Goal: Task Accomplishment & Management: Use online tool/utility

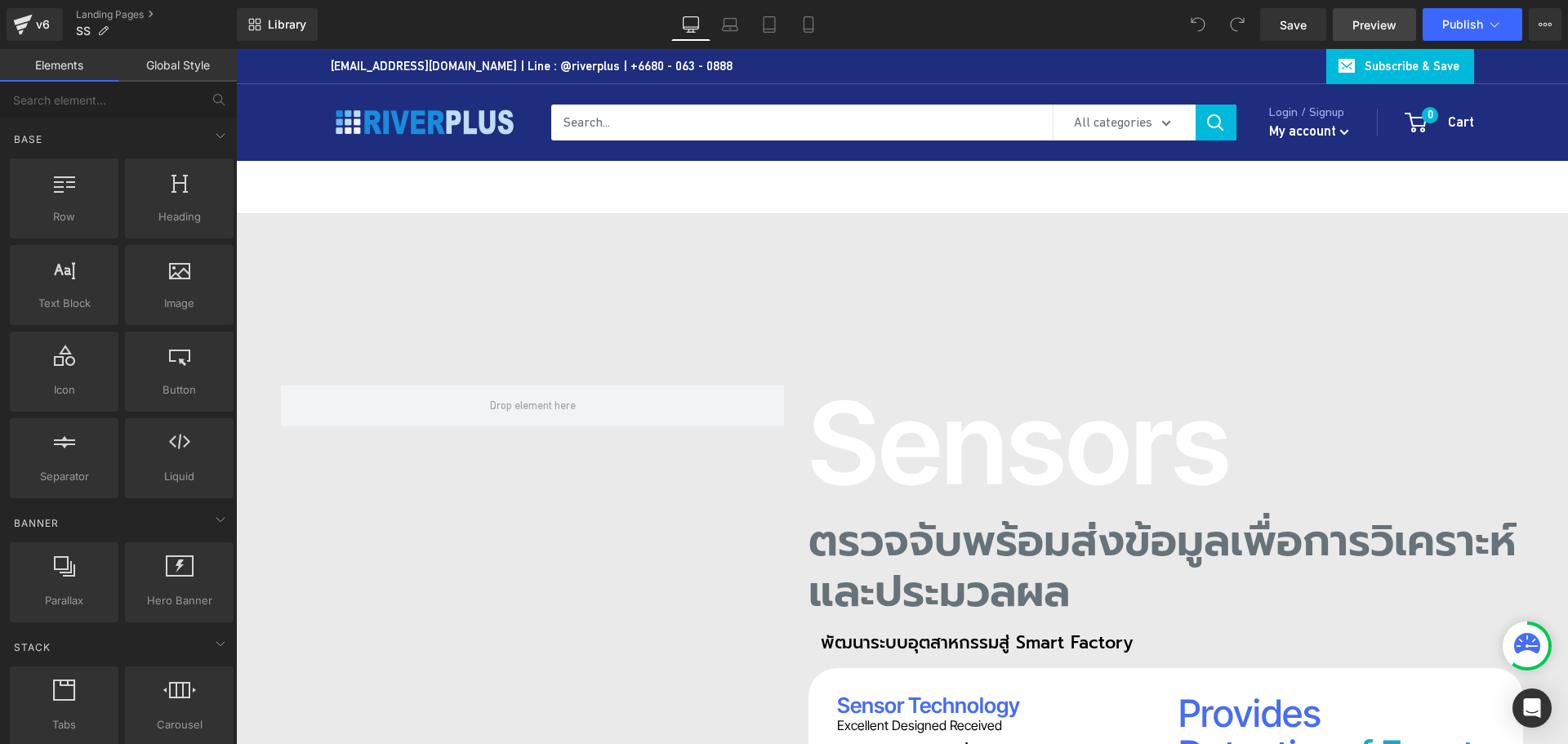
click at [1358, 25] on span "Preview" at bounding box center [1374, 24] width 45 height 17
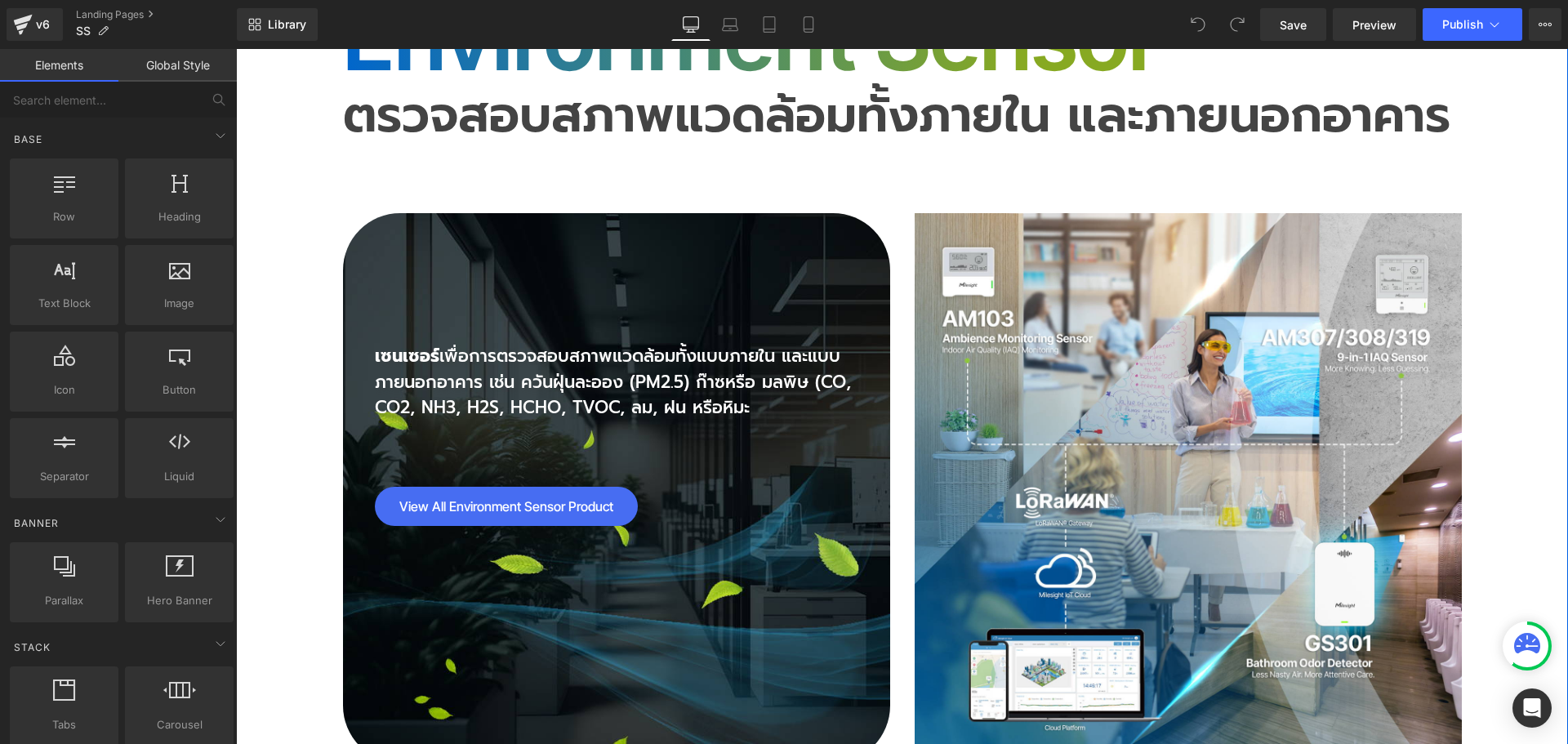
scroll to position [6450, 0]
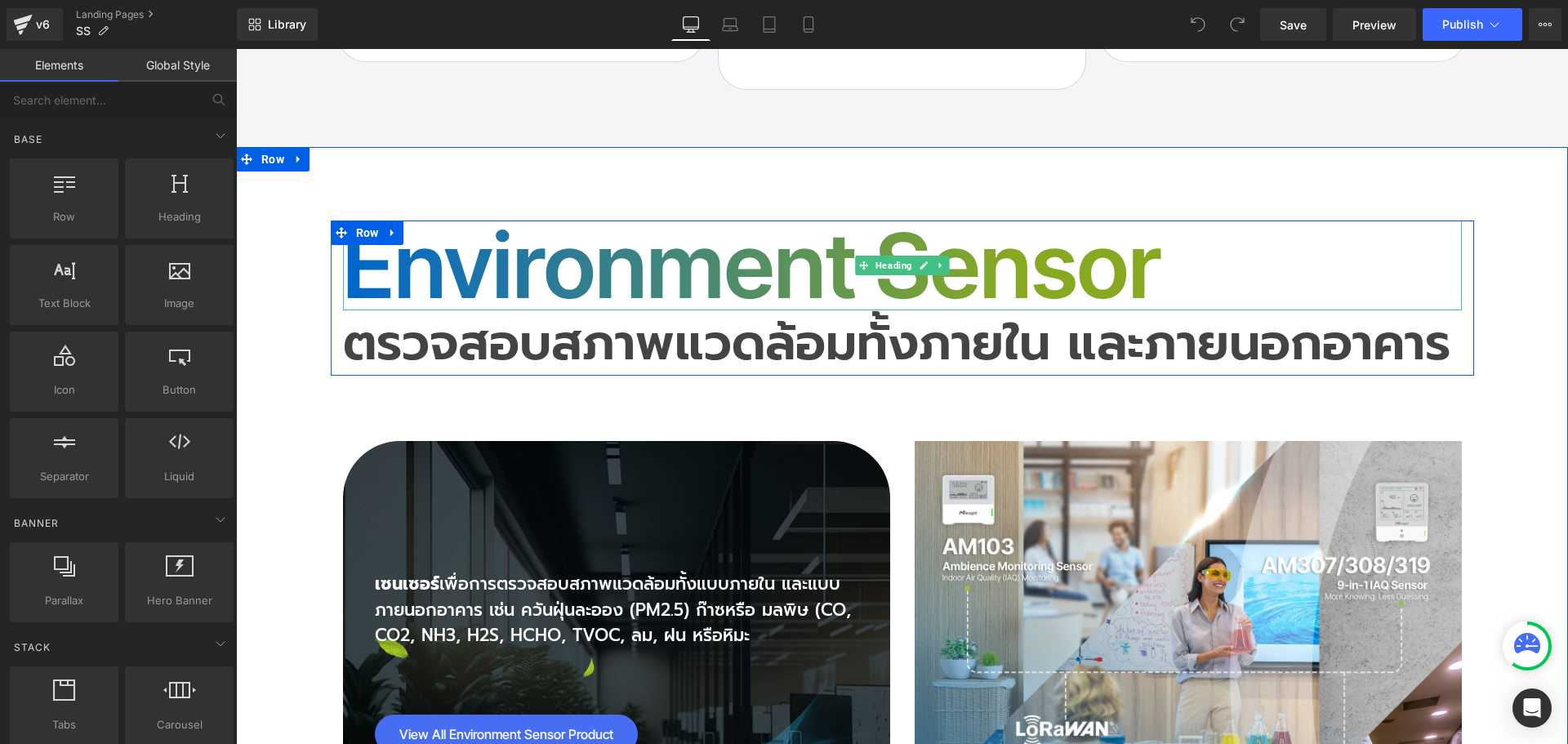
drag, startPoint x: 462, startPoint y: 207, endPoint x: 431, endPoint y: 221, distance: 34.0
click at [458, 221] on h2 "Environment Sensor" at bounding box center [902, 265] width 1119 height 90
click at [433, 221] on h2 "Environment Sensor" at bounding box center [902, 265] width 1119 height 90
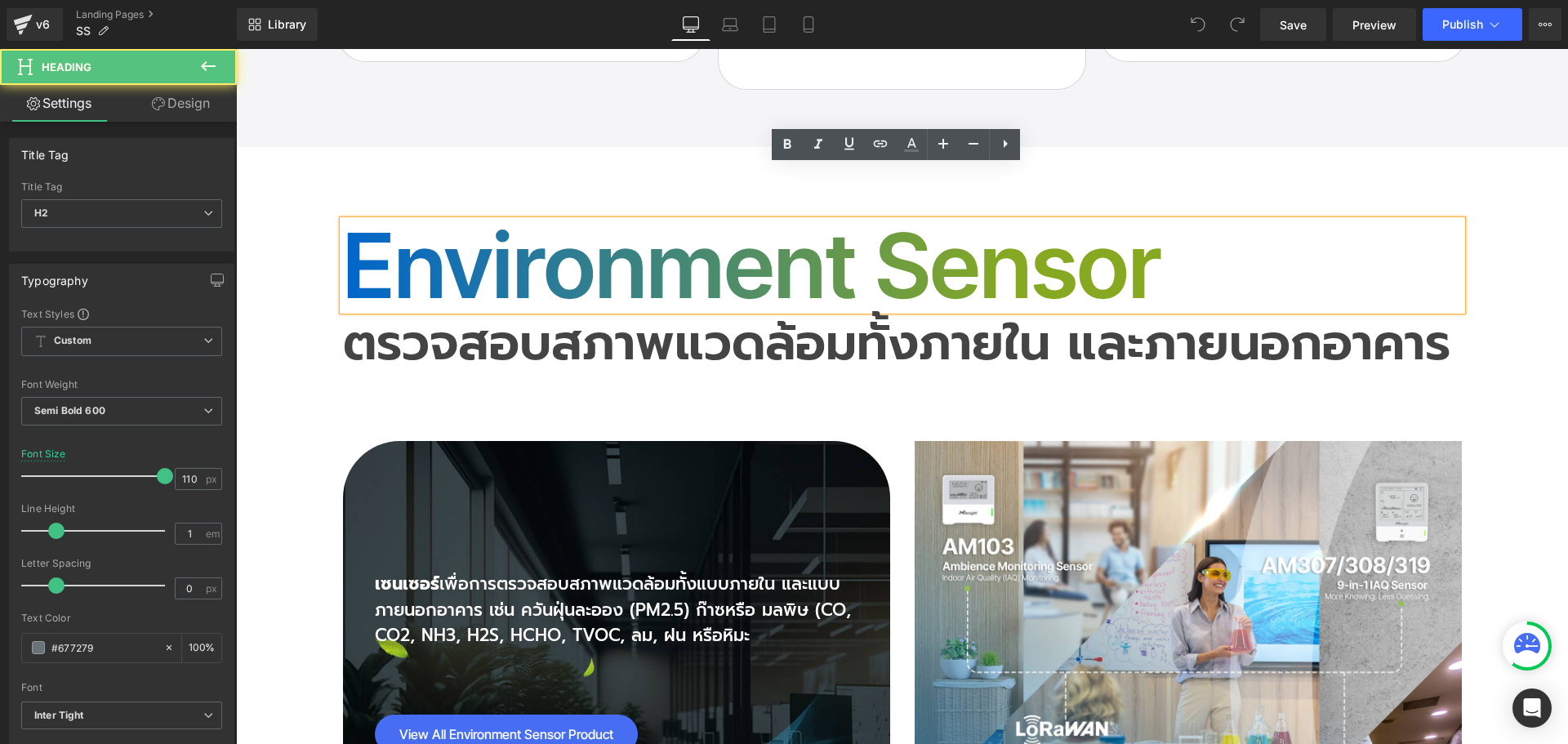
click at [423, 224] on h2 "Environment Sensor" at bounding box center [902, 265] width 1119 height 90
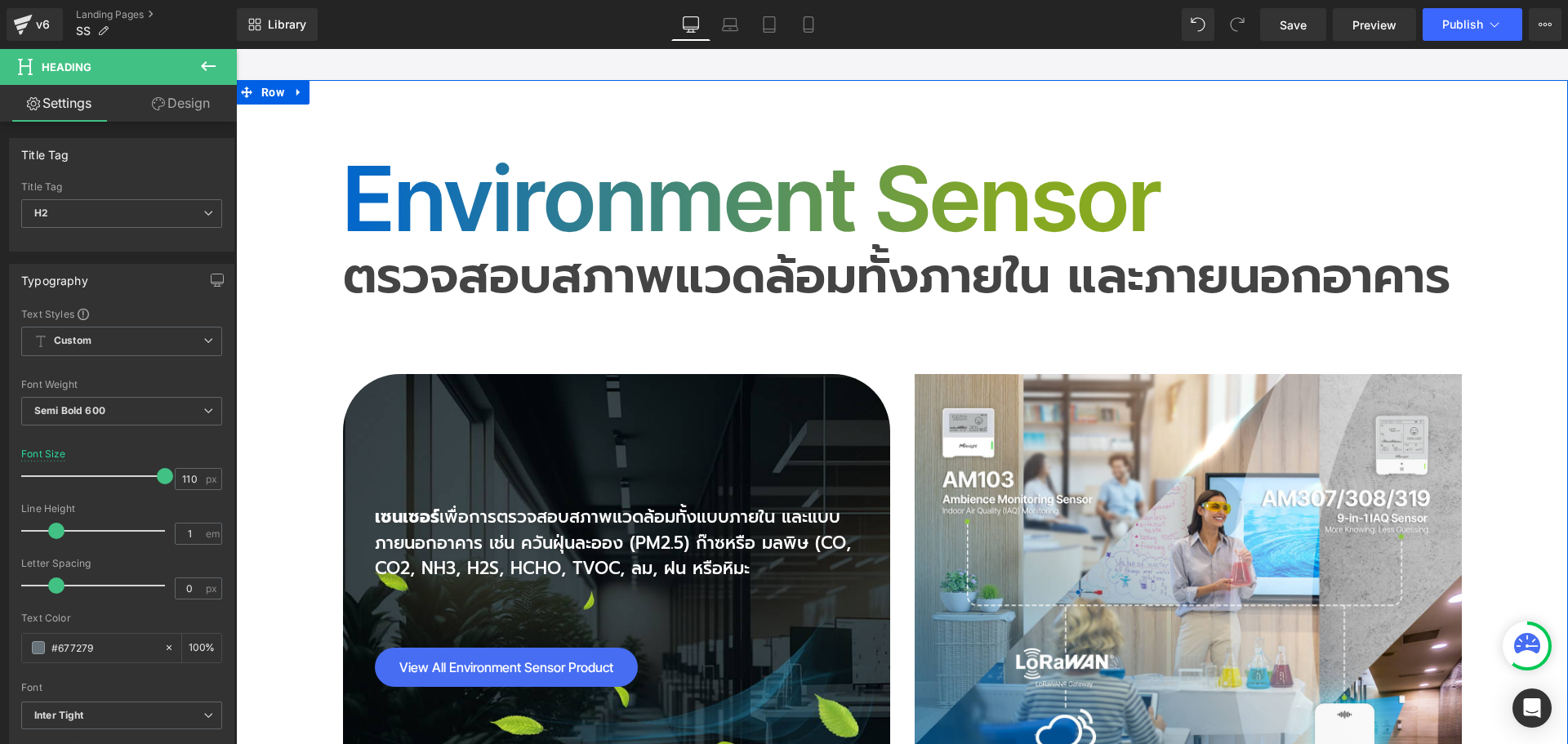
scroll to position [6369, 0]
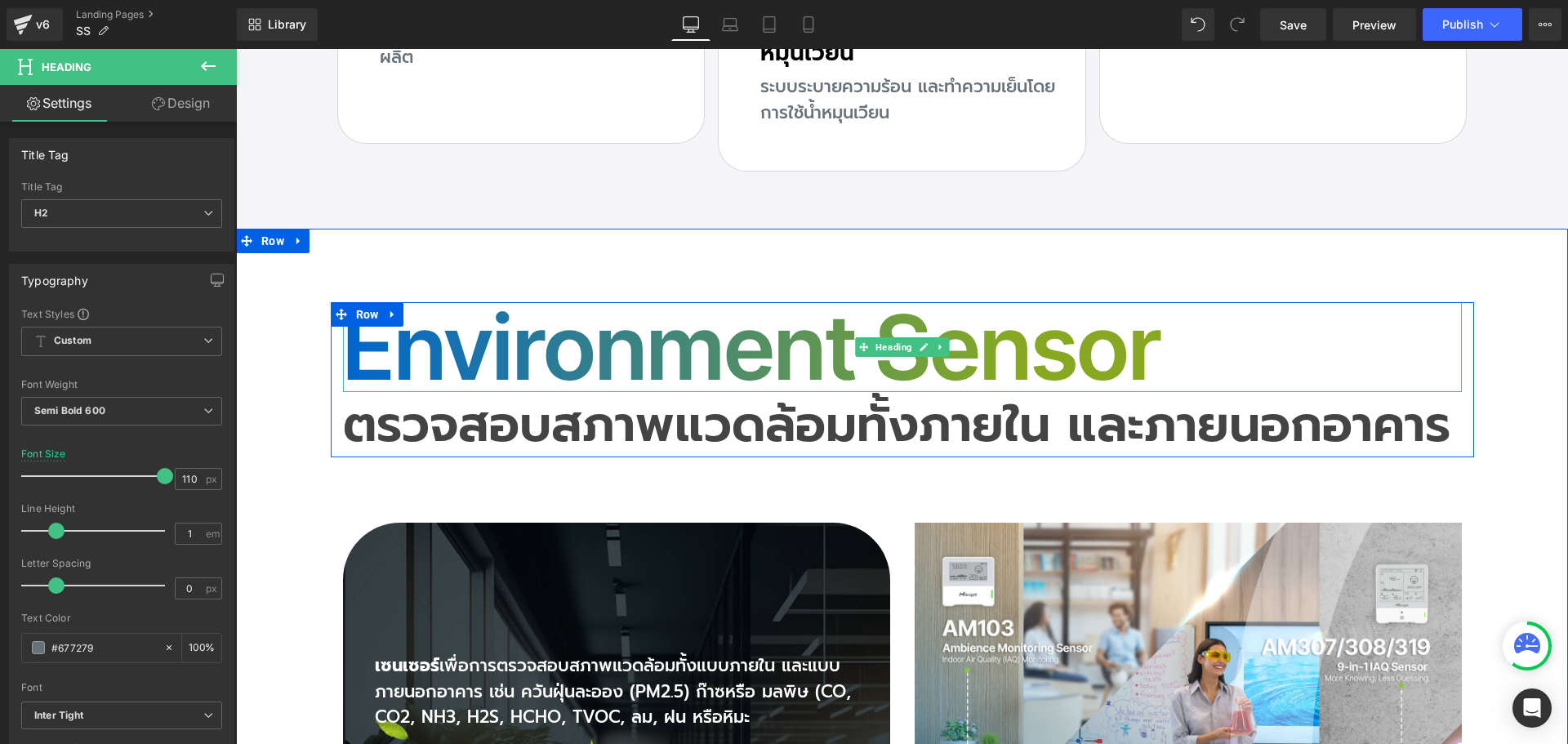
click at [479, 306] on h2 "Environment Sensor" at bounding box center [902, 347] width 1119 height 90
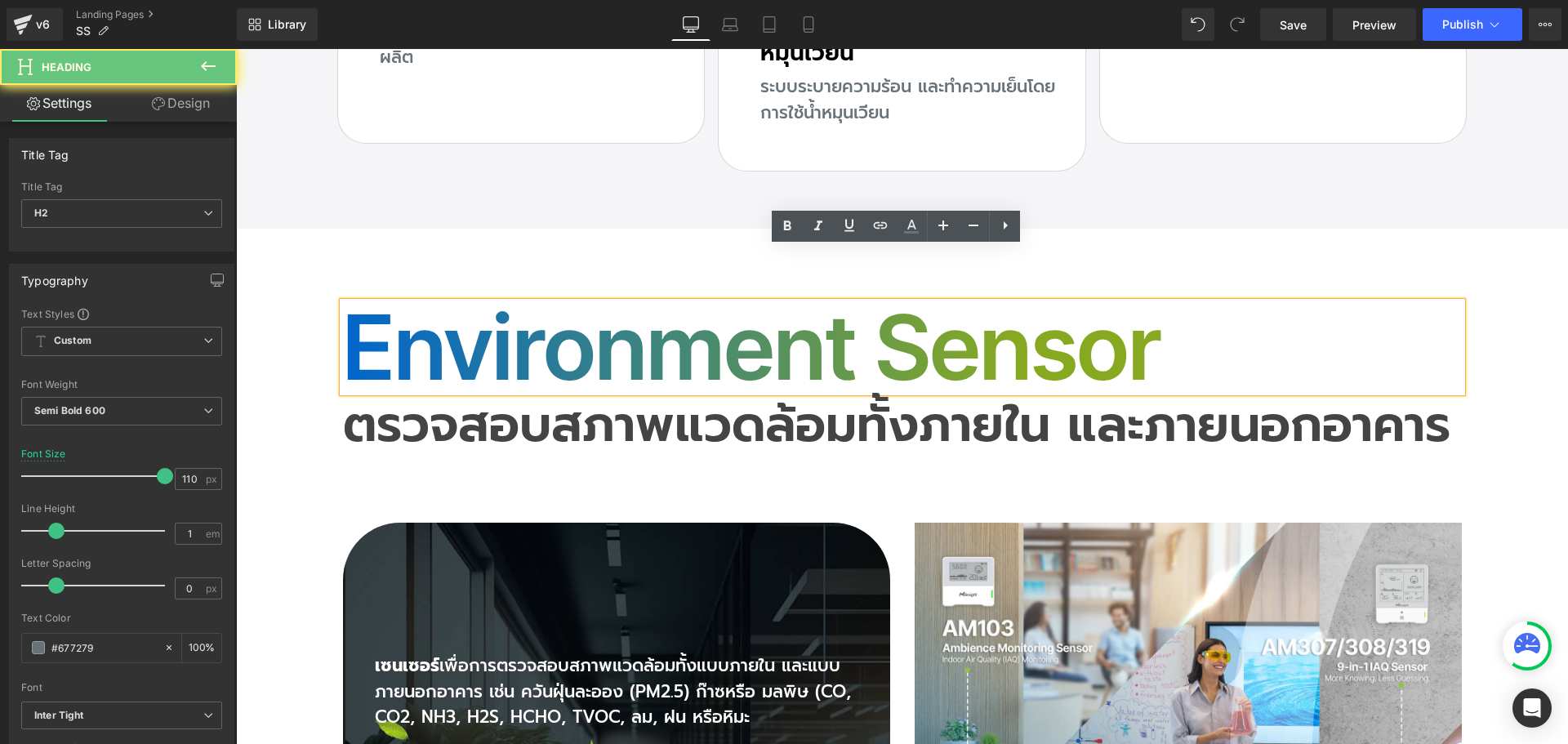
click at [459, 303] on h2 "Environment Sensor" at bounding box center [902, 347] width 1119 height 90
click at [449, 316] on h2 "Environment Sensor" at bounding box center [902, 347] width 1119 height 90
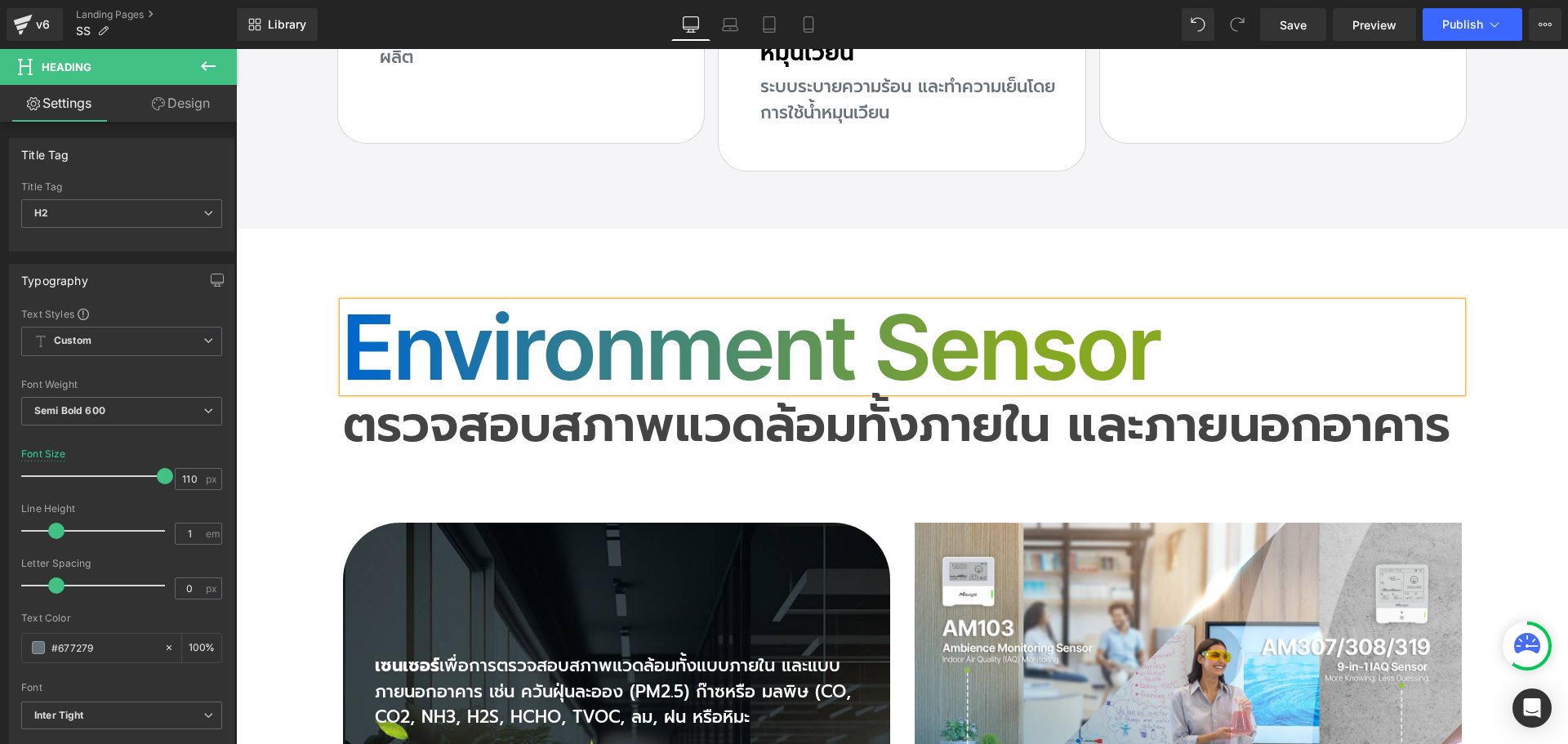
copy h2 "Environment Sensor"
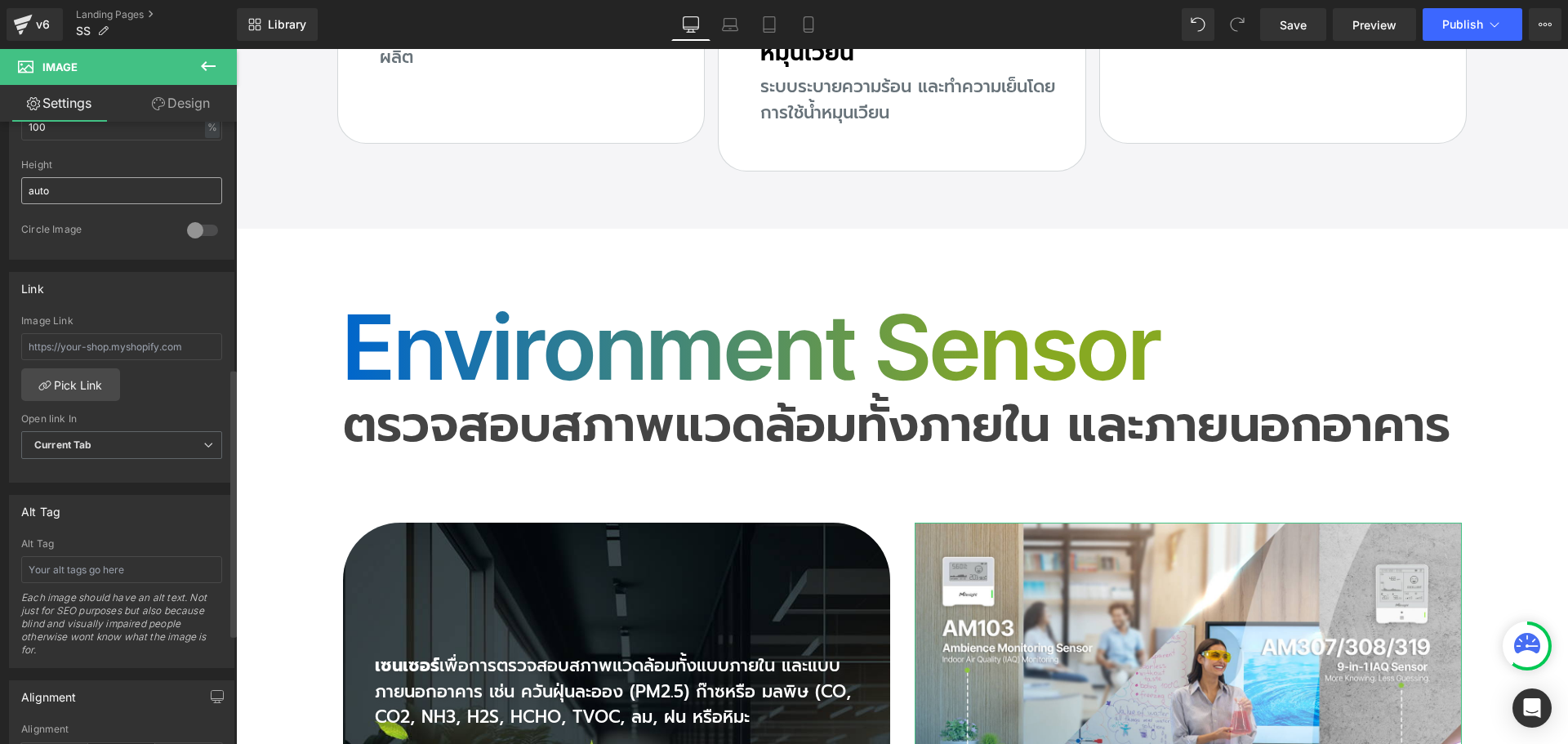
scroll to position [572, 0]
click at [114, 567] on input "text" at bounding box center [121, 564] width 201 height 27
paste input "Environment Sensor"
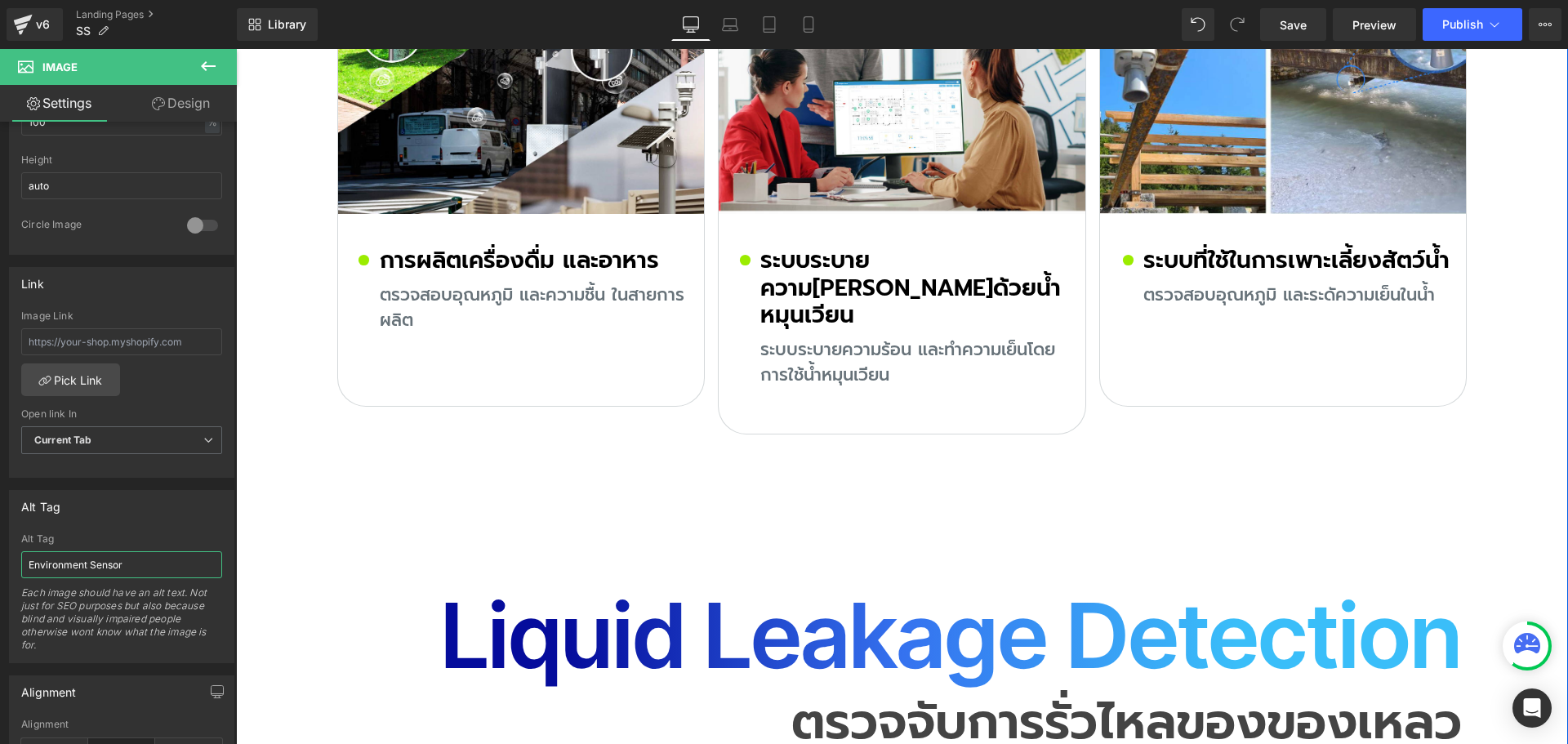
scroll to position [8001, 0]
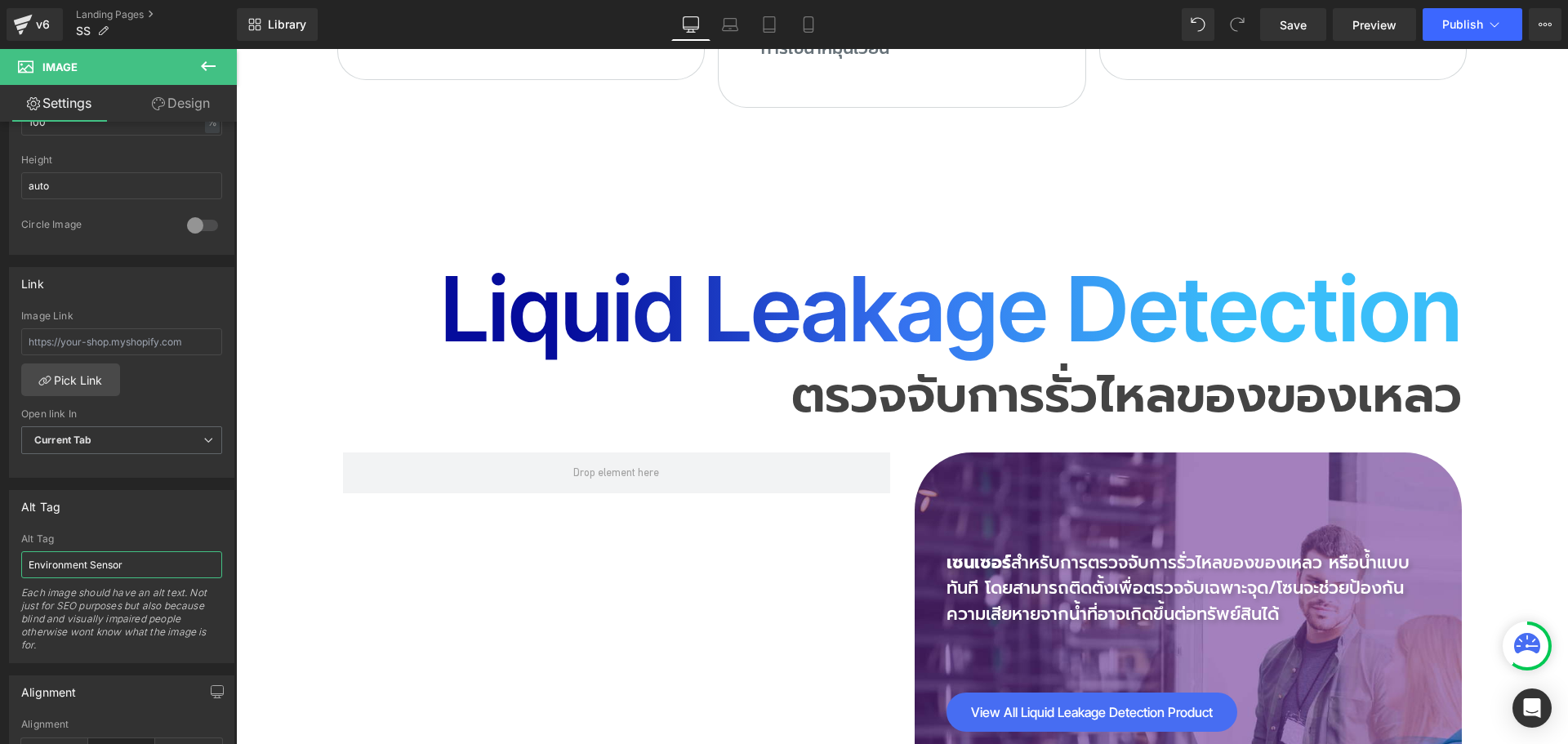
type input "Environment Sensor"
click at [208, 60] on icon at bounding box center [207, 65] width 19 height 19
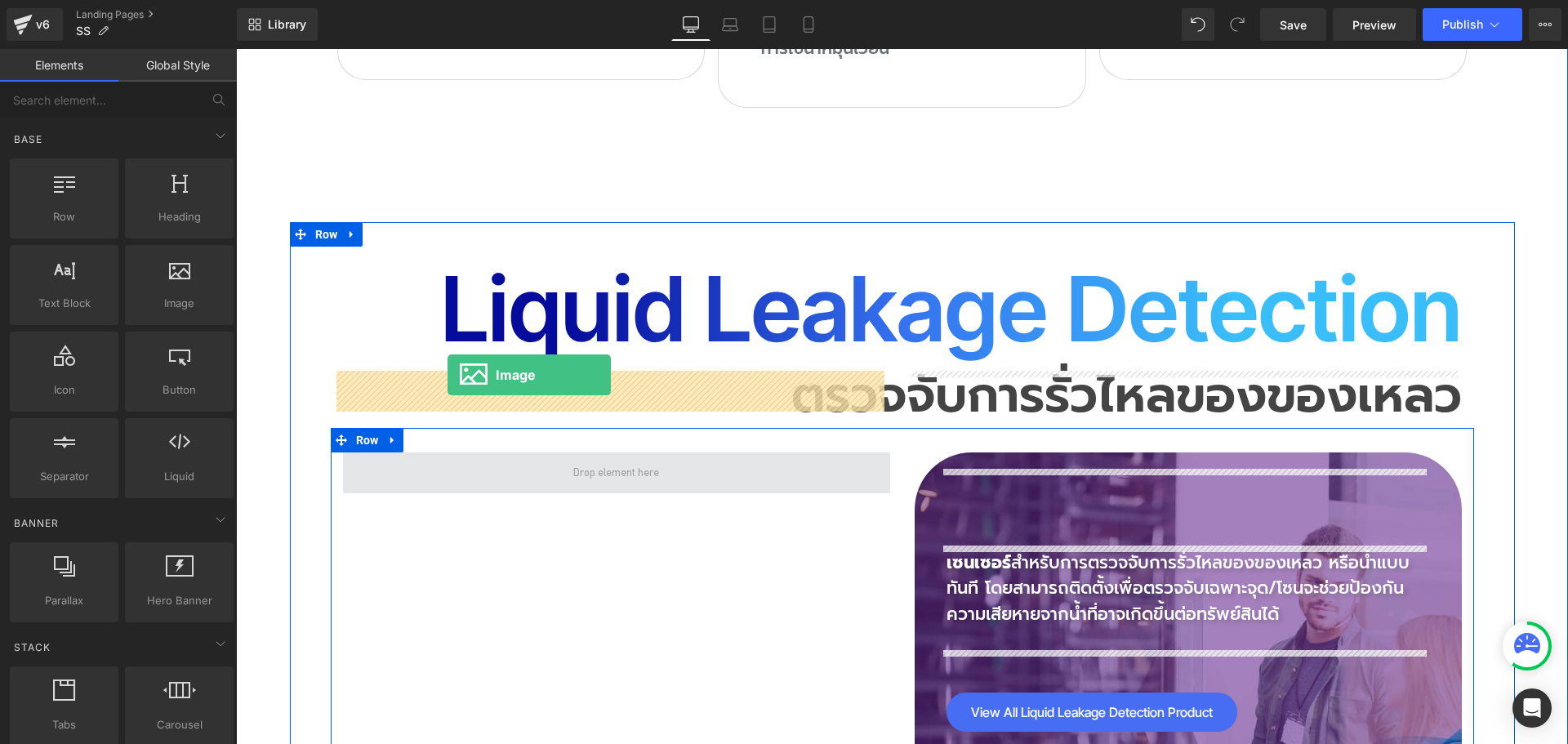
drag, startPoint x: 409, startPoint y: 331, endPoint x: 448, endPoint y: 375, distance: 58.8
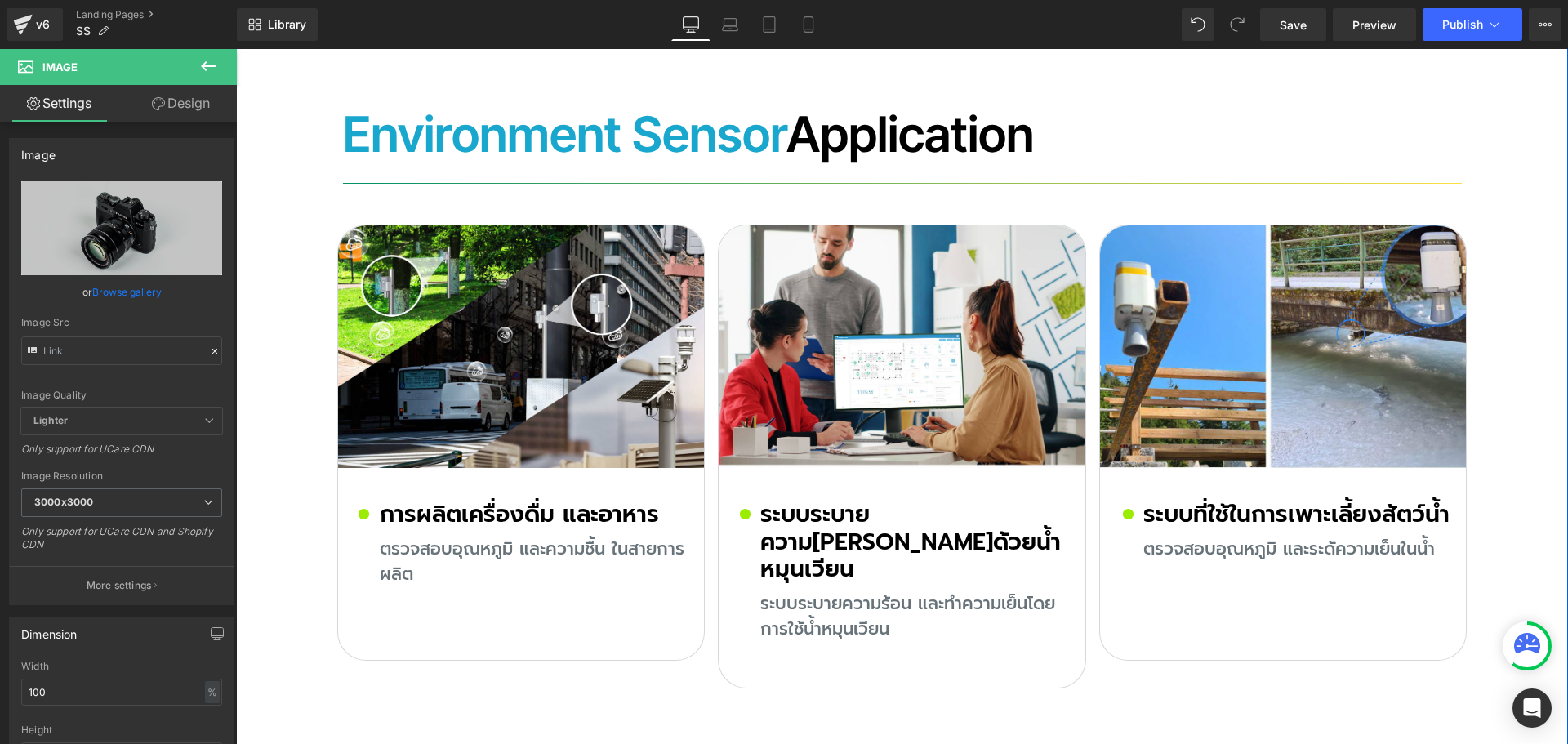
scroll to position [7429, 0]
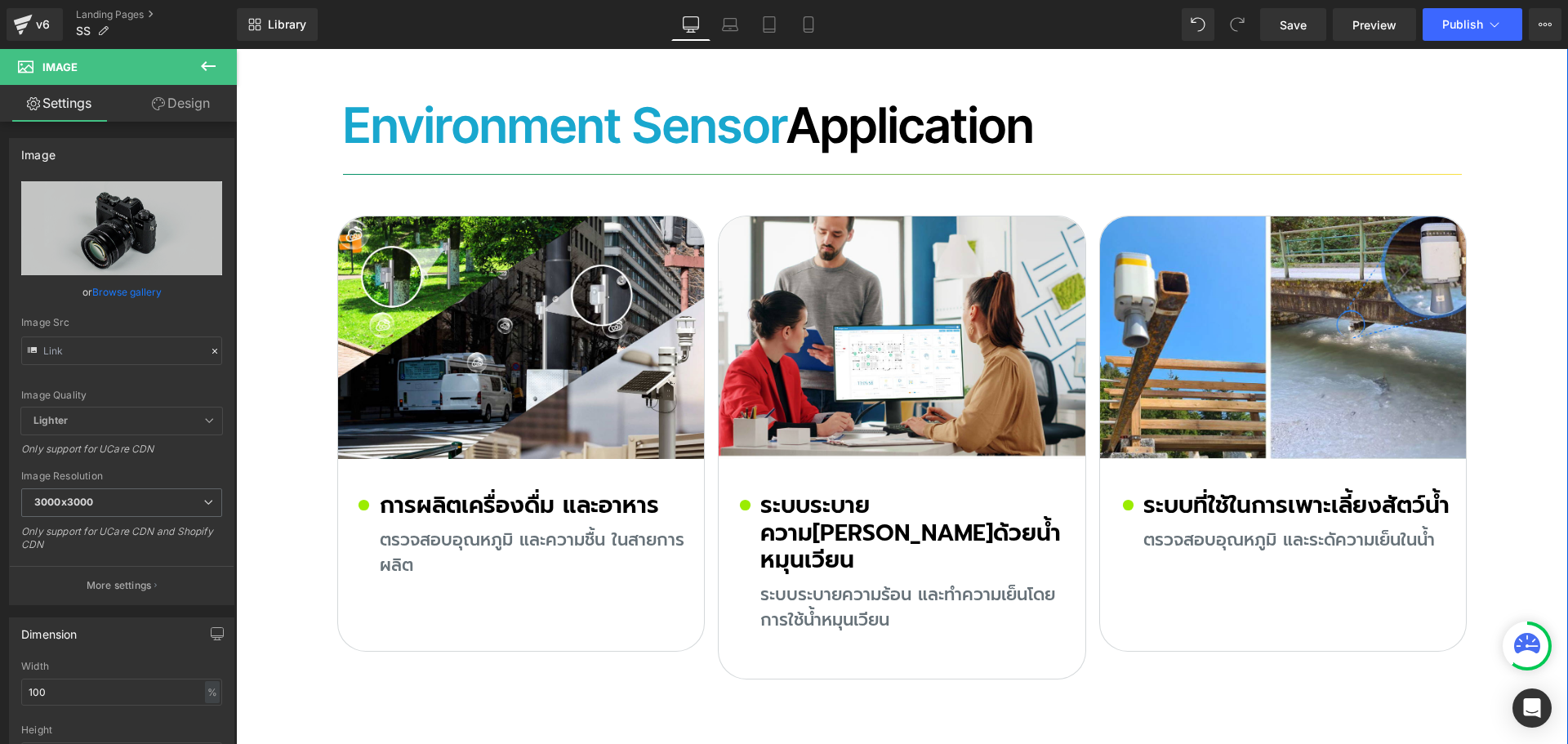
drag, startPoint x: 437, startPoint y: 456, endPoint x: 406, endPoint y: 451, distance: 31.4
click at [435, 491] on h2 "การผลิตเครื่องดื่ม และอาหาร" at bounding box center [534, 505] width 310 height 28
click at [406, 491] on h2 "การผลิตเครื่องดื่ม และอาหาร" at bounding box center [534, 505] width 310 height 28
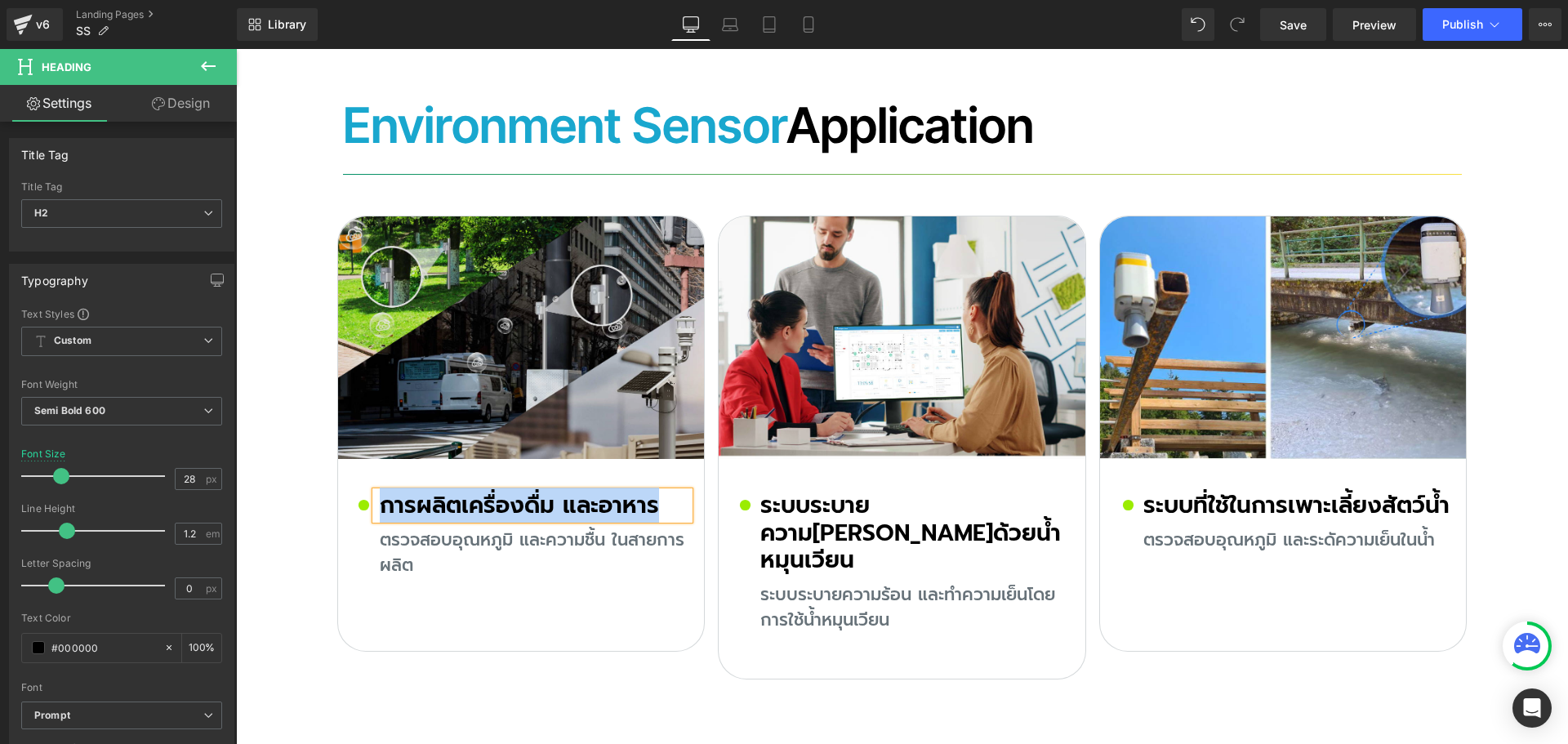
copy h2 "การผลิตเครื่องดื่ม และอาหาร"
click at [456, 265] on img at bounding box center [522, 338] width 367 height 243
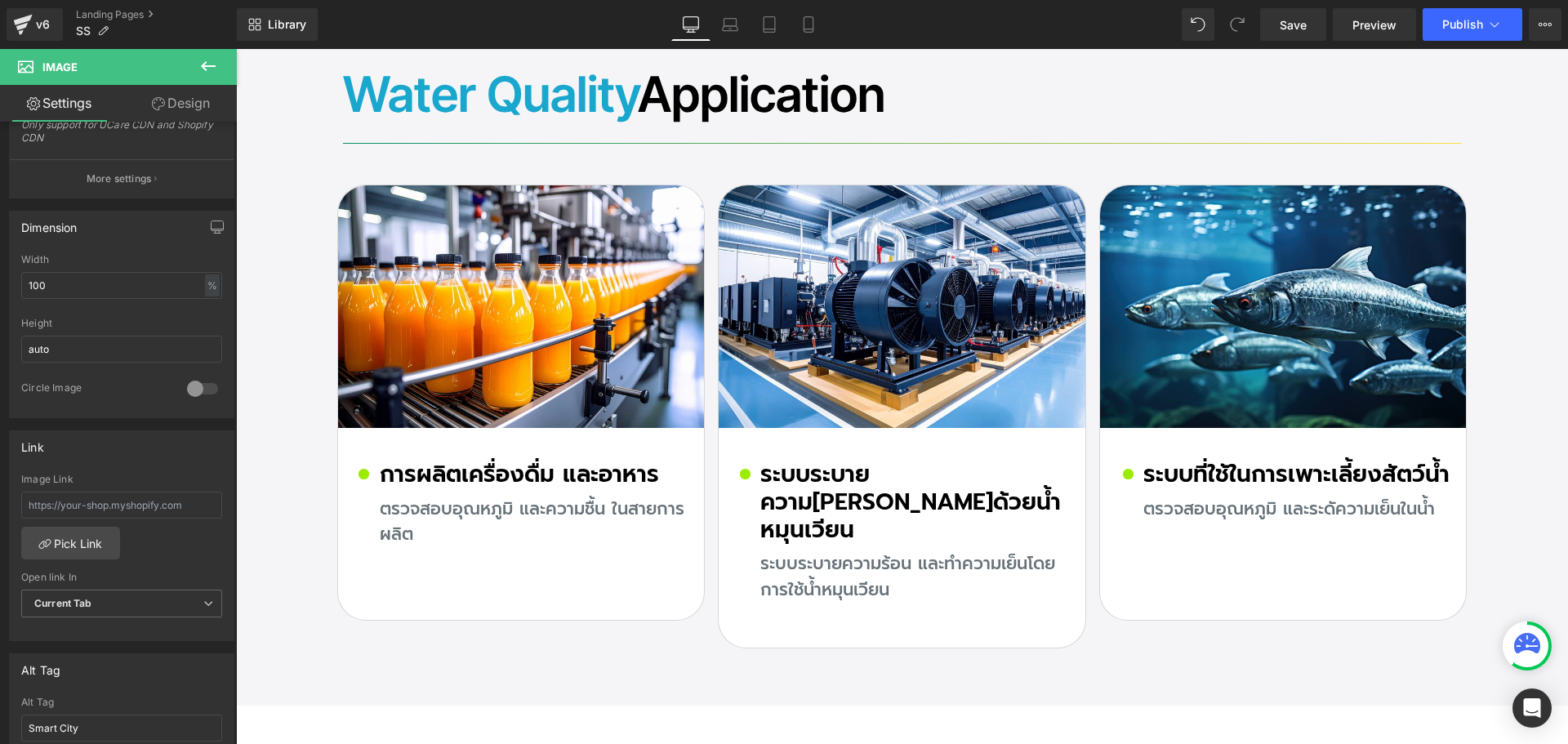
scroll to position [5878, 0]
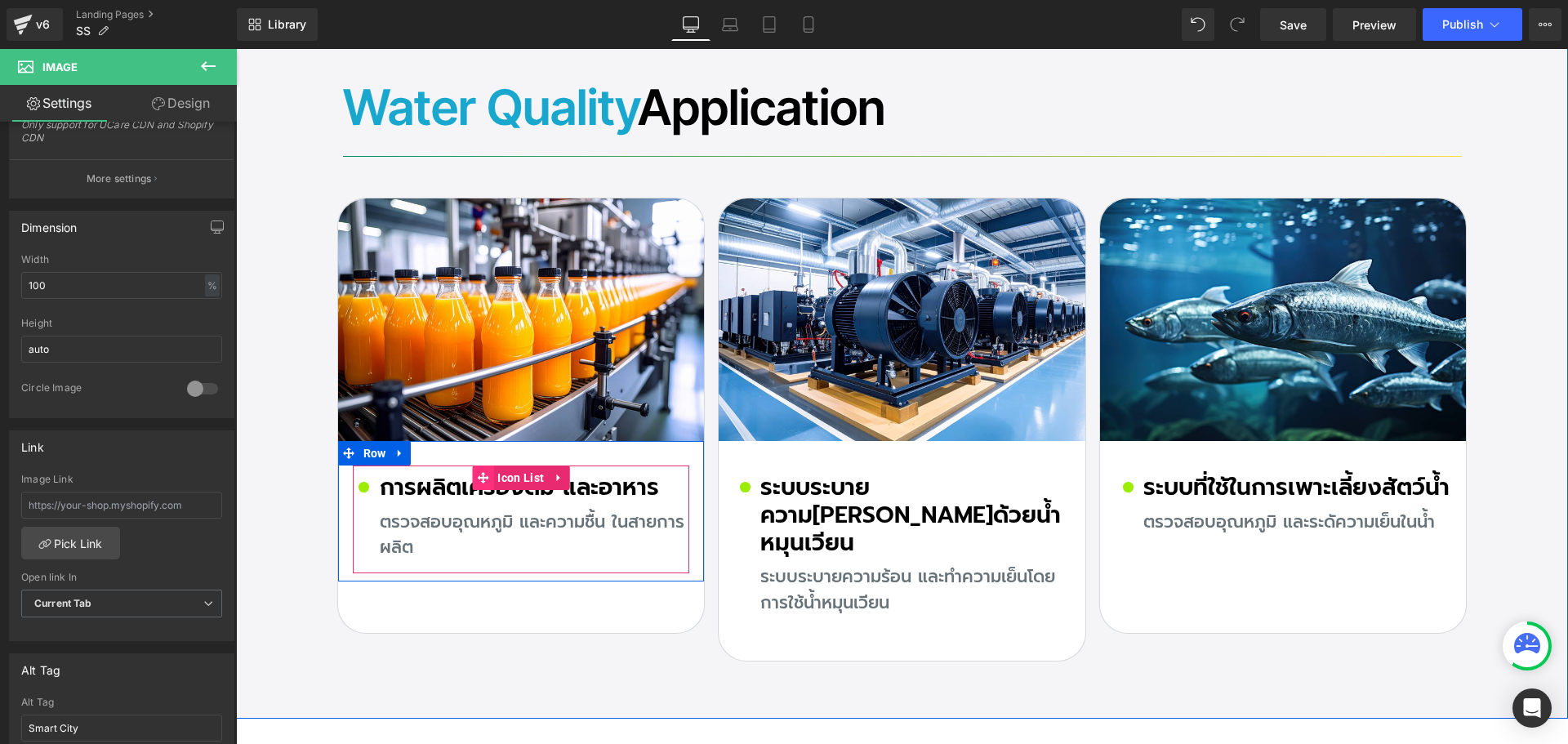
click at [472, 465] on span at bounding box center [482, 477] width 21 height 24
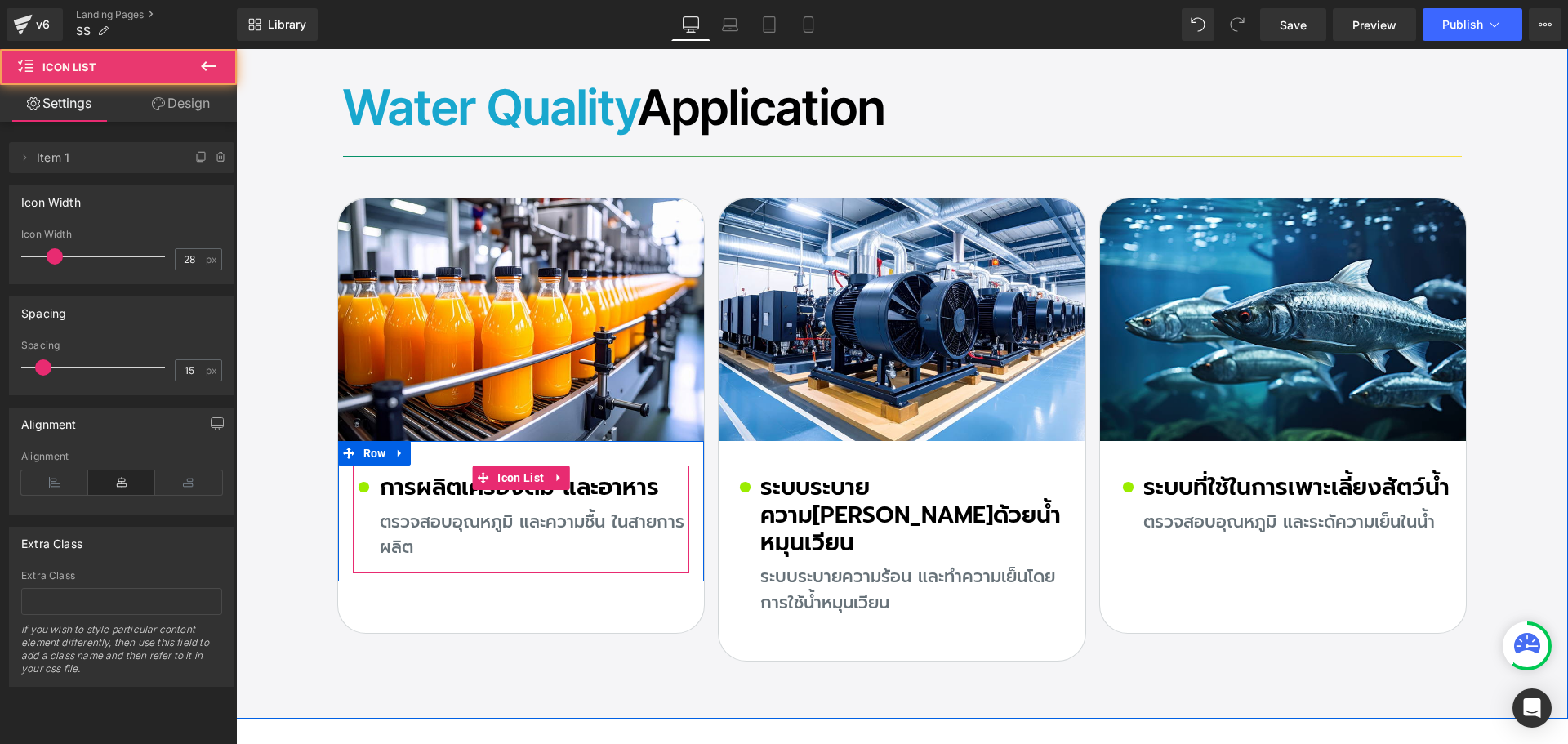
click at [449, 474] on h2 "การผลิตเครื่องดื่ม และอาหาร" at bounding box center [534, 487] width 310 height 28
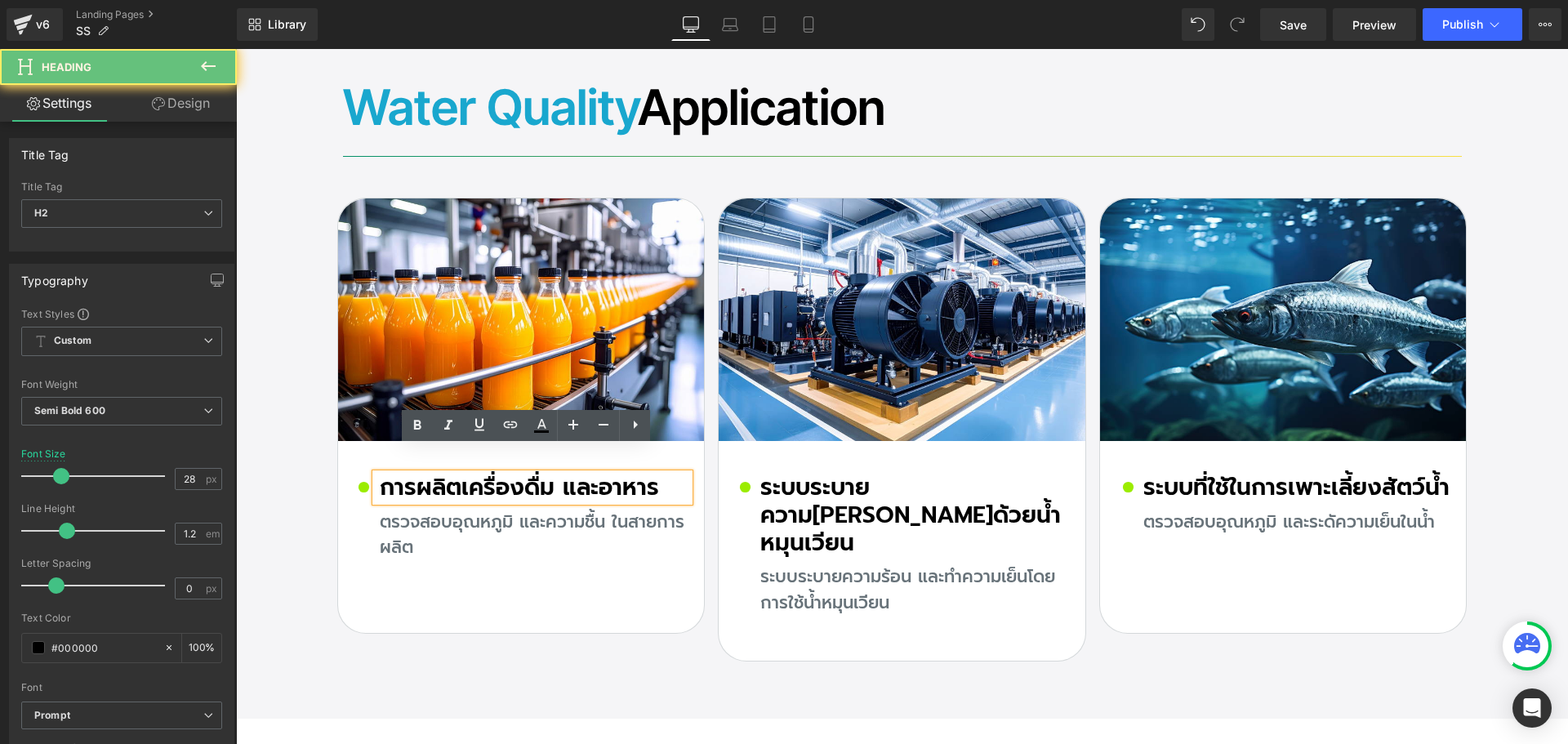
click at [416, 474] on h2 "การผลิตเครื่องดื่ม และอาหาร" at bounding box center [534, 487] width 310 height 28
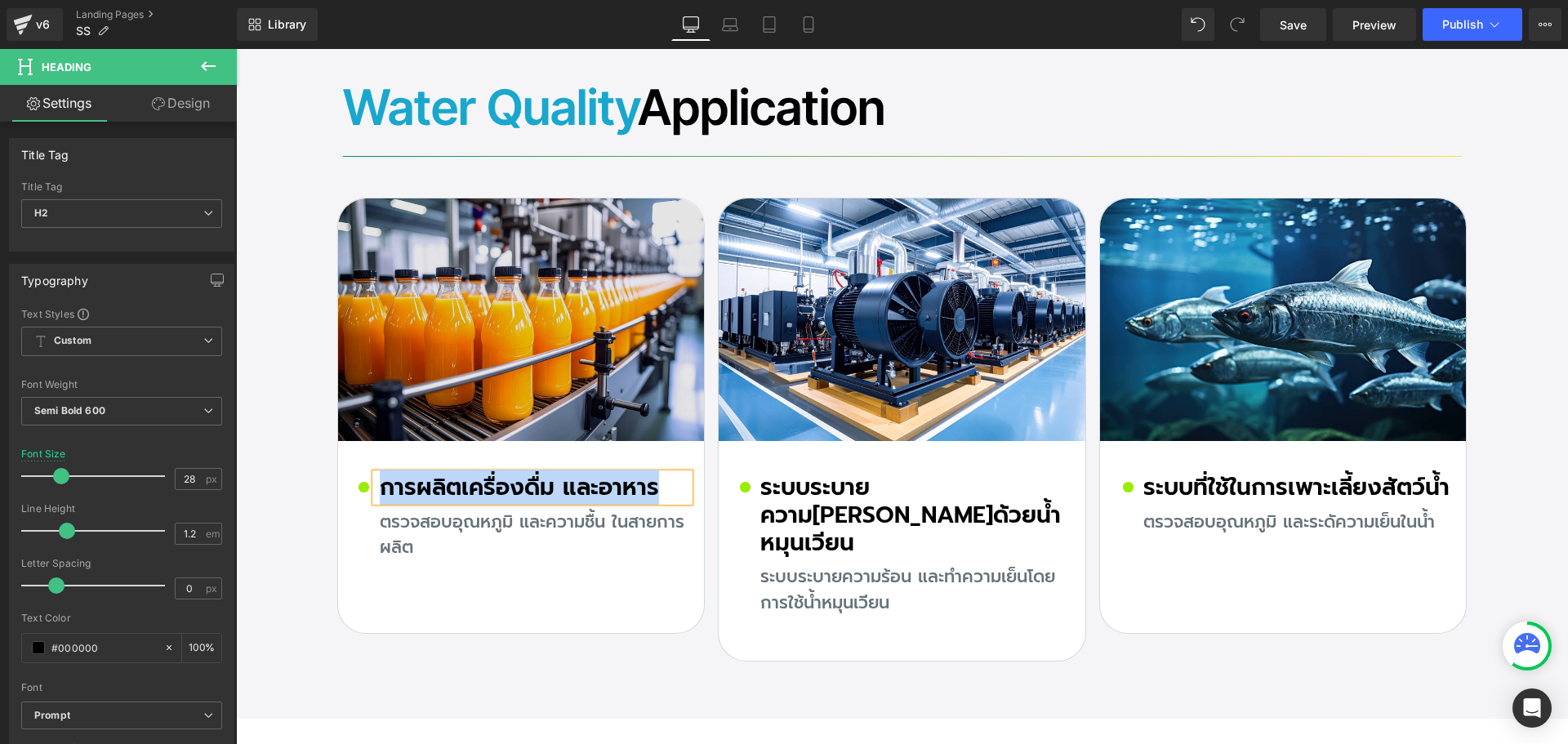
copy h2 "การผลิตเครื่องดื่ม และอาหาร"
click at [486, 280] on img at bounding box center [522, 319] width 367 height 243
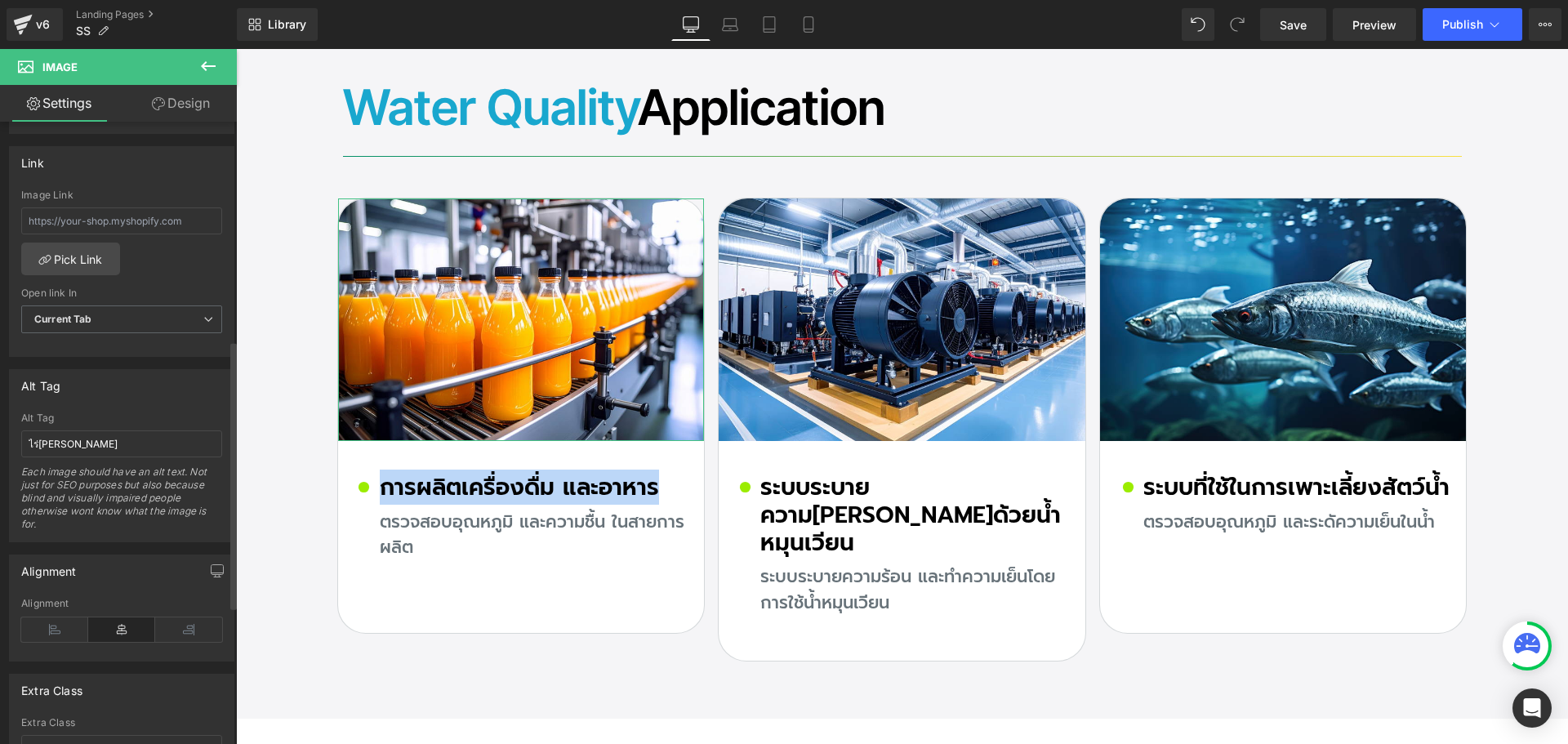
scroll to position [816, 0]
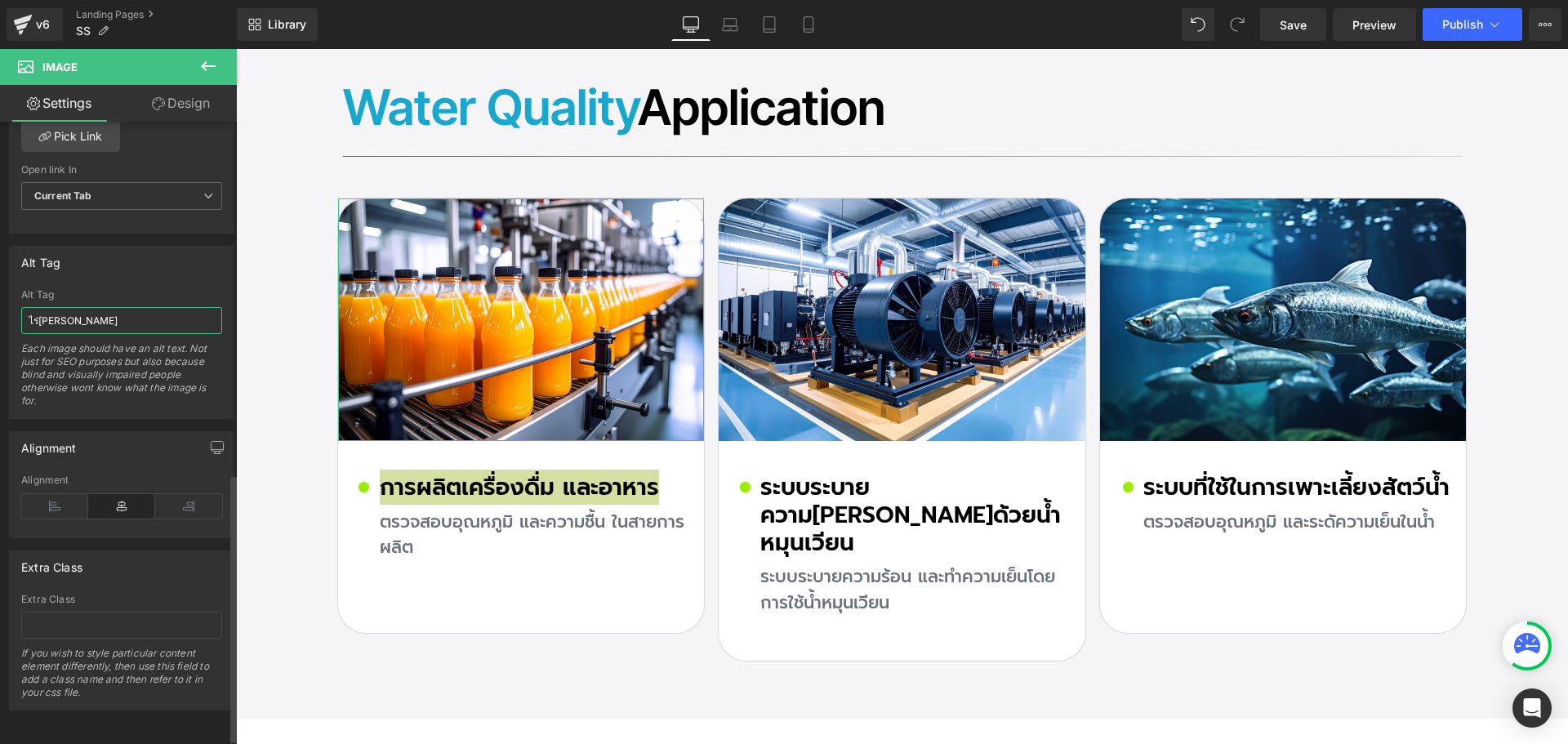
click at [100, 323] on input "ไร่[PERSON_NAME]" at bounding box center [121, 321] width 201 height 27
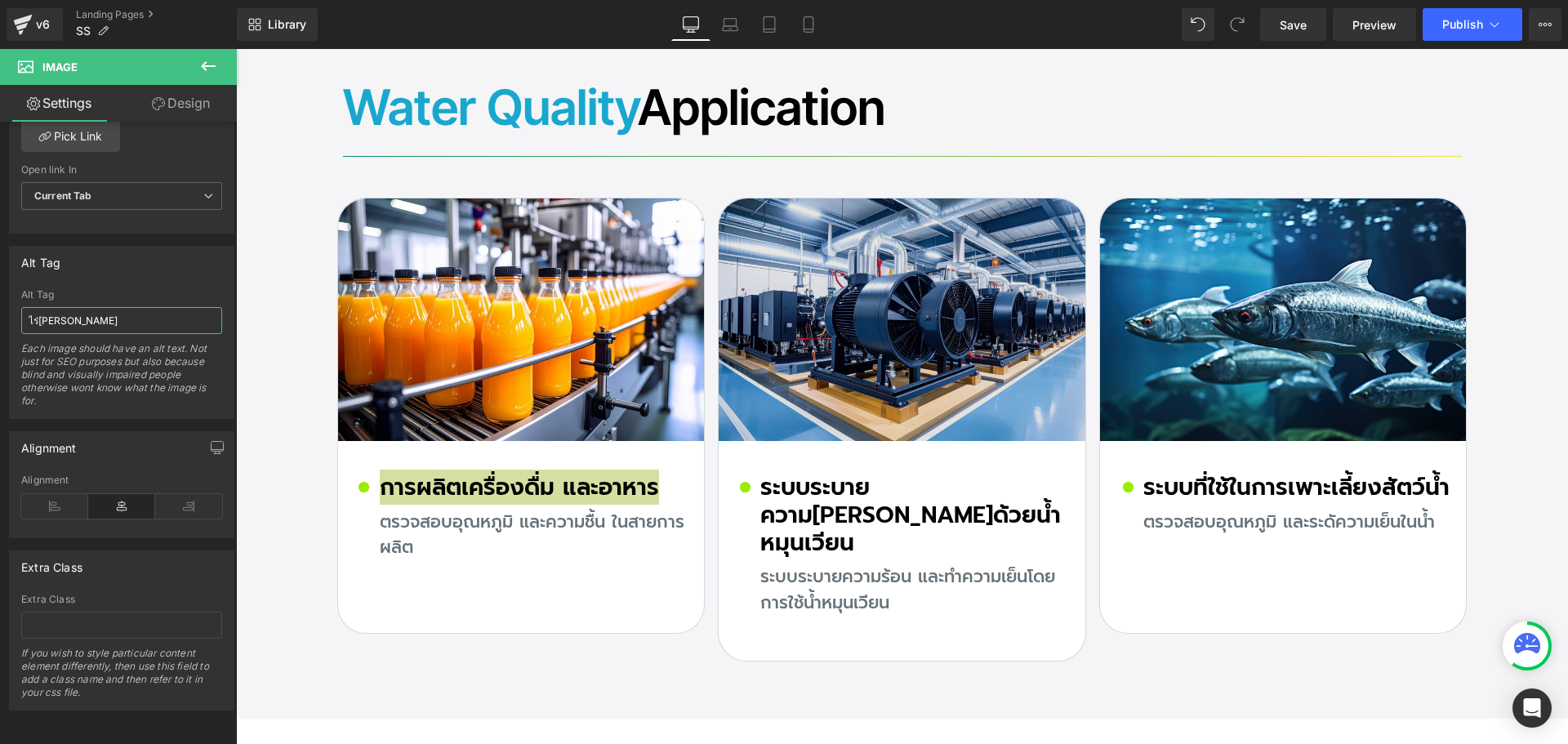
paste input "ารผลิตเครื่องดื่ม และอาหาร"
type input "การผลิตเครื่องดื่ม และอาหาร"
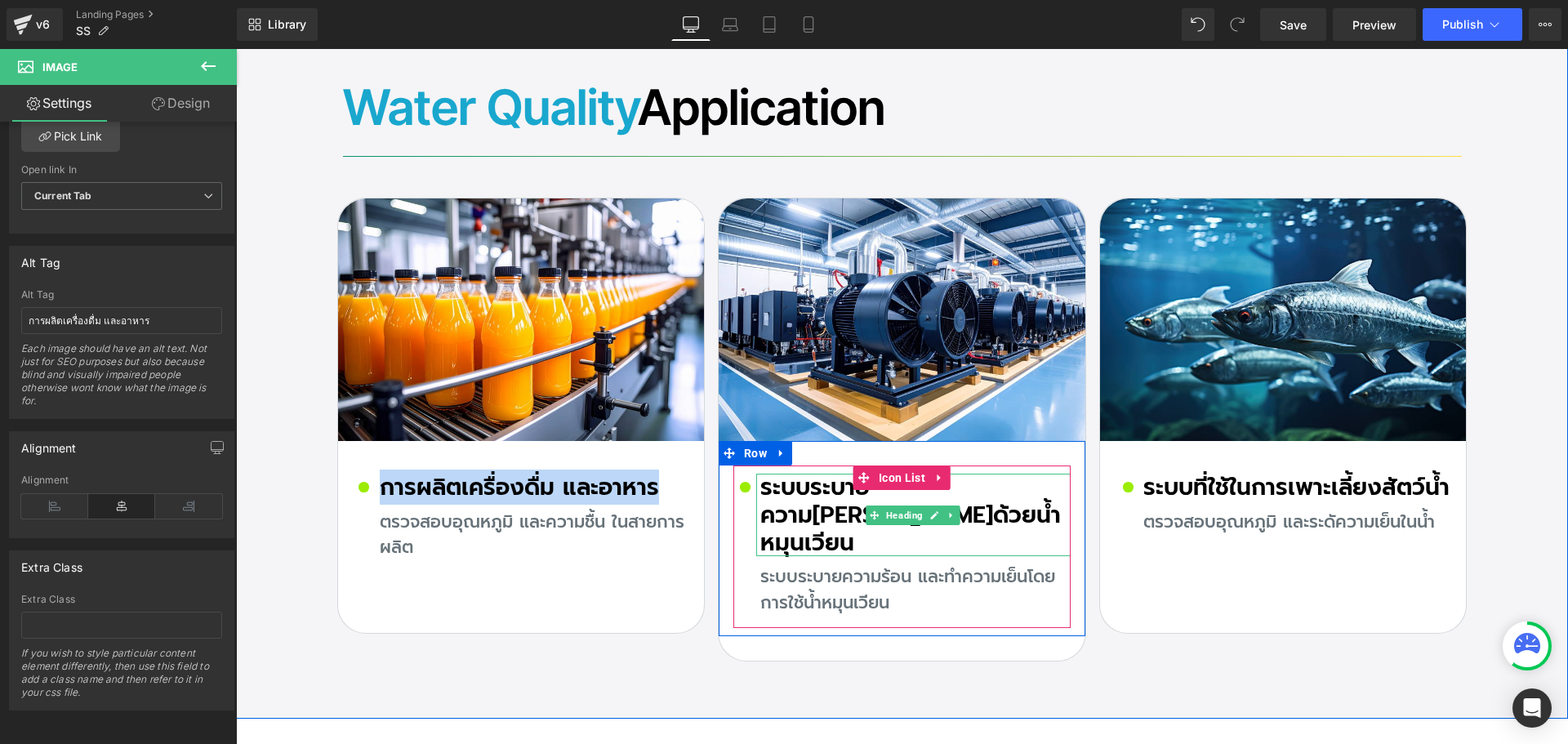
click at [790, 475] on h2 "ระบบระบายความ[PERSON_NAME]ด้วยน้ำหมุนเวียน" at bounding box center [915, 515] width 310 height 82
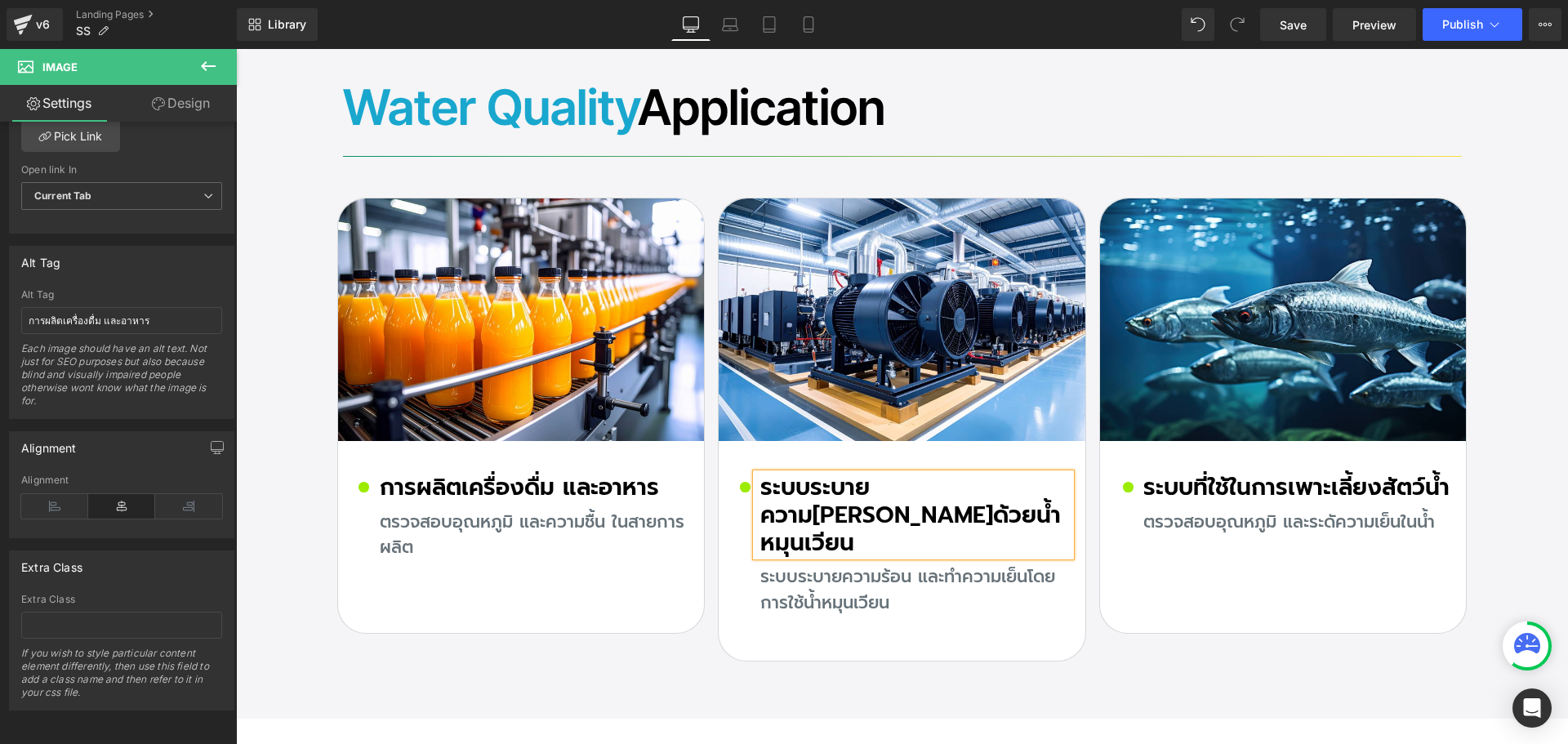
click at [781, 476] on h2 "ระบบระบายความ[PERSON_NAME]ด้วยน้ำหมุนเวียน" at bounding box center [915, 515] width 310 height 82
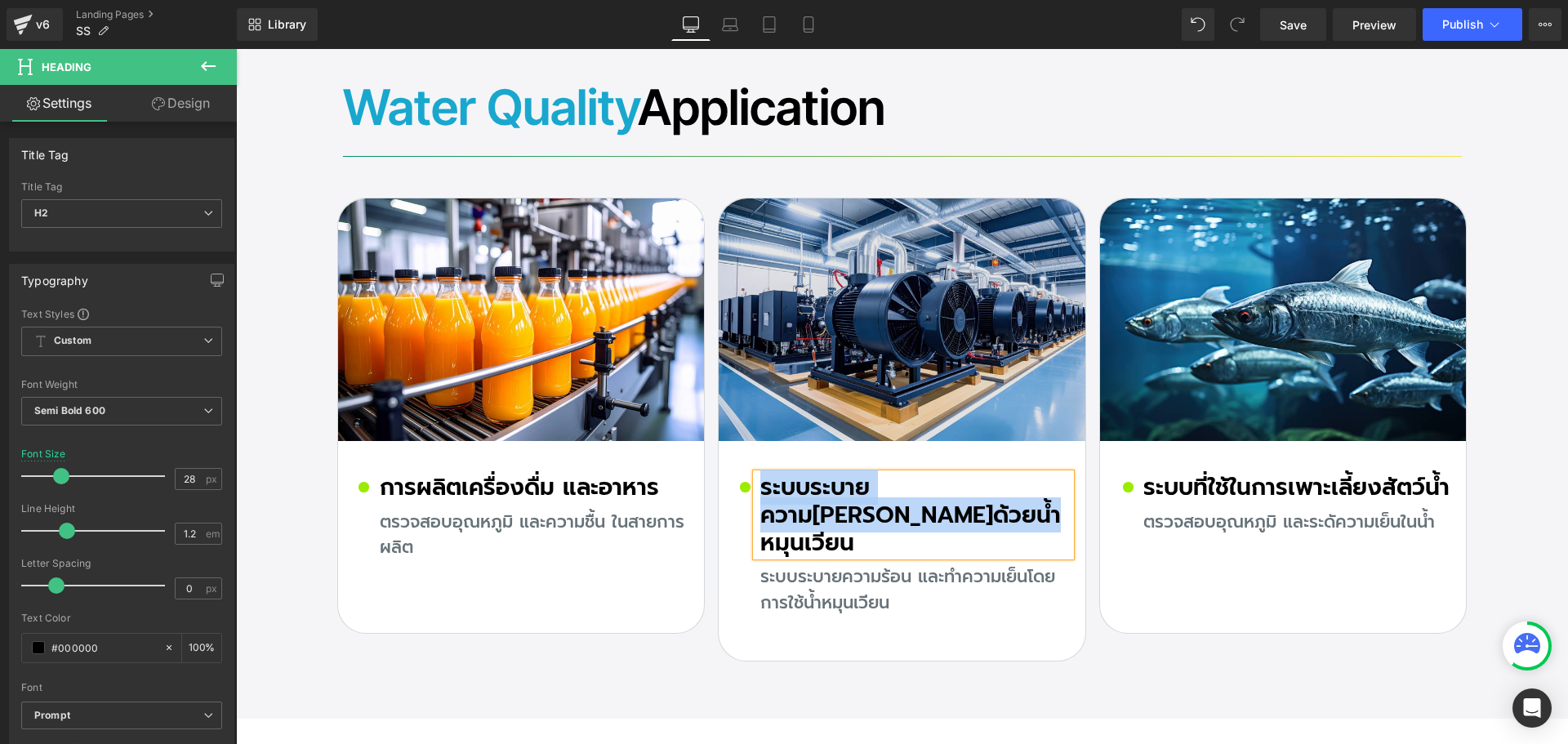
copy h2 "ระบบระบายความ[PERSON_NAME]ด้วยน้ำหมุนเวียน"
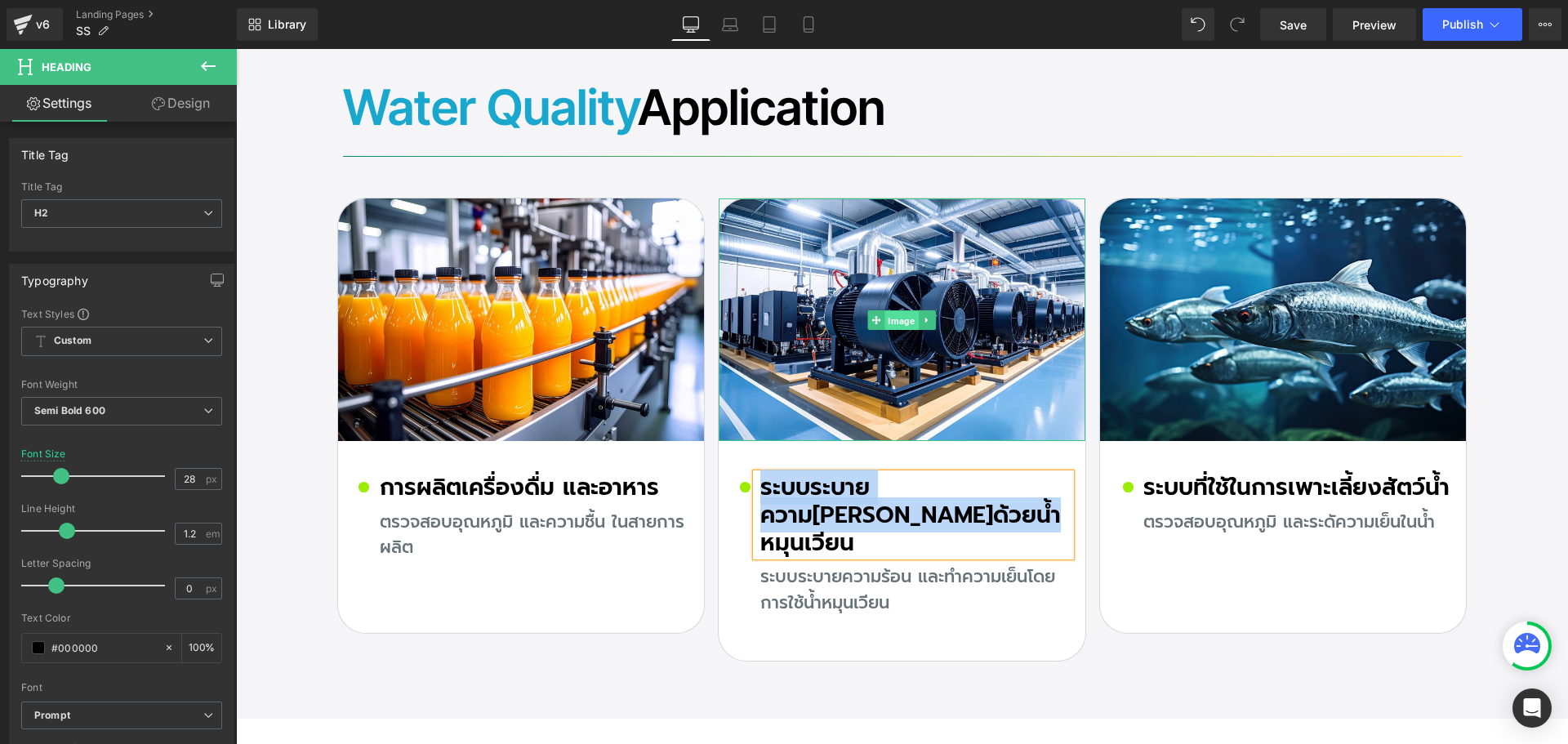
click at [891, 311] on span "Image" at bounding box center [902, 320] width 34 height 19
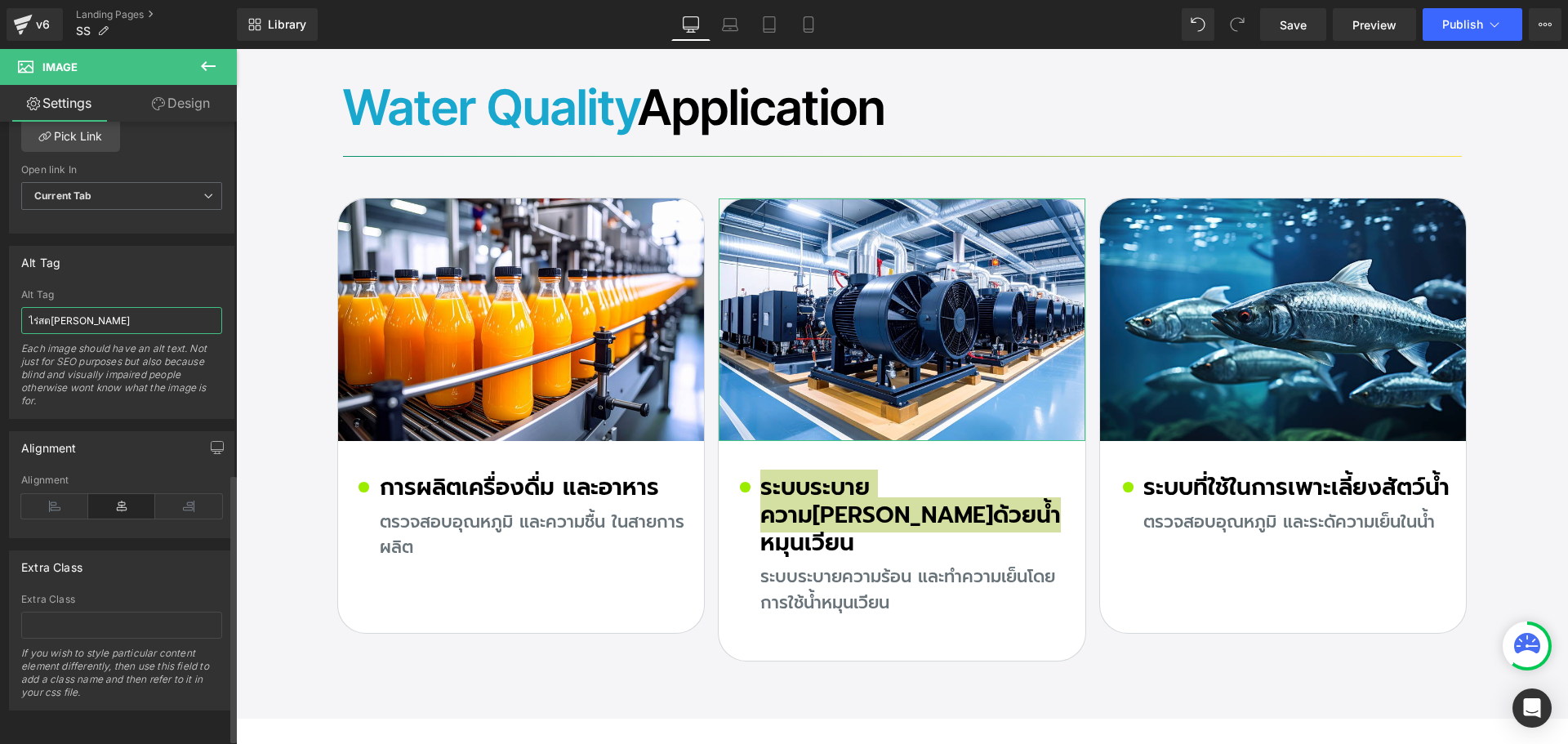
click at [85, 317] on input "ไร่สต[PERSON_NAME]" at bounding box center [121, 321] width 201 height 27
paste input "ะบบระบายความร้อนด้วยน้ำหมุนเวียน"
type input "ระบบระบายความ[PERSON_NAME]ด้วยน้ำหมุนเวียน"
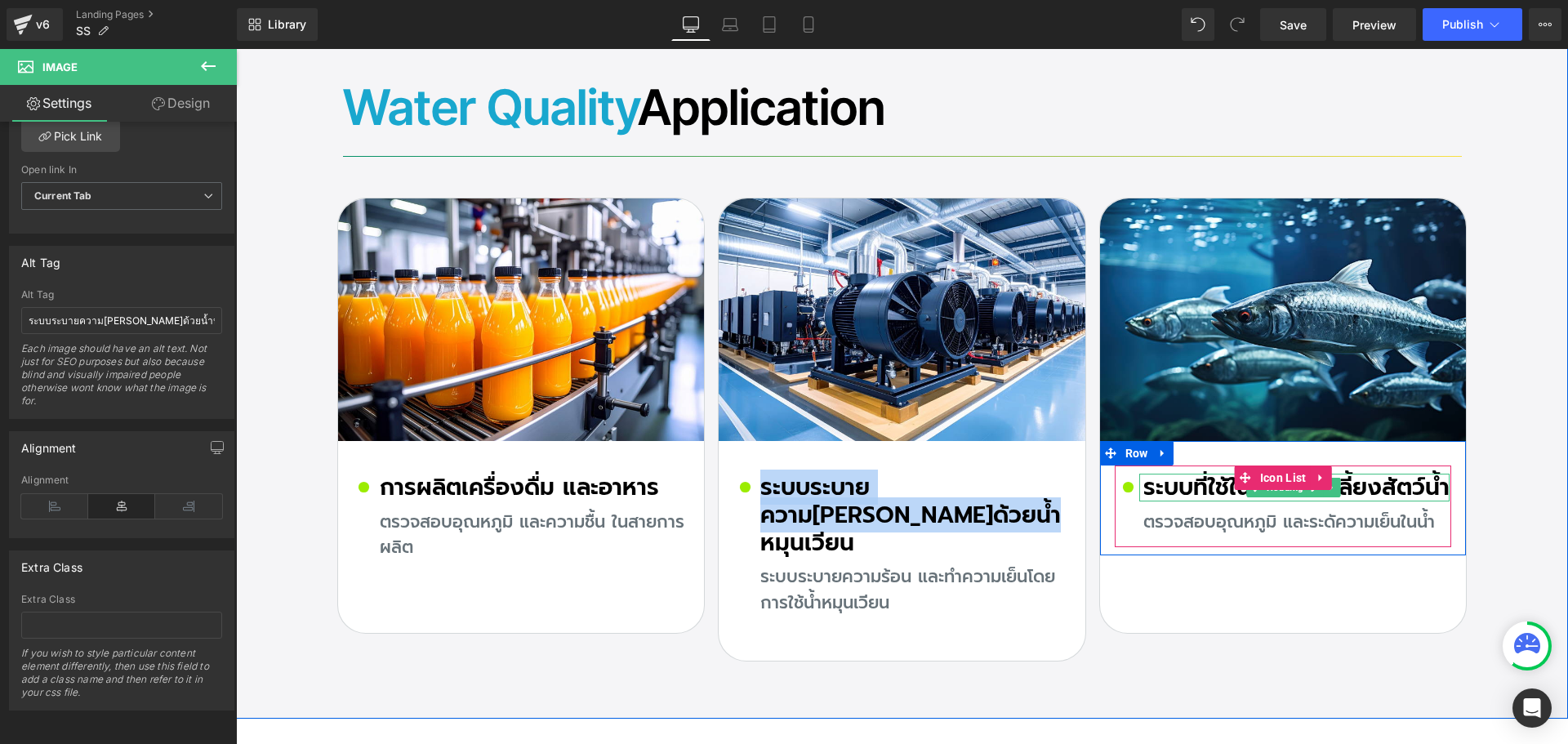
click at [1162, 474] on h2 "ระบบที่ใช้ในการเพาะเลี้ยงสัตว์น้ำ" at bounding box center [1296, 487] width 307 height 28
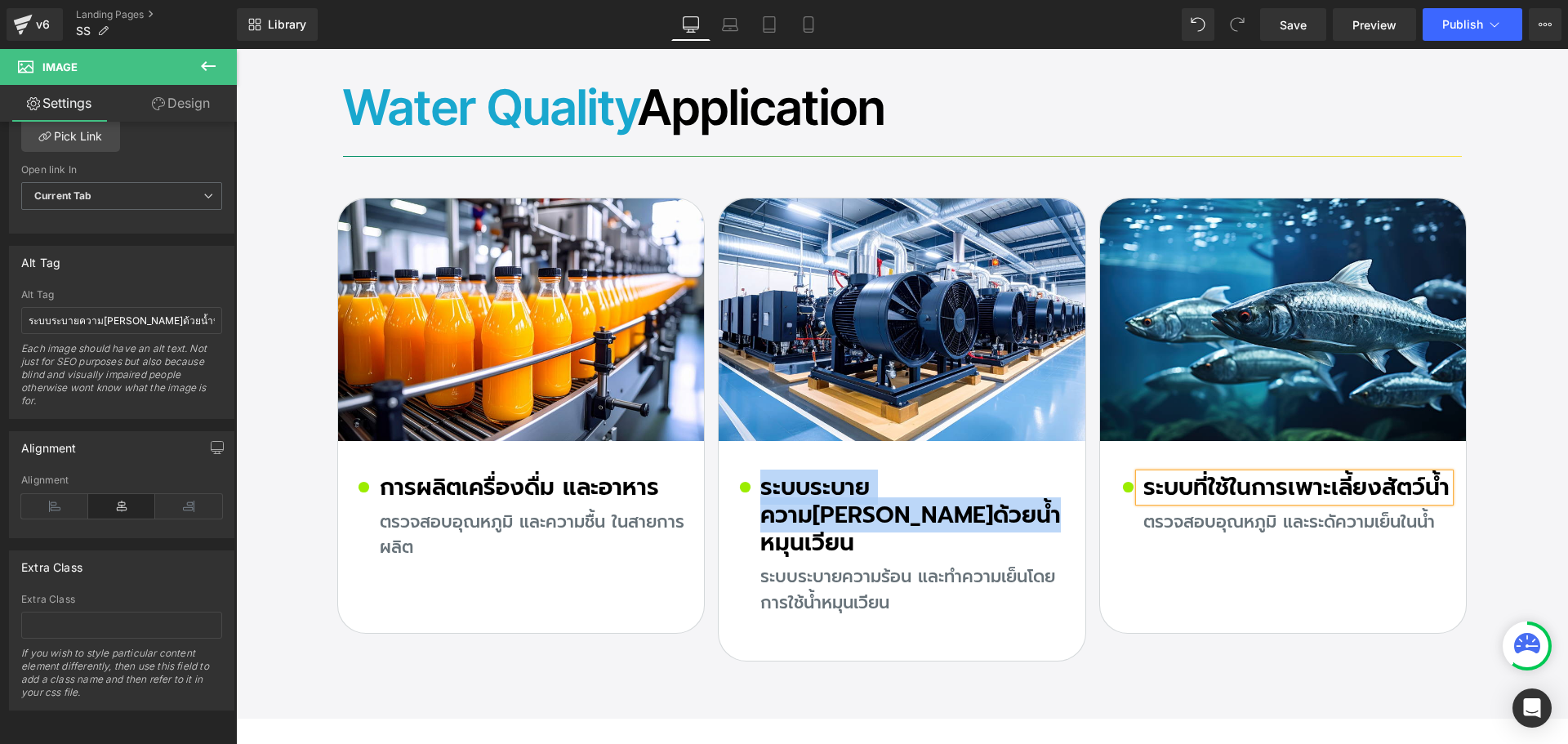
click at [1162, 474] on h2 "ระบบที่ใช้ในการเพาะเลี้ยงสัตว์น้ำ" at bounding box center [1296, 487] width 307 height 28
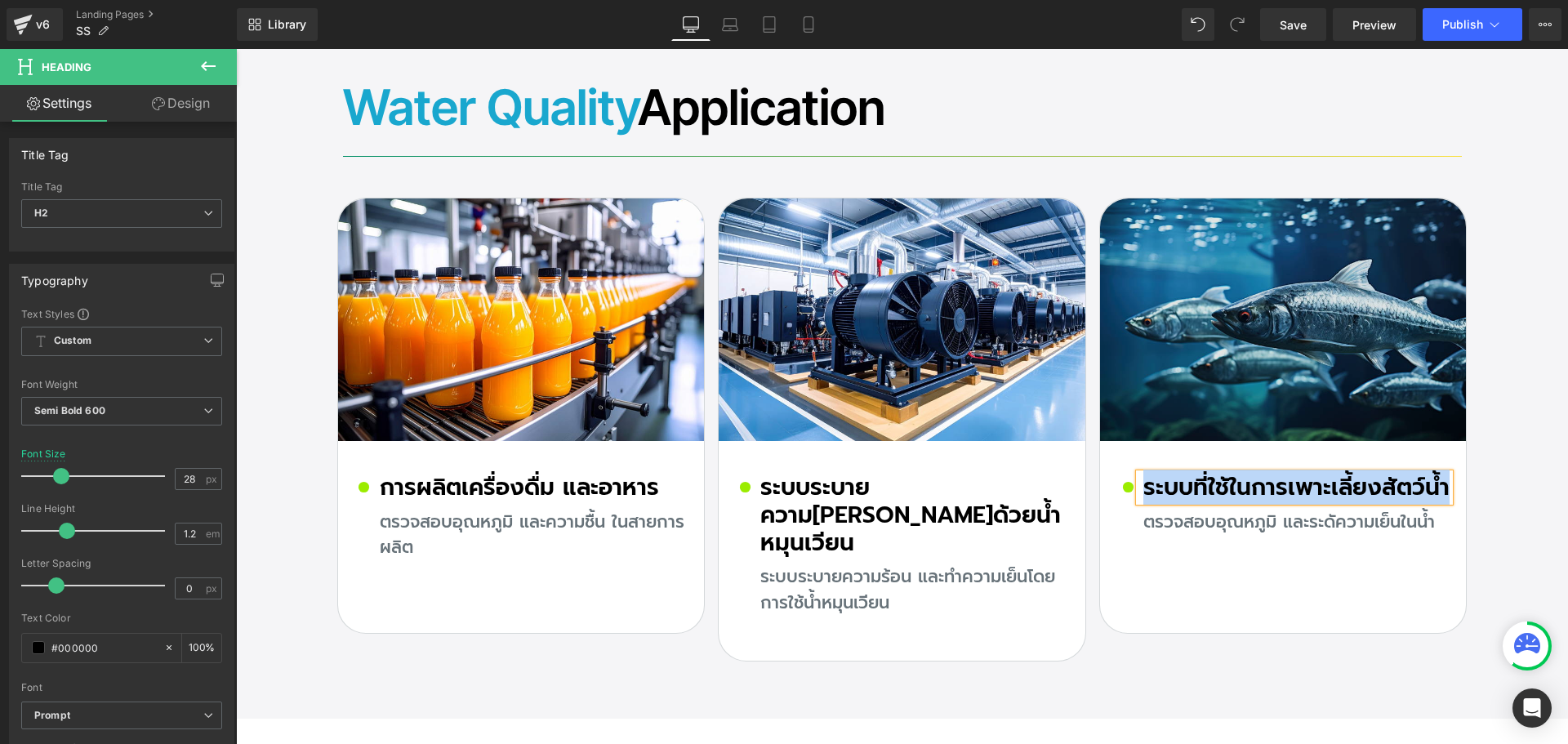
copy h2 "ระบบที่ใช้ในการเพาะเลี้ยงสัตว์น้ำ"
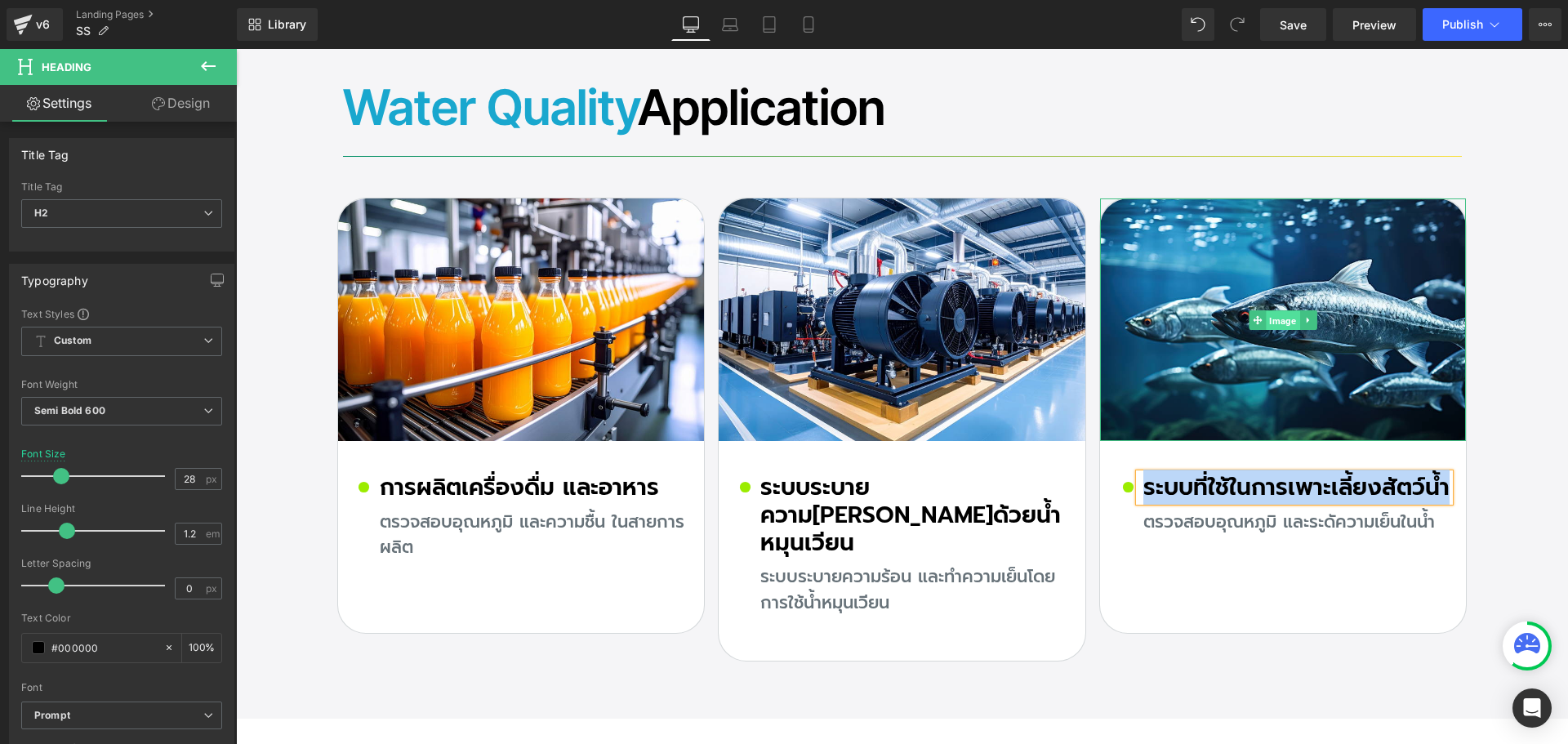
click at [1269, 311] on span "Image" at bounding box center [1283, 320] width 34 height 19
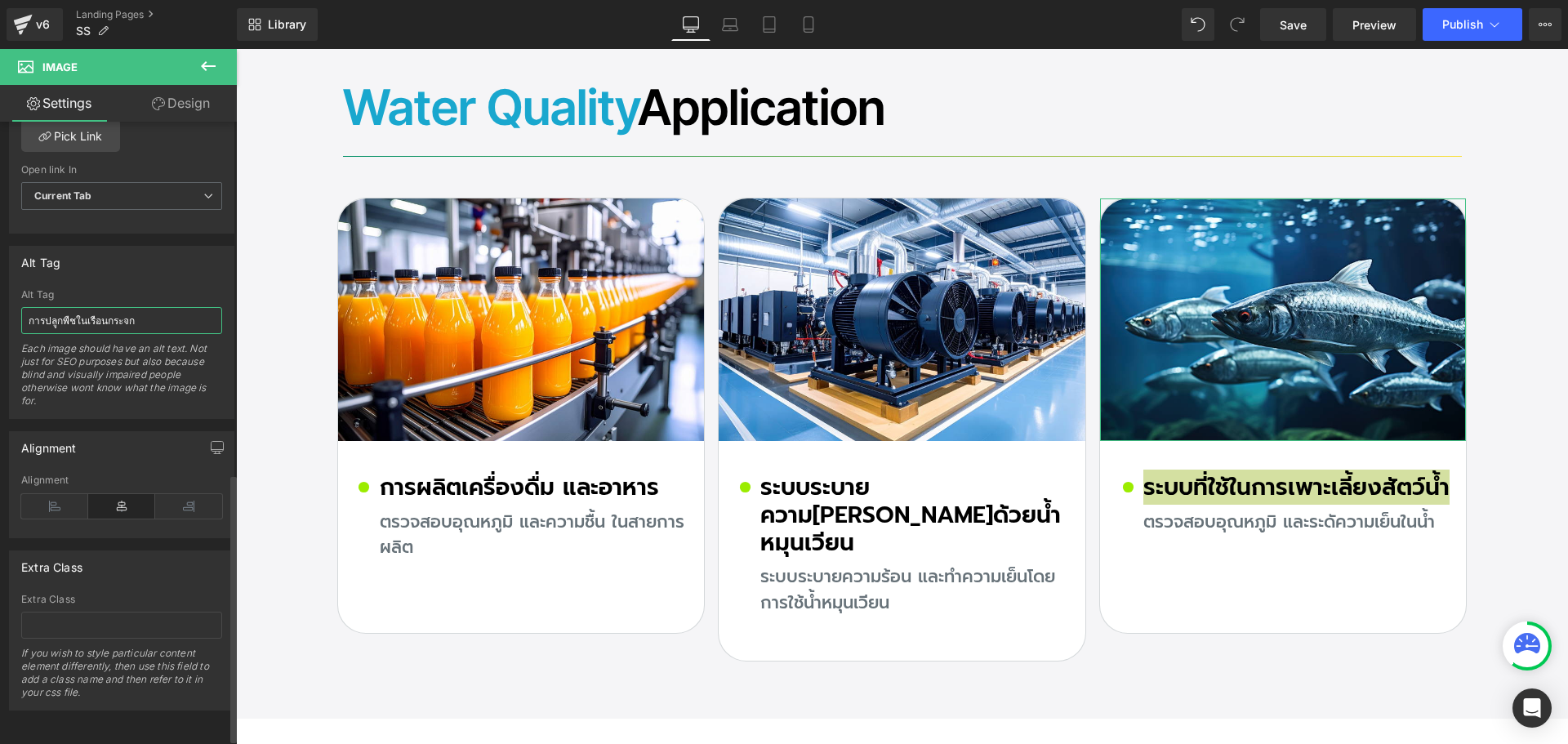
click at [132, 317] on input "การปลูุกพืชในเรือนกระจก" at bounding box center [121, 321] width 201 height 27
paste input "ะบบที่ใช้ในการเพาะเลี้ยงสัตว์น้ำ"
type input "ระบบที่ใช้ในการเพาะเลี้ยงสัตว์น้ำ"
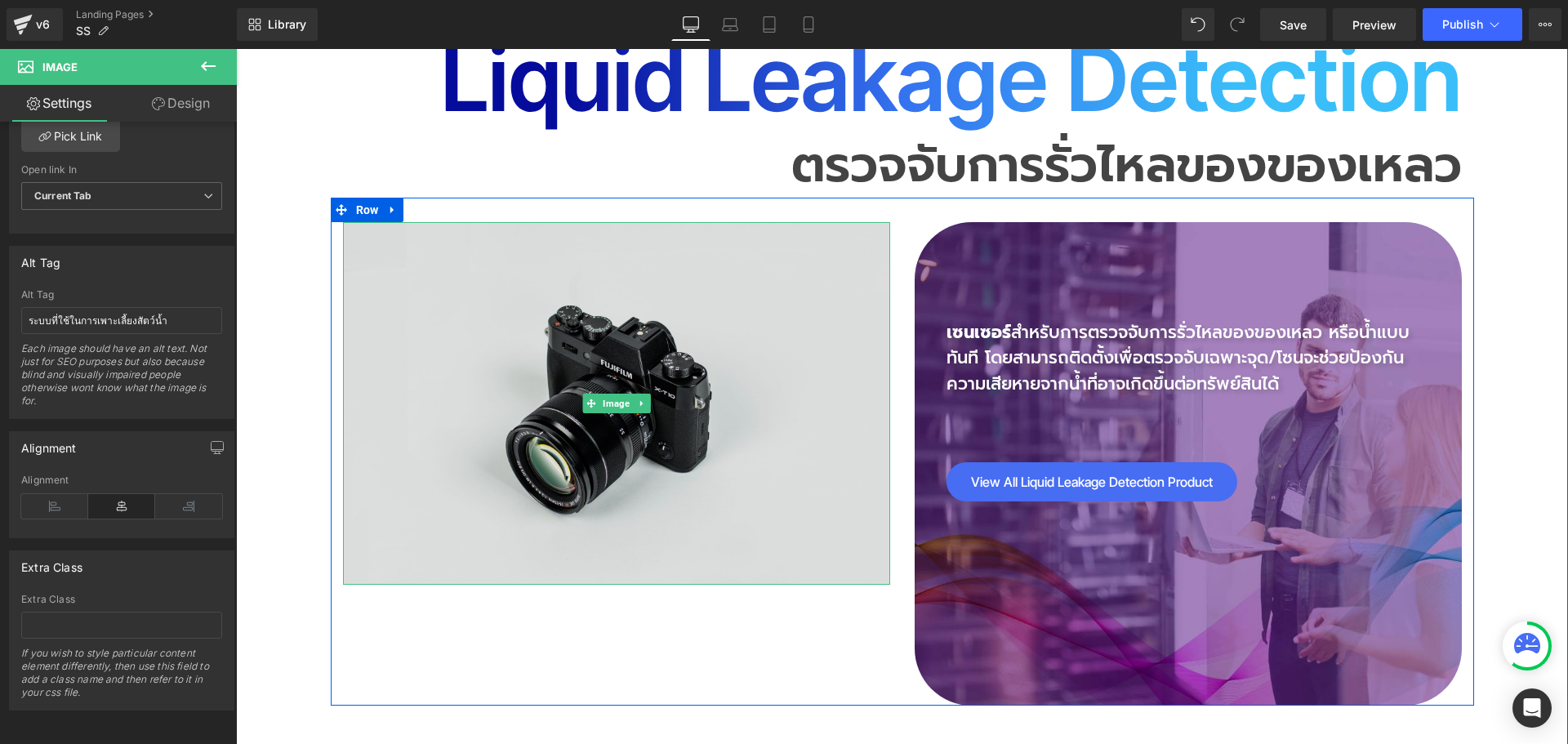
scroll to position [8164, 0]
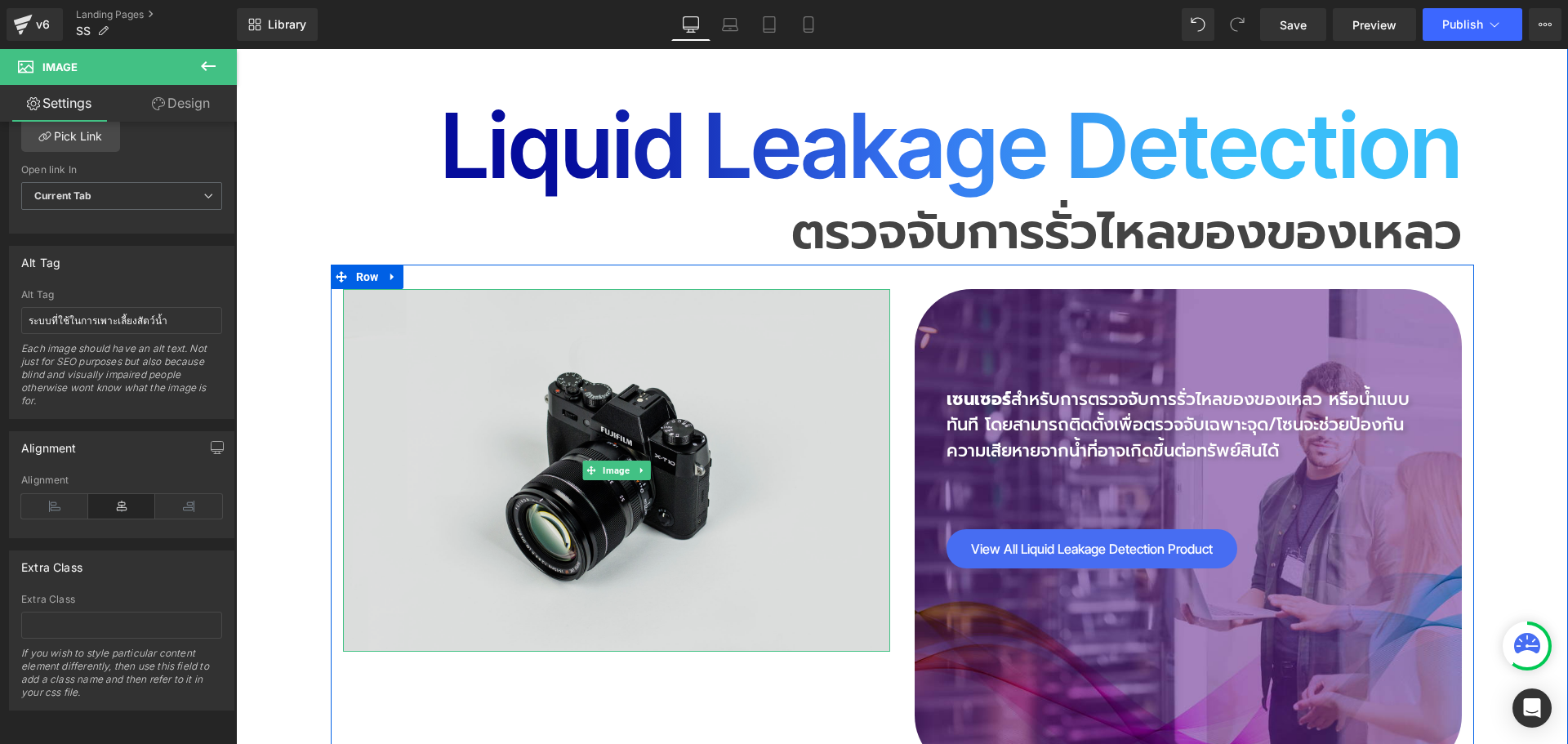
click at [605, 322] on img at bounding box center [616, 470] width 547 height 363
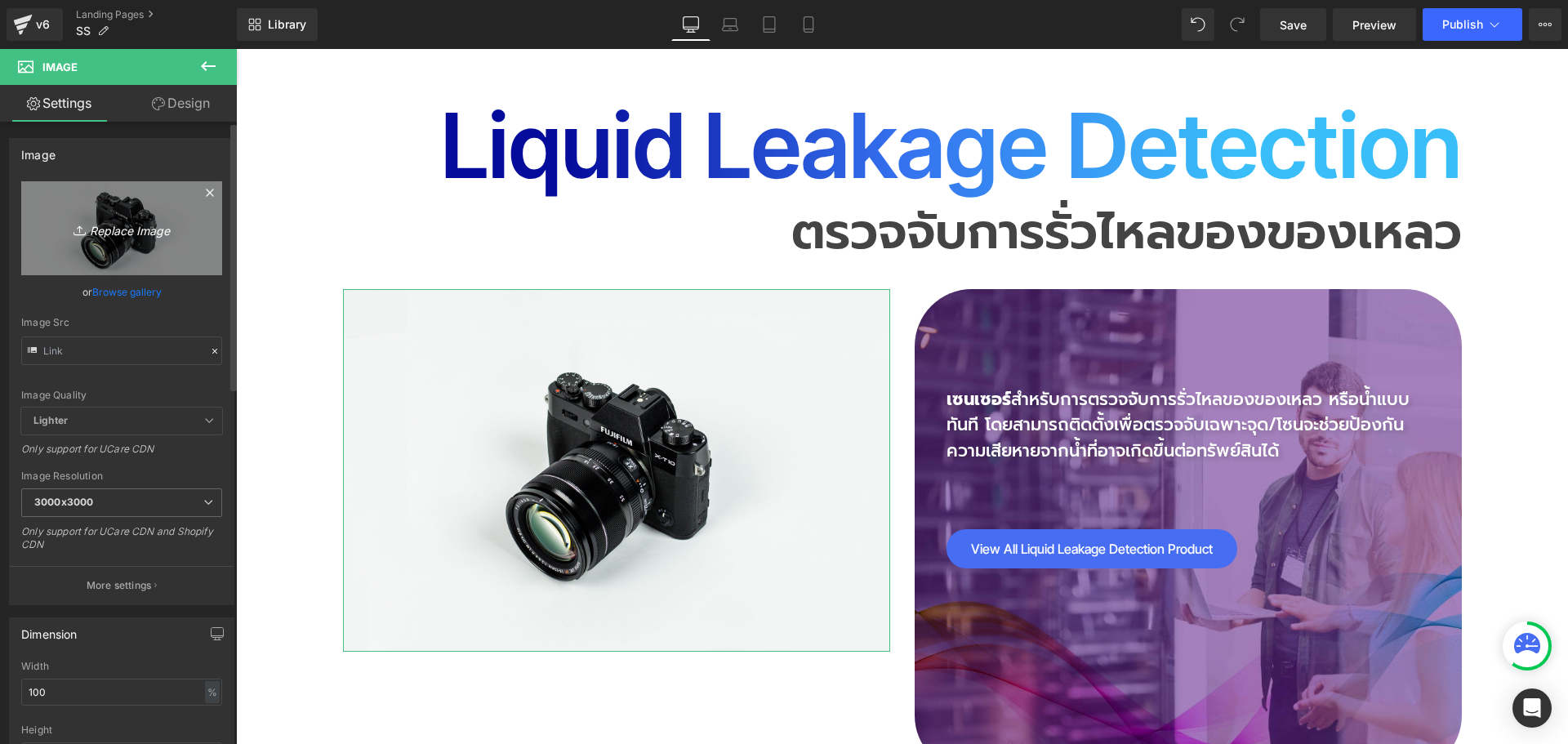
click at [107, 232] on icon "Replace Image" at bounding box center [122, 228] width 131 height 20
type input "C:\fakepath\Liquid-Leakage-Detection.jpg"
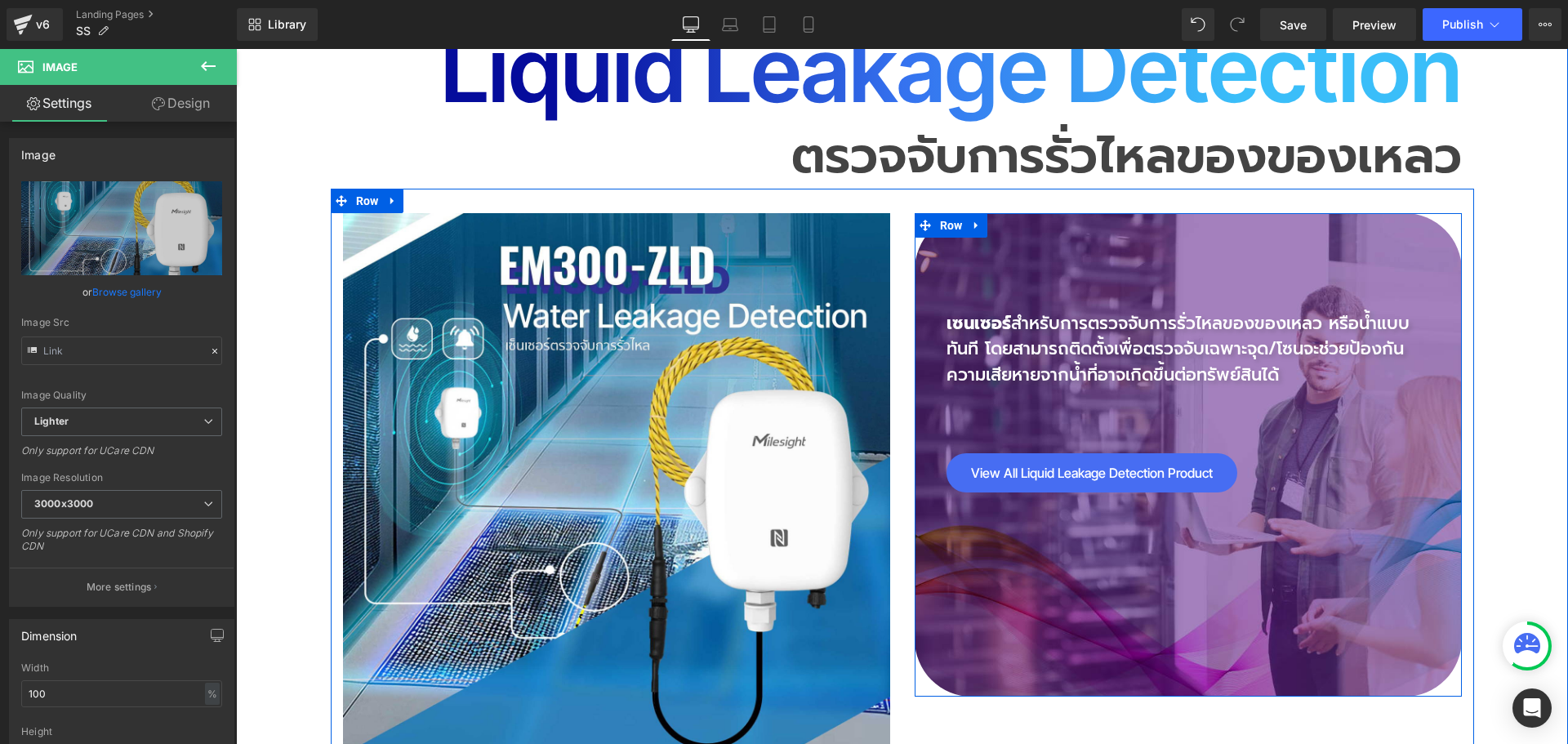
scroll to position [8246, 0]
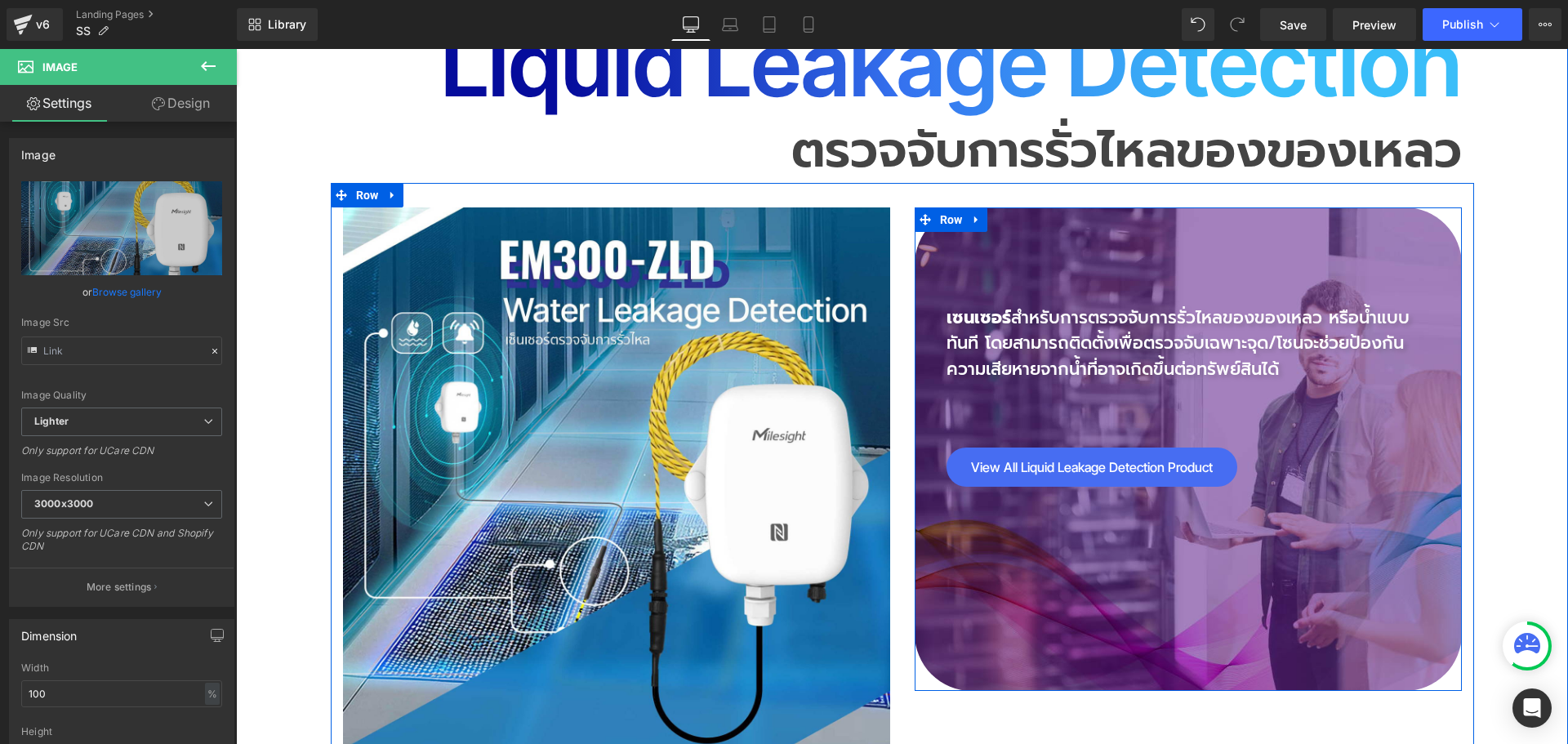
drag, startPoint x: 1041, startPoint y: 493, endPoint x: 985, endPoint y: 645, distance: 162.0
click at [1041, 493] on div "เซนเซอร์ สำหรับการตรวจจับการรั่วไหลของของเหลว หรือน้ำแบบทันที โดยสามารถติดตั้งเ…" at bounding box center [1188, 449] width 547 height 485
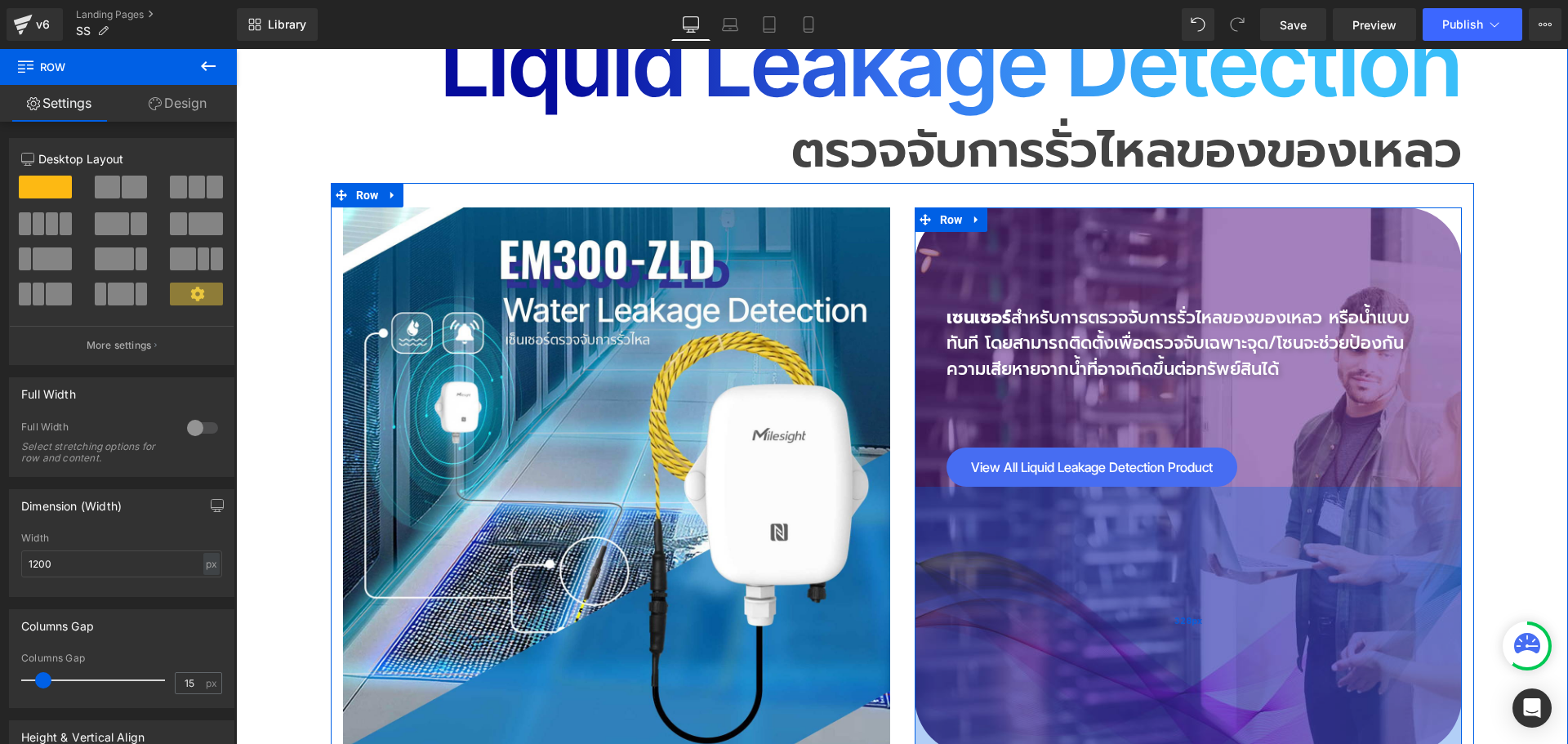
drag, startPoint x: 987, startPoint y: 596, endPoint x: 976, endPoint y: 660, distance: 64.9
click at [976, 660] on div "328px" at bounding box center [1188, 620] width 547 height 268
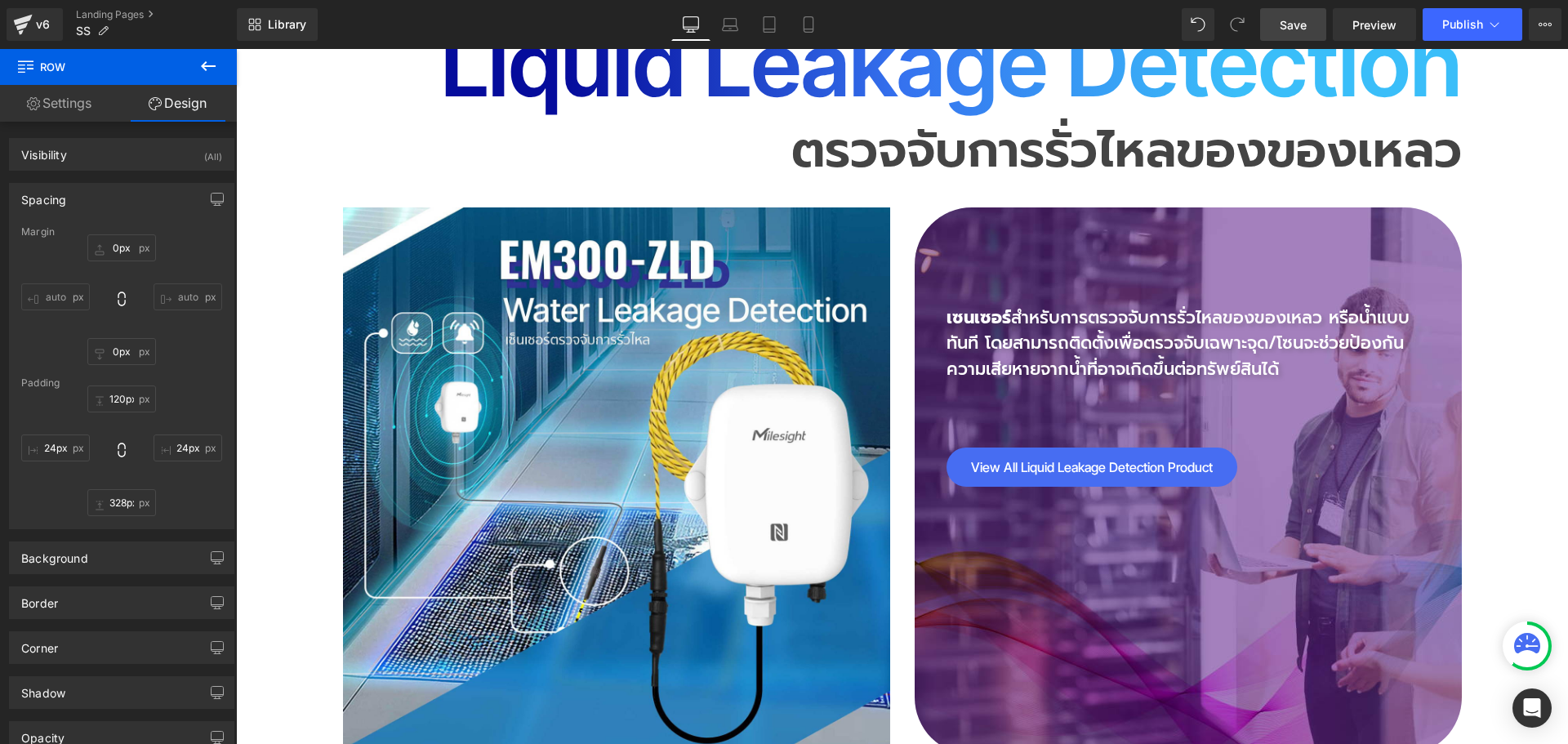
click at [1287, 29] on span "Save" at bounding box center [1293, 24] width 27 height 17
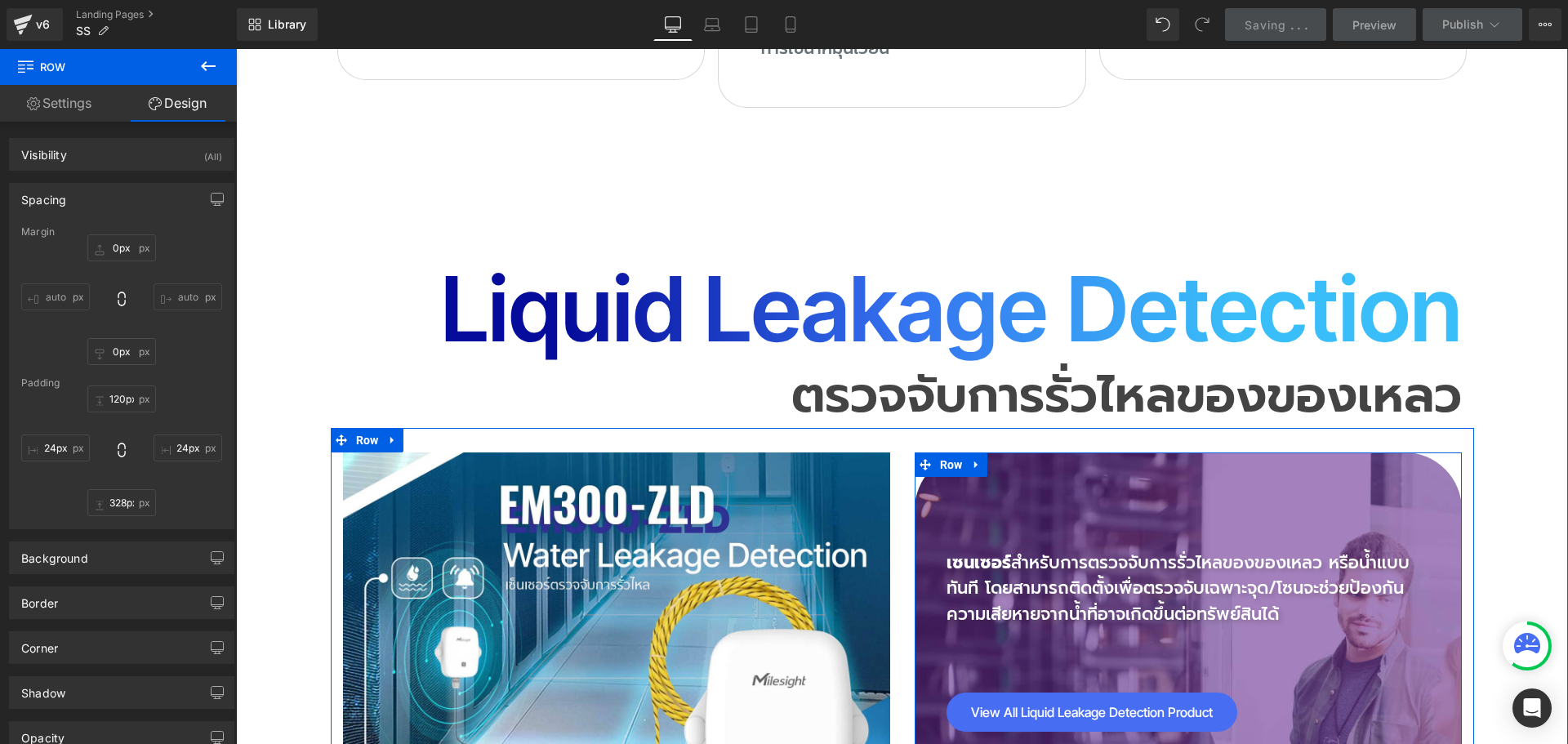
click at [1089, 453] on div "เซนเซอร์ สำหรับการตรวจจับการรั่วไหลของของเหลว หรือน้ำแบบทันที โดยสามารถติดตั้งเ…" at bounding box center [1188, 726] width 547 height 548
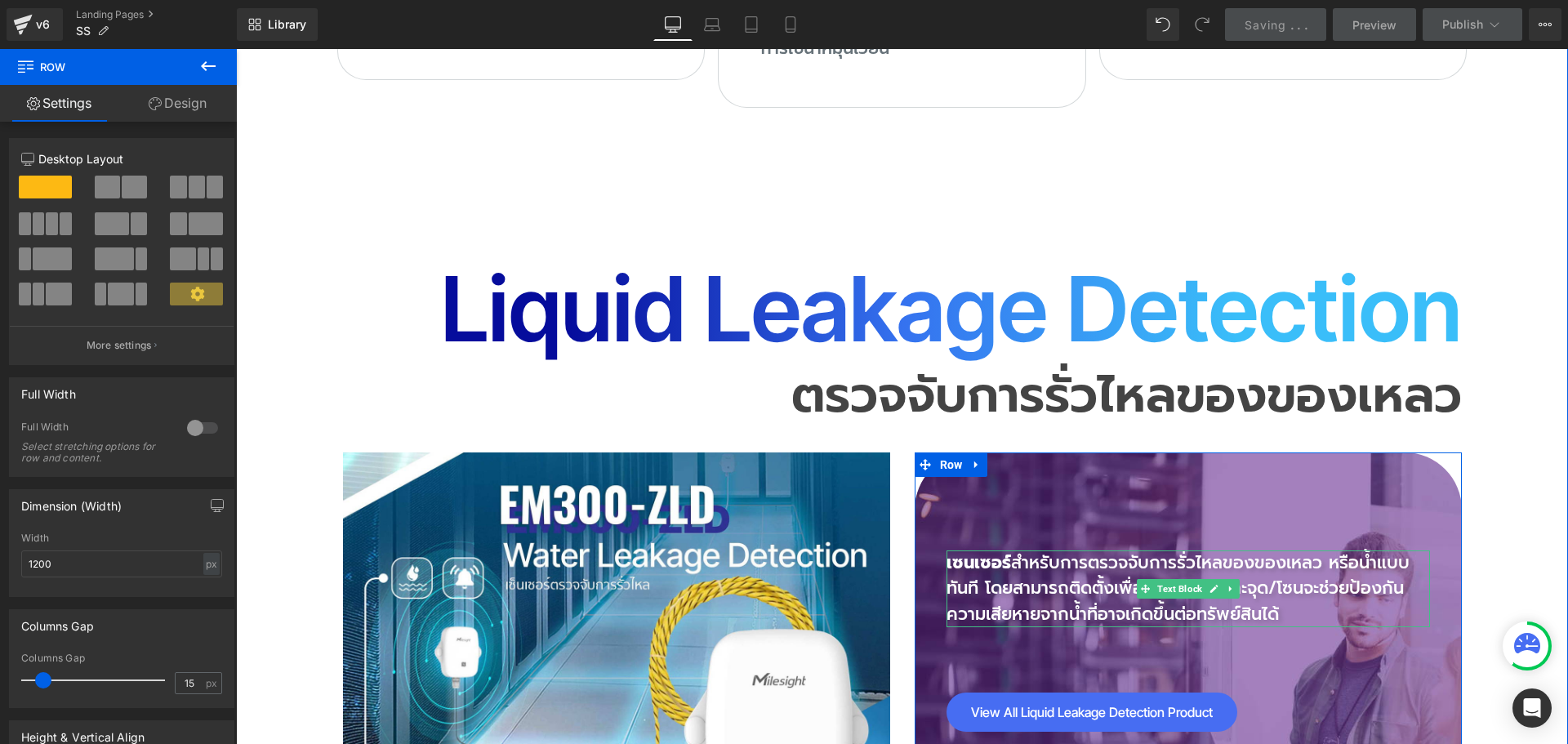
click at [1112, 550] on p "เซนเซอร์ สำหรับการตรวจจับการรั่วไหลของของเหลว หรือน้ำแบบทันที โดยสามารถติดตั้งเ…" at bounding box center [1188, 589] width 484 height 77
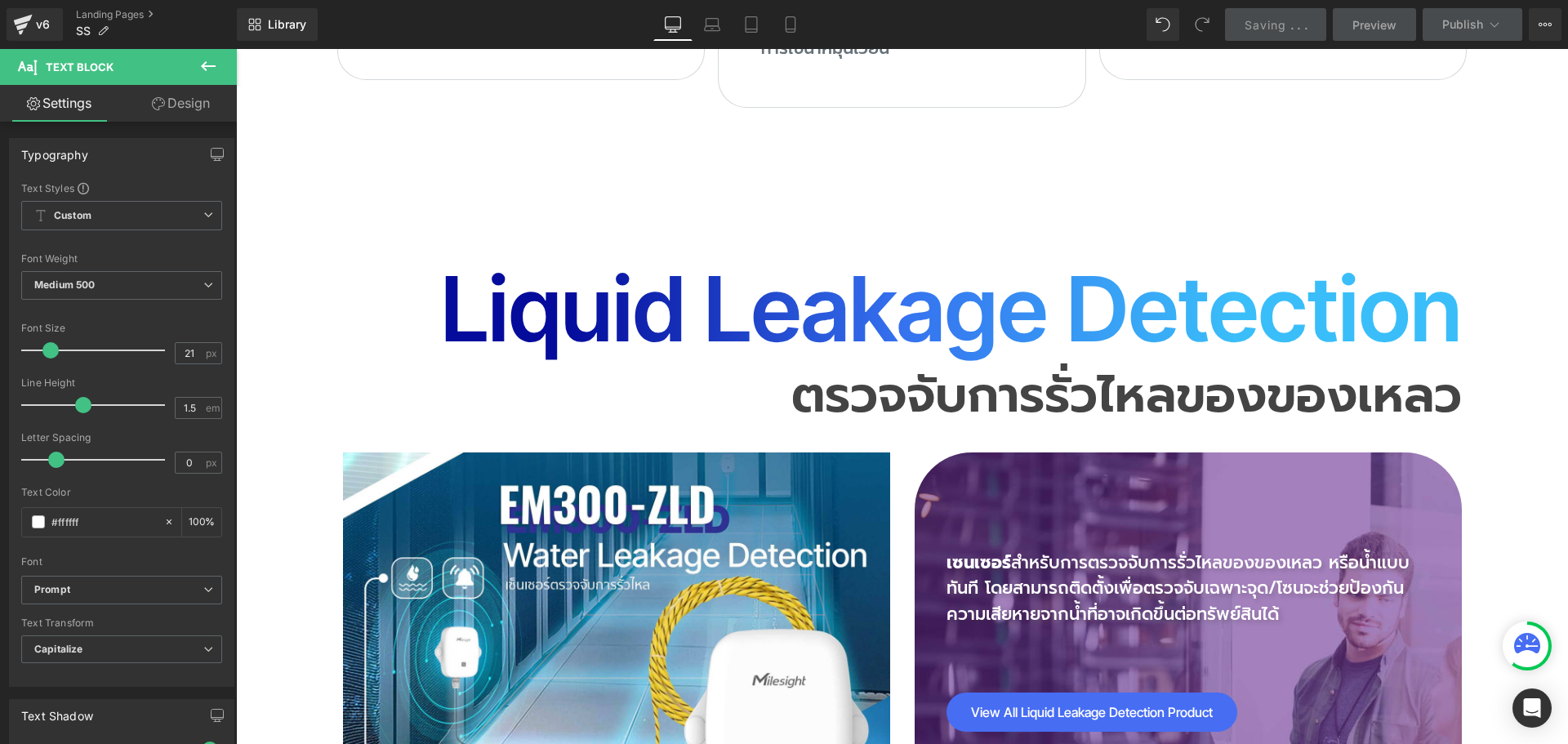
click at [194, 106] on link "Design" at bounding box center [181, 103] width 118 height 37
click at [0, 0] on div "Spacing" at bounding box center [0, 0] width 0 height 0
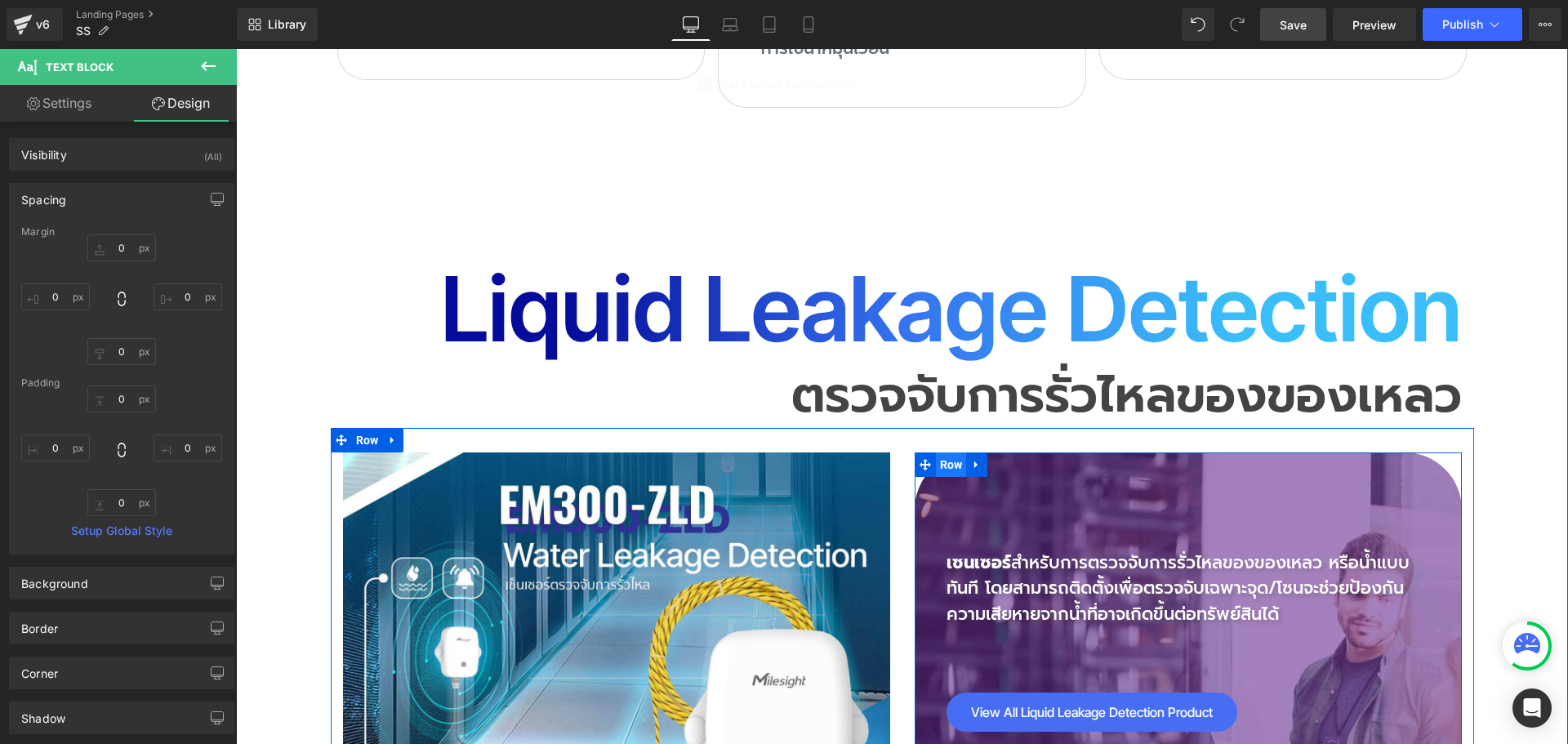
click at [943, 453] on span "Row" at bounding box center [951, 464] width 31 height 24
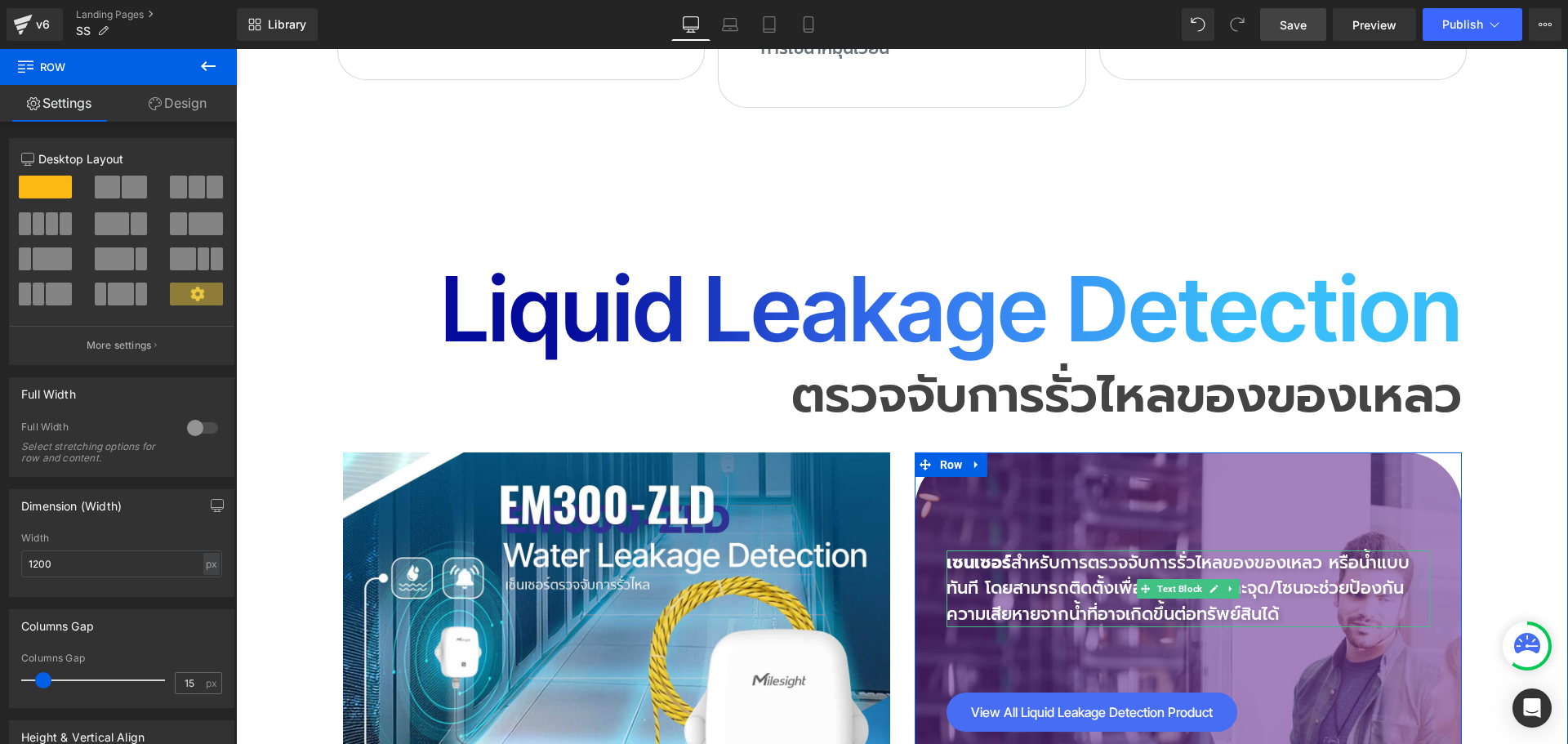
scroll to position [8164, 0]
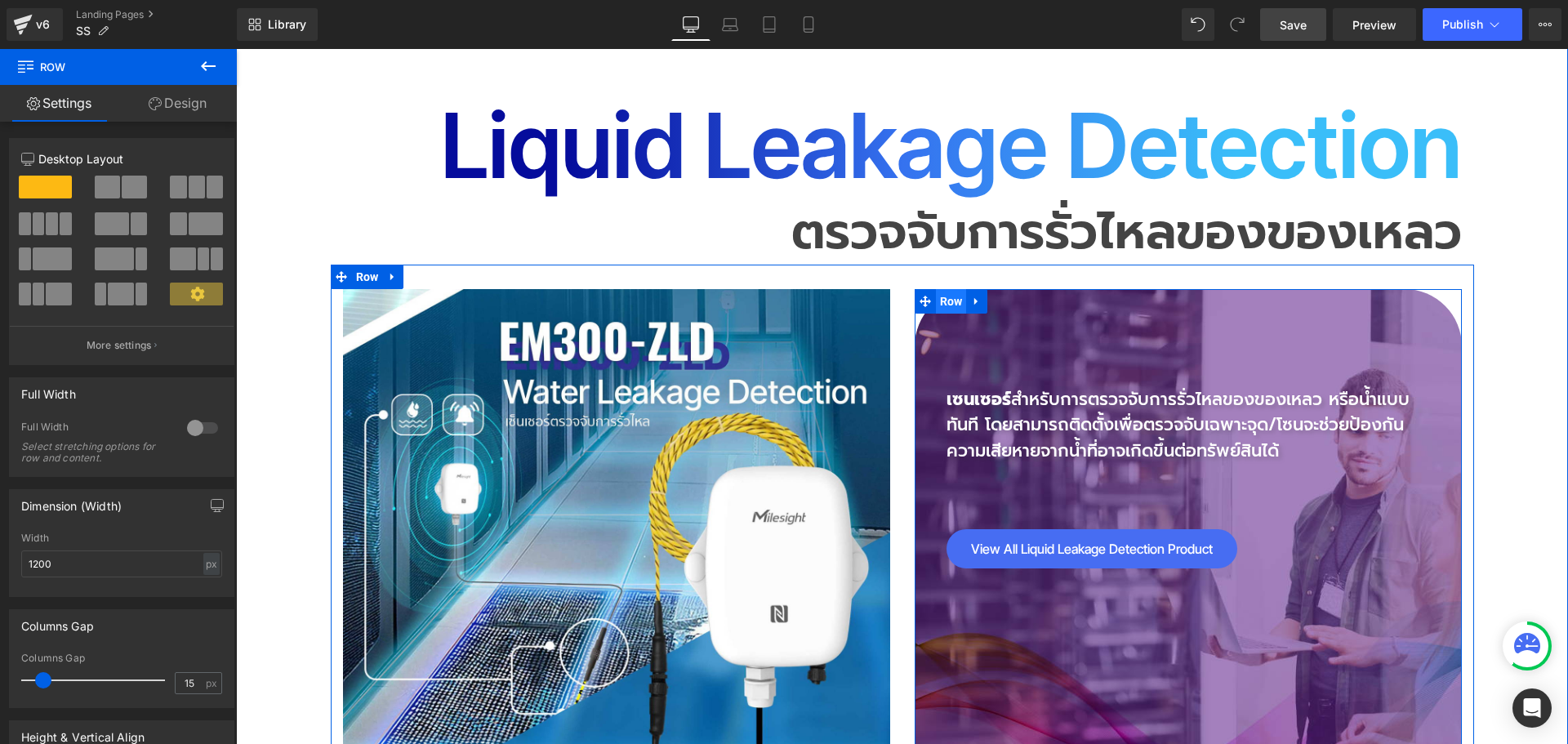
click at [945, 289] on span "Row" at bounding box center [951, 301] width 31 height 24
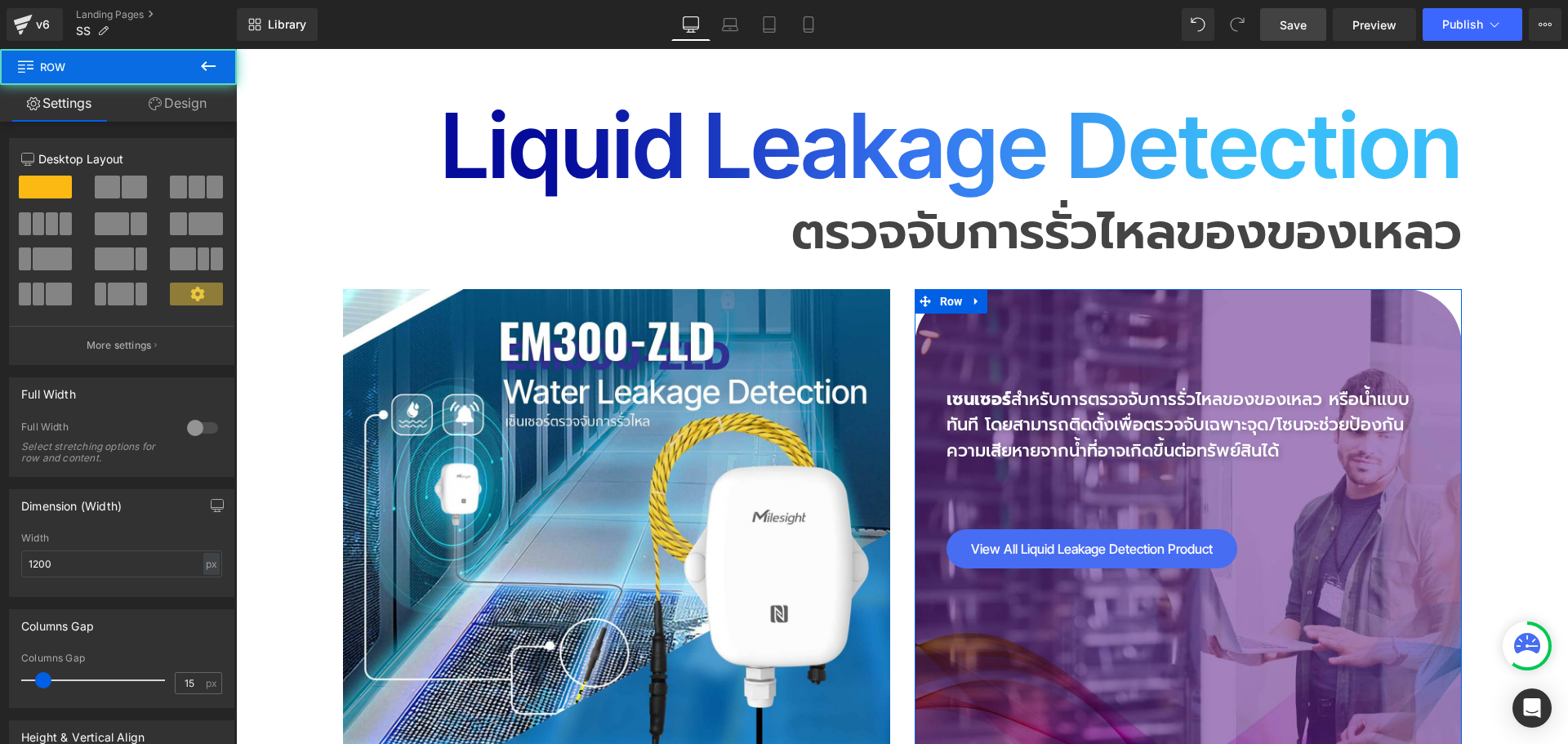
click at [190, 112] on link "Design" at bounding box center [177, 103] width 118 height 37
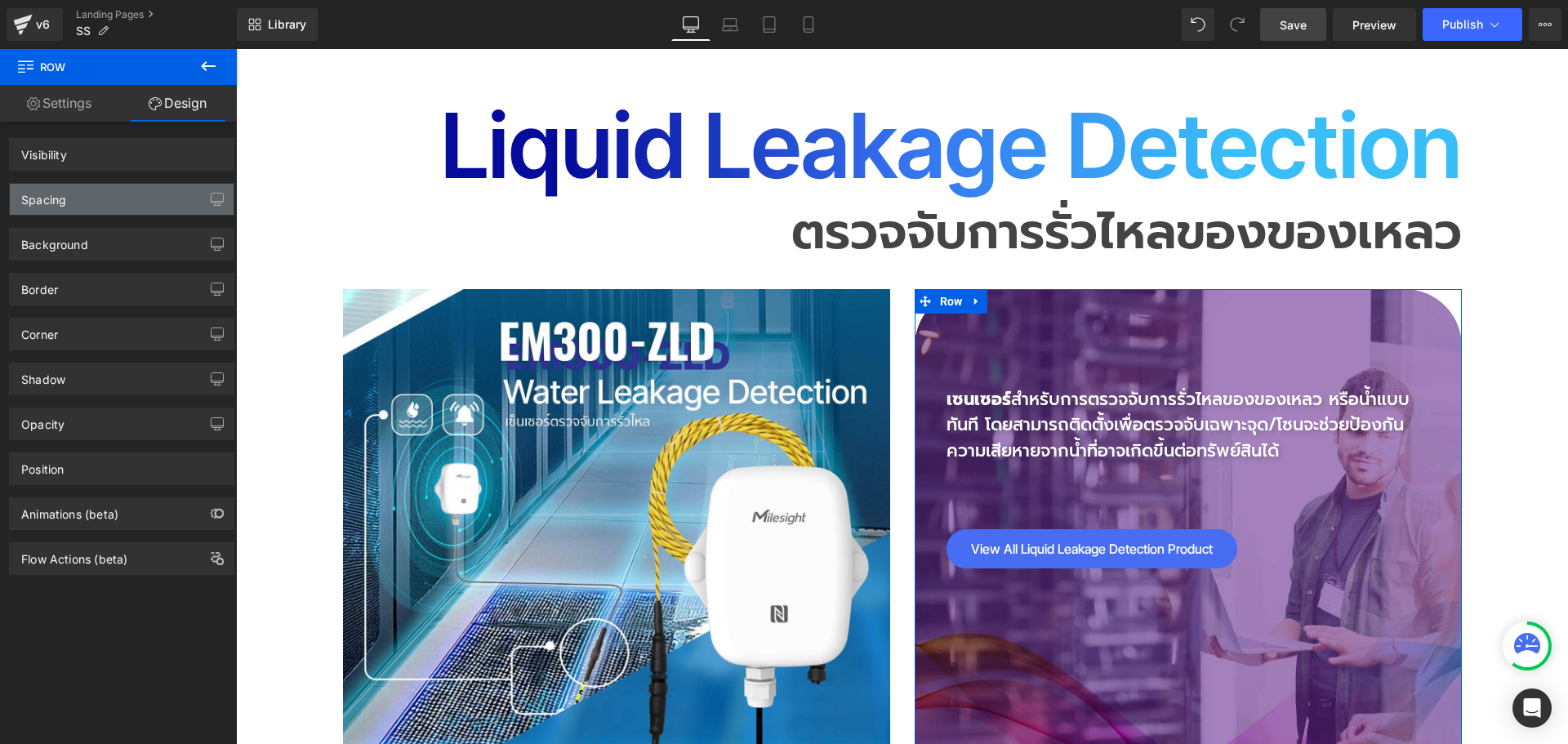
click at [107, 191] on div "Spacing" at bounding box center [122, 199] width 223 height 31
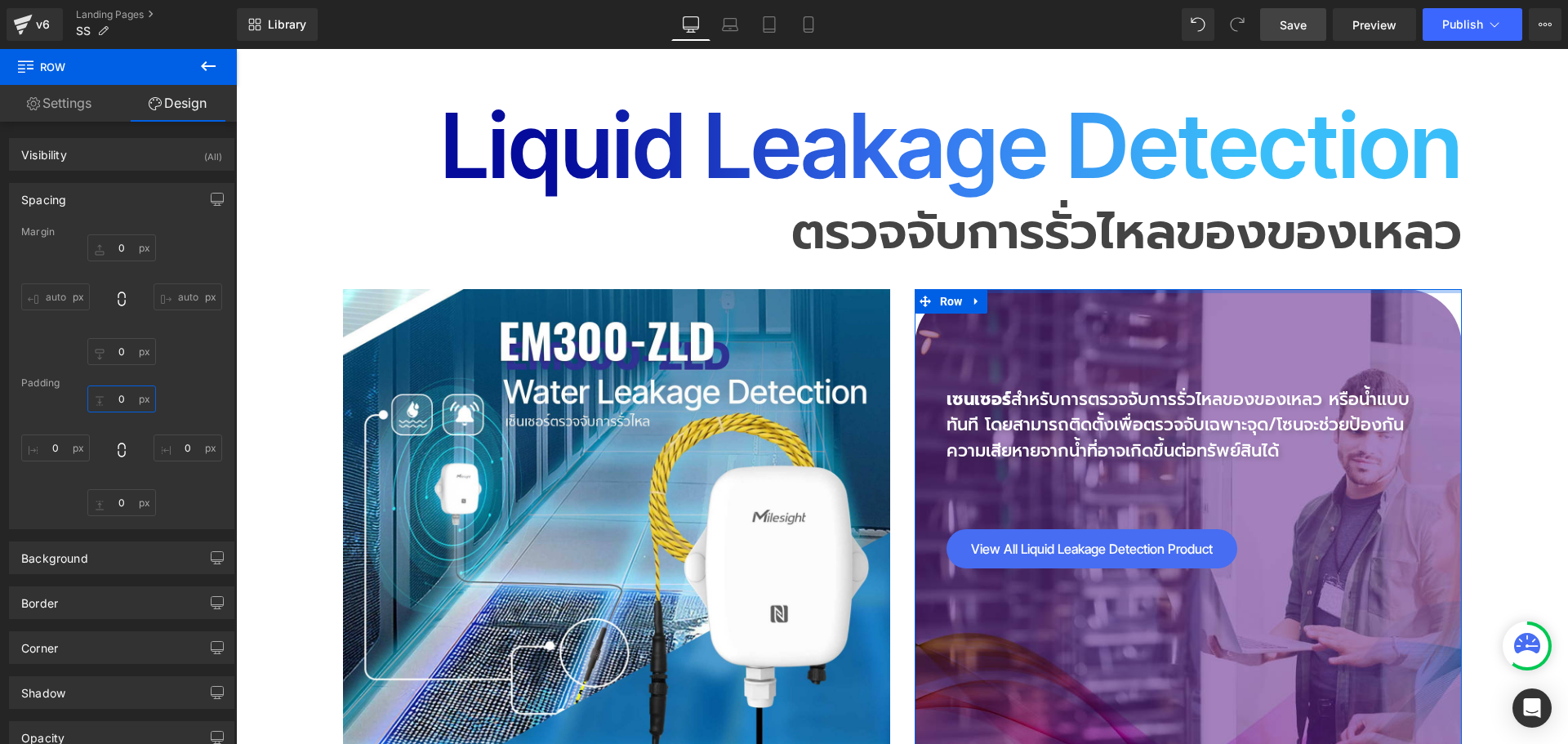
click at [129, 401] on input "text" at bounding box center [122, 399] width 69 height 27
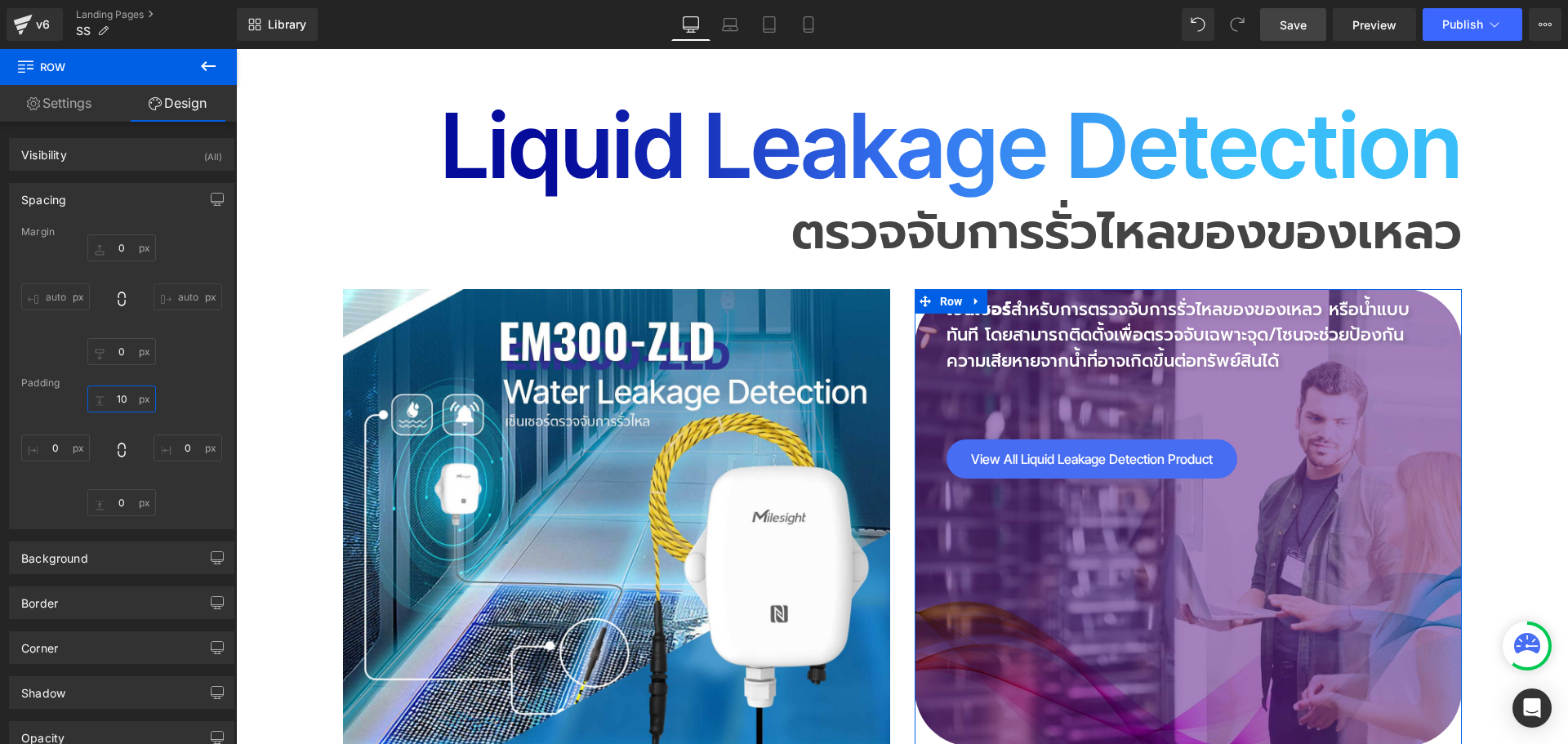
type input "100"
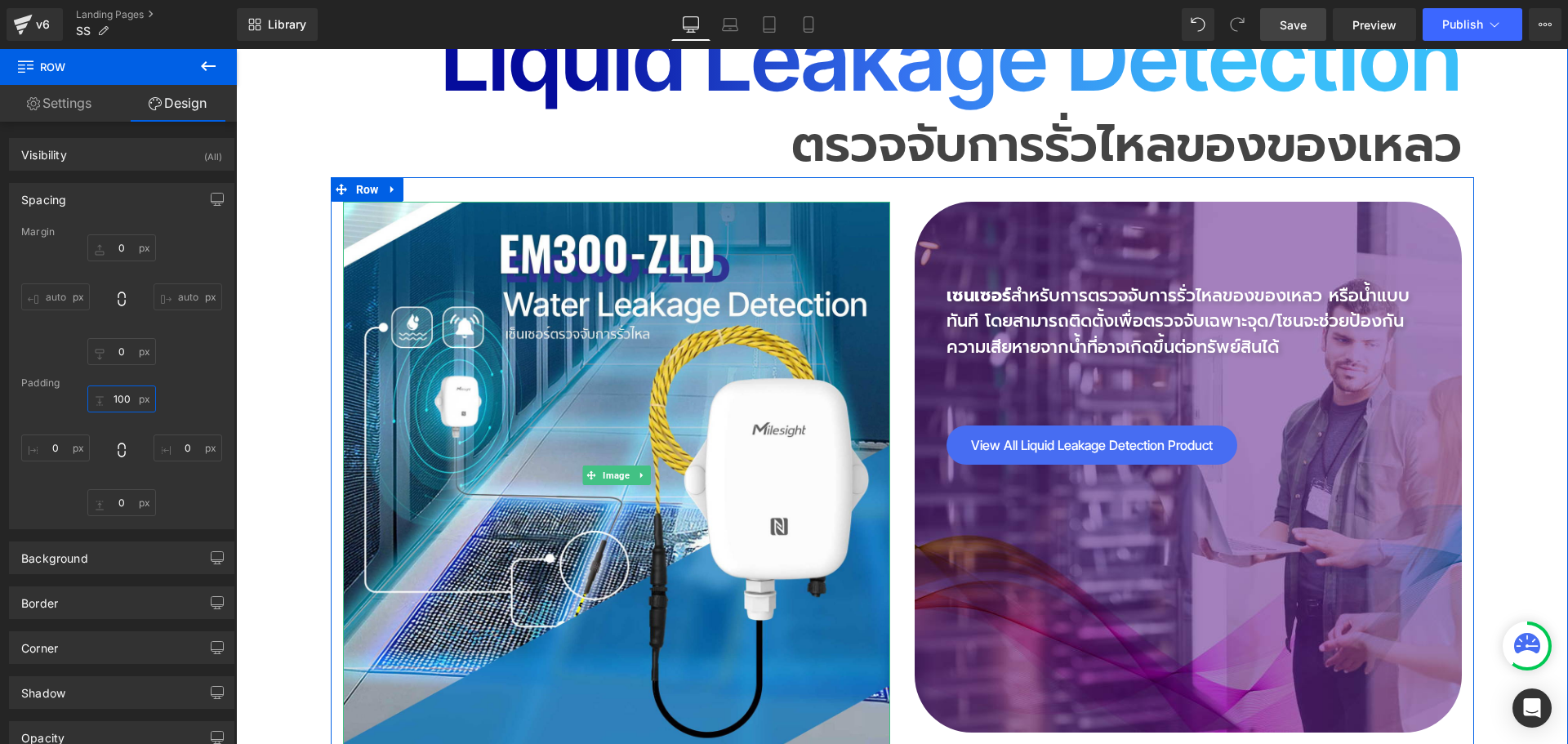
scroll to position [8328, 0]
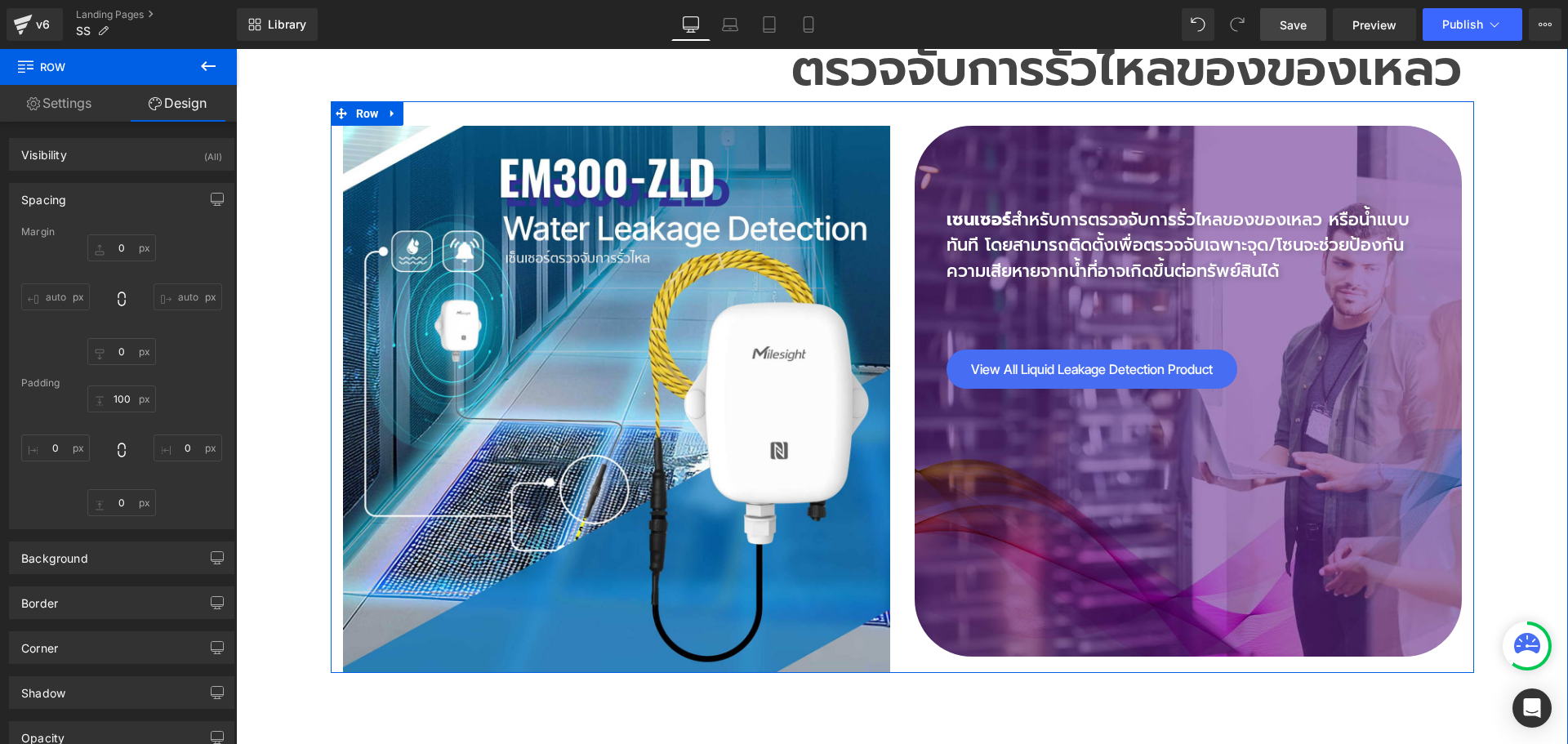
click at [1022, 494] on div "เซนเซอร์ สำหรับการตรวจจับการรั่วไหลของของเหลว หรือน้ำแบบทันที โดยสามารถติดตั้งเ…" at bounding box center [1188, 391] width 547 height 532
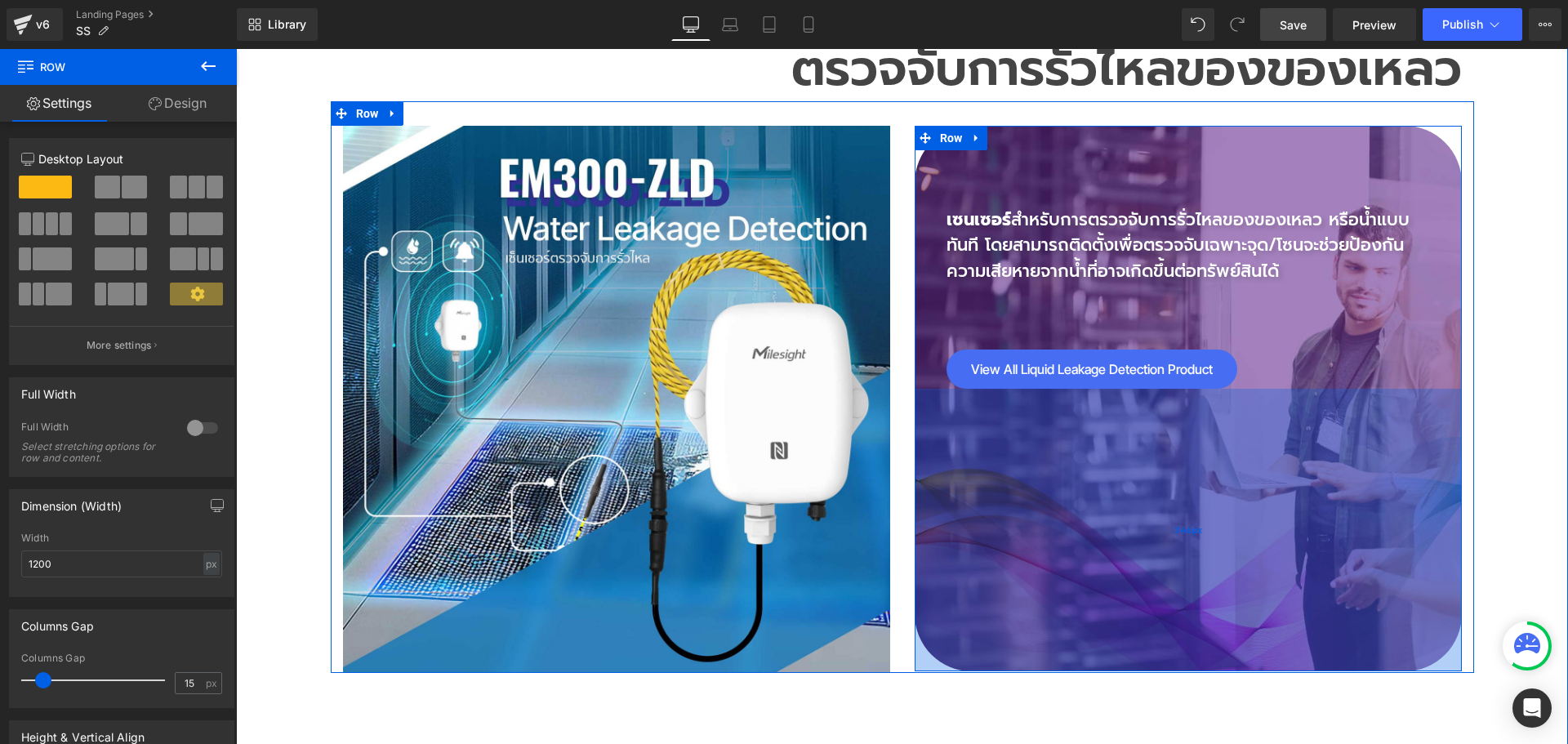
click at [1013, 569] on div "346px" at bounding box center [1188, 530] width 547 height 282
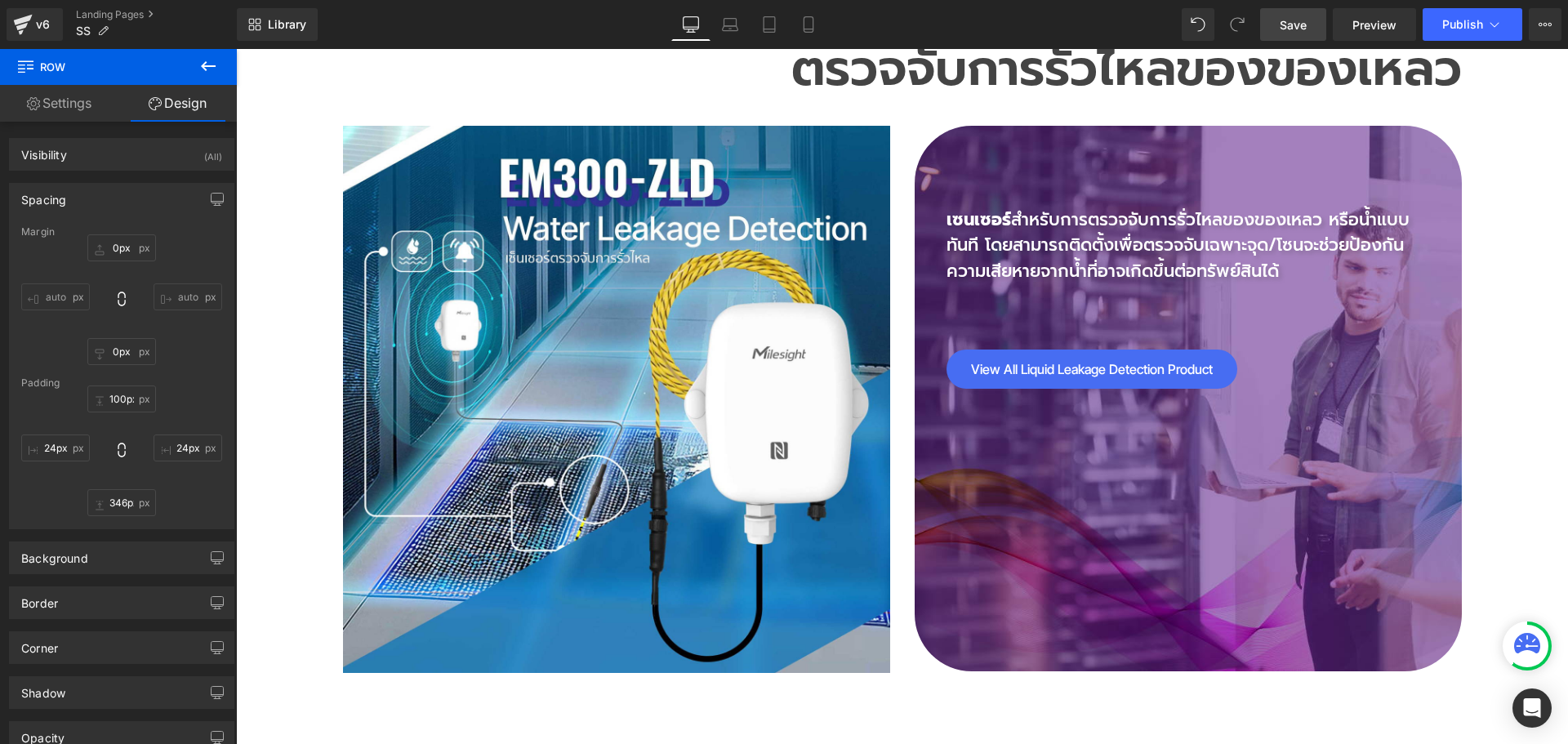
click at [1302, 32] on span "Save" at bounding box center [1293, 24] width 27 height 17
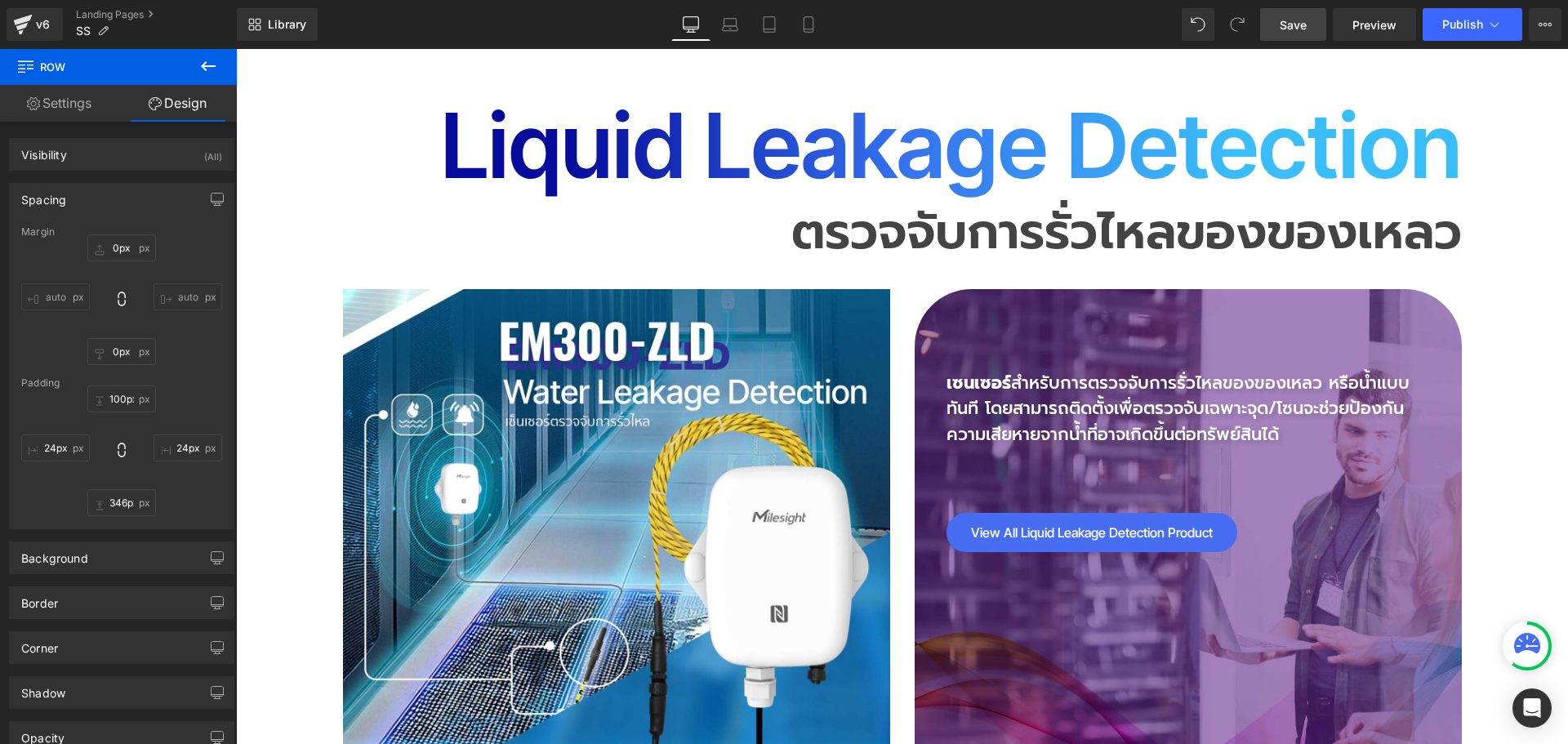
click at [1280, 31] on span "Save" at bounding box center [1293, 24] width 27 height 17
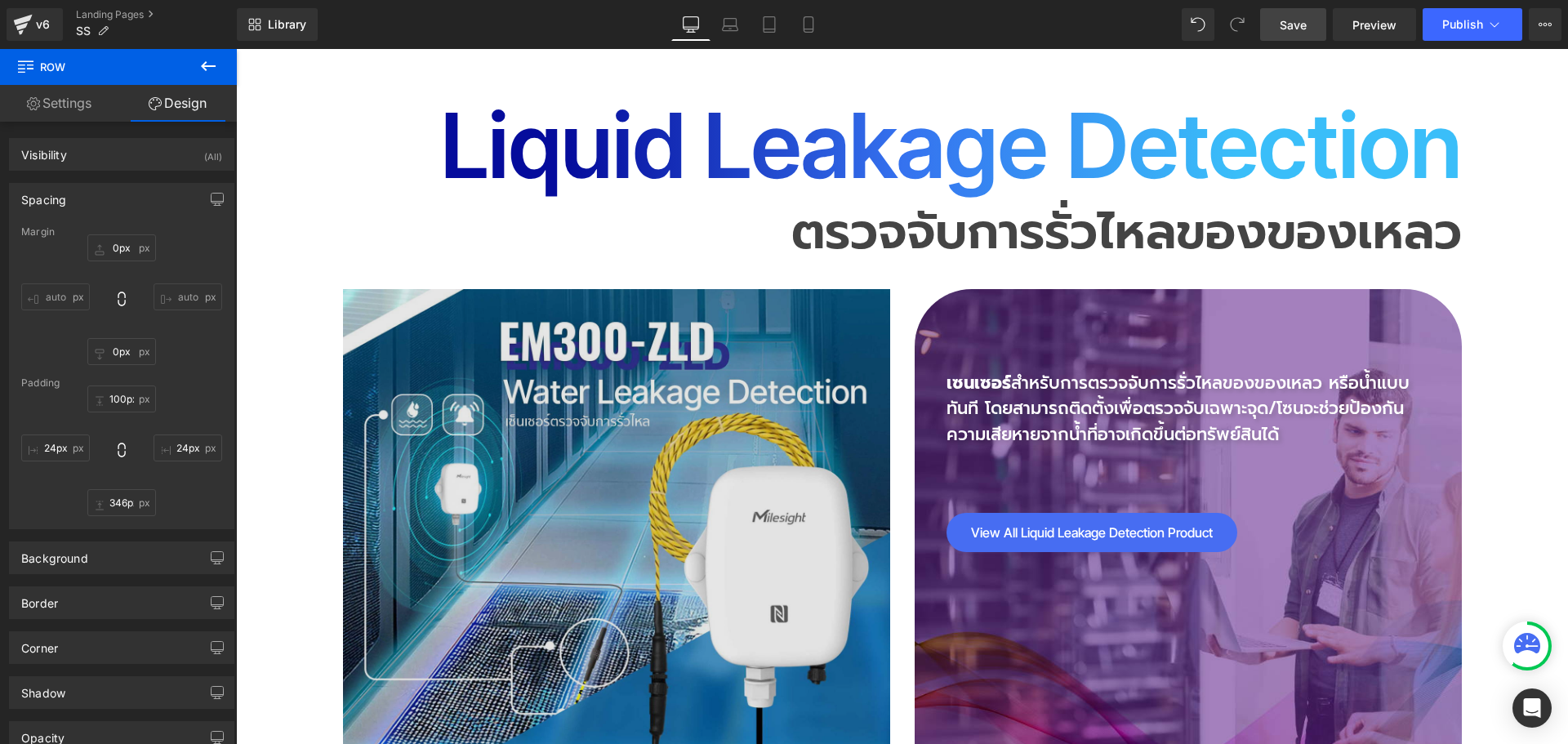
click at [603, 289] on img at bounding box center [616, 562] width 547 height 547
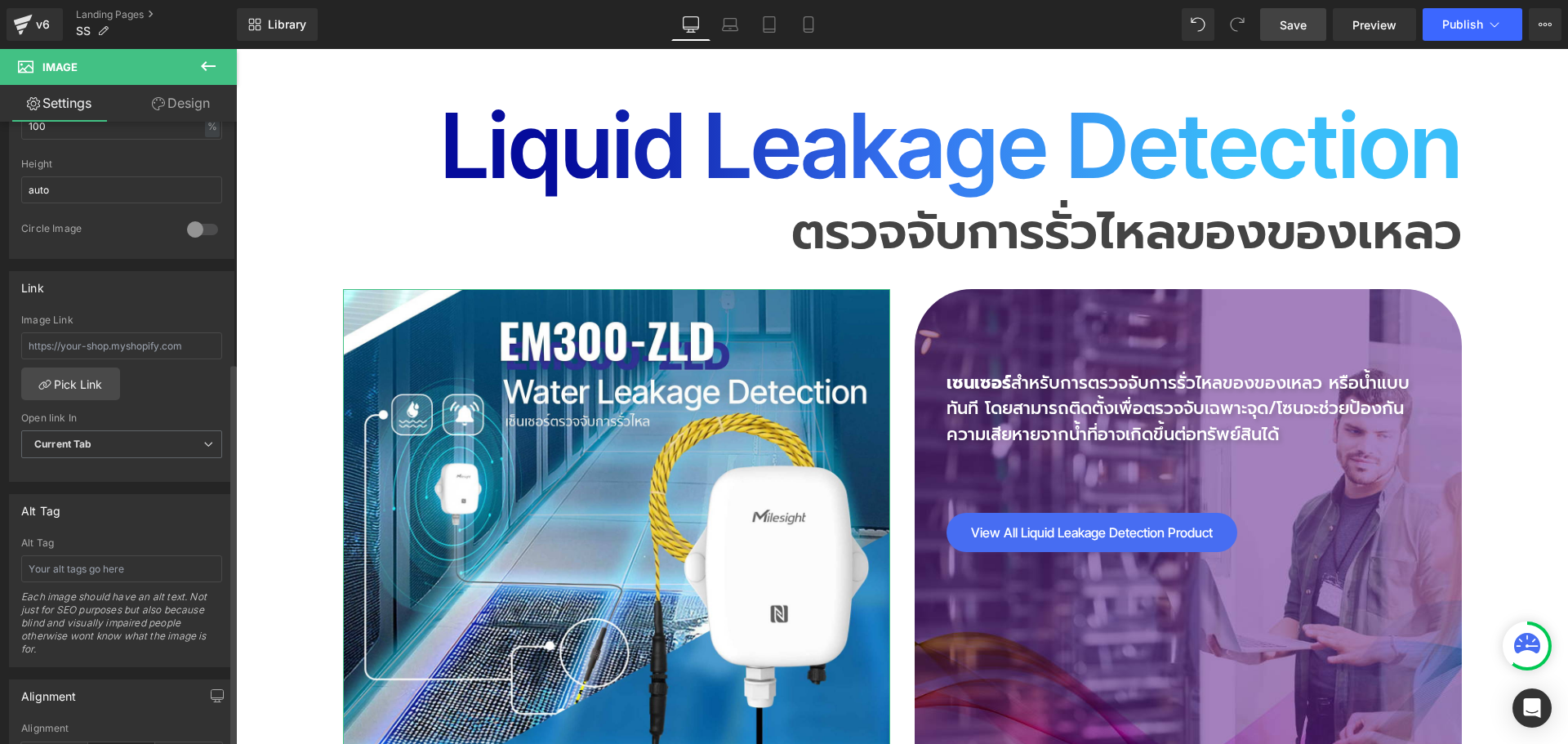
scroll to position [572, 0]
click at [98, 338] on input "text" at bounding box center [121, 342] width 201 height 27
paste input "https://riverplus.com/products/milesight-em300-zld?_pos=6&_sid=579ad1a9b&_ss=r"
type input "https://riverplus.com/products/milesight-em300-zld?_pos=6&_sid=579ad1a9b&_ss=r"
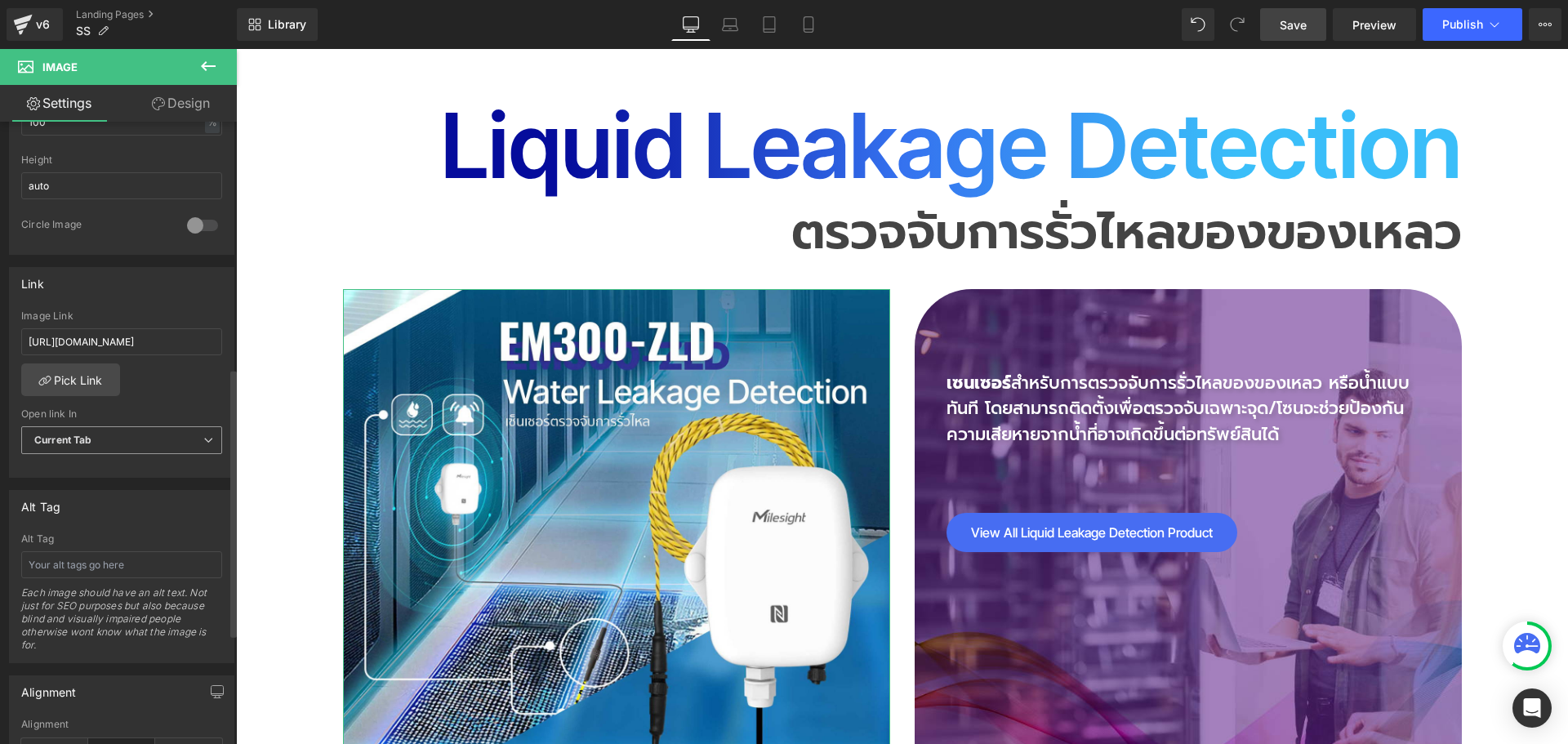
click at [117, 440] on span "Current Tab" at bounding box center [121, 441] width 201 height 29
click at [115, 494] on li "New Tab" at bounding box center [118, 493] width 194 height 24
drag, startPoint x: 1303, startPoint y: 31, endPoint x: 983, endPoint y: 113, distance: 330.3
click at [1303, 31] on span "Save" at bounding box center [1293, 24] width 27 height 17
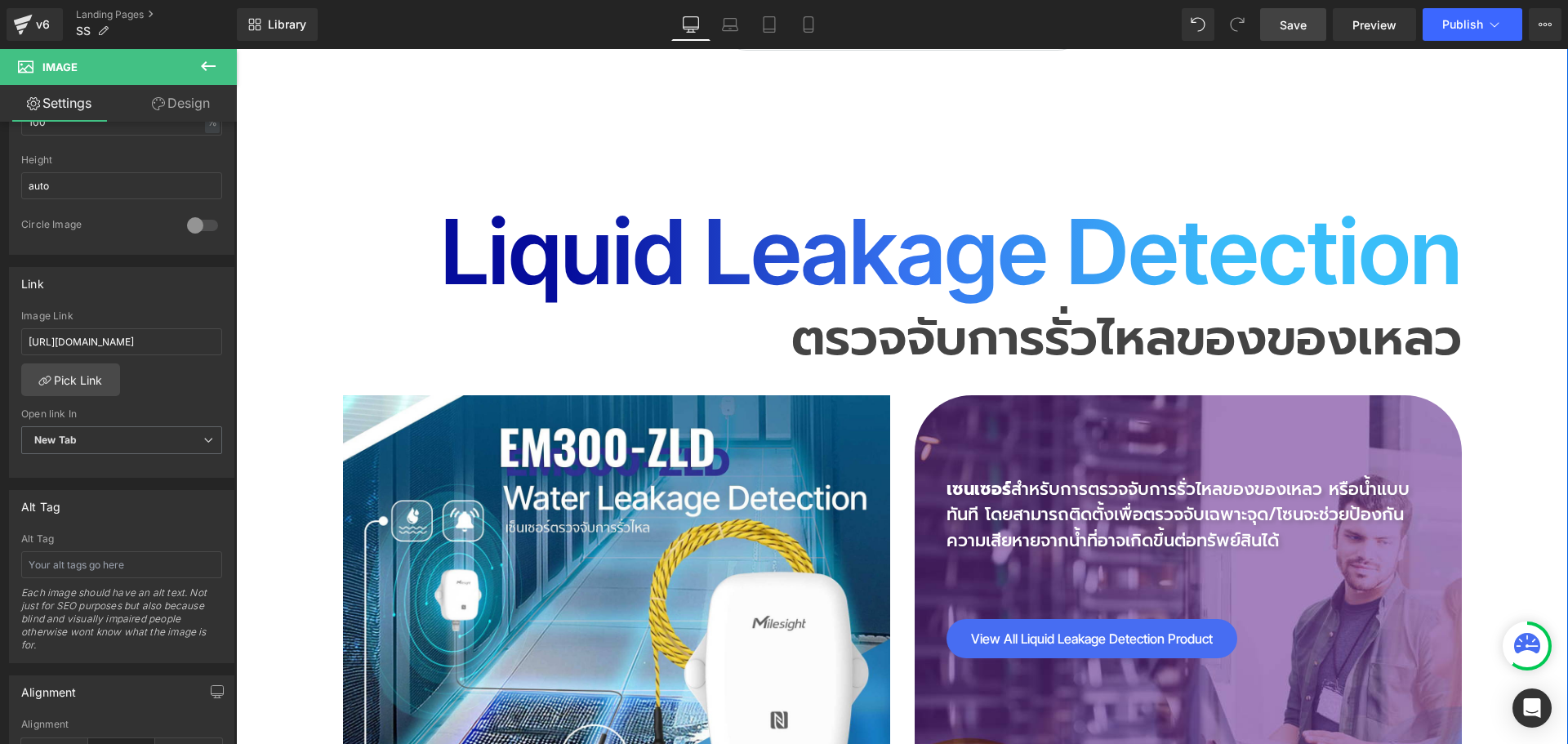
scroll to position [8001, 0]
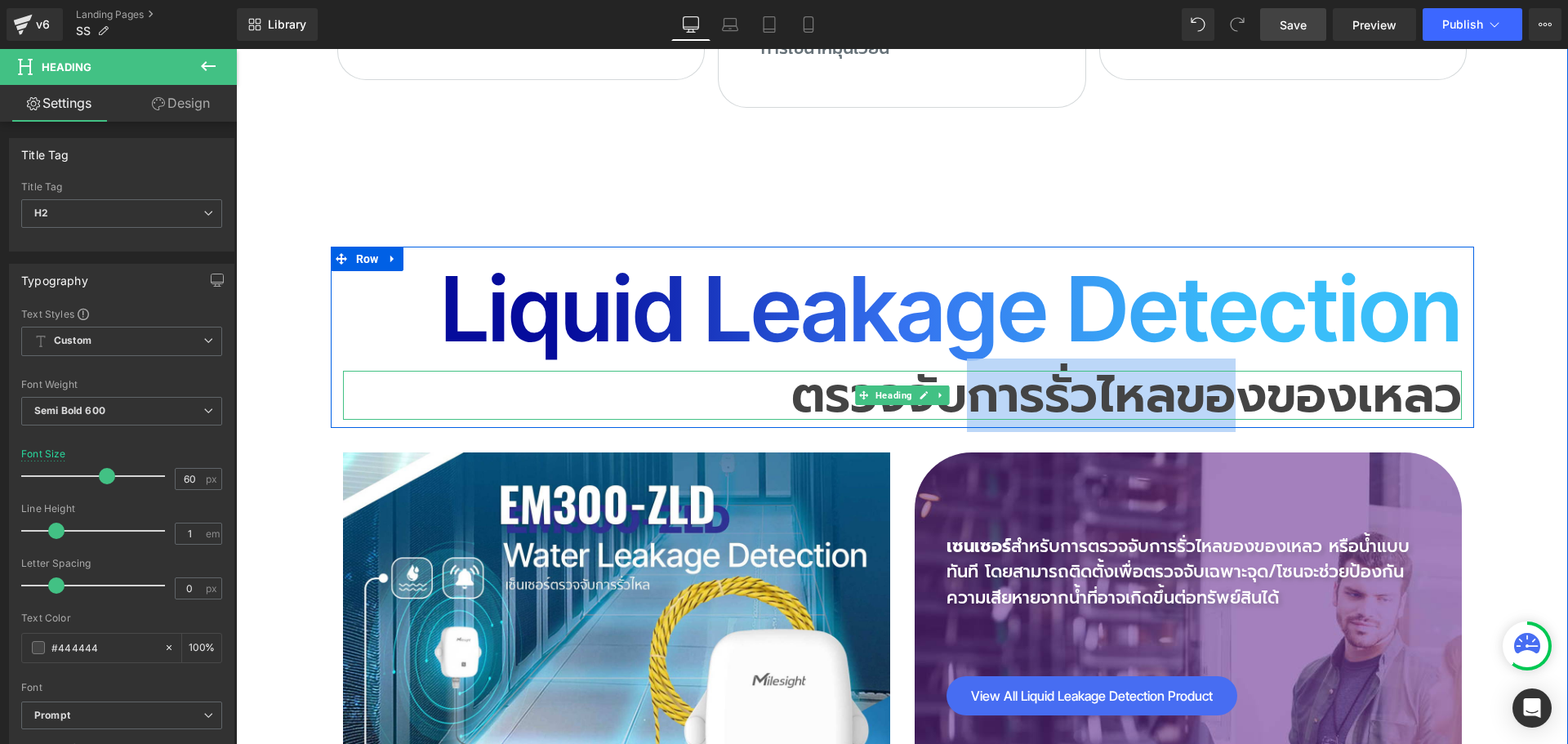
drag, startPoint x: 963, startPoint y: 319, endPoint x: 1221, endPoint y: 317, distance: 258.0
click at [1221, 370] on h2 "ตรวจจับการรั่วไหลของของเหลว" at bounding box center [902, 395] width 1119 height 49
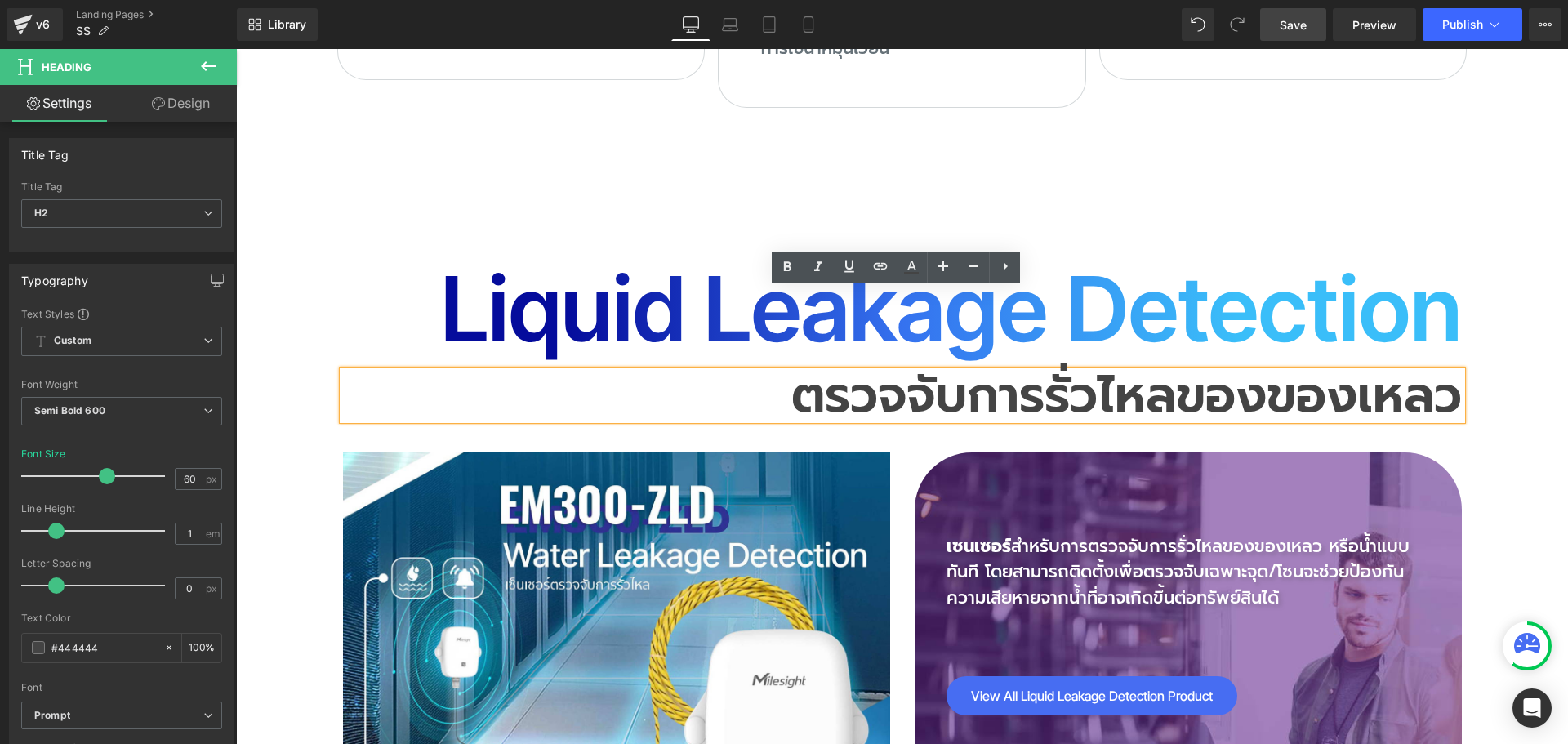
click at [1263, 370] on h2 "ตรวจจับการรั่วไหลของของเหลว" at bounding box center [902, 395] width 1119 height 49
click at [1124, 370] on h2 "ตรวจจับการรั่วไหลของของเหลว" at bounding box center [902, 395] width 1119 height 49
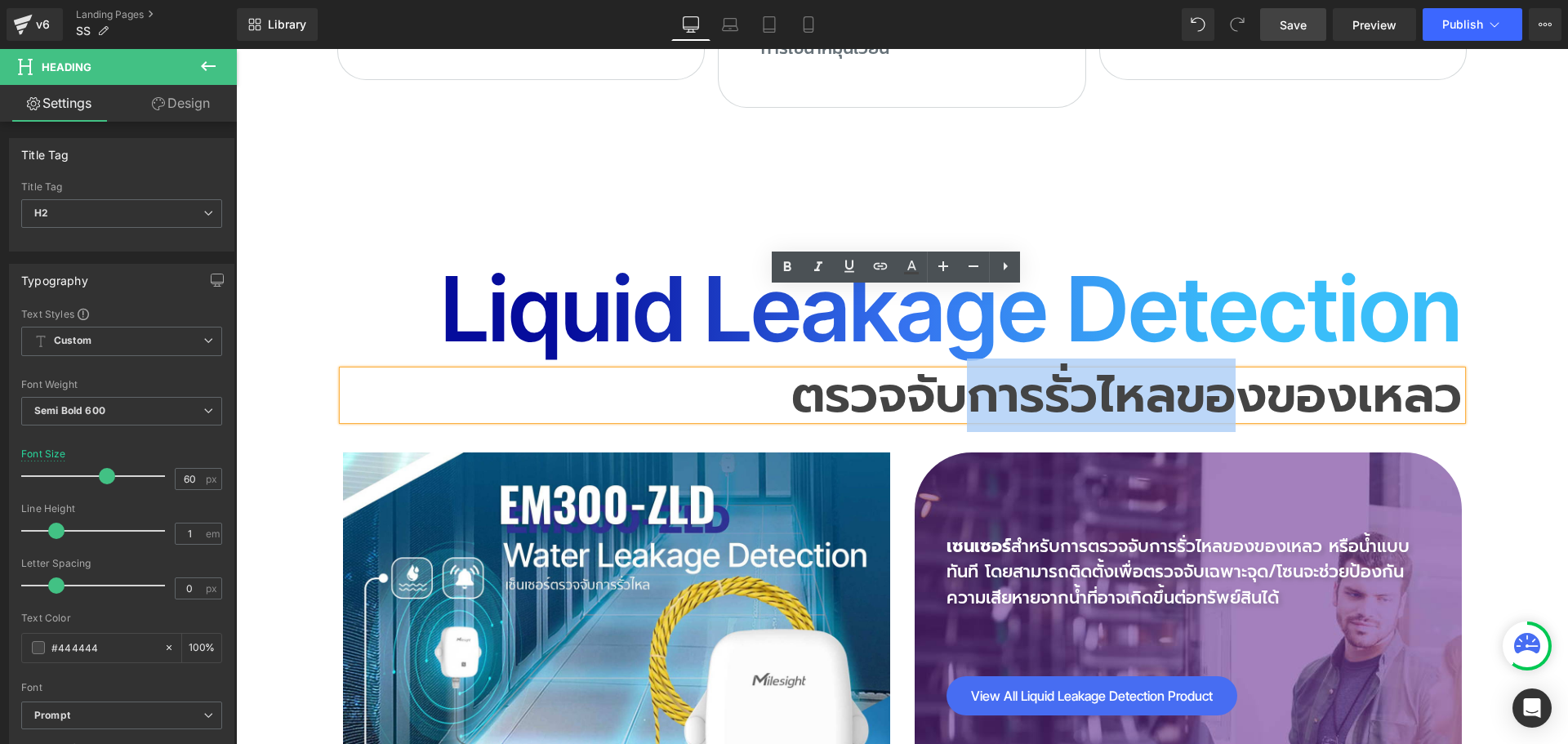
drag, startPoint x: 962, startPoint y: 317, endPoint x: 1243, endPoint y: 312, distance: 281.0
click at [1243, 370] on h2 "ตรวจจับการรั่วไหลของของเหลว" at bounding box center [902, 395] width 1119 height 49
copy h2 "การรั่วไหลขอ"
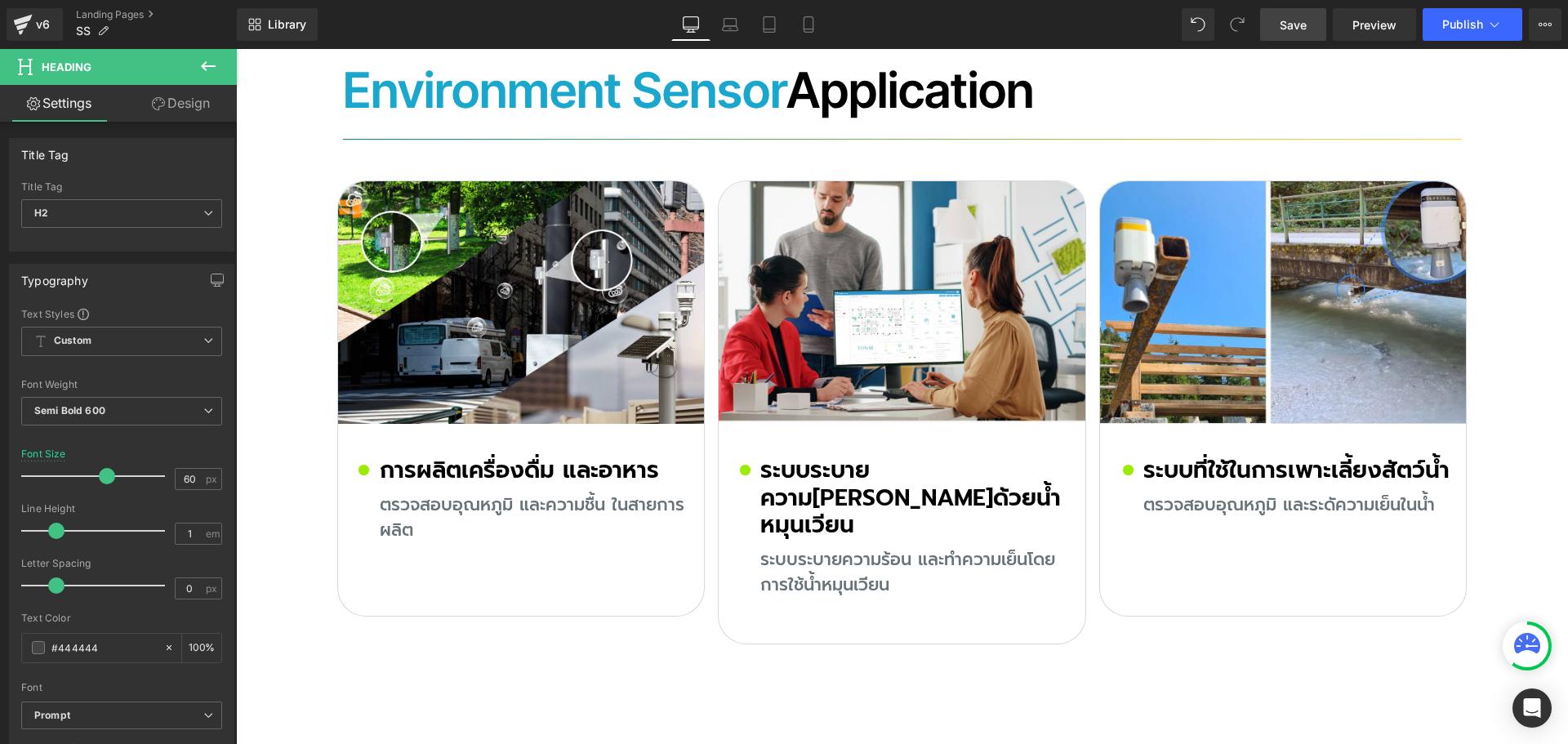
scroll to position [7348, 0]
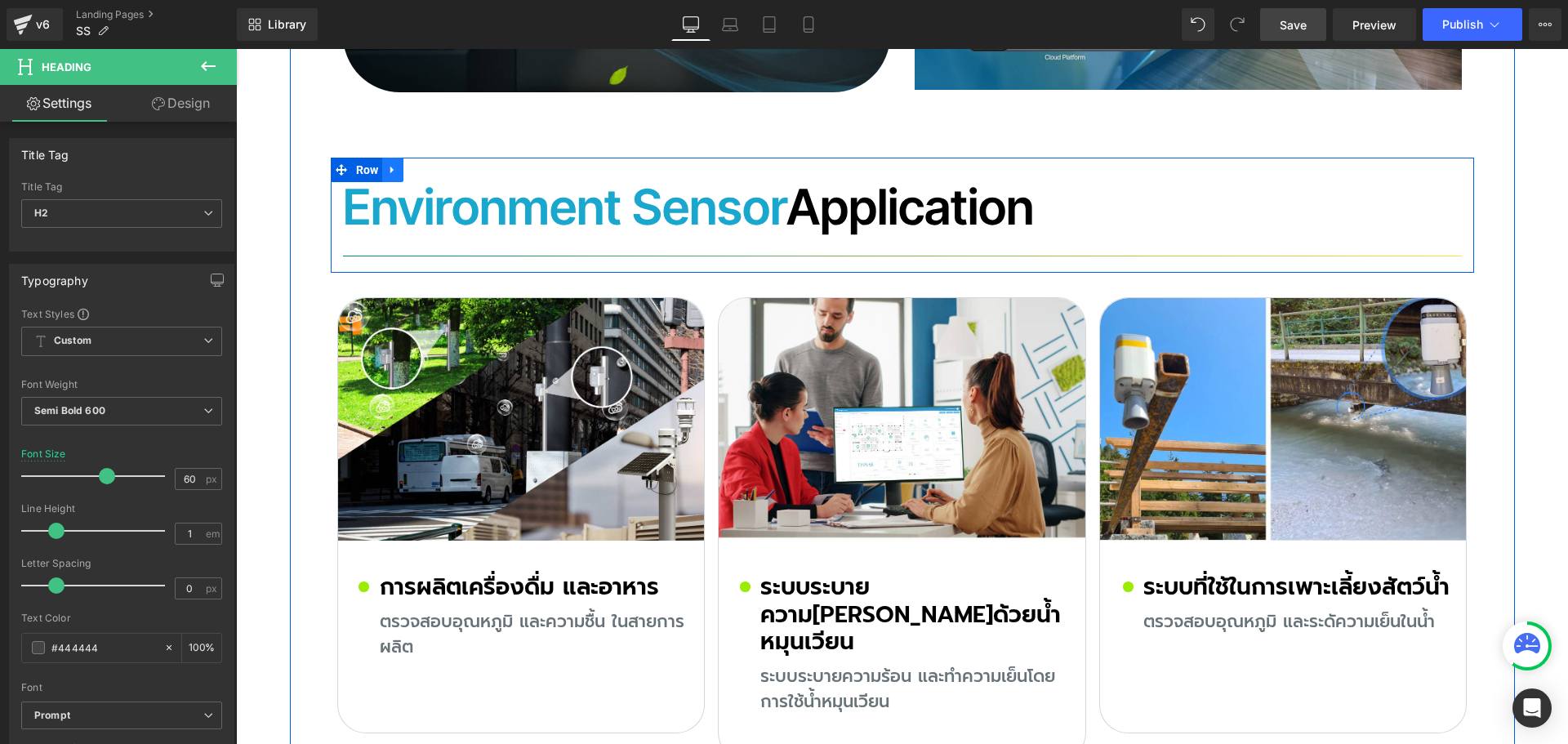
click at [389, 163] on icon at bounding box center [393, 169] width 12 height 13
click at [413, 164] on icon at bounding box center [414, 170] width 12 height 12
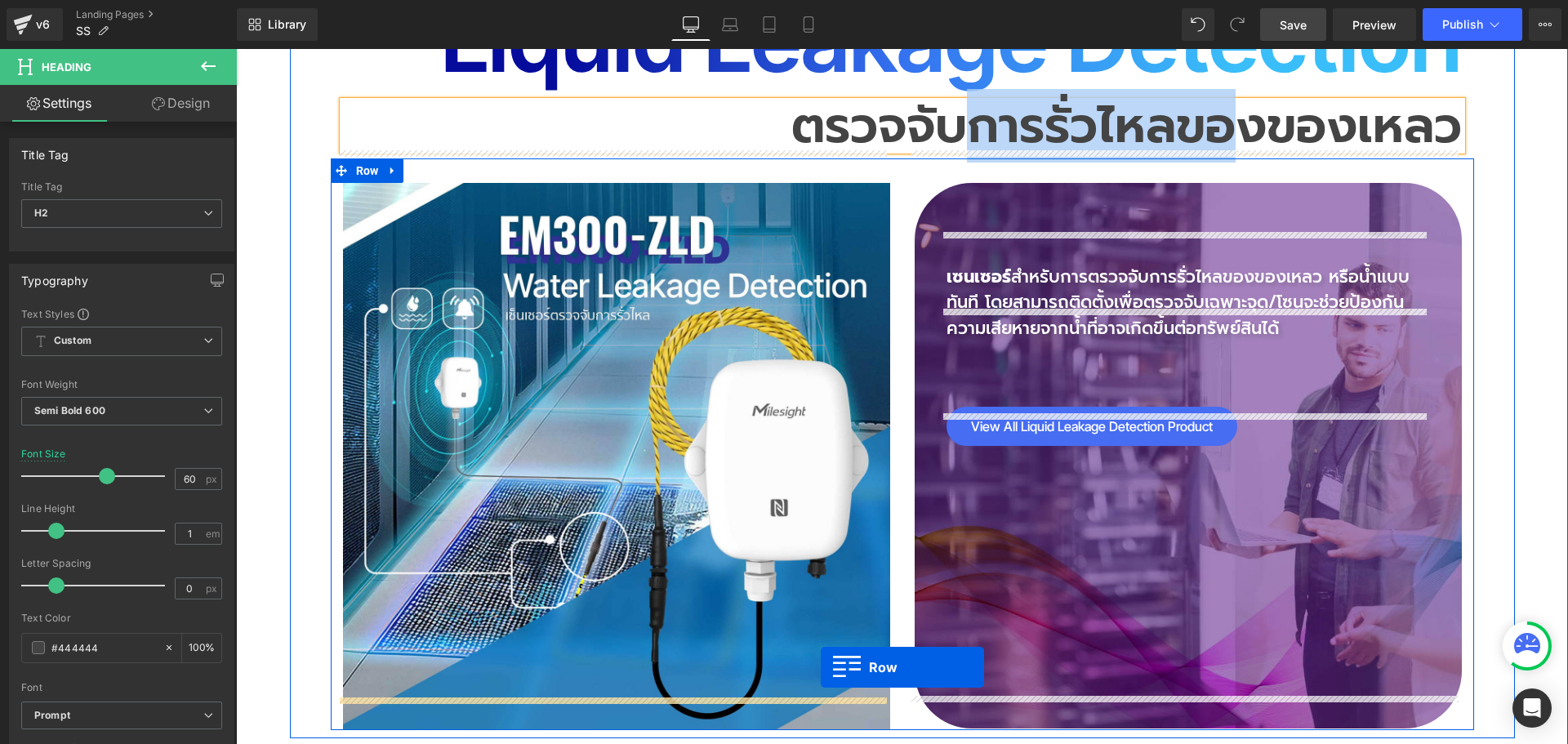
scroll to position [8475, 0]
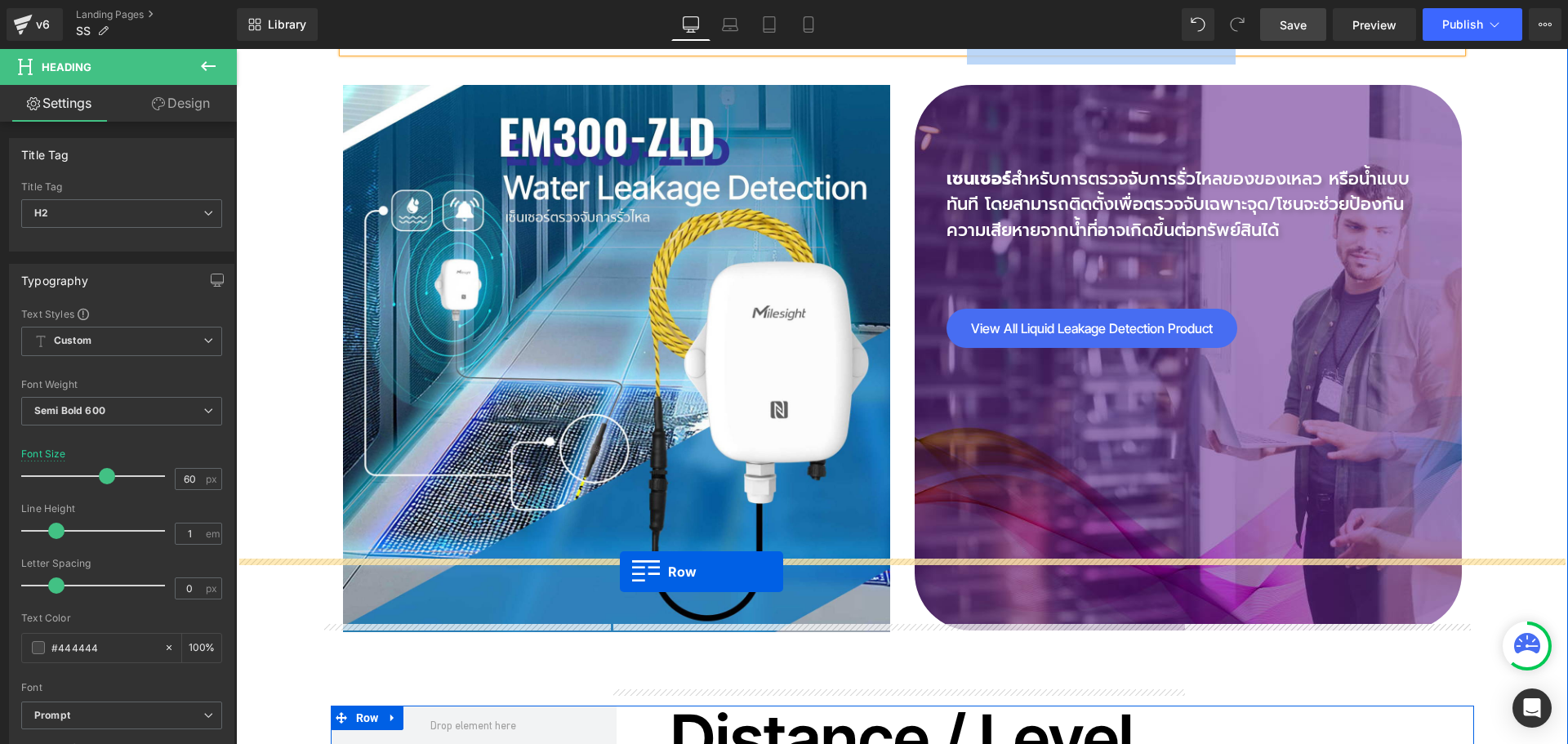
drag, startPoint x: 357, startPoint y: 302, endPoint x: 620, endPoint y: 572, distance: 376.9
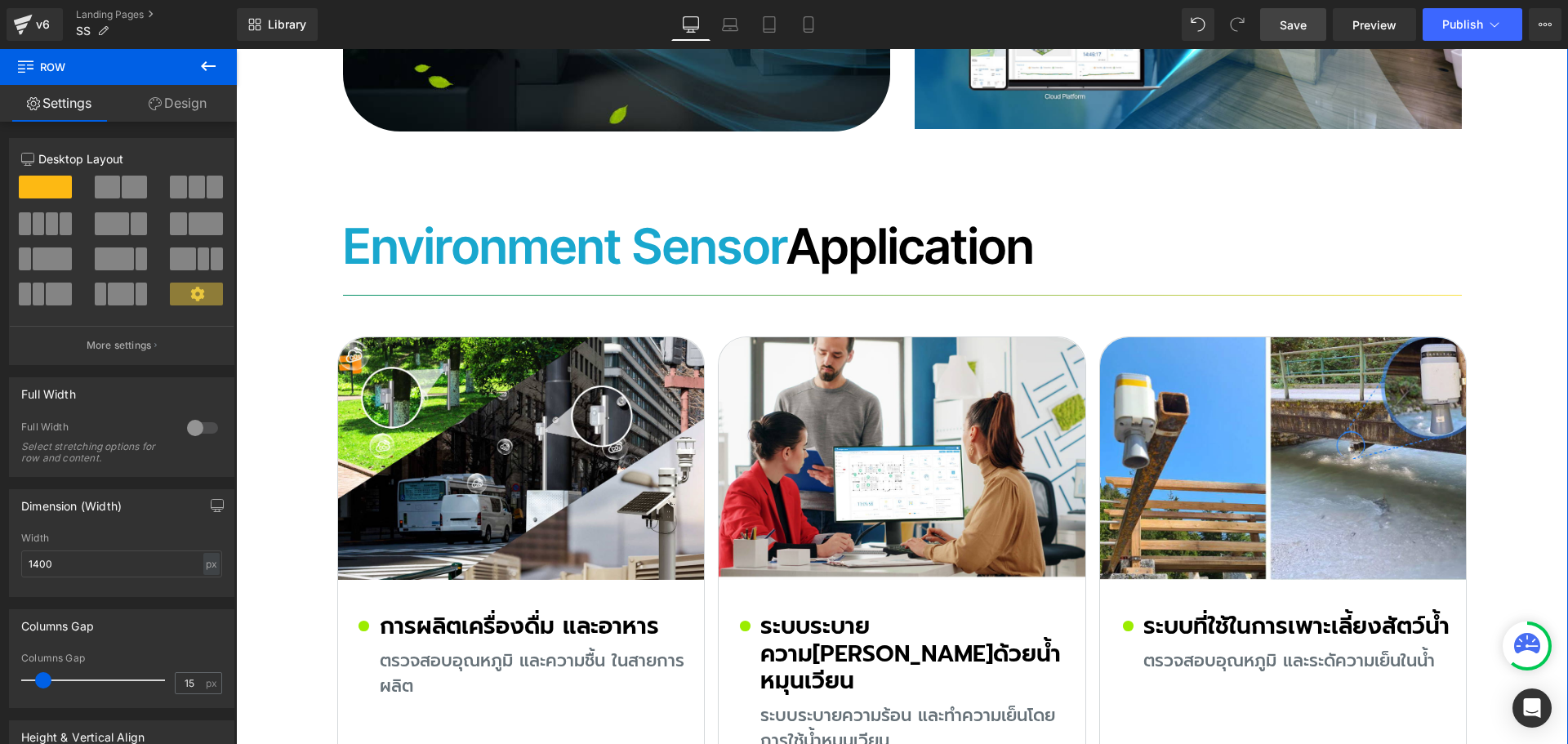
scroll to position [7307, 0]
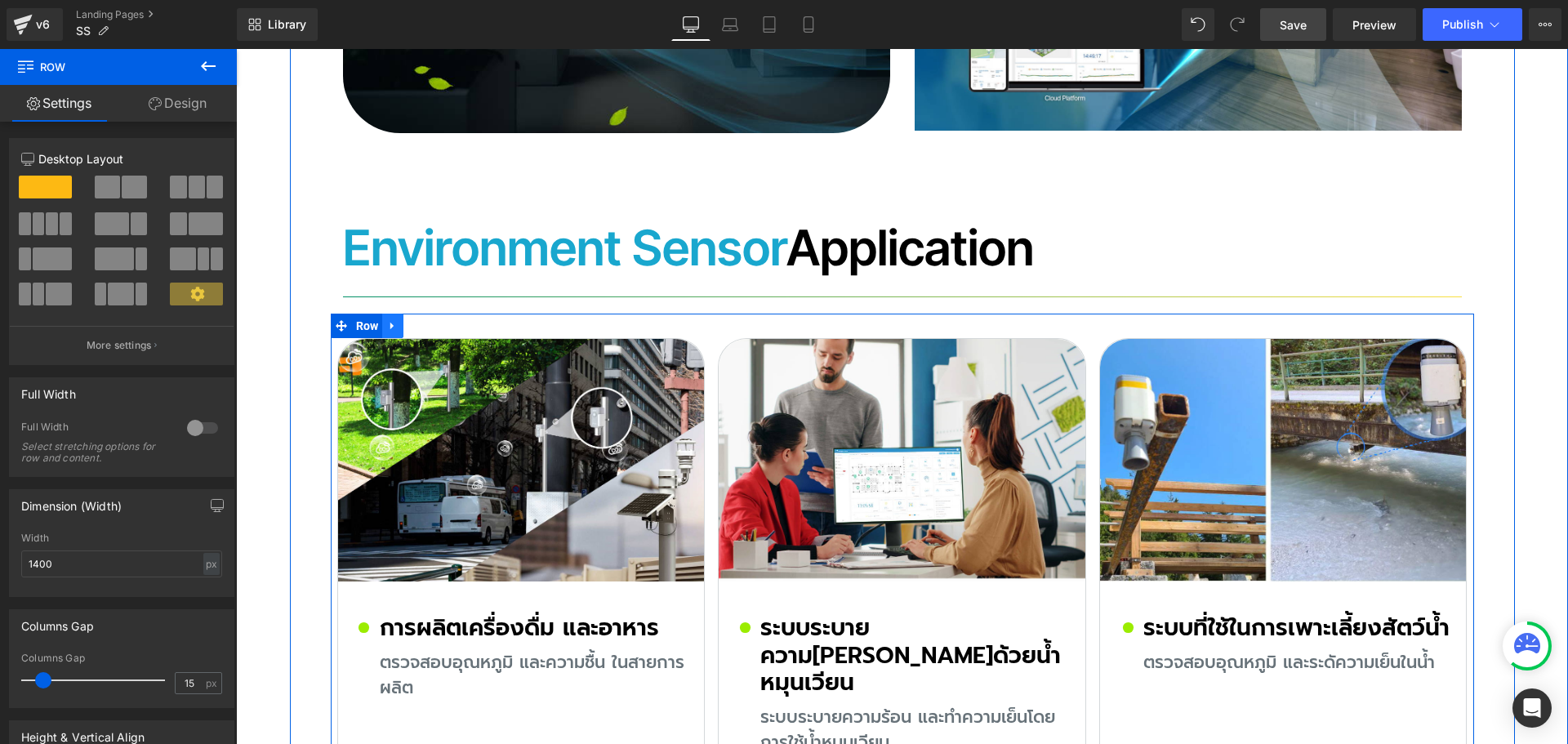
click at [395, 313] on link at bounding box center [392, 325] width 21 height 24
click at [408, 320] on icon at bounding box center [414, 326] width 12 height 12
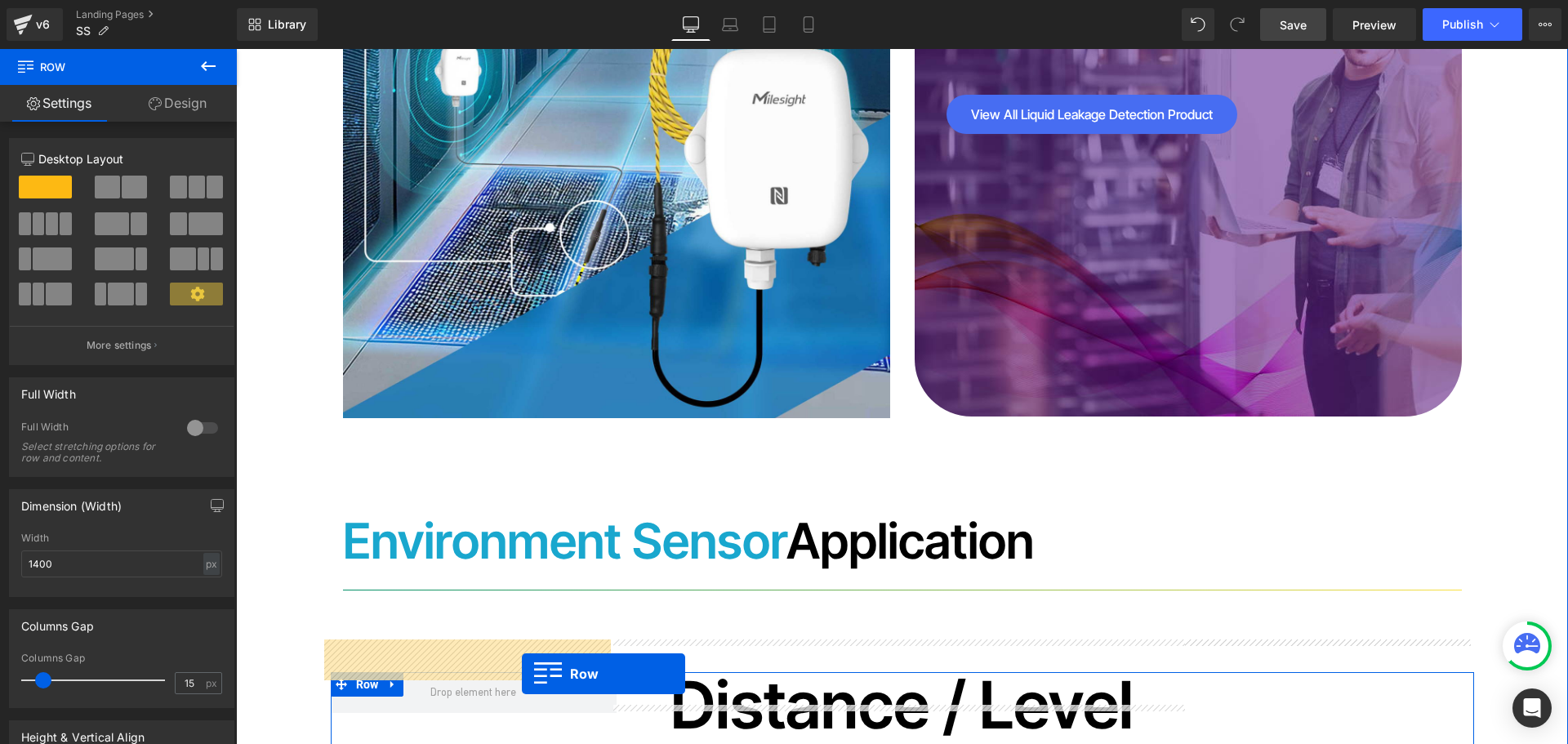
scroll to position [8639, 0]
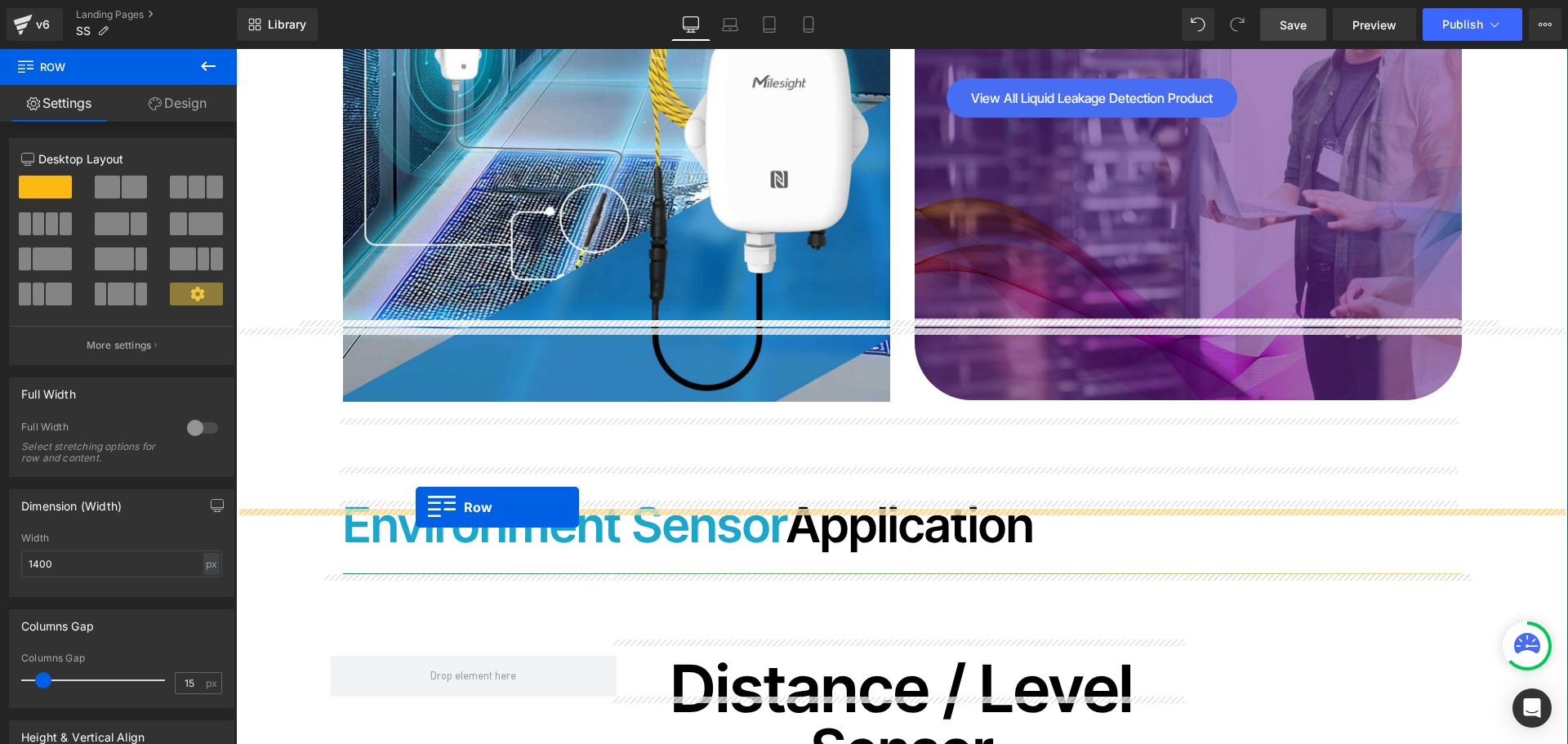
drag, startPoint x: 358, startPoint y: 450, endPoint x: 416, endPoint y: 507, distance: 81.3
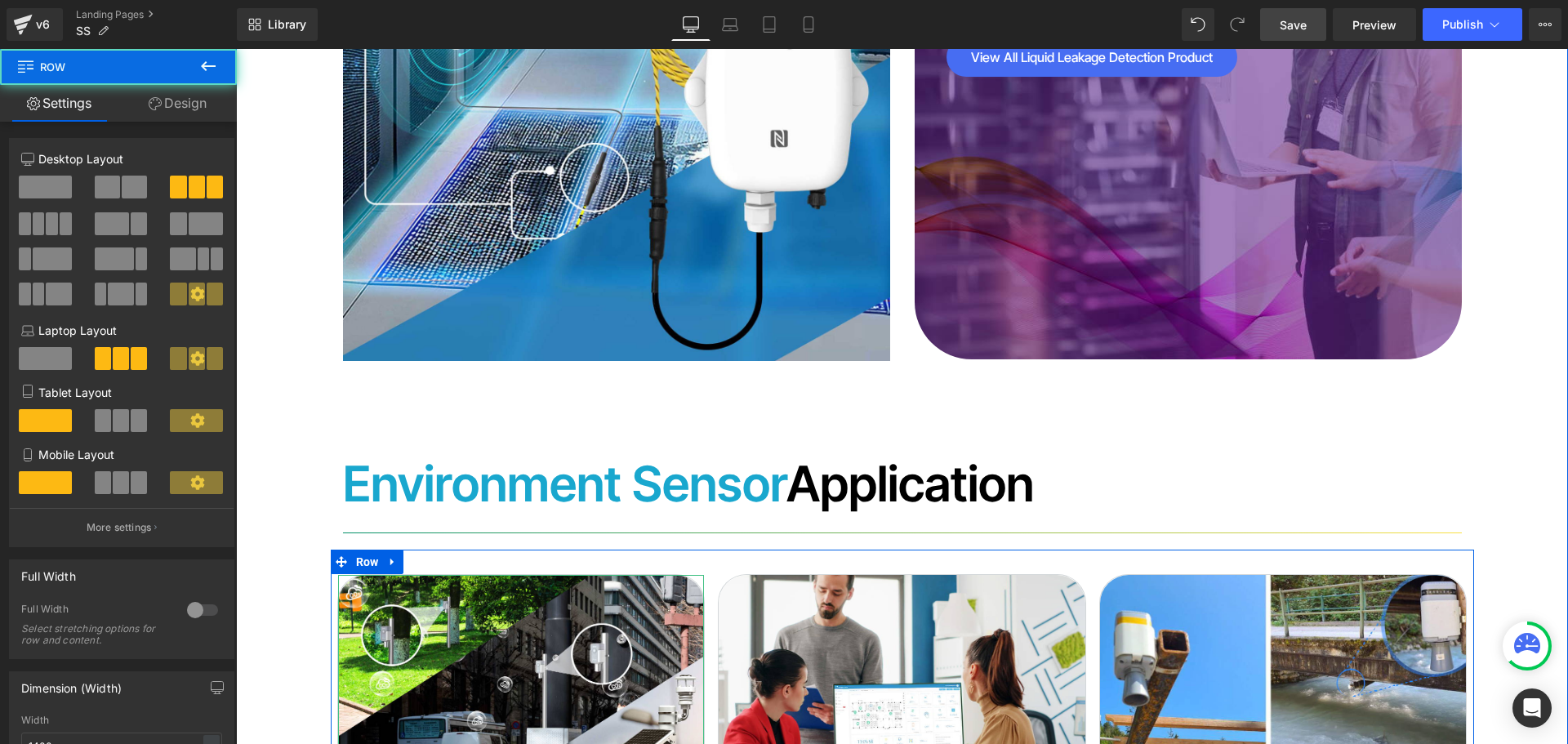
scroll to position [8599, 0]
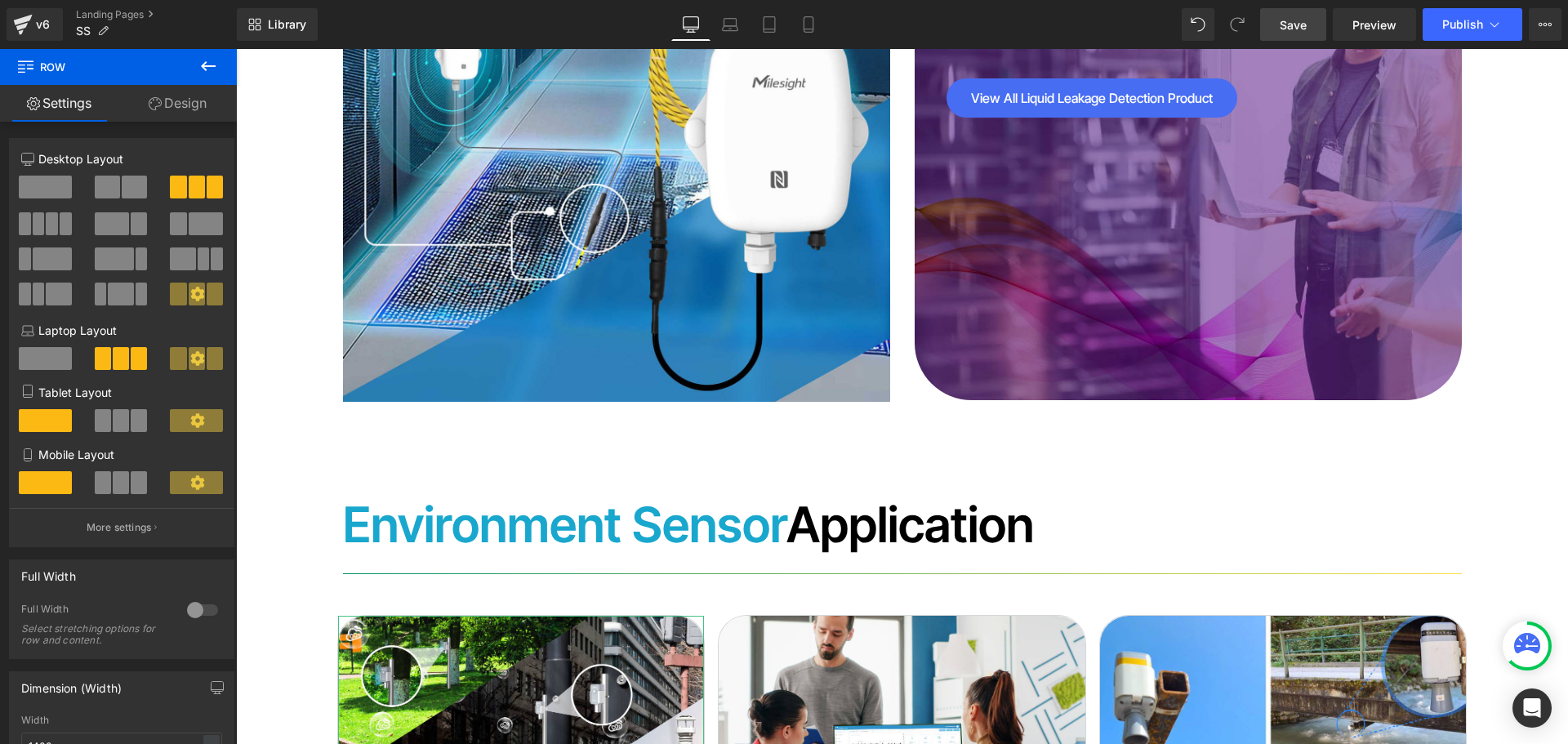
click at [1300, 24] on span "Save" at bounding box center [1293, 24] width 27 height 17
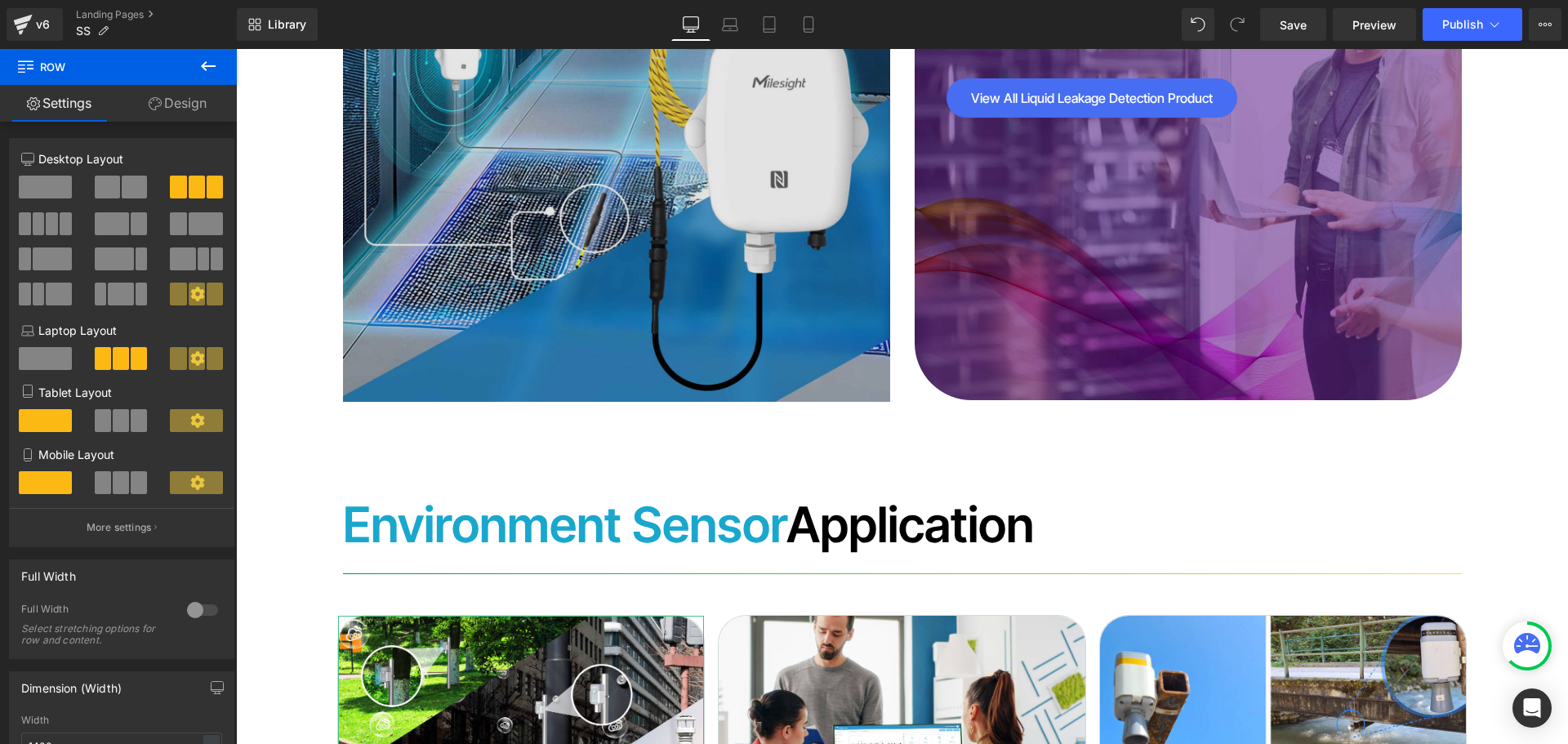
click at [1172, 130] on div "เซนเซอร์ สำหรับการตรวจจับการรั่วไหลของของเหลว หรือน้ำแบบทันที โดยสามารถติดตั้งเ…" at bounding box center [1188, 128] width 547 height 546
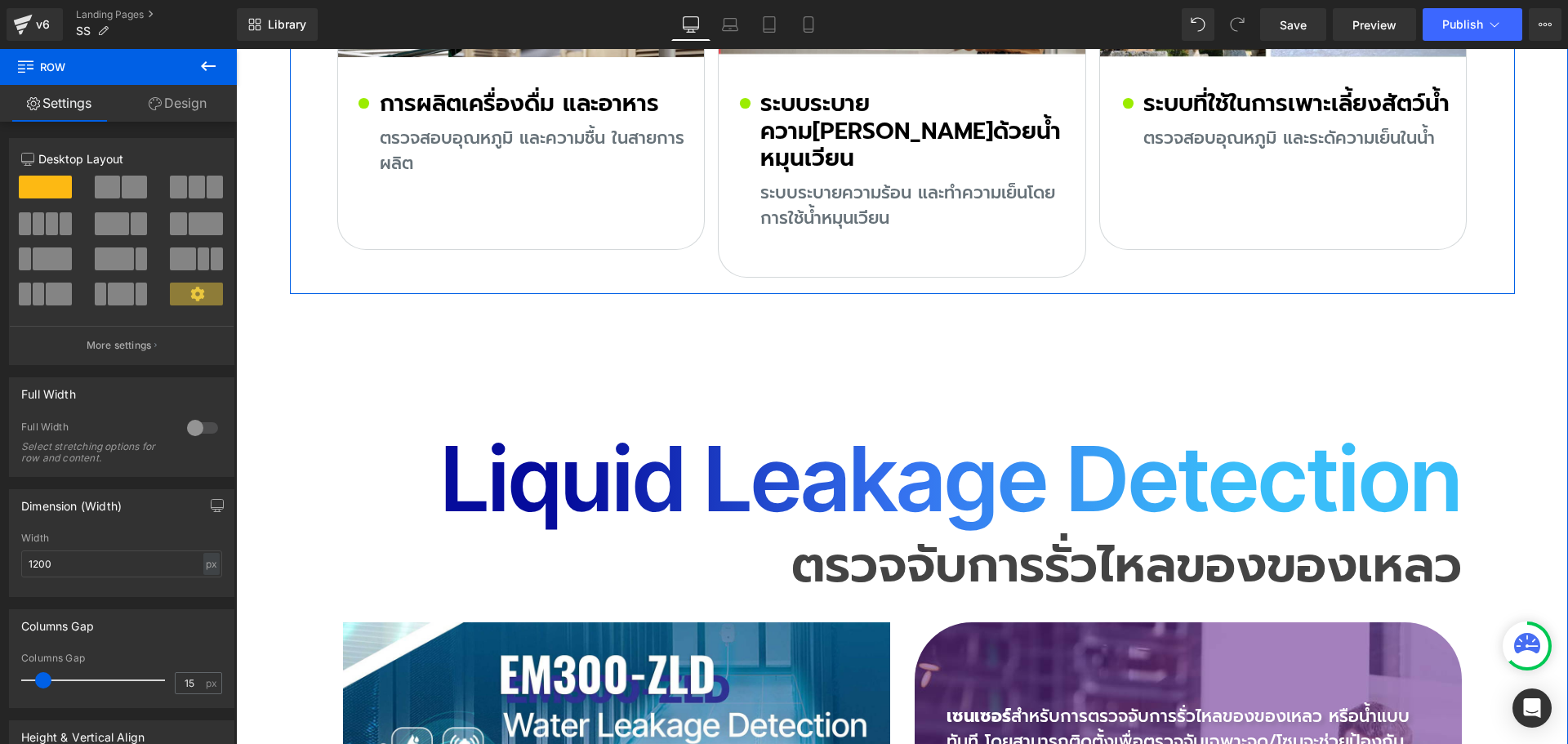
scroll to position [7946, 0]
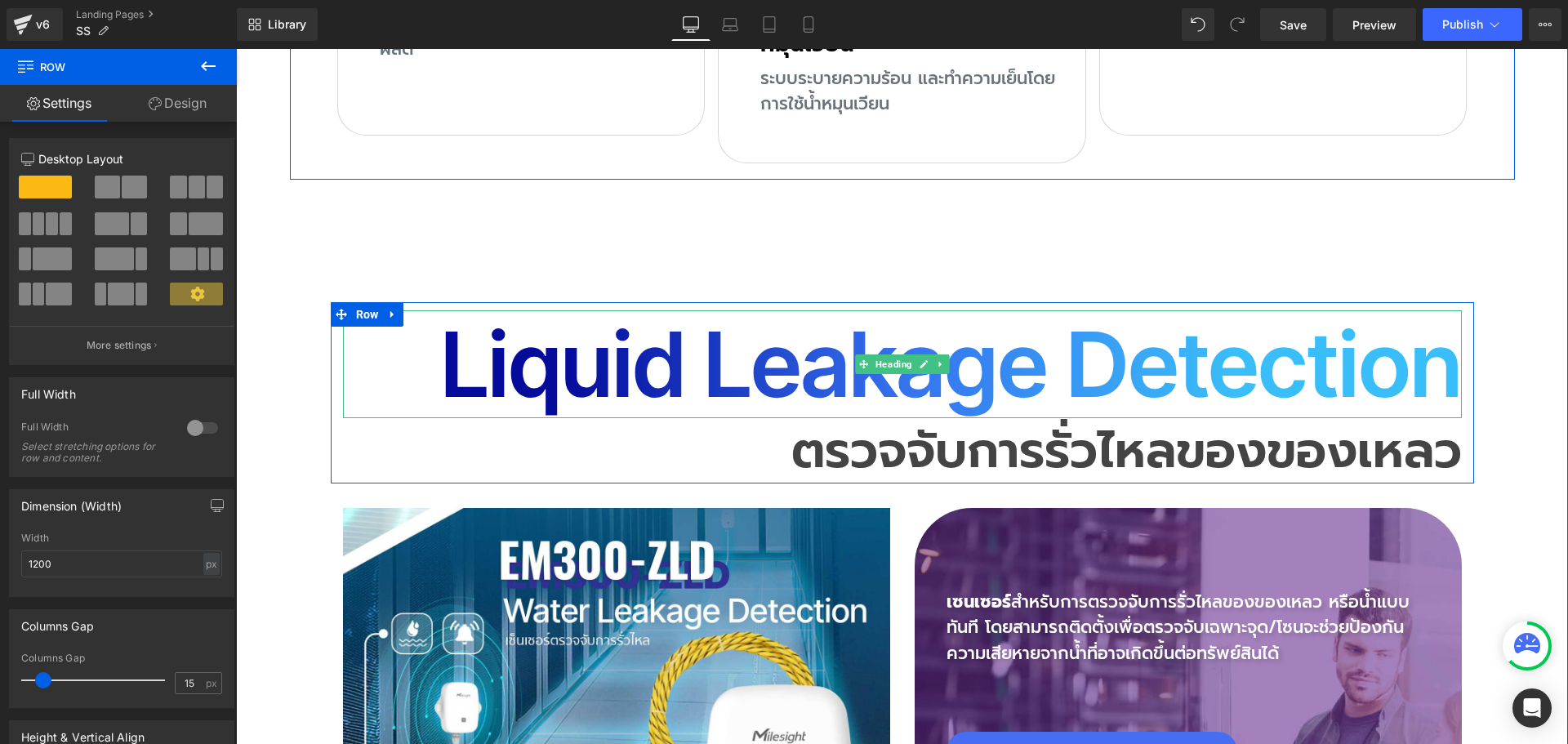
drag, startPoint x: 624, startPoint y: 277, endPoint x: 494, endPoint y: 291, distance: 130.8
click at [621, 310] on h2 "Liquid Leakage Detection" at bounding box center [902, 364] width 1119 height 107
click at [527, 310] on h2 "Liquid Leakage Detection" at bounding box center [902, 364] width 1119 height 107
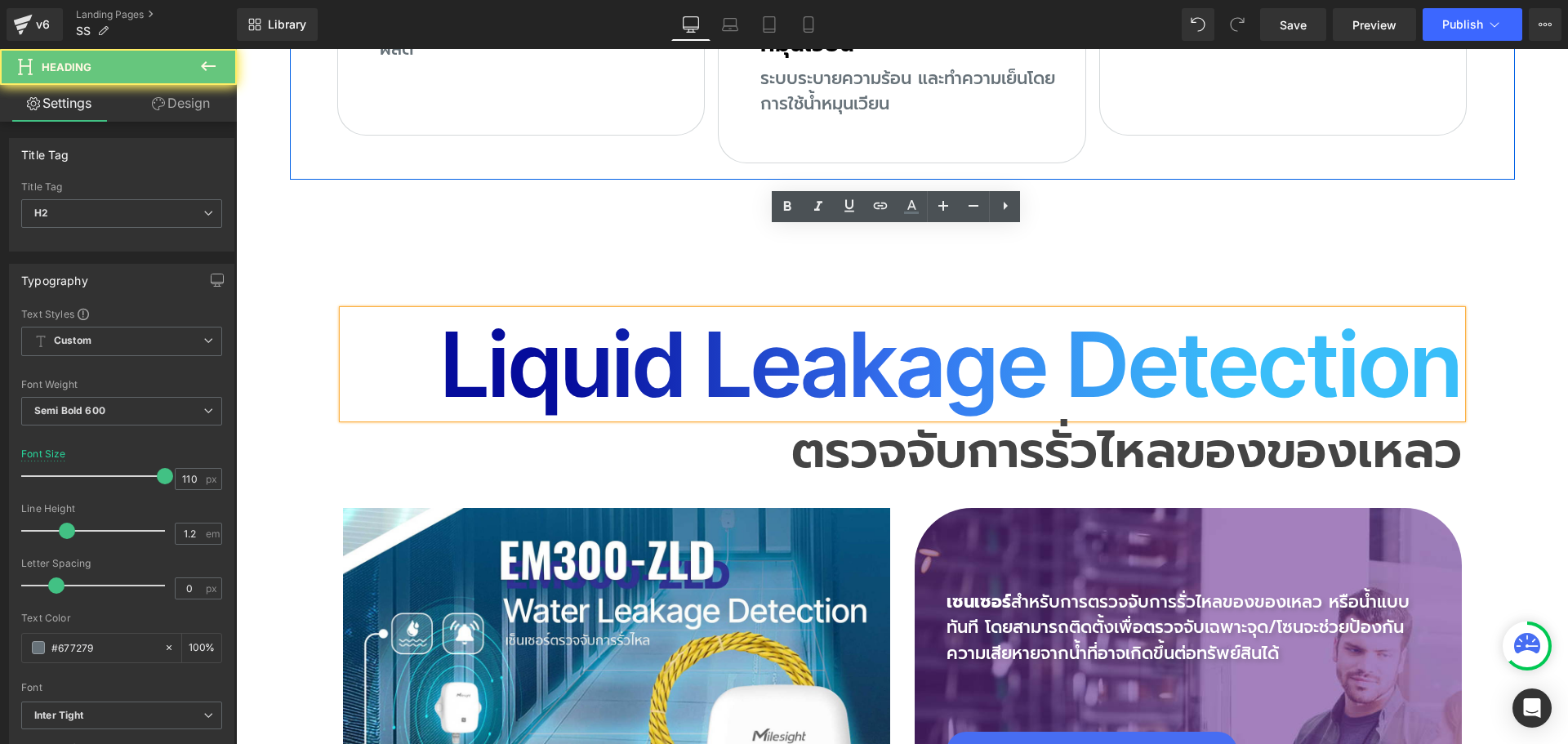
click at [494, 310] on h2 "Liquid Leakage Detection" at bounding box center [902, 364] width 1119 height 107
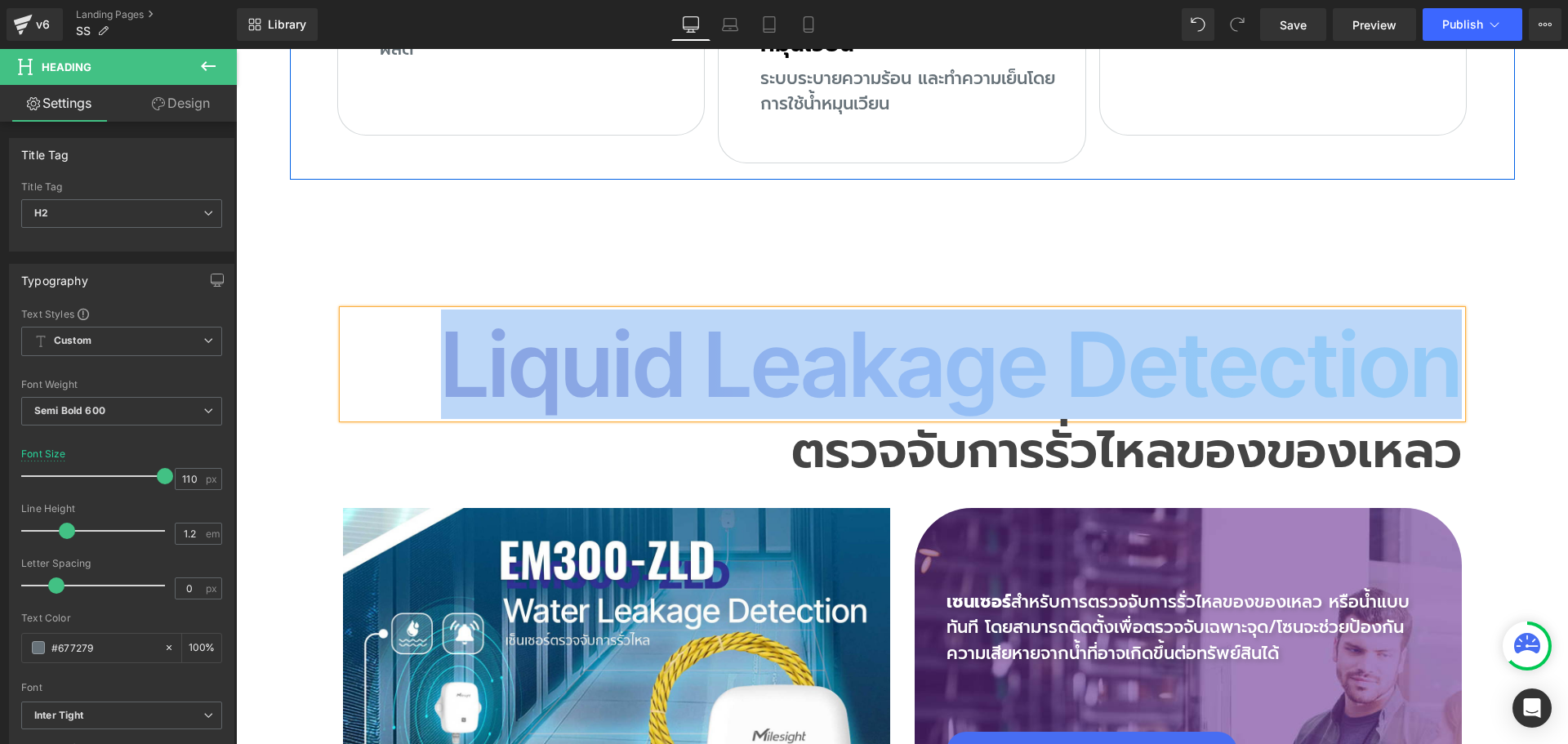
copy h2 "Liquid Leakage Detection"
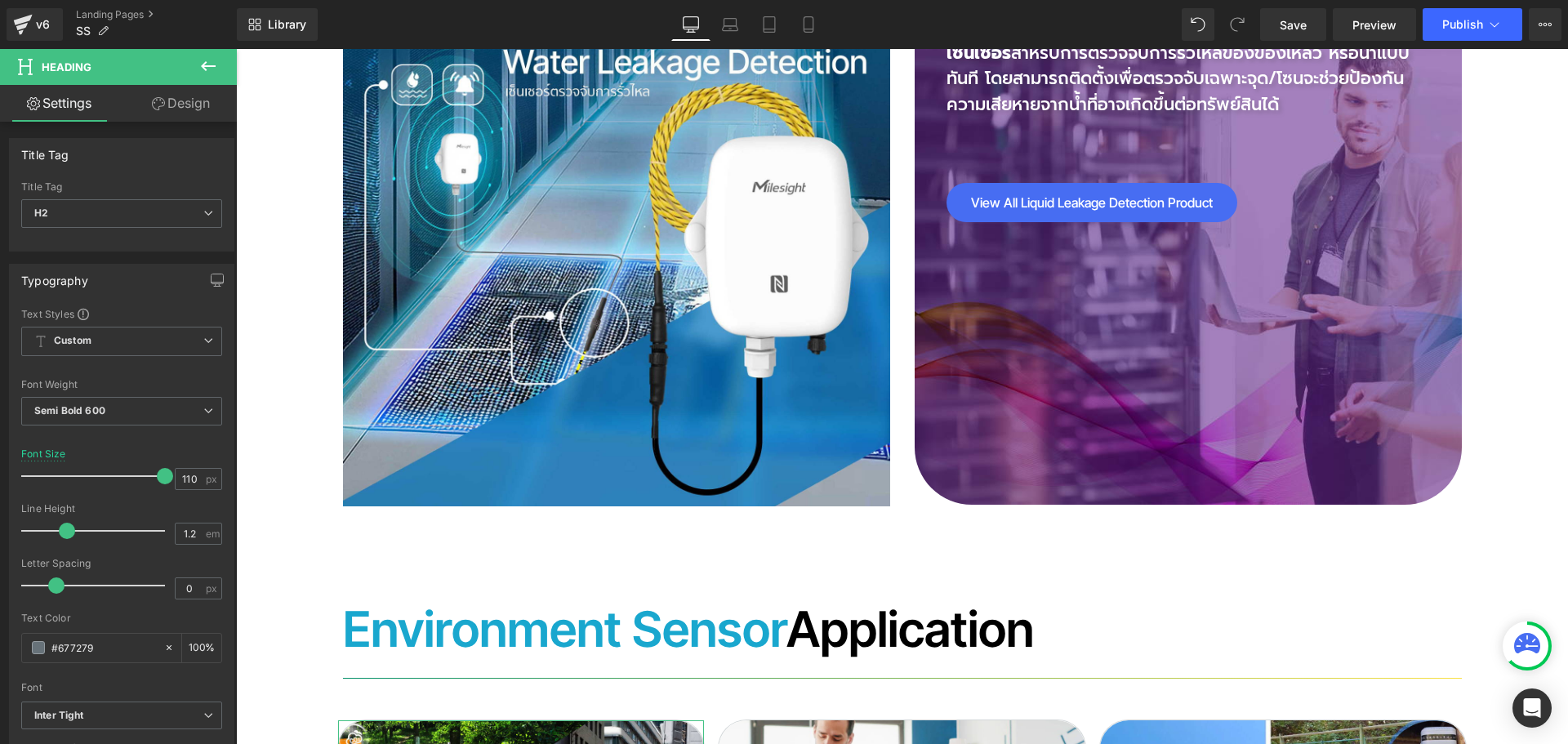
scroll to position [8517, 0]
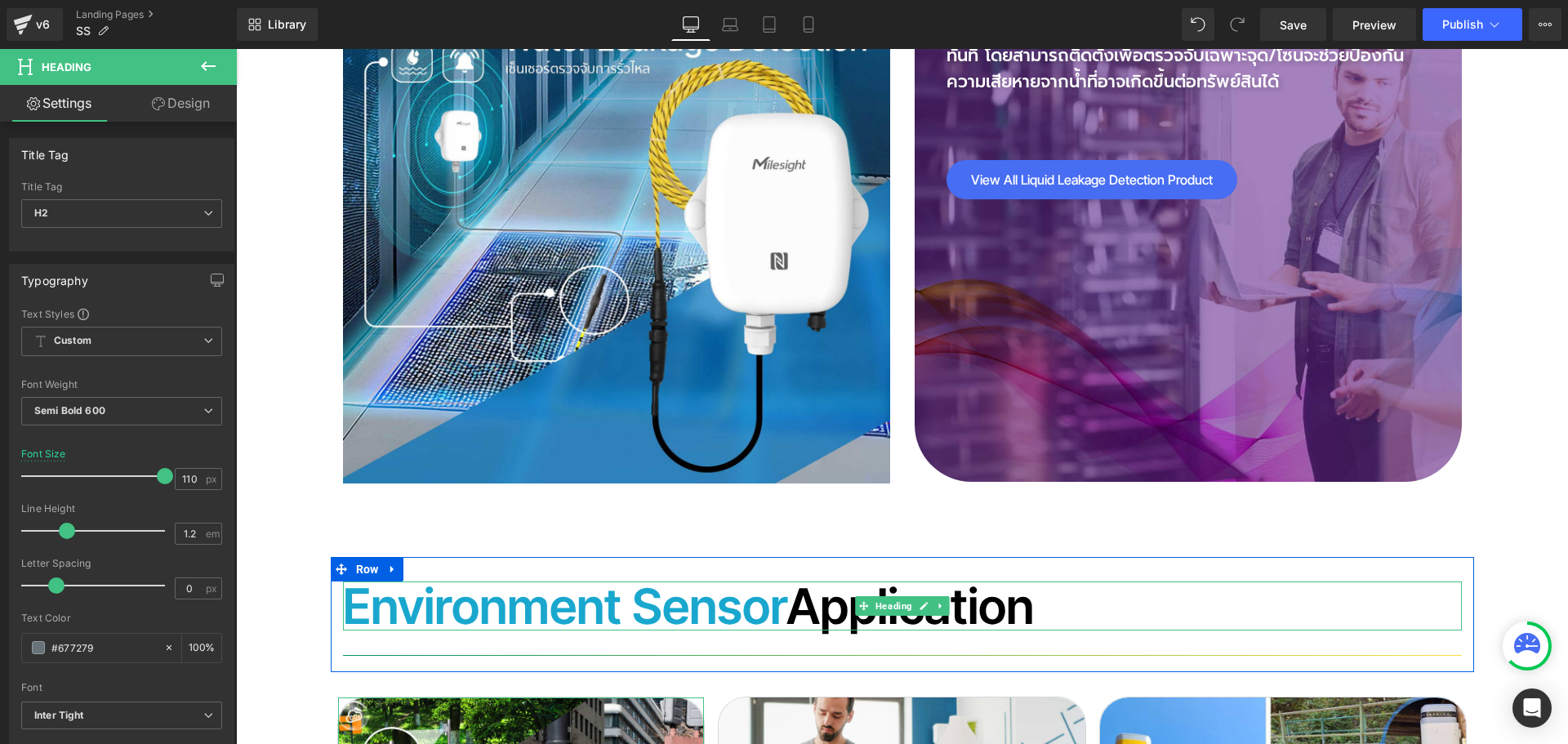
drag, startPoint x: 667, startPoint y: 524, endPoint x: 758, endPoint y: 537, distance: 91.9
click at [666, 576] on font "Environment Sensor" at bounding box center [564, 605] width 443 height 59
click at [680, 576] on font "Environment Sensor" at bounding box center [564, 605] width 443 height 59
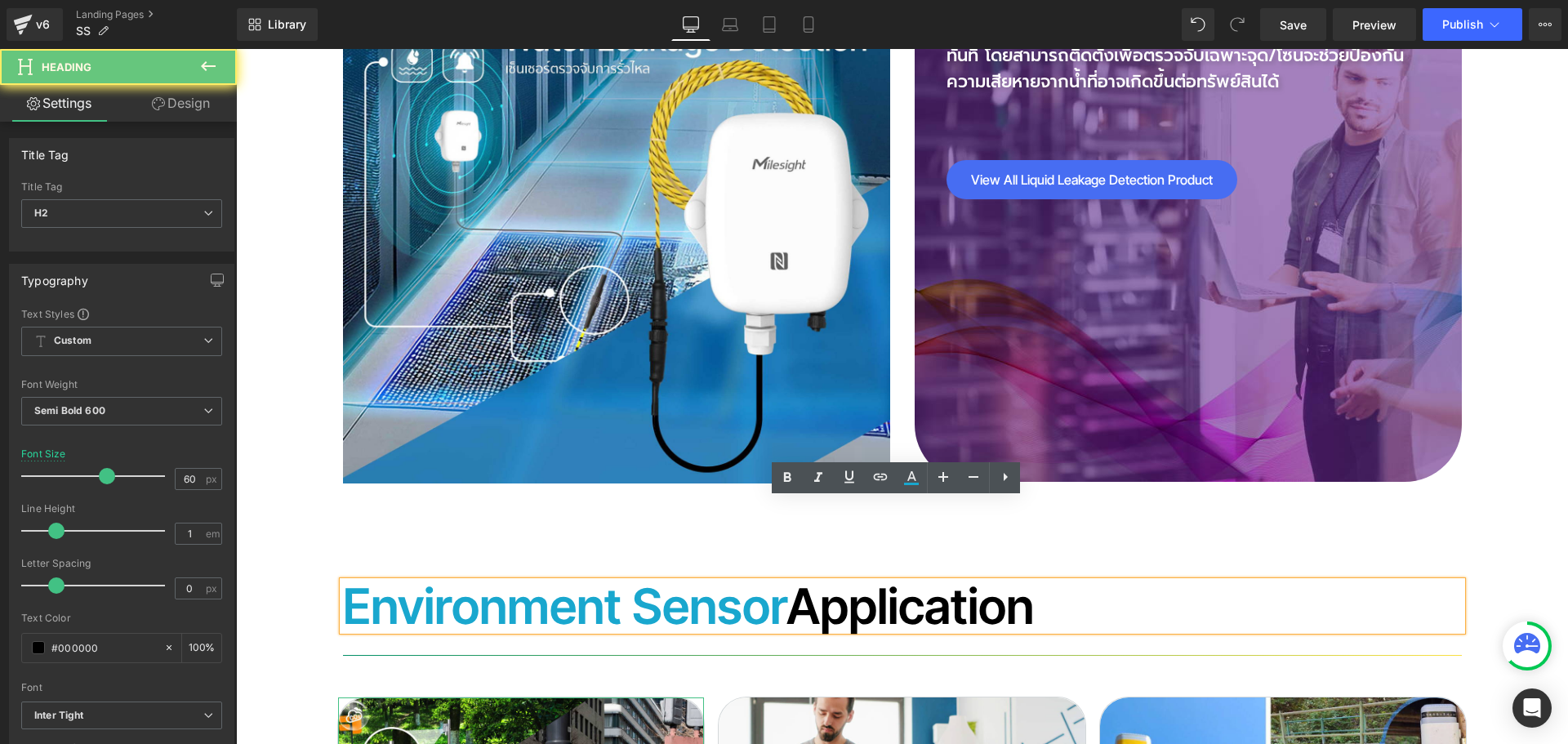
click at [776, 576] on font "Environment Sensor" at bounding box center [564, 605] width 443 height 59
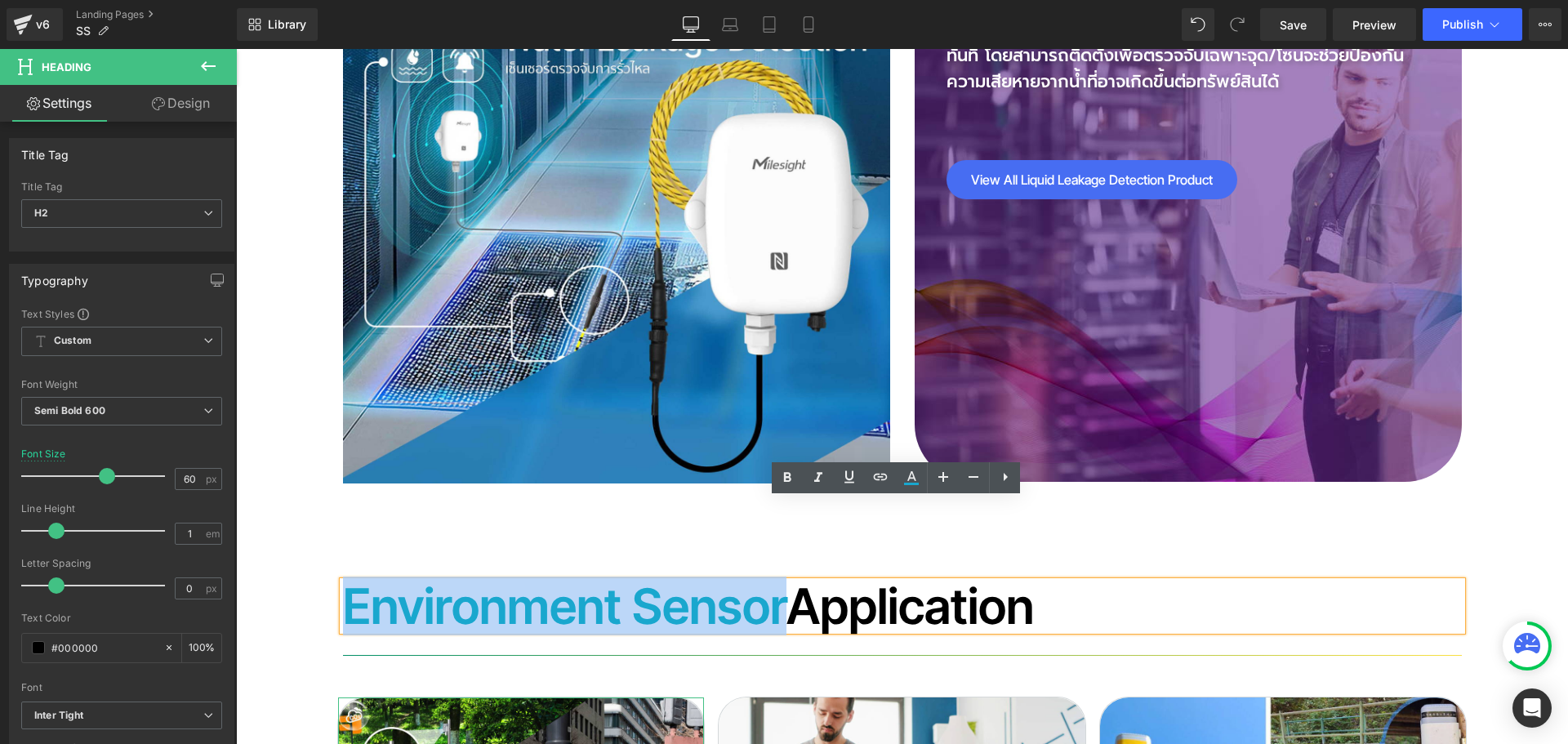
drag, startPoint x: 753, startPoint y: 522, endPoint x: 344, endPoint y: 521, distance: 409.0
click at [344, 576] on font "Environment Sensor" at bounding box center [564, 605] width 443 height 59
paste div
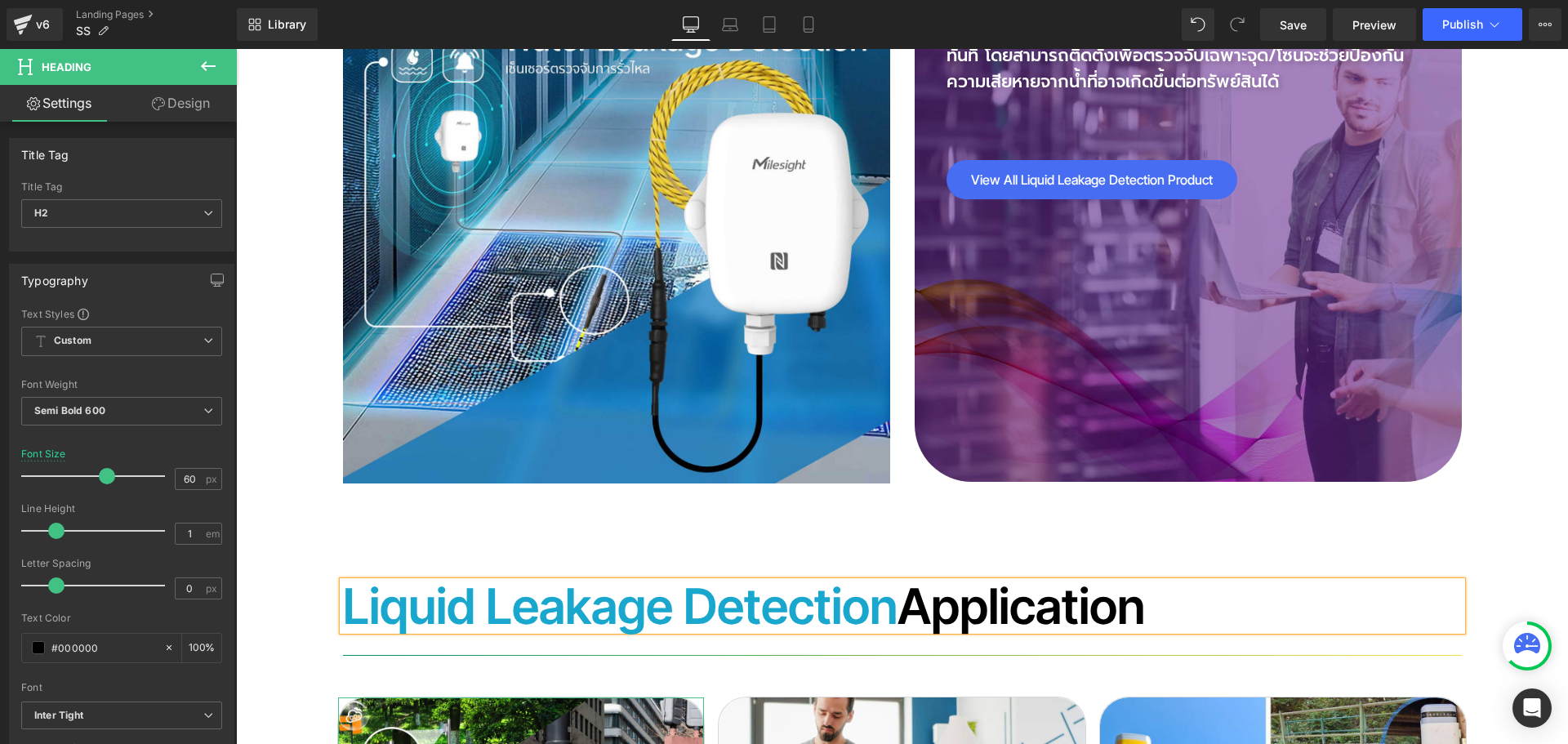
click at [915, 581] on h2 "Liquid Leakage Detection Application" at bounding box center [902, 605] width 1119 height 49
click at [673, 576] on font "Liquid Leakage Detection" at bounding box center [620, 605] width 554 height 59
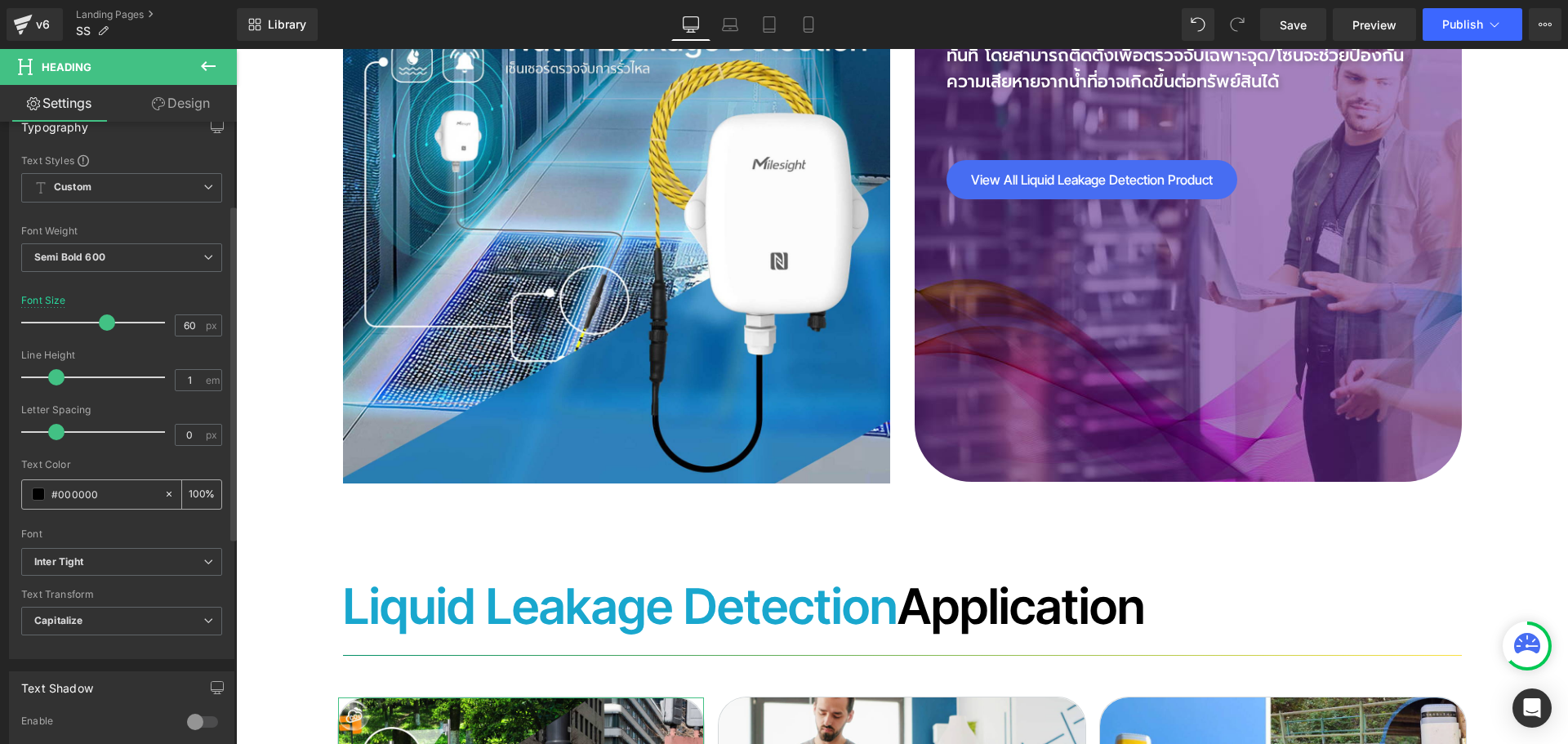
scroll to position [490, 0]
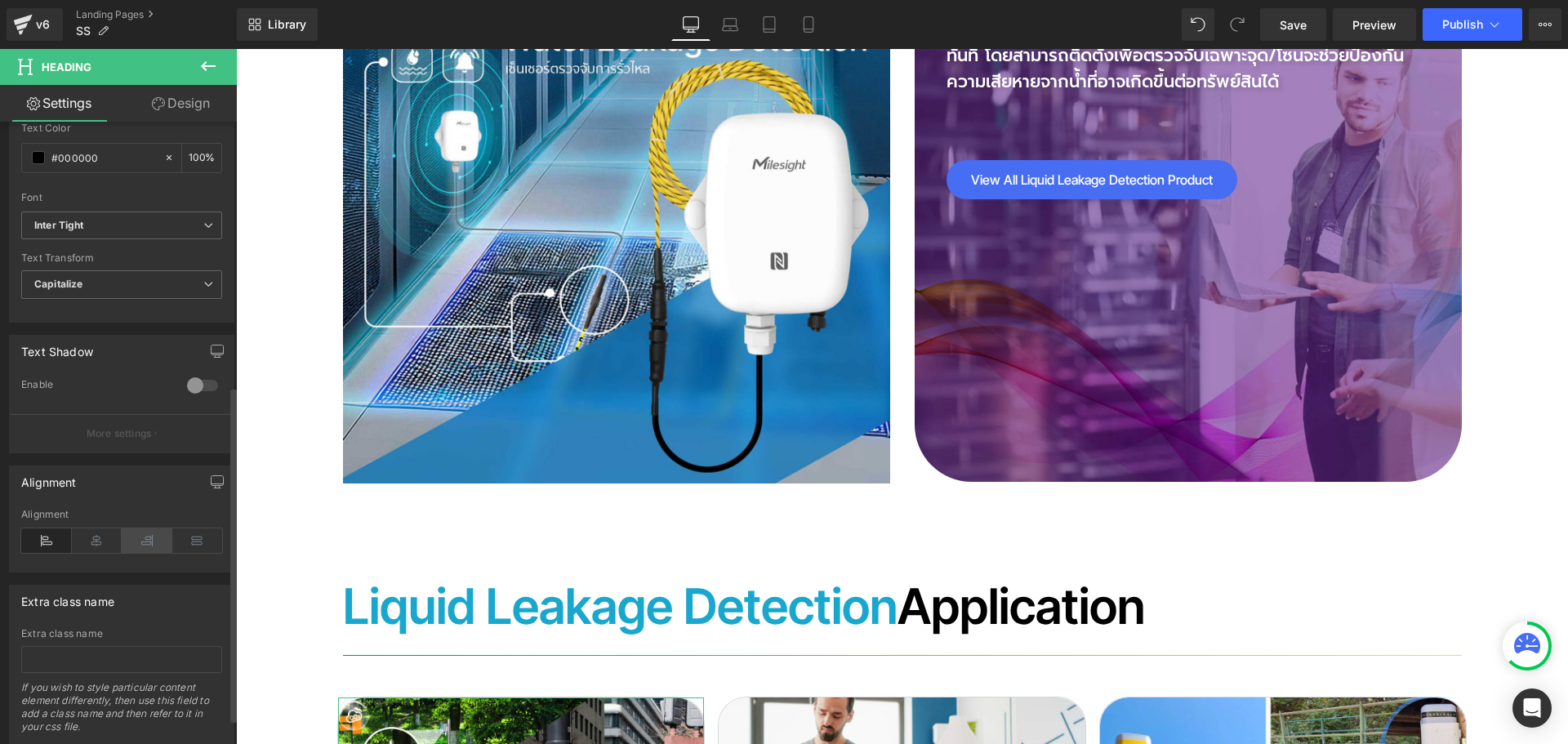
click at [145, 548] on icon at bounding box center [147, 540] width 50 height 24
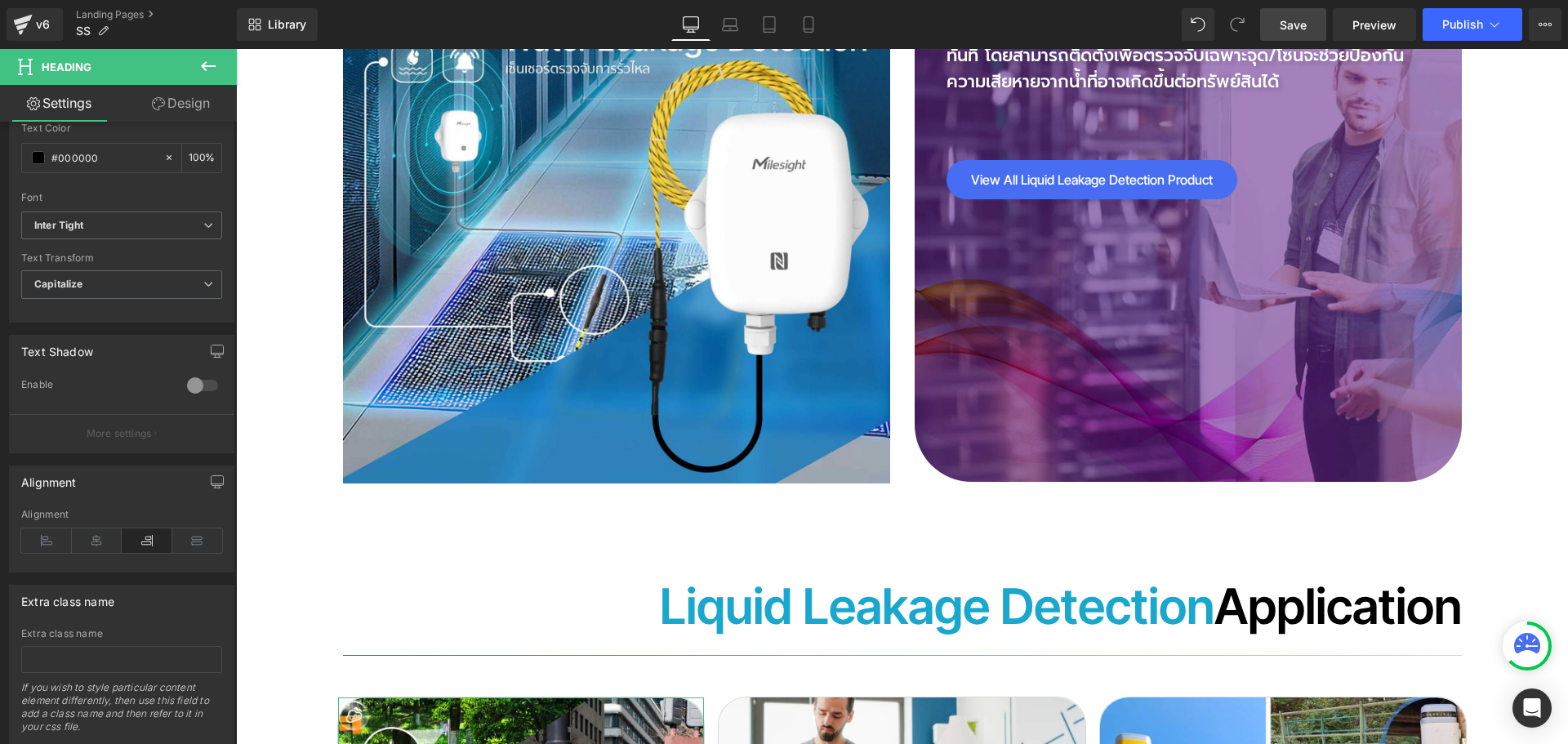
click at [1283, 24] on span "Save" at bounding box center [1293, 24] width 27 height 17
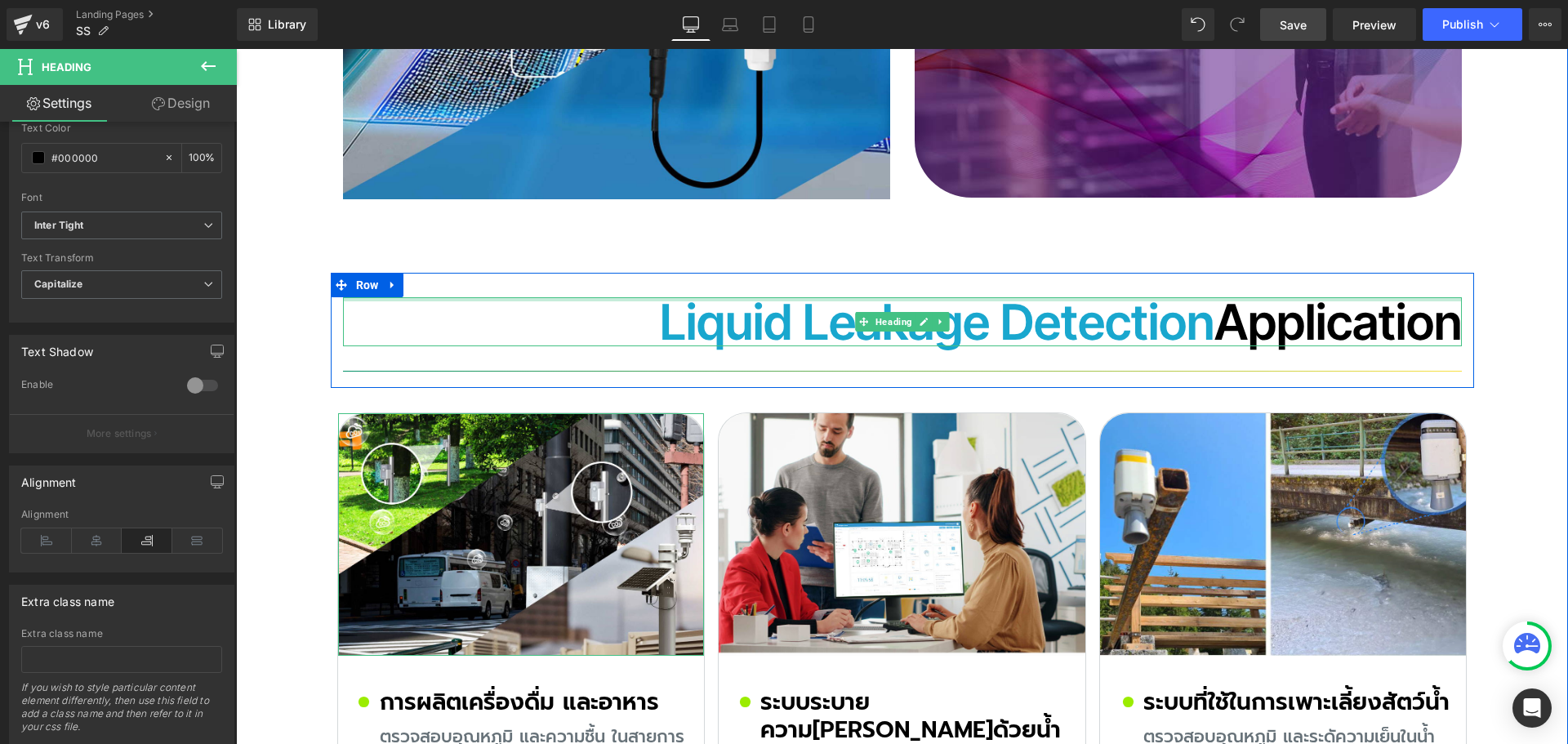
scroll to position [8925, 0]
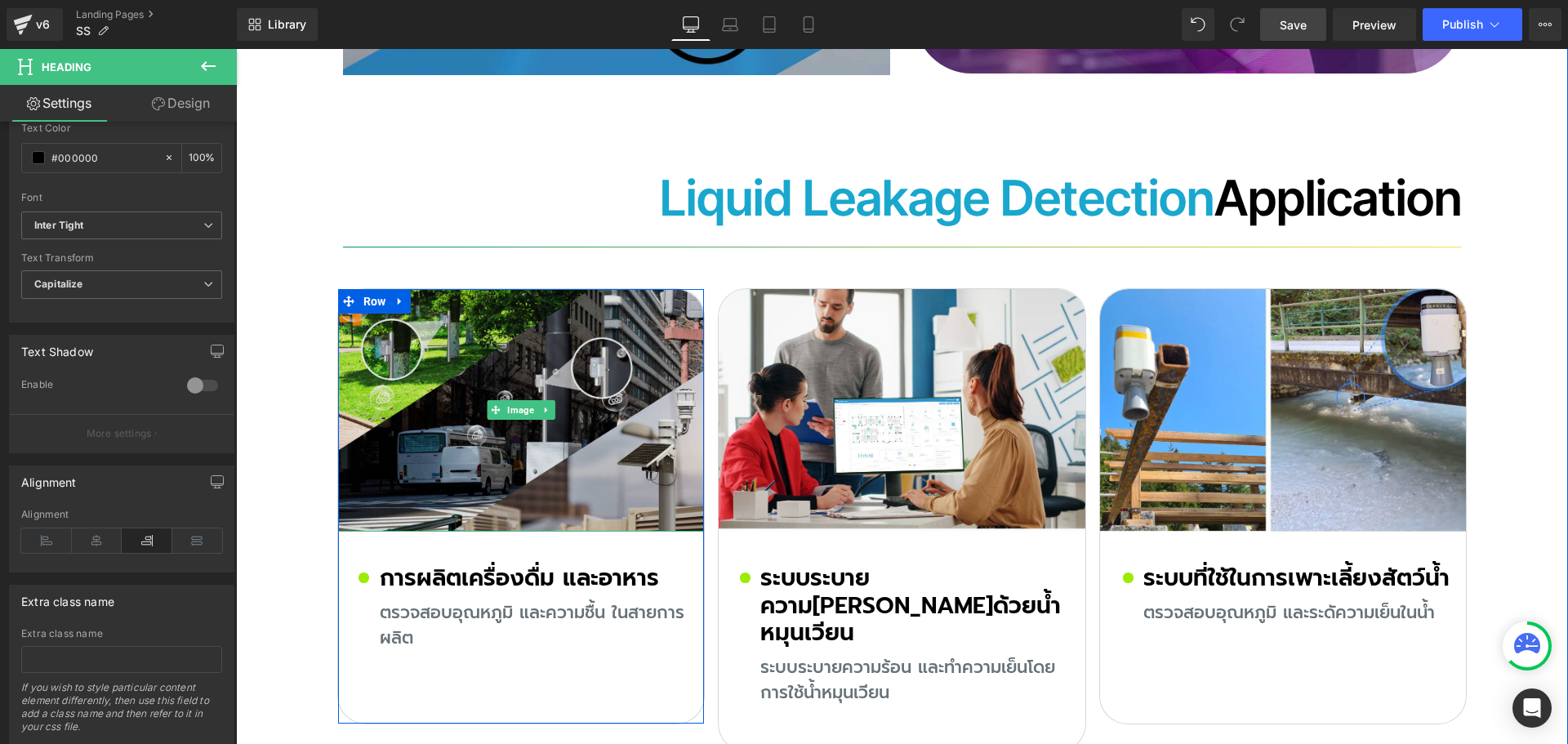
drag, startPoint x: 524, startPoint y: 262, endPoint x: 263, endPoint y: 306, distance: 264.7
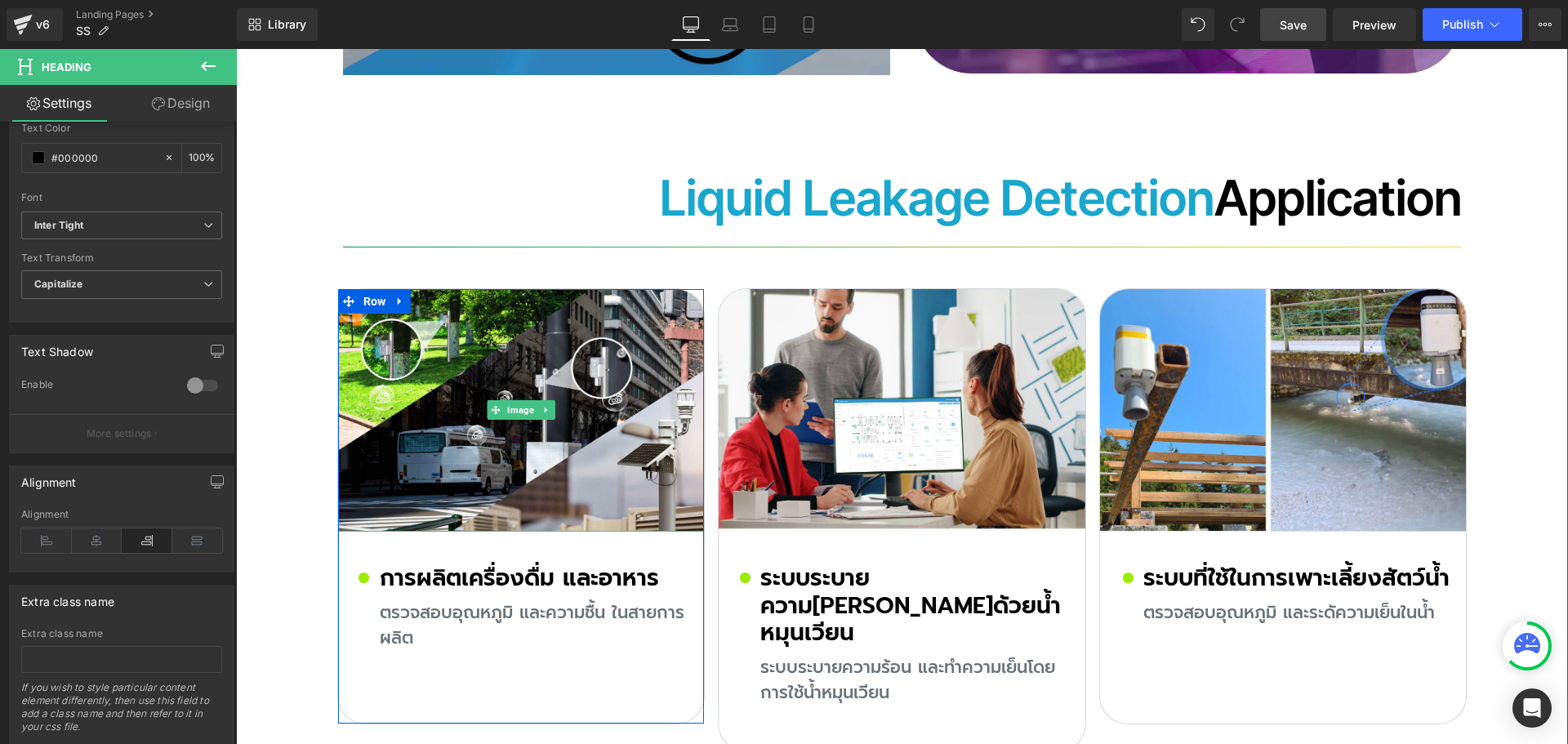
click at [524, 289] on img at bounding box center [522, 410] width 367 height 243
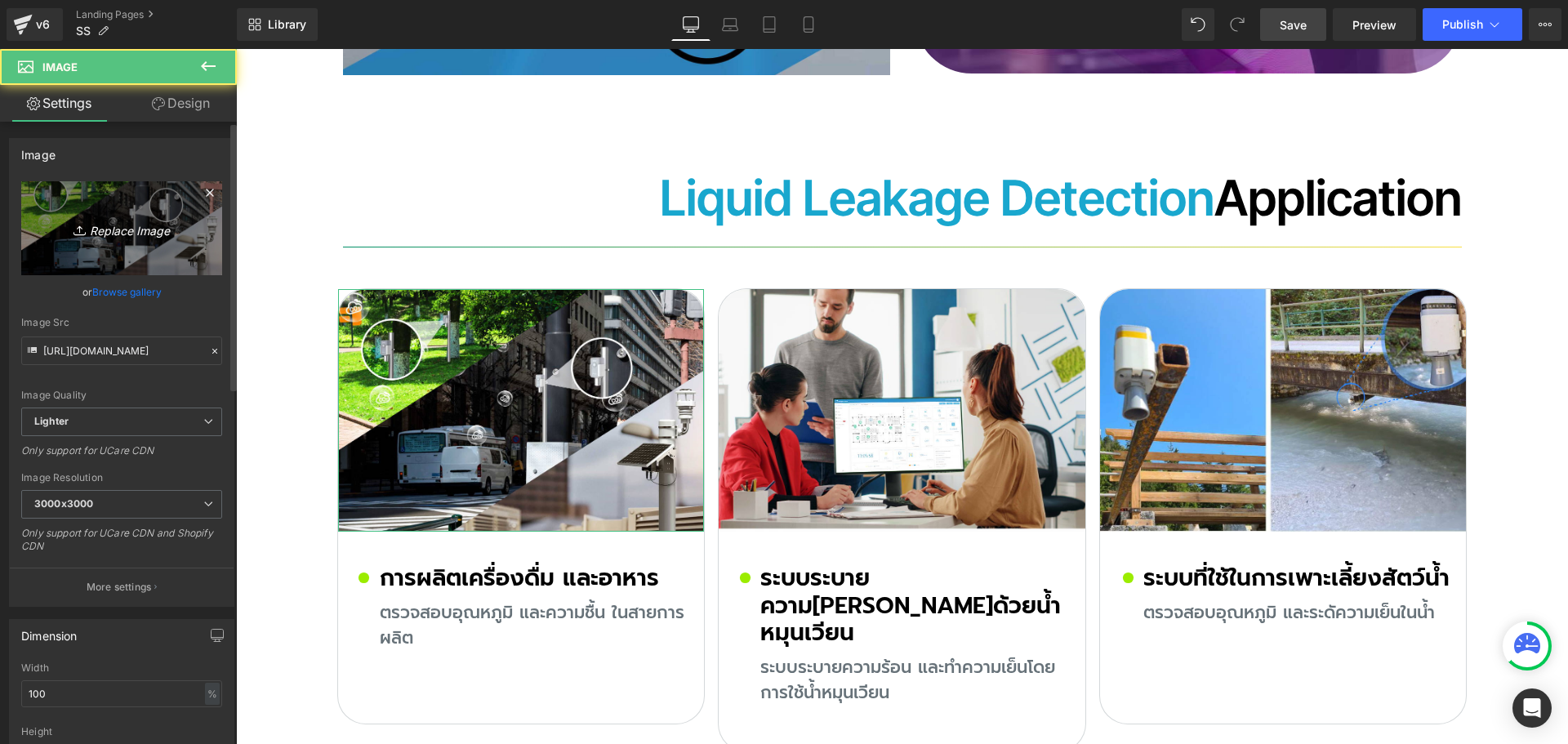
click at [118, 220] on icon "Replace Image" at bounding box center [122, 228] width 131 height 20
type input "C:\fakepath\Server.jpg"
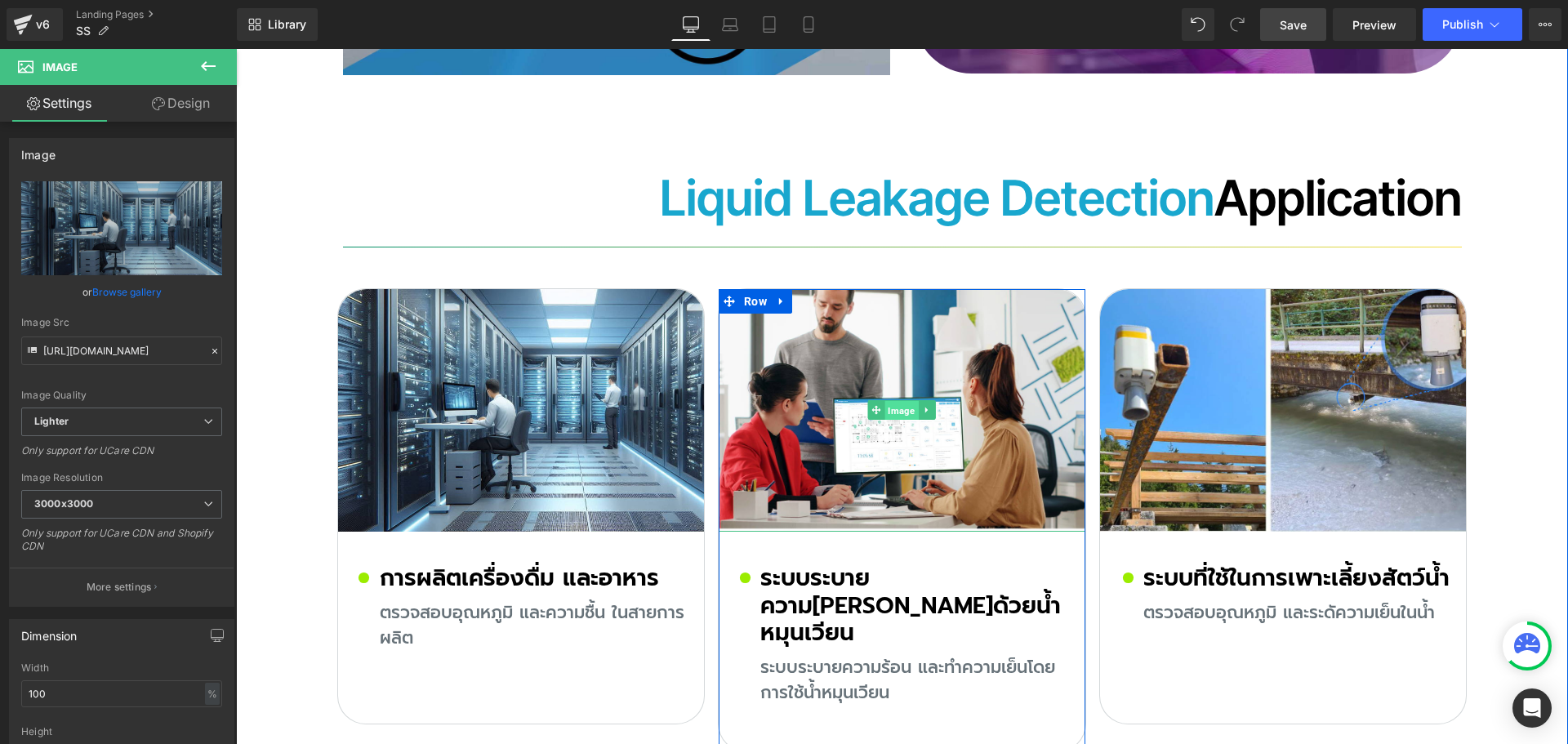
click at [892, 401] on span "Image" at bounding box center [902, 410] width 34 height 19
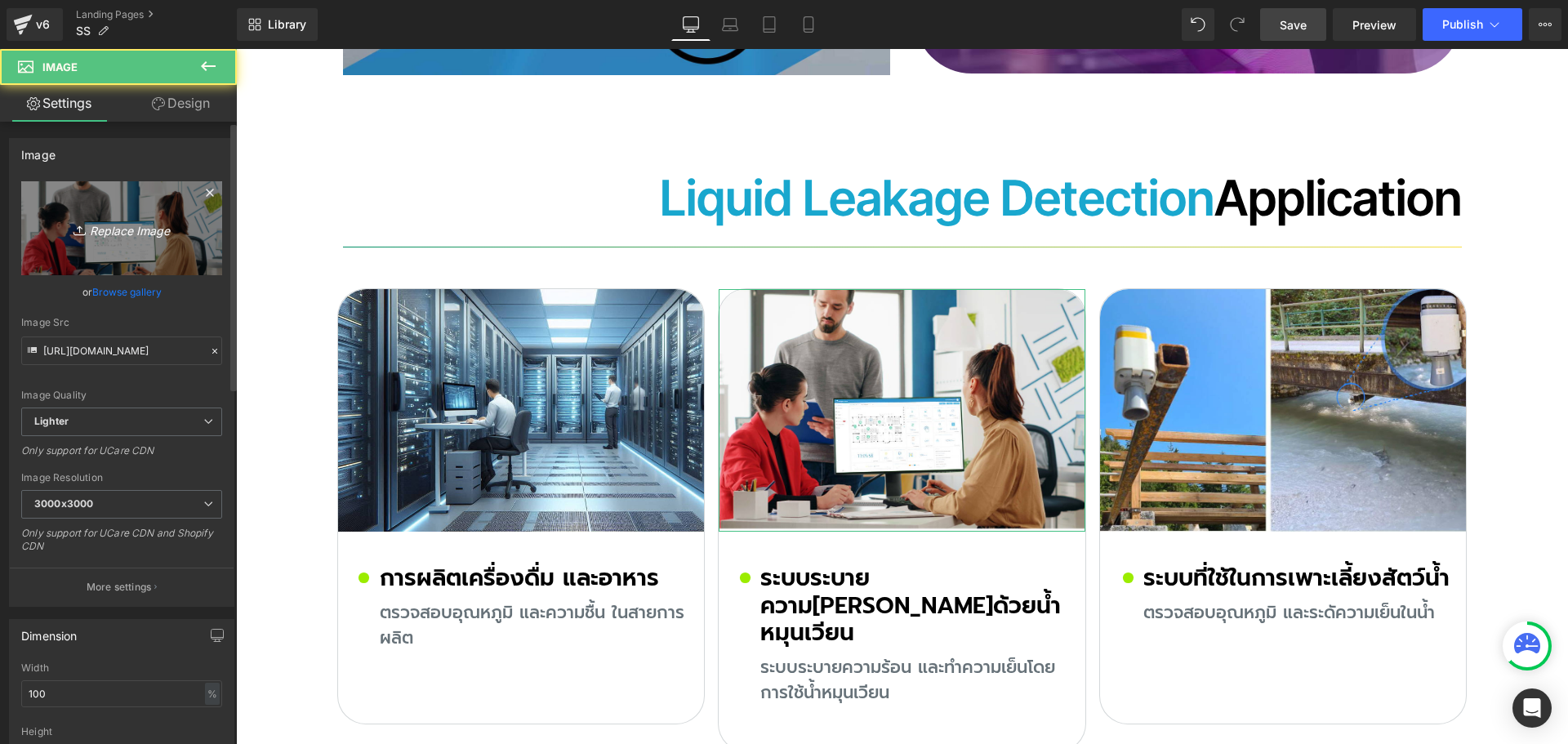
click at [146, 239] on link "Replace Image" at bounding box center [121, 228] width 201 height 94
type input "C:\fakepath\pip.jpg"
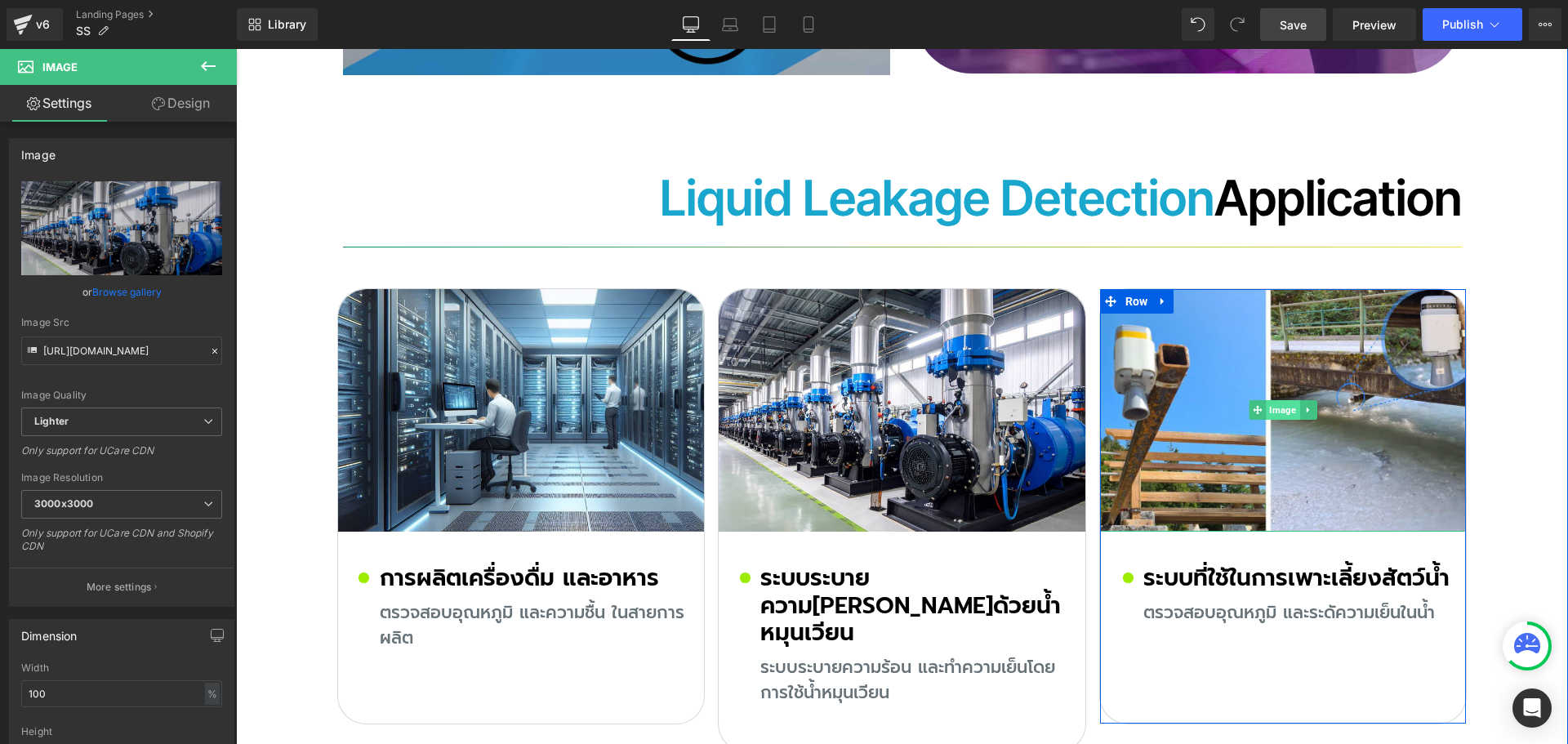
click at [1278, 400] on span "Image" at bounding box center [1283, 409] width 34 height 19
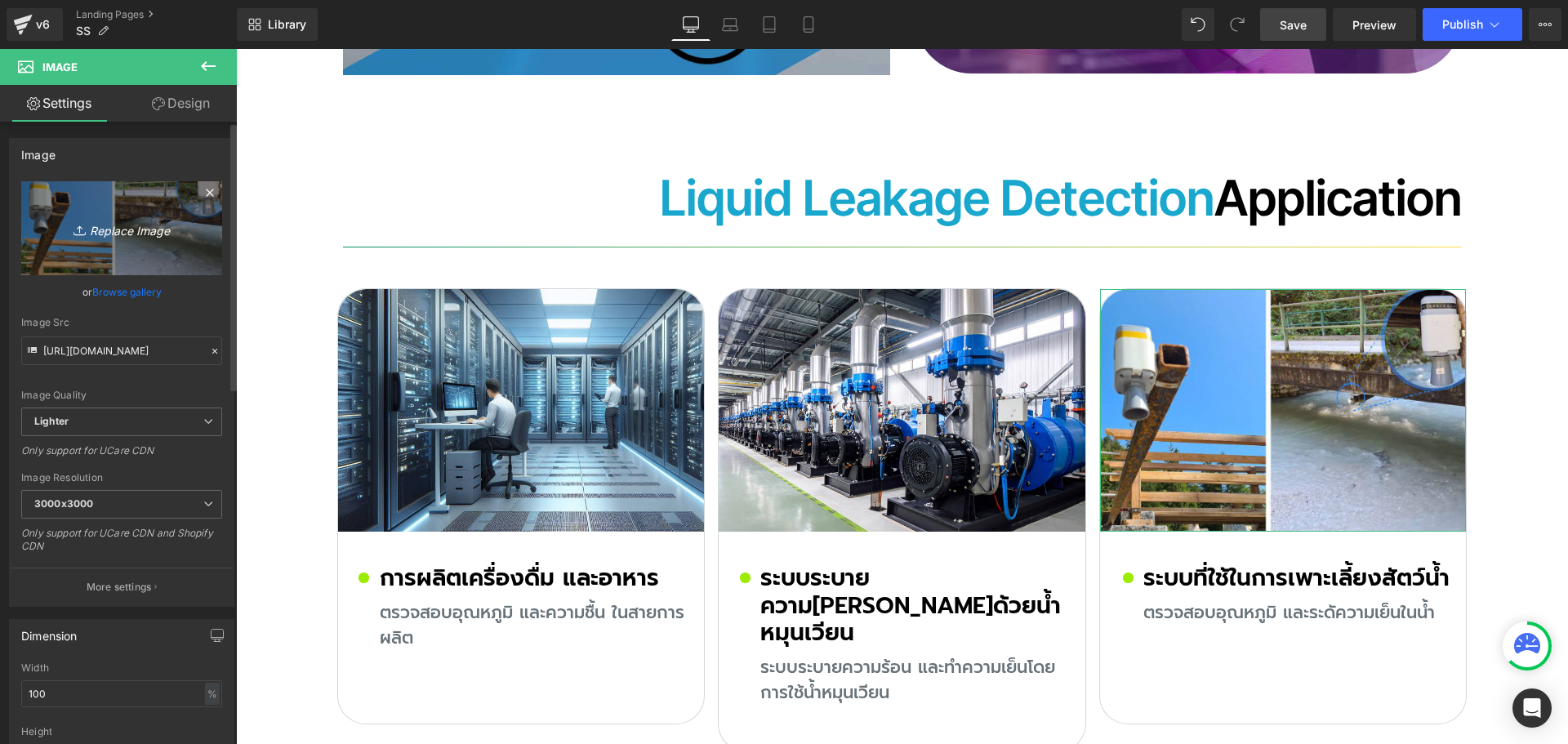
click at [108, 226] on icon "Replace Image" at bounding box center [122, 228] width 131 height 20
type input "C:\fakepath\power.jpg"
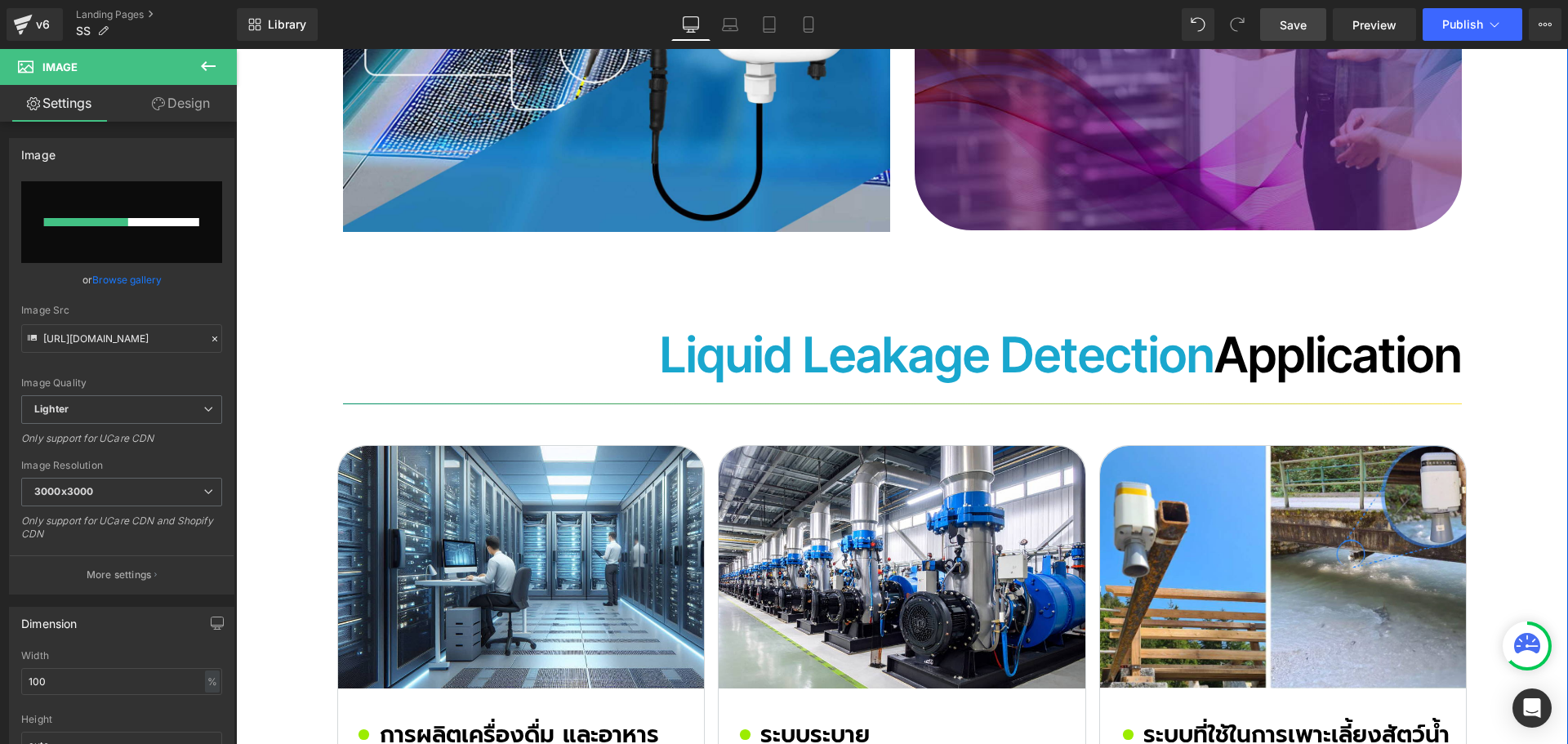
scroll to position [8843, 0]
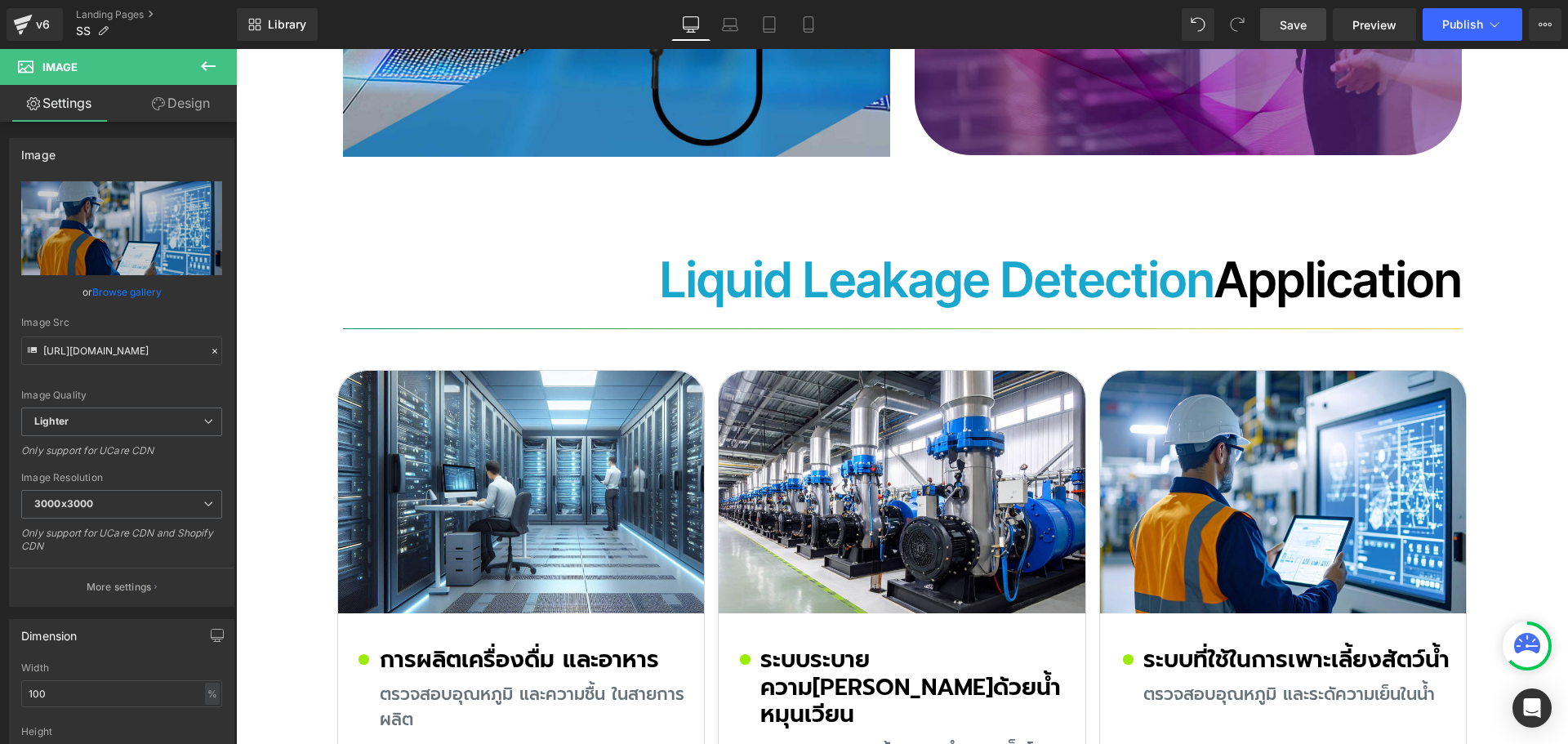
click at [1303, 27] on span "Save" at bounding box center [1293, 24] width 27 height 17
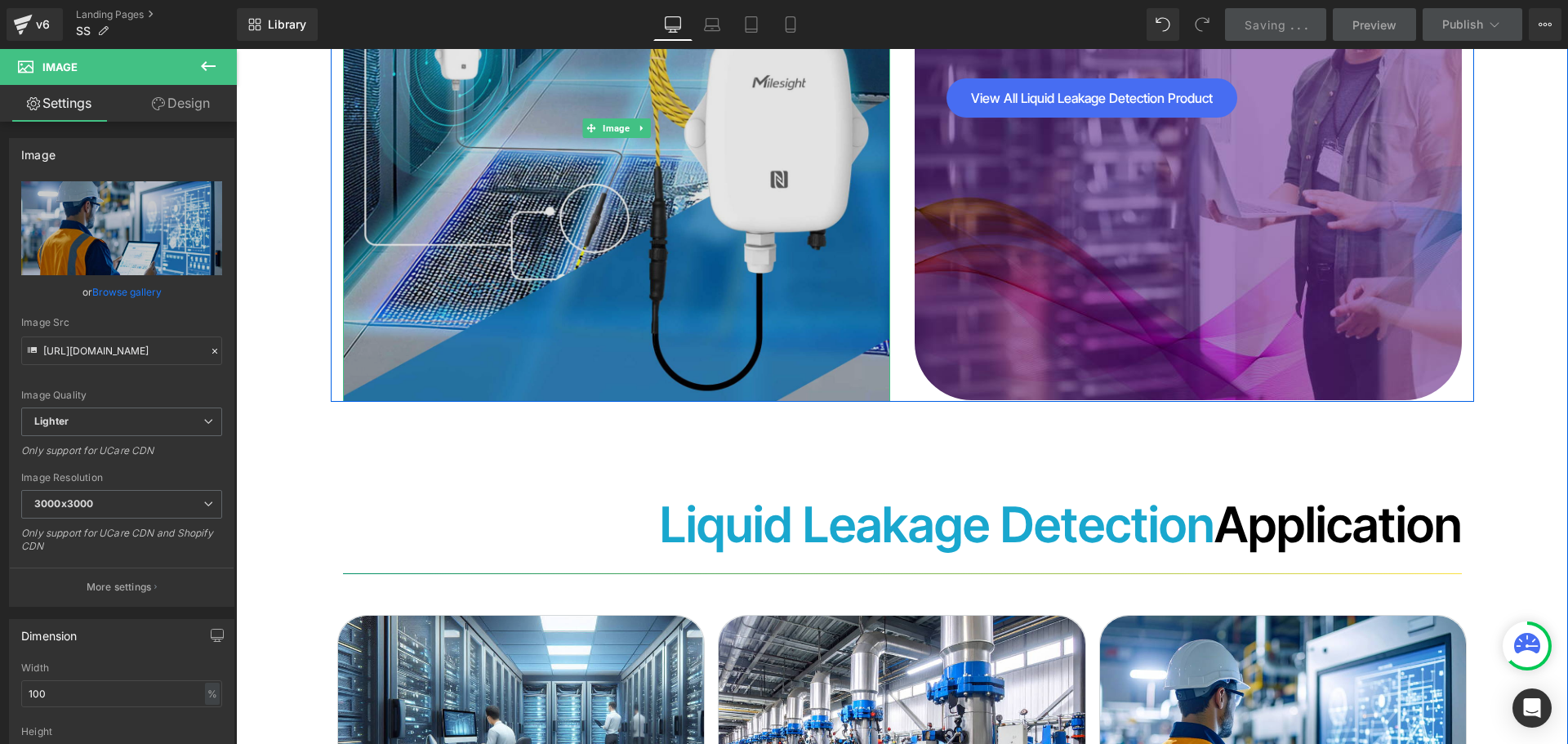
scroll to position [8762, 0]
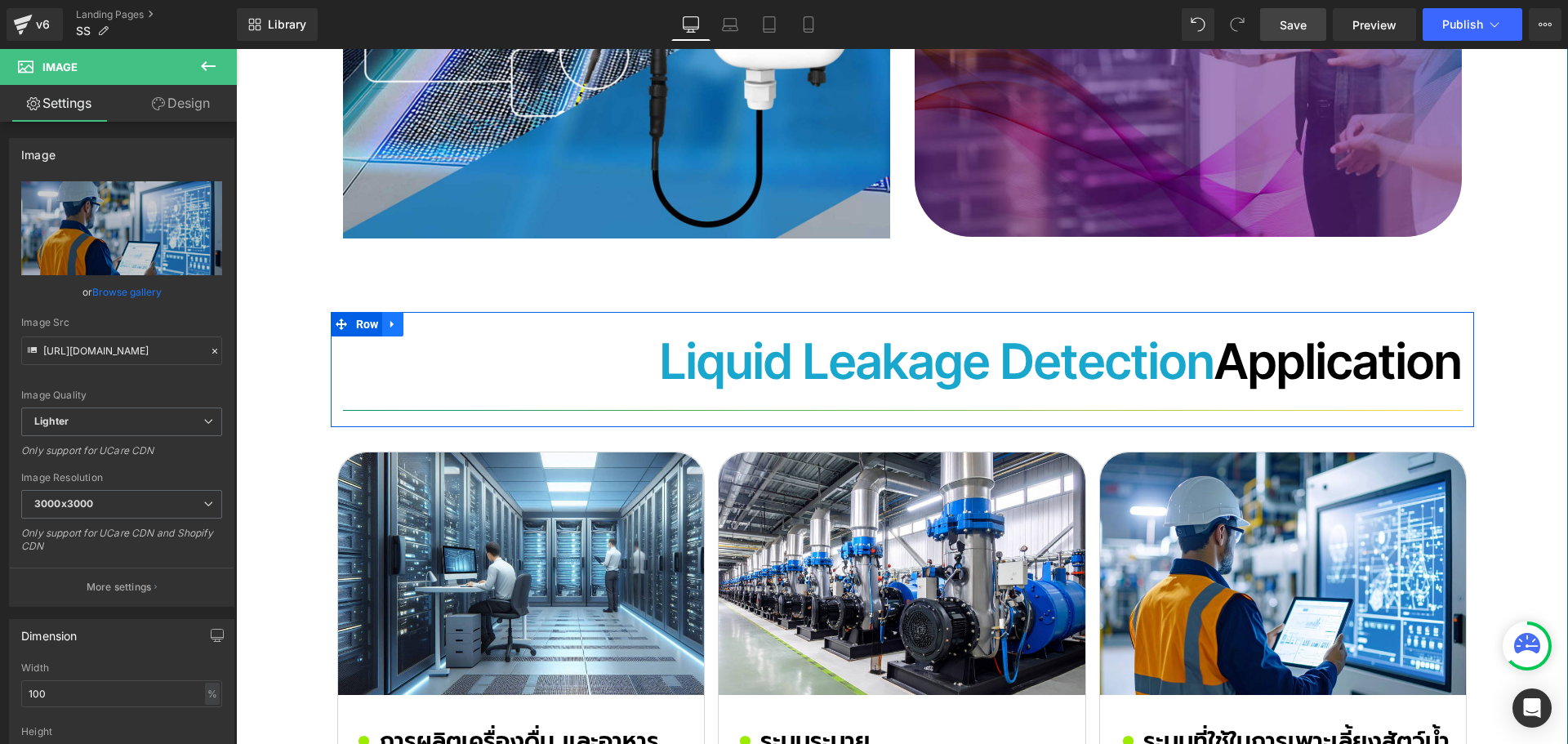
click at [387, 312] on link at bounding box center [392, 323] width 21 height 24
click at [408, 318] on icon at bounding box center [414, 324] width 12 height 12
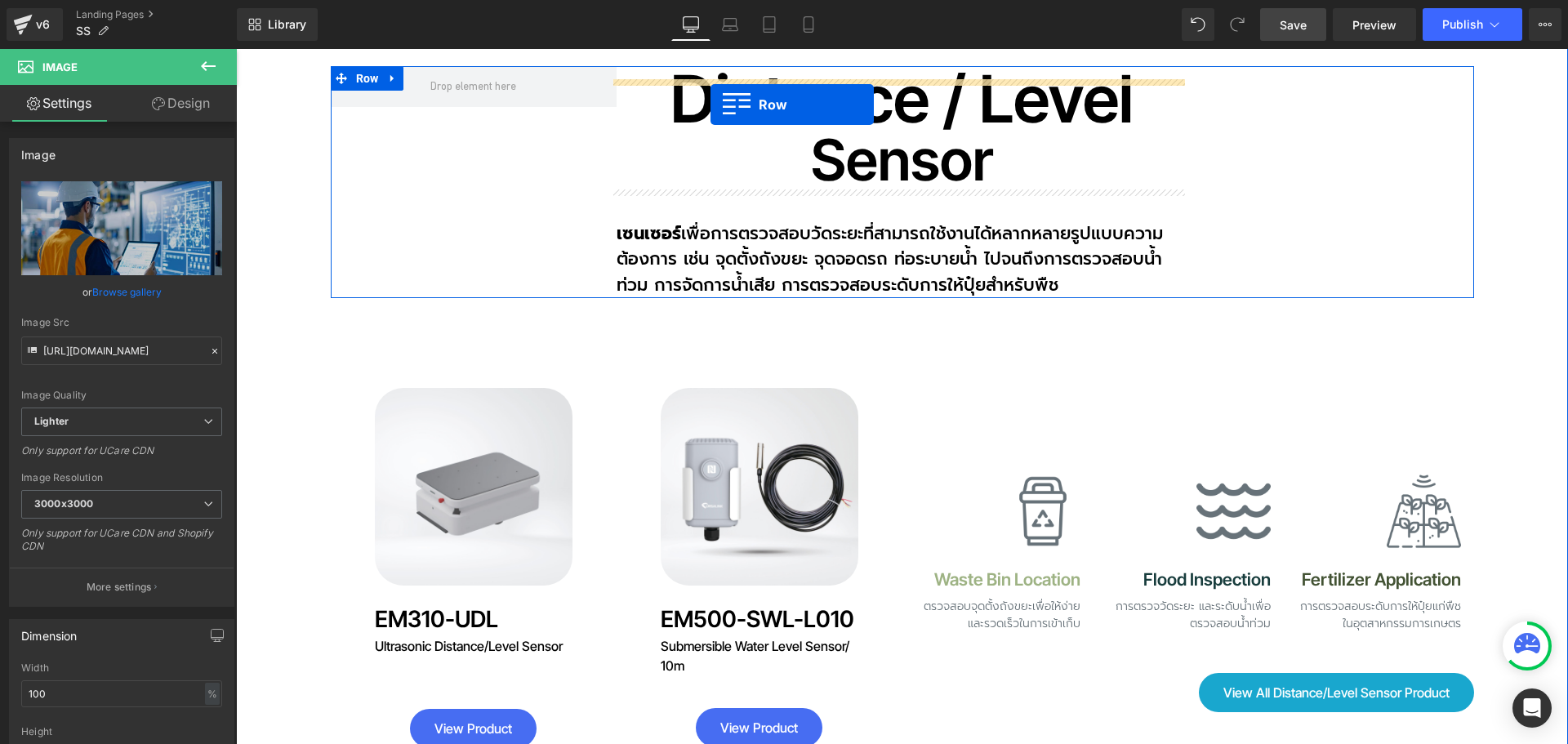
scroll to position [9758, 0]
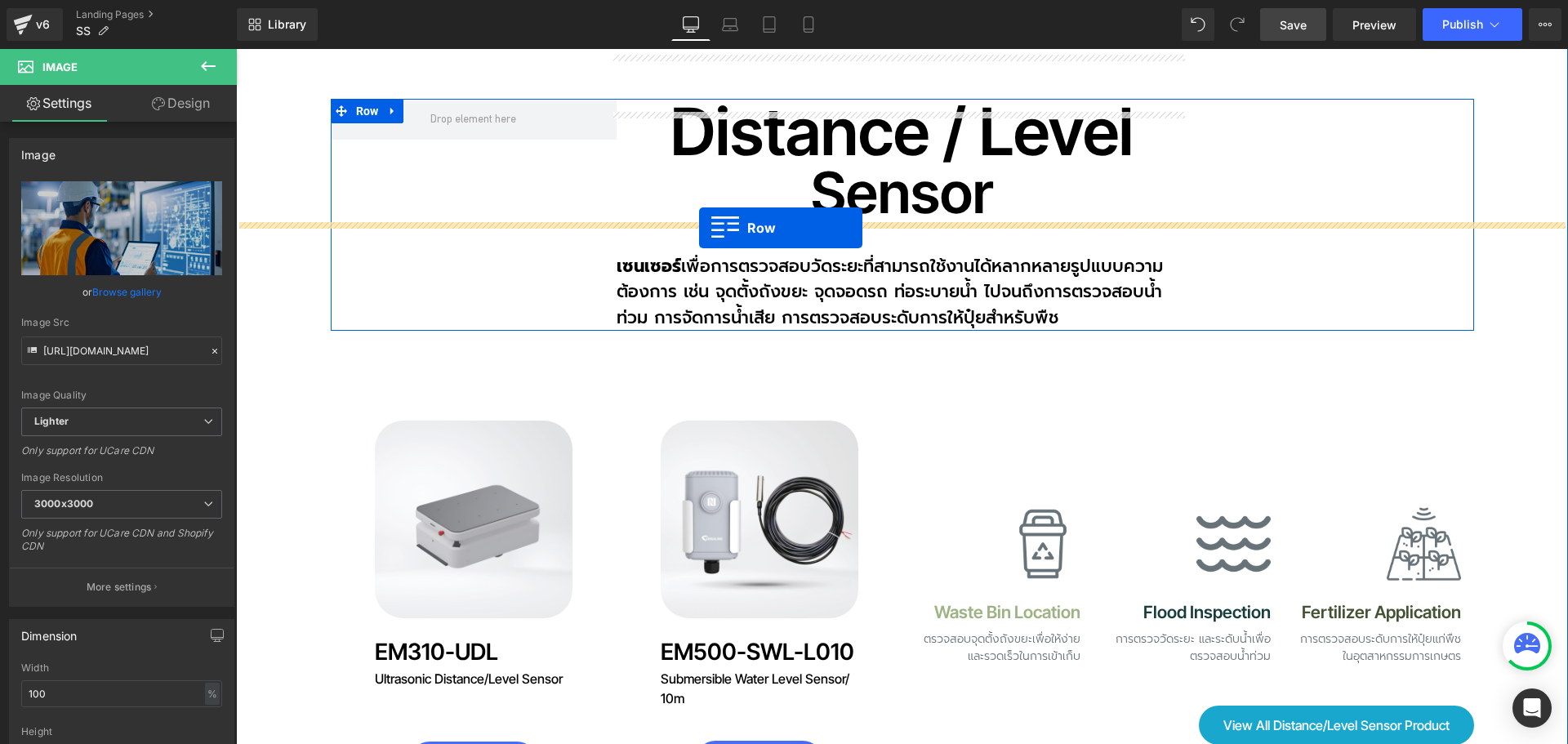
drag, startPoint x: 354, startPoint y: 424, endPoint x: 699, endPoint y: 228, distance: 396.8
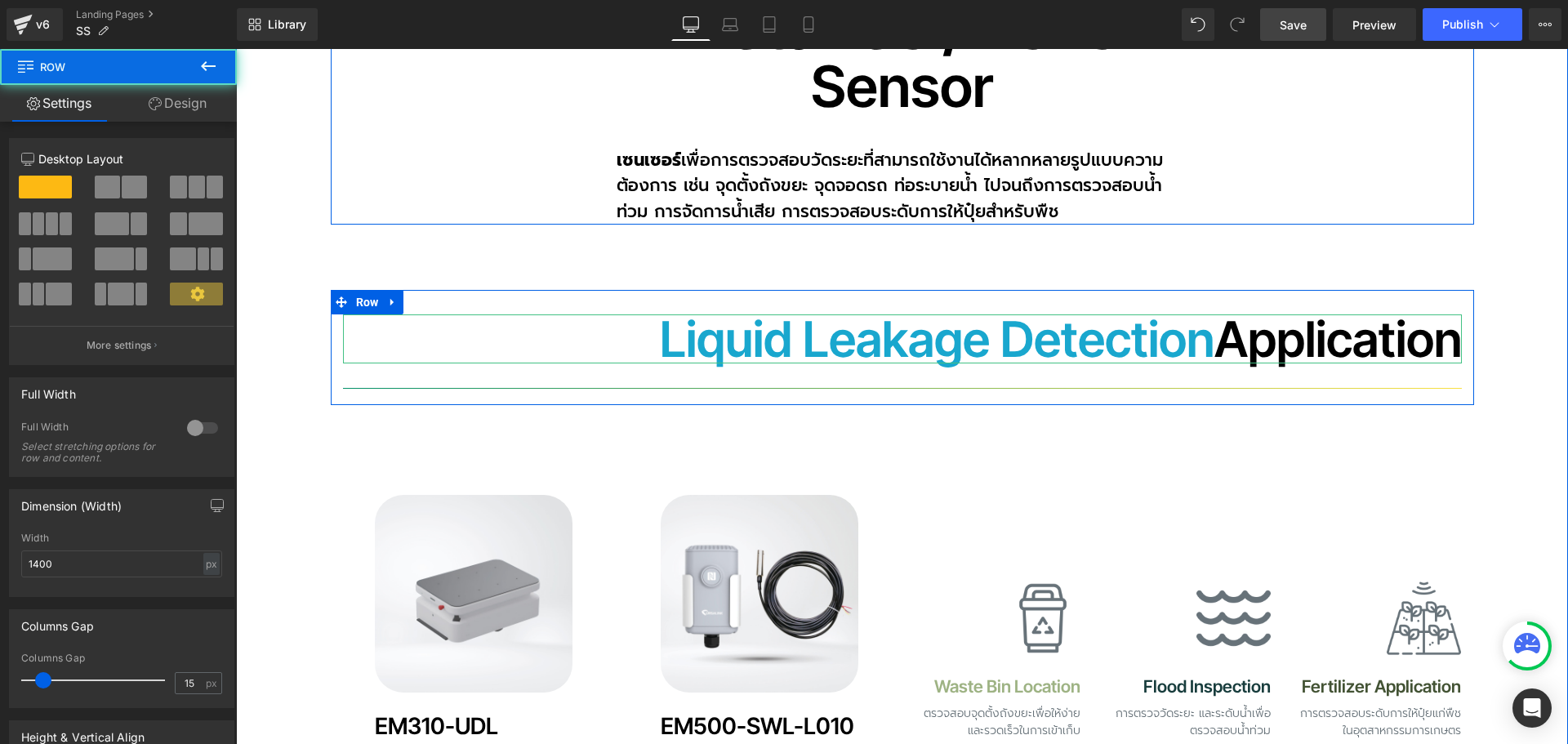
scroll to position [9652, 0]
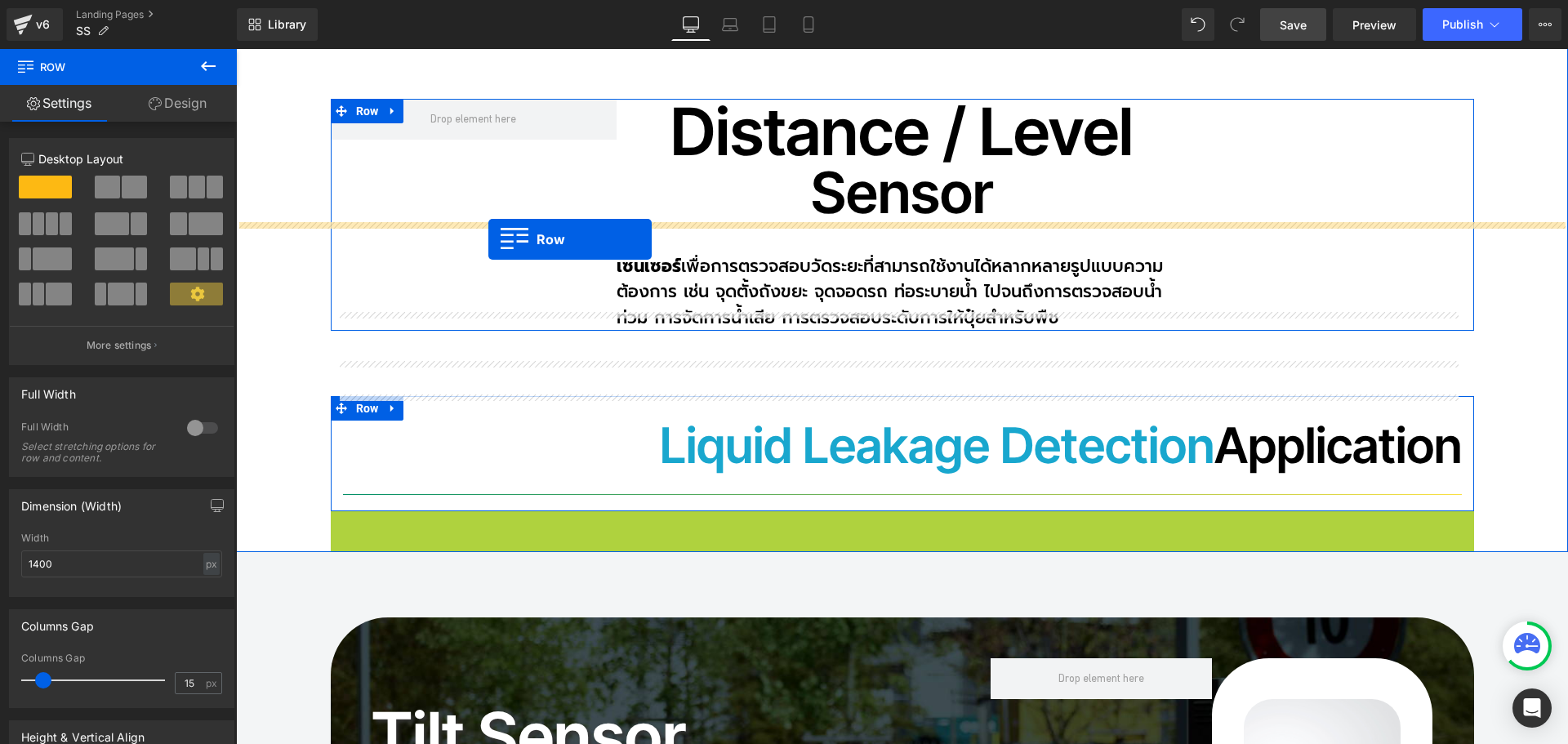
drag, startPoint x: 361, startPoint y: 415, endPoint x: 488, endPoint y: 239, distance: 217.0
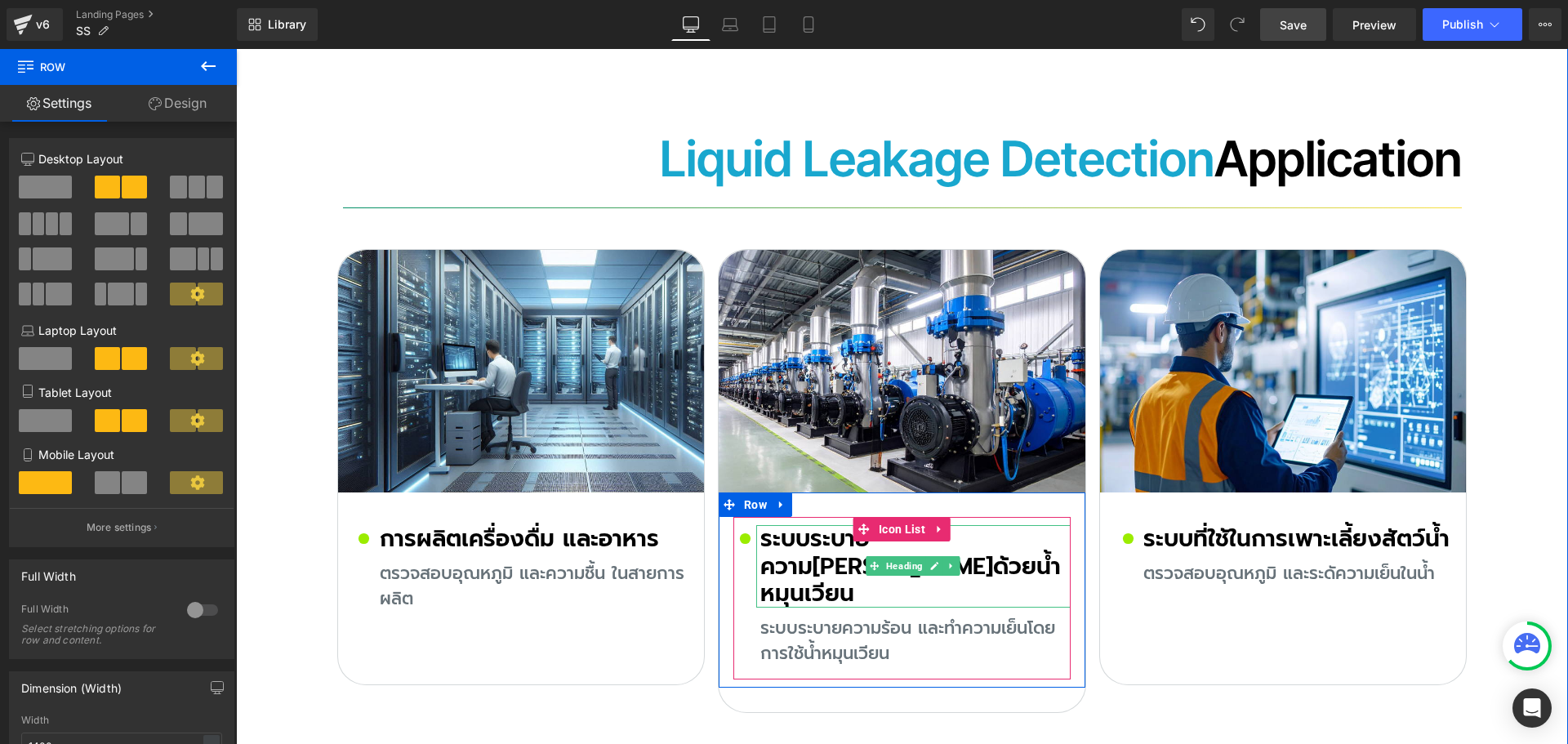
scroll to position [8836, 0]
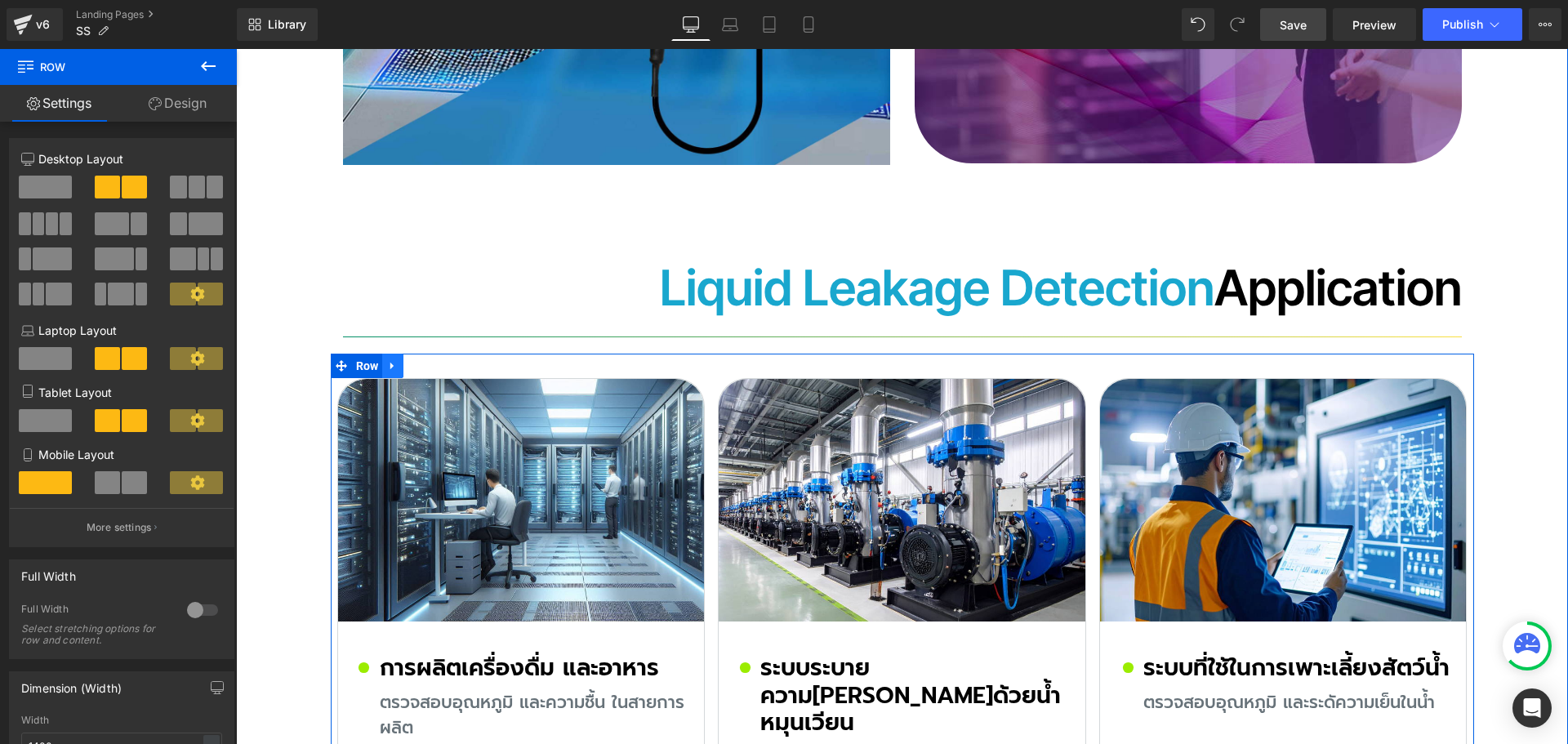
click at [395, 354] on link at bounding box center [392, 365] width 21 height 24
click at [408, 360] on icon at bounding box center [414, 366] width 12 height 12
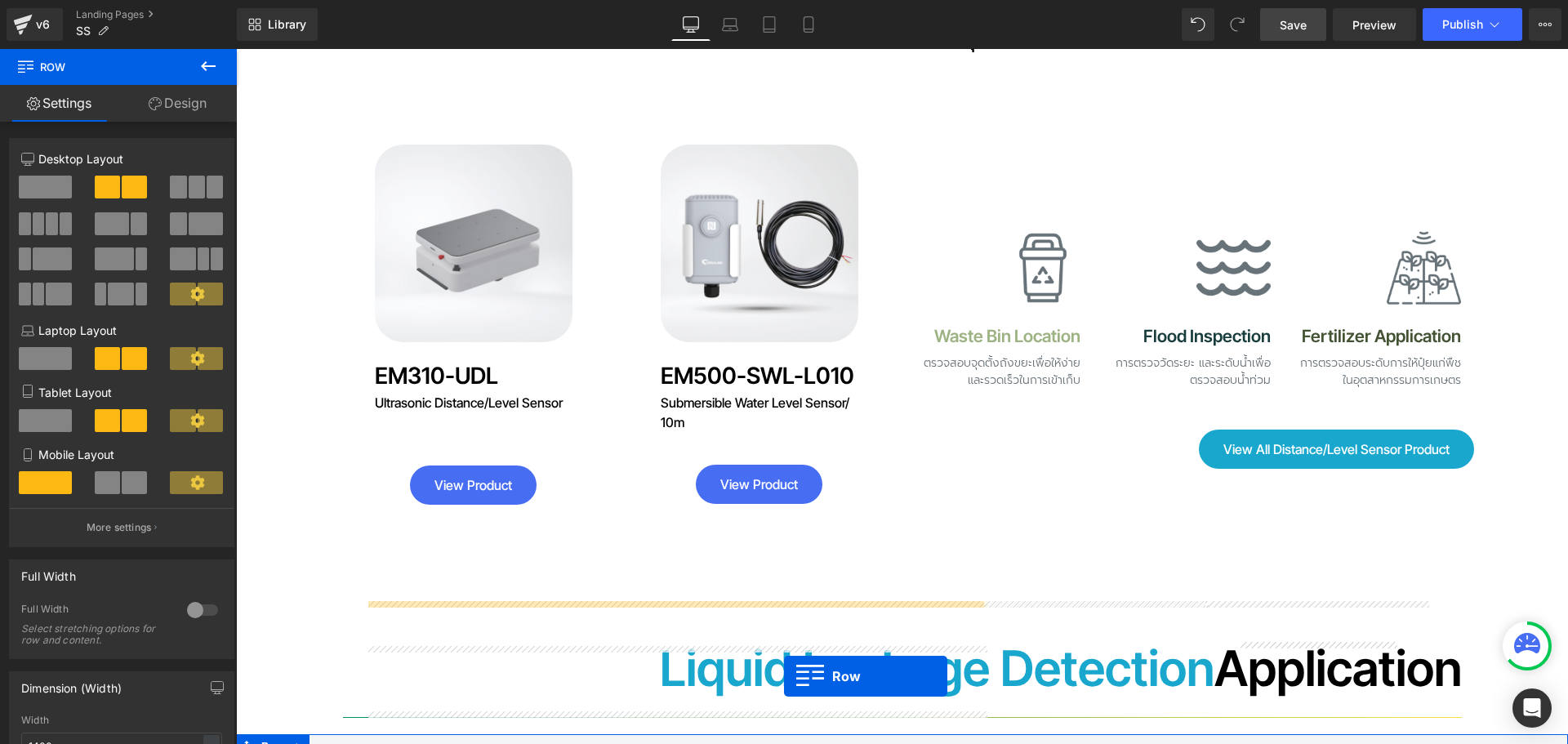
scroll to position [10115, 0]
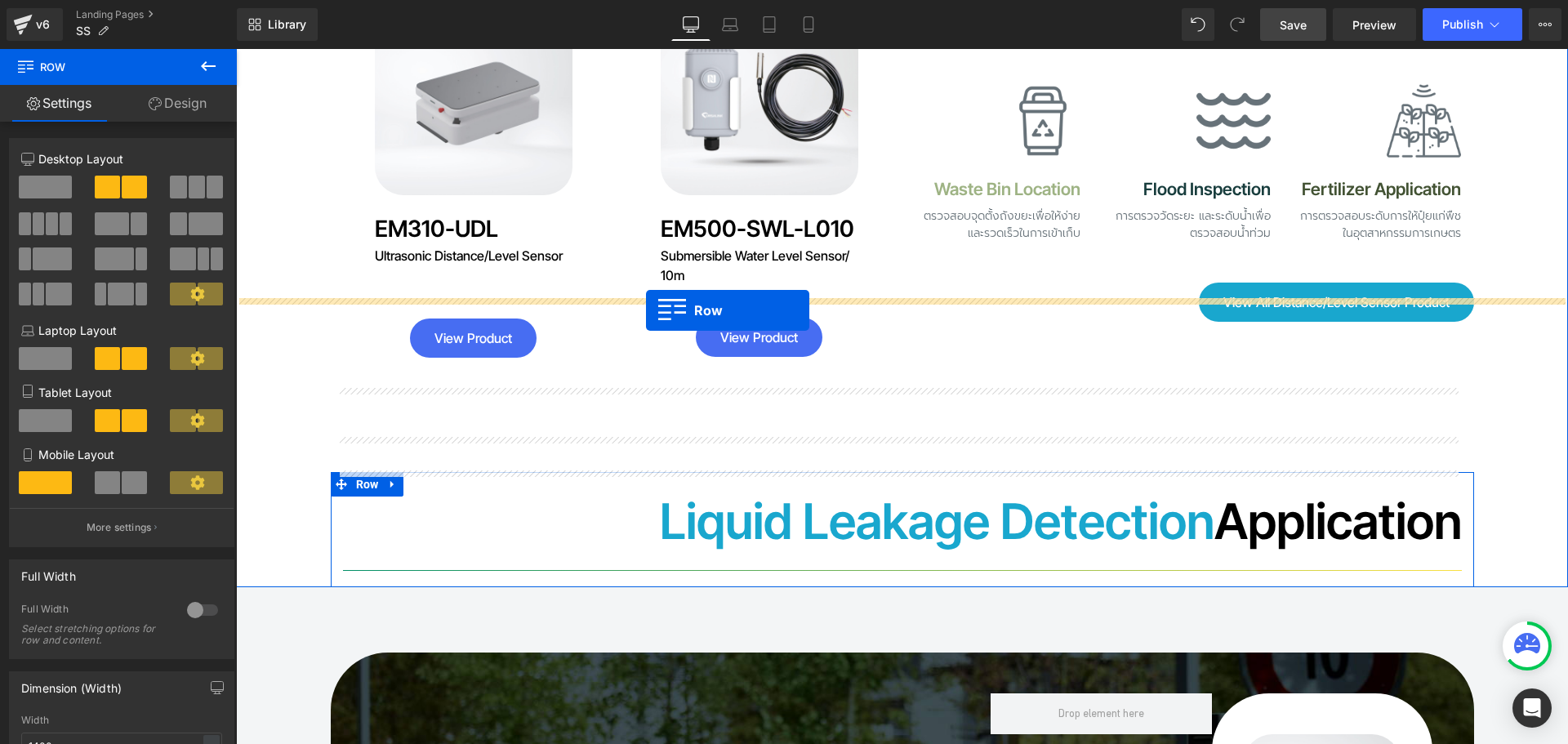
drag, startPoint x: 359, startPoint y: 126, endPoint x: 646, endPoint y: 310, distance: 340.9
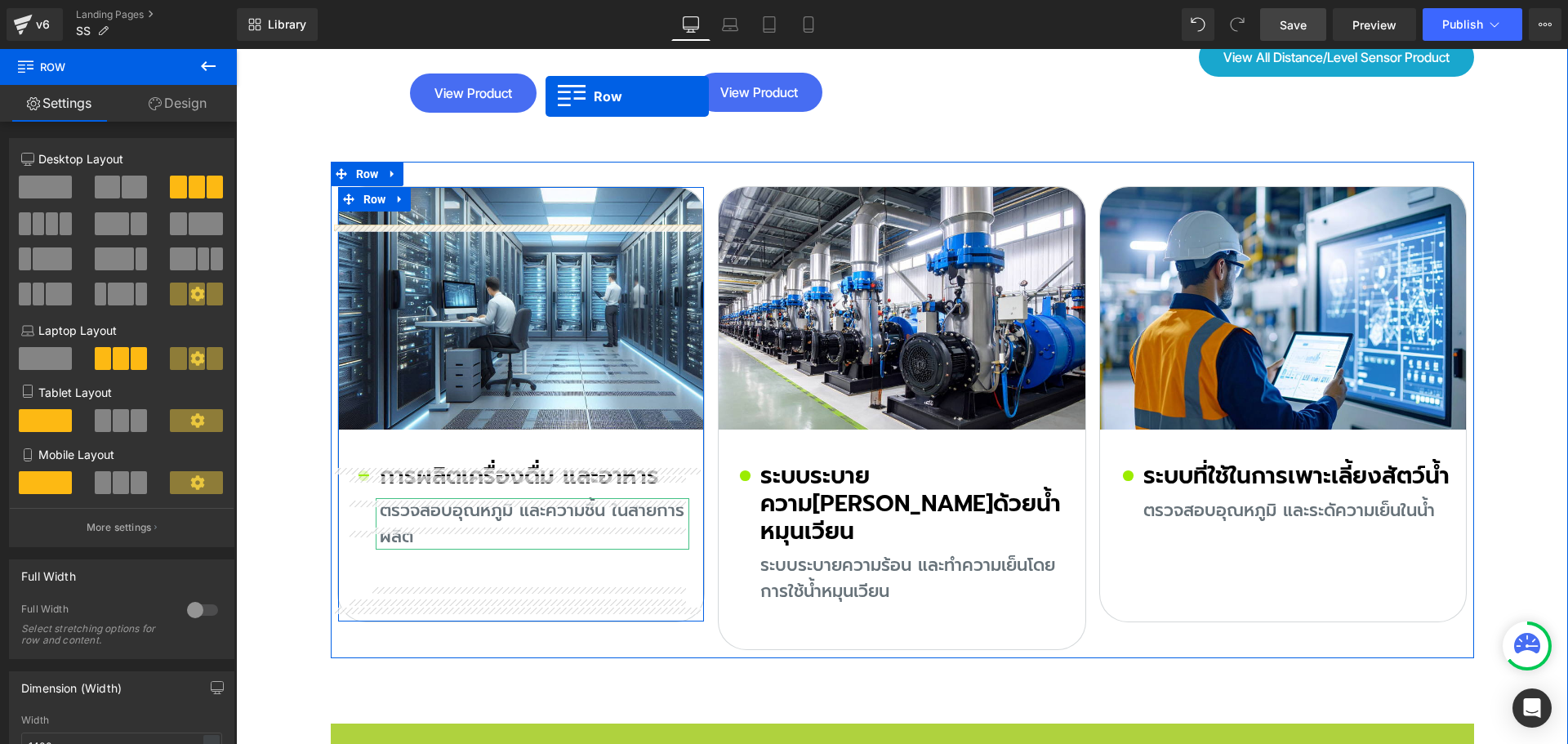
scroll to position [10075, 0]
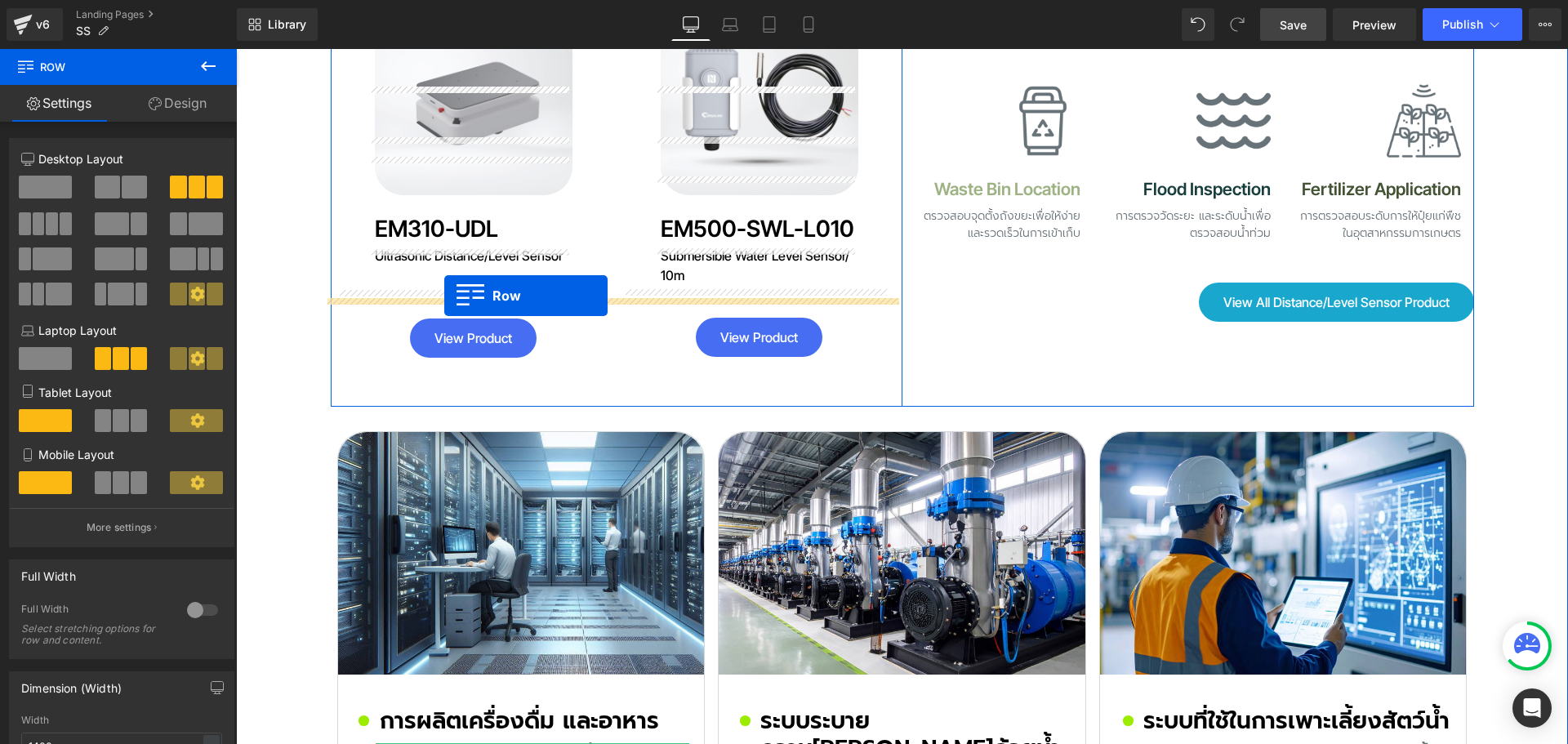
drag, startPoint x: 409, startPoint y: 511, endPoint x: 444, endPoint y: 296, distance: 217.8
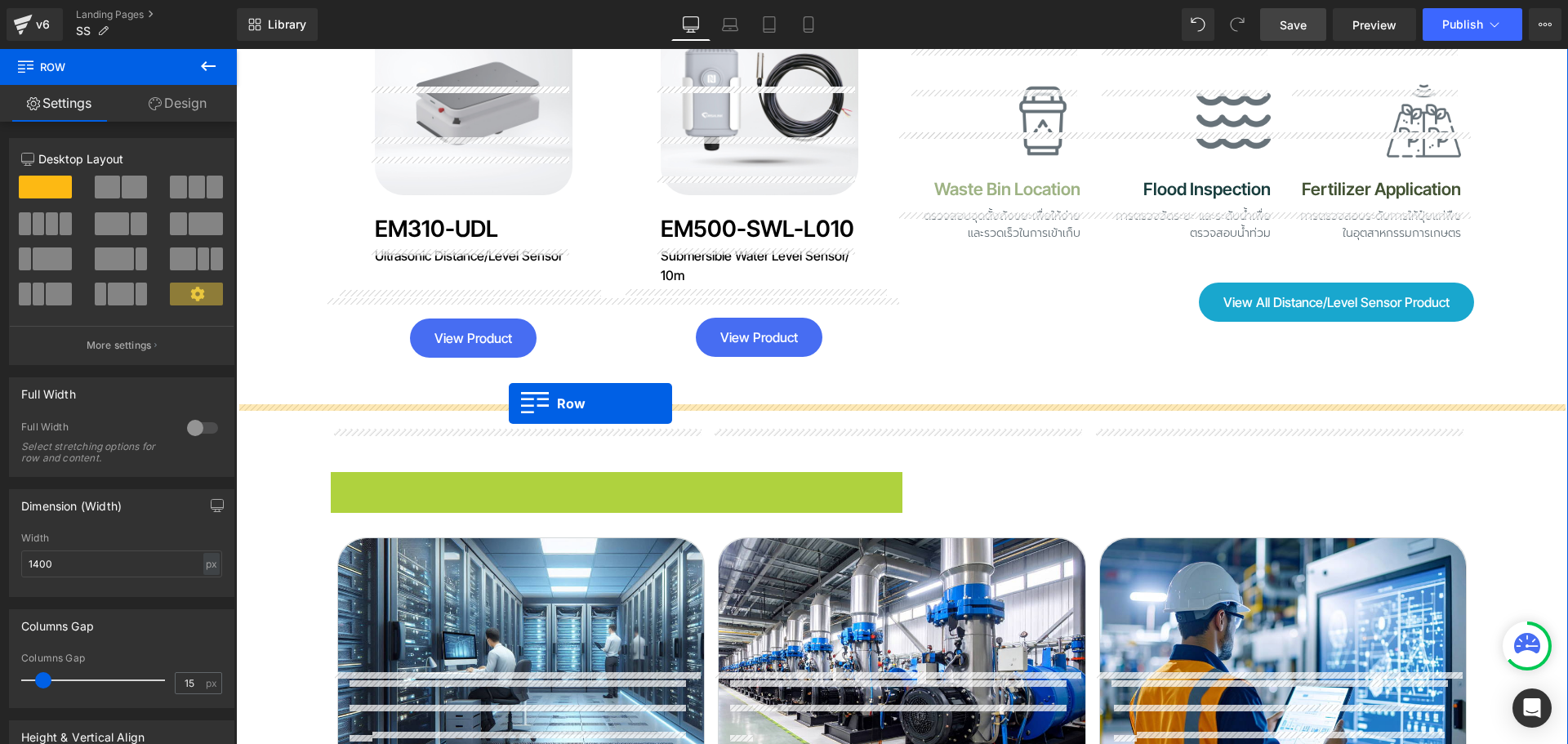
drag, startPoint x: 356, startPoint y: 374, endPoint x: 509, endPoint y: 403, distance: 155.7
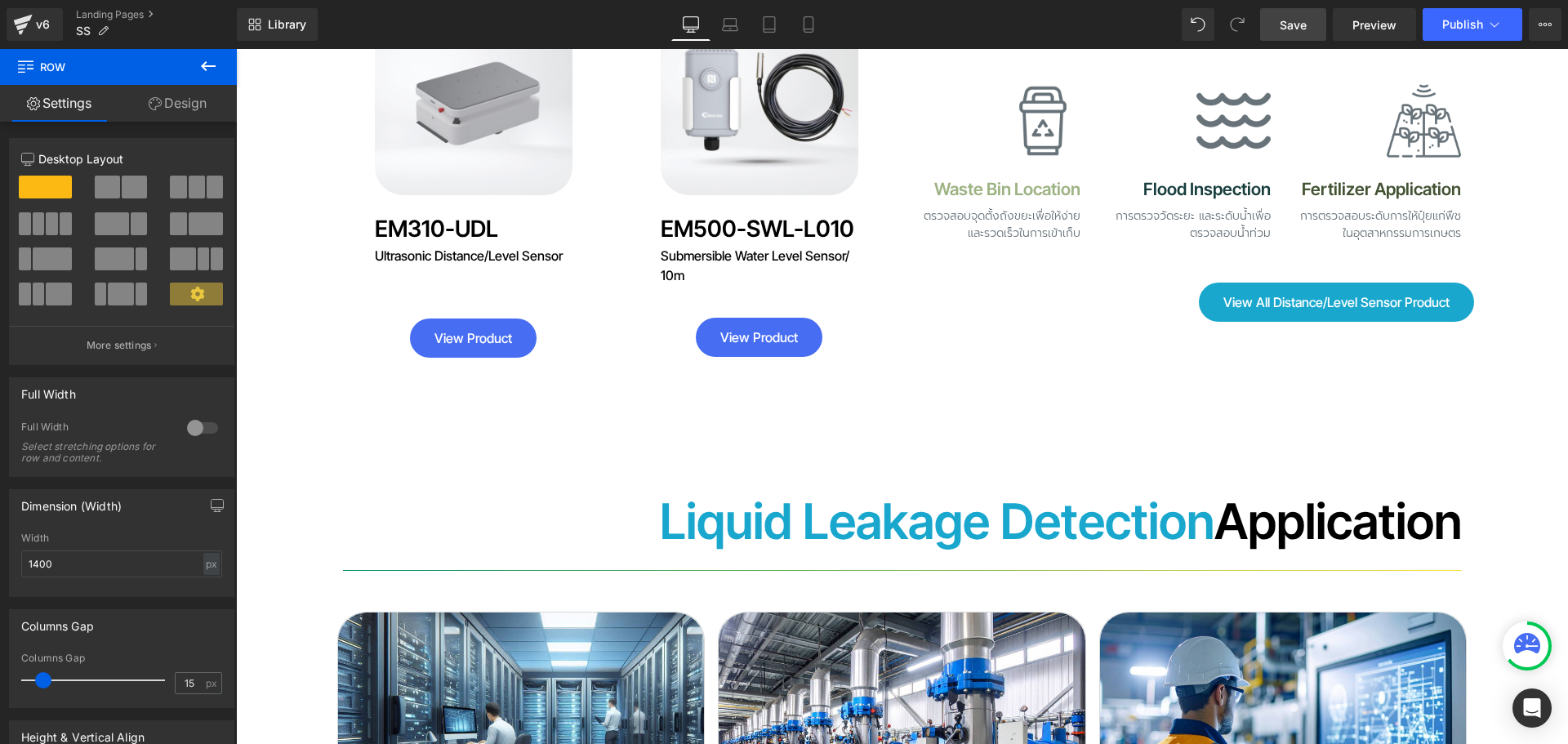
drag, startPoint x: 1287, startPoint y: 18, endPoint x: 71, endPoint y: 196, distance: 1229.0
click at [1287, 18] on span "Save" at bounding box center [1293, 24] width 27 height 17
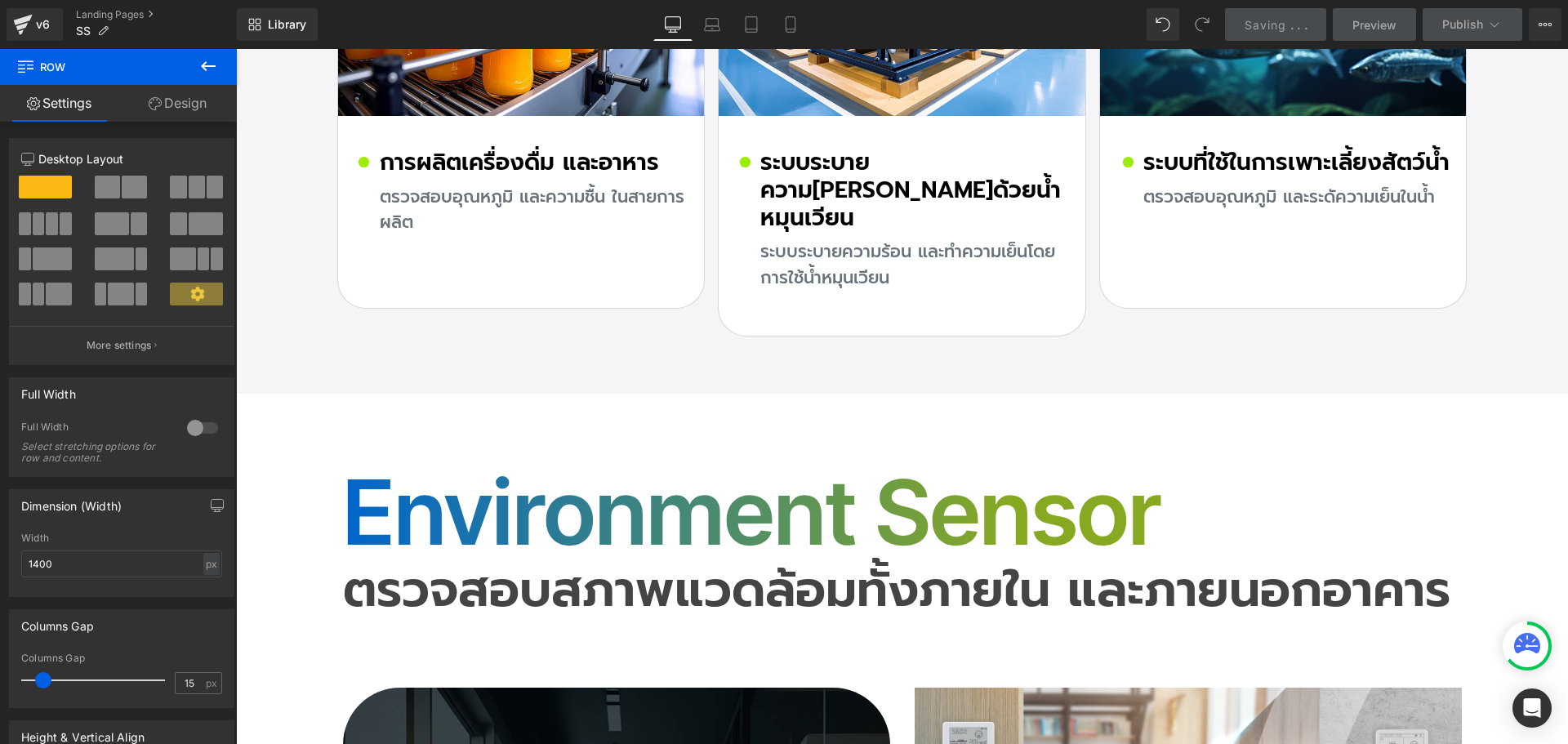
scroll to position [6075, 0]
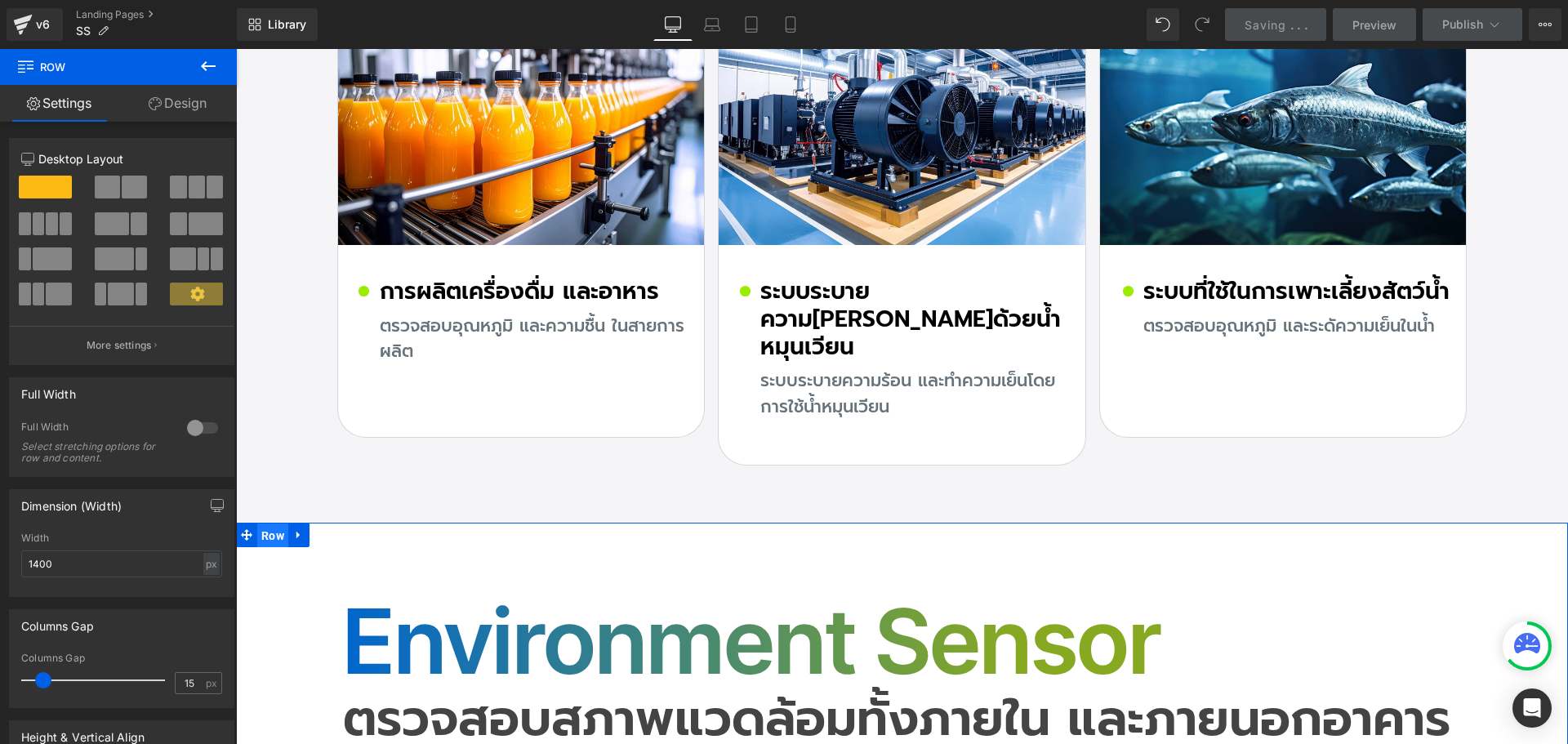
click at [267, 523] on span "Row" at bounding box center [272, 535] width 31 height 24
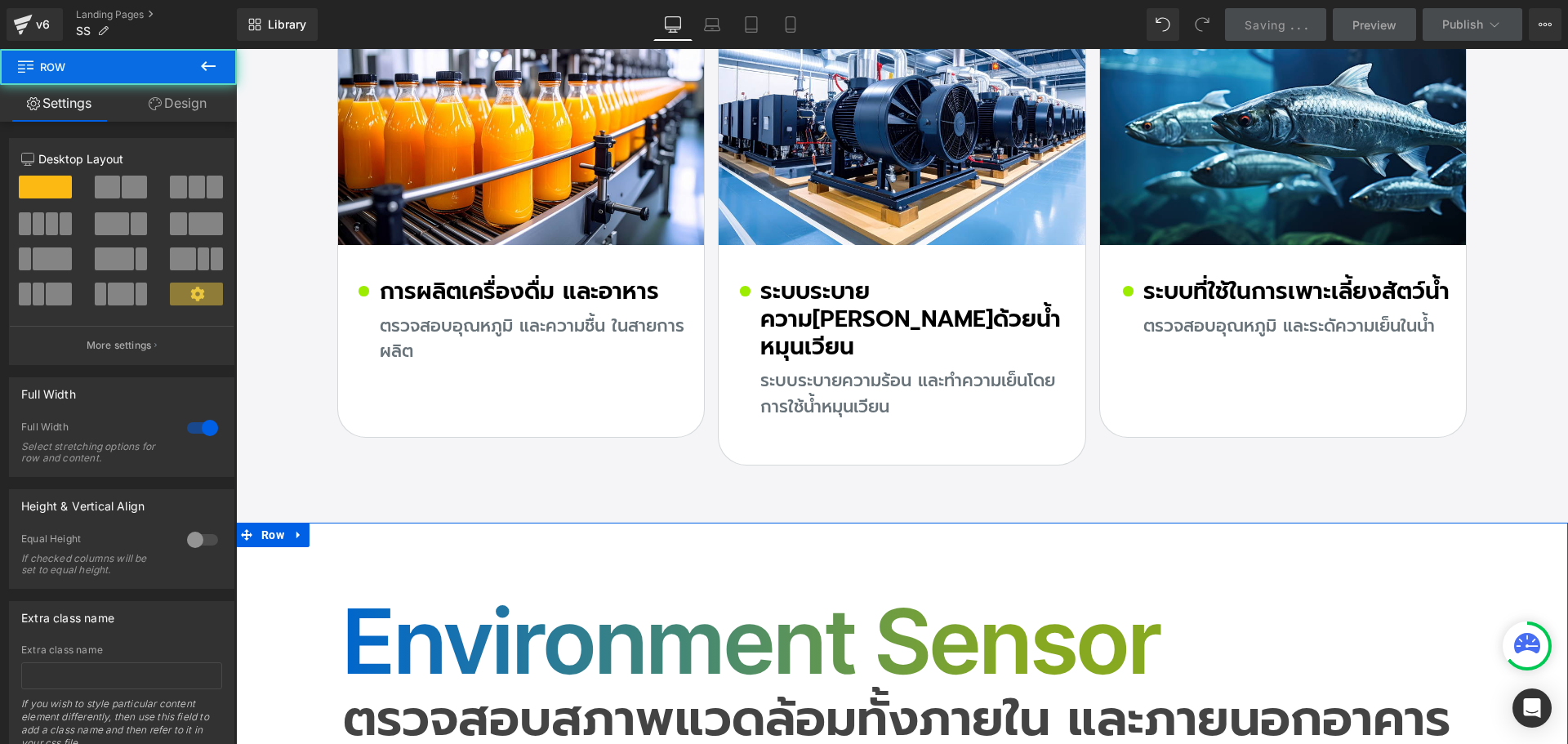
click at [167, 92] on link "Design" at bounding box center [177, 103] width 118 height 37
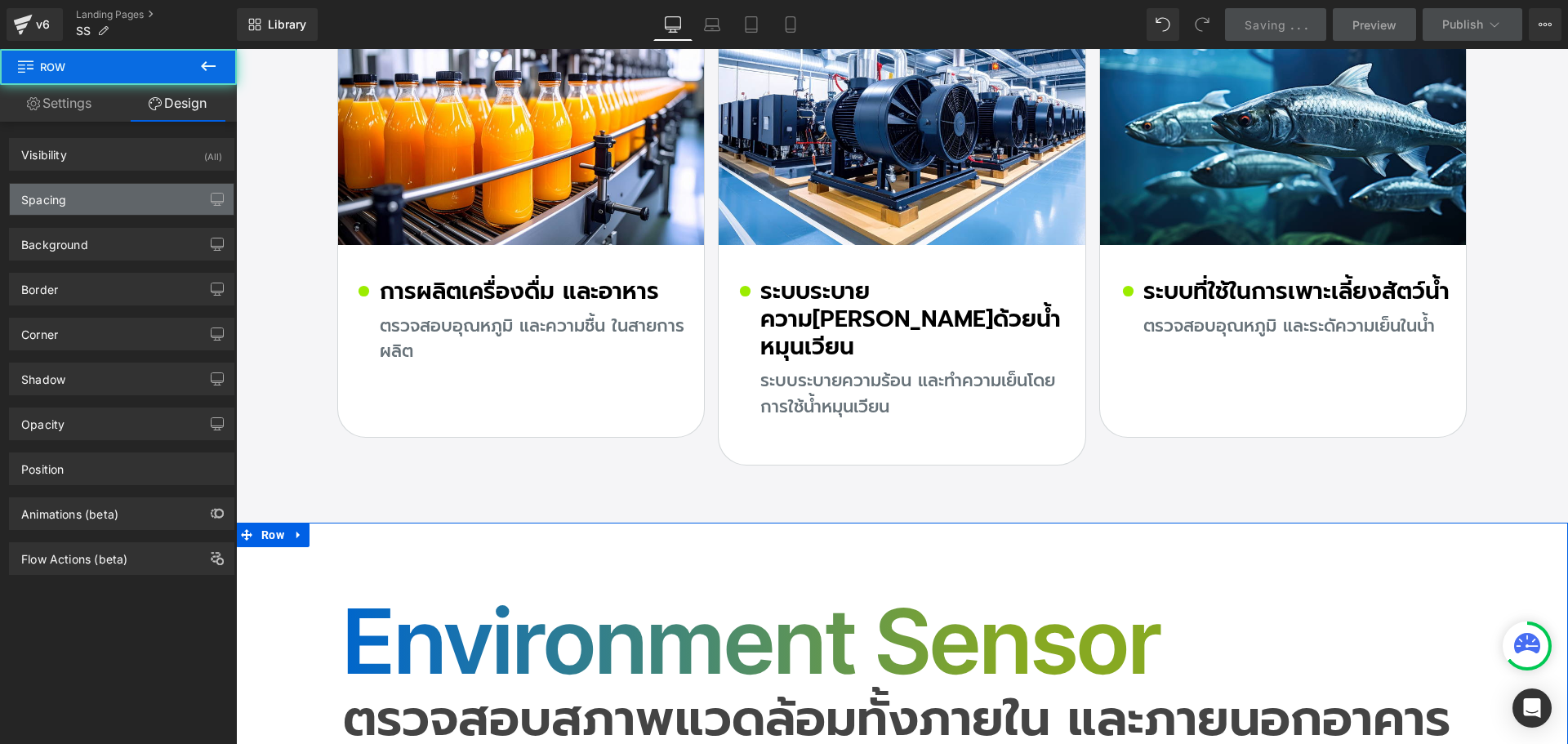
click at [65, 198] on div "Spacing" at bounding box center [43, 195] width 45 height 23
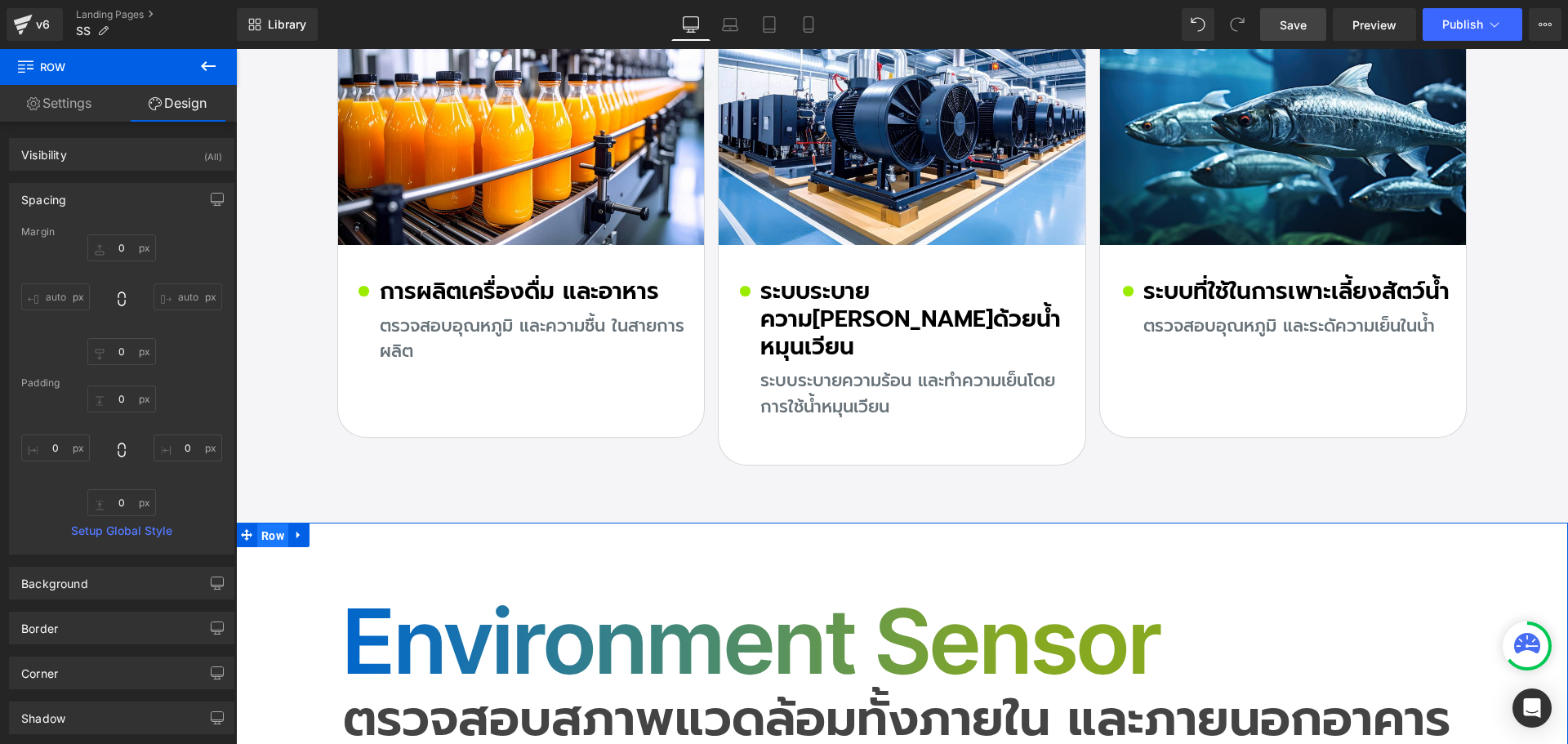
click at [265, 523] on span "Row" at bounding box center [272, 535] width 31 height 24
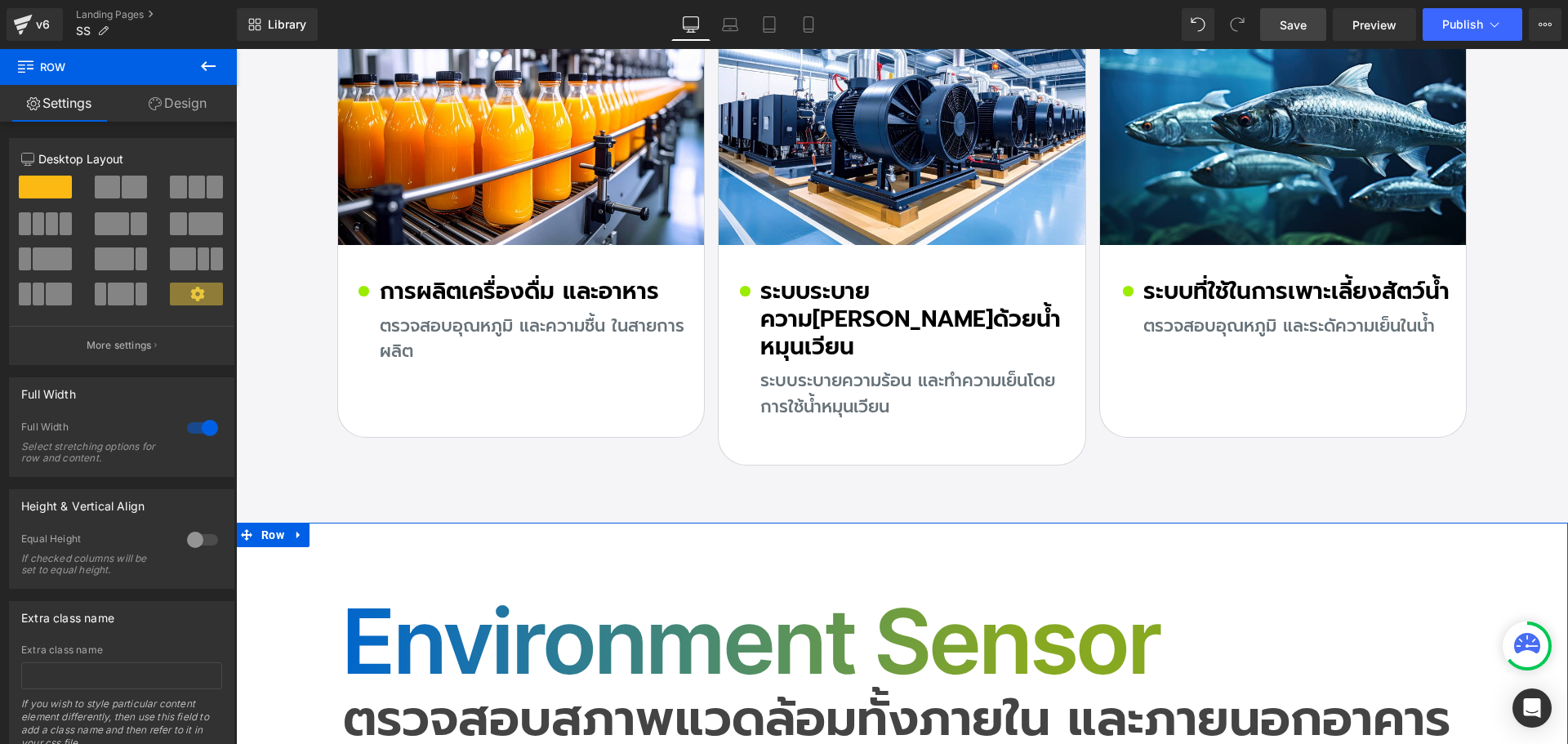
click at [169, 102] on link "Design" at bounding box center [177, 103] width 118 height 37
click at [0, 0] on div "Spacing" at bounding box center [0, 0] width 0 height 0
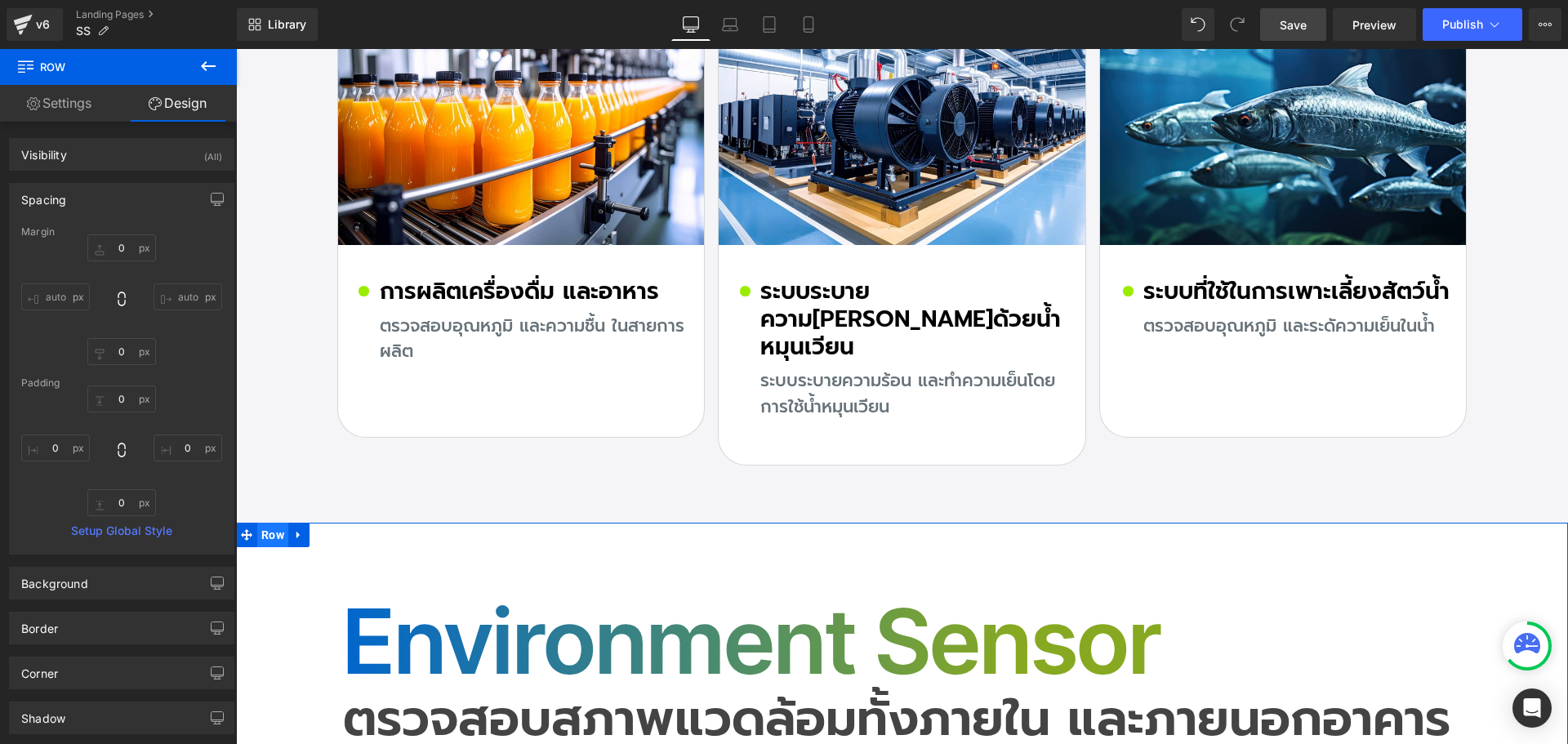
click at [270, 522] on span "Row" at bounding box center [272, 534] width 31 height 24
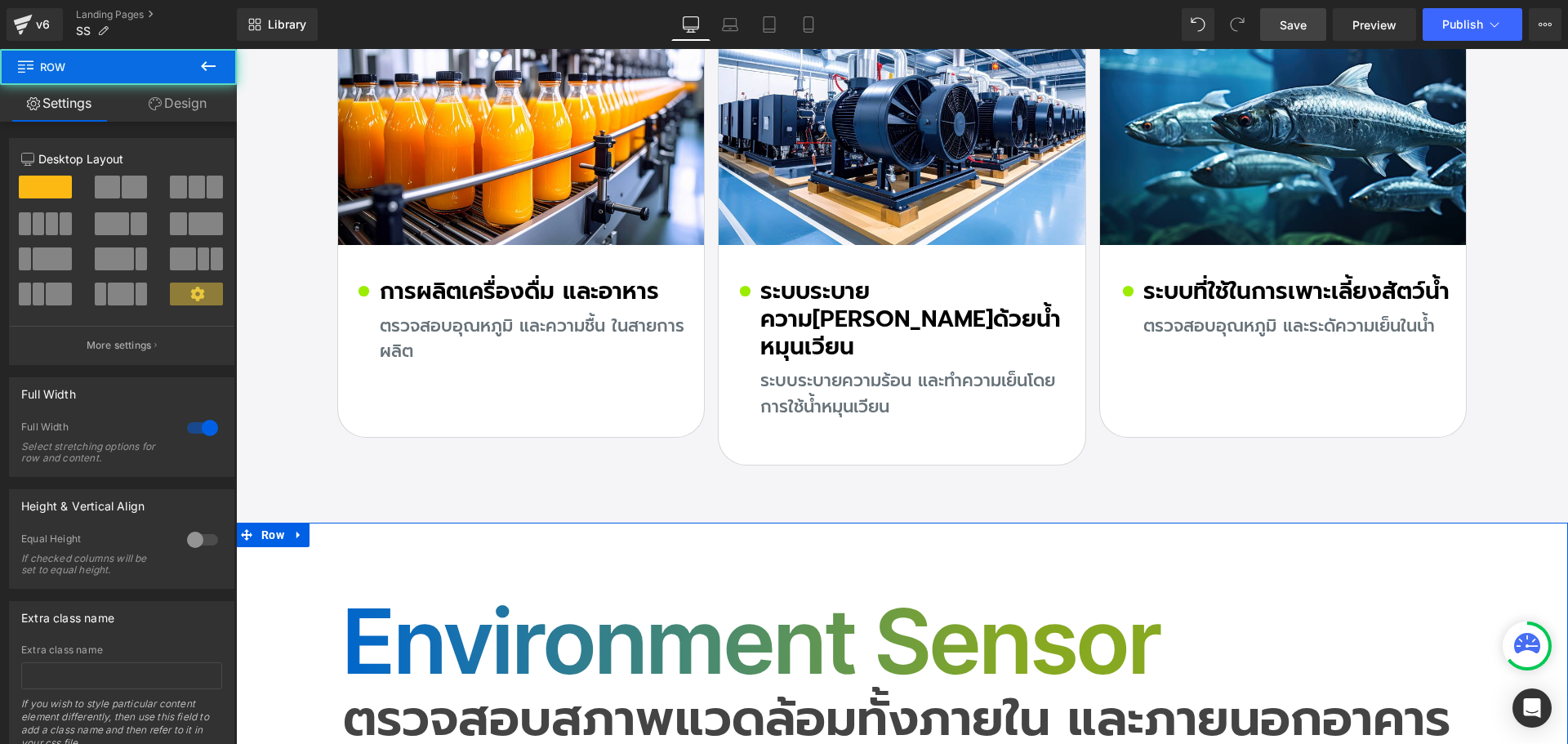
click at [181, 102] on link "Design" at bounding box center [177, 103] width 118 height 37
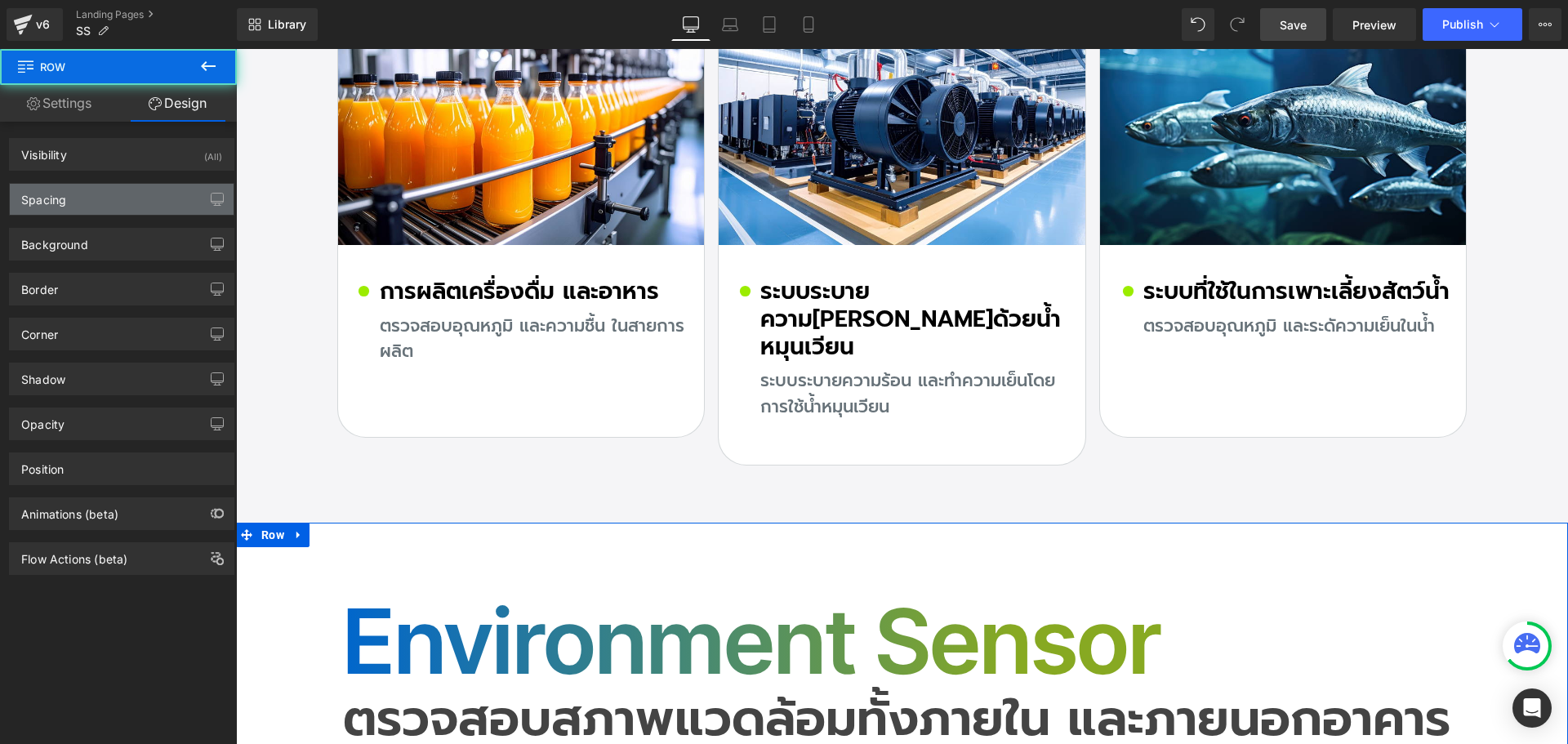
click at [113, 207] on div "Spacing" at bounding box center [122, 199] width 223 height 31
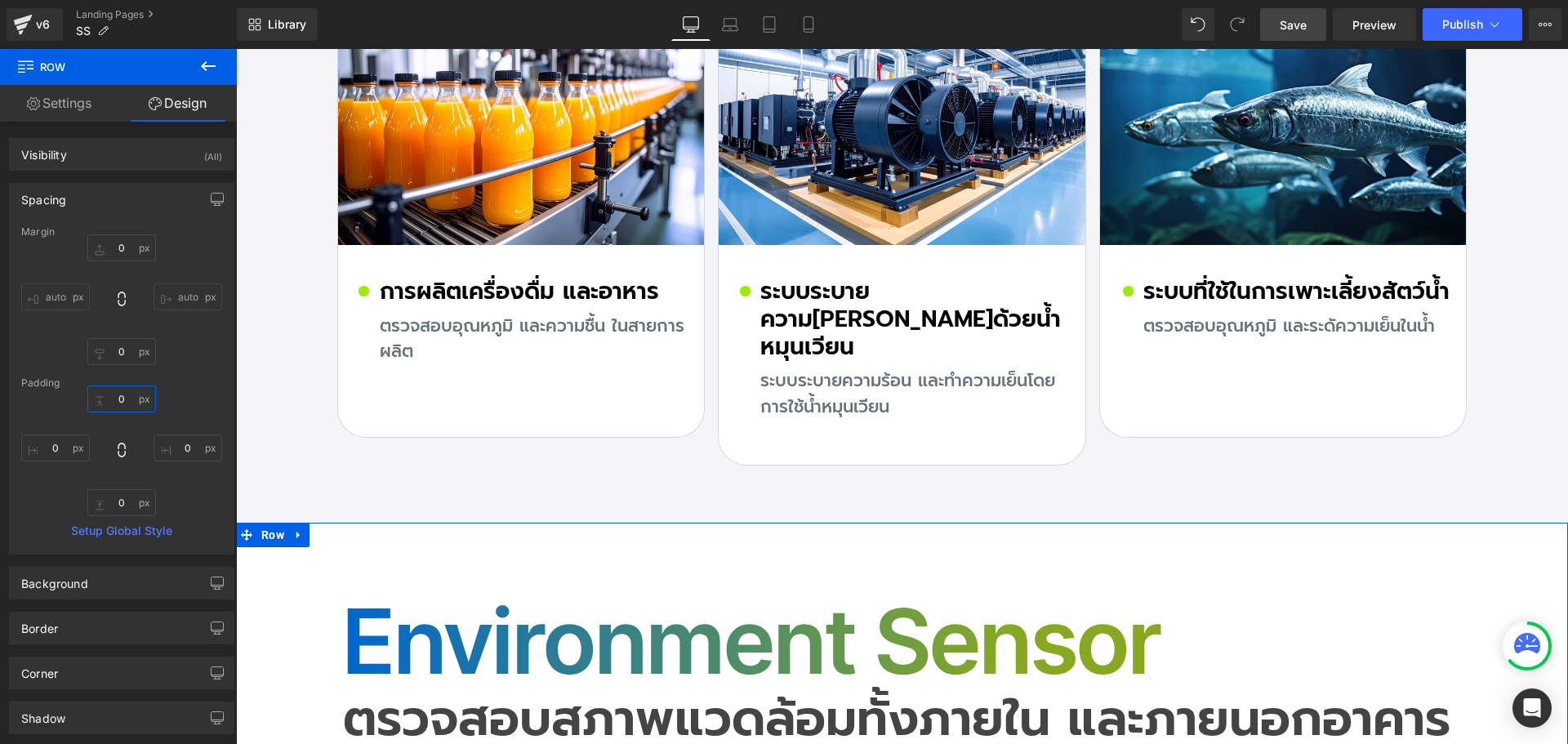
click at [128, 393] on input "text" at bounding box center [122, 399] width 69 height 27
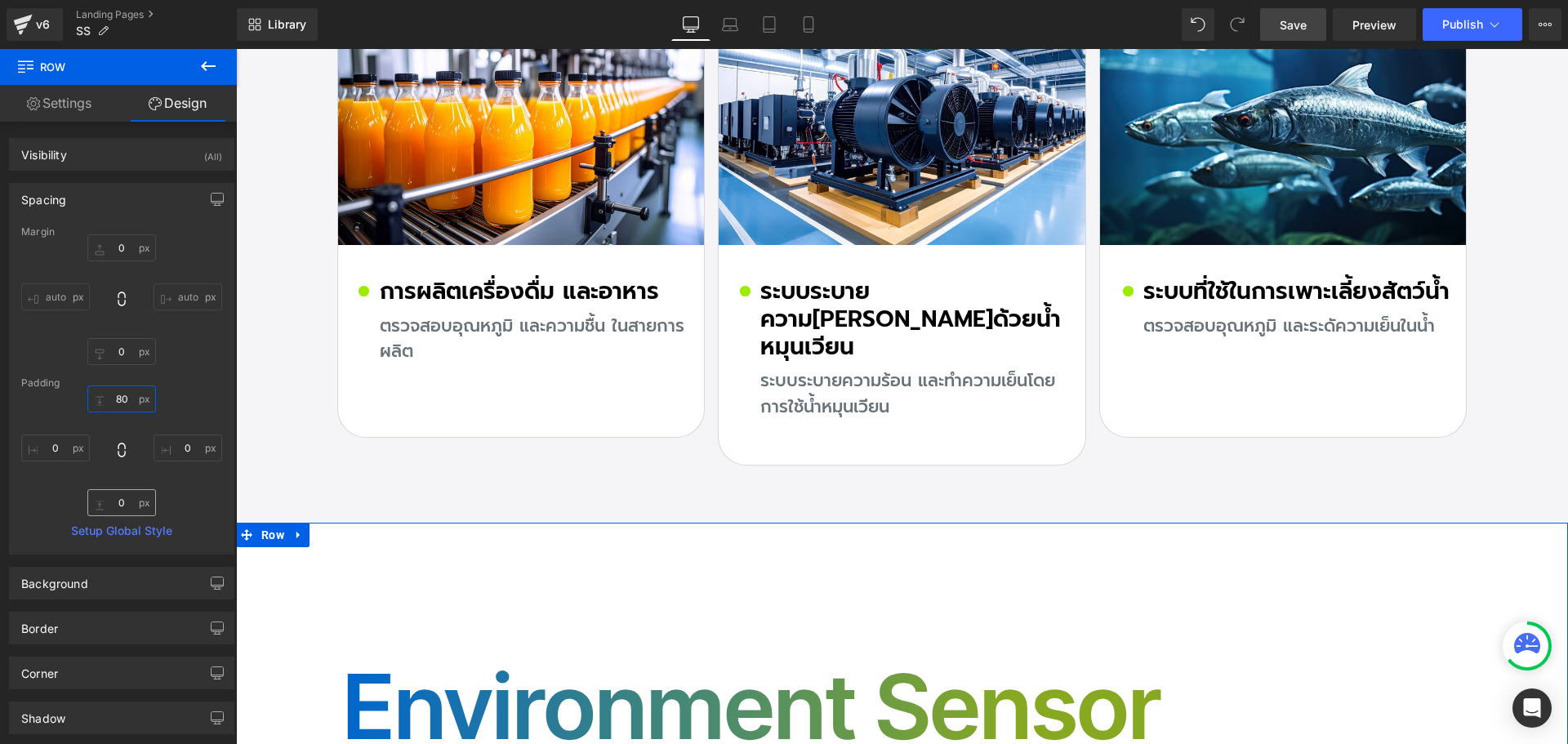
type input "80"
click at [128, 499] on input "text" at bounding box center [122, 502] width 69 height 27
type input "80"
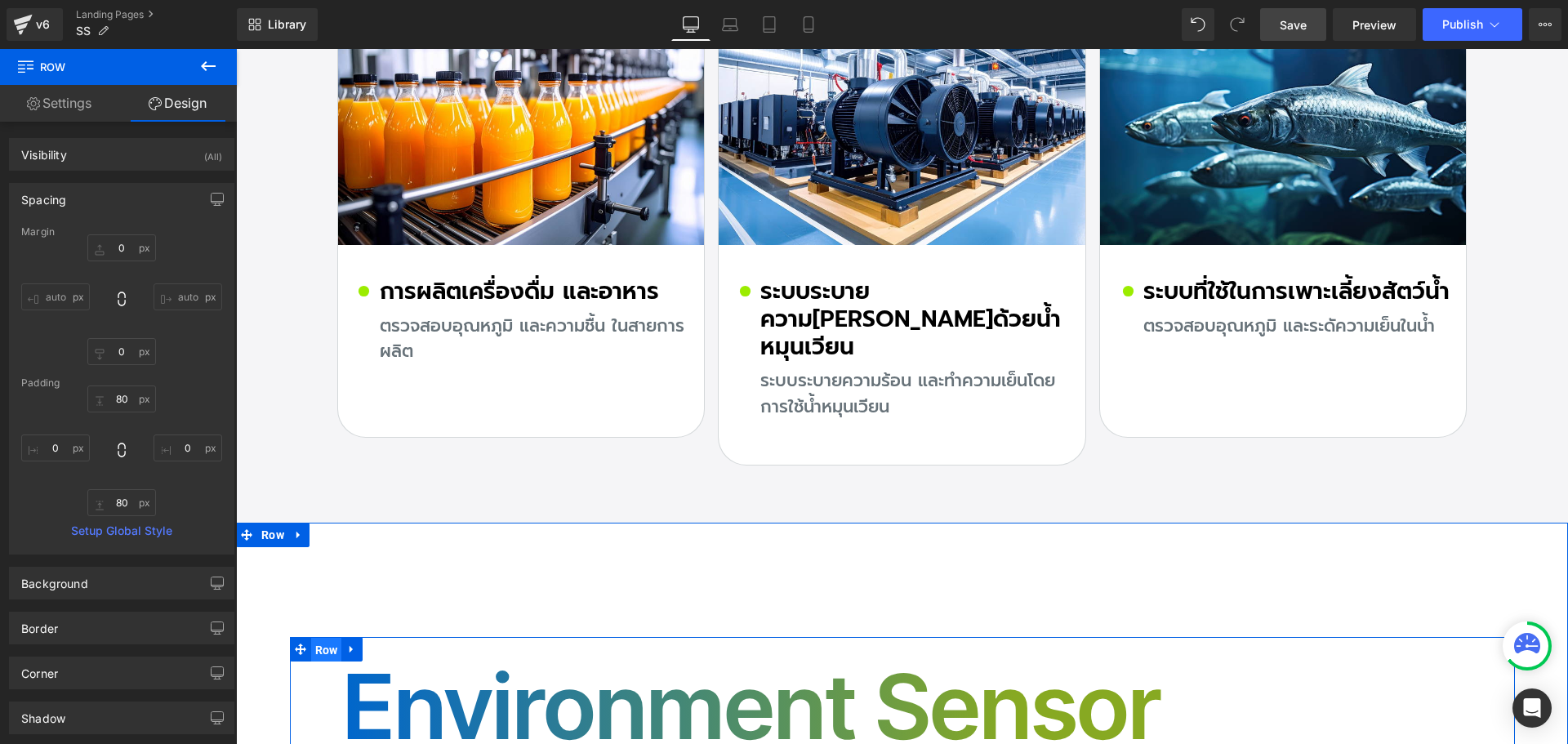
click at [315, 637] on span "Row" at bounding box center [326, 649] width 31 height 24
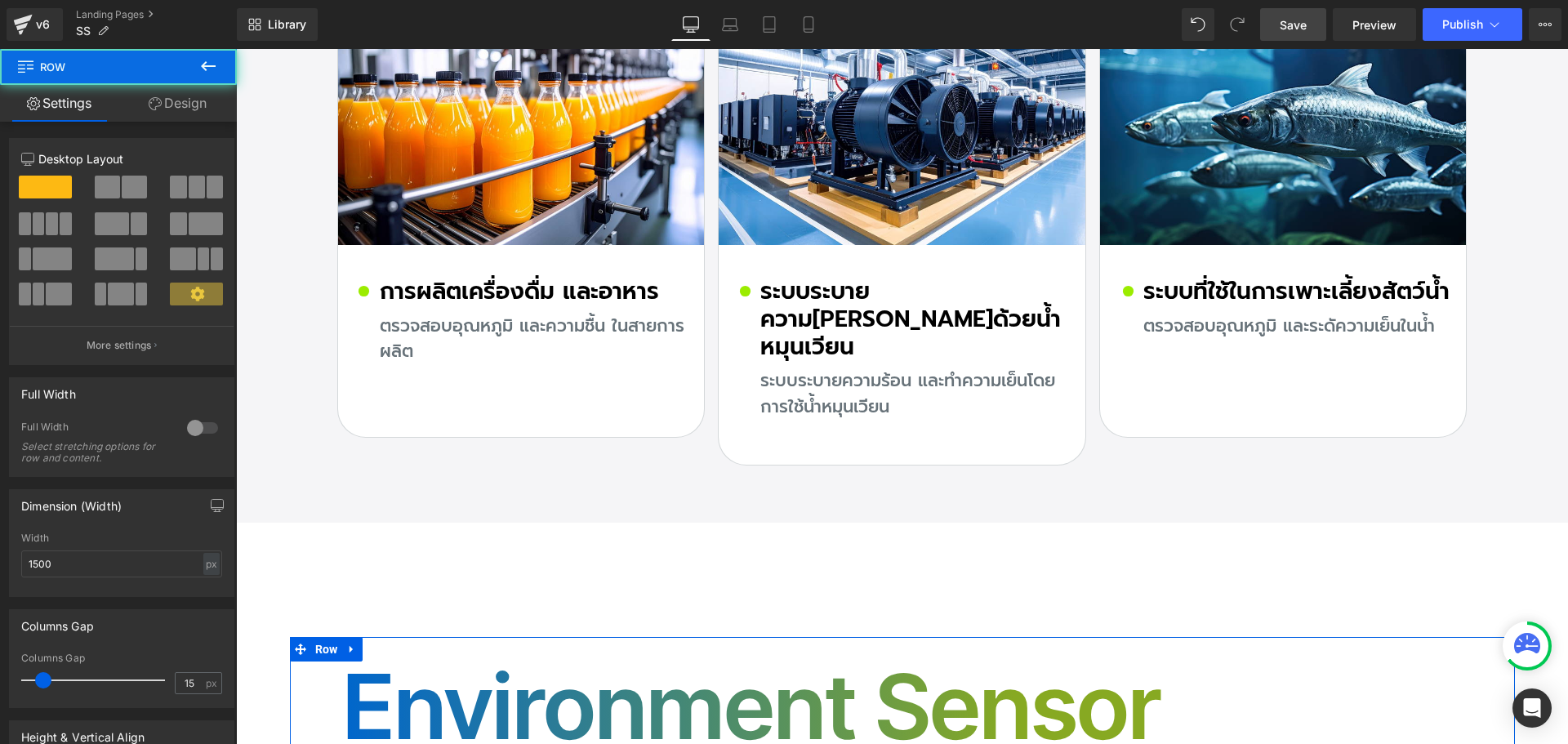
drag, startPoint x: 204, startPoint y: 107, endPoint x: 101, endPoint y: 198, distance: 137.4
click at [203, 109] on link "Design" at bounding box center [177, 103] width 118 height 37
click at [0, 0] on div "Spacing" at bounding box center [0, 0] width 0 height 0
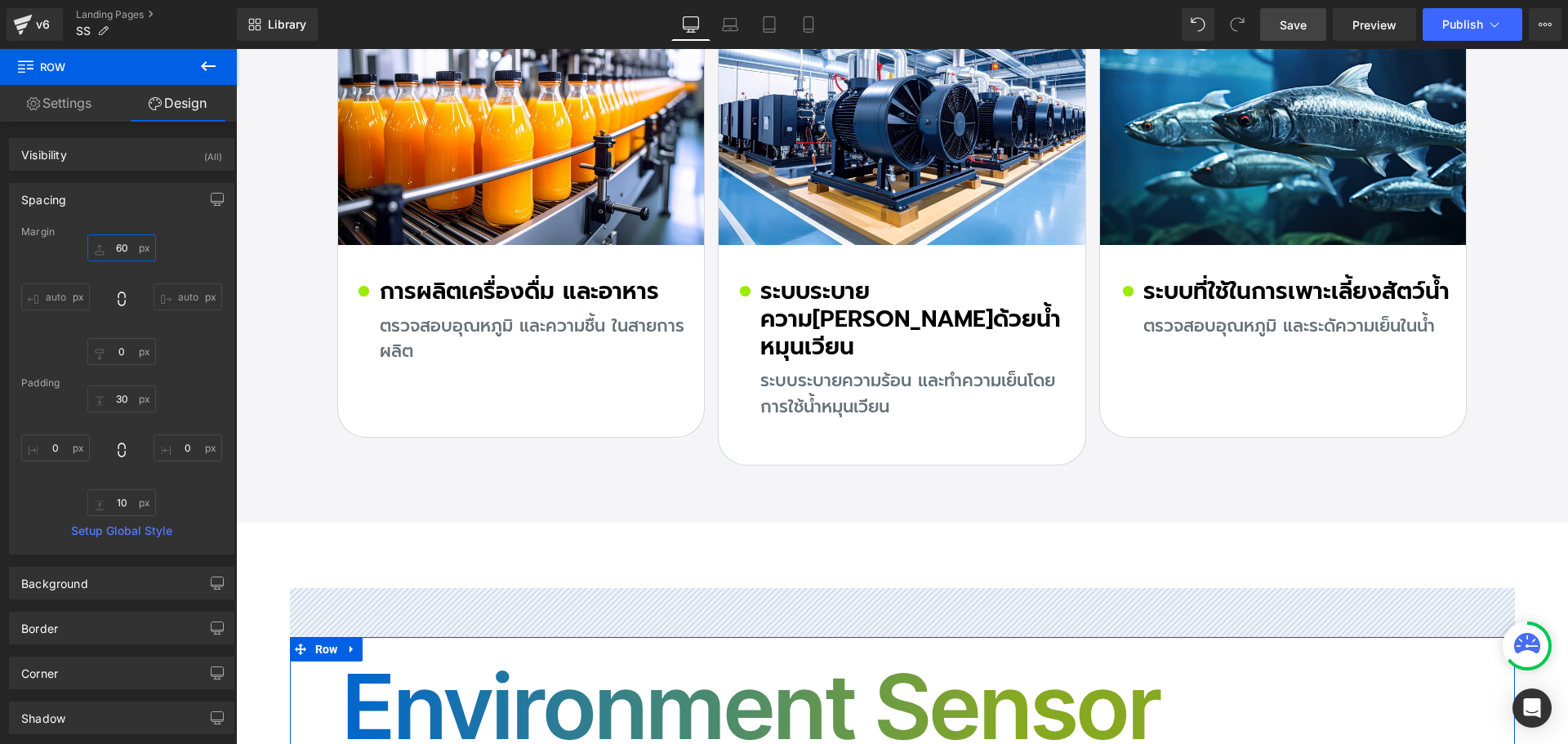
click at [133, 244] on input "text" at bounding box center [122, 248] width 69 height 27
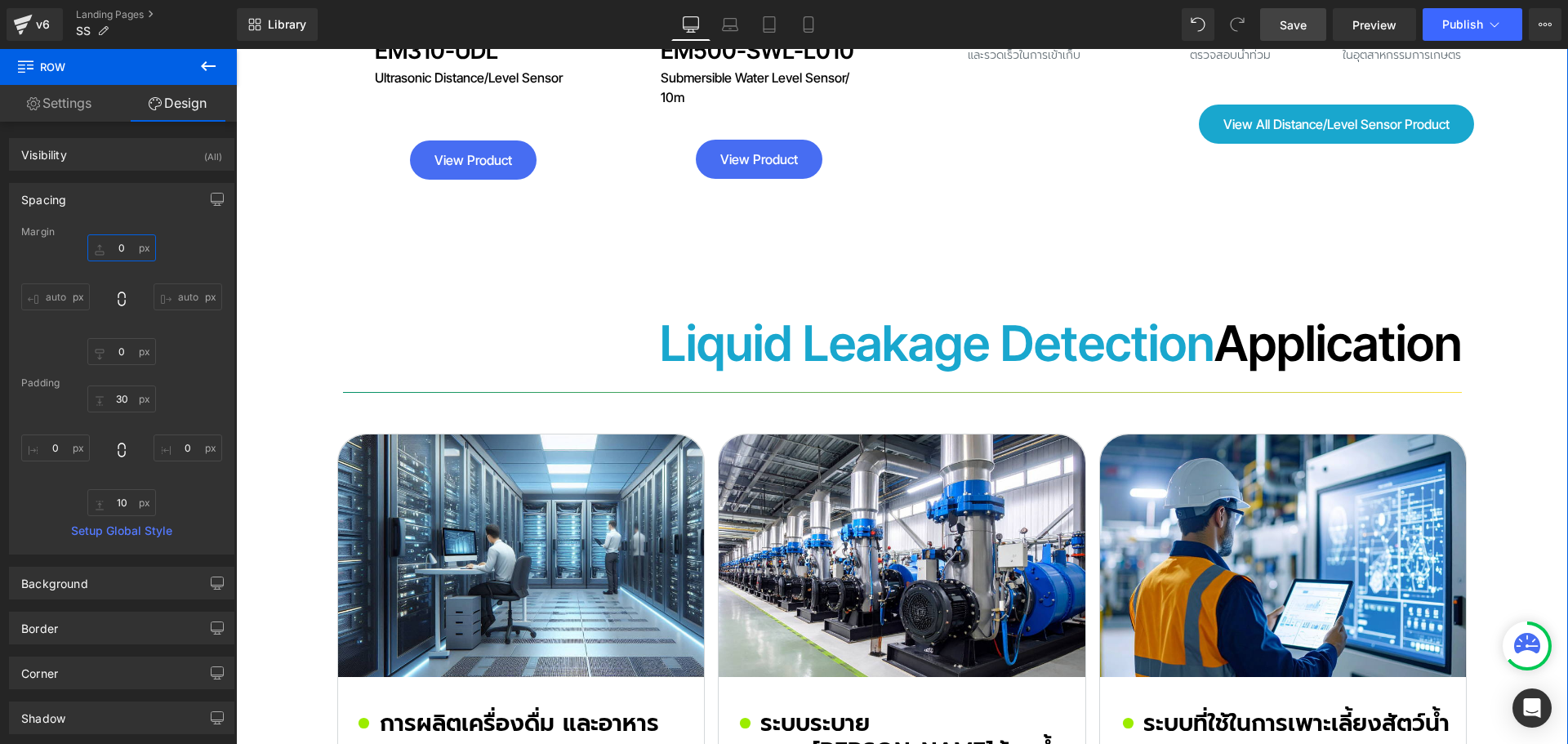
scroll to position [10565, 0]
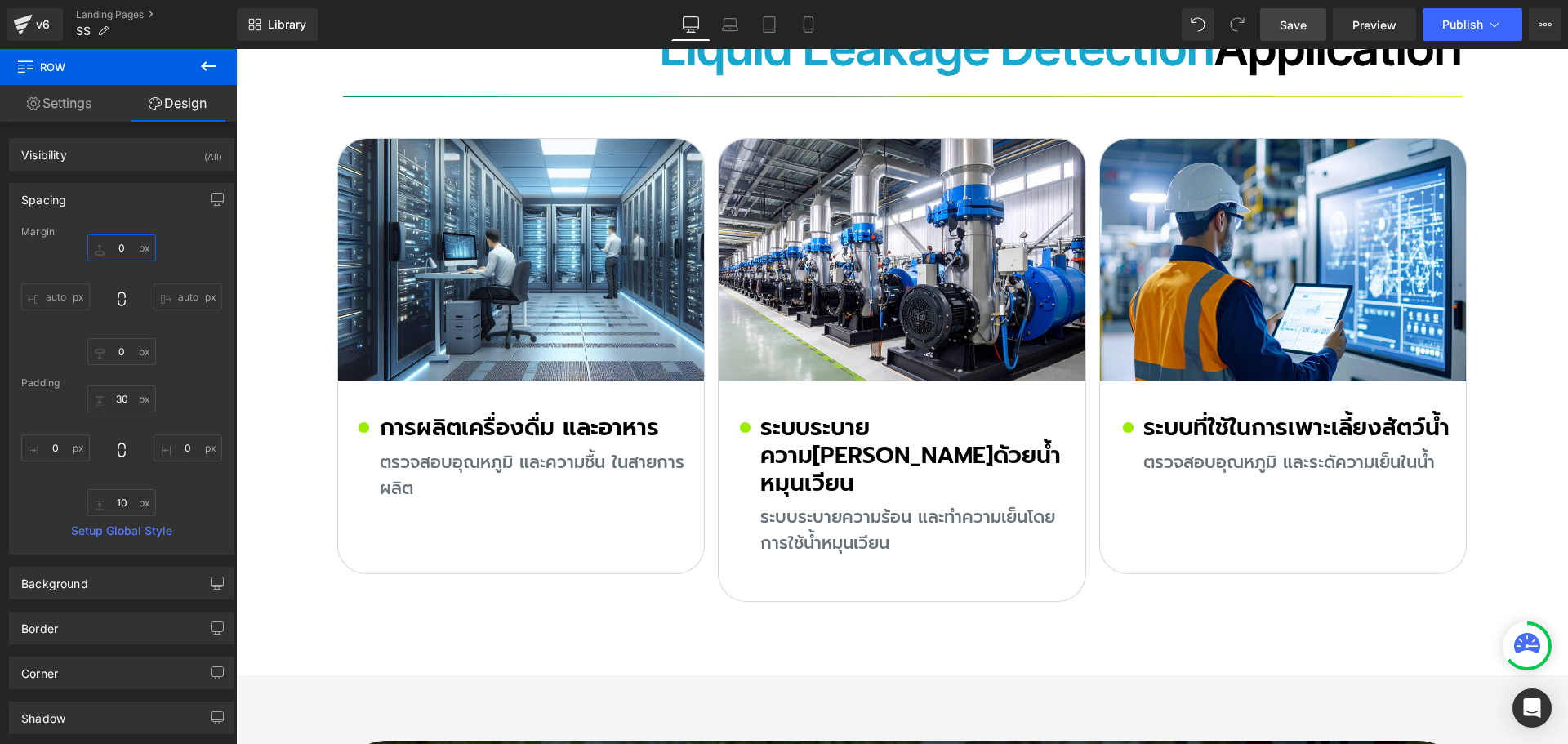
type input "0"
click at [1314, 22] on link "Save" at bounding box center [1293, 24] width 66 height 33
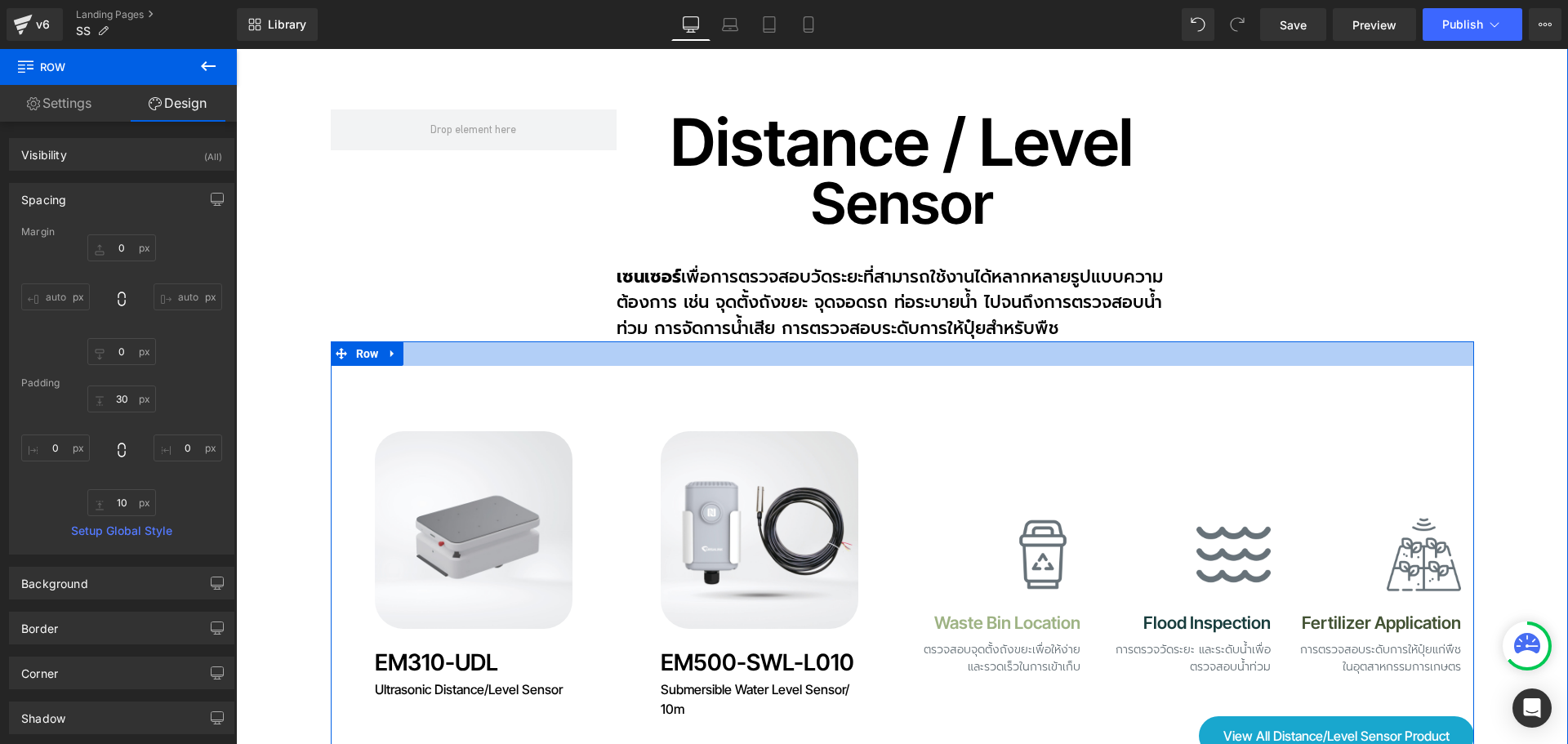
scroll to position [9993, 0]
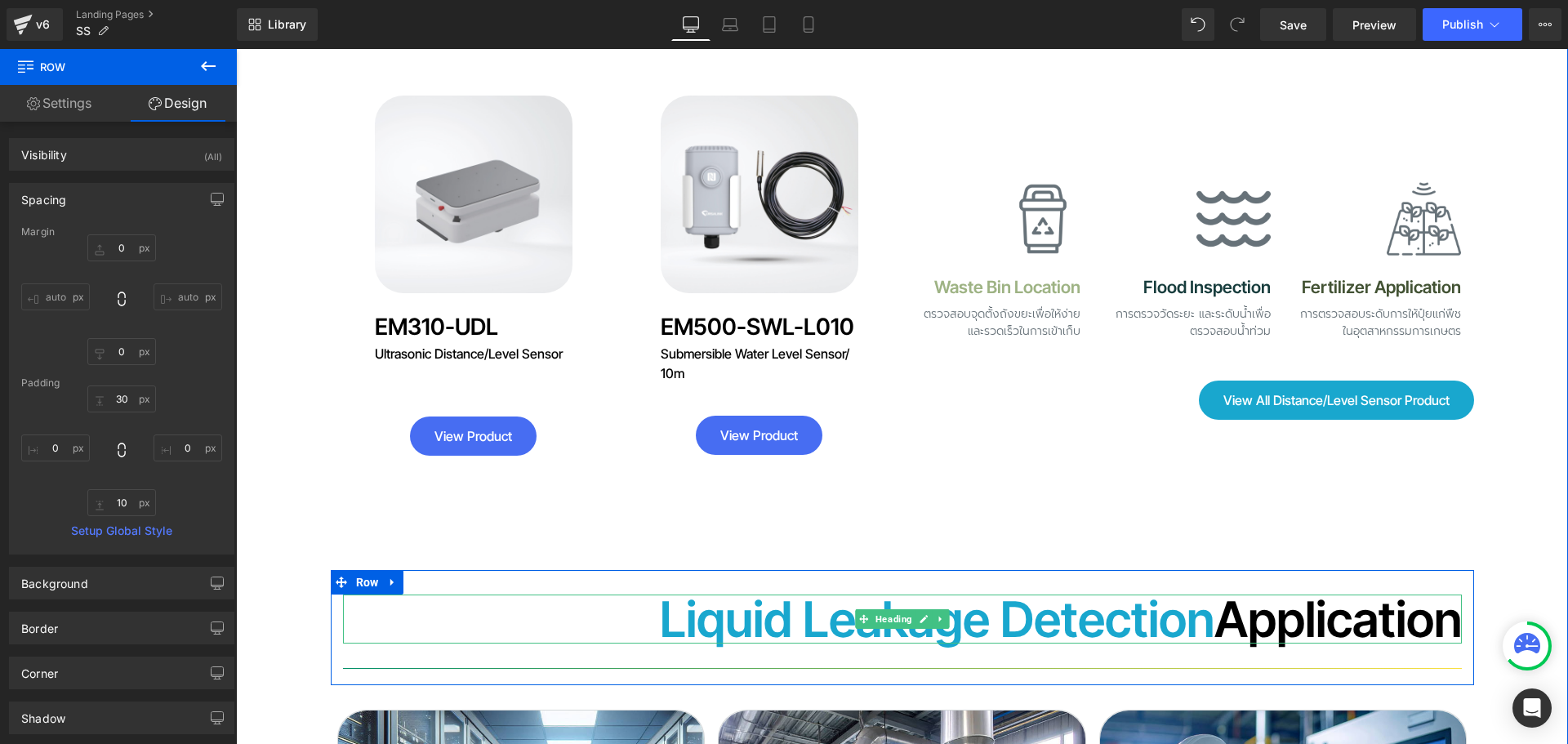
click at [789, 589] on font "Liquid Leakage Detection" at bounding box center [937, 619] width 554 height 59
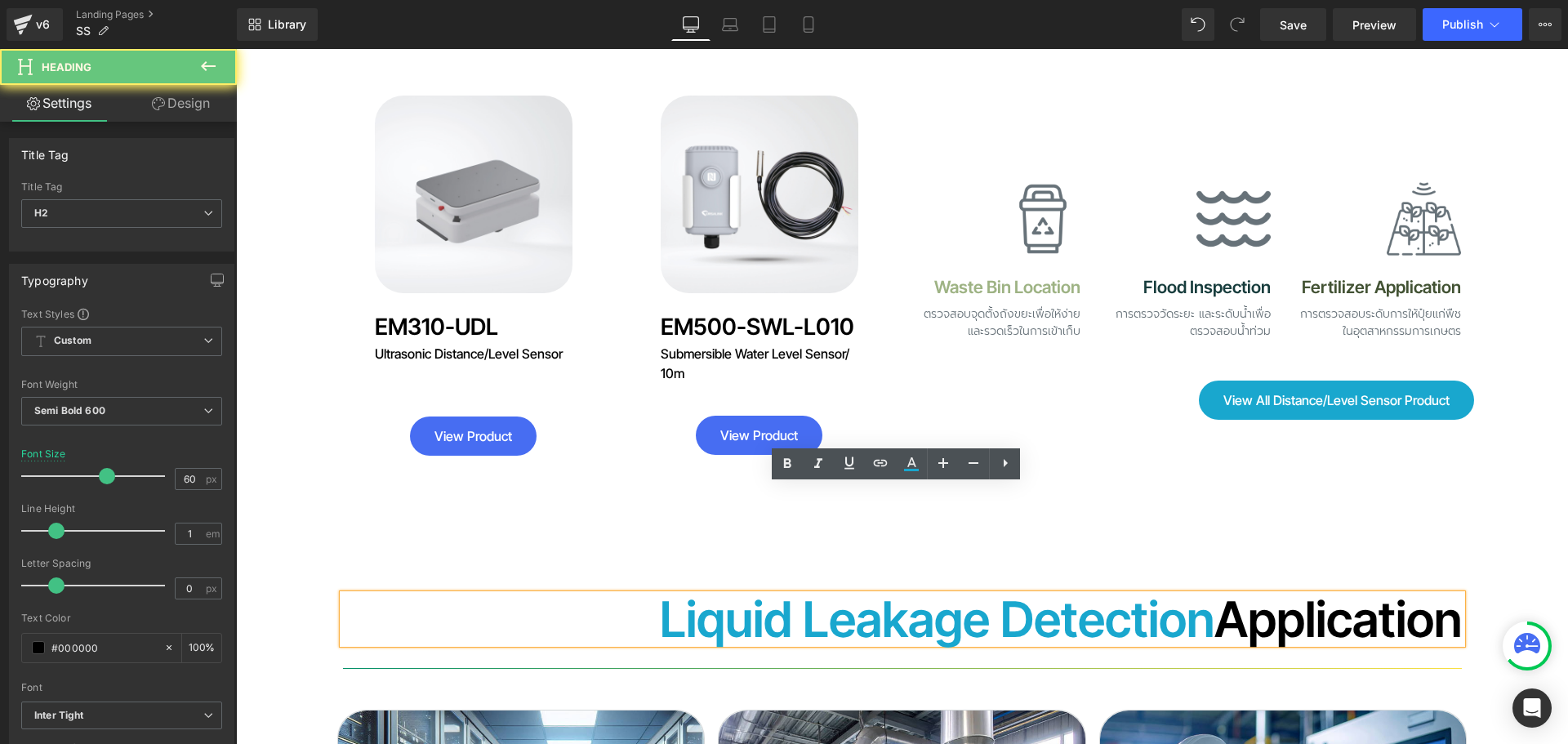
click at [721, 589] on font "Liquid Leakage Detection" at bounding box center [937, 619] width 554 height 59
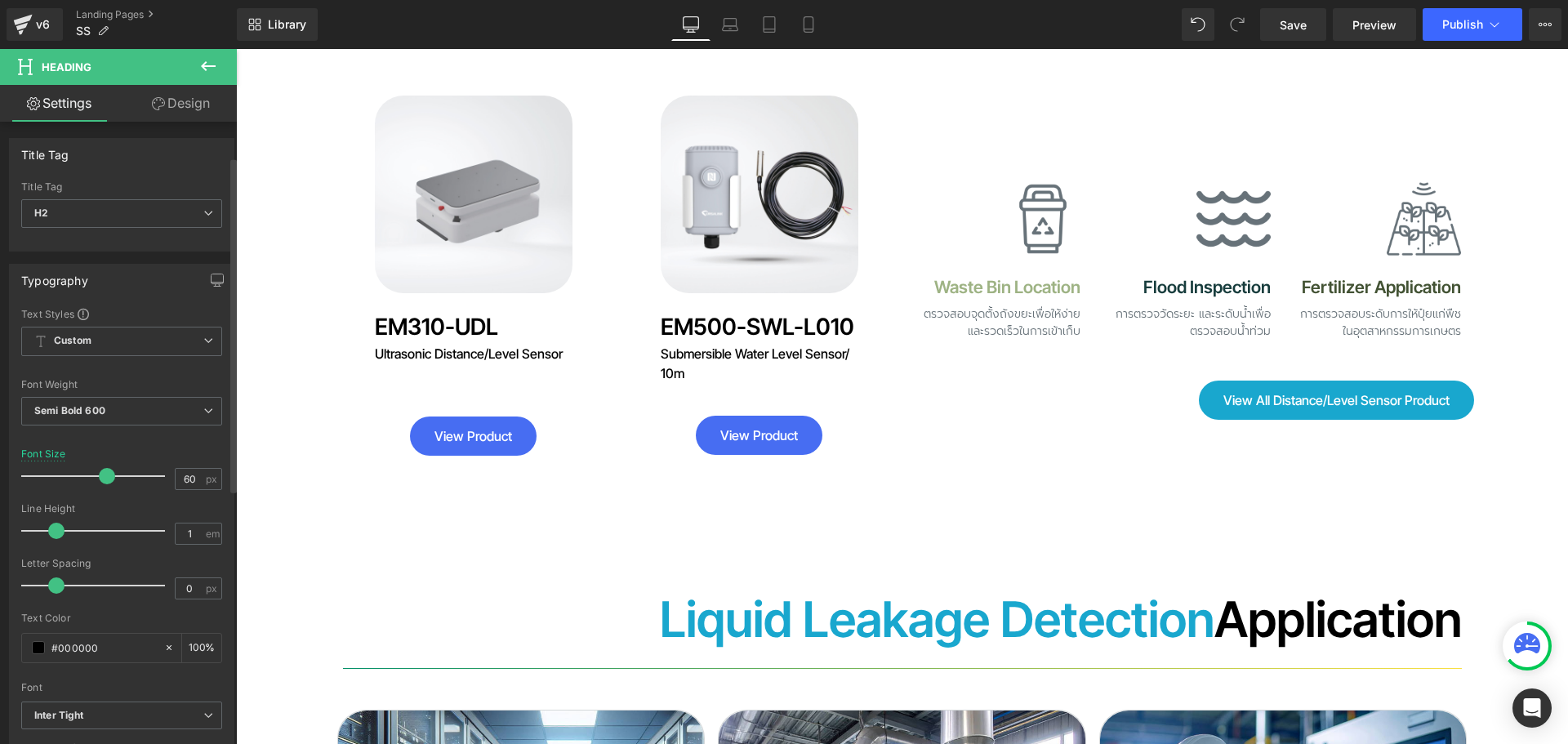
scroll to position [327, 0]
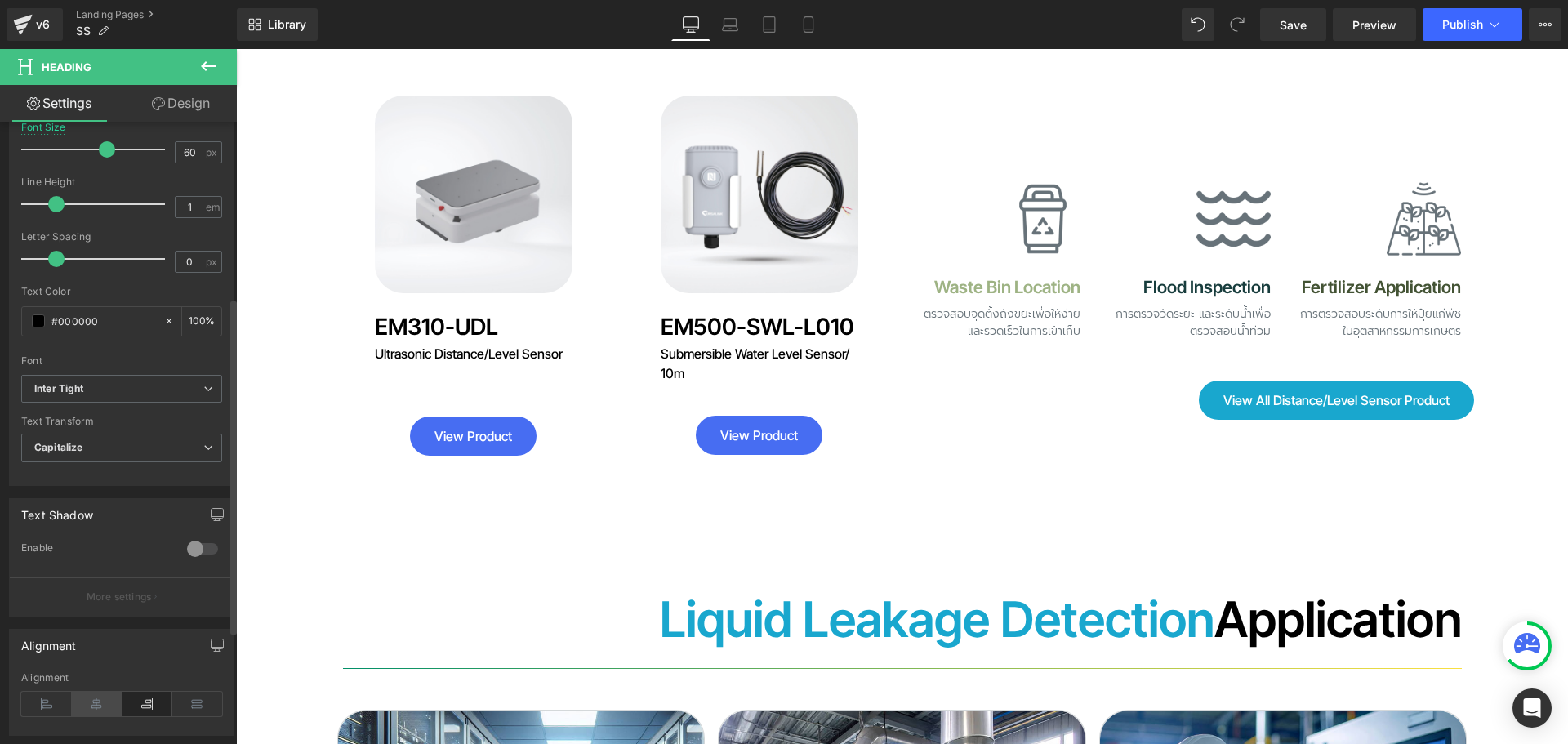
click at [48, 695] on icon at bounding box center [46, 703] width 50 height 24
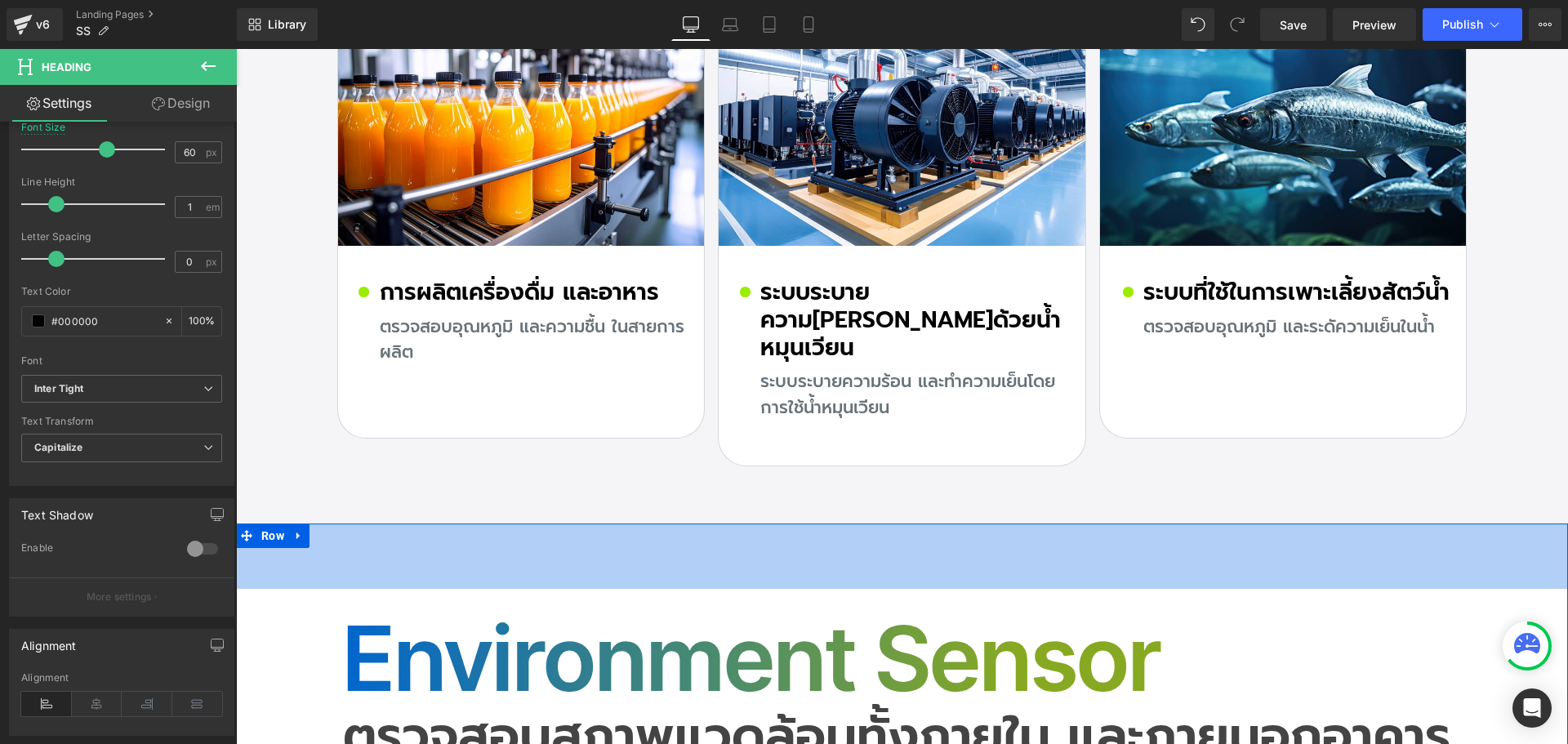
scroll to position [6238, 0]
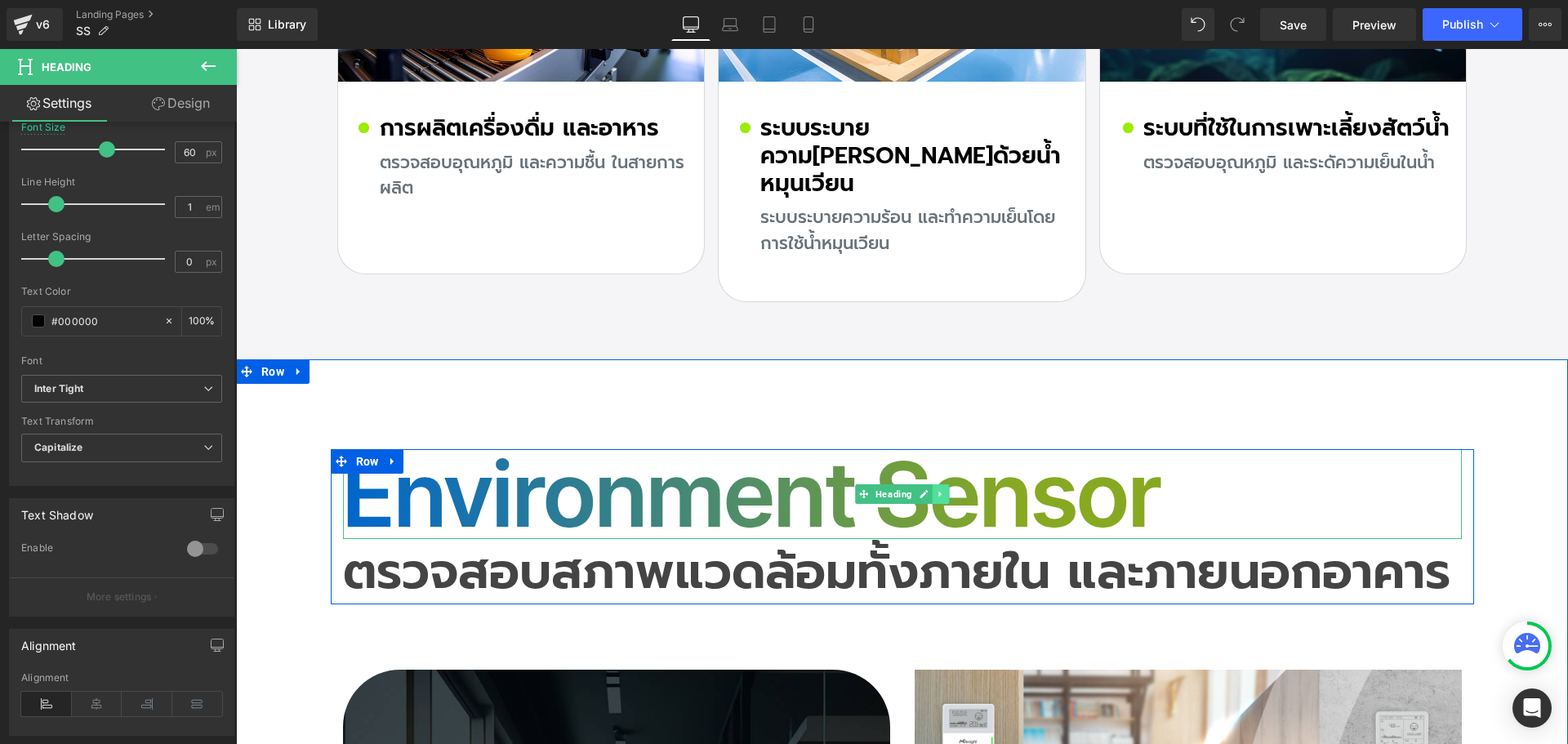
click at [936, 489] on icon at bounding box center [940, 494] width 9 height 10
click at [927, 489] on icon at bounding box center [931, 494] width 9 height 10
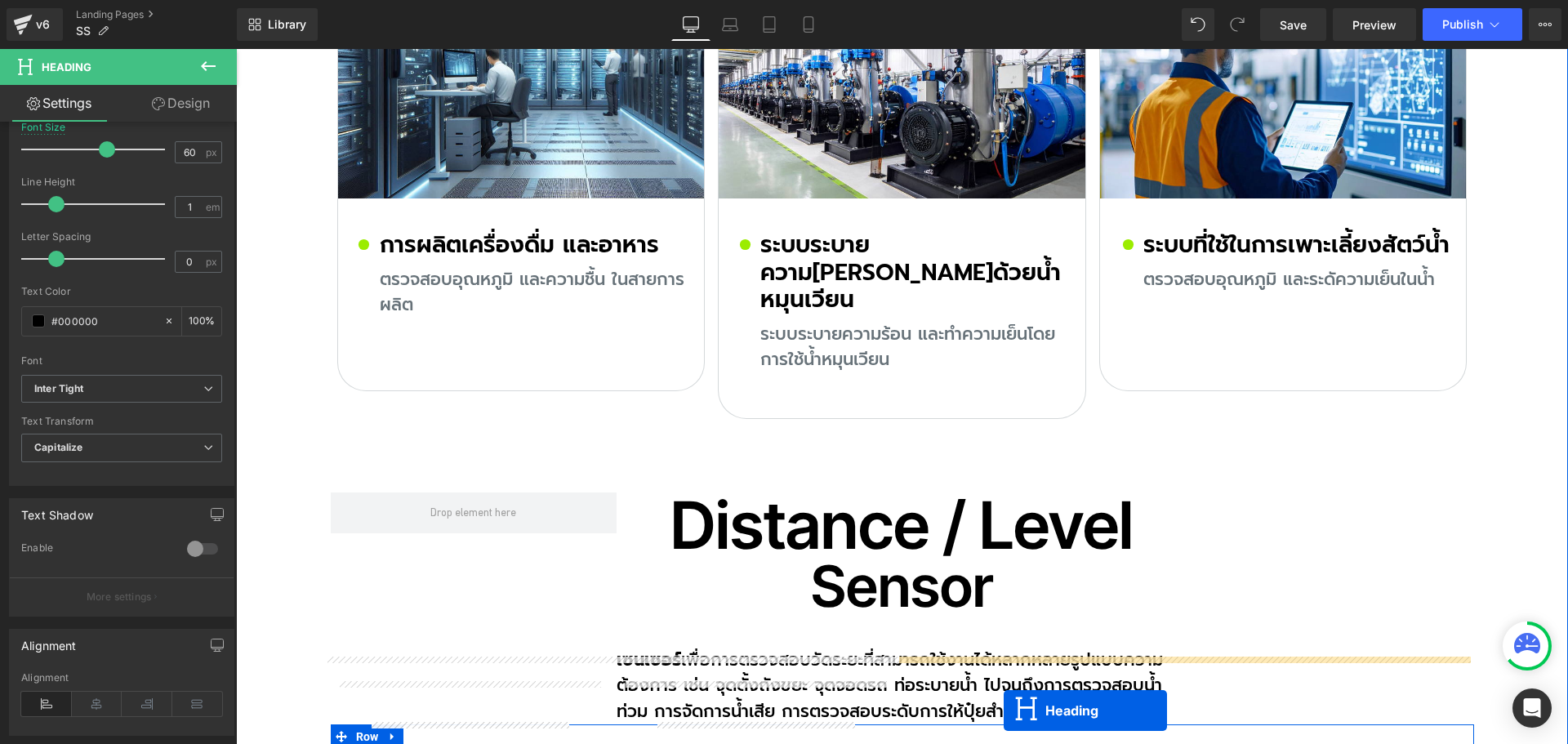
scroll to position [9405, 0]
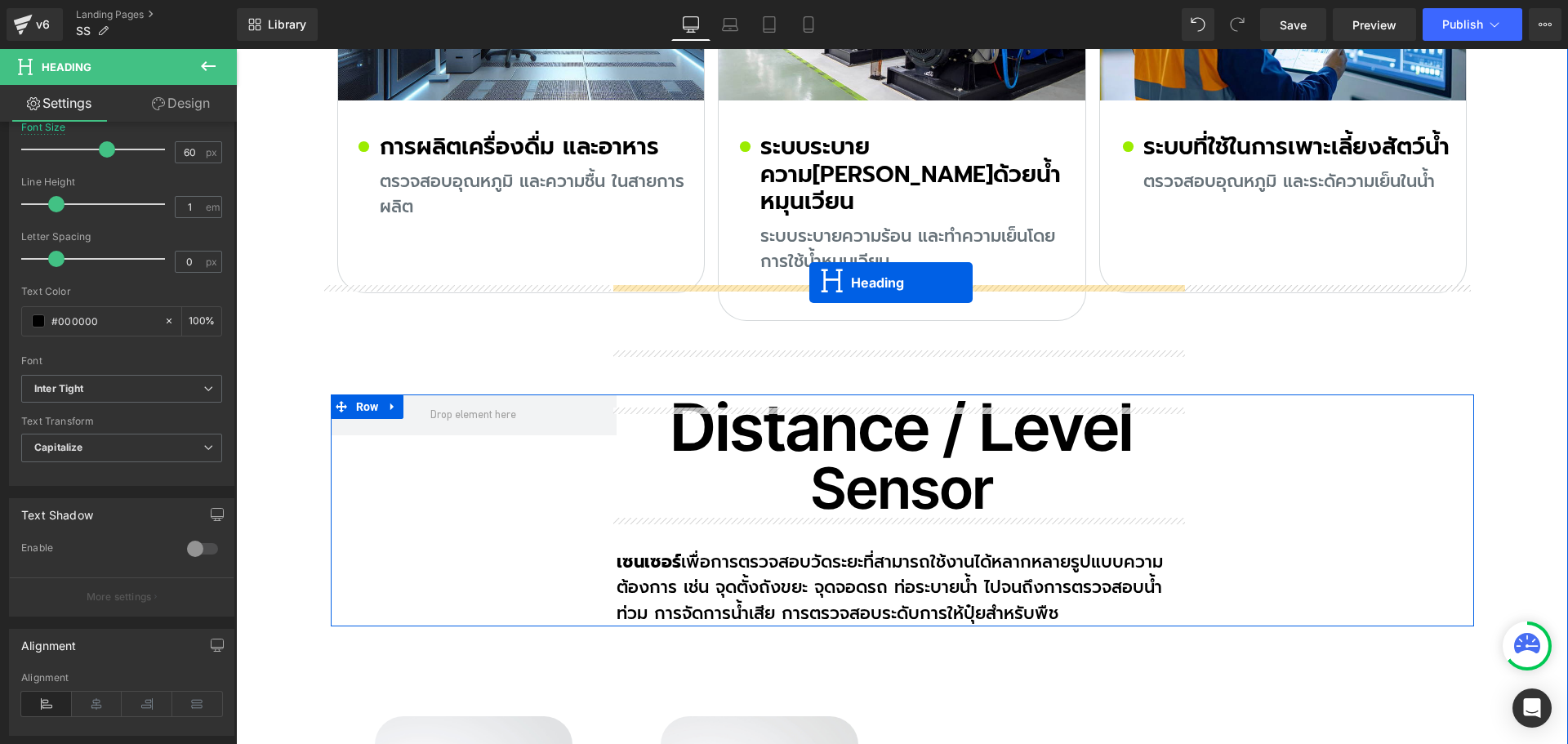
drag, startPoint x: 887, startPoint y: 527, endPoint x: 809, endPoint y: 282, distance: 257.1
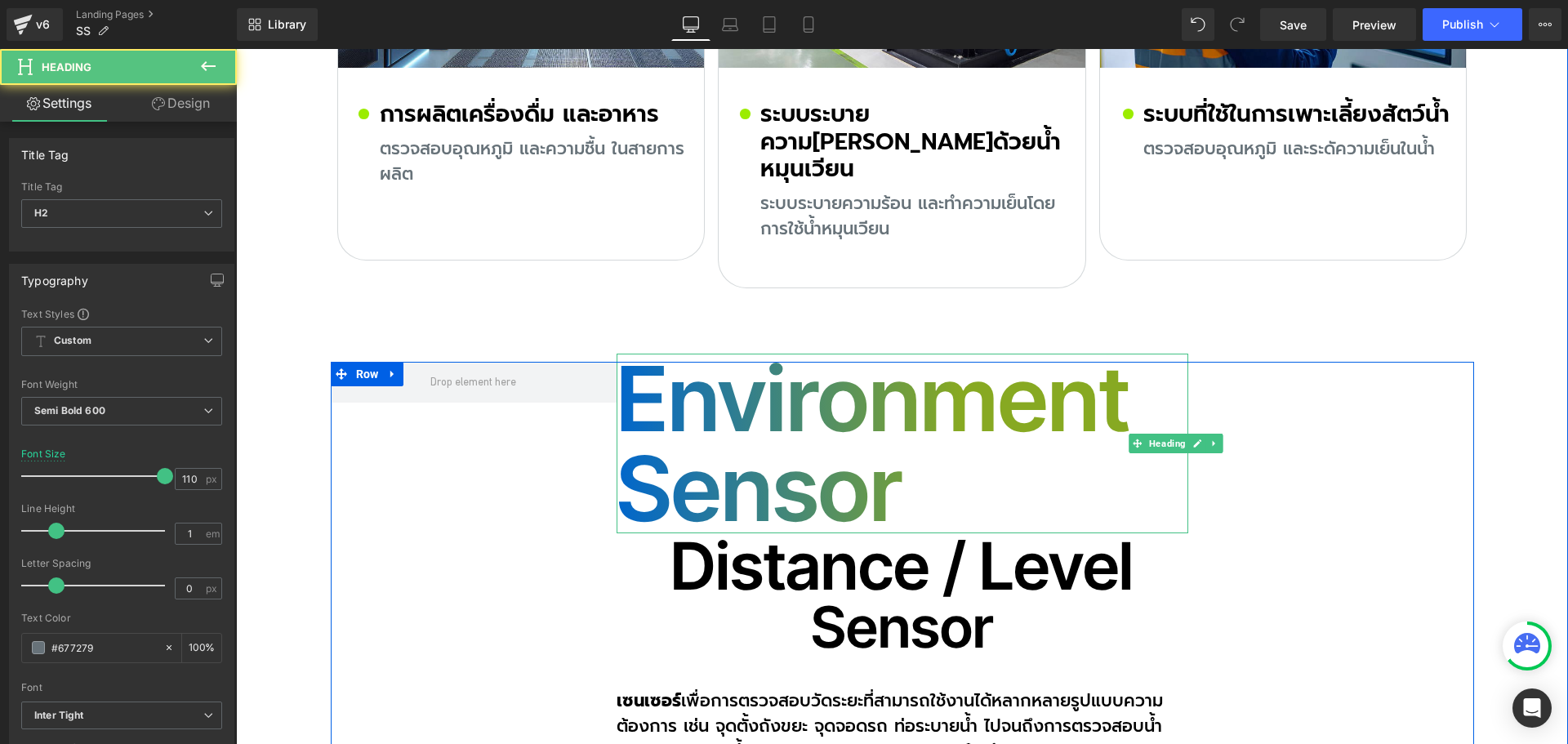
scroll to position [9372, 0]
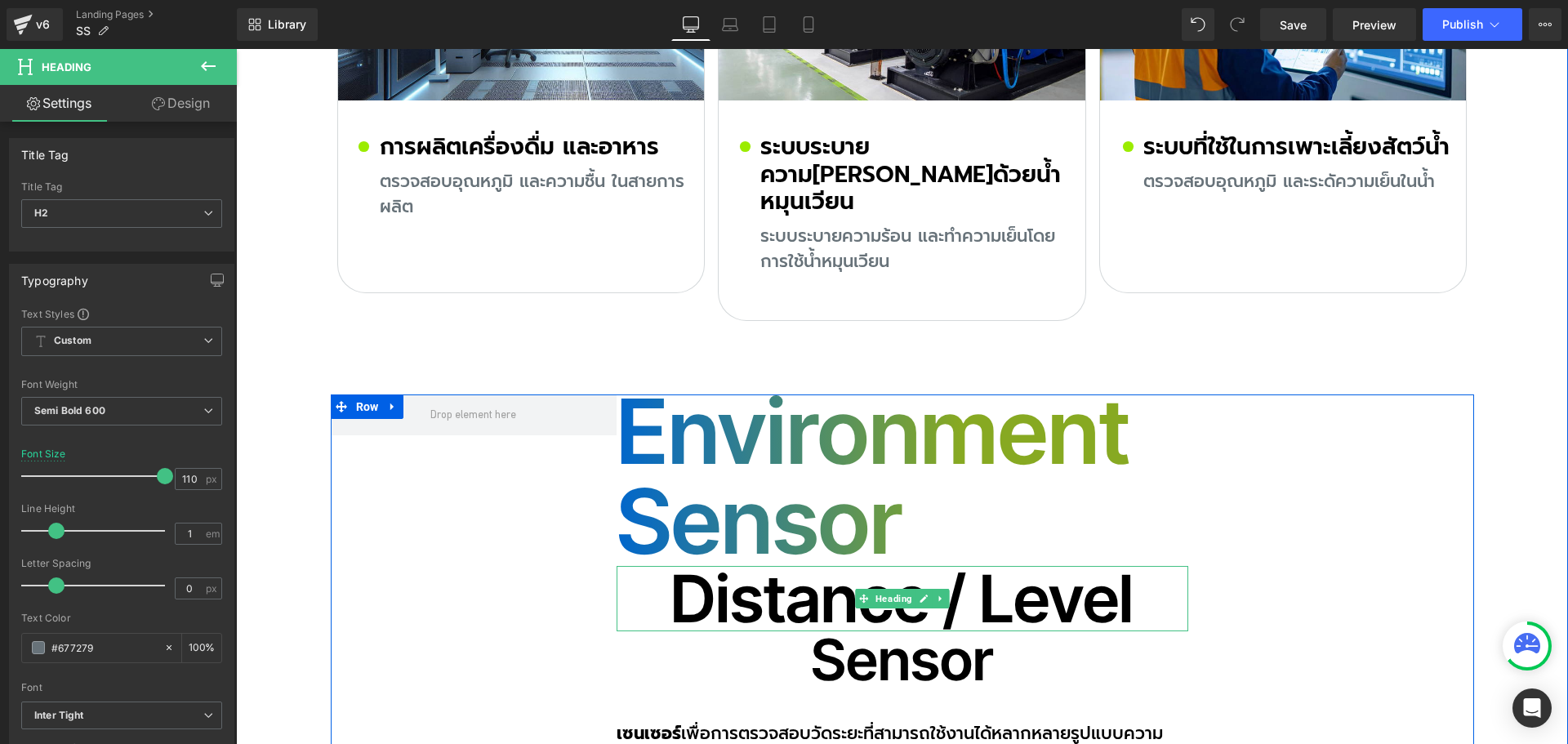
drag, startPoint x: 767, startPoint y: 488, endPoint x: 712, endPoint y: 495, distance: 55.4
click at [767, 566] on h2 "Distance / Level" at bounding box center [902, 599] width 572 height 65
click at [712, 566] on h2 "Distance / Level" at bounding box center [902, 599] width 572 height 65
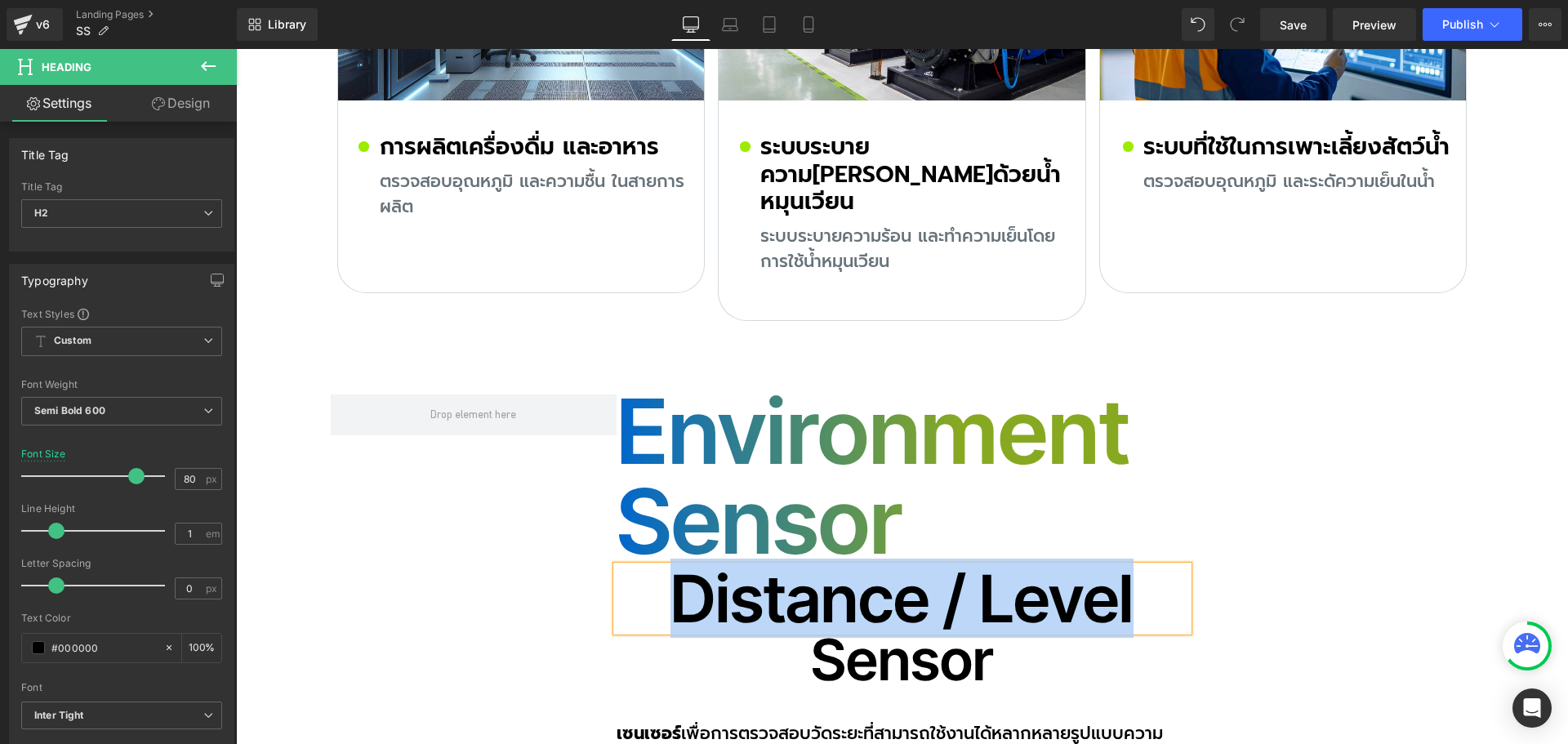
click at [729, 566] on h2 "Distance / Level" at bounding box center [902, 599] width 572 height 65
drag, startPoint x: 662, startPoint y: 492, endPoint x: 1130, endPoint y: 489, distance: 468.0
click at [1130, 566] on h2 "Distance / Level" at bounding box center [902, 599] width 572 height 65
copy h2 "Distance / Level"
click at [705, 386] on h2 "Environment Sensor" at bounding box center [902, 476] width 572 height 180
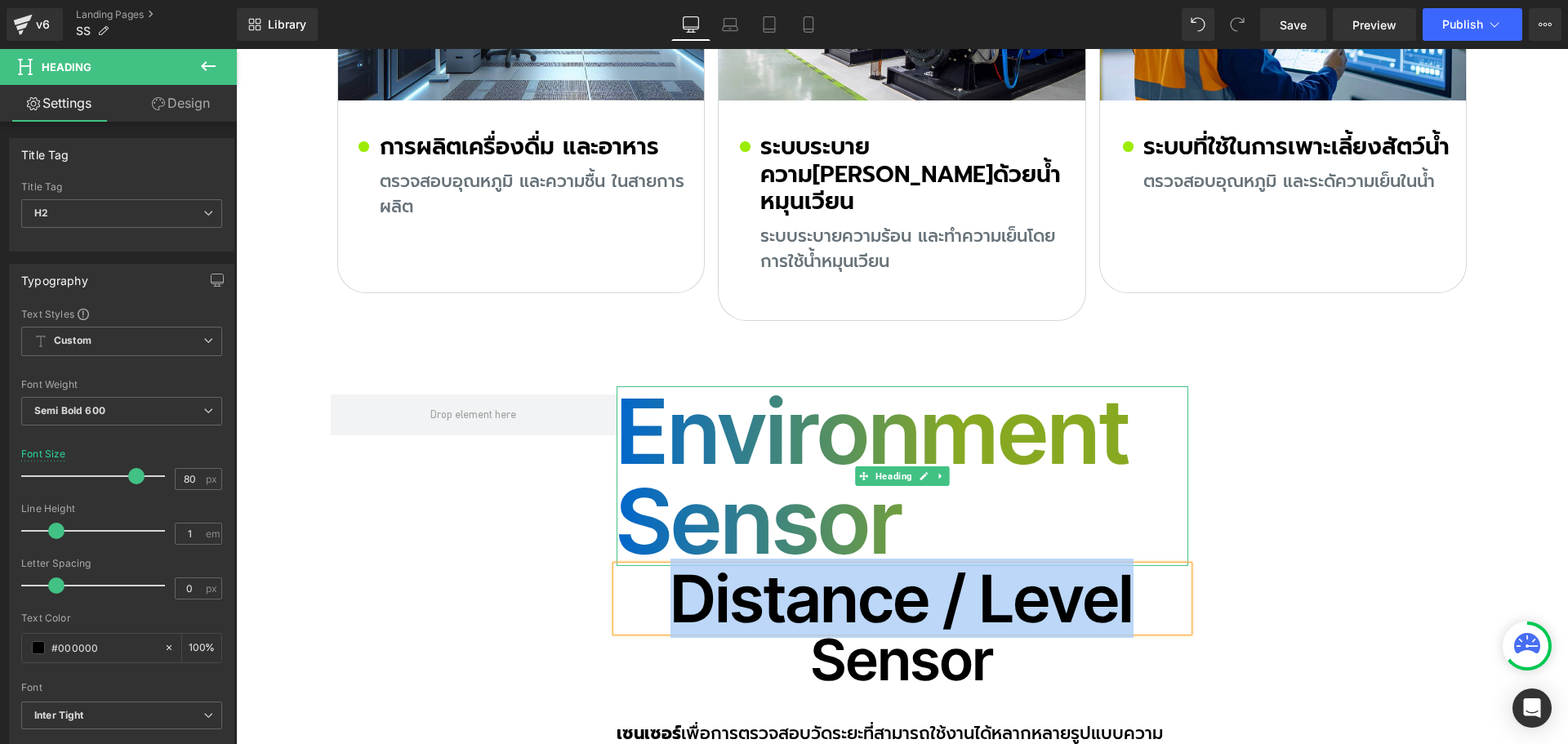
click at [639, 386] on h2 "Environment Sensor" at bounding box center [902, 476] width 572 height 180
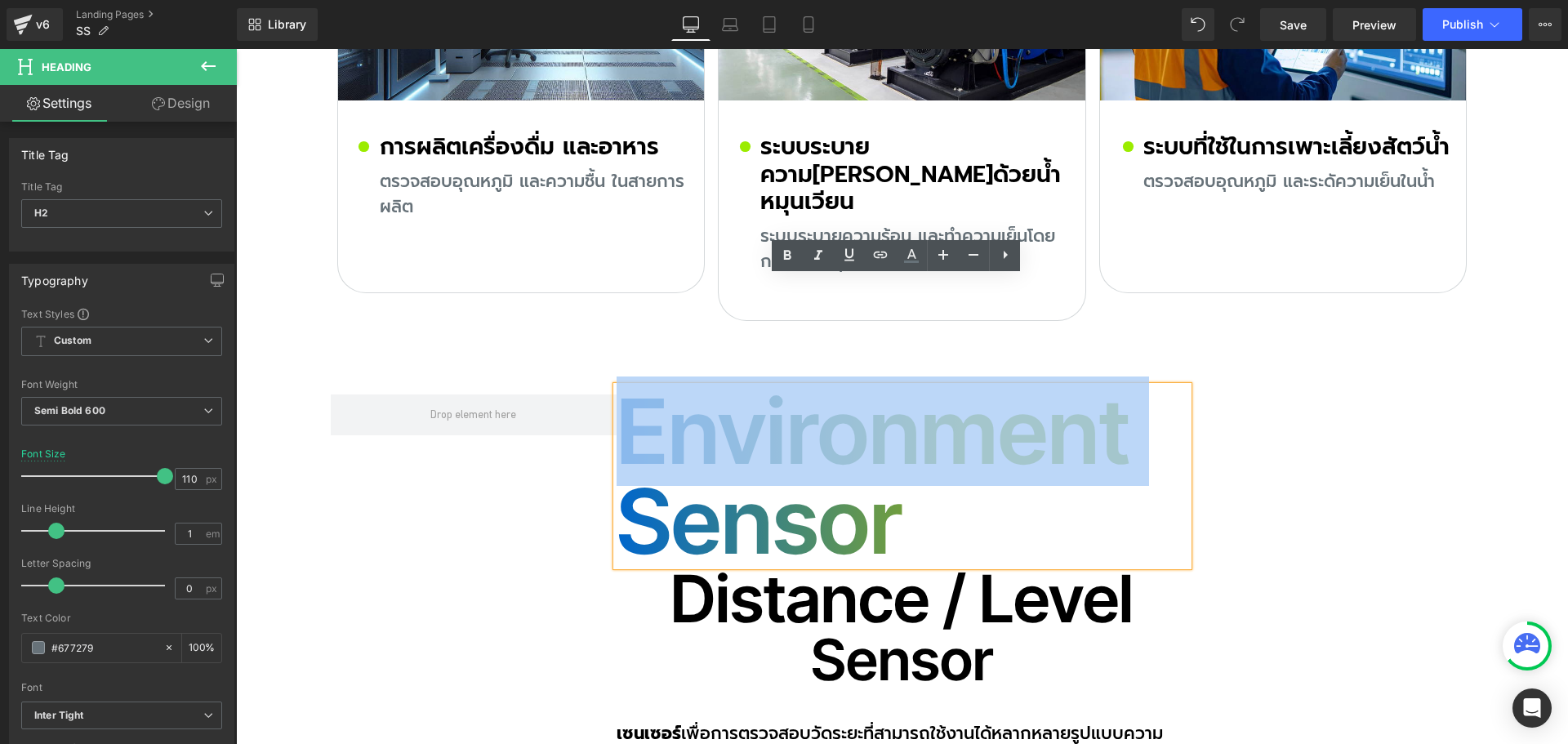
drag, startPoint x: 622, startPoint y: 397, endPoint x: 621, endPoint y: 318, distance: 79.0
click at [621, 386] on h2 "Environment Sensor" at bounding box center [902, 476] width 572 height 180
paste div
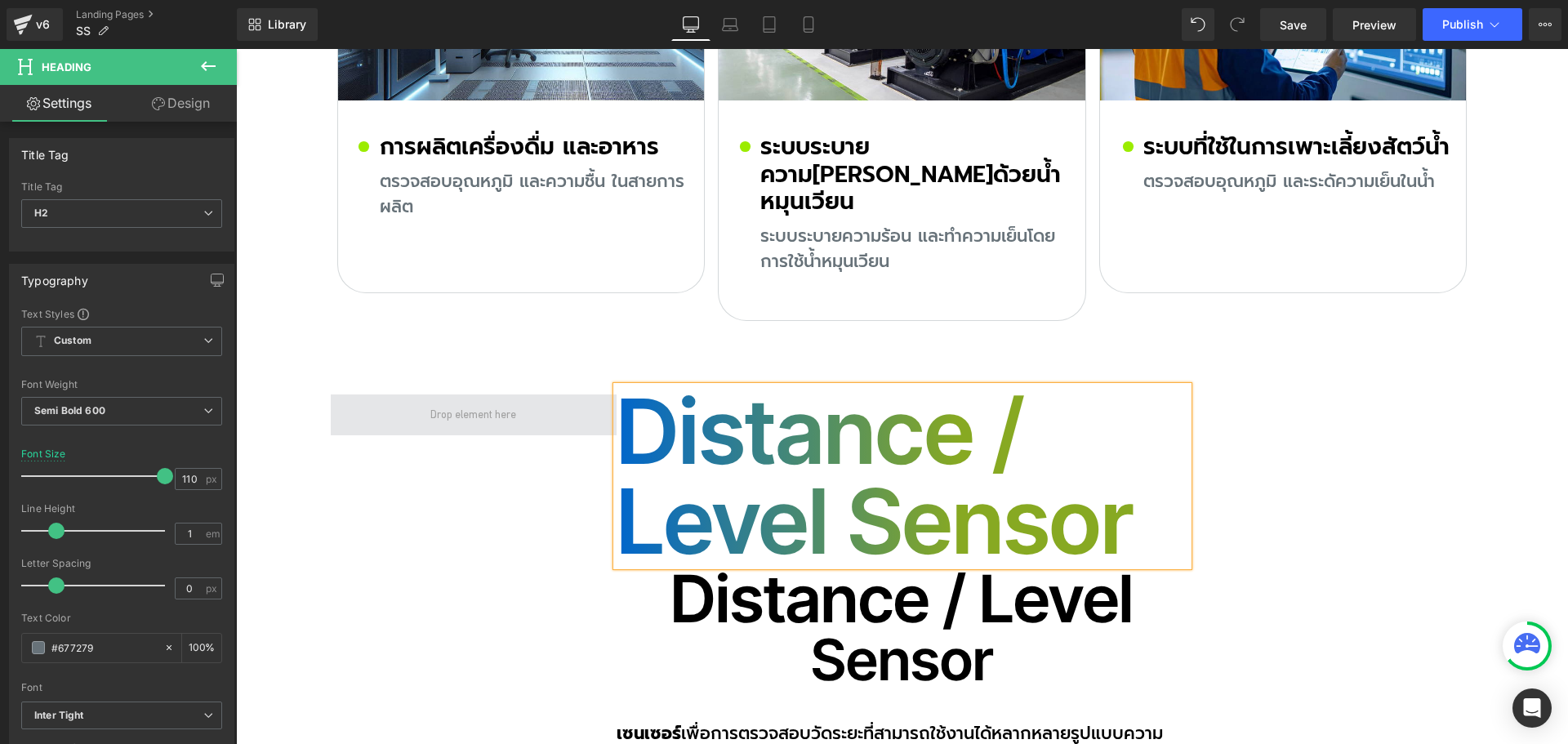
click at [375, 395] on span at bounding box center [474, 415] width 286 height 41
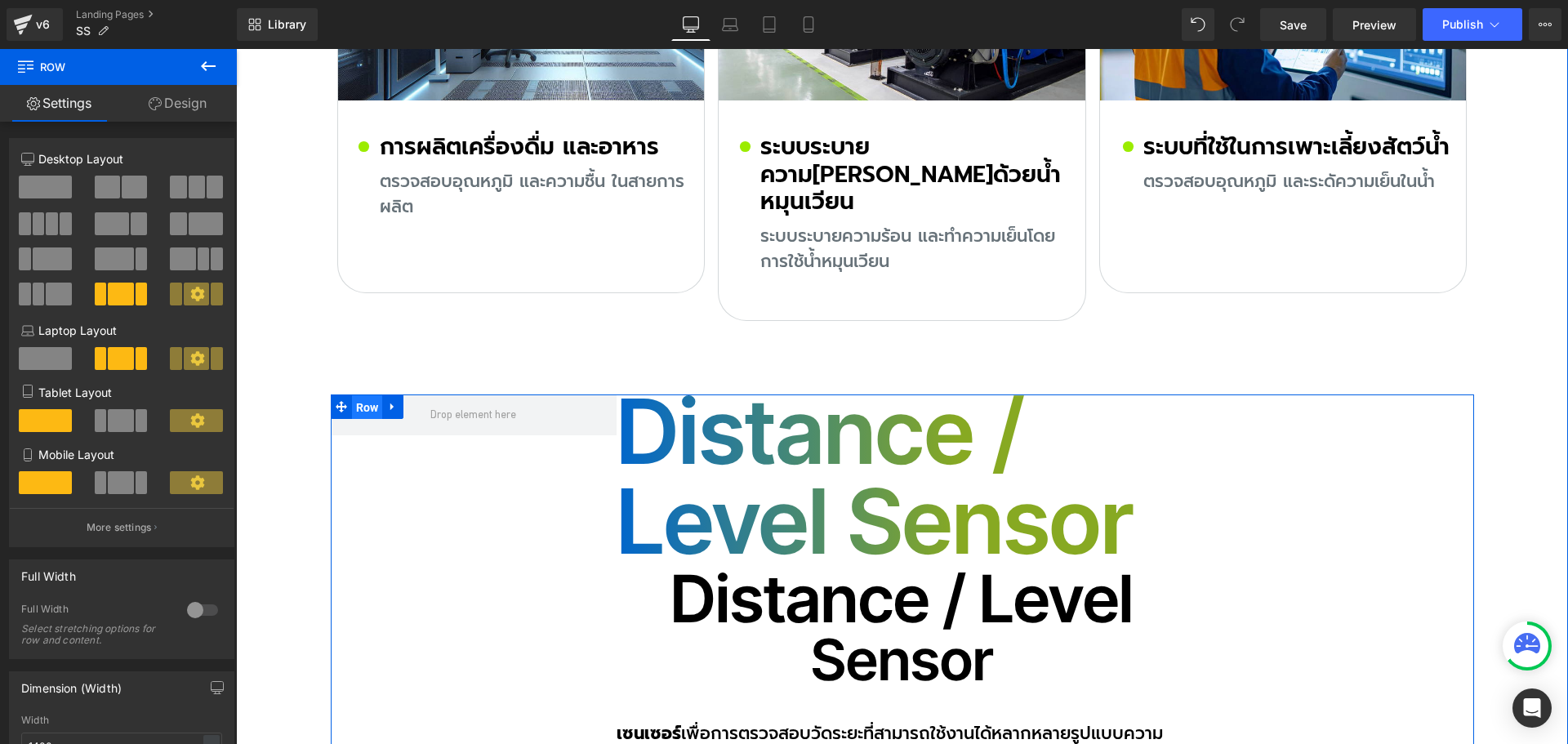
click at [364, 396] on span "Row" at bounding box center [367, 407] width 31 height 24
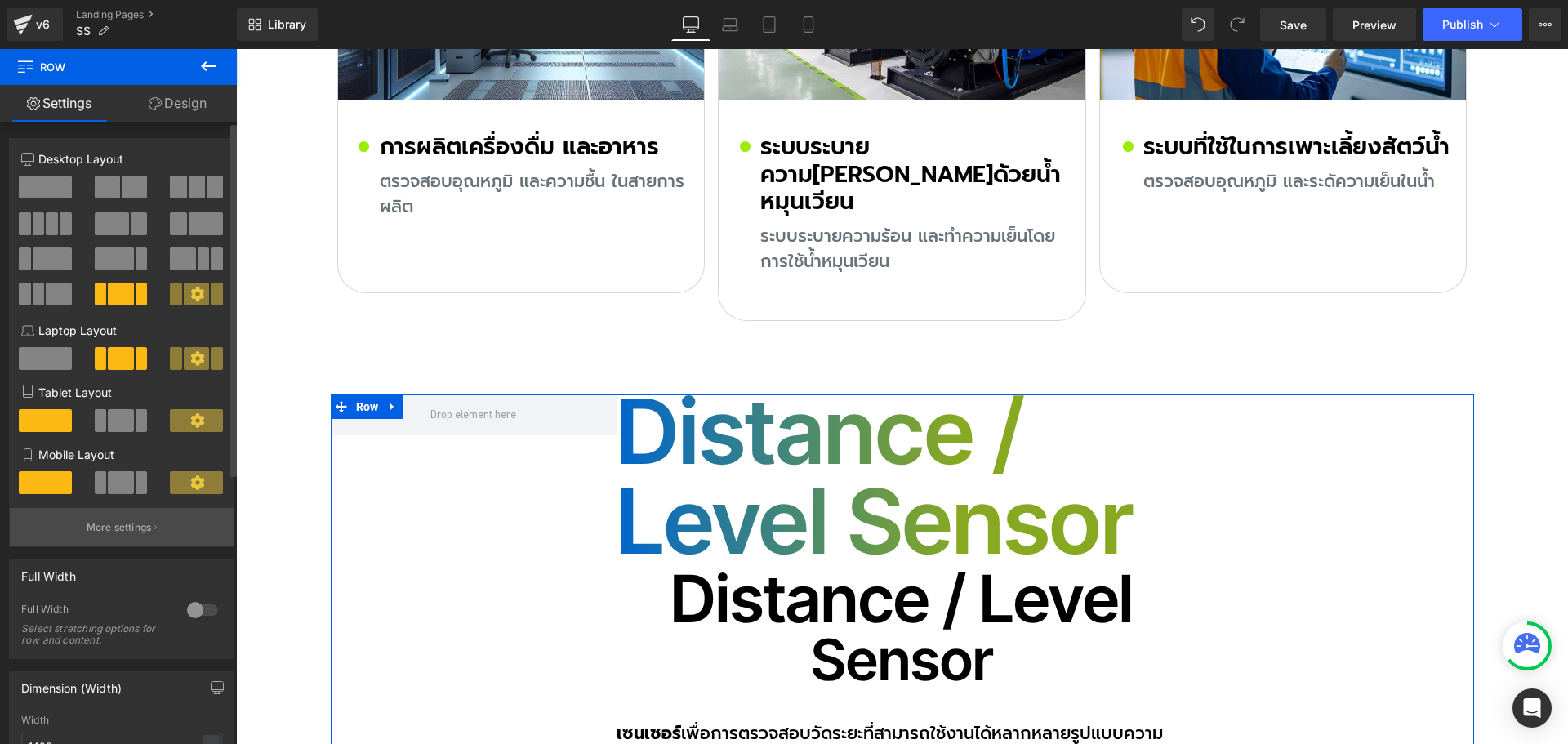
click at [121, 528] on p "More settings" at bounding box center [119, 527] width 66 height 15
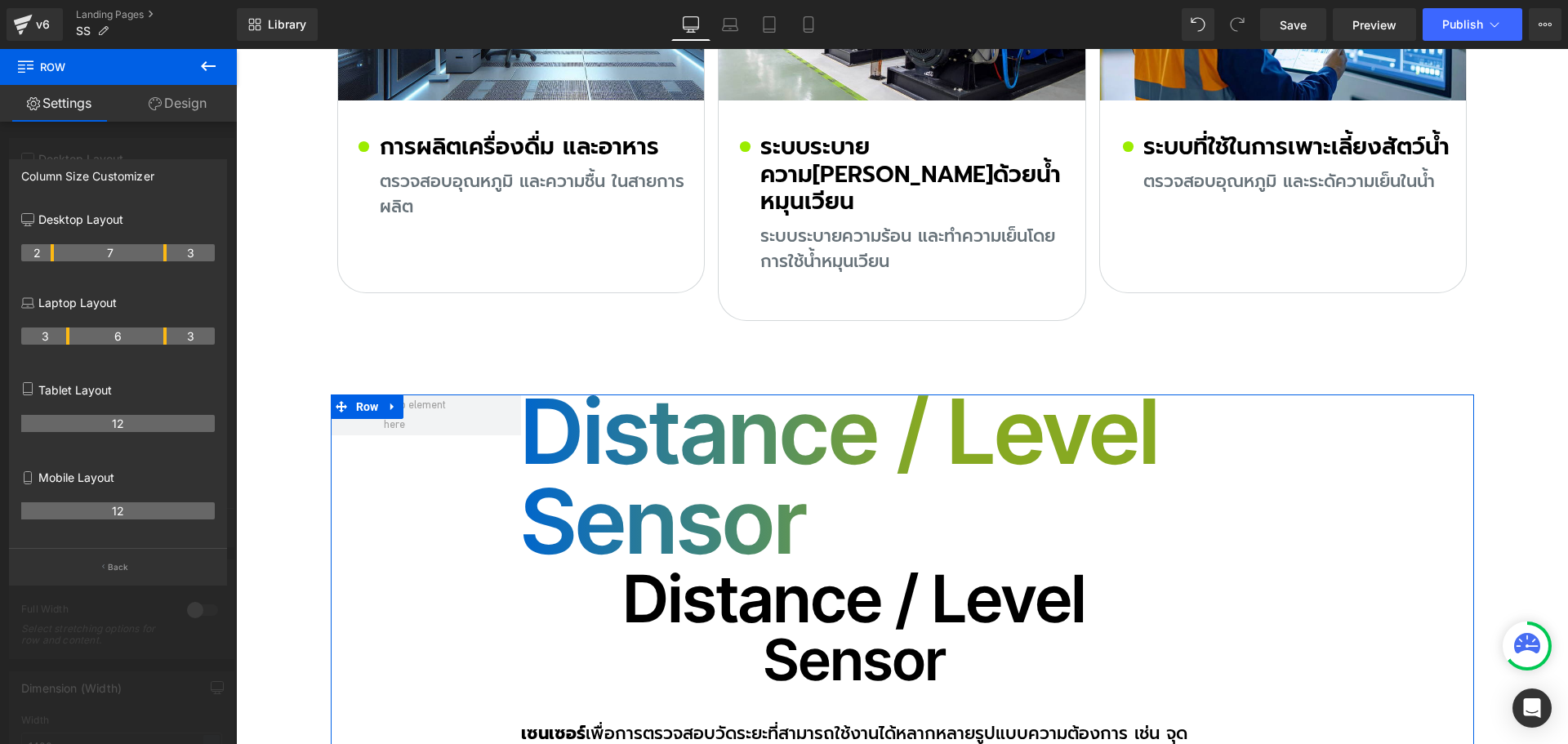
drag, startPoint x: 67, startPoint y: 254, endPoint x: 58, endPoint y: 256, distance: 9.2
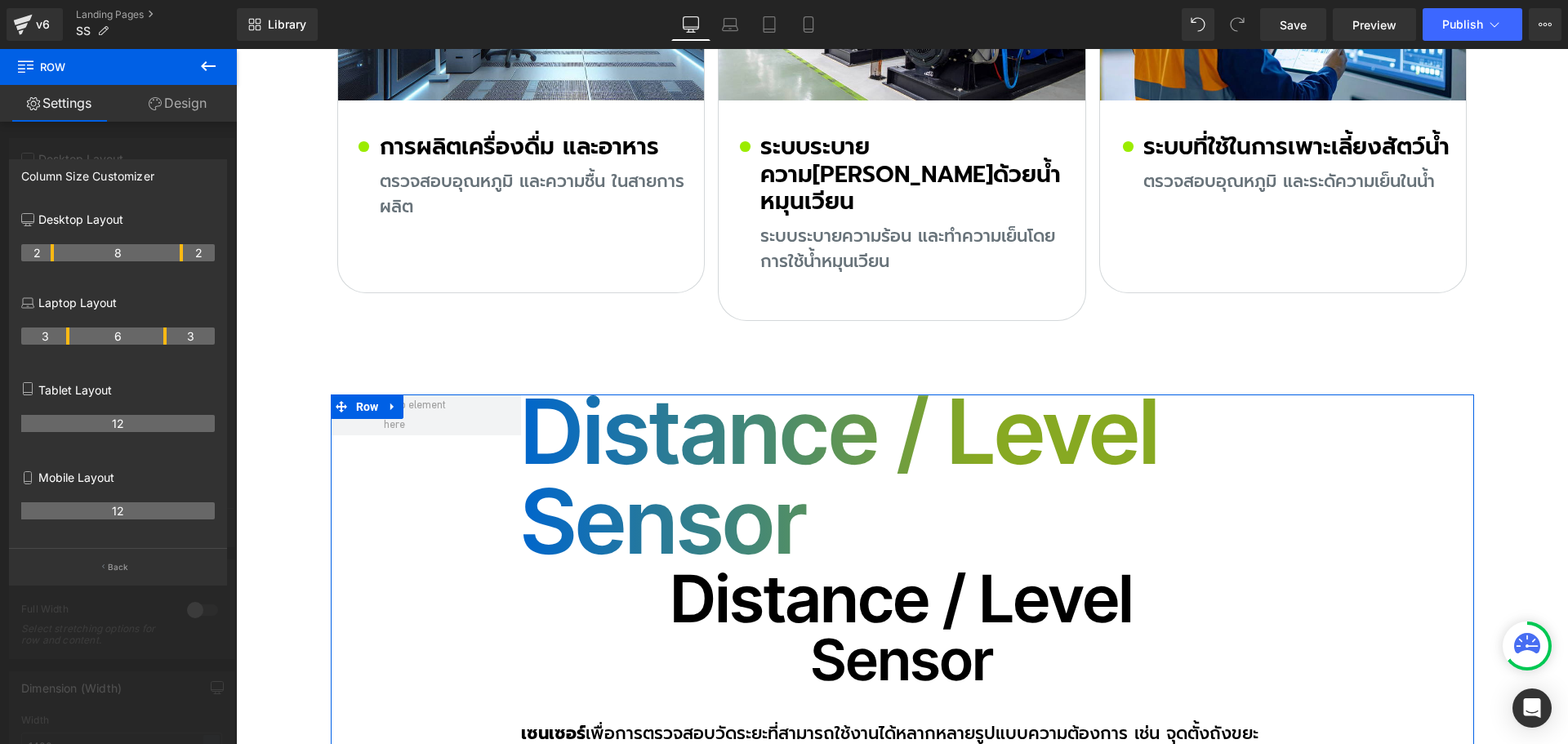
drag, startPoint x: 165, startPoint y: 252, endPoint x: 295, endPoint y: 317, distance: 145.3
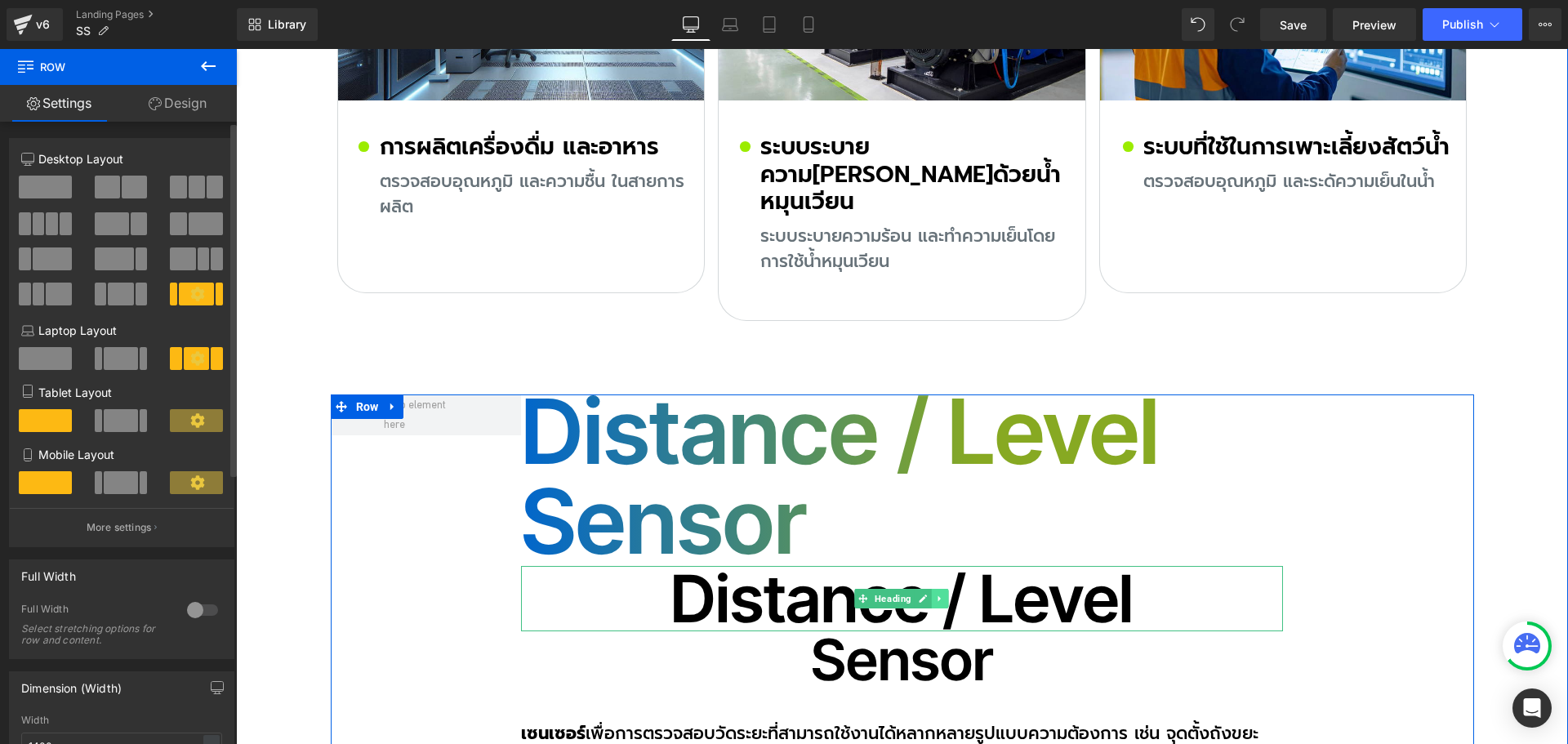
click at [936, 594] on icon at bounding box center [940, 599] width 9 height 10
click at [945, 594] on icon at bounding box center [949, 598] width 9 height 9
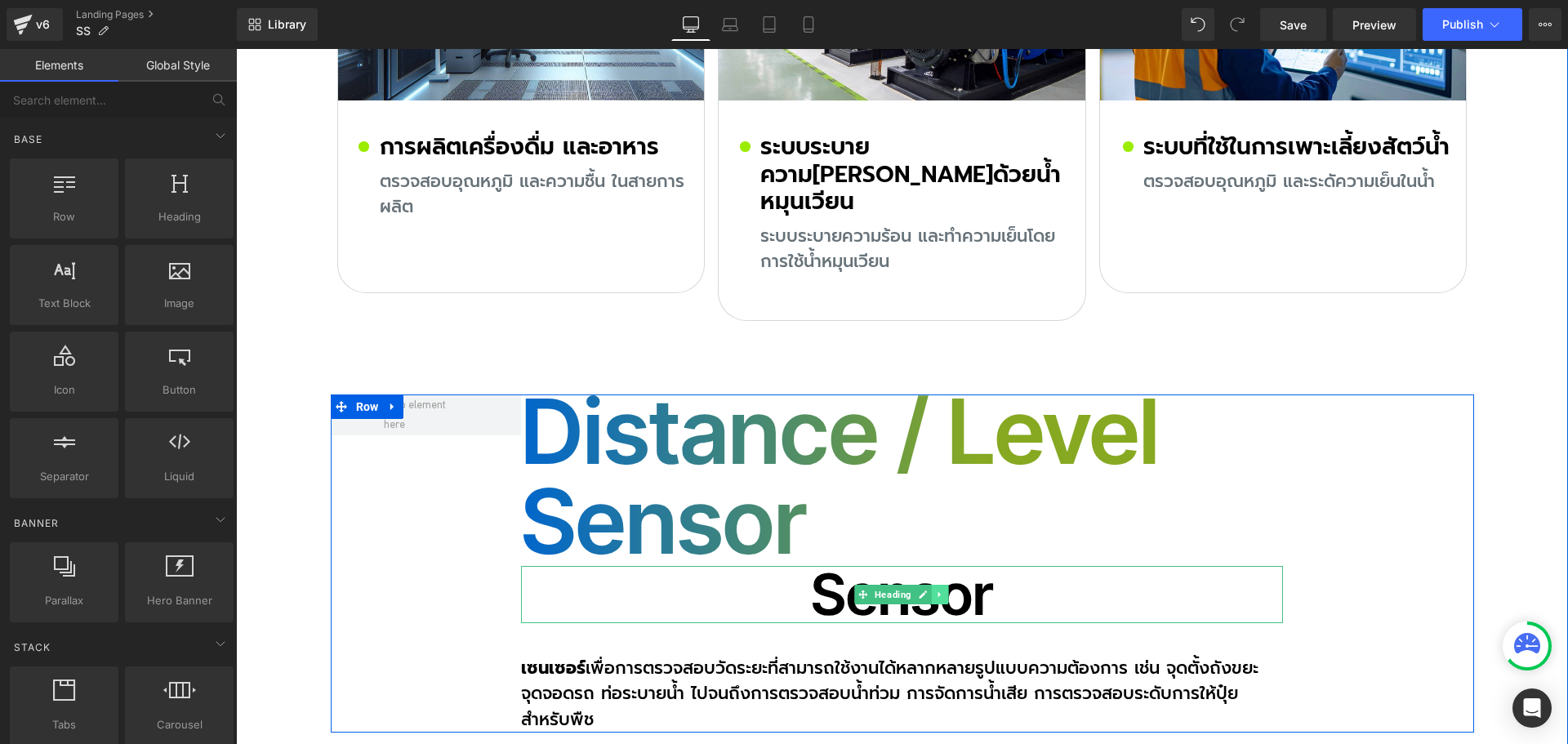
click at [936, 589] on icon at bounding box center [940, 595] width 9 height 10
click at [945, 589] on icon at bounding box center [949, 594] width 9 height 9
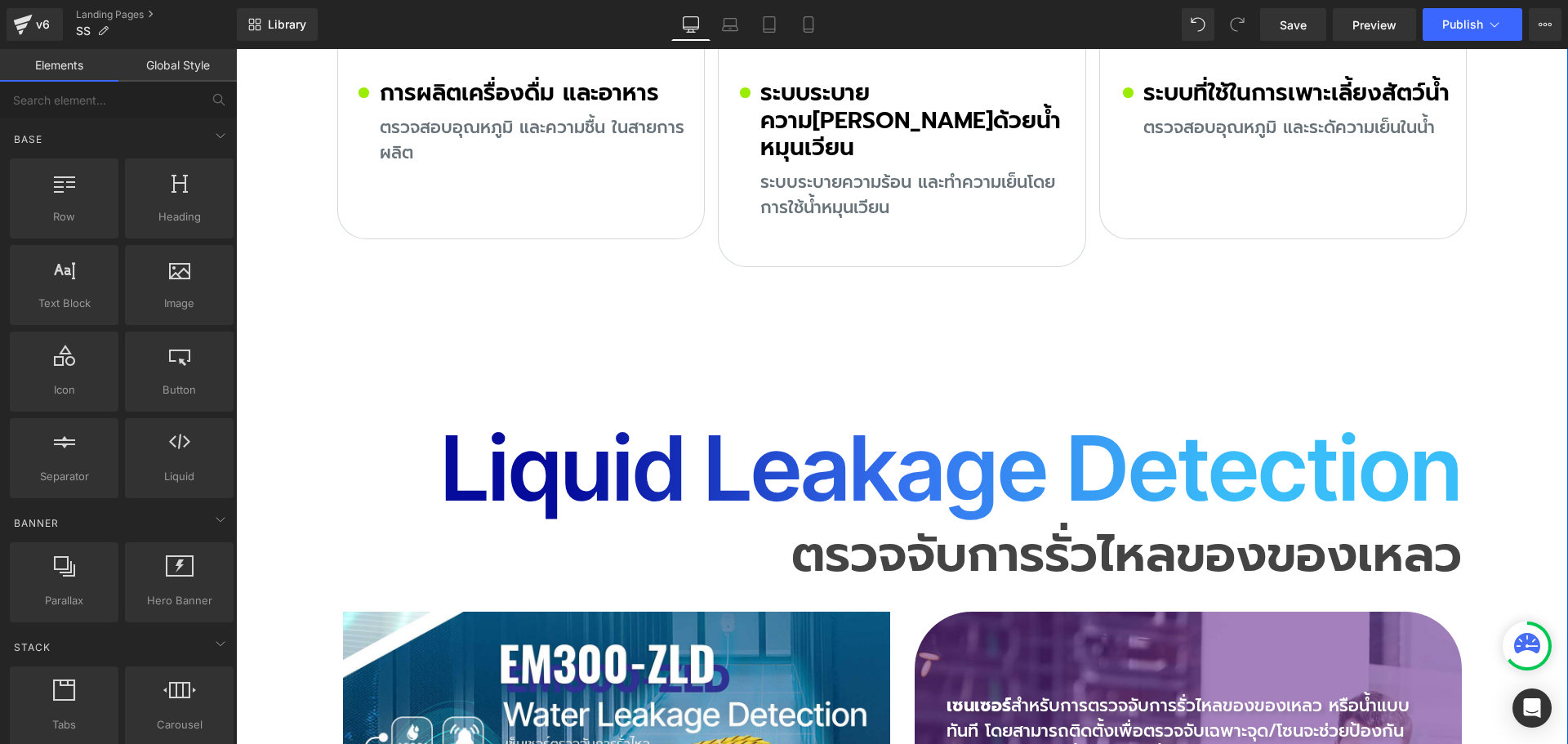
scroll to position [7658, 0]
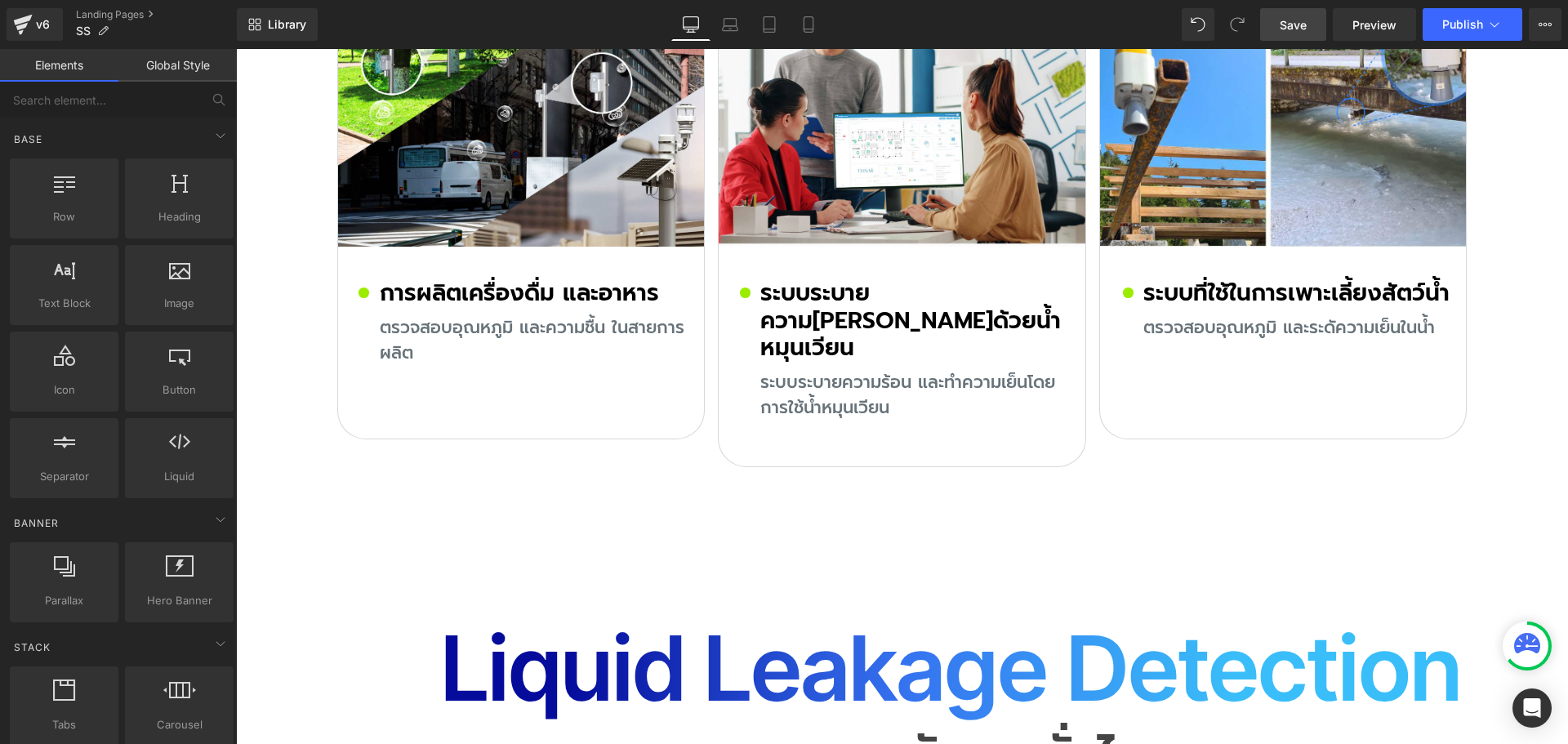
drag, startPoint x: 1289, startPoint y: 25, endPoint x: 1084, endPoint y: 16, distance: 205.2
click at [1289, 25] on span "Save" at bounding box center [1293, 24] width 27 height 17
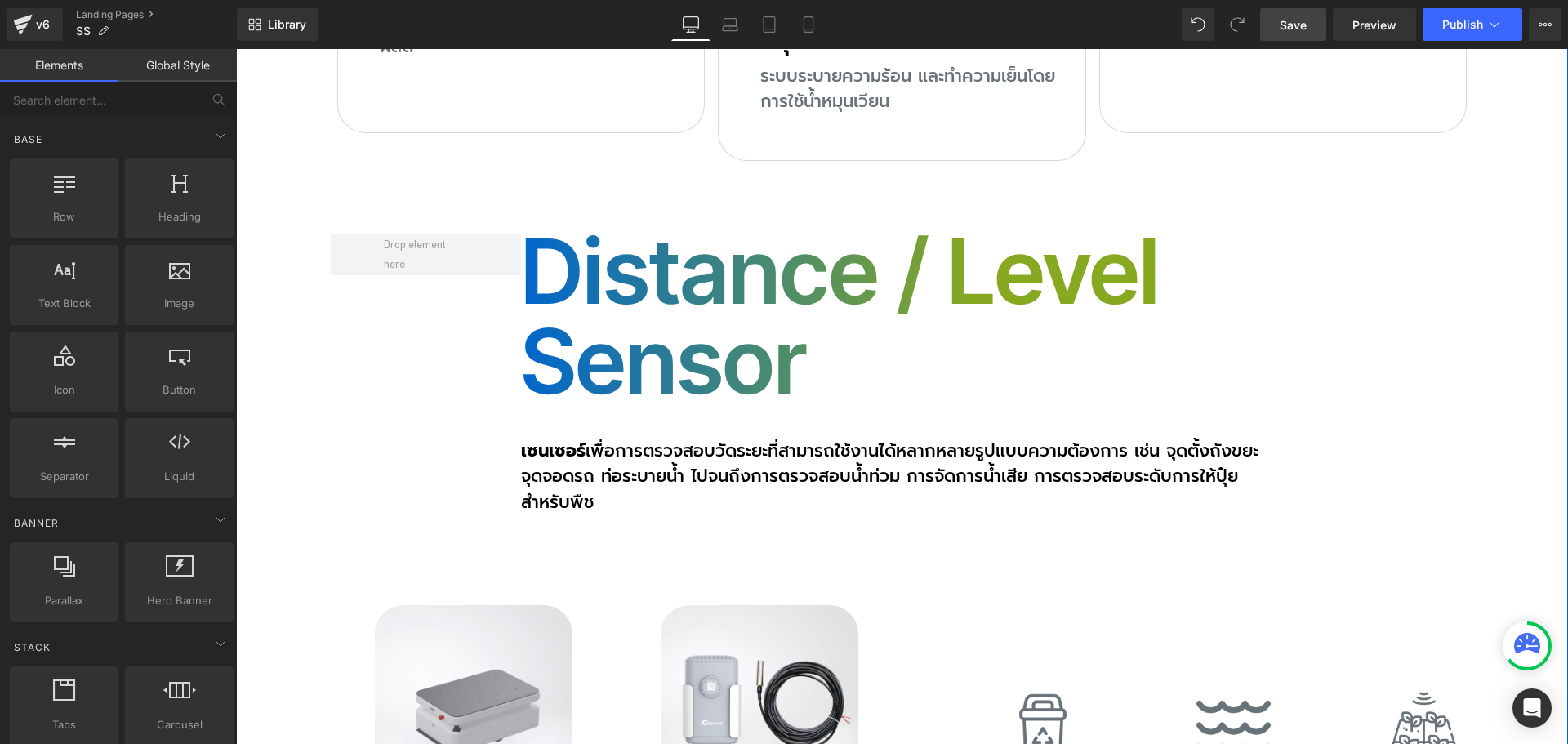
scroll to position [9455, 0]
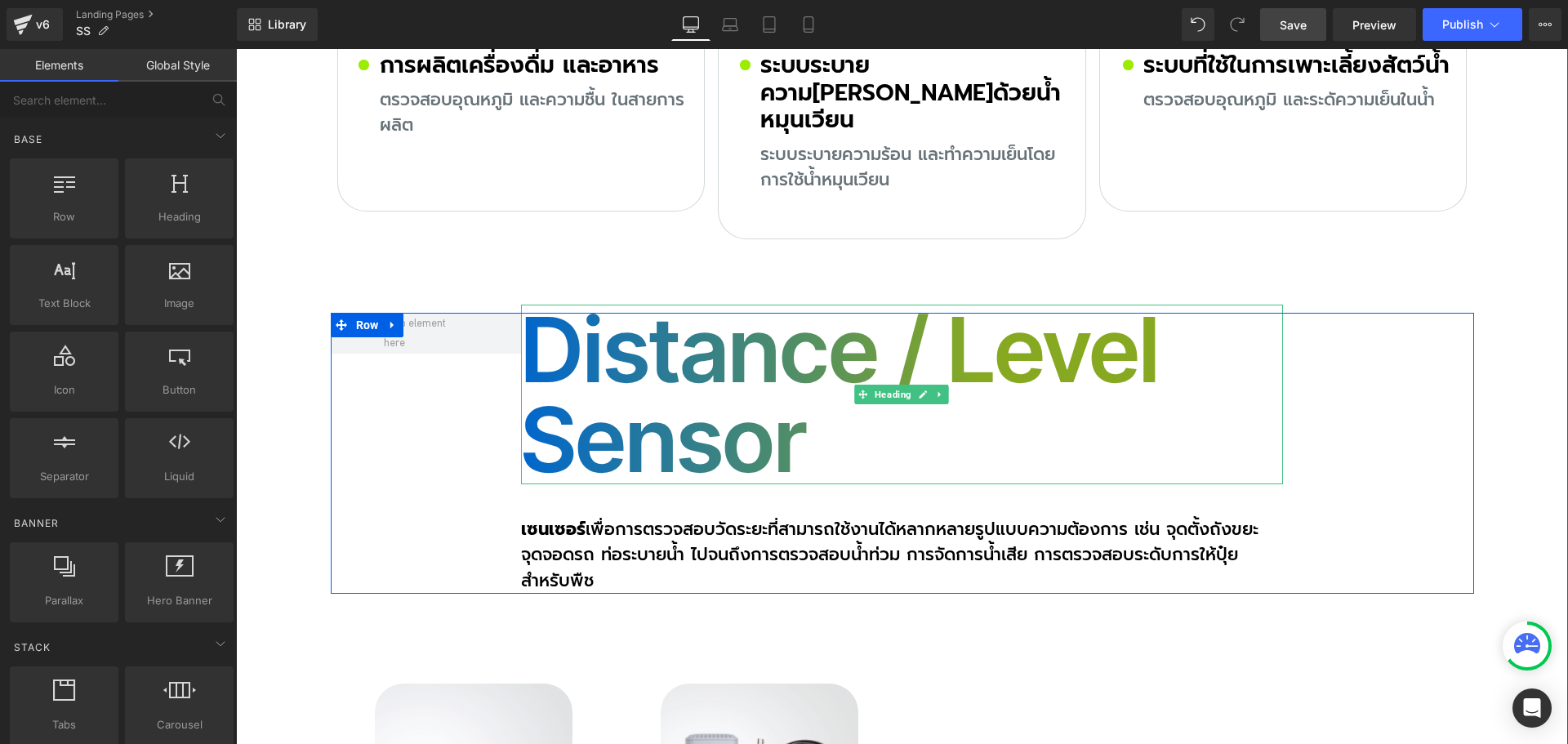
drag, startPoint x: 807, startPoint y: 275, endPoint x: 721, endPoint y: 254, distance: 88.5
click at [807, 305] on h2 "Distance / Level Sensor" at bounding box center [901, 395] width 762 height 180
click at [721, 305] on h2 "Distance / Level Sensor" at bounding box center [901, 395] width 762 height 180
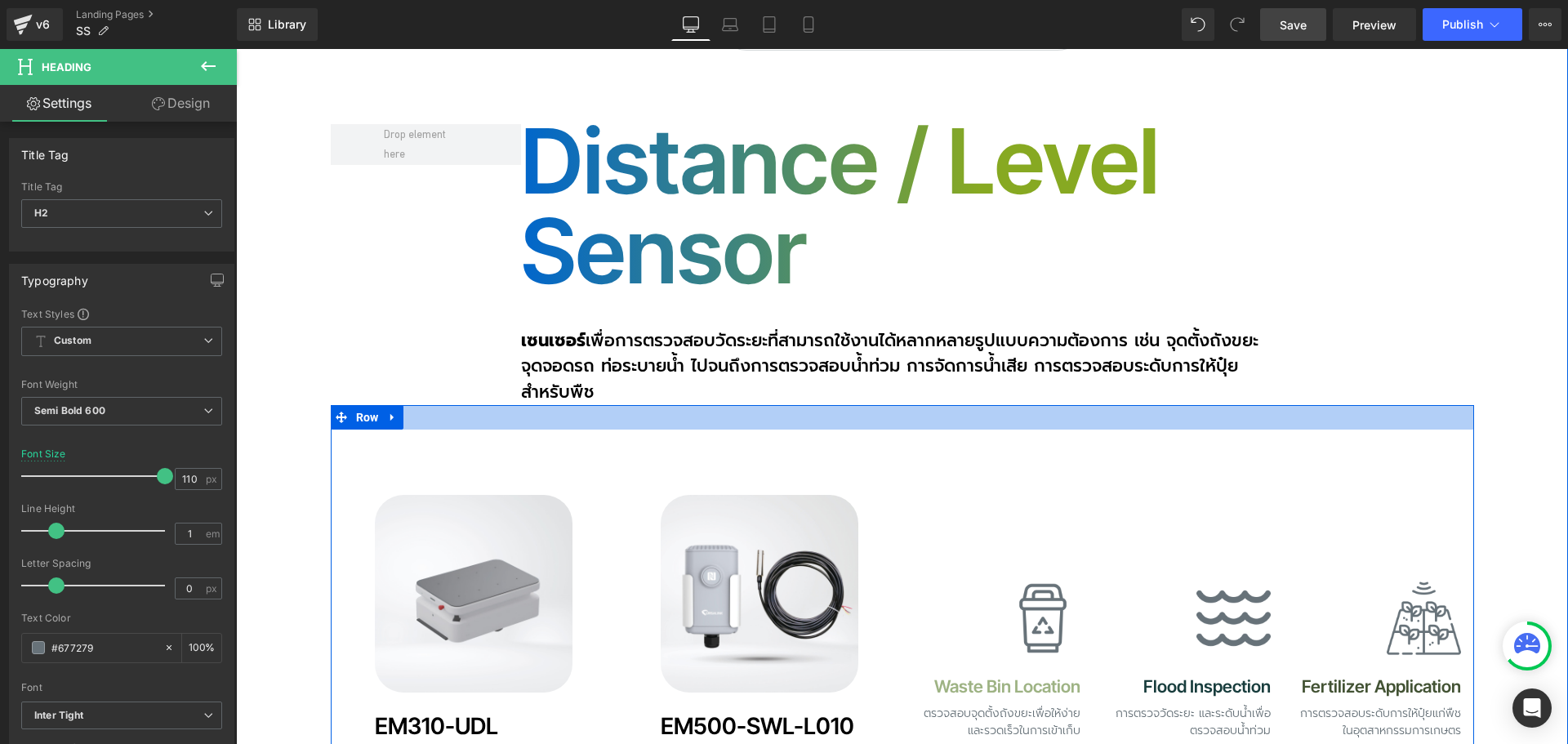
scroll to position [9863, 0]
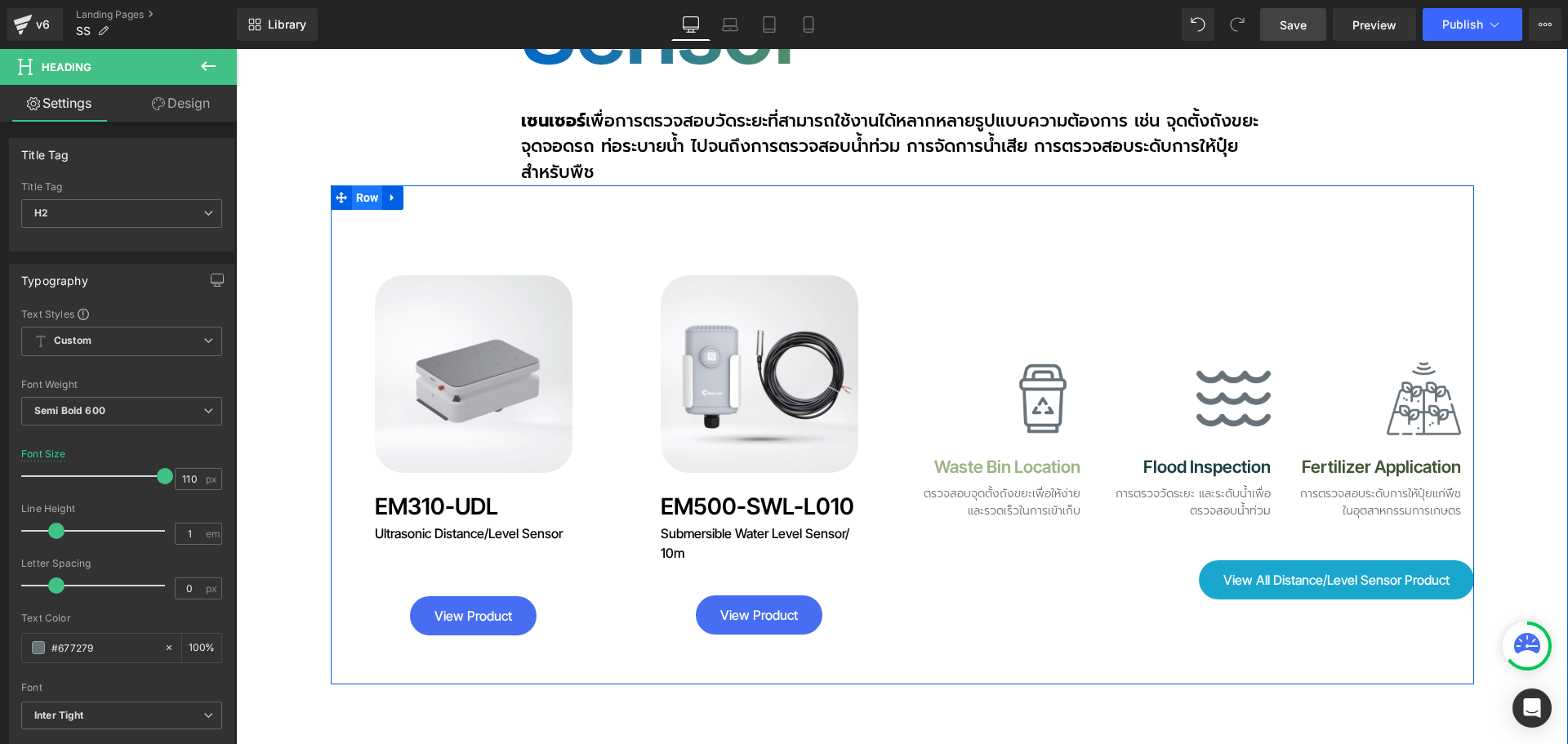
click at [360, 186] on span "Row" at bounding box center [367, 197] width 31 height 24
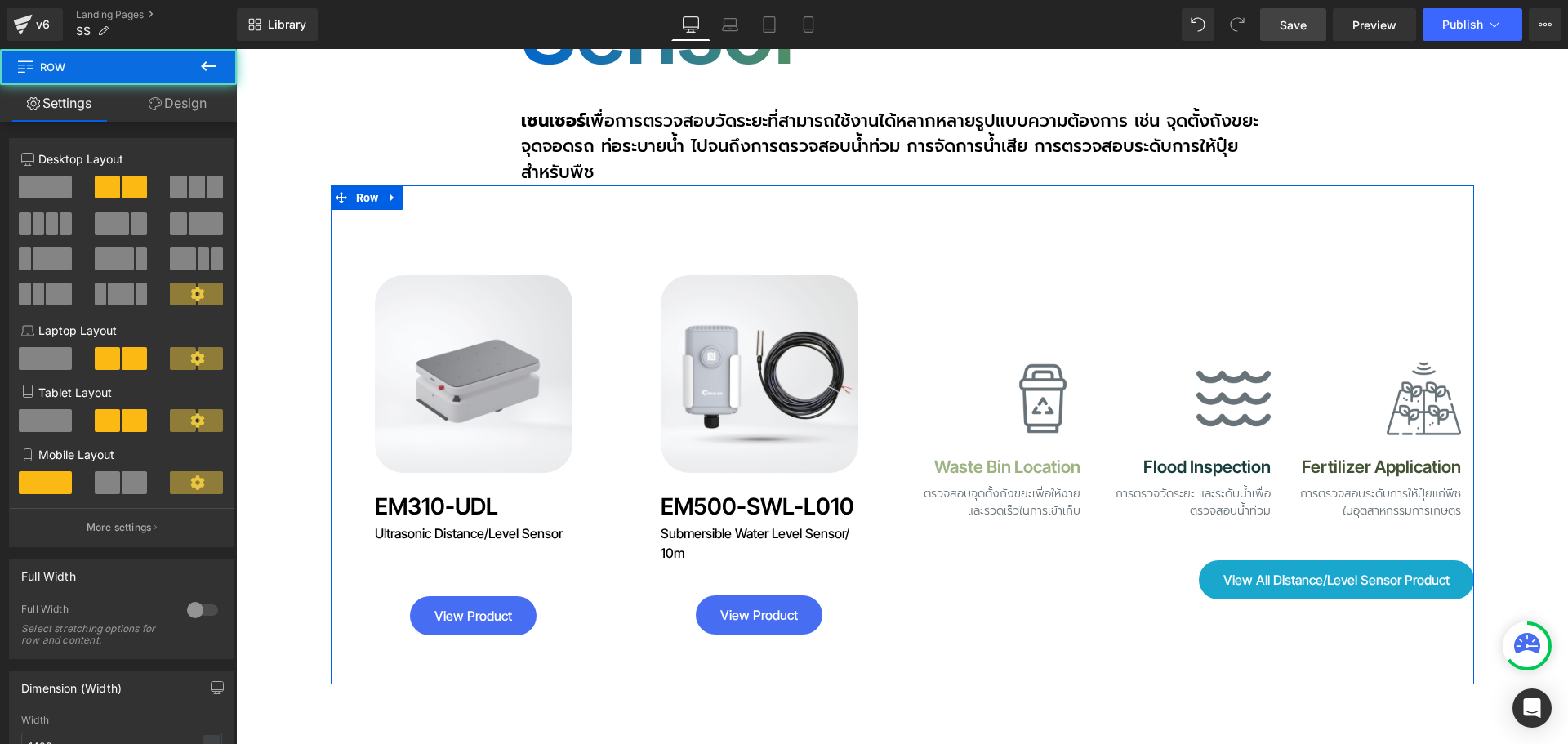
drag, startPoint x: 179, startPoint y: 92, endPoint x: 81, endPoint y: 206, distance: 150.3
click at [179, 92] on link "Design" at bounding box center [177, 103] width 118 height 37
click at [0, 0] on div "Spacing" at bounding box center [0, 0] width 0 height 0
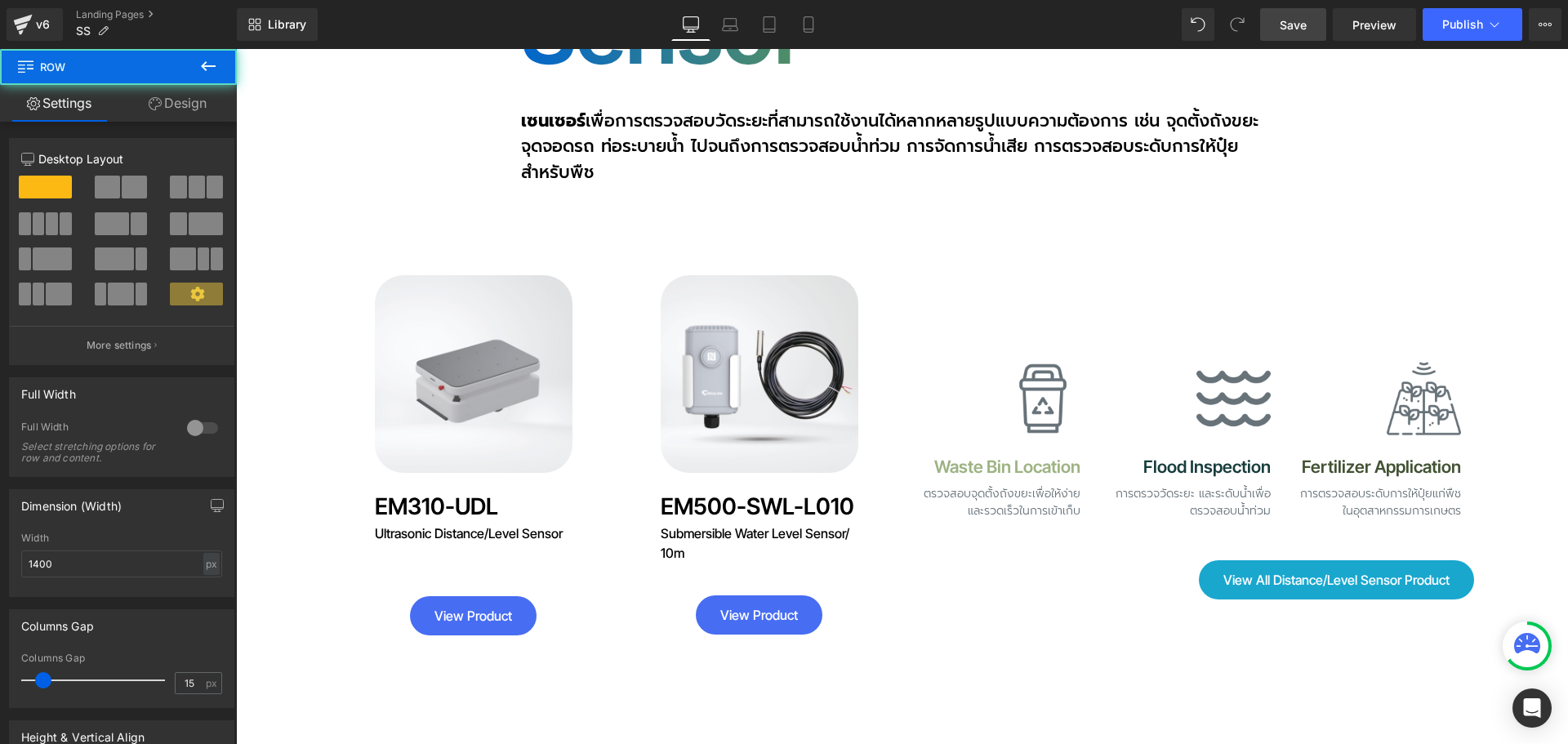
click at [198, 102] on link "Design" at bounding box center [177, 103] width 118 height 37
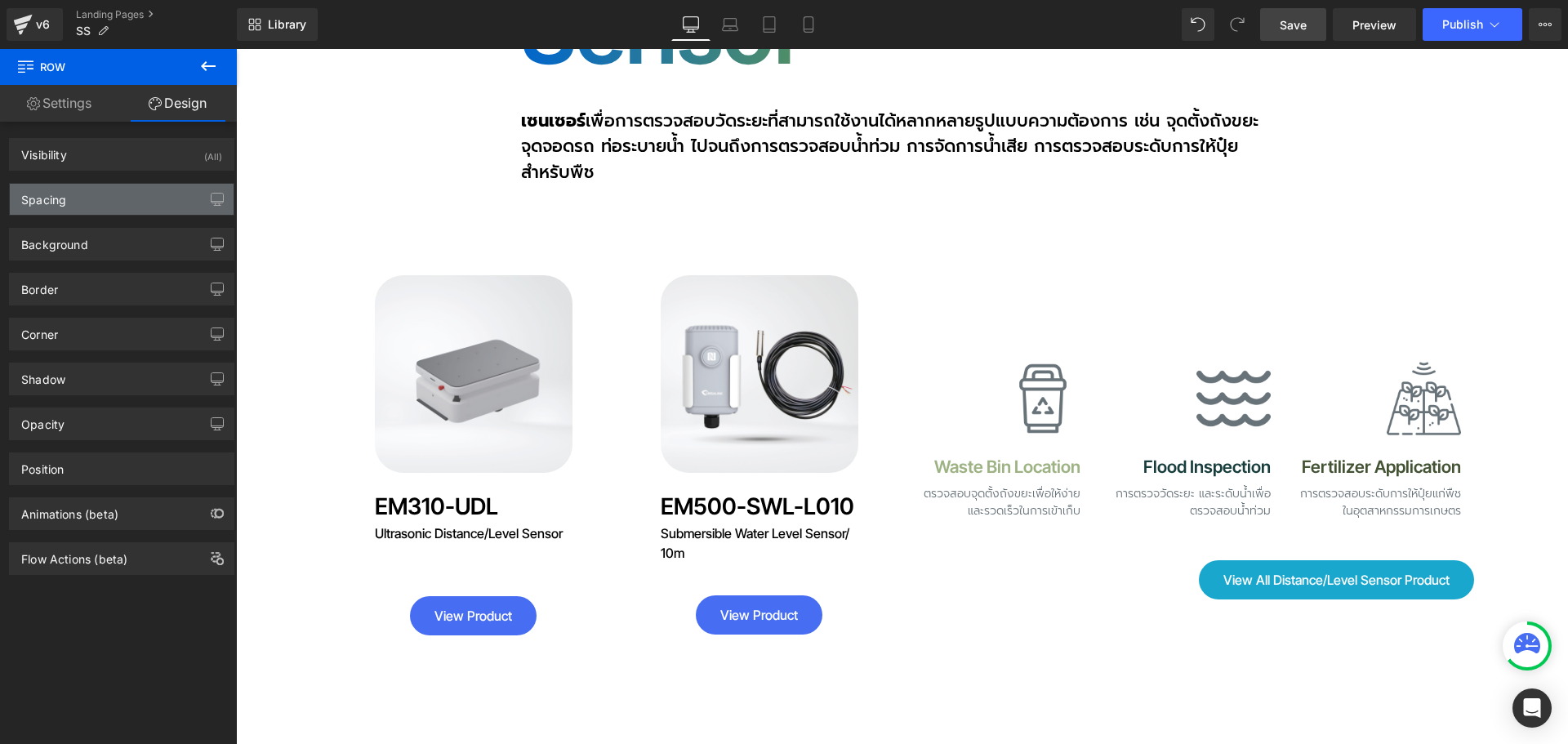
click at [128, 199] on div "Spacing" at bounding box center [122, 199] width 223 height 31
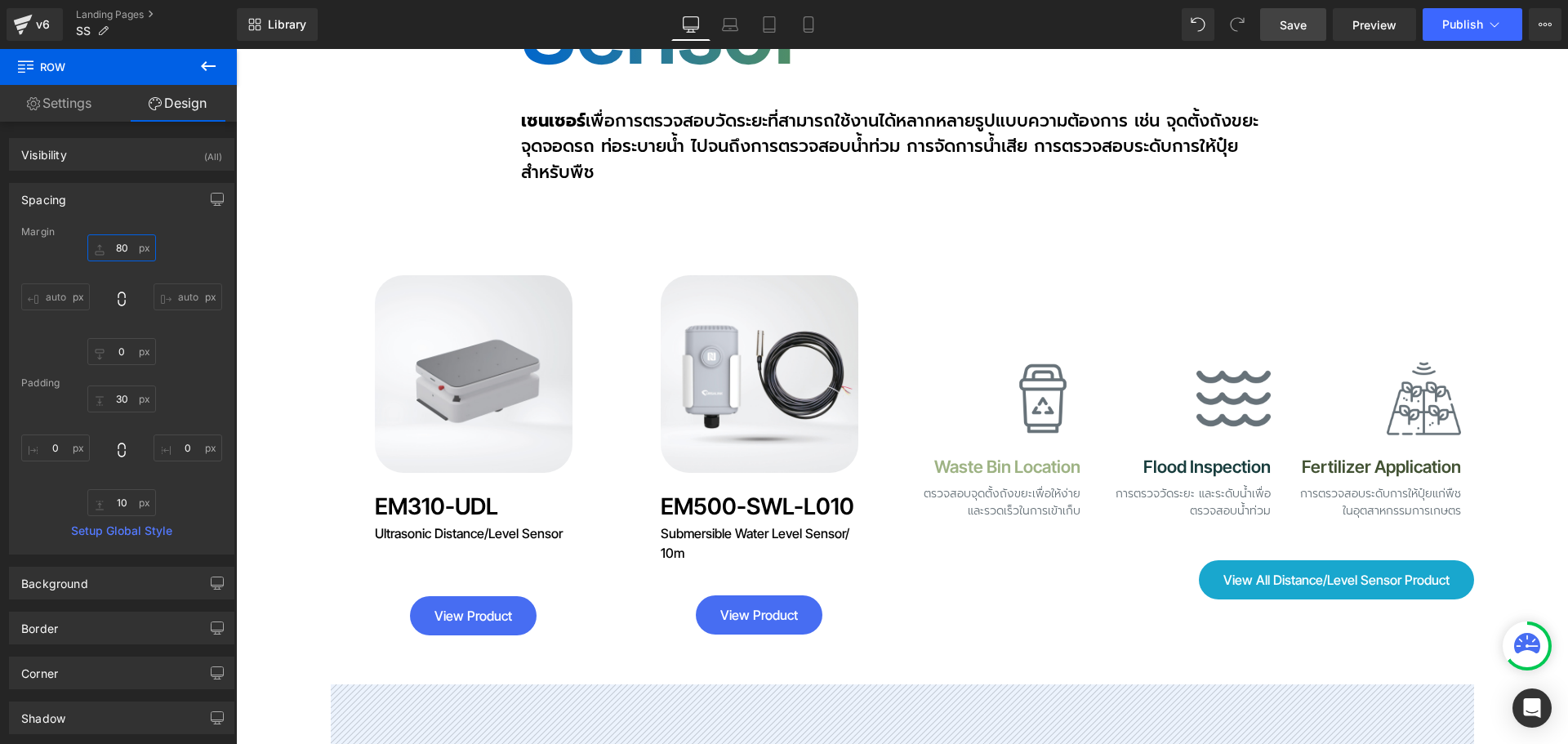
click at [131, 248] on input "text" at bounding box center [122, 248] width 69 height 27
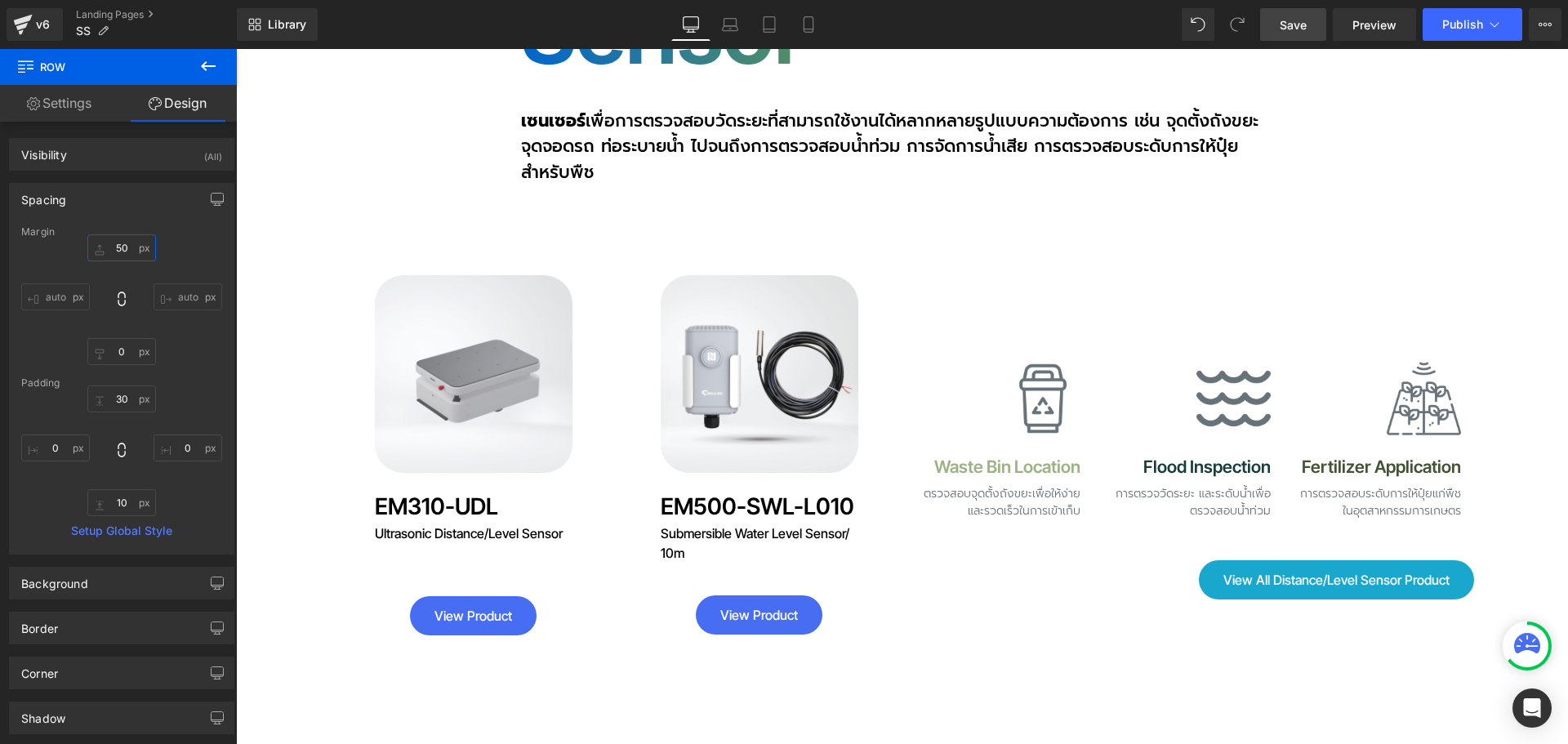
type input "50"
click at [1293, 32] on span "Save" at bounding box center [1293, 24] width 27 height 17
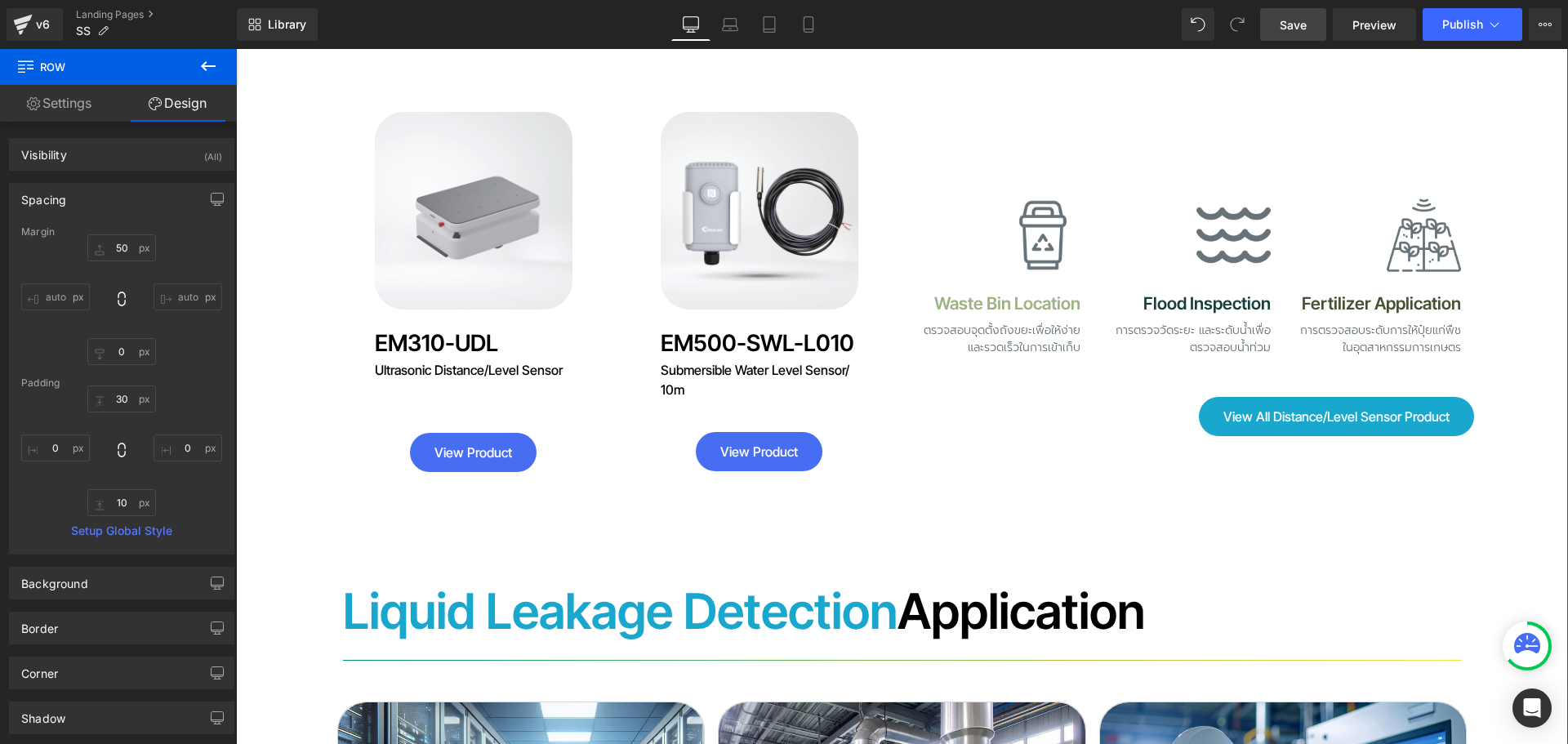
drag, startPoint x: 981, startPoint y: 343, endPoint x: 972, endPoint y: 332, distance: 14.2
click at [983, 341] on div "Sale Off (P) Image Product EM310-UDL Heading Ultrasonic Distance/Level Sensor H…" at bounding box center [902, 271] width 1143 height 499
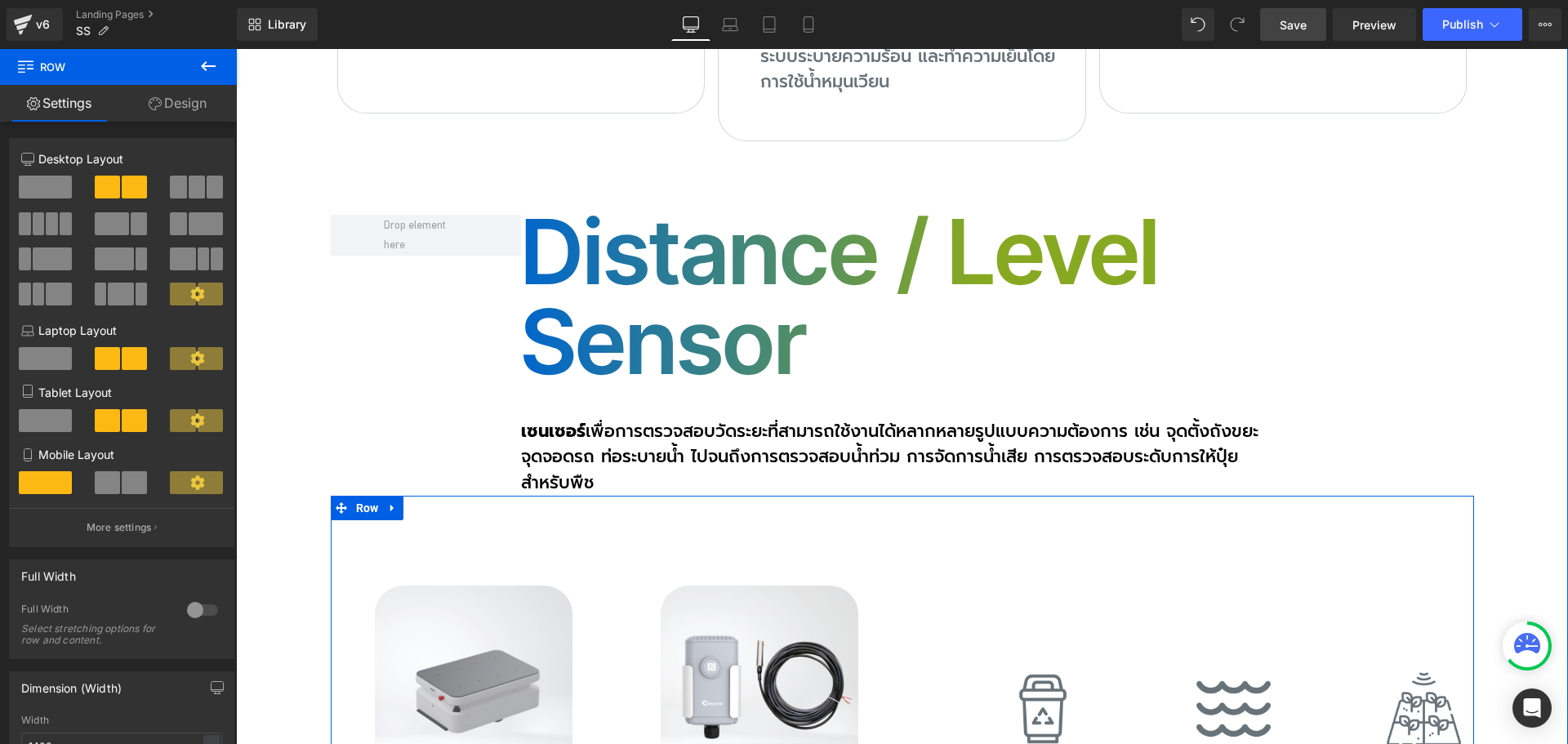
scroll to position [9536, 0]
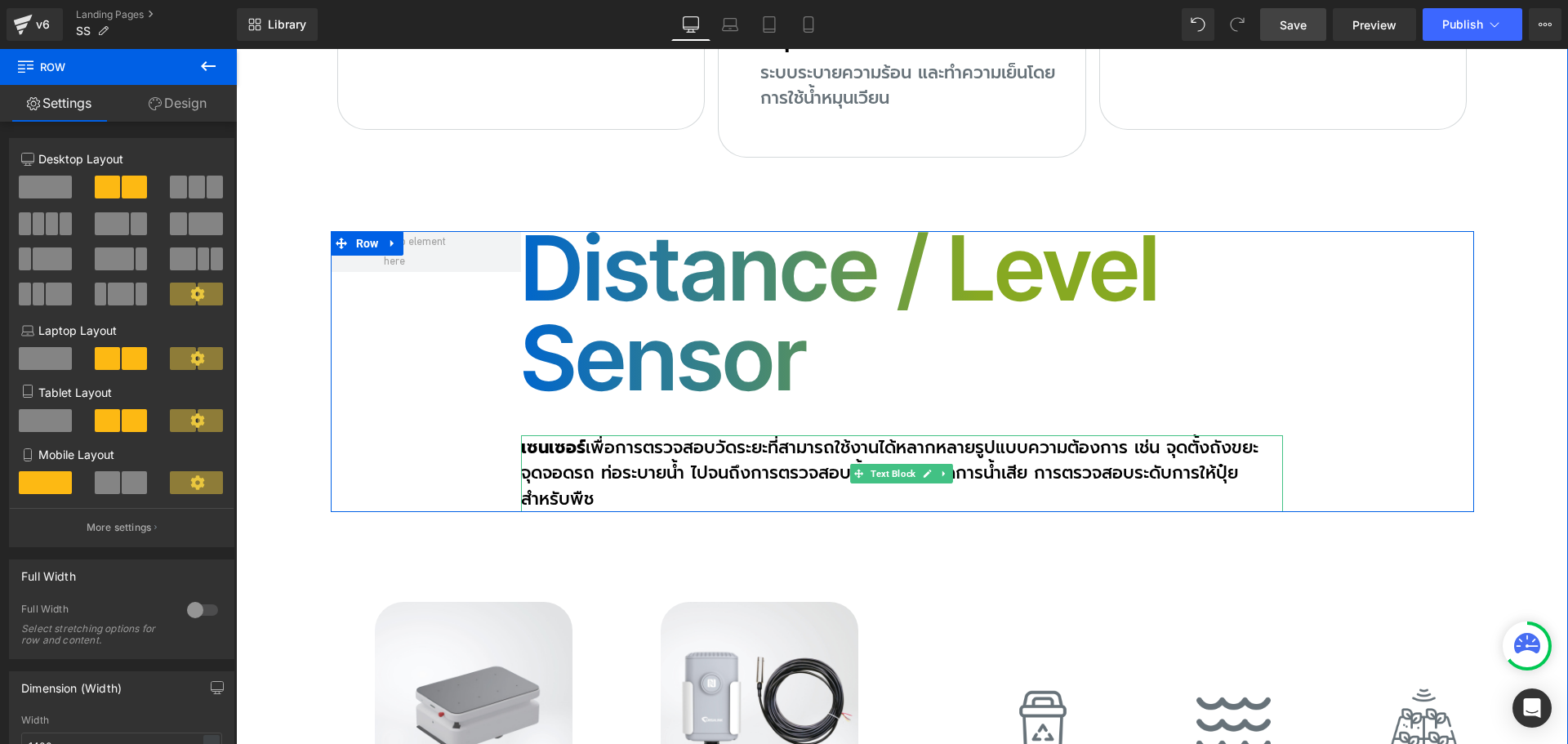
click at [527, 434] on strong "เซนเซอร์" at bounding box center [553, 447] width 65 height 26
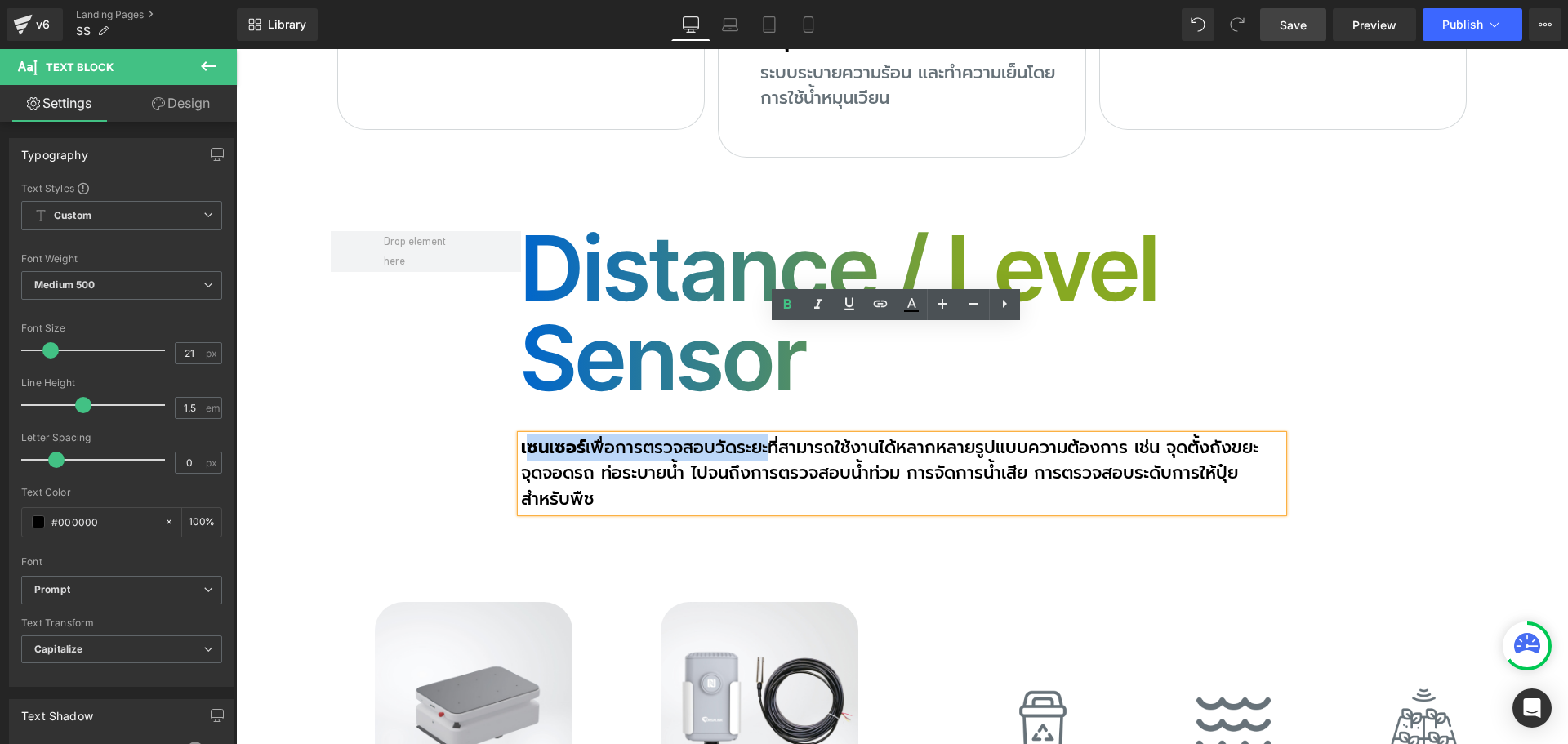
drag, startPoint x: 518, startPoint y: 339, endPoint x: 766, endPoint y: 338, distance: 248.0
click at [766, 435] on p "เซนเซอร์ เพื่อการตรวจสอบวัดระยะที่สามารถใช้งานได้หลากหลายรูปแบบความต้องการ เช่น…" at bounding box center [901, 474] width 762 height 77
copy p "ซนเซอร์ เพื่อการตรวจสอบวัดระยะ"
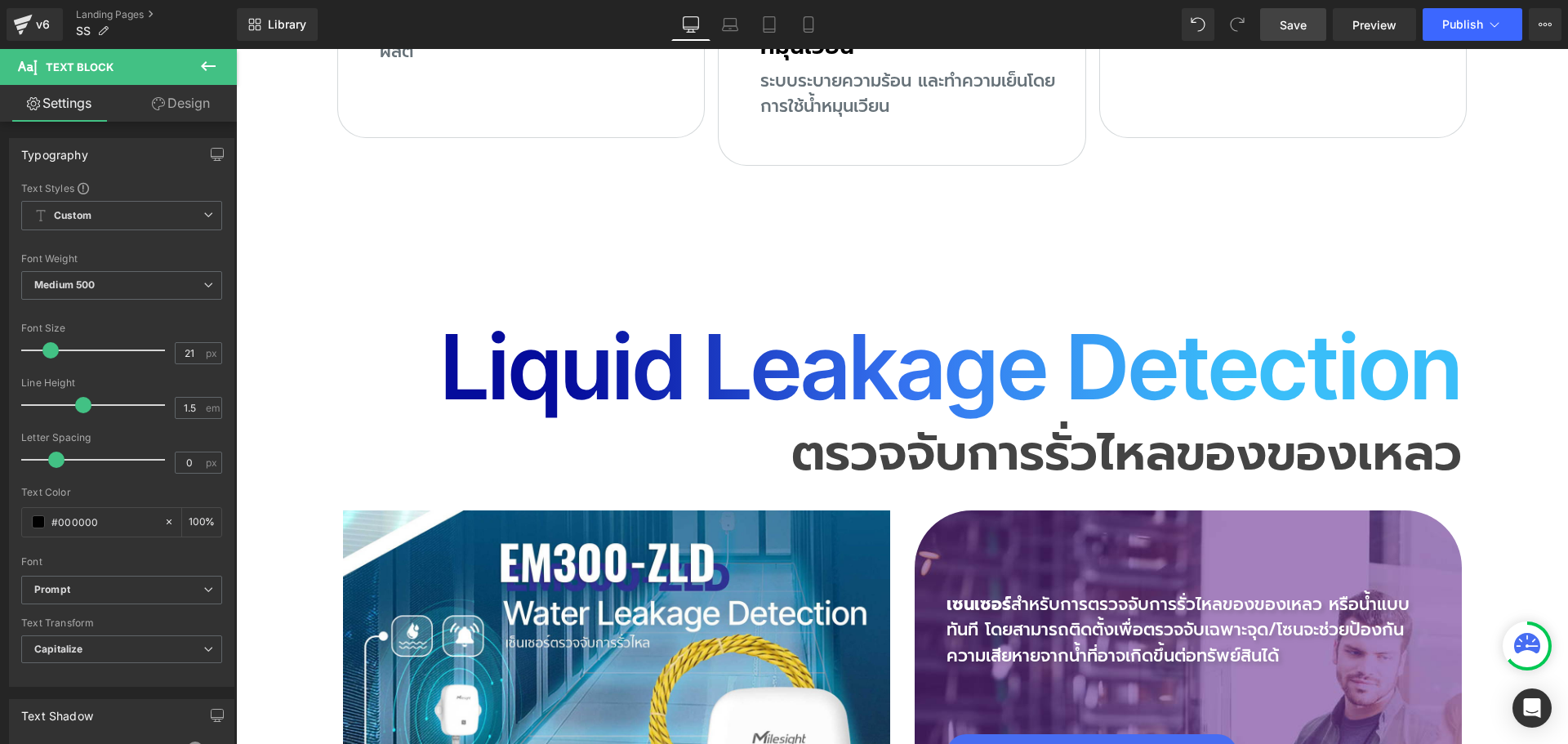
scroll to position [7740, 0]
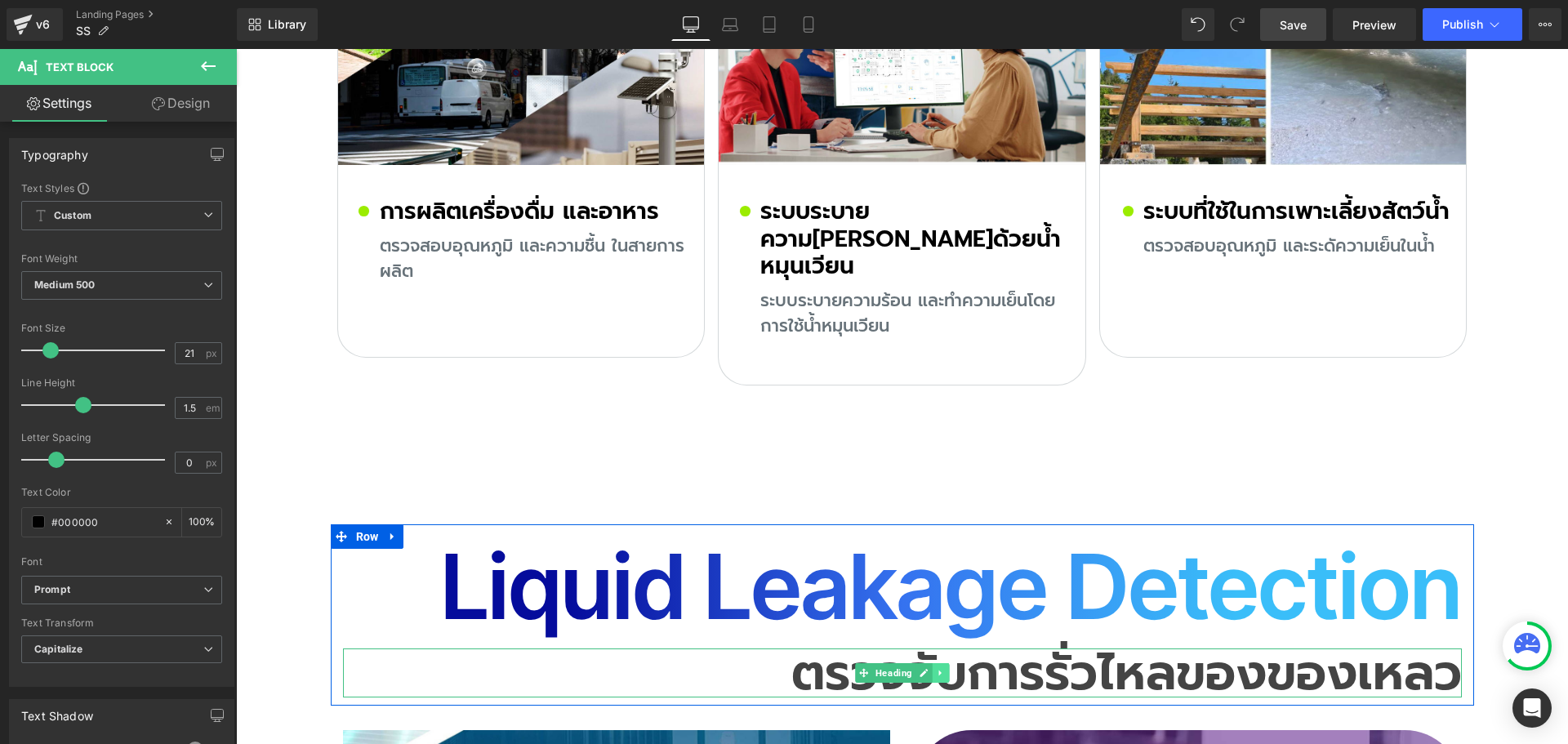
click at [936, 668] on icon at bounding box center [940, 673] width 9 height 10
click at [927, 668] on icon at bounding box center [931, 673] width 9 height 10
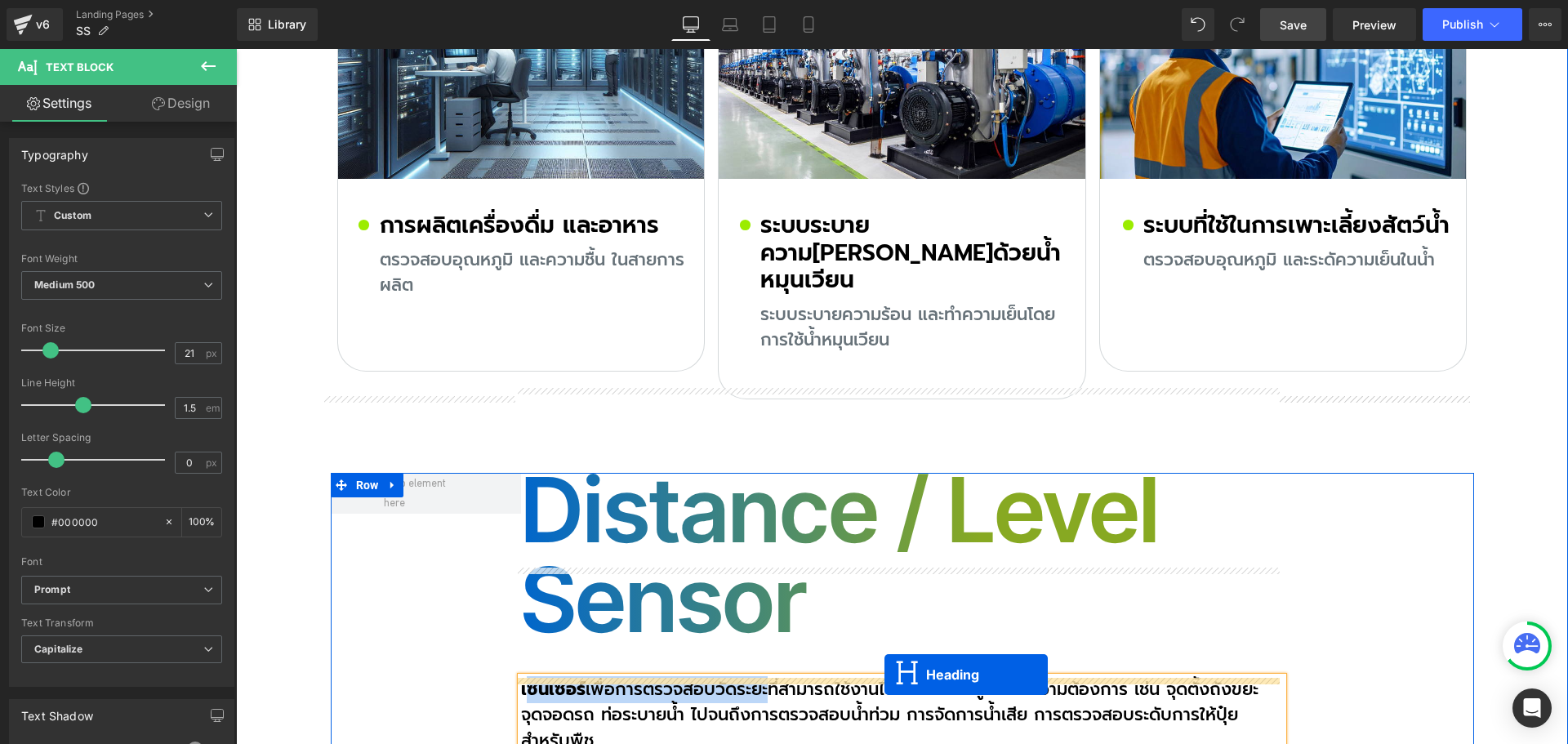
scroll to position [9425, 0]
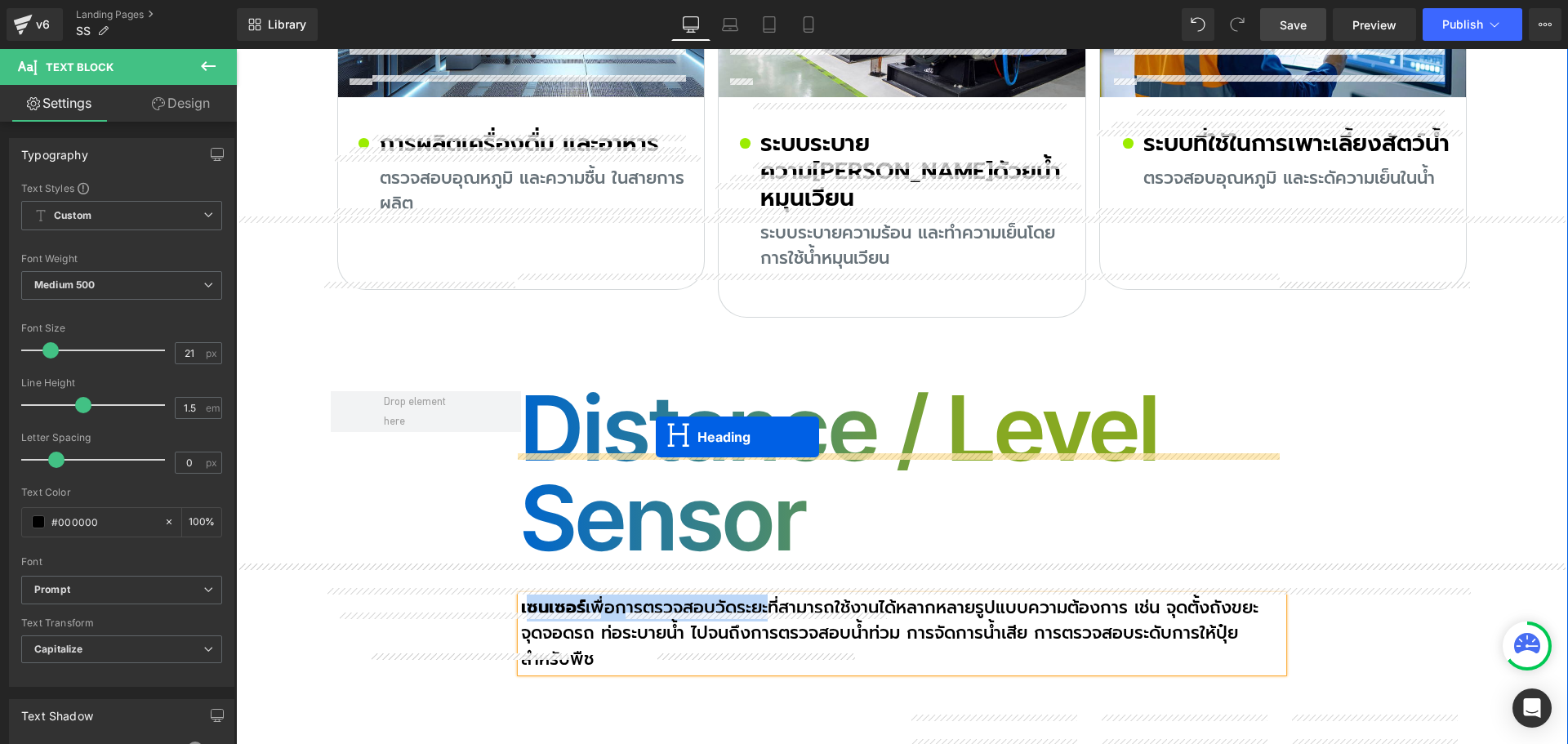
drag, startPoint x: 895, startPoint y: 139, endPoint x: 659, endPoint y: 440, distance: 382.5
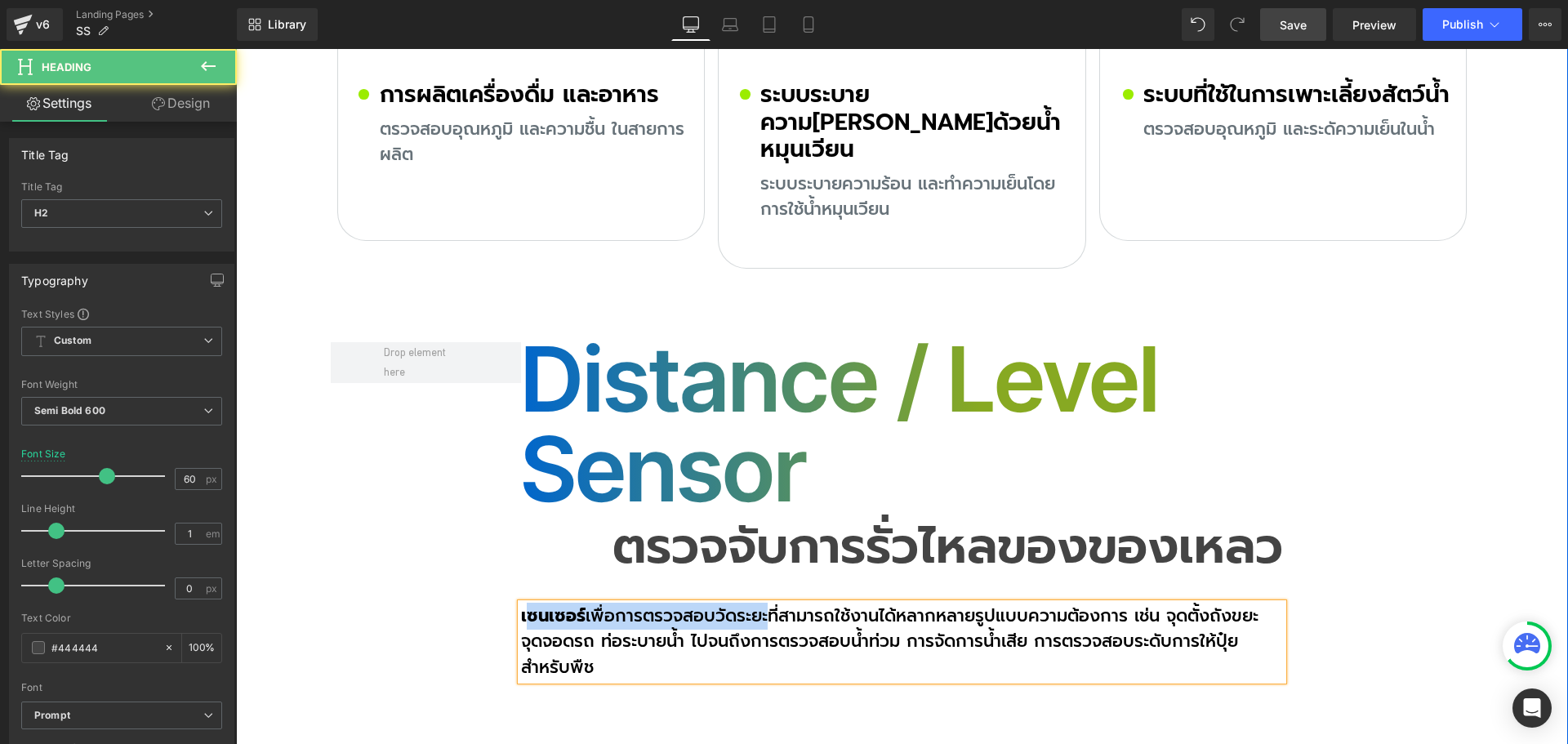
scroll to position [9376, 0]
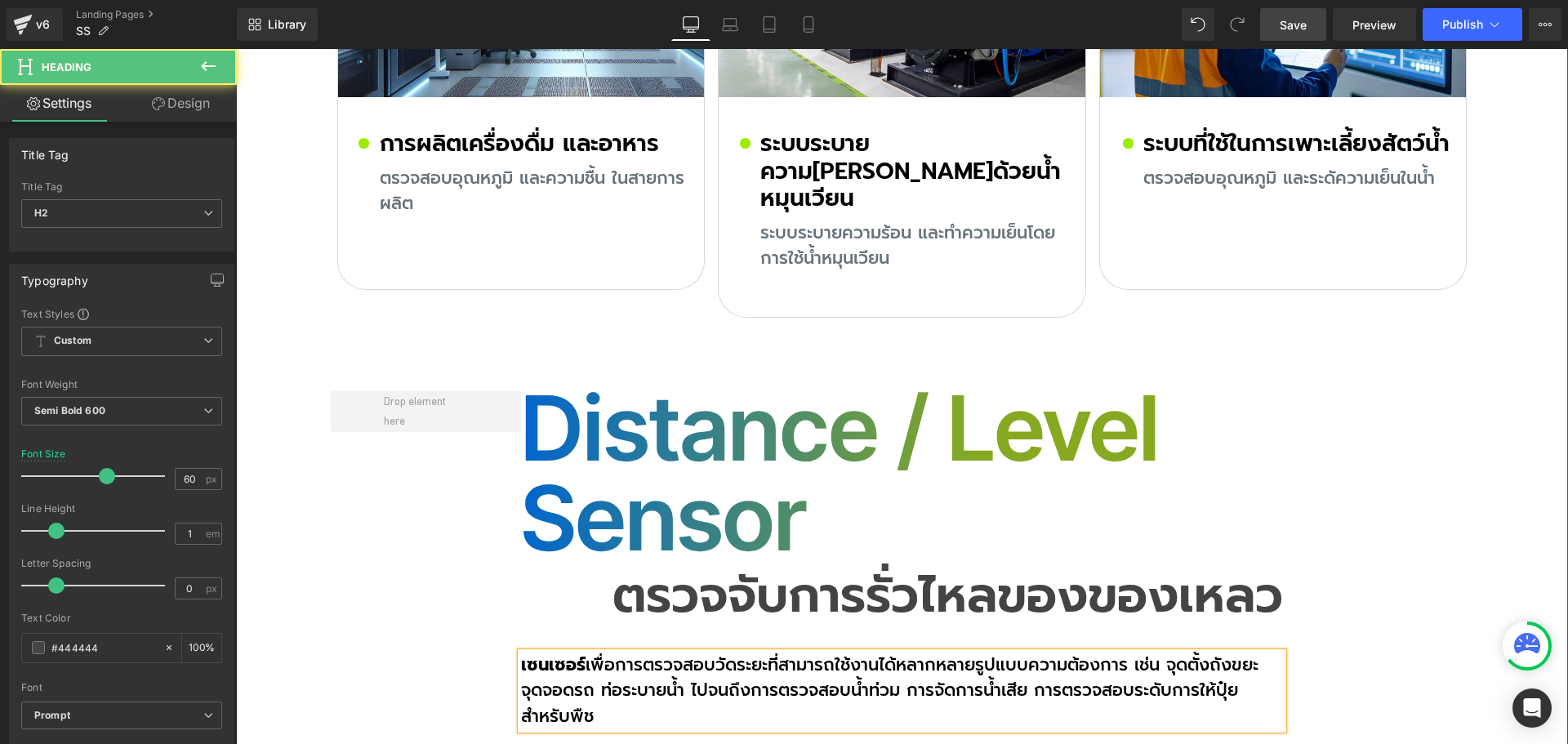
click at [648, 571] on h2 "ตรวจจับการรั่วไหลของของเหลว" at bounding box center [901, 595] width 762 height 49
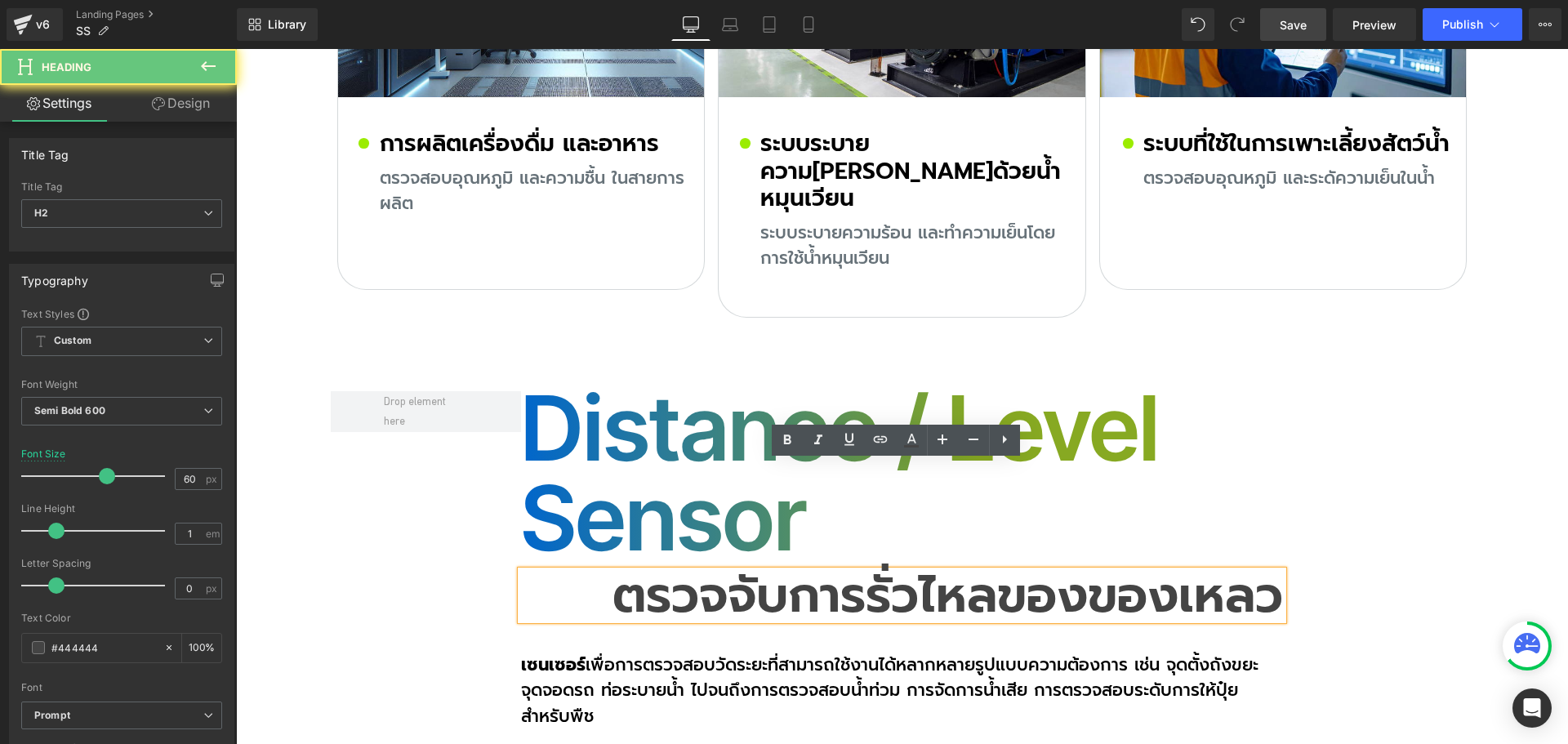
click at [661, 571] on h2 "ตรวจจับการรั่วไหลของของเหลว" at bounding box center [901, 595] width 762 height 49
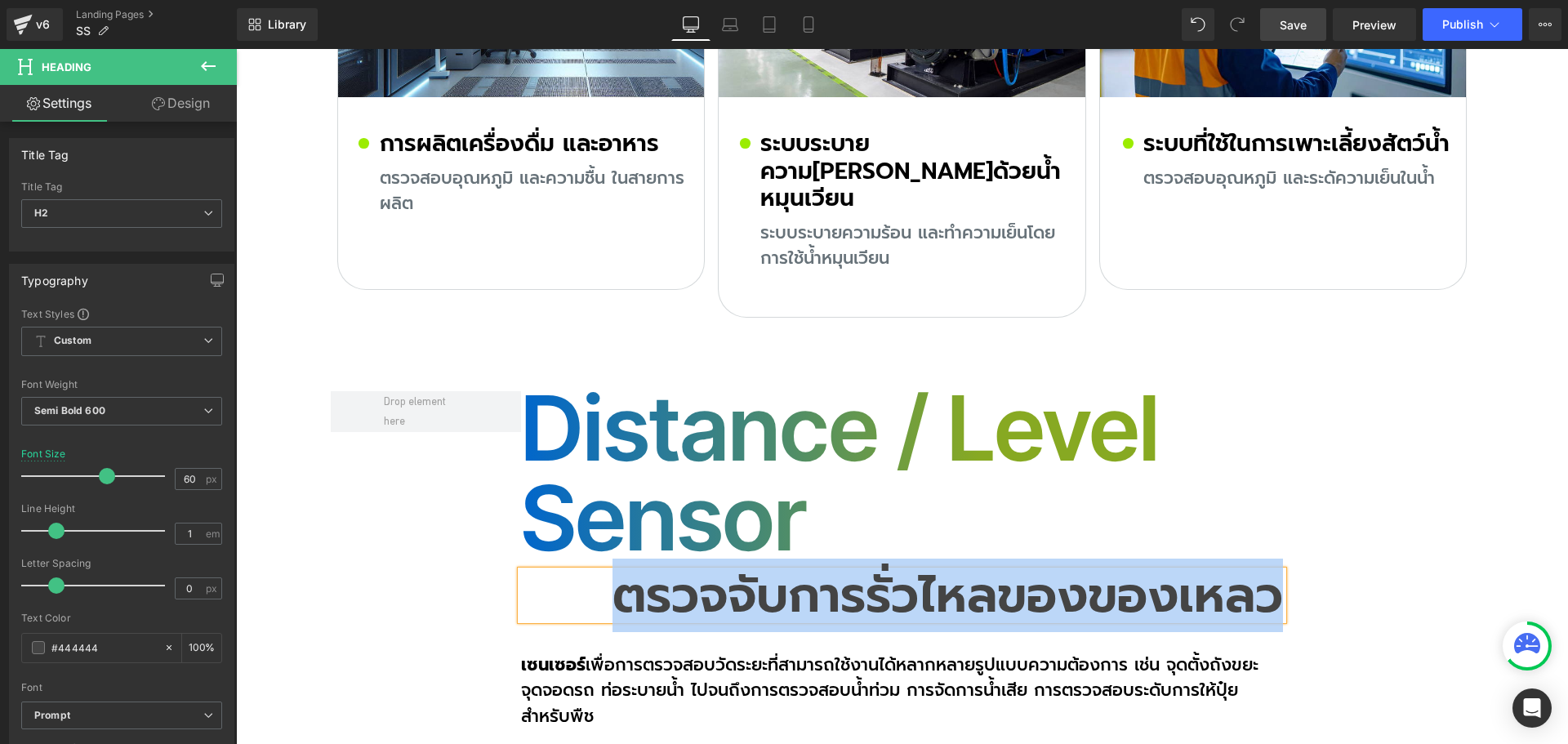
paste div
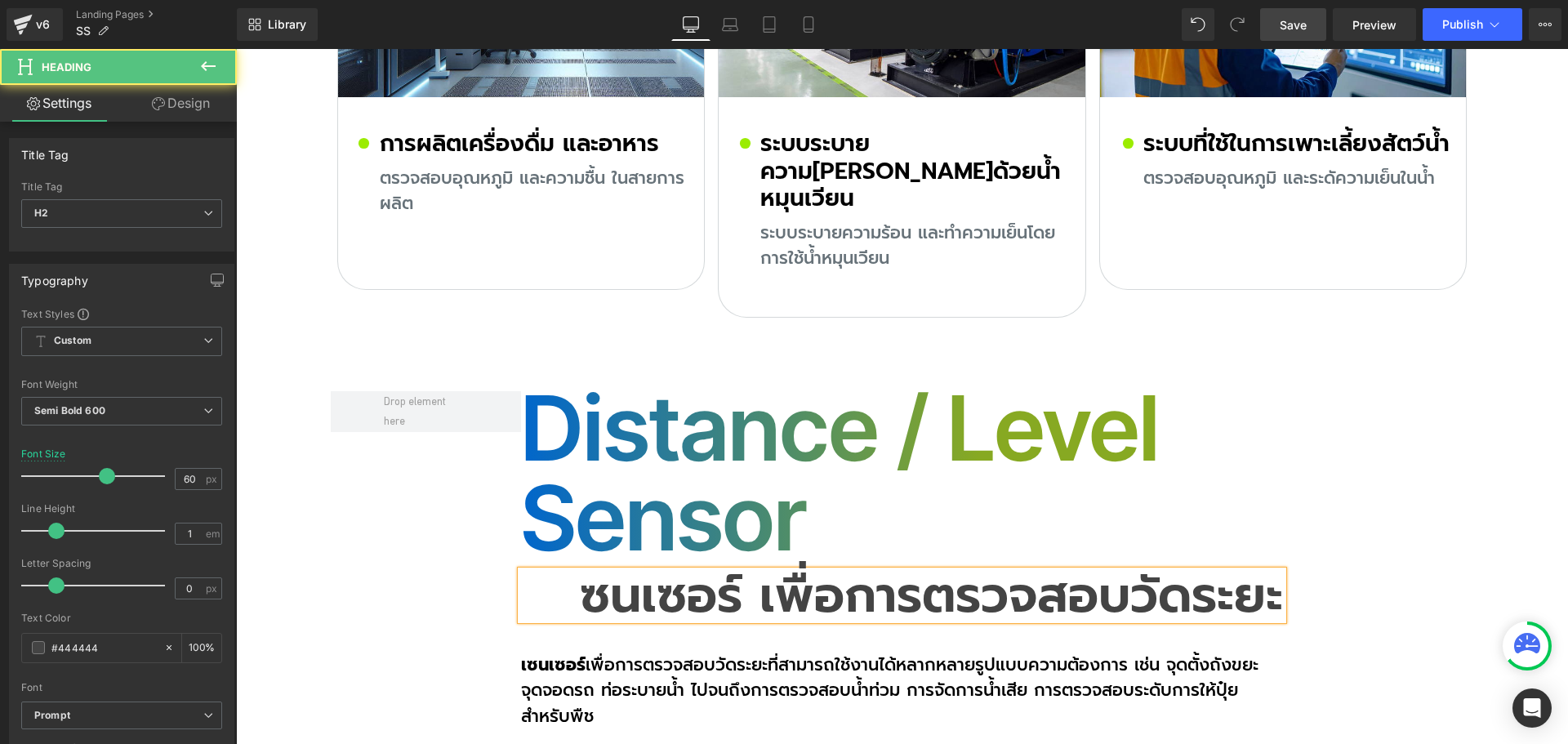
click at [755, 571] on h2 "ซนเซอร์ เพื่อการตรวจสอบวัดระยะ" at bounding box center [901, 595] width 762 height 49
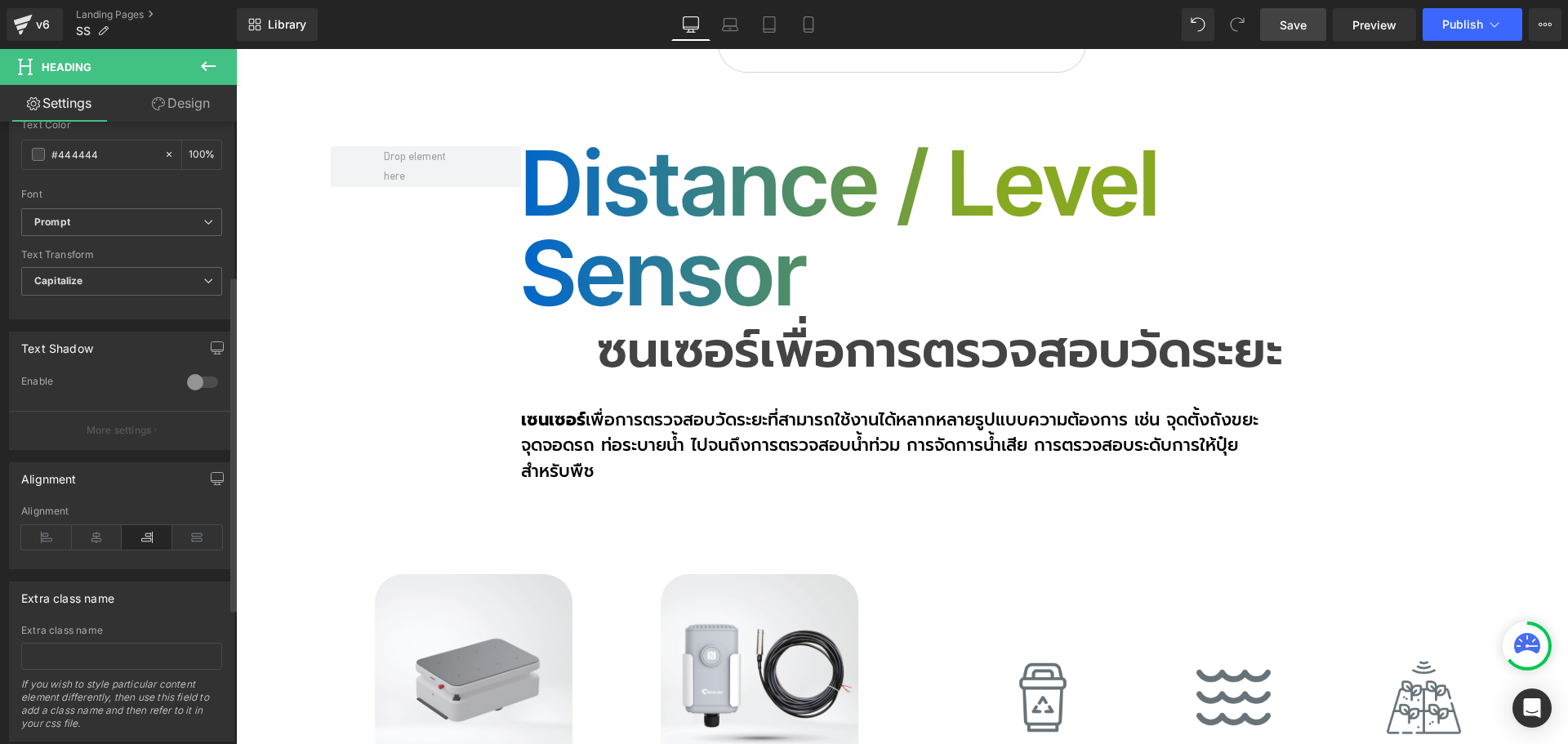
scroll to position [537, 0]
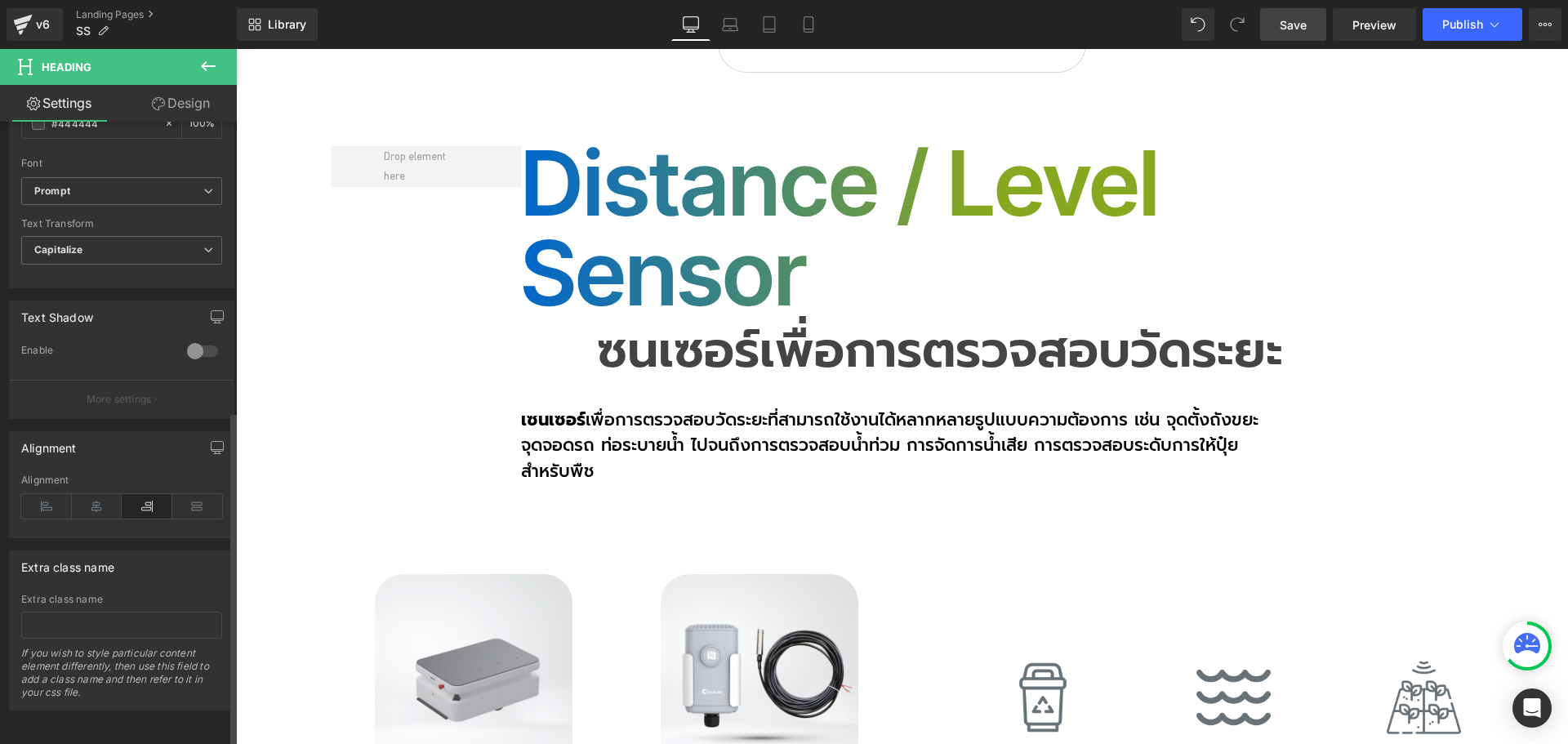
drag, startPoint x: 58, startPoint y: 496, endPoint x: 163, endPoint y: 499, distance: 105.0
click at [58, 497] on icon at bounding box center [46, 506] width 50 height 24
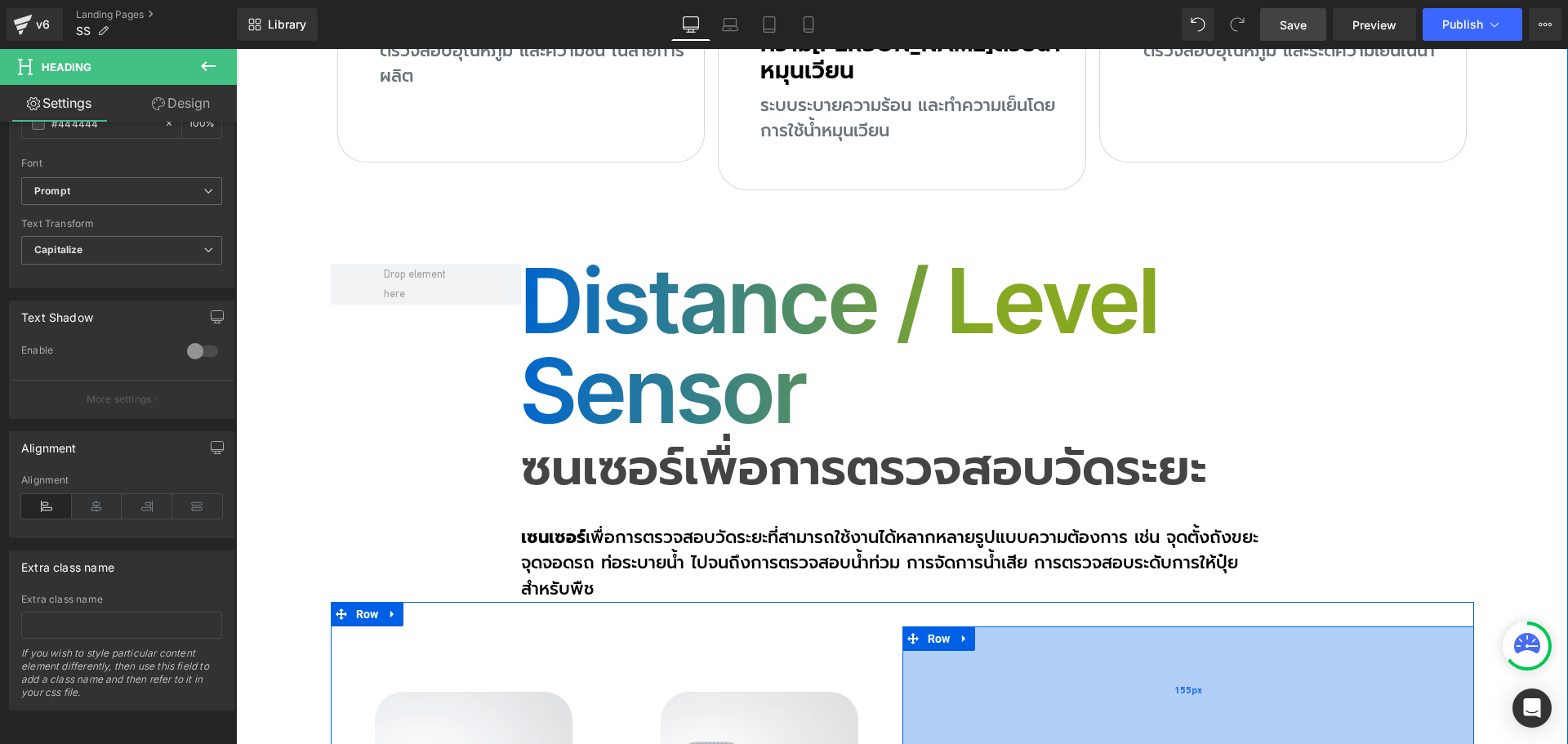
scroll to position [9376, 0]
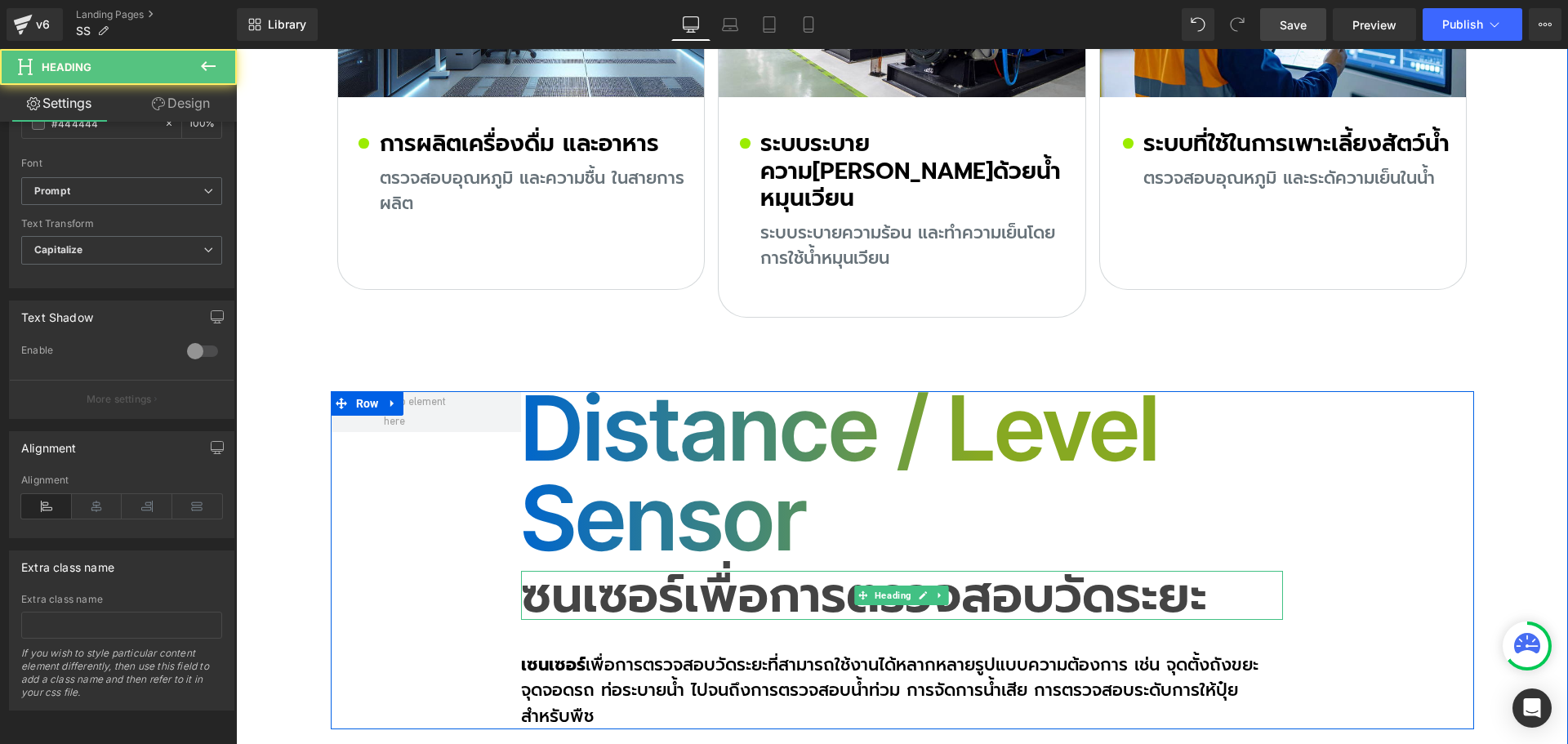
click at [609, 571] on h2 "ซนเซอร์เพื่อการตรวจสอบวัดระยะ" at bounding box center [901, 595] width 762 height 49
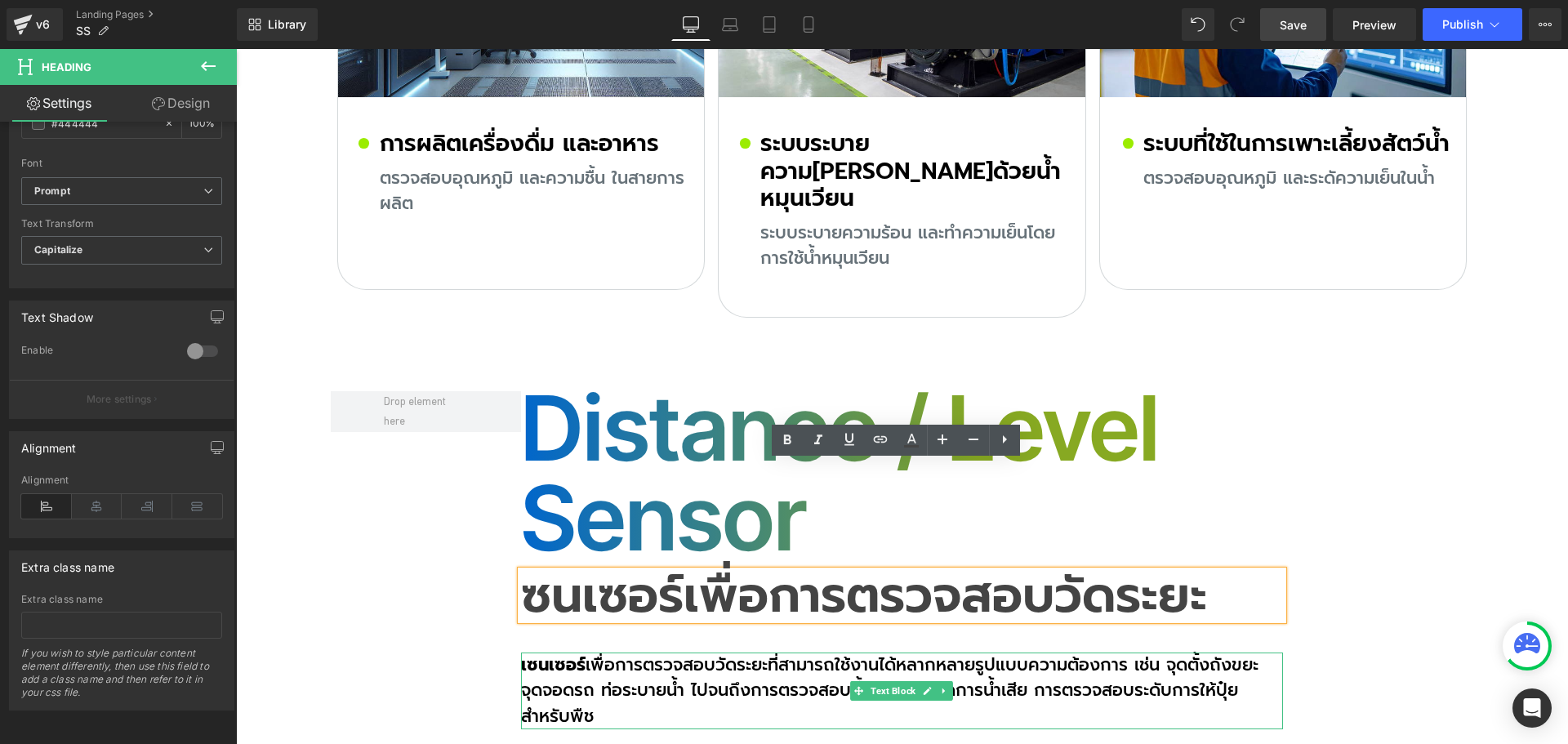
click at [642, 652] on p "เซนเซอร์ เพื่อการตรวจสอบวัดระยะที่สามารถใช้งานได้หลากหลายรูปแบบความต้องการ เช่น…" at bounding box center [901, 691] width 762 height 77
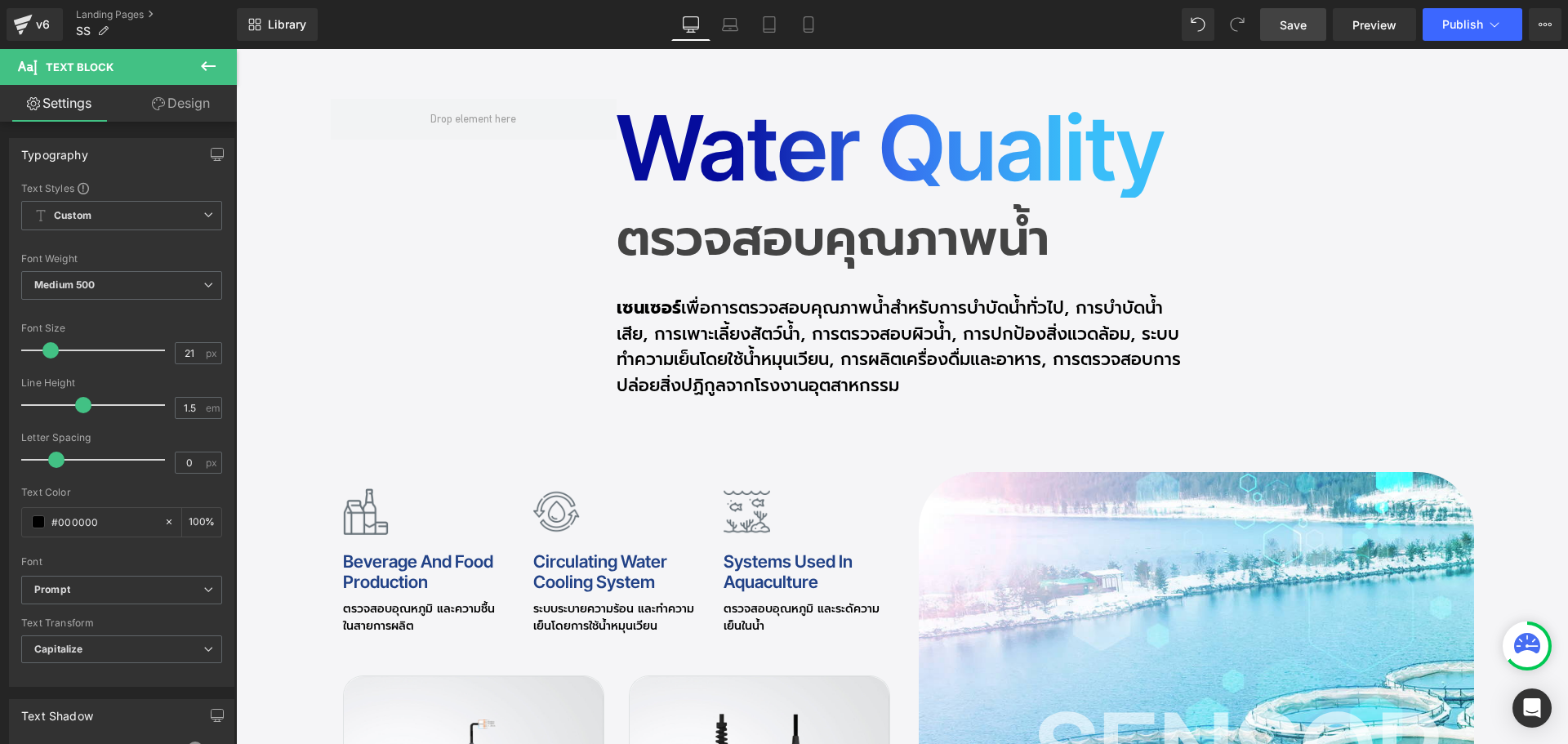
scroll to position [4722, 0]
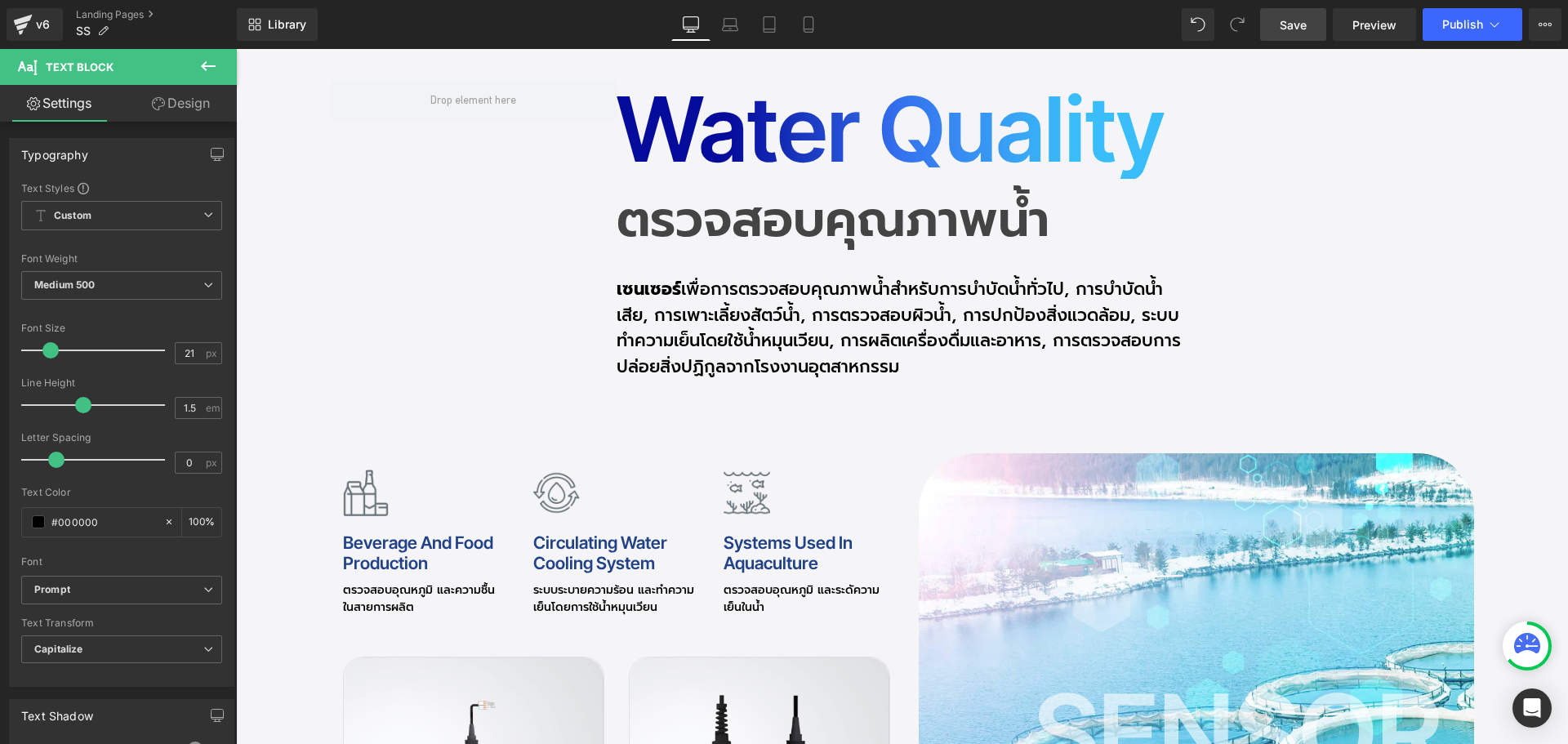
click at [670, 195] on h2 "ตรวจสอบคุณภาพน้ำ" at bounding box center [902, 219] width 572 height 49
click at [645, 195] on h2 "ตรวจสอบคุณภาพน้ำ" at bounding box center [902, 219] width 572 height 49
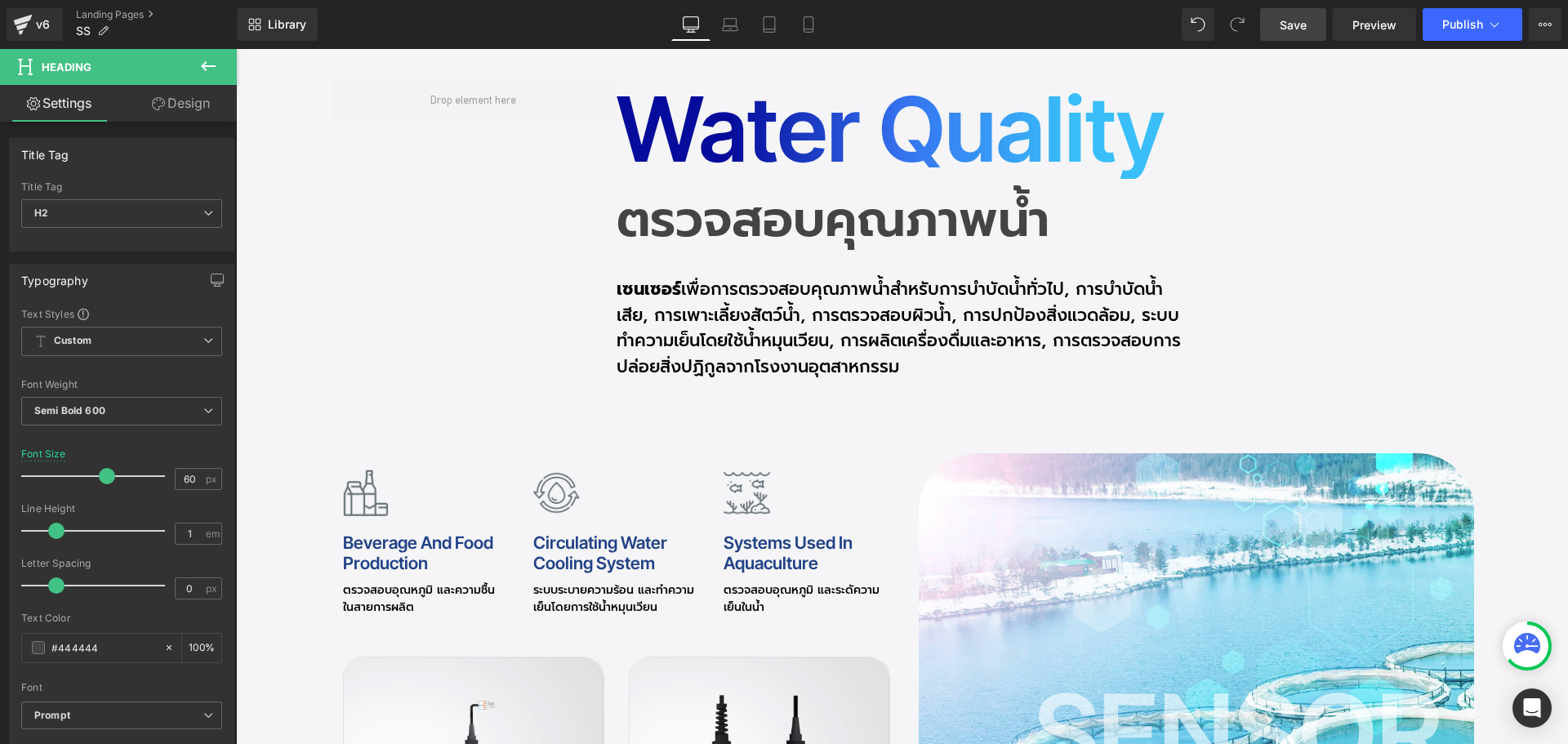
click at [184, 96] on link "Design" at bounding box center [181, 103] width 118 height 37
click at [0, 0] on div "Spacing" at bounding box center [0, 0] width 0 height 0
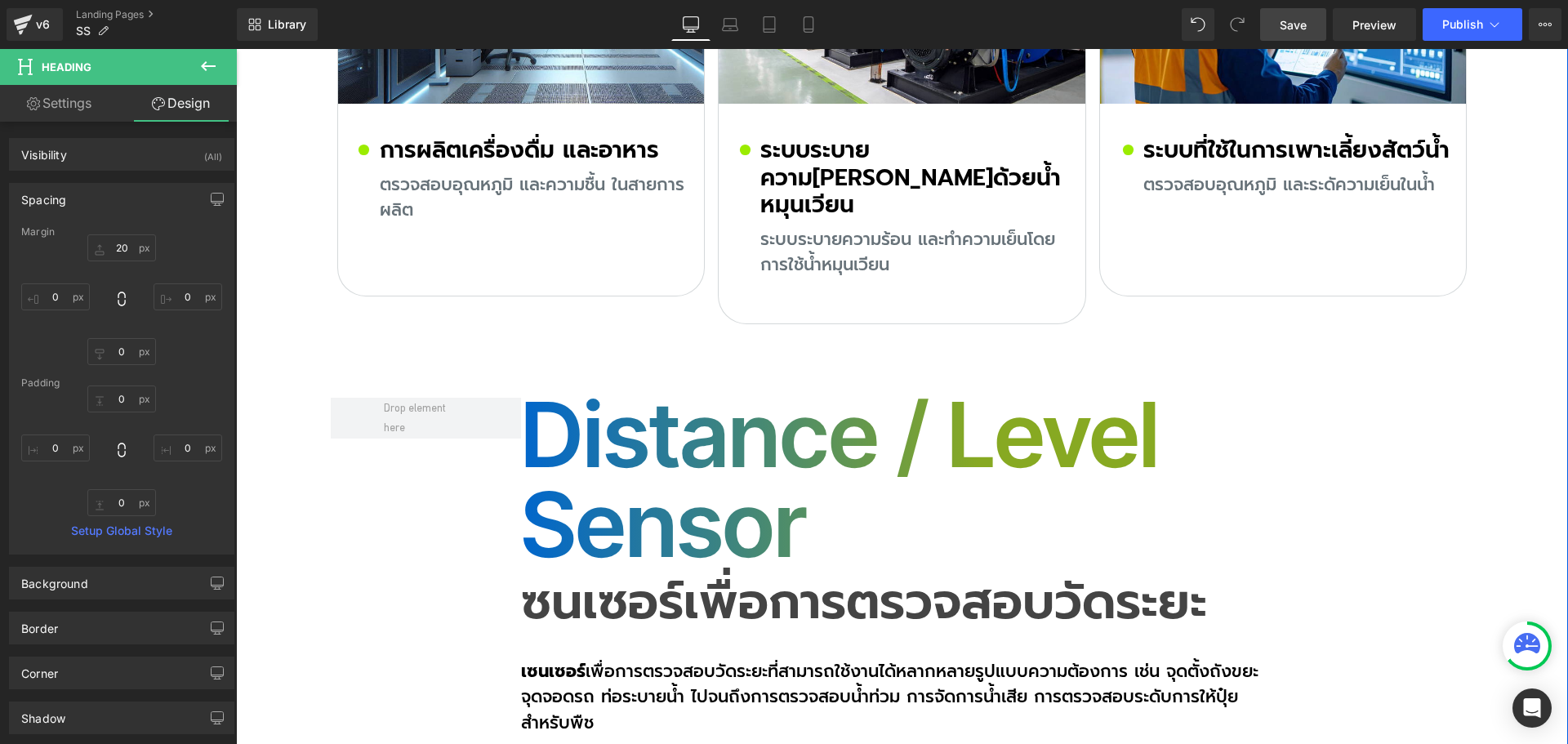
scroll to position [9539, 0]
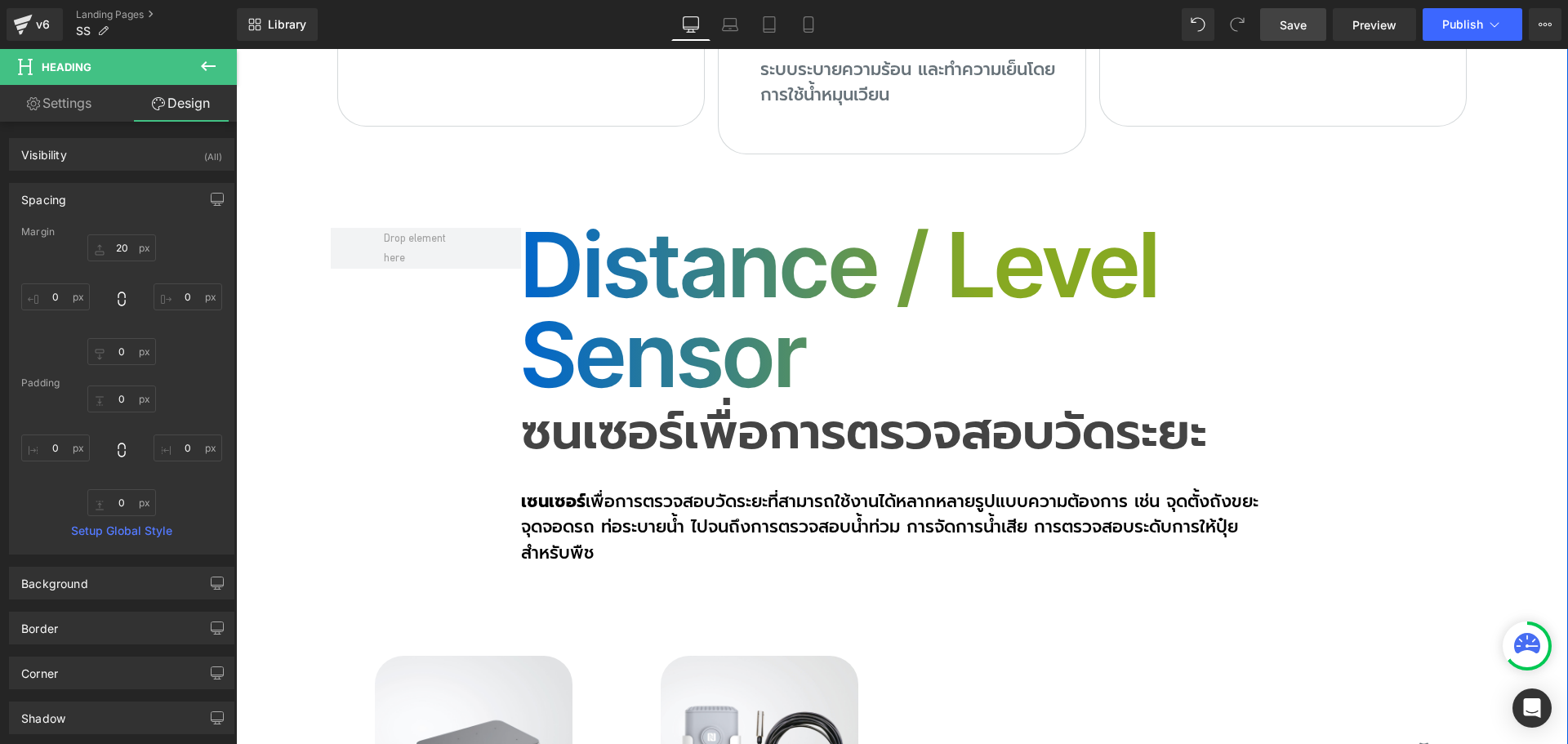
click at [605, 407] on h2 "ซนเซอร์เพื่อการตรวจสอบวัดระยะ" at bounding box center [901, 432] width 762 height 49
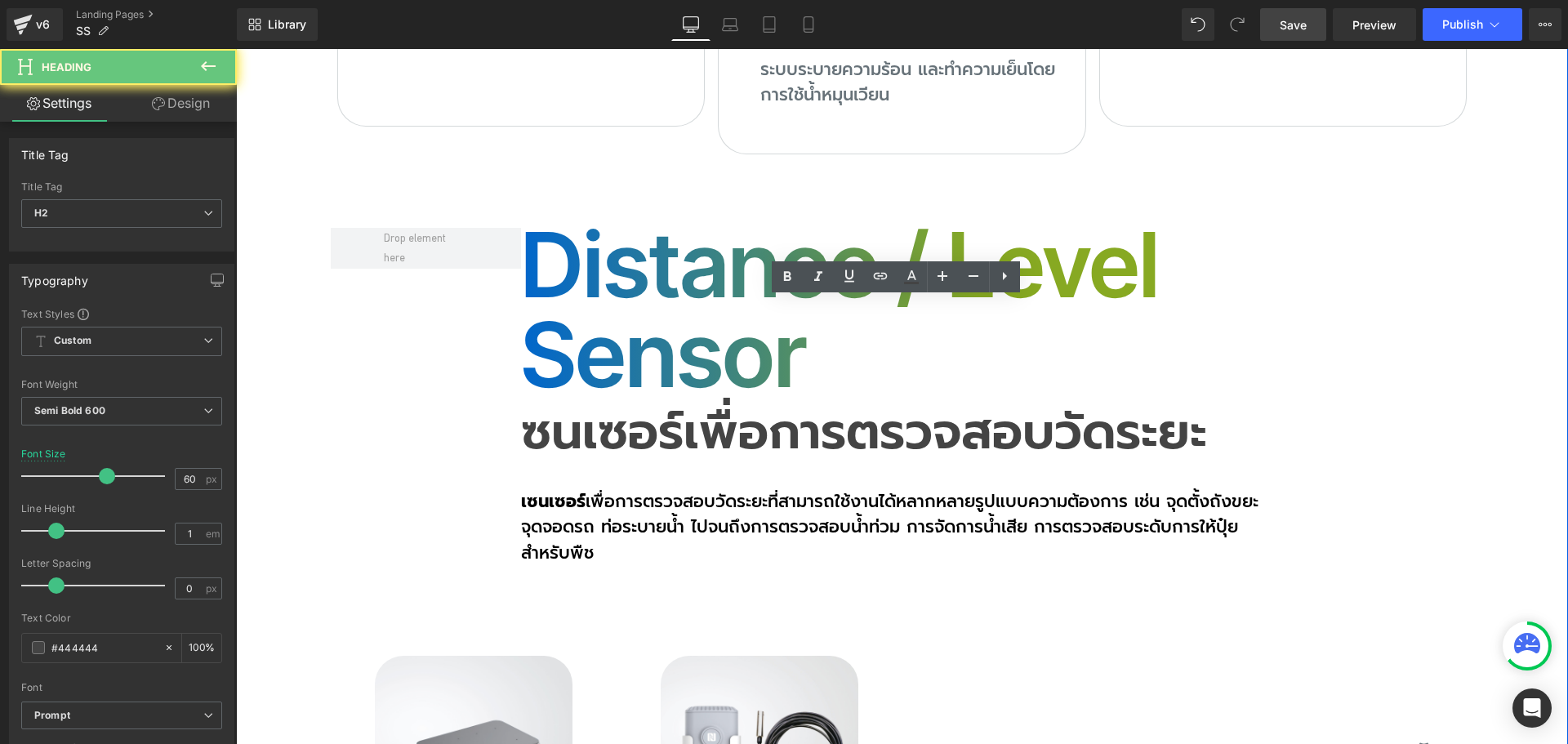
click at [571, 407] on h2 "ซนเซอร์เพื่อการตรวจสอบวัดระยะ" at bounding box center [901, 432] width 762 height 49
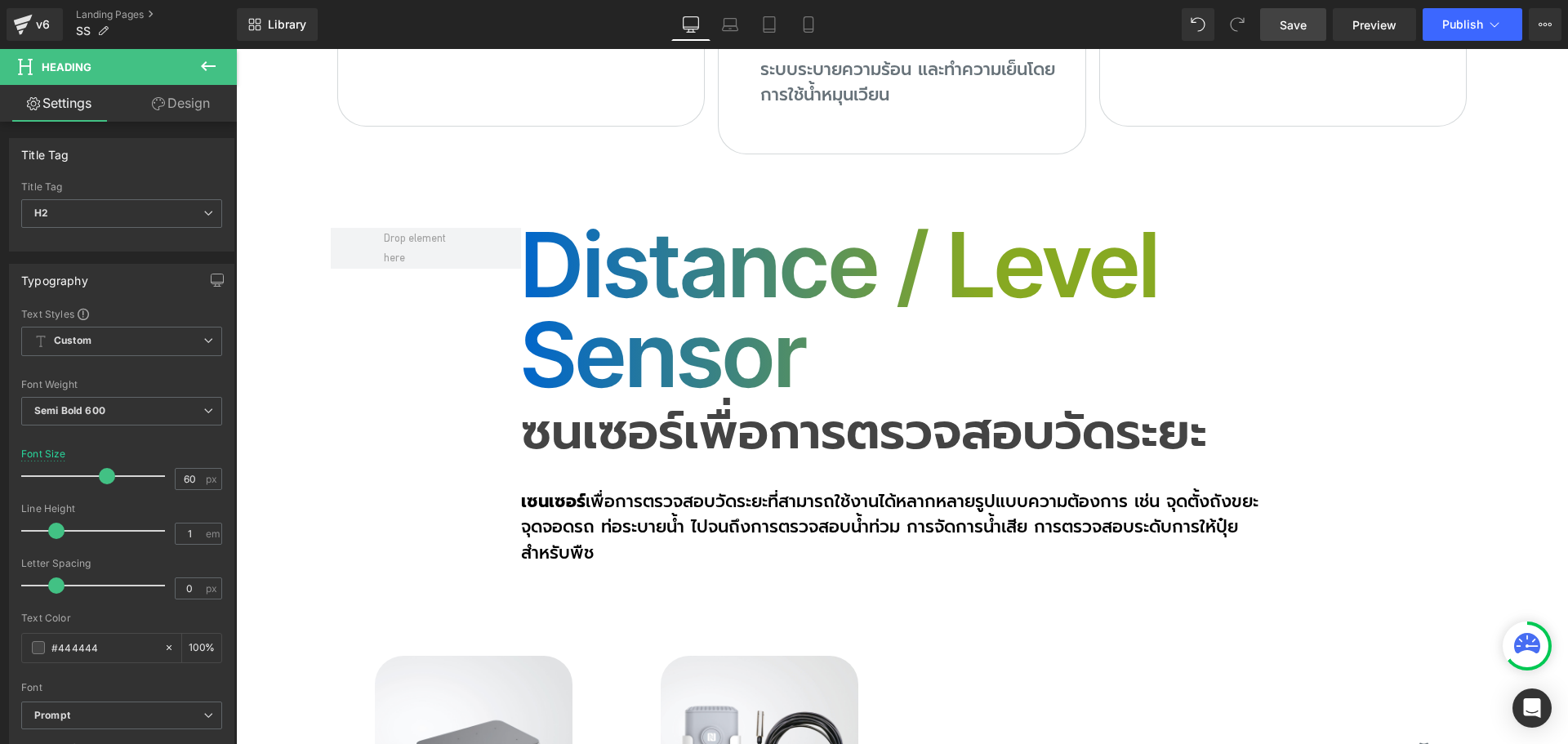
click at [181, 93] on link "Design" at bounding box center [181, 103] width 118 height 37
click at [0, 0] on div "Spacing" at bounding box center [0, 0] width 0 height 0
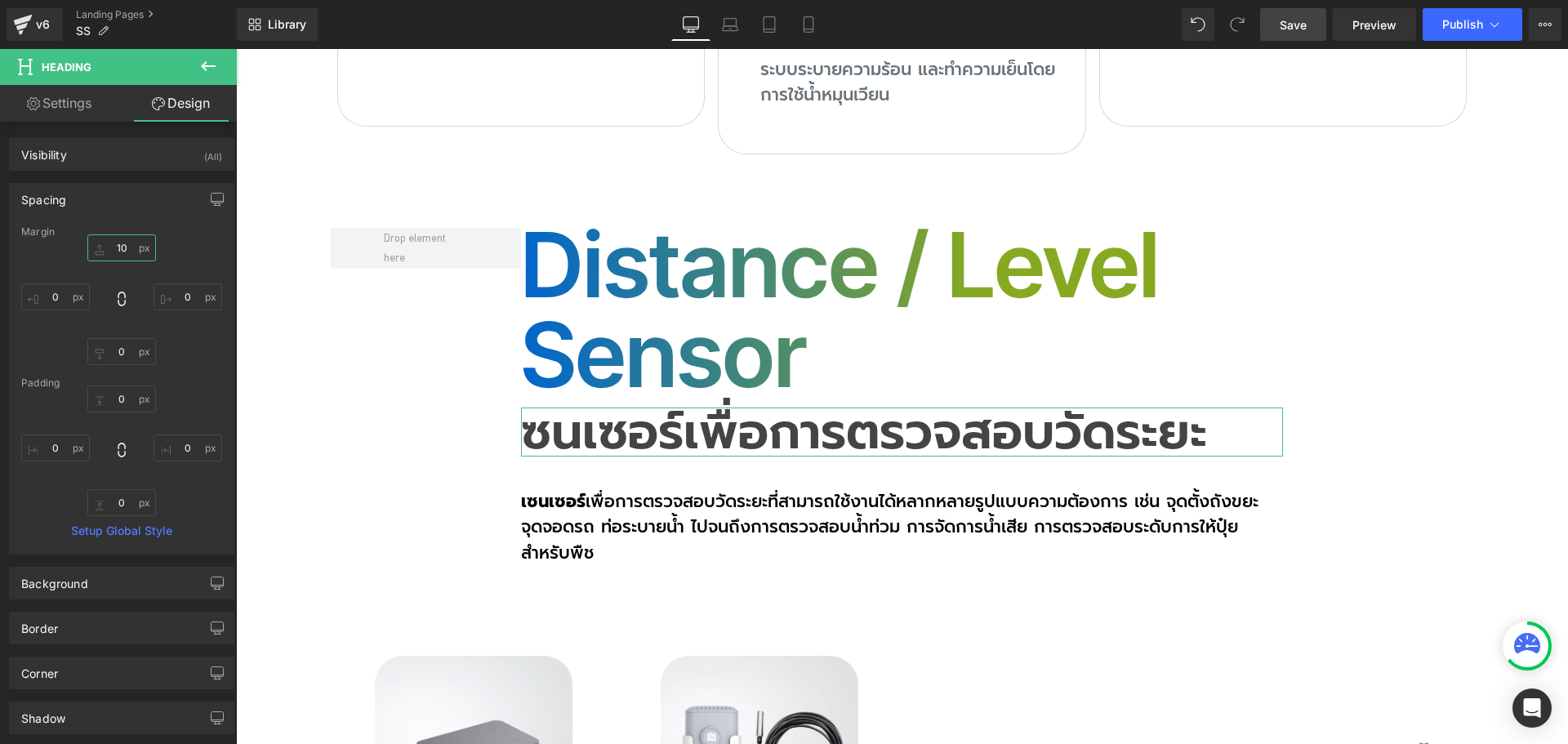
click at [121, 252] on input "text" at bounding box center [122, 248] width 69 height 27
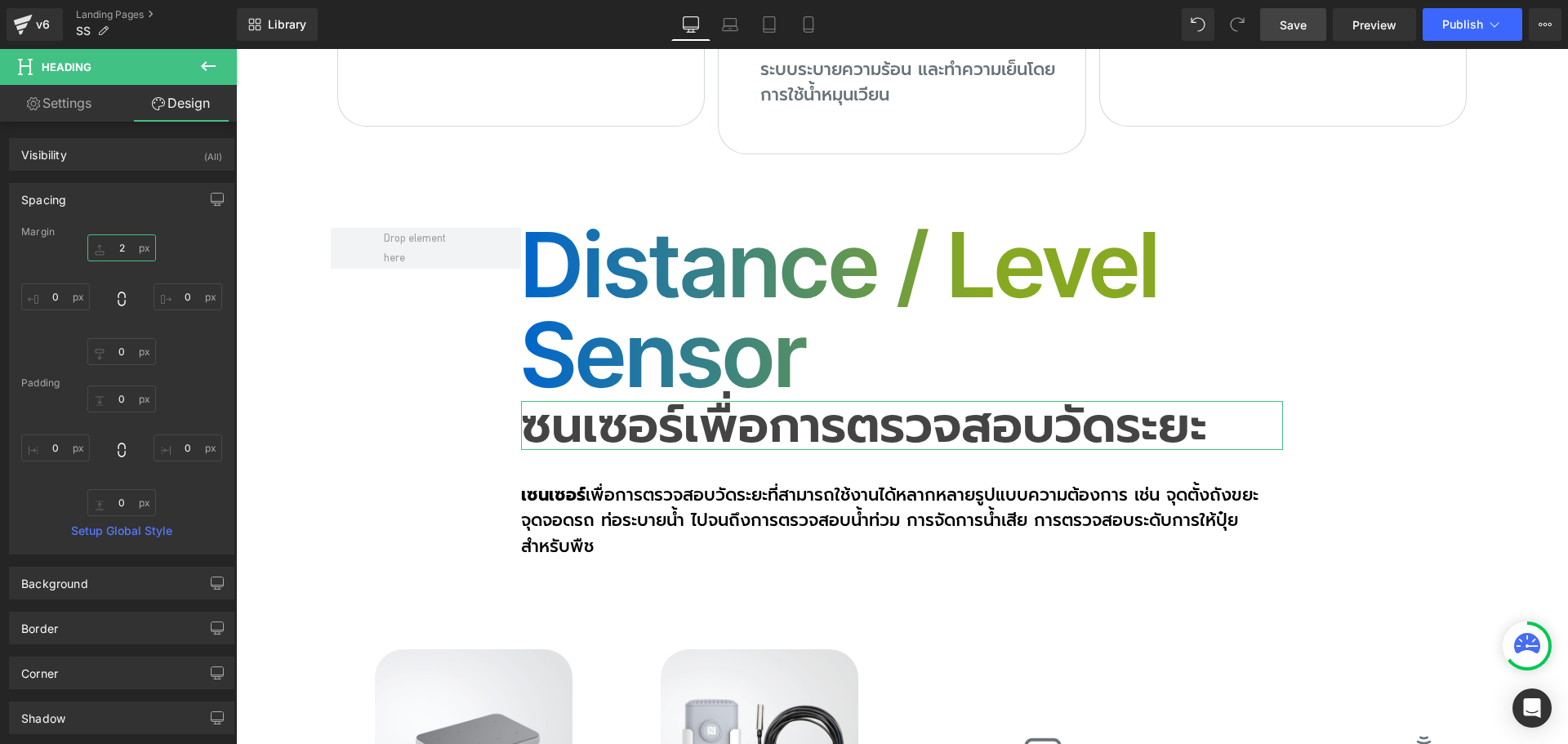
type input "20"
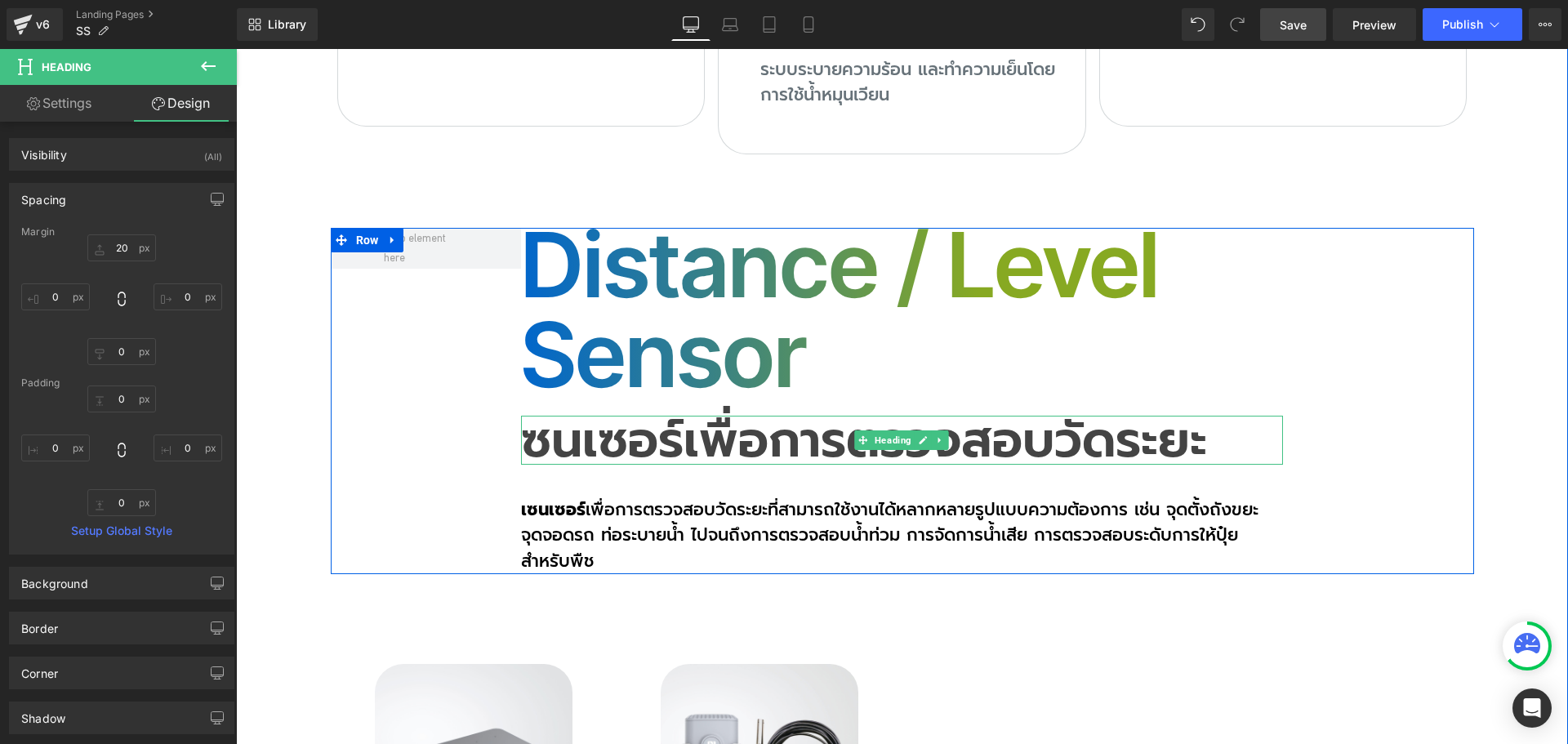
click at [512, 326] on div "Distance / Level Sensor Heading ซนเซอร์เพื่อการตรวจสอบวัดระยะ Heading เซนเซอร์ …" at bounding box center [902, 401] width 1143 height 347
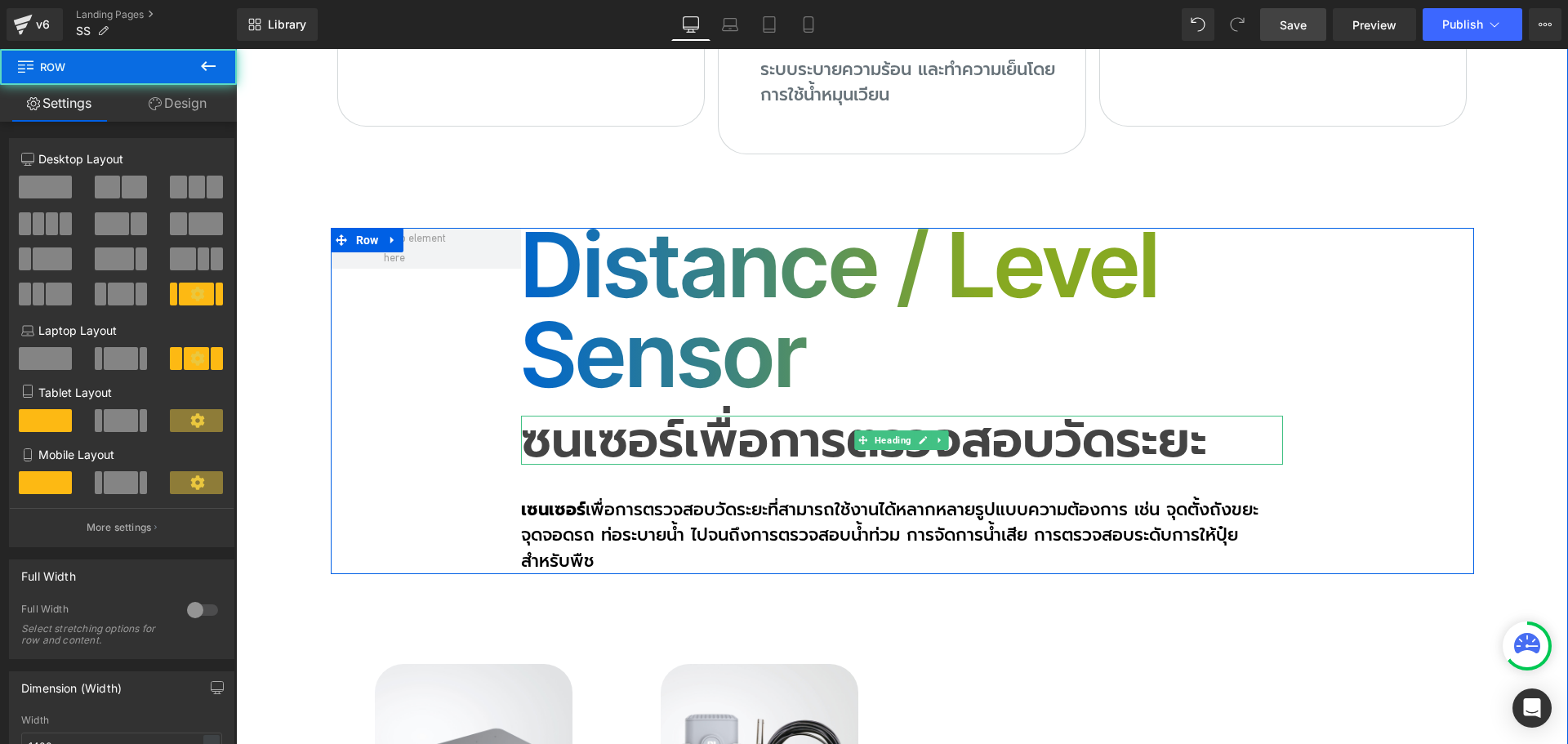
click at [521, 416] on h2 "ซนเซอร์เพื่อการตรวจสอบวัดระยะ" at bounding box center [901, 440] width 762 height 49
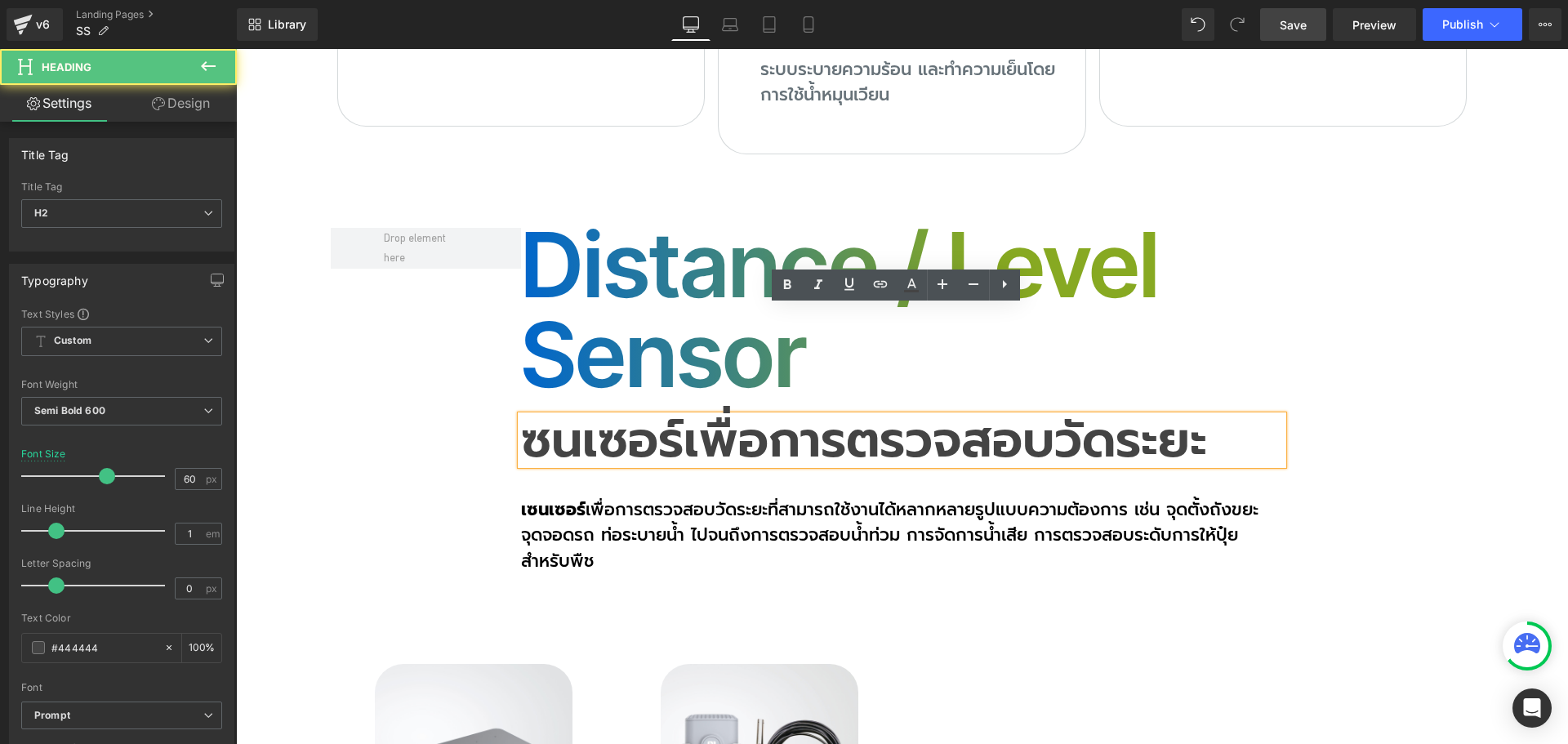
click at [521, 416] on h2 "ซนเซอร์เพื่อการตรวจสอบวัดระยะ" at bounding box center [901, 440] width 762 height 49
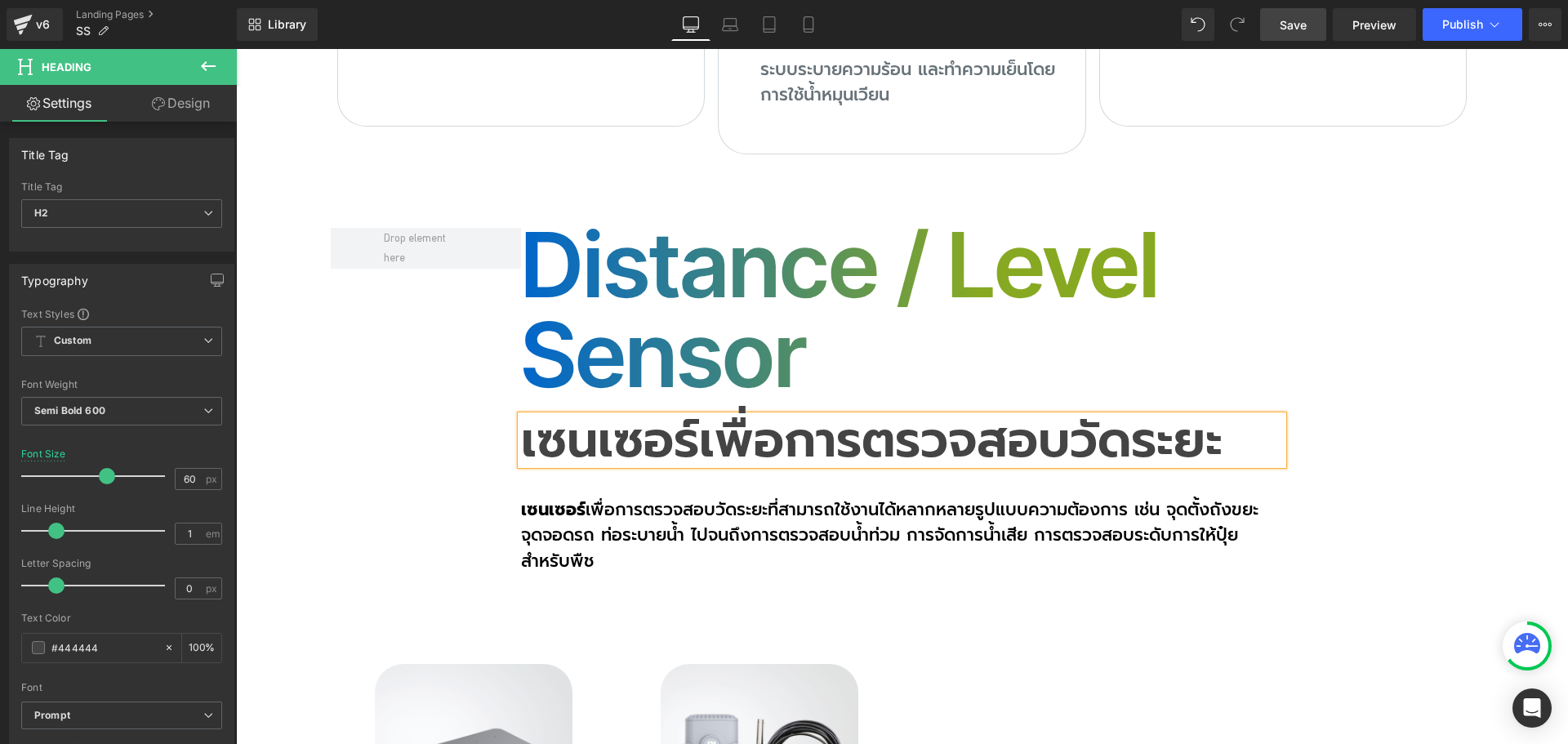
click at [1308, 337] on div "Distance / Level Sensor Heading เซนเซอร์เพื่อการตรวจสอบวัดระยะ Heading เซนเซอร์…" at bounding box center [902, 401] width 1143 height 347
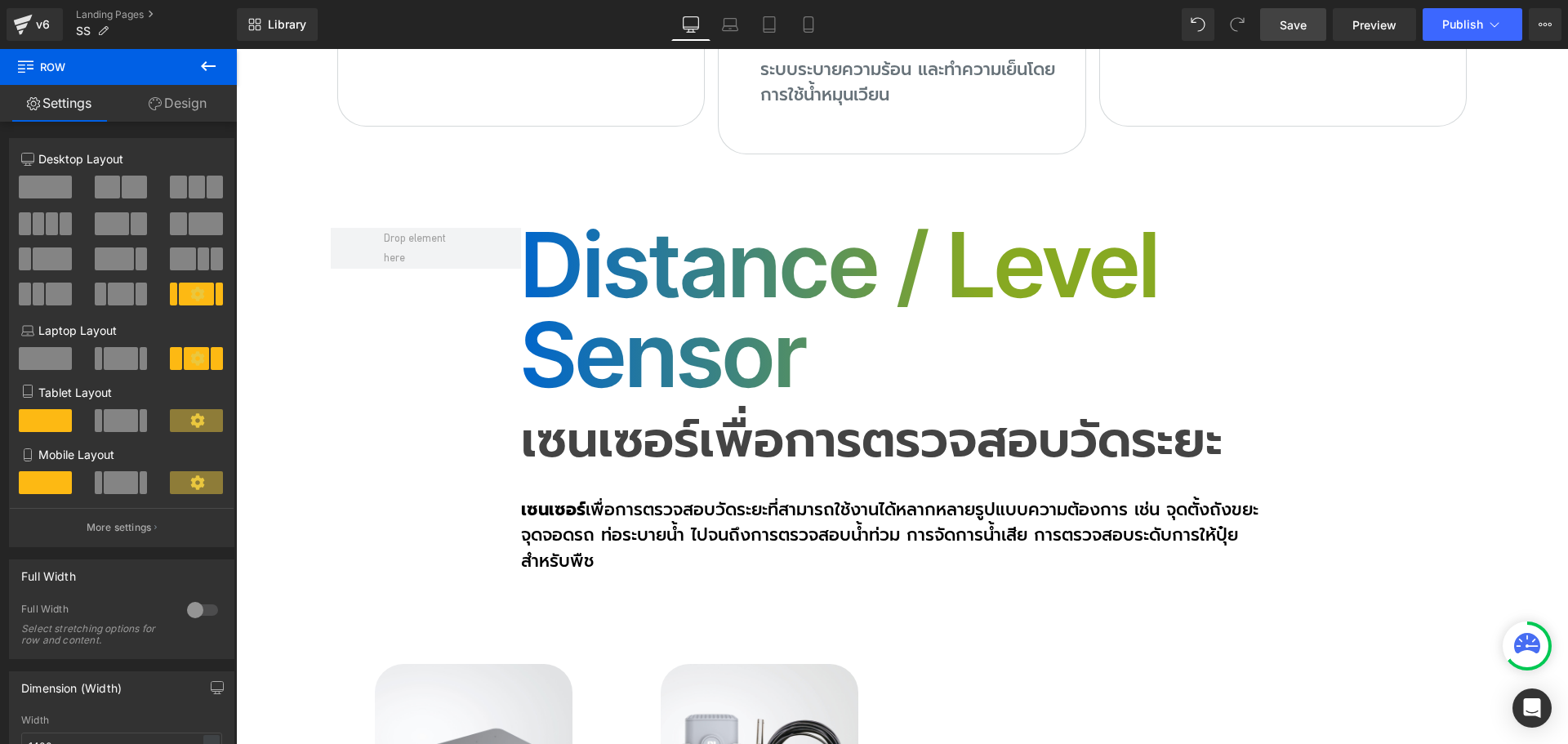
scroll to position [9457, 0]
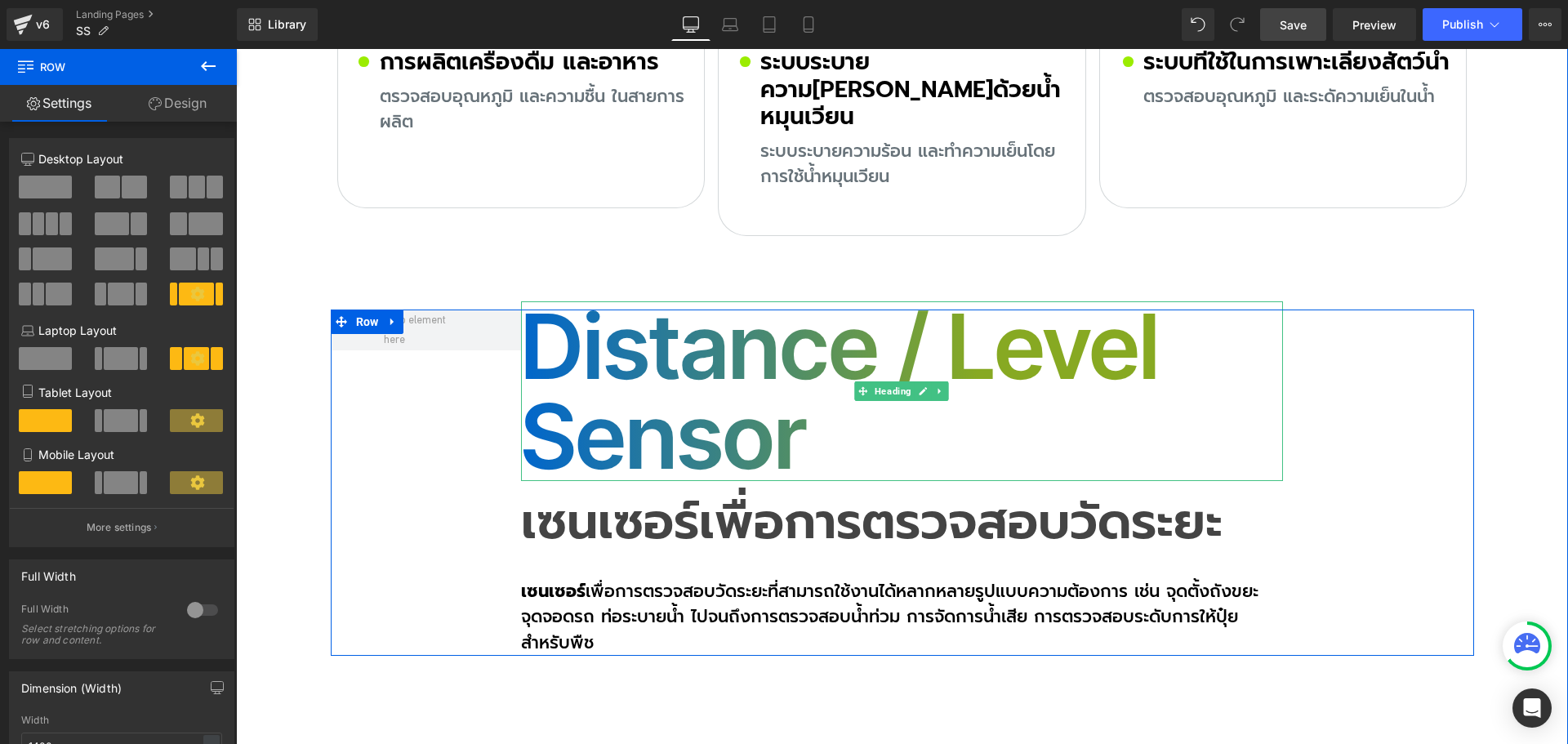
click at [678, 301] on h2 "Distance / Level Sensor" at bounding box center [901, 391] width 762 height 180
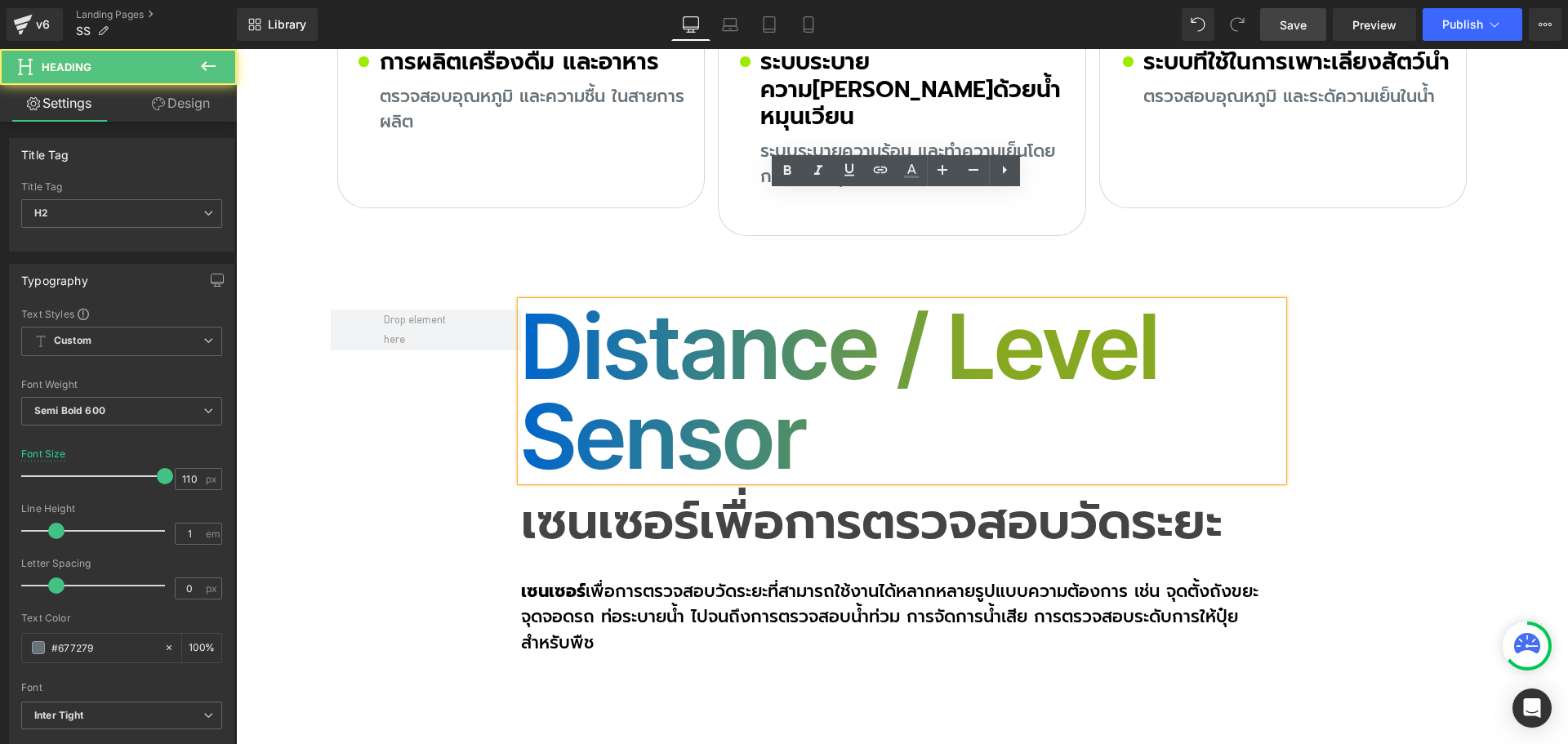
drag, startPoint x: 614, startPoint y: 238, endPoint x: 604, endPoint y: 240, distance: 10.2
click at [613, 301] on h2 "Distance / Level Sensor" at bounding box center [901, 391] width 762 height 180
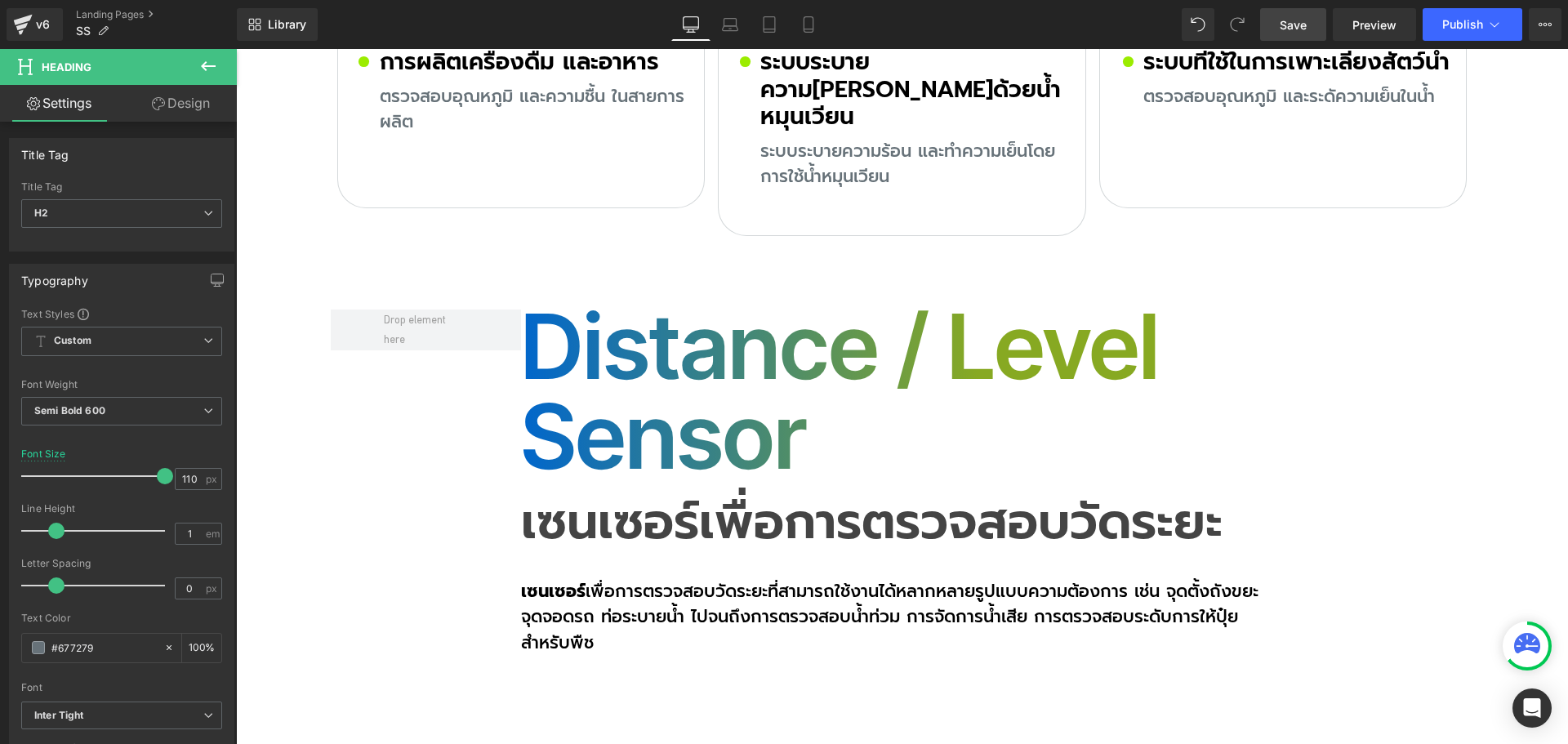
click at [215, 65] on icon at bounding box center [207, 65] width 19 height 19
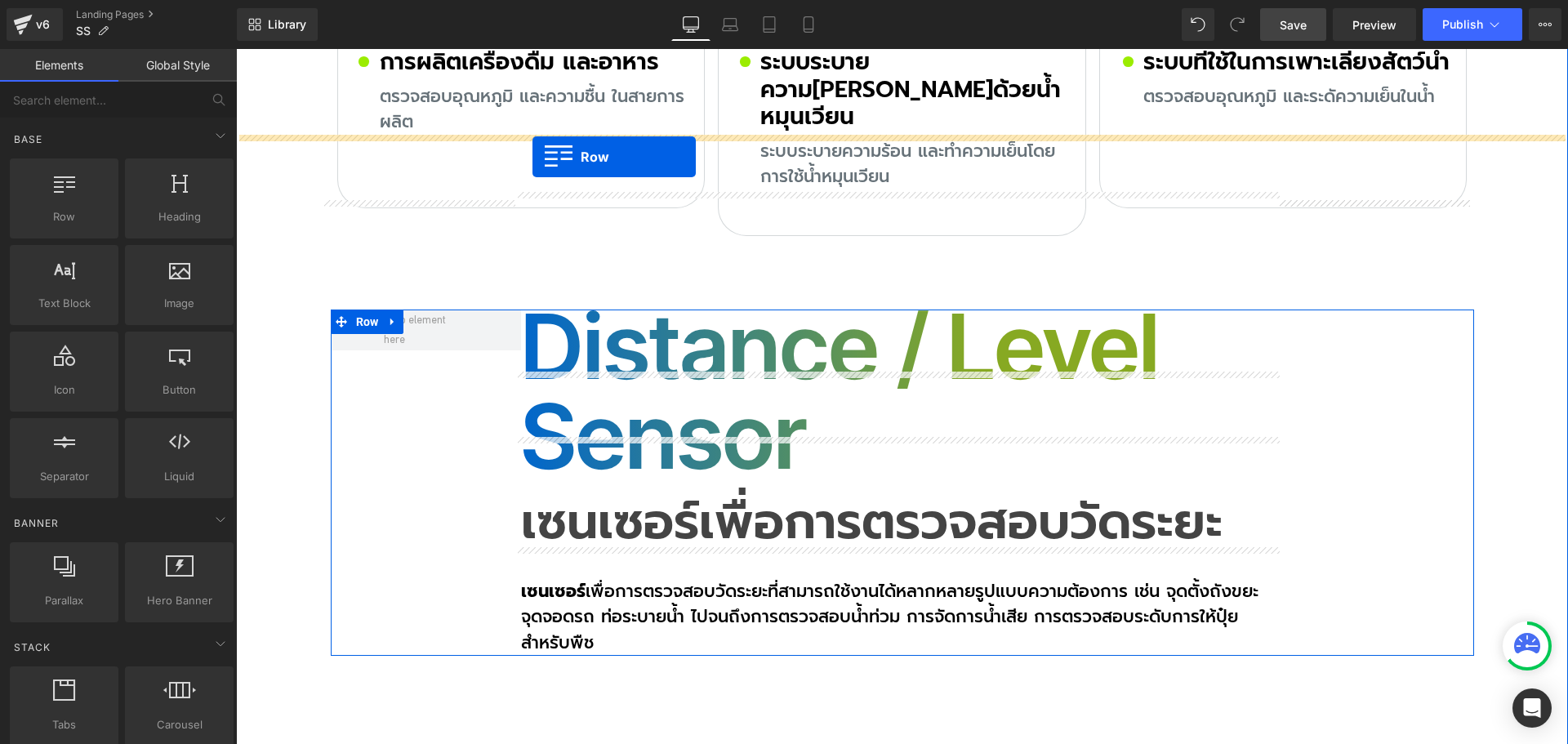
drag, startPoint x: 319, startPoint y: 200, endPoint x: 532, endPoint y: 157, distance: 217.3
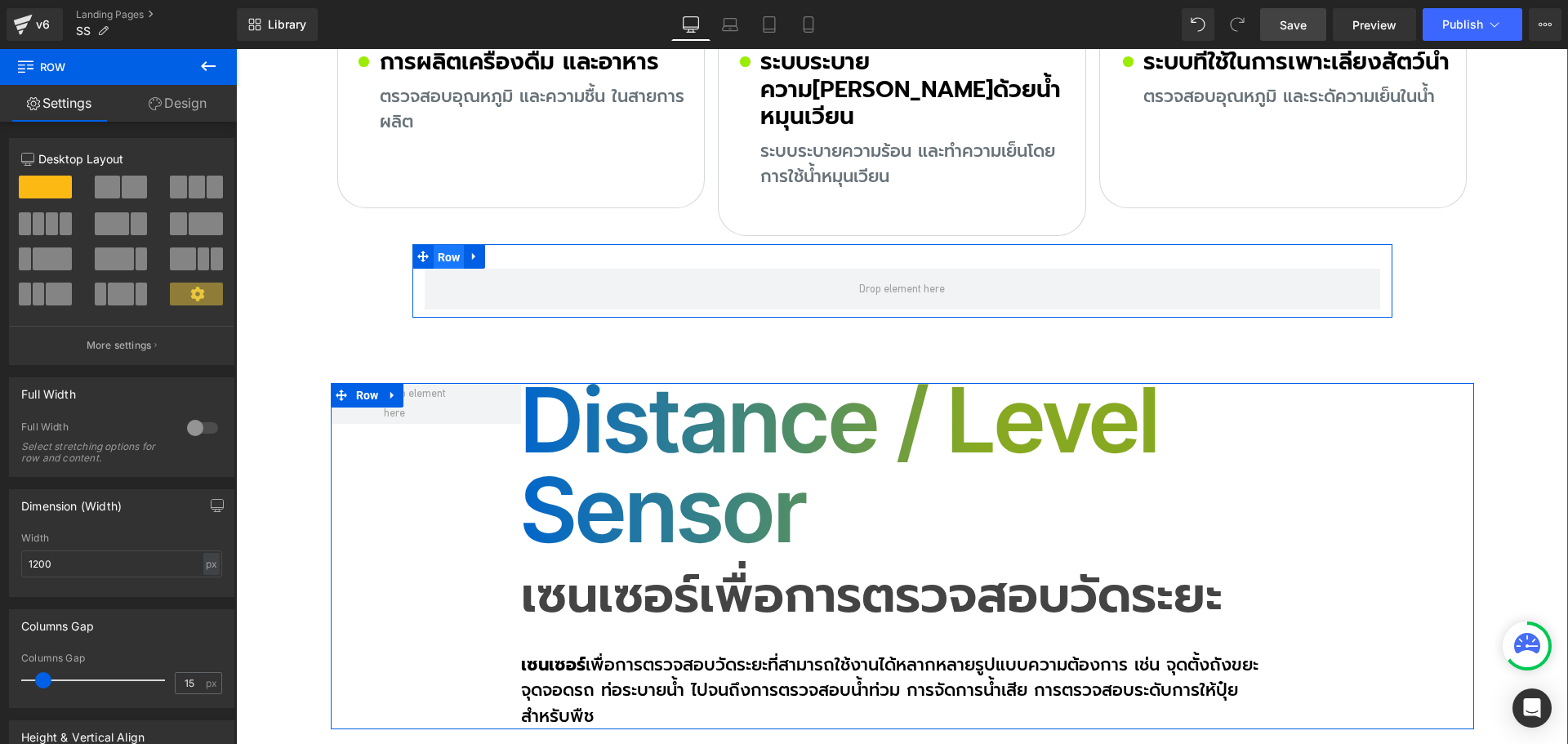
click at [440, 245] on span "Row" at bounding box center [448, 257] width 31 height 24
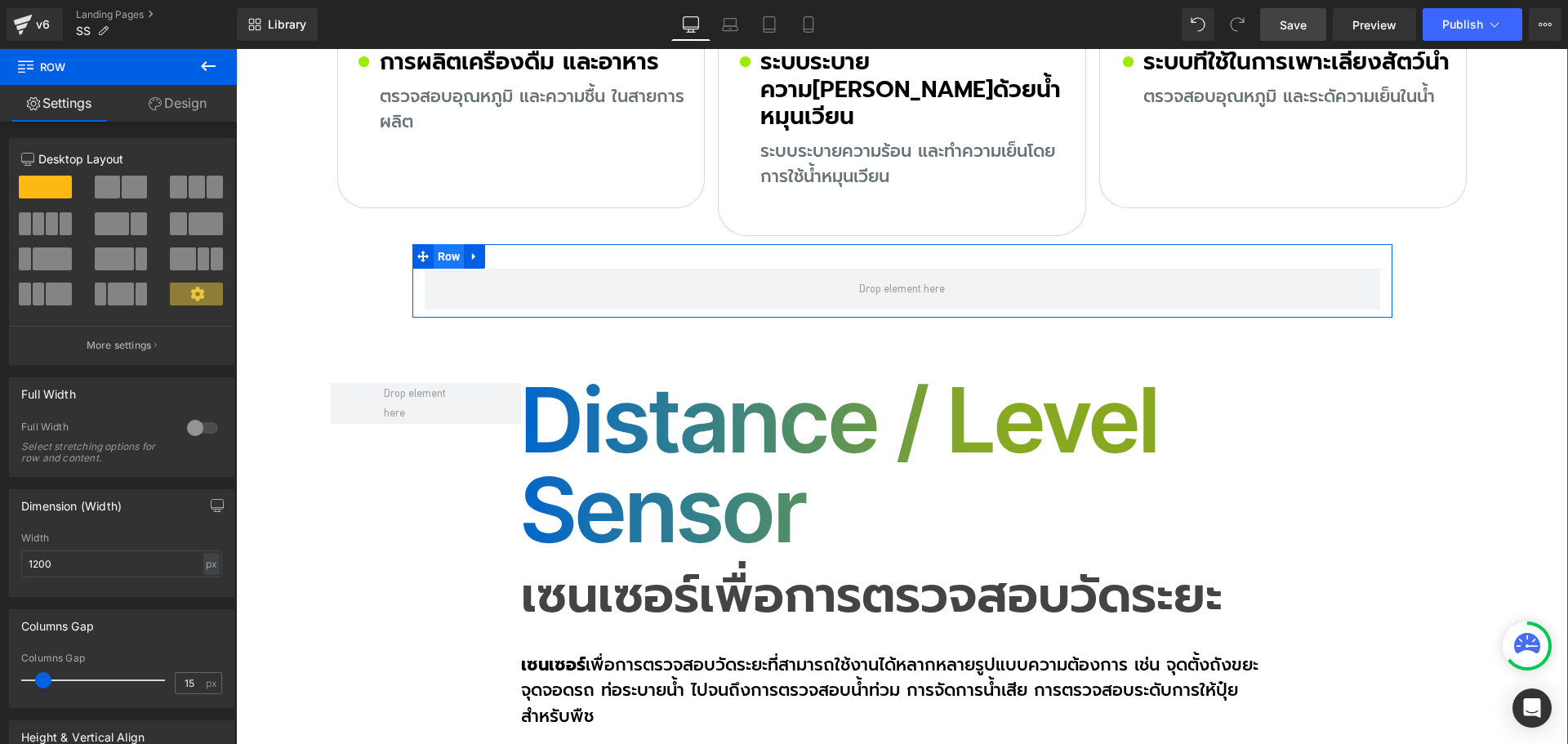
click at [445, 244] on span "Row" at bounding box center [448, 256] width 31 height 24
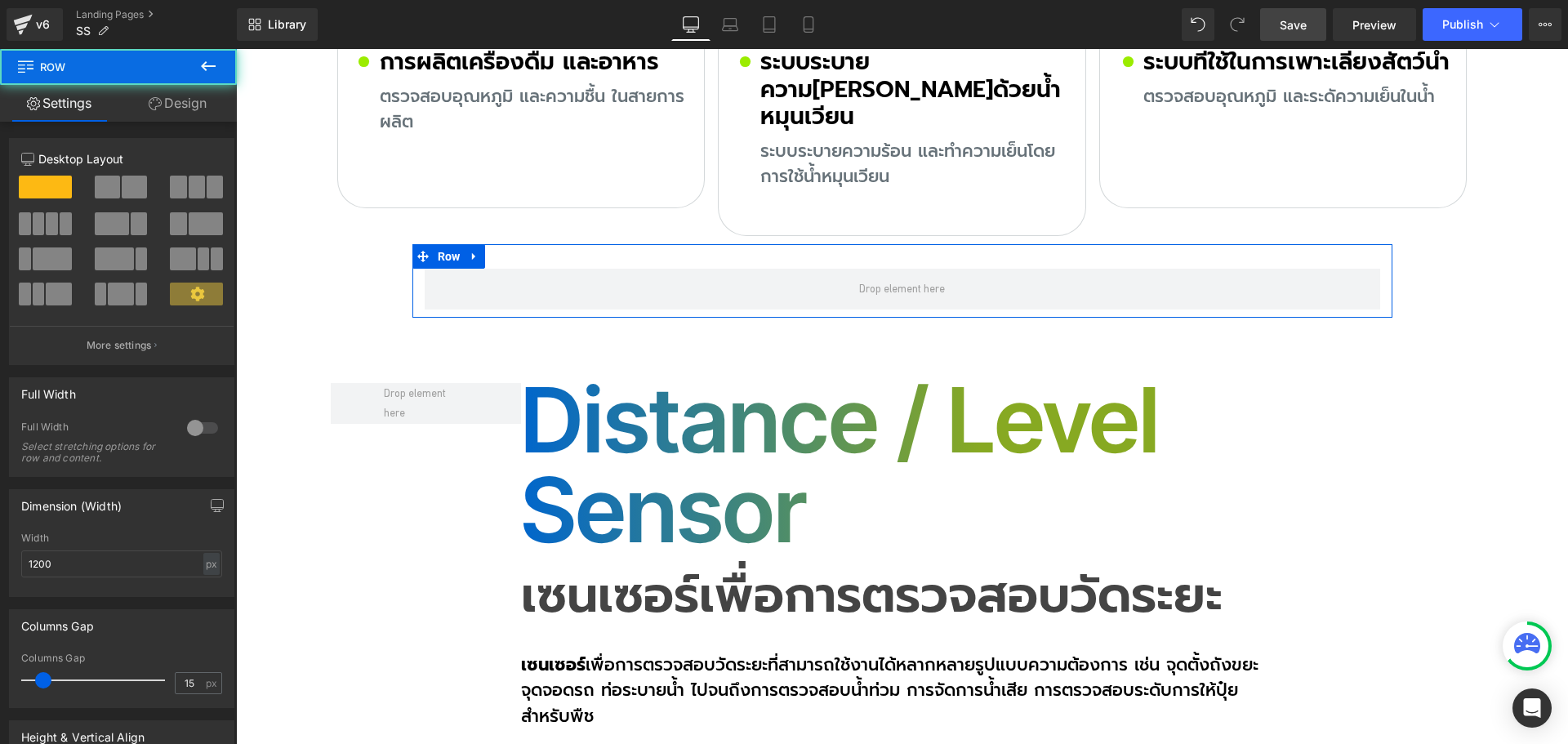
click at [207, 111] on link "Design" at bounding box center [177, 103] width 118 height 37
click at [0, 0] on div "Spacing" at bounding box center [0, 0] width 0 height 0
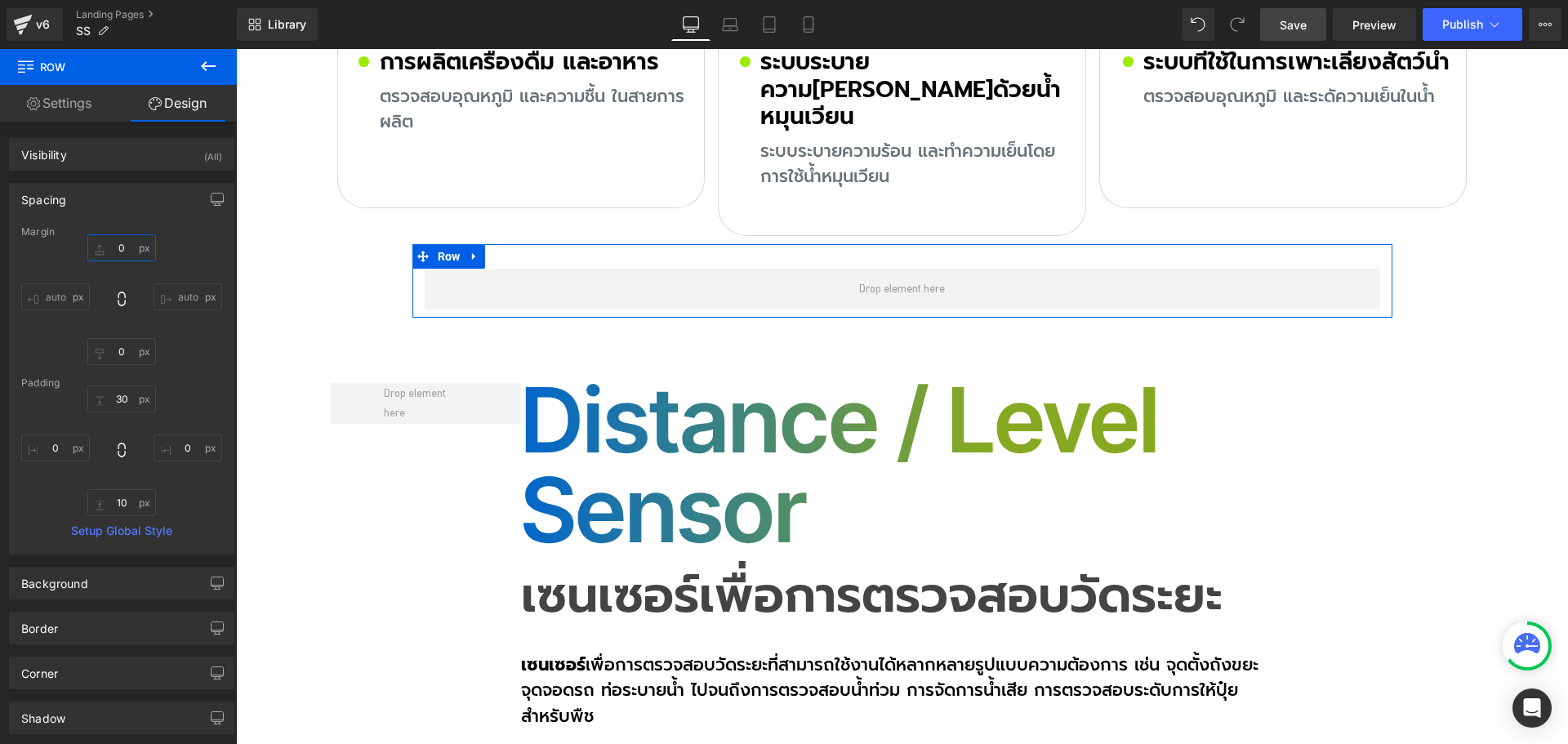
click at [133, 255] on input "0" at bounding box center [122, 248] width 69 height 27
type input "120"
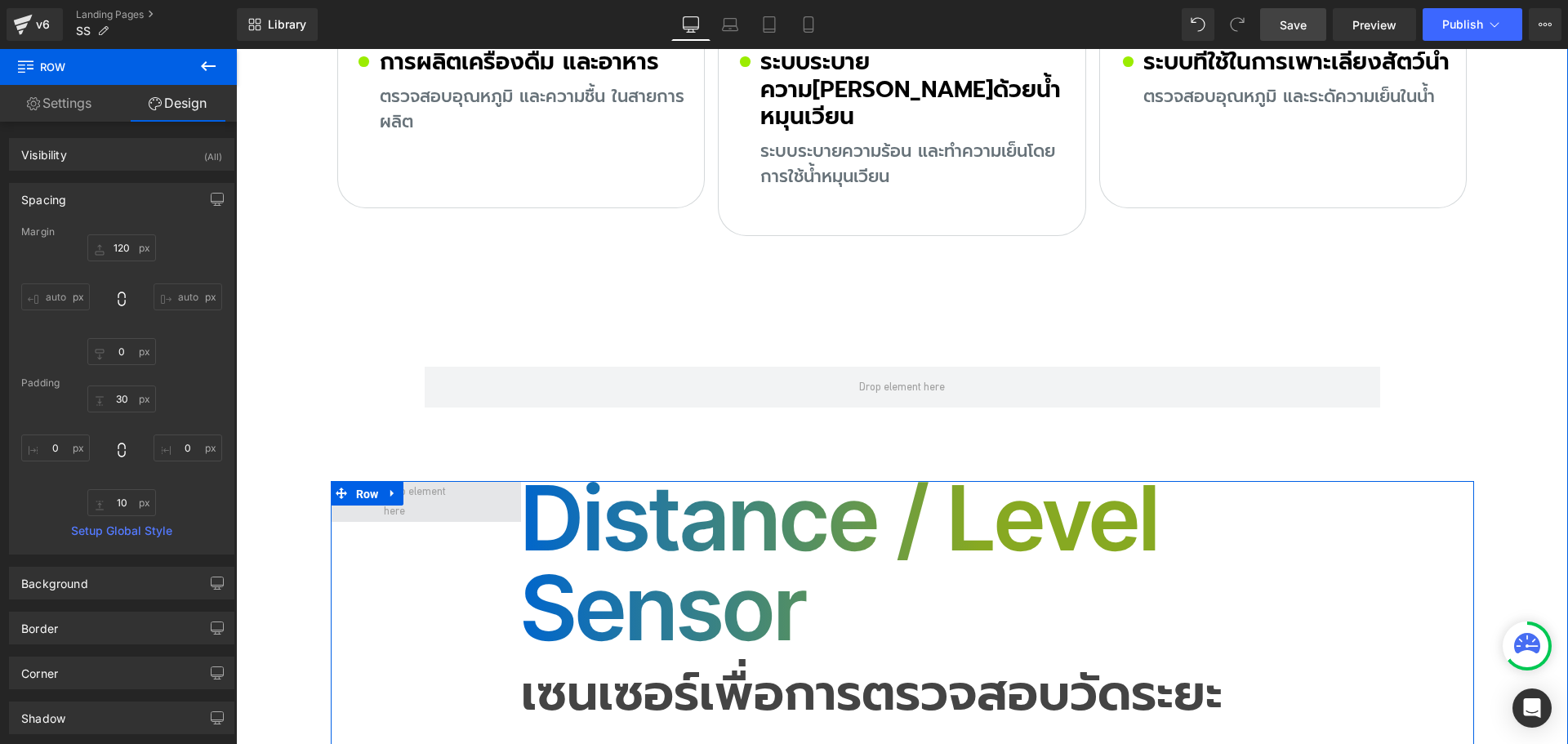
click at [352, 482] on span "Row" at bounding box center [367, 494] width 31 height 24
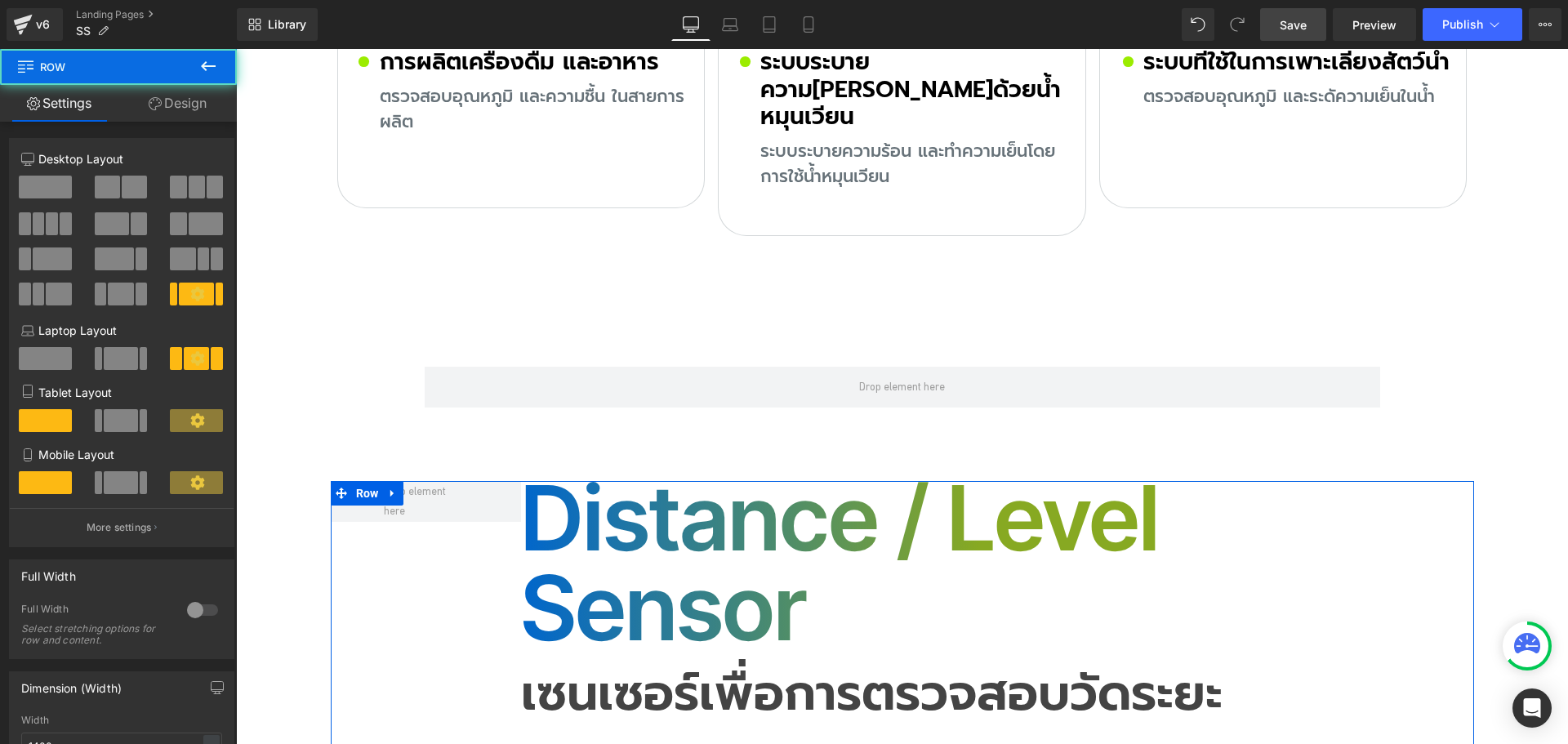
click at [179, 118] on link "Design" at bounding box center [177, 103] width 118 height 37
click at [0, 0] on div "Spacing" at bounding box center [0, 0] width 0 height 0
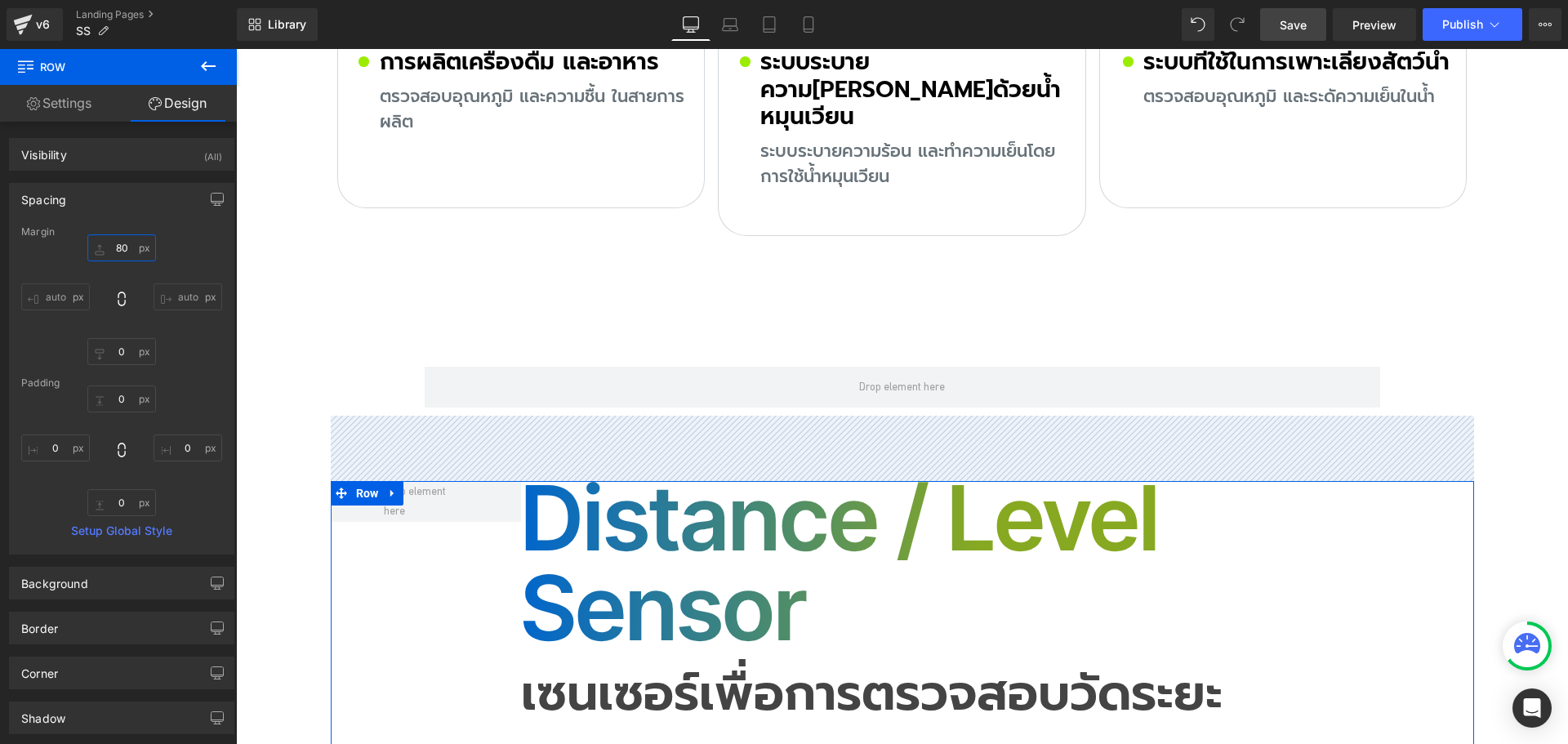
click at [132, 249] on input "text" at bounding box center [122, 248] width 69 height 27
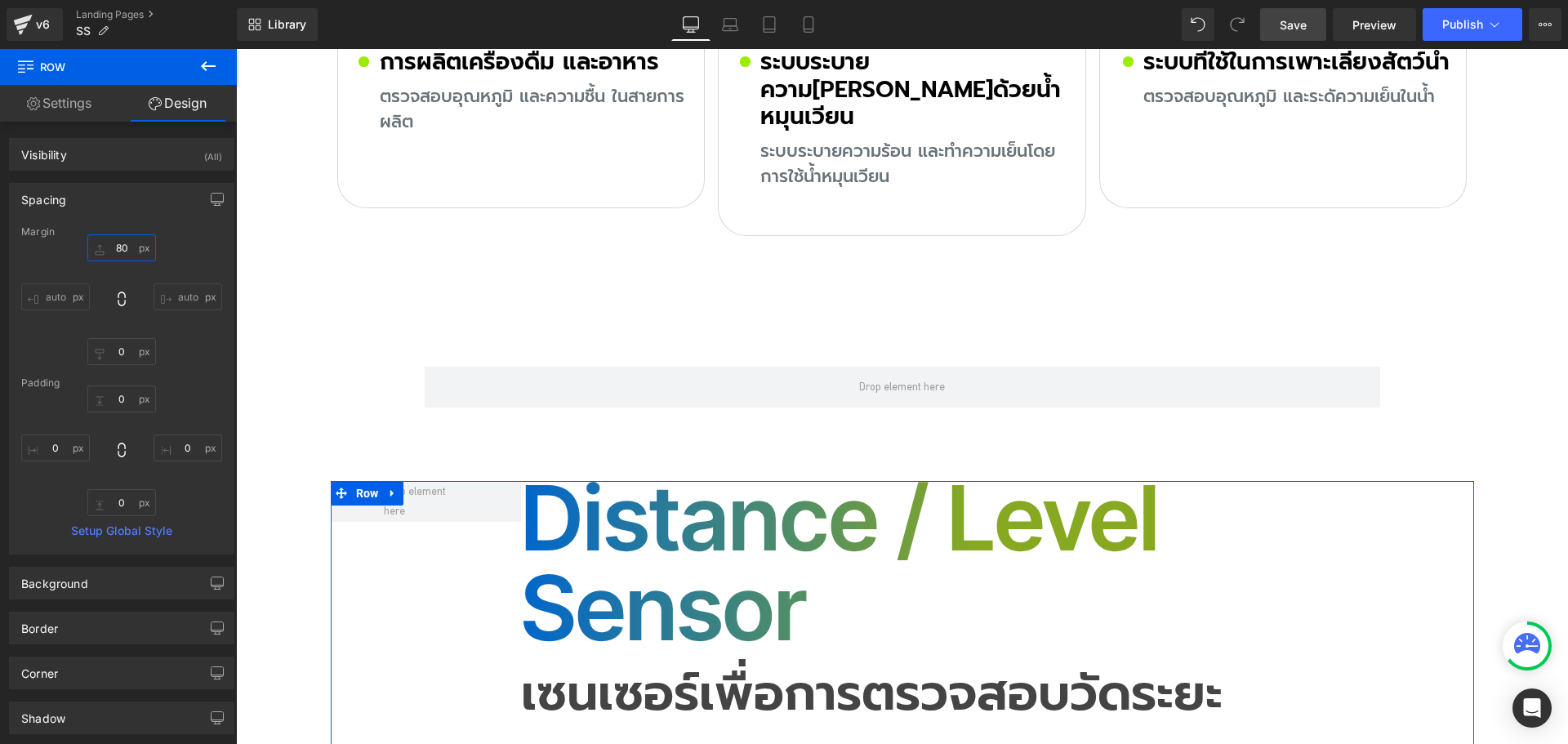
type input "0"
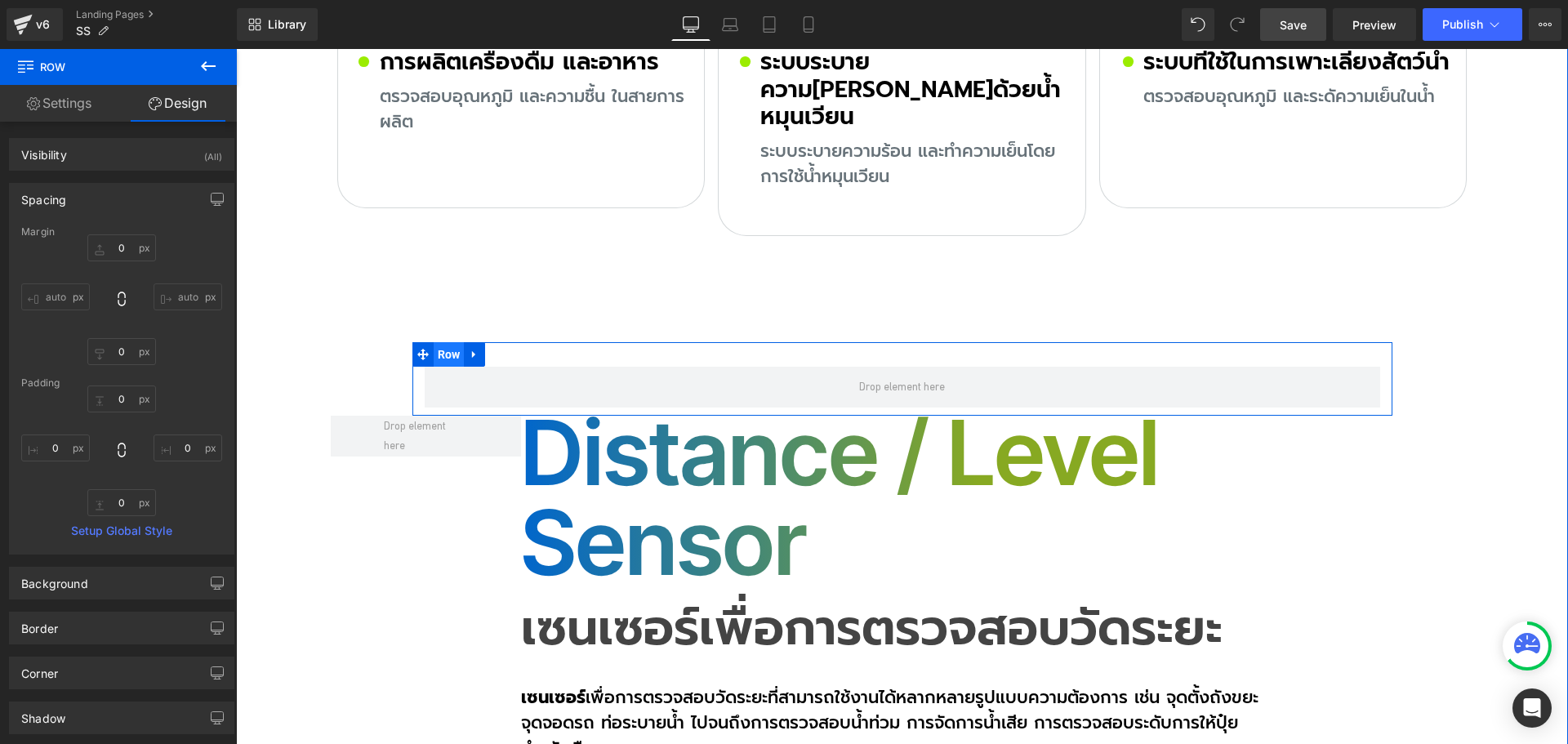
click at [438, 342] on span "Row" at bounding box center [448, 354] width 31 height 24
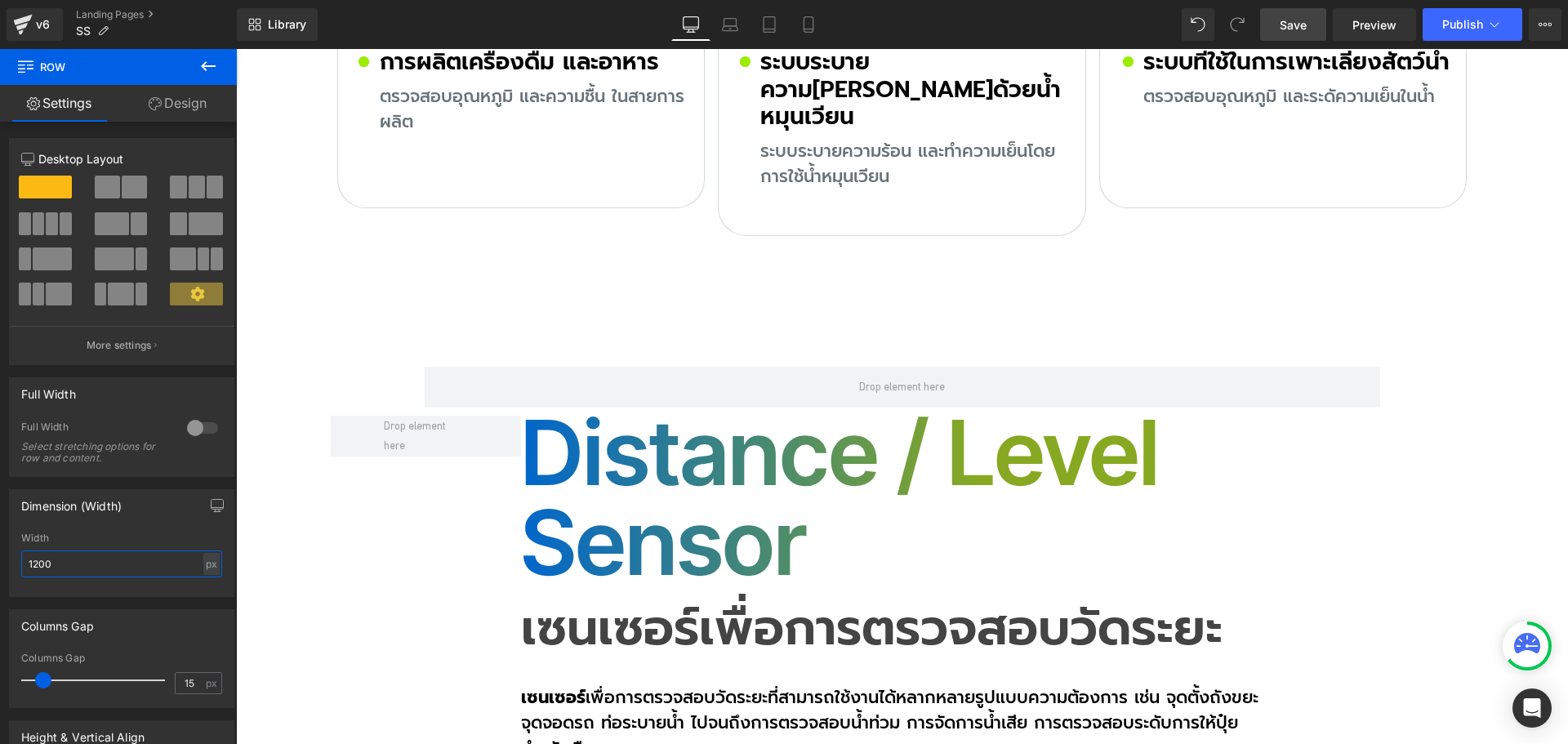
drag, startPoint x: 106, startPoint y: 559, endPoint x: -40, endPoint y: 561, distance: 146.0
click at [0, 561] on html "Row You are previewing how the will restyle your page. You can not edit Element…" at bounding box center [784, 372] width 1568 height 744
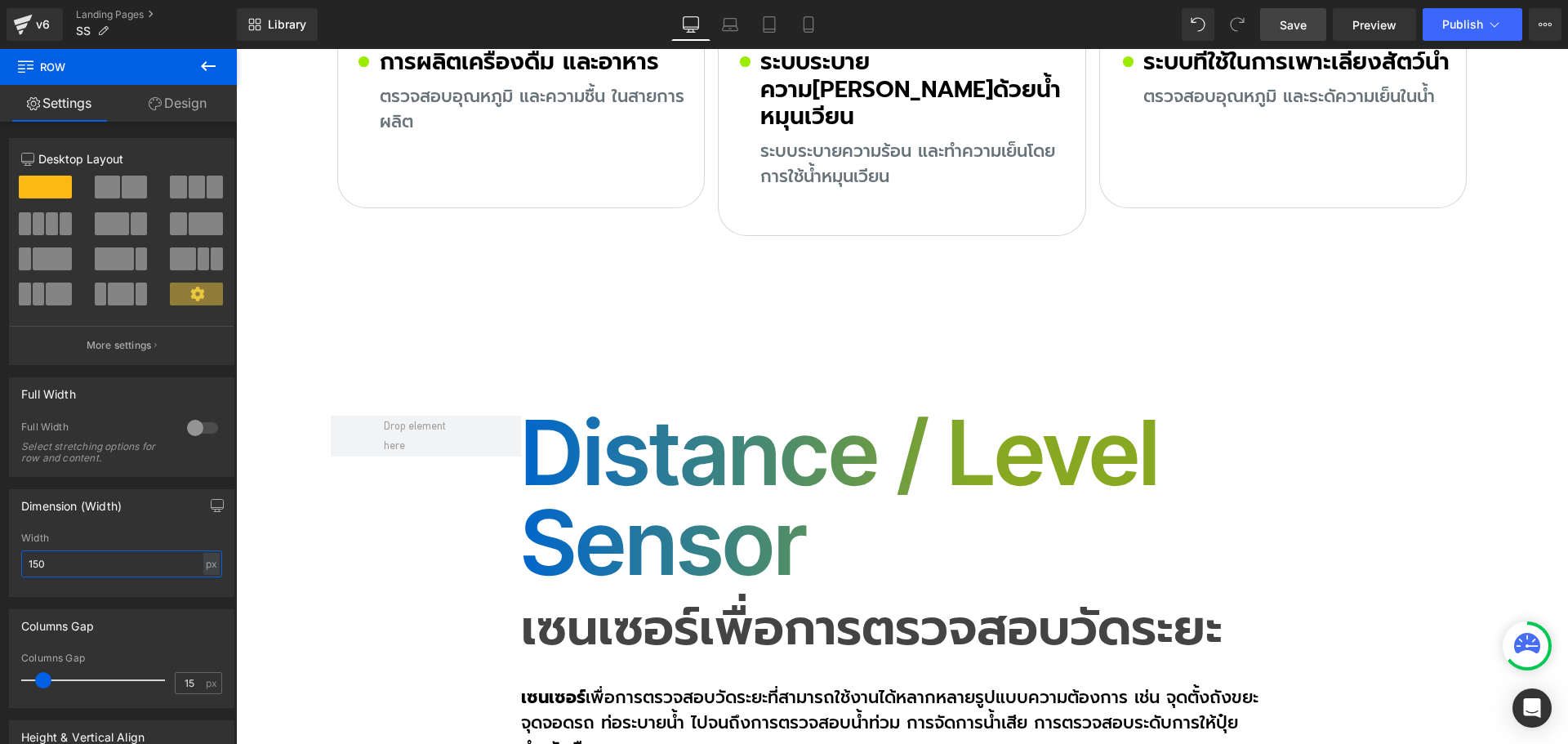
type input "1500"
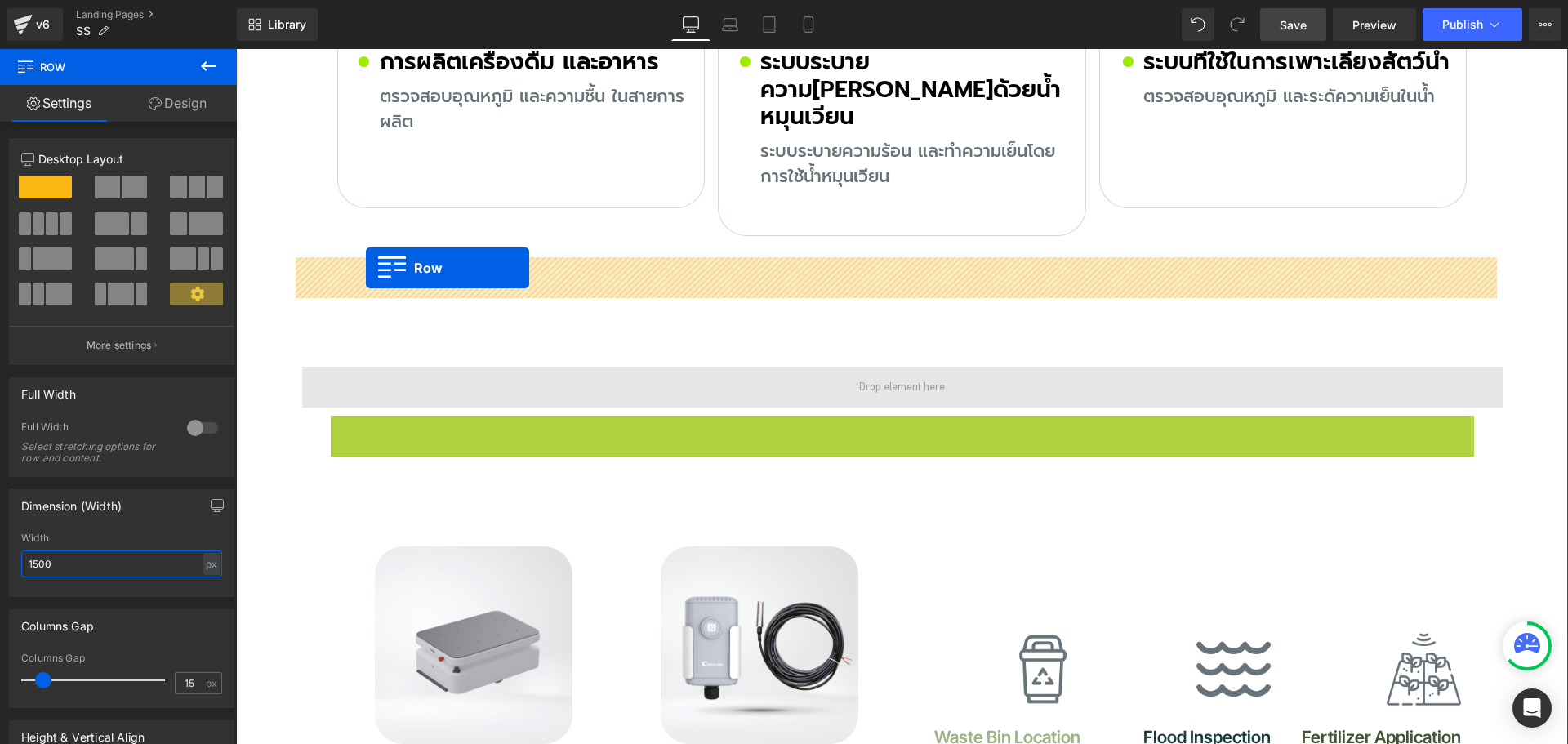
drag, startPoint x: 359, startPoint y: 315, endPoint x: 367, endPoint y: 265, distance: 50.6
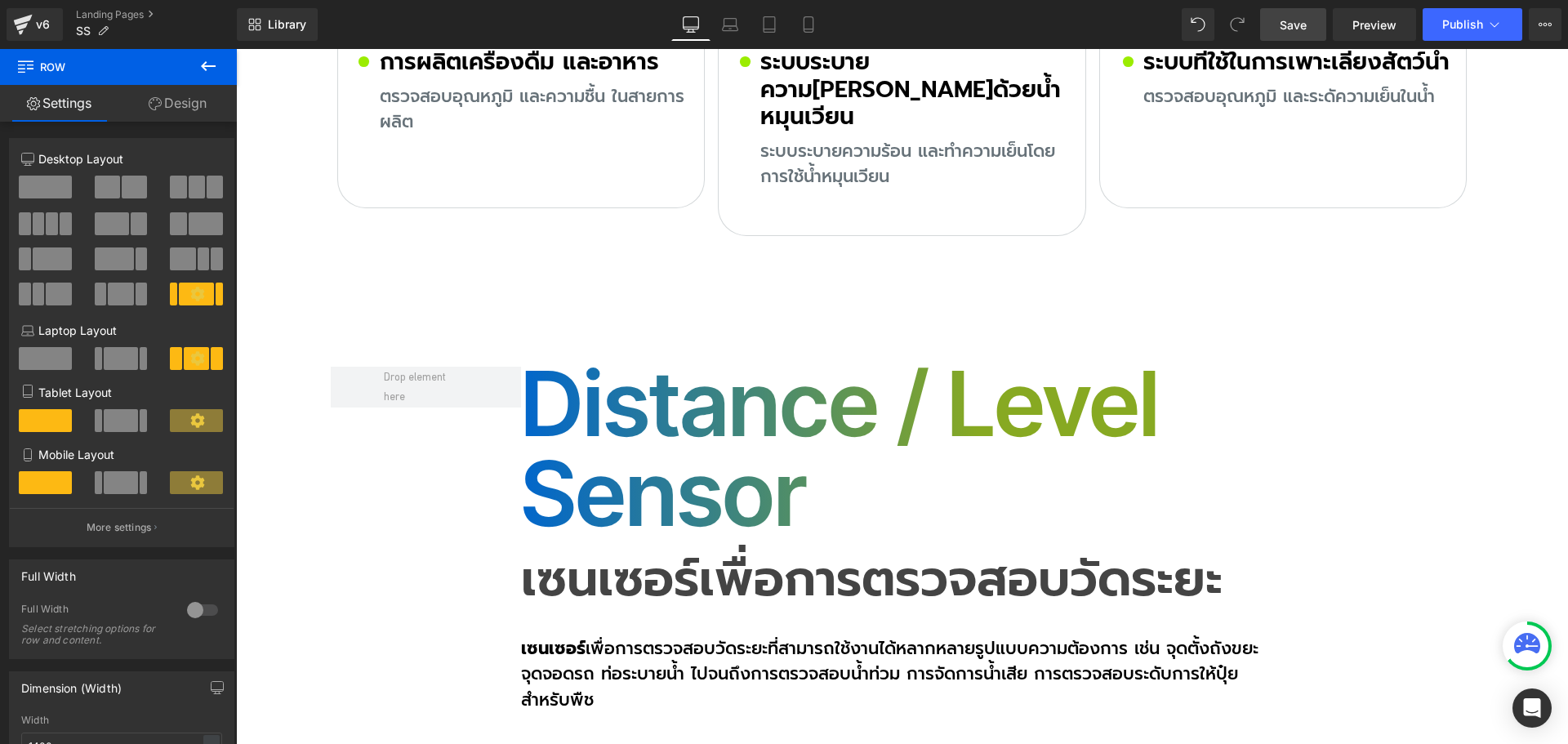
drag, startPoint x: 213, startPoint y: 76, endPoint x: 213, endPoint y: 87, distance: 11.0
click at [213, 76] on button at bounding box center [208, 66] width 57 height 36
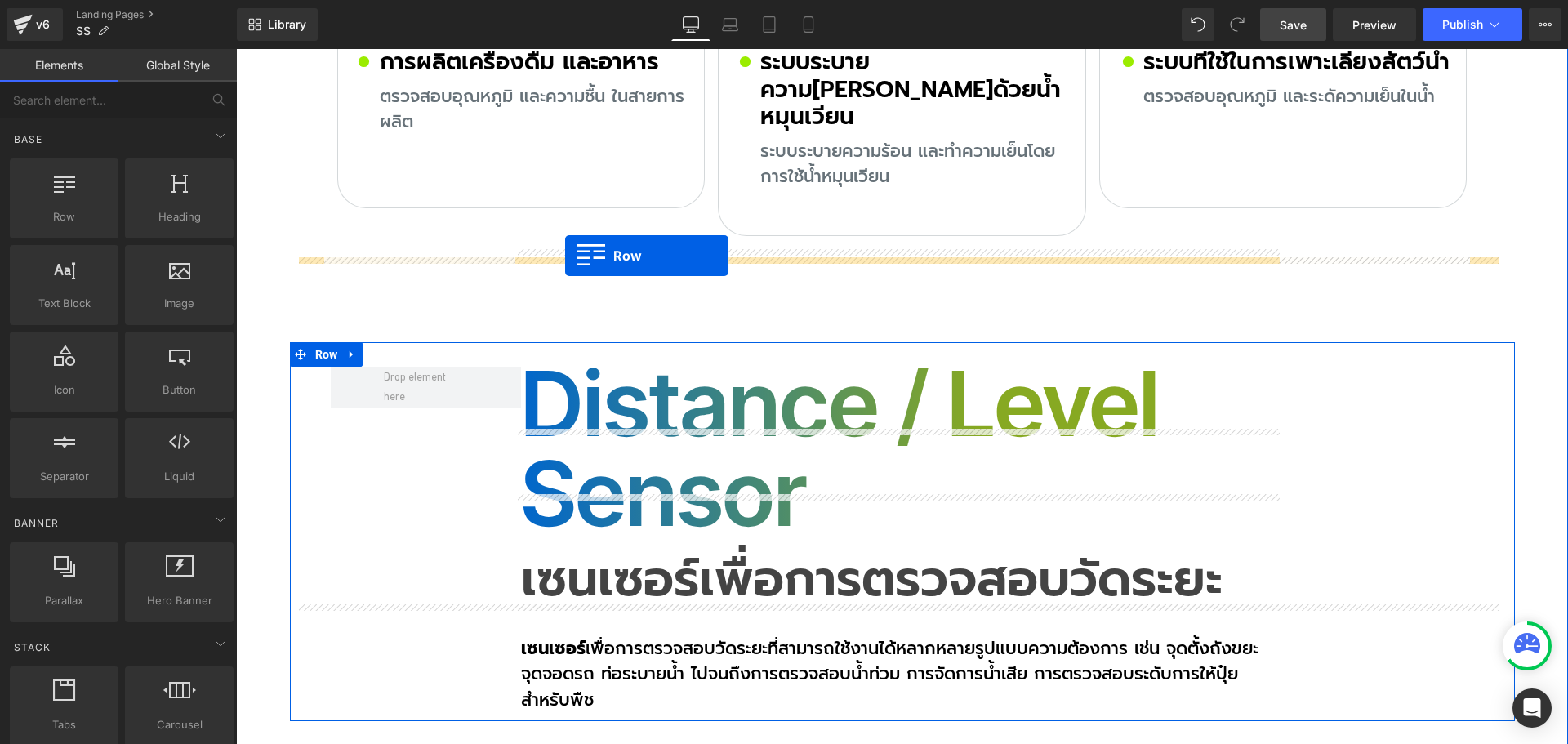
drag, startPoint x: 393, startPoint y: 280, endPoint x: 565, endPoint y: 255, distance: 173.8
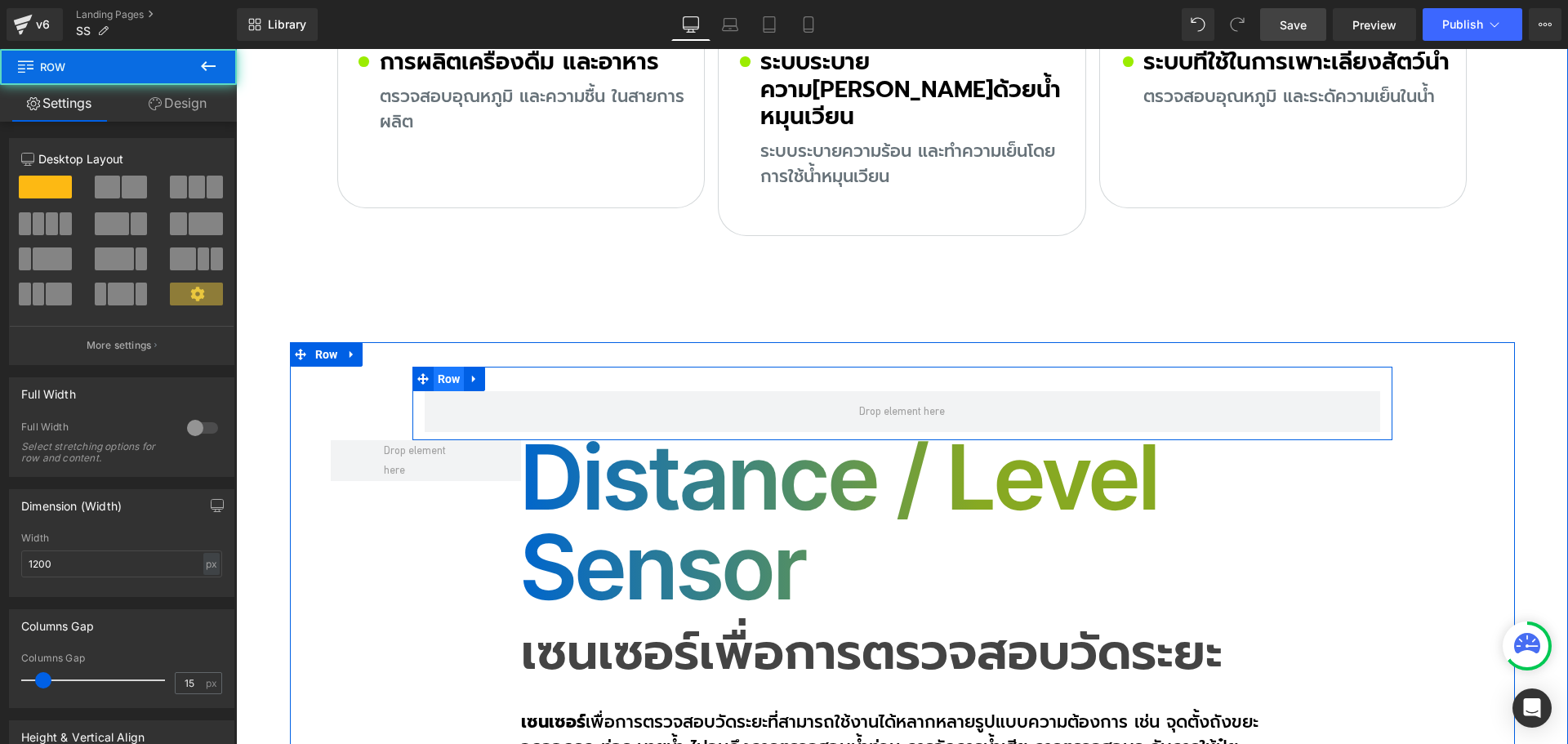
click at [437, 367] on span "Row" at bounding box center [448, 379] width 31 height 24
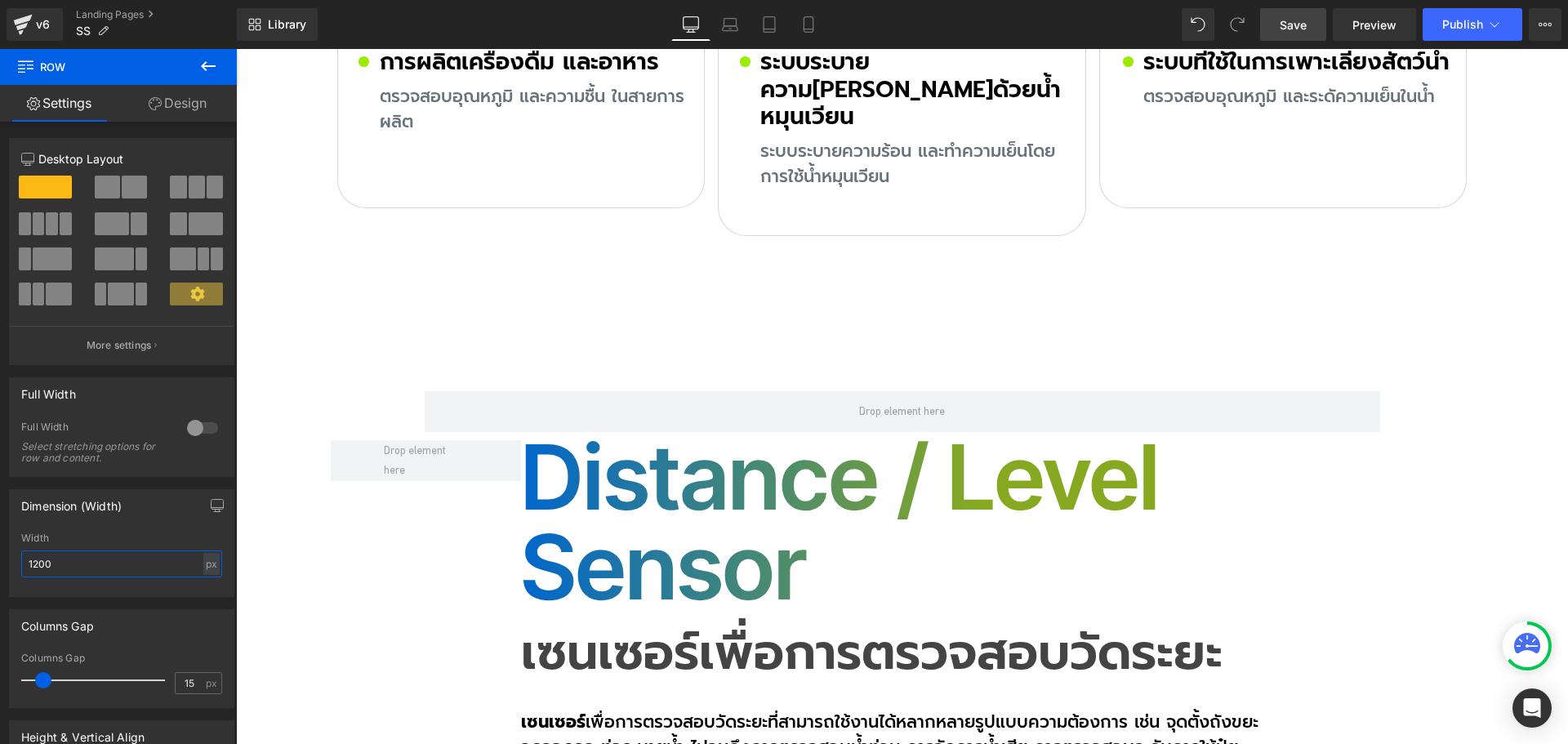
drag, startPoint x: 50, startPoint y: 565, endPoint x: -9, endPoint y: 565, distance: 59.0
click at [0, 565] on html "Row You are previewing how the will restyle your page. You can not edit Element…" at bounding box center [784, 372] width 1568 height 744
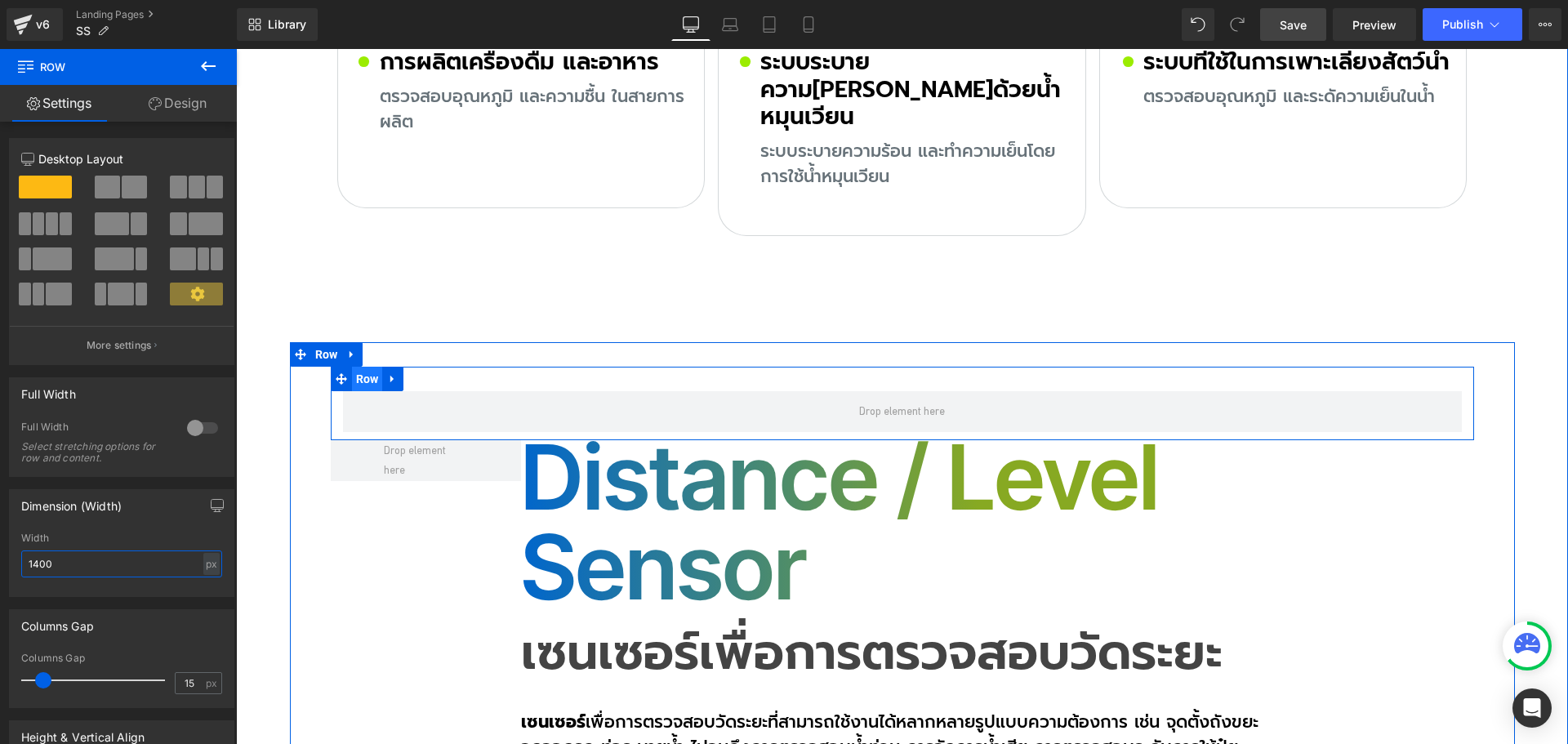
click at [352, 367] on span "Row" at bounding box center [367, 379] width 31 height 24
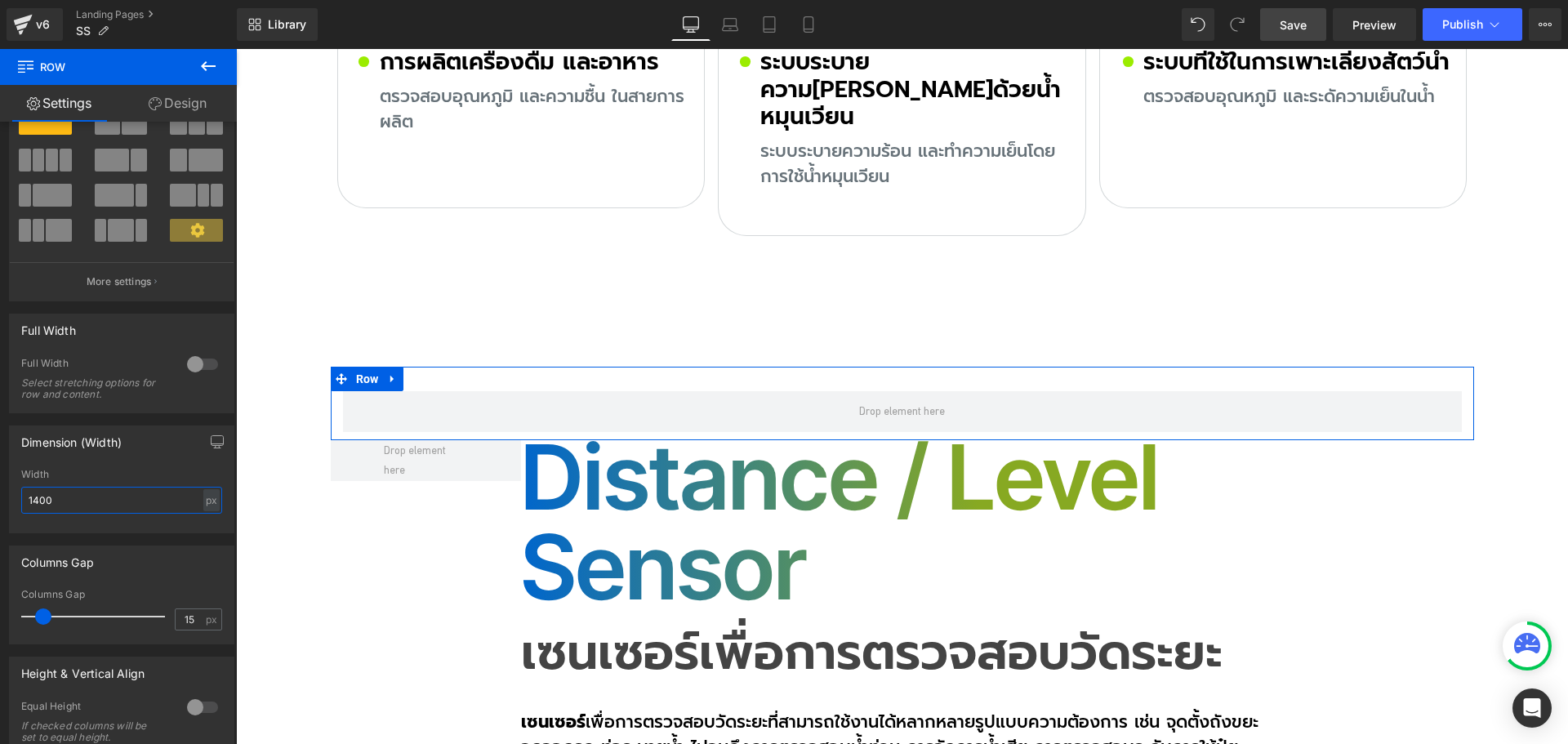
scroll to position [0, 0]
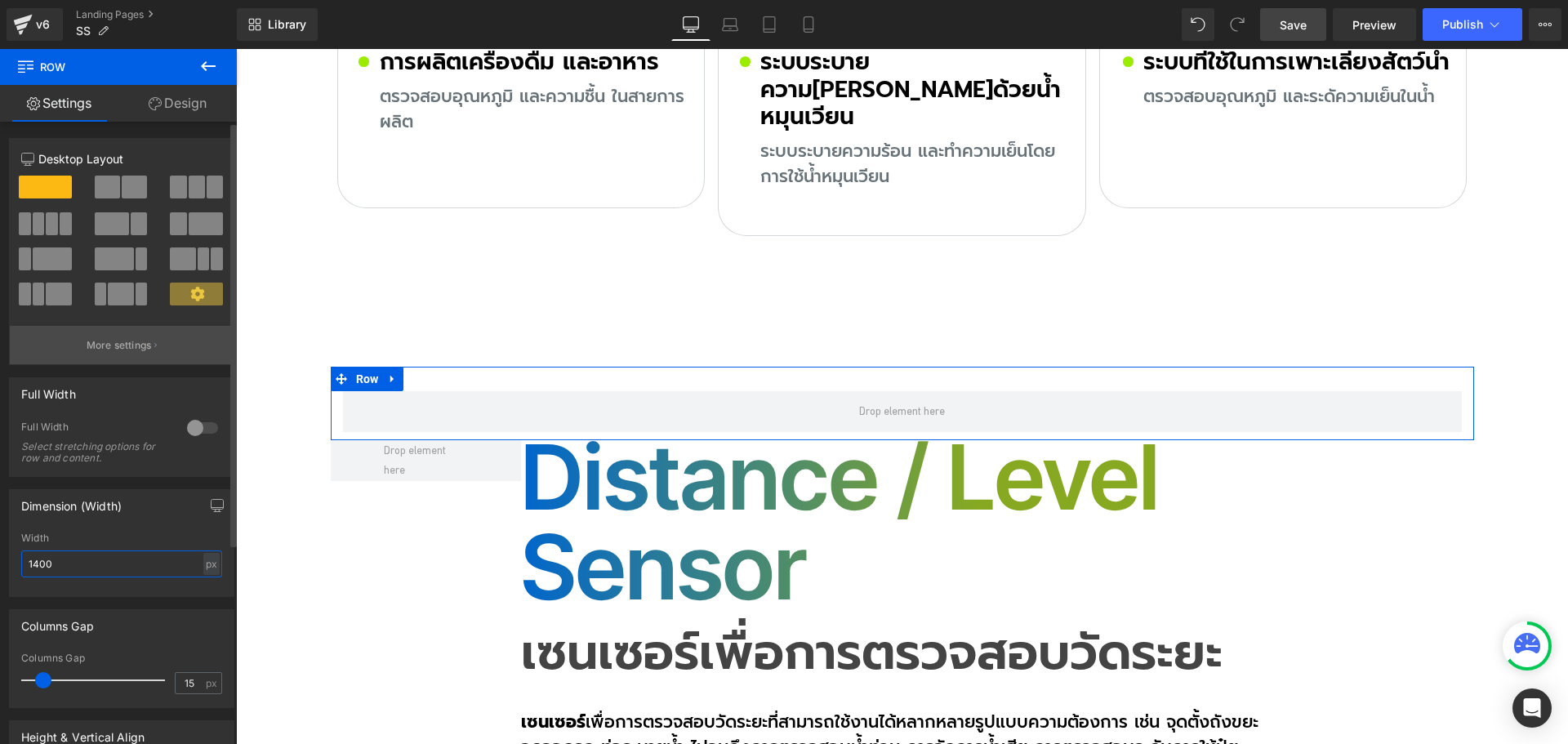
type input "1400"
click at [100, 347] on p "More settings" at bounding box center [119, 346] width 66 height 15
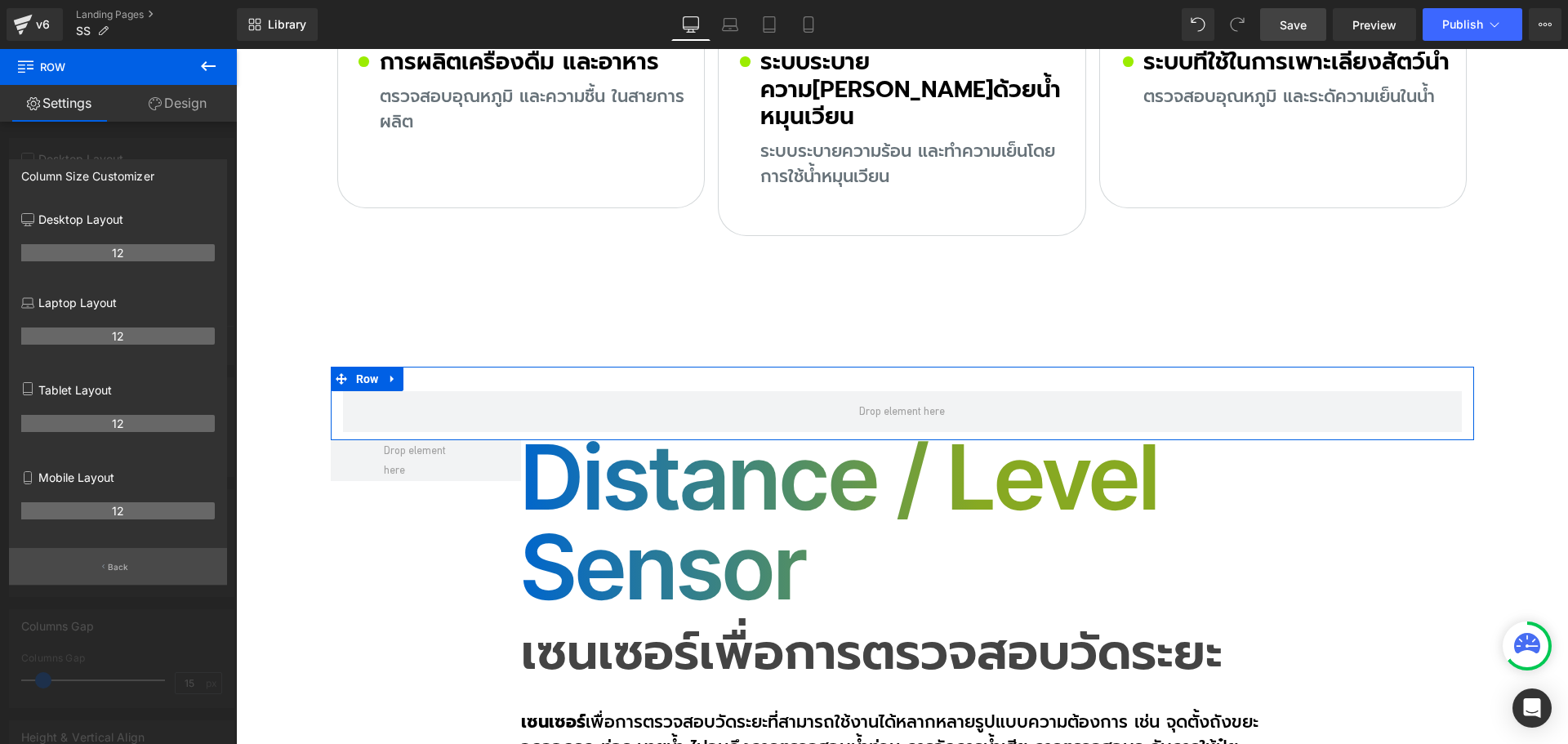
click at [103, 571] on button "Back" at bounding box center [118, 566] width 218 height 37
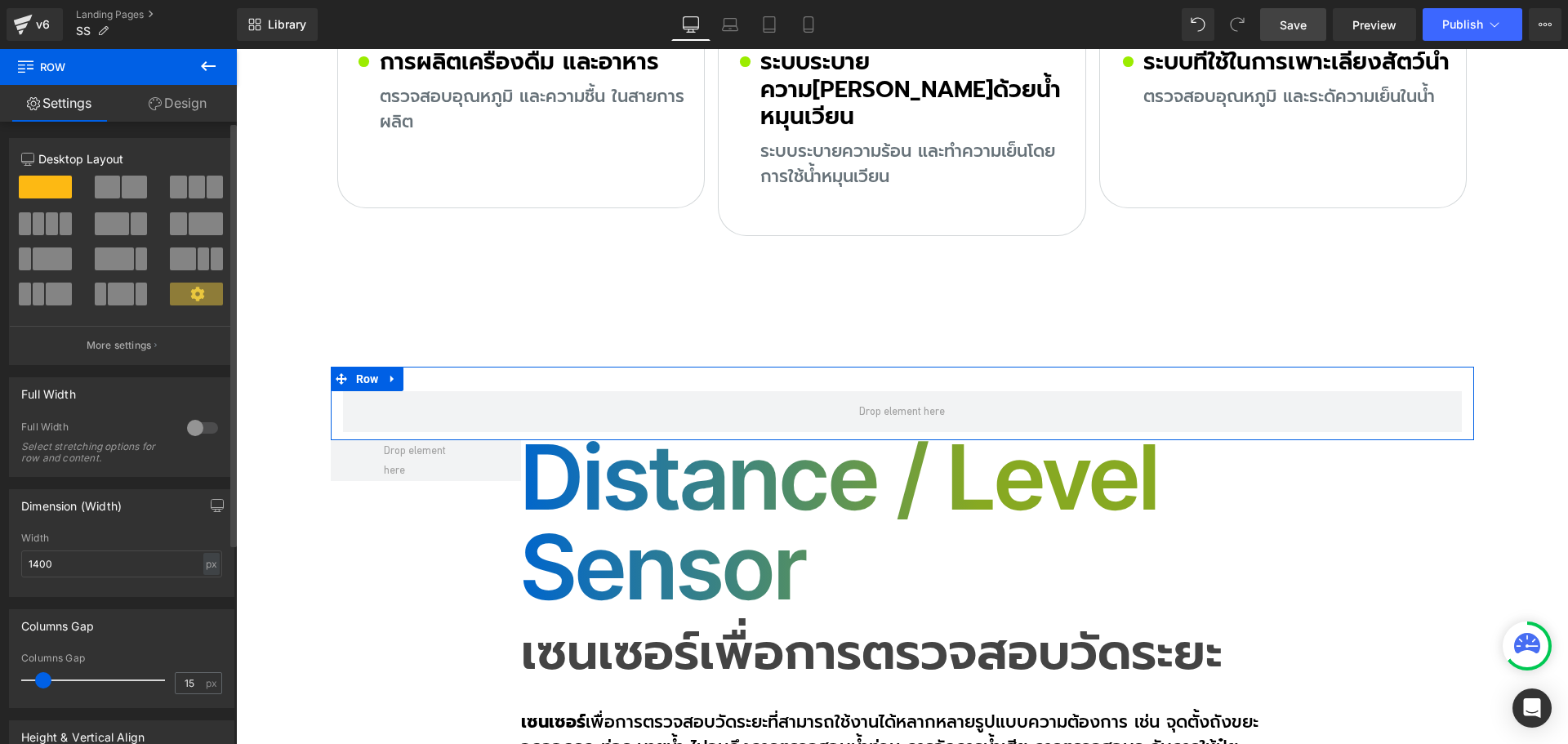
click at [128, 193] on span at bounding box center [134, 186] width 25 height 23
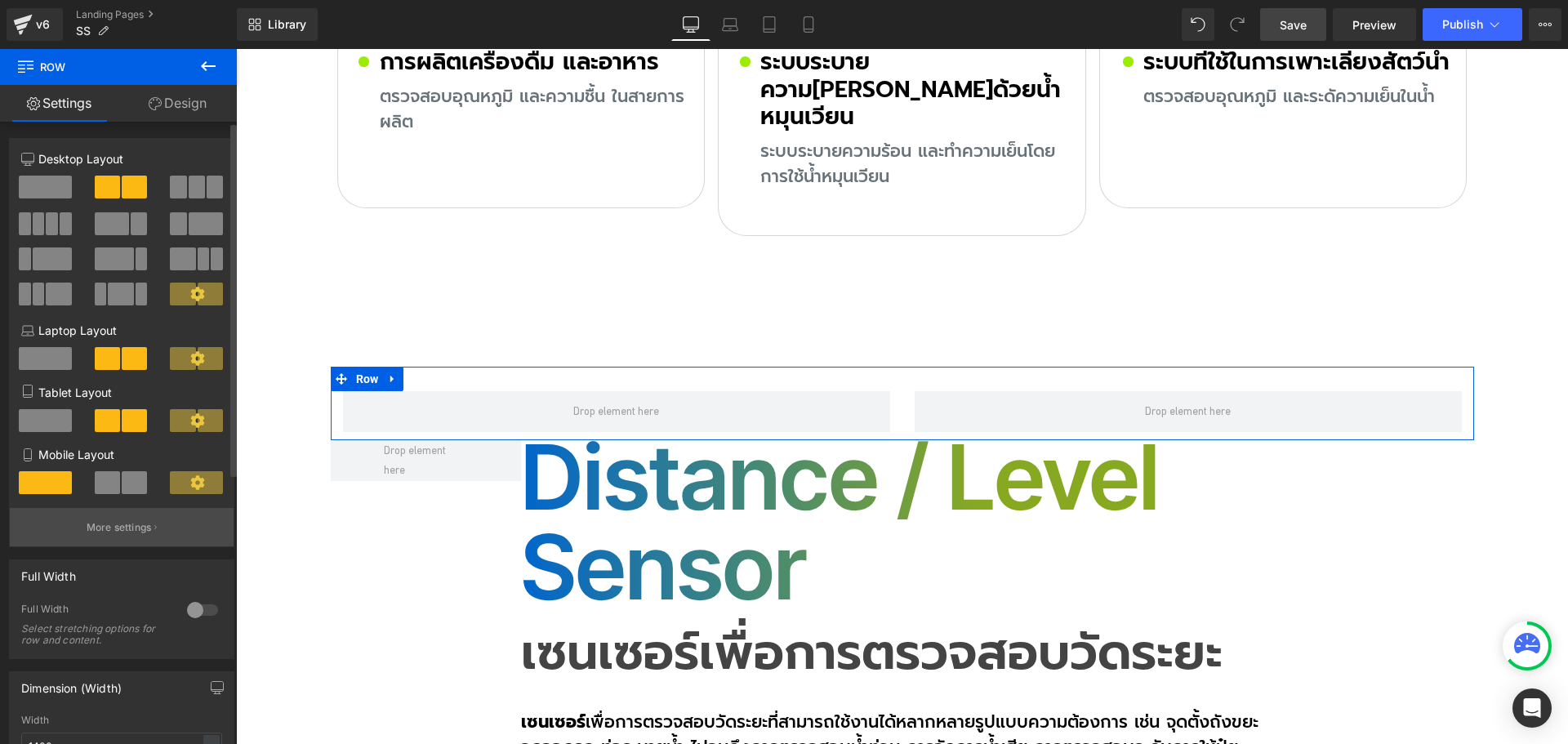
click at [109, 521] on p "More settings" at bounding box center [119, 527] width 66 height 15
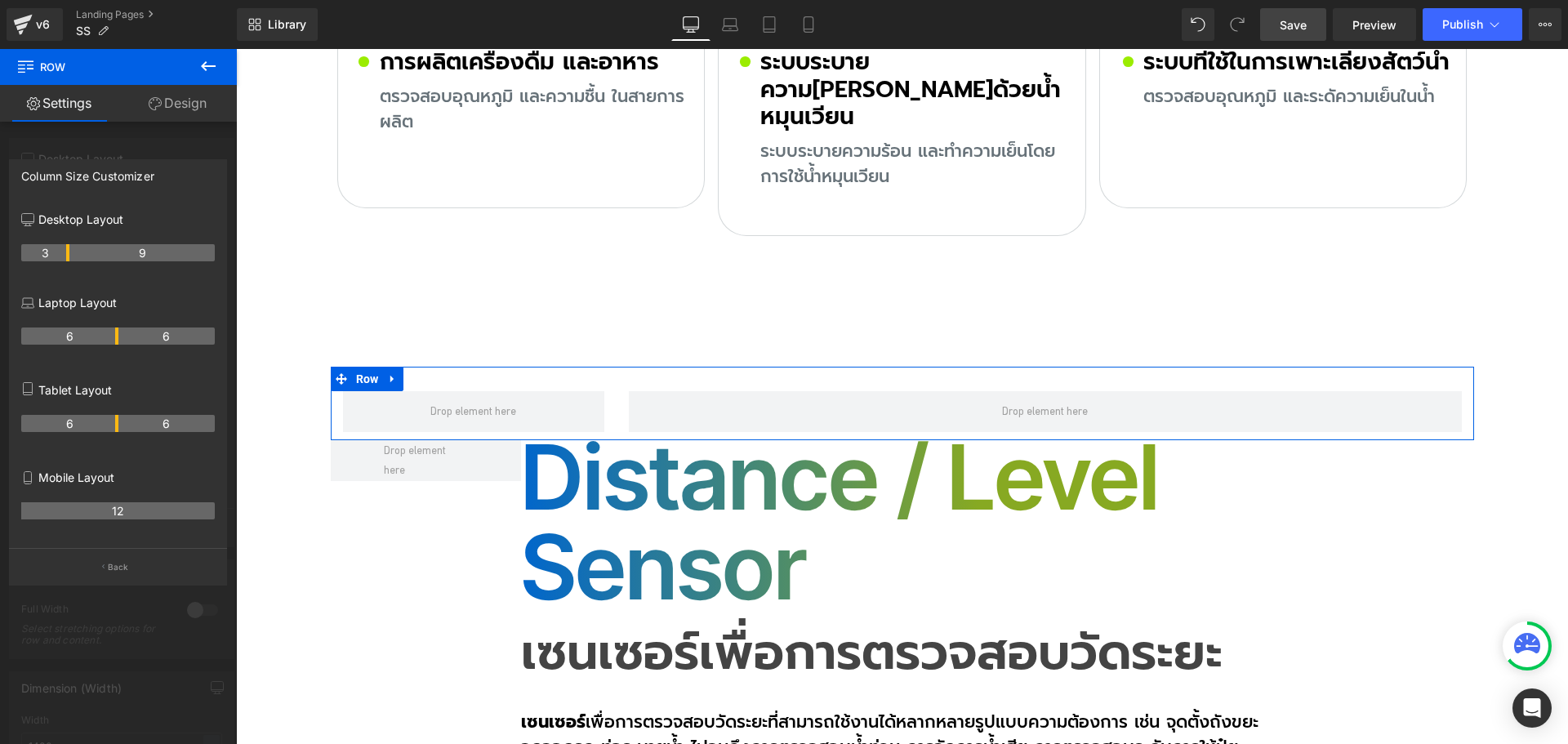
drag, startPoint x: 115, startPoint y: 251, endPoint x: 316, endPoint y: 289, distance: 204.6
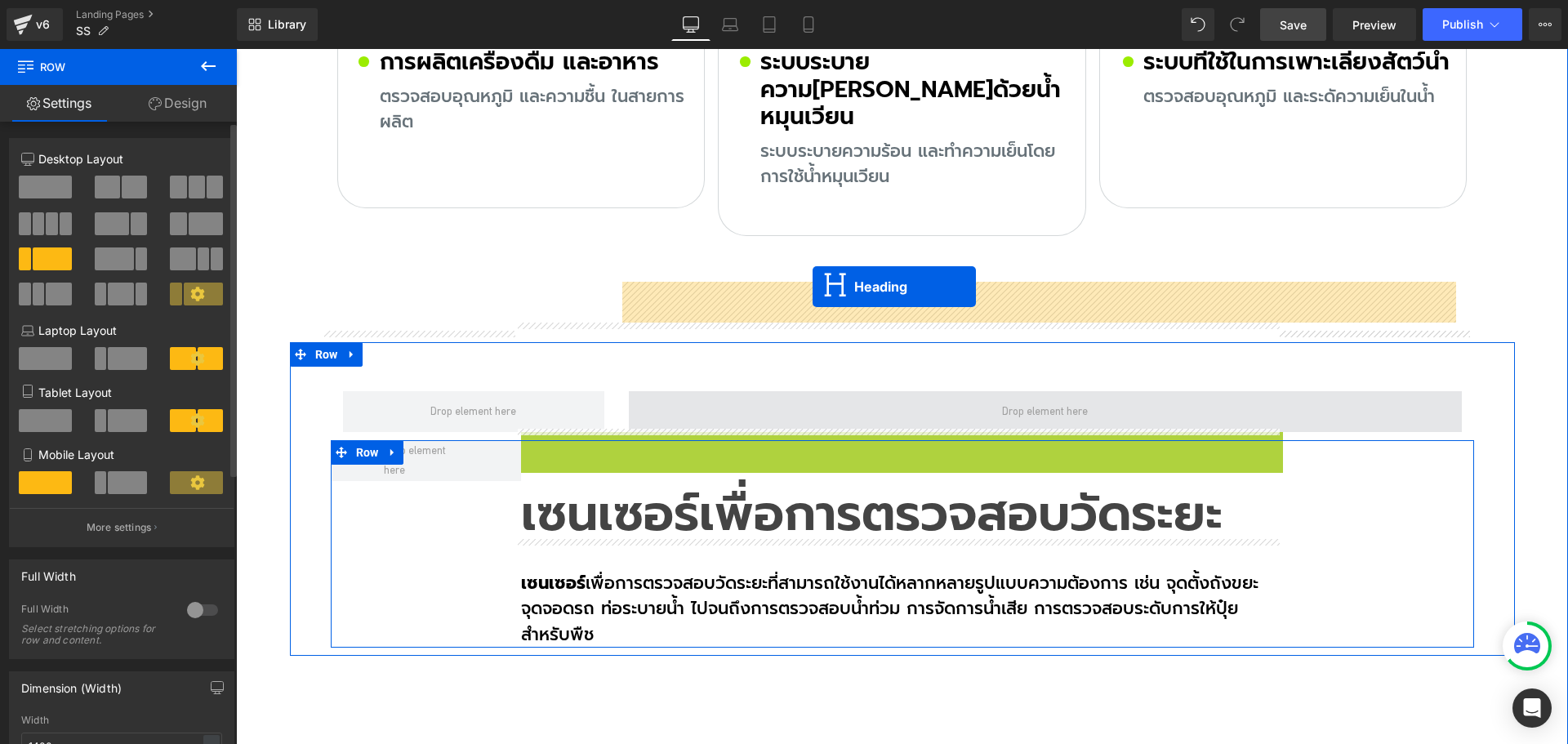
drag, startPoint x: 883, startPoint y: 417, endPoint x: 812, endPoint y: 286, distance: 149.0
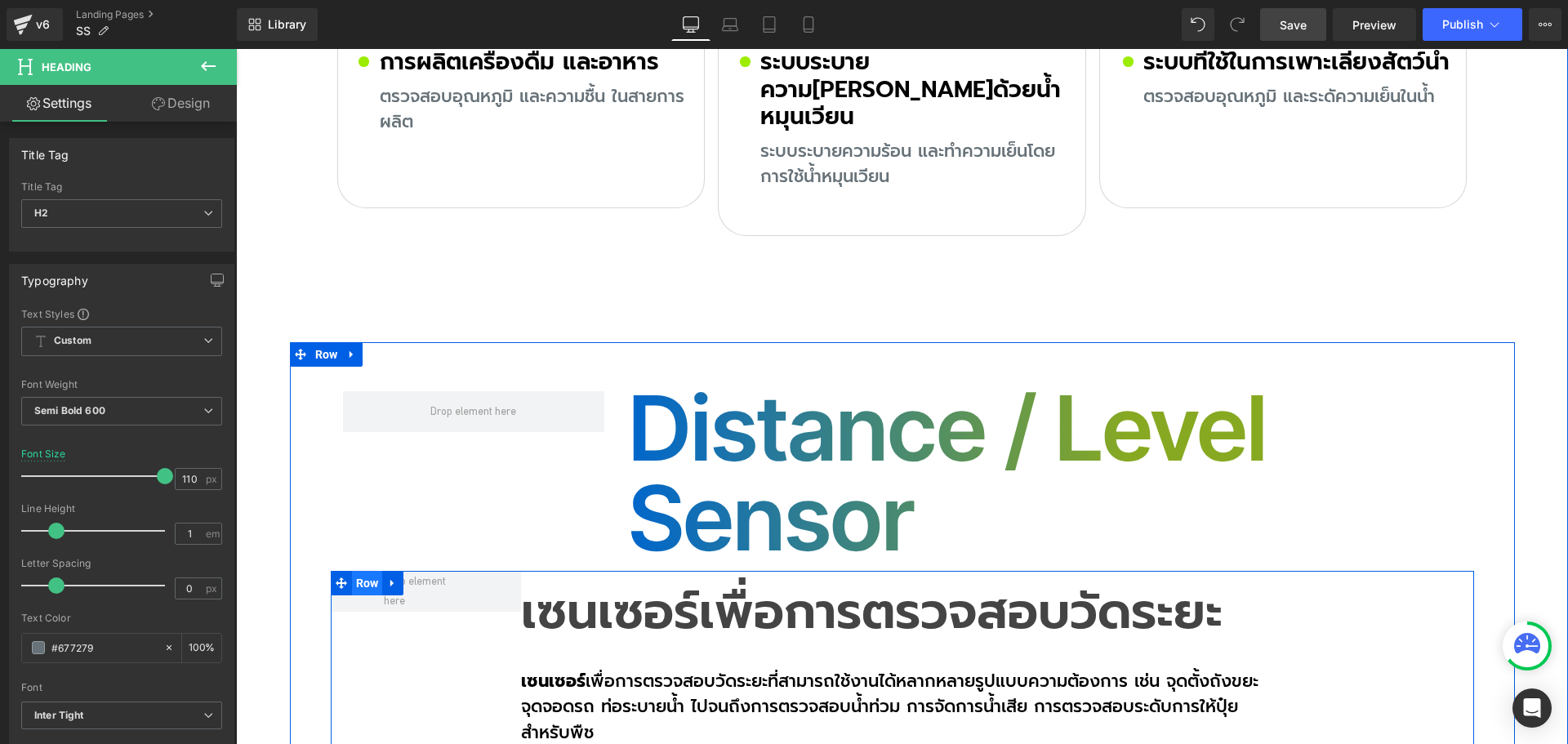
click at [370, 571] on span "Row" at bounding box center [367, 583] width 31 height 24
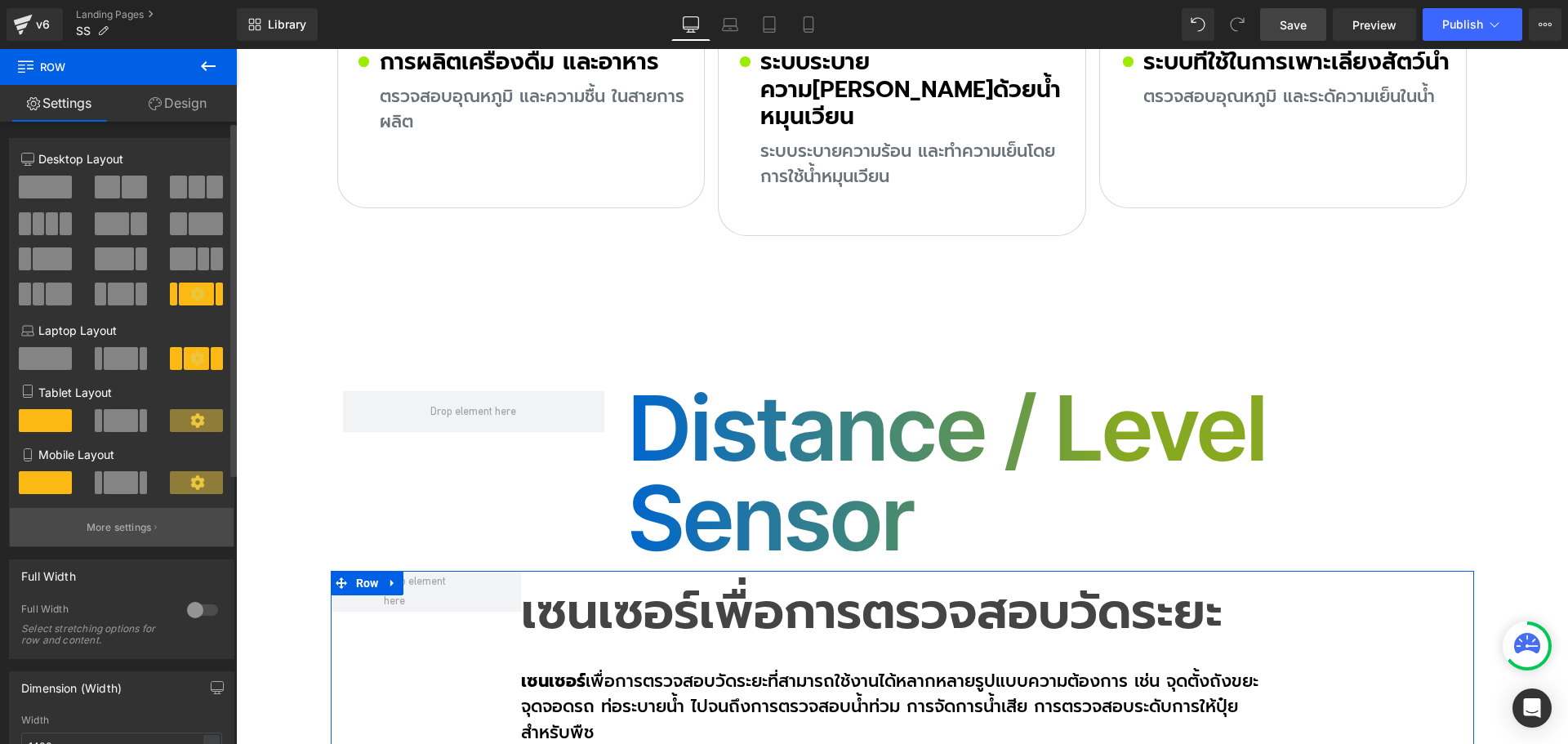
click at [137, 536] on button "More settings" at bounding box center [122, 527] width 223 height 39
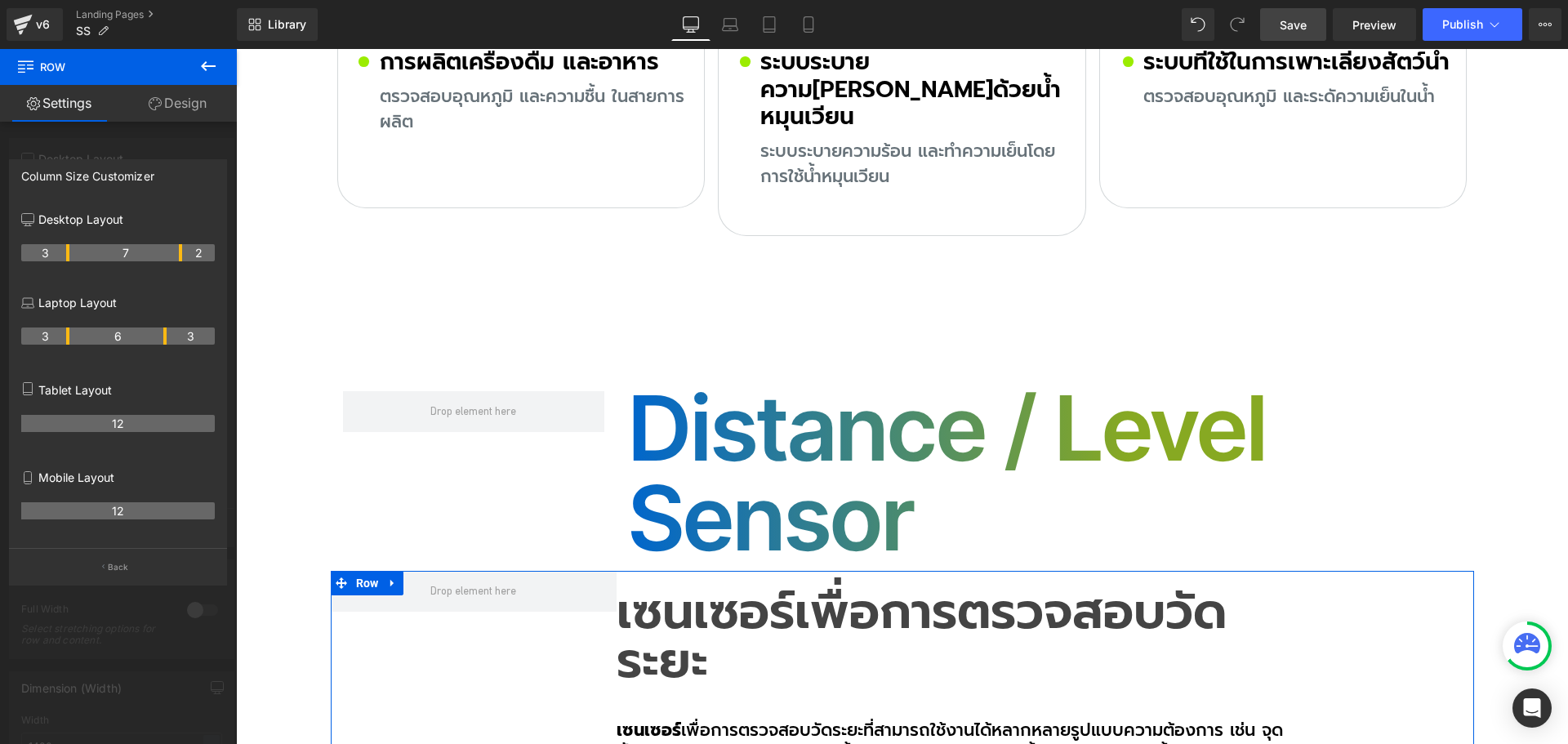
drag, startPoint x: 50, startPoint y: 254, endPoint x: 60, endPoint y: 254, distance: 10.0
drag, startPoint x: 181, startPoint y: 253, endPoint x: 404, endPoint y: 326, distance: 234.6
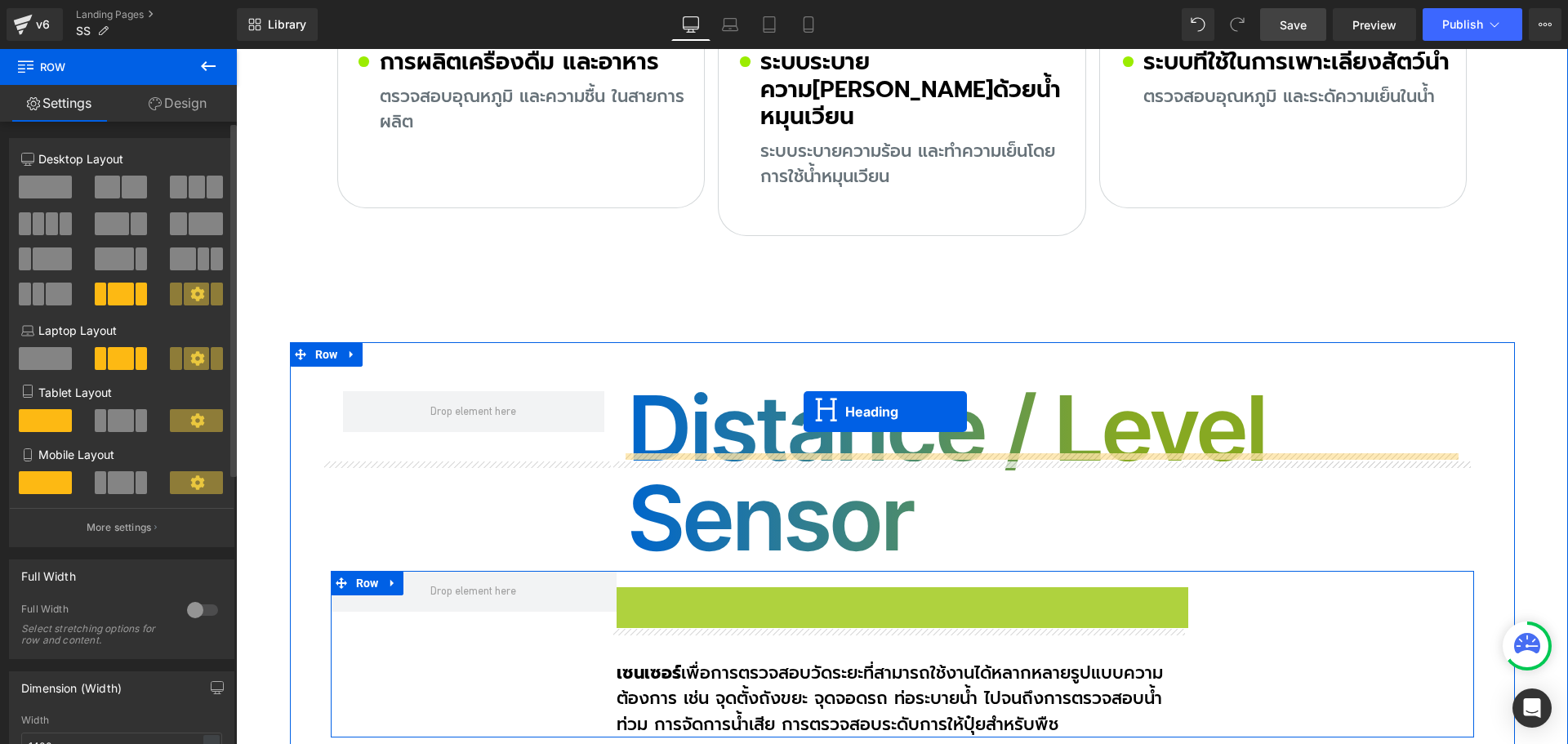
drag, startPoint x: 887, startPoint y: 524, endPoint x: 804, endPoint y: 411, distance: 140.2
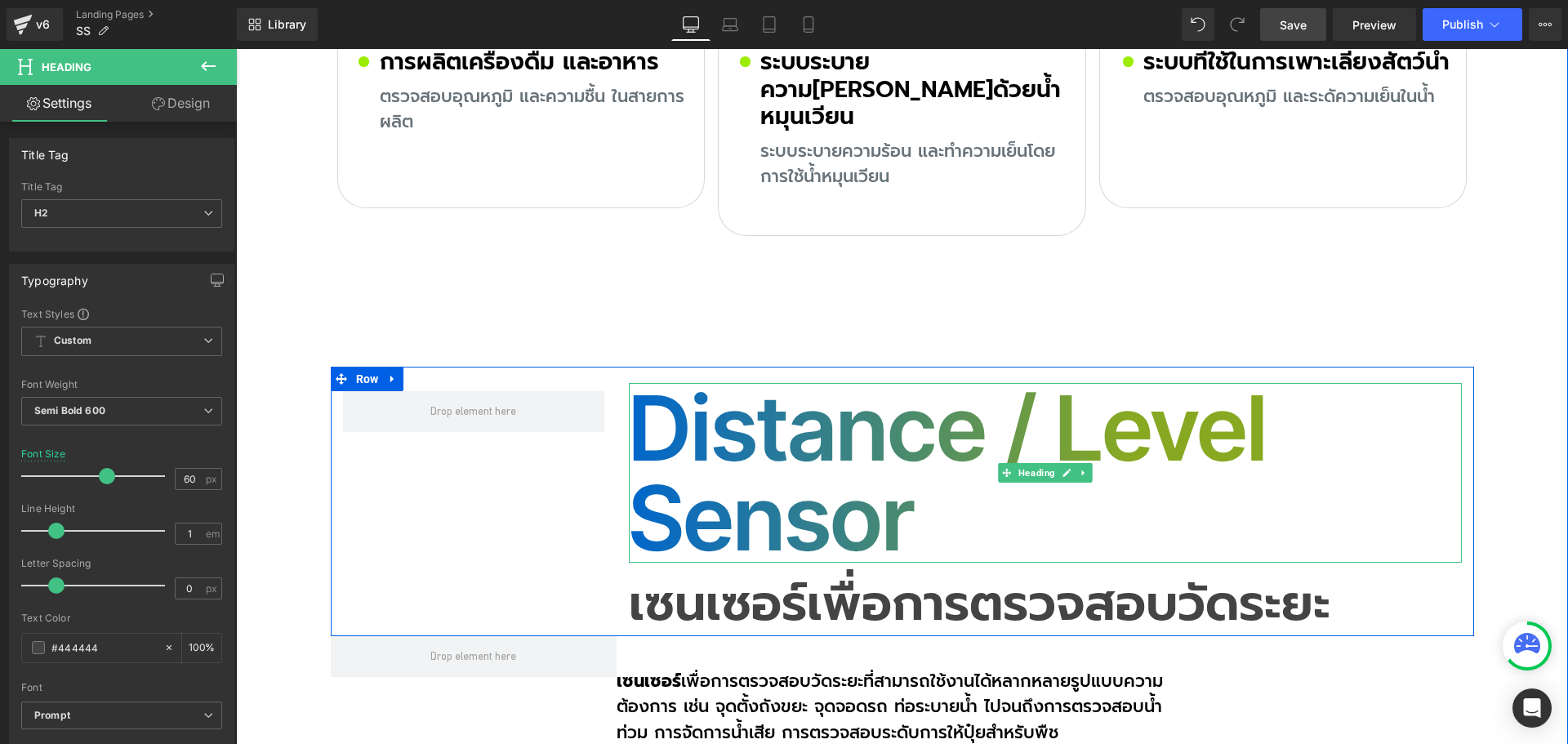
scroll to position [9539, 0]
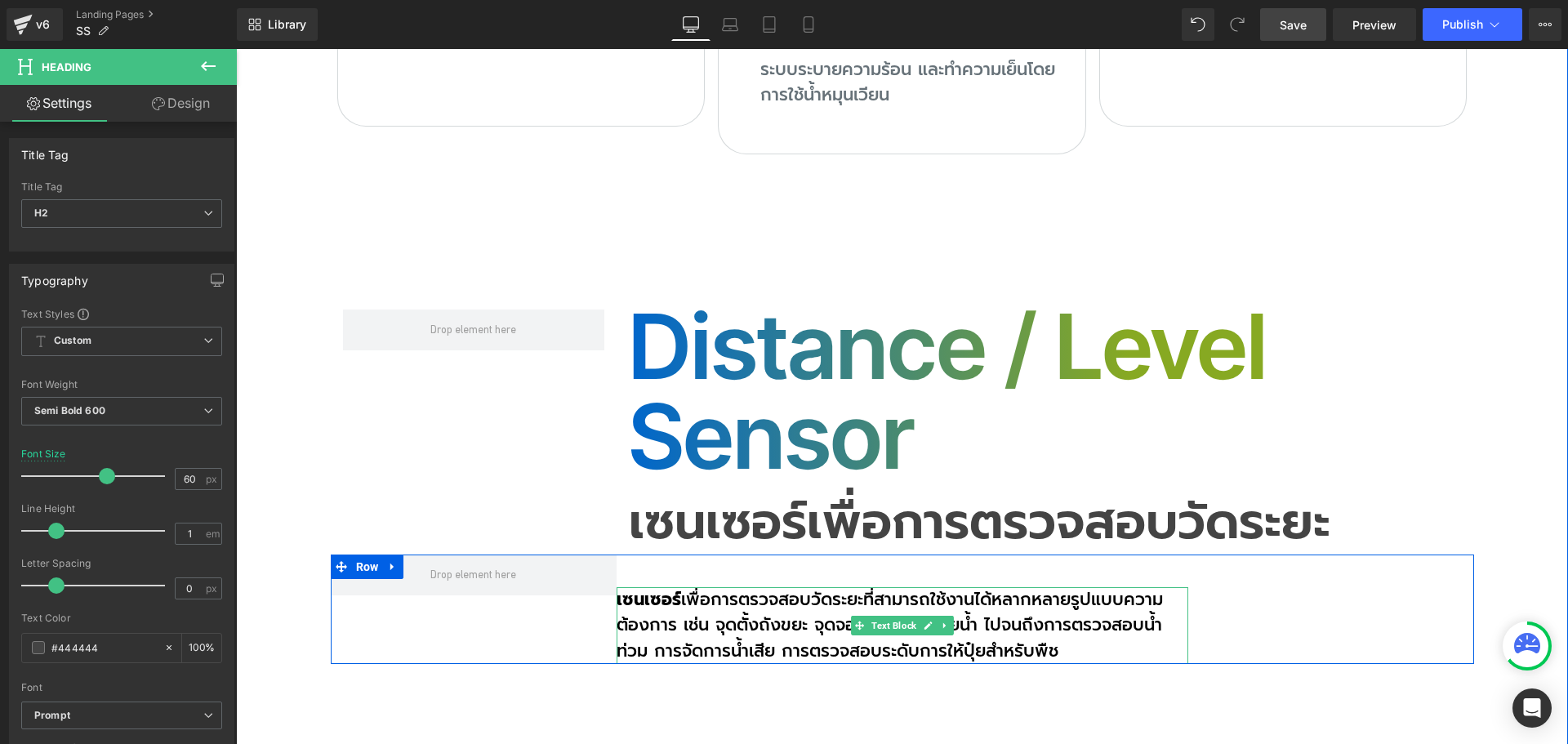
click at [674, 587] on p "เซนเซอร์ เพื่อการตรวจสอบวัดระยะที่สามารถใช้งานได้หลากหลายรูปแบบความต้องการ เช่น…" at bounding box center [902, 626] width 572 height 77
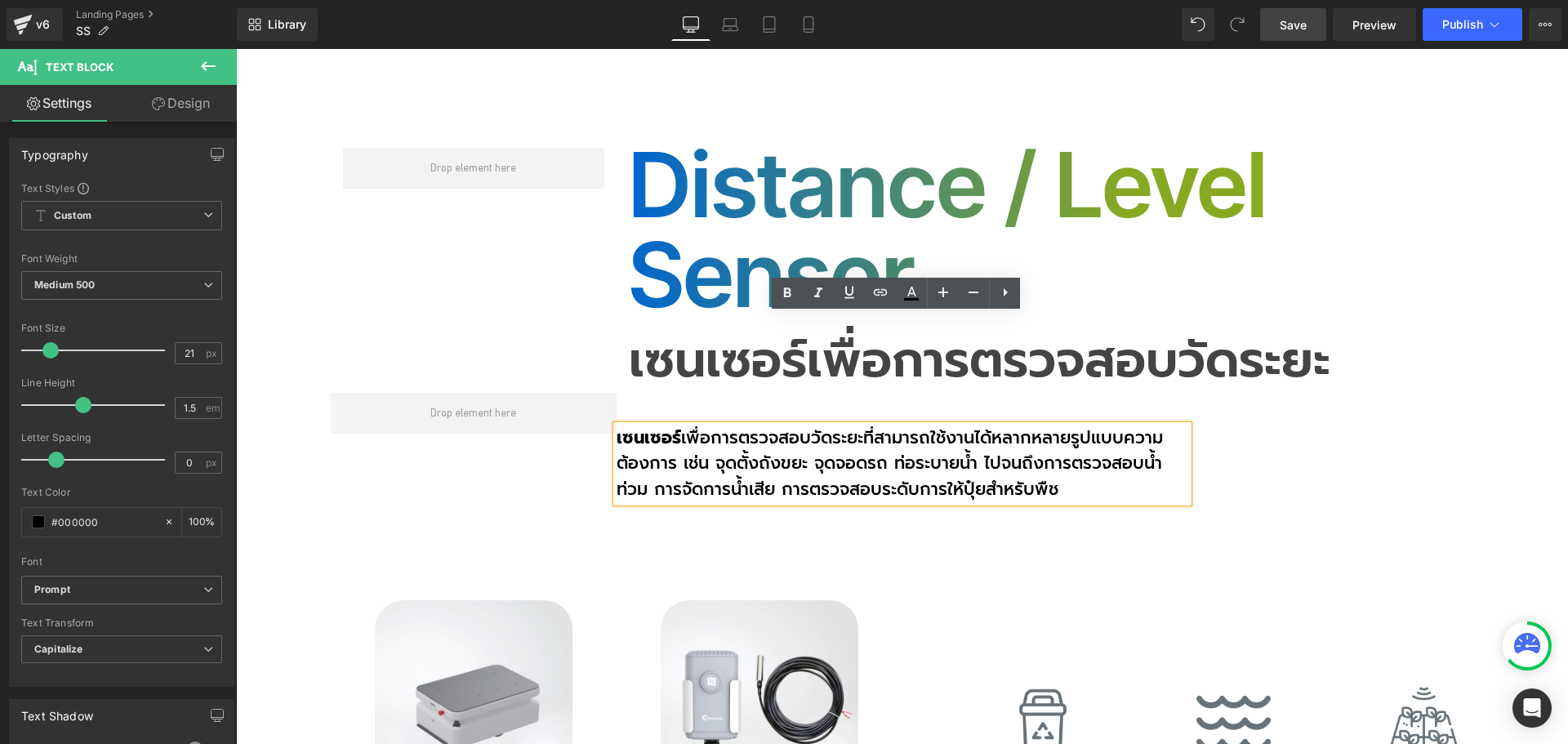
scroll to position [9702, 0]
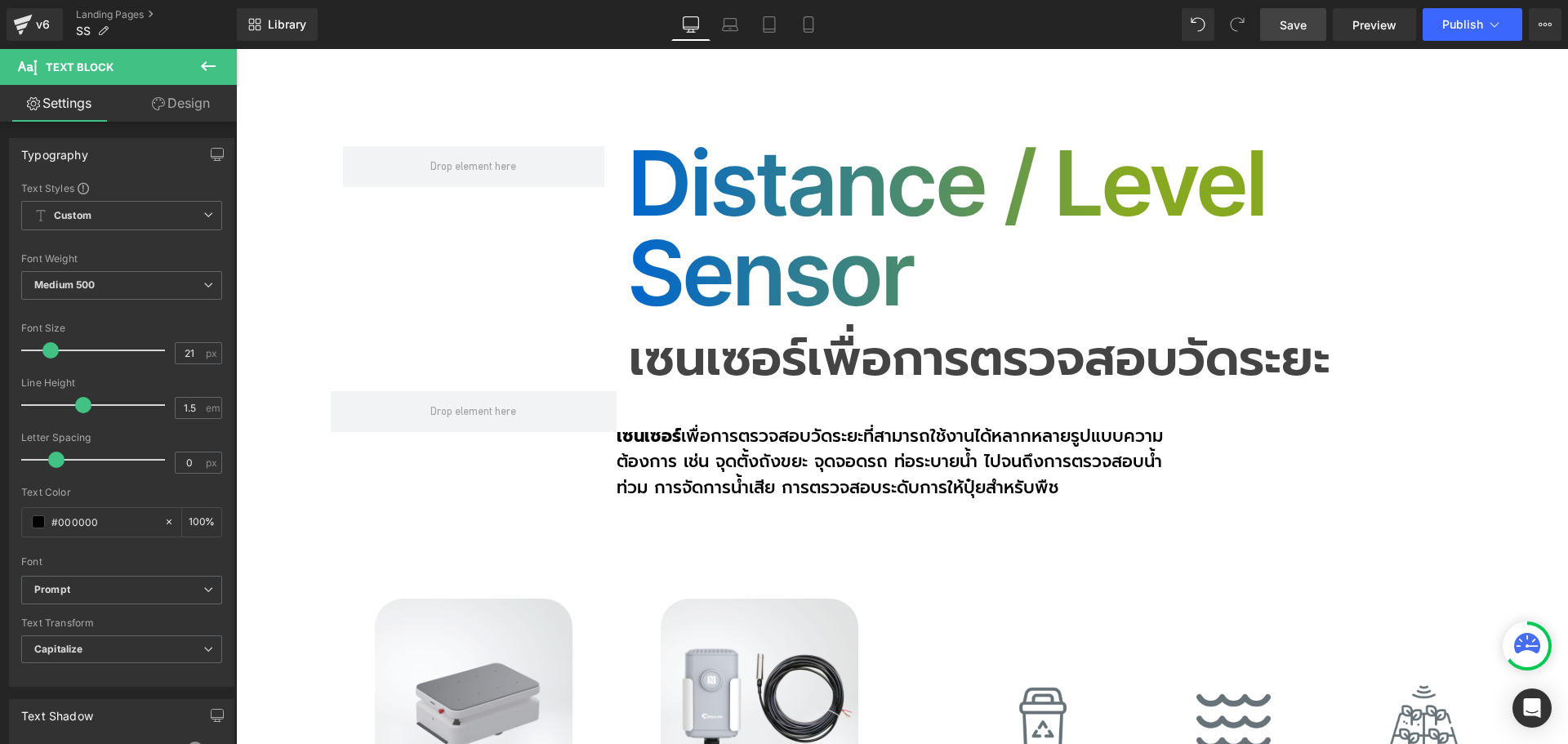
drag, startPoint x: 1288, startPoint y: 27, endPoint x: 729, endPoint y: 545, distance: 762.1
click at [1288, 27] on span "Save" at bounding box center [1293, 24] width 27 height 17
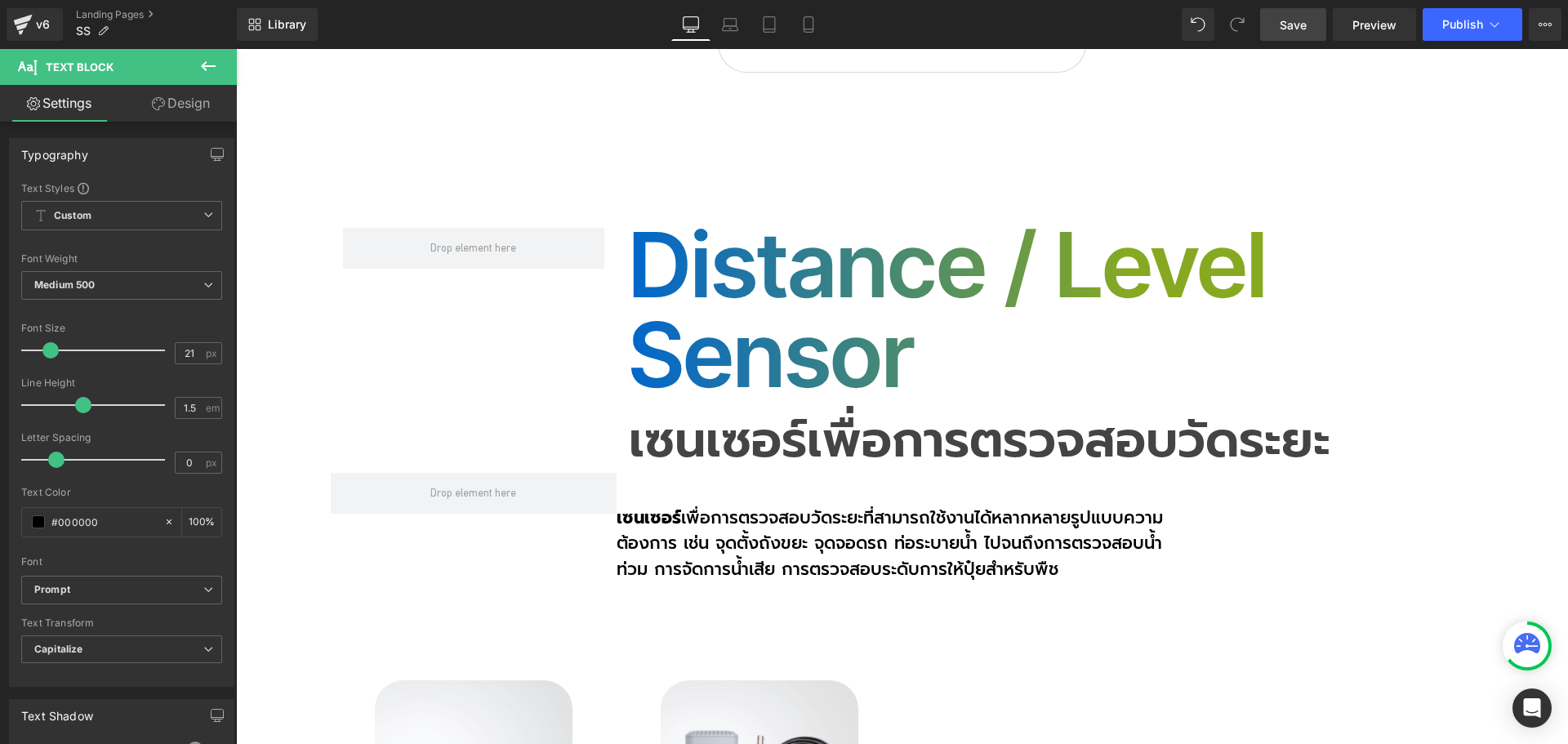
scroll to position [10029, 0]
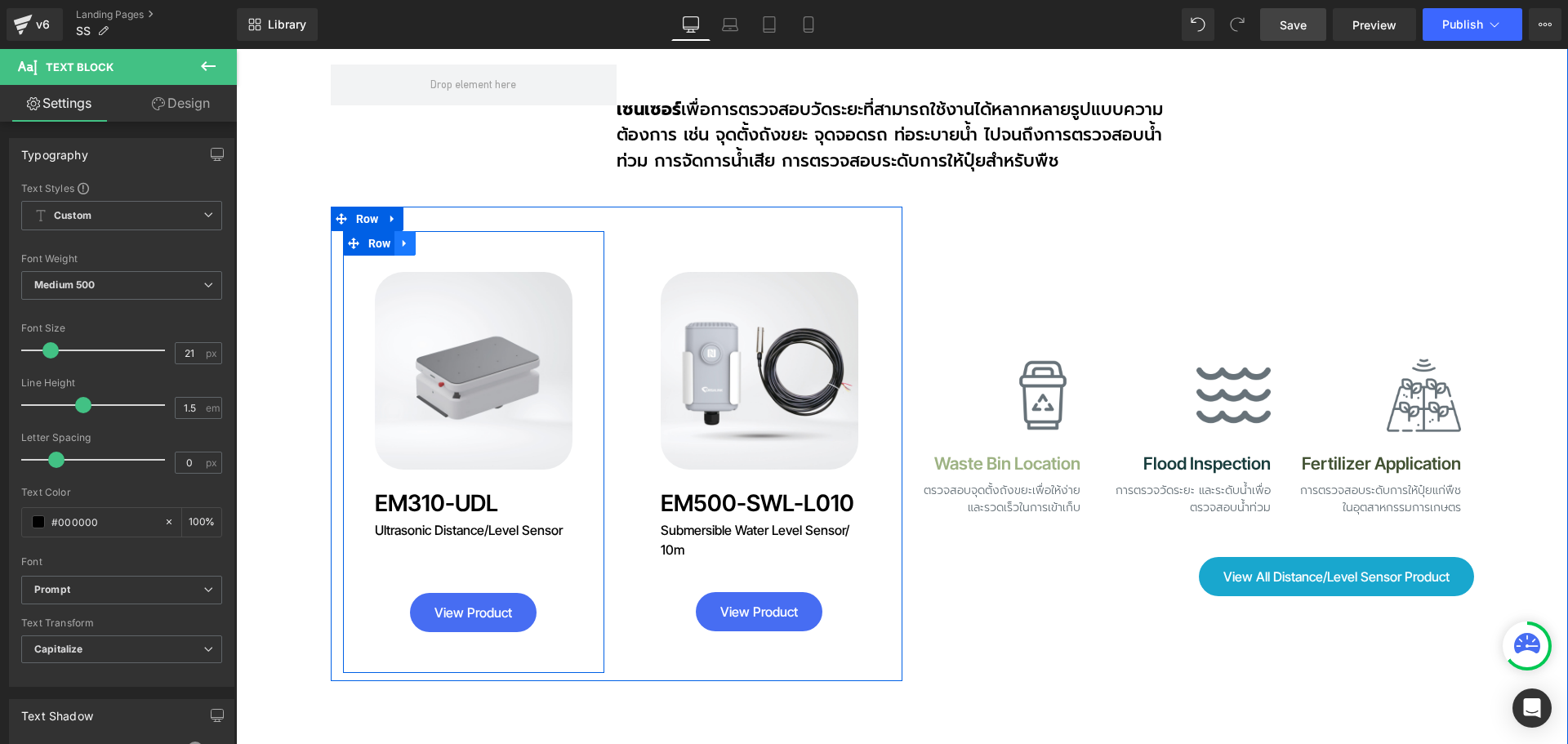
click at [402, 240] on icon at bounding box center [404, 244] width 3 height 8
drag, startPoint x: 423, startPoint y: 138, endPoint x: 472, endPoint y: 157, distance: 52.6
click at [472, 231] on div "Sale Off (P) Image Product EM310-UDL Heading Ultrasonic Distance/Level Sensor H…" at bounding box center [473, 452] width 261 height 442
click at [445, 238] on icon at bounding box center [448, 244] width 12 height 12
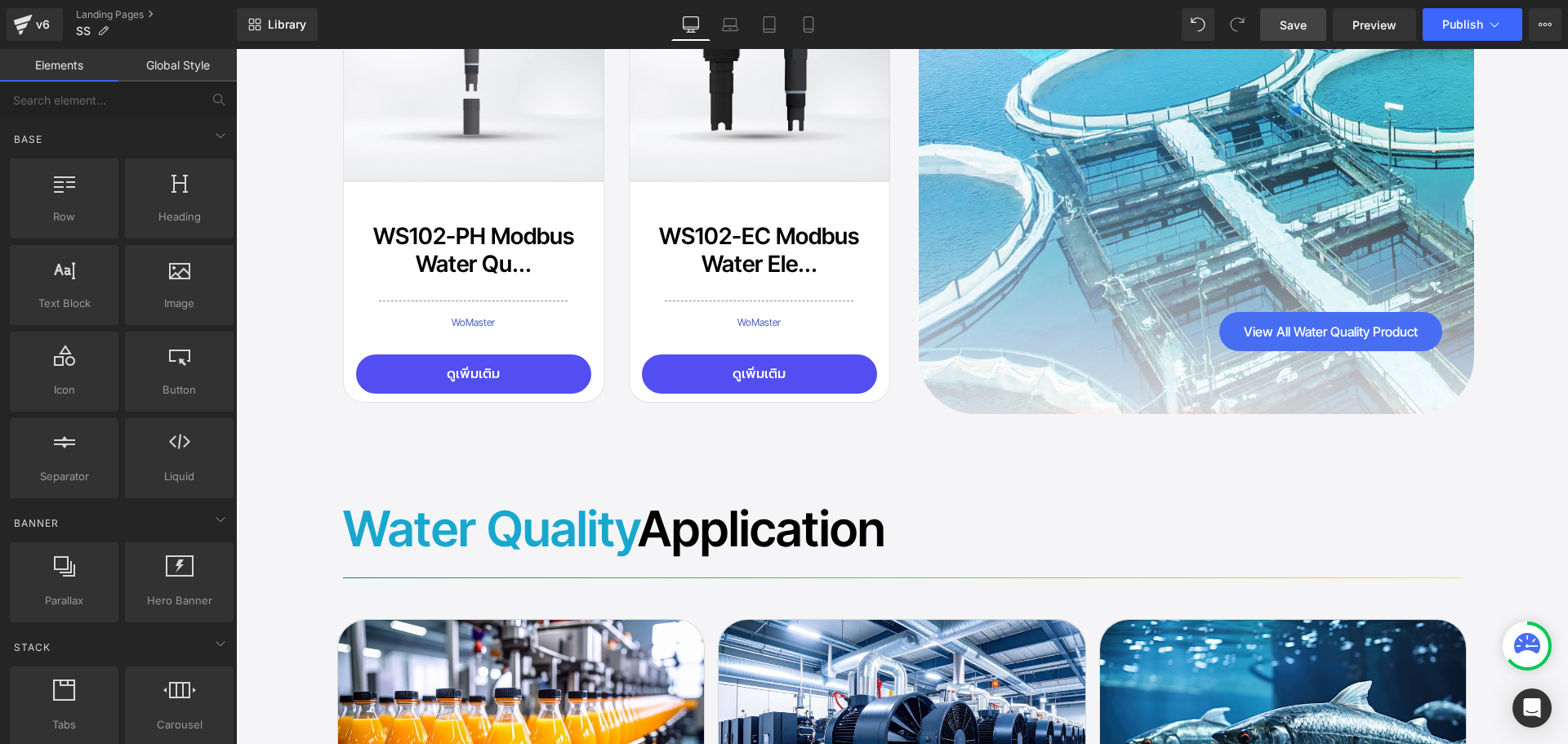
scroll to position [5048, 0]
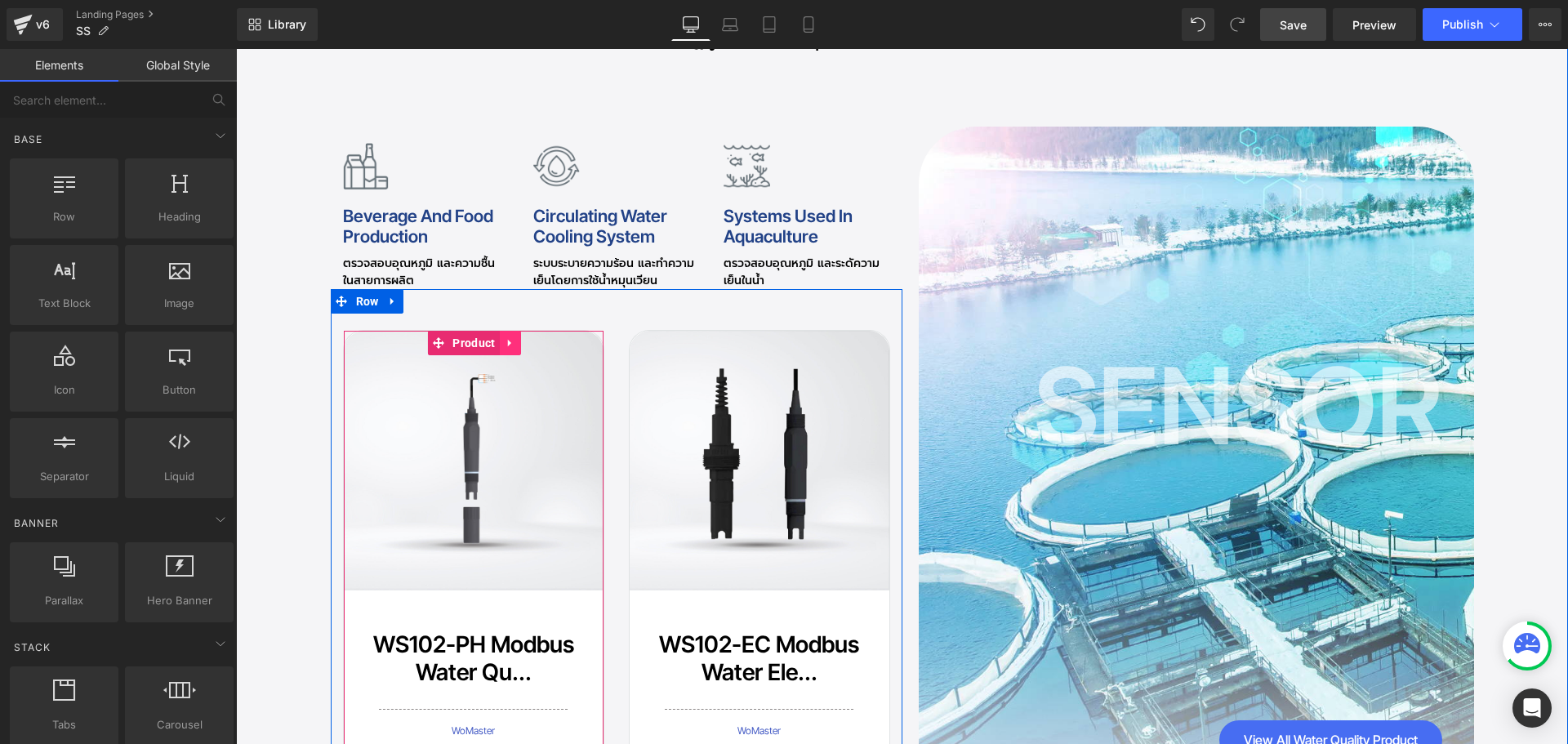
click at [505, 338] on icon at bounding box center [511, 343] width 12 height 13
click at [494, 338] on icon at bounding box center [500, 343] width 12 height 12
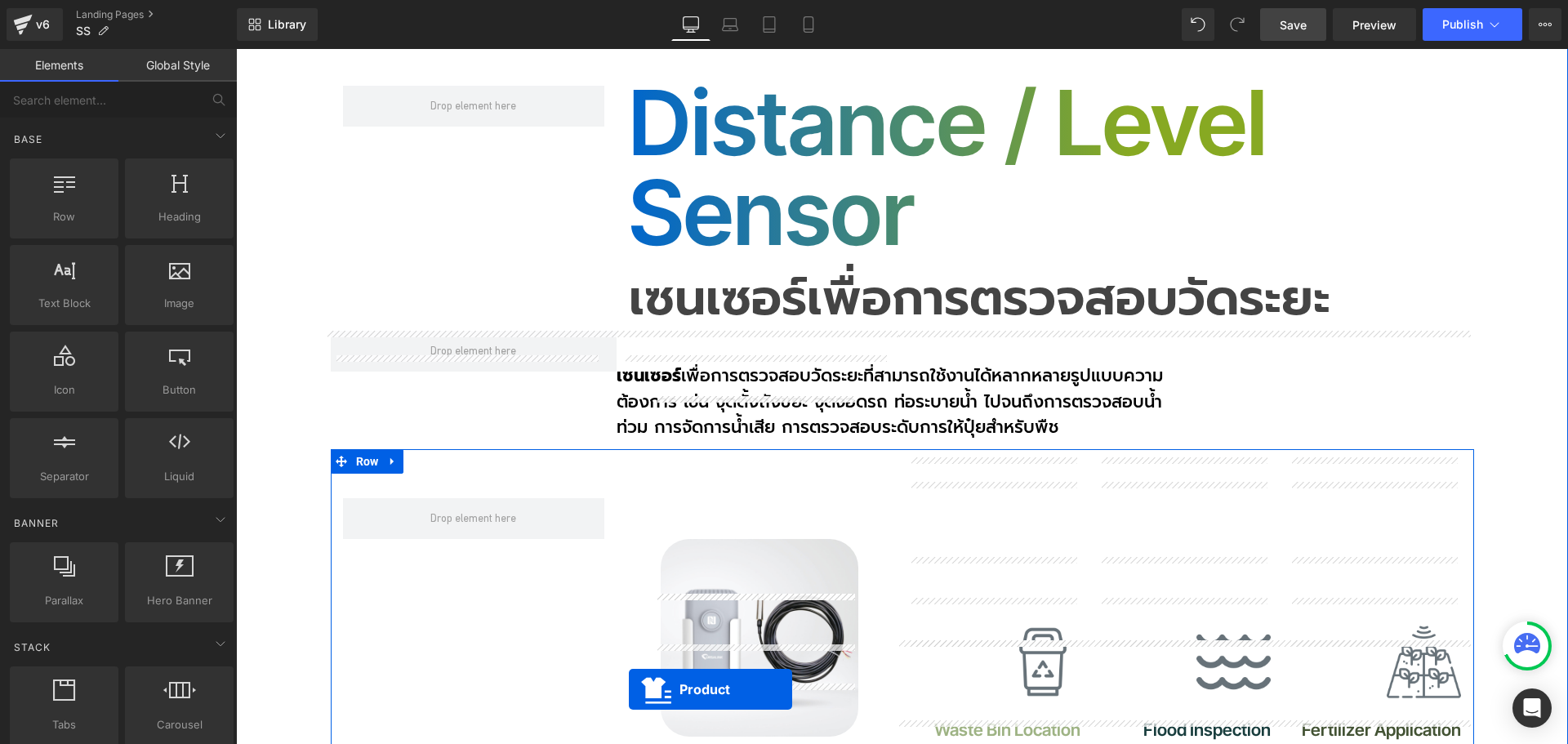
scroll to position [9881, 0]
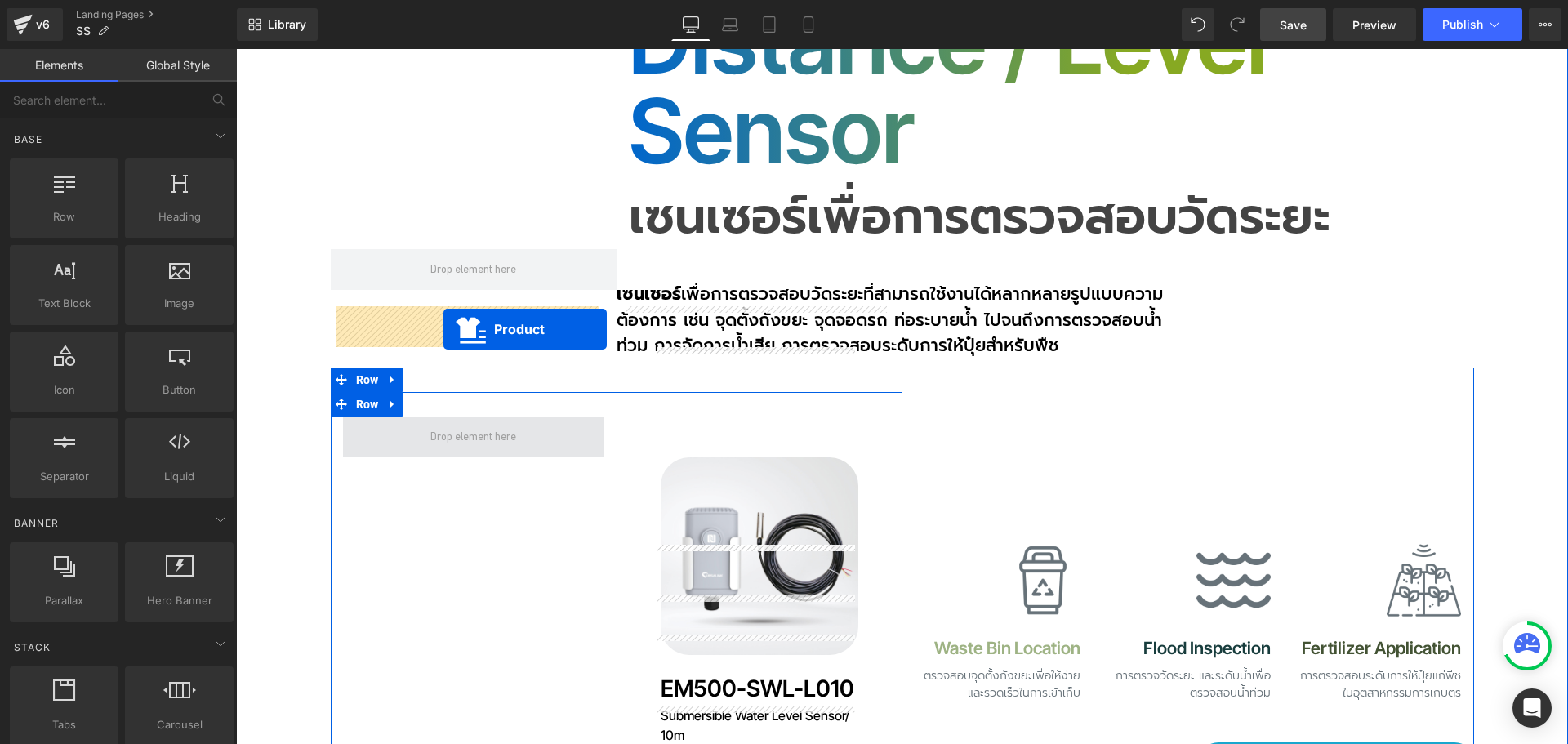
drag, startPoint x: 453, startPoint y: 125, endPoint x: 443, endPoint y: 329, distance: 204.2
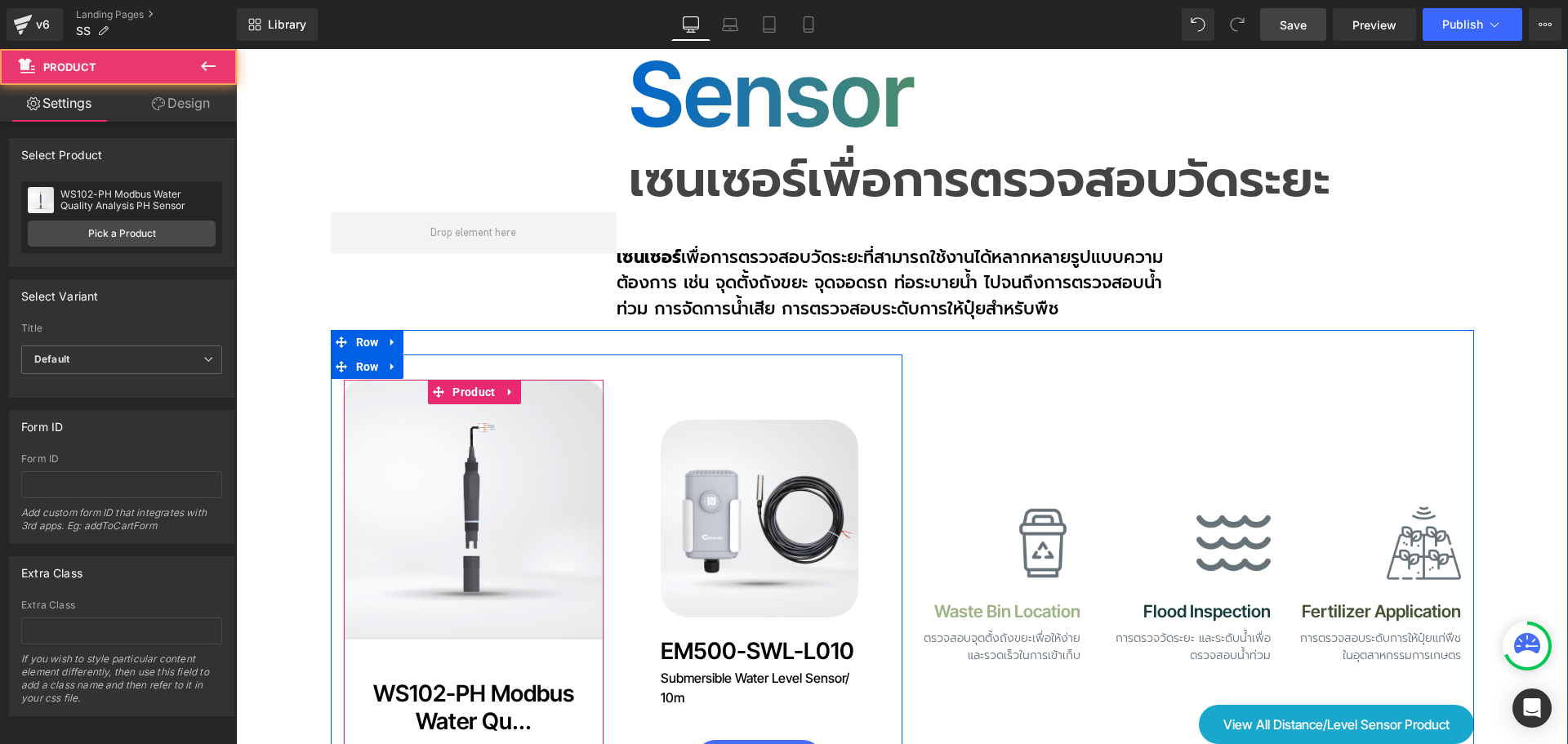
scroll to position [9845, 0]
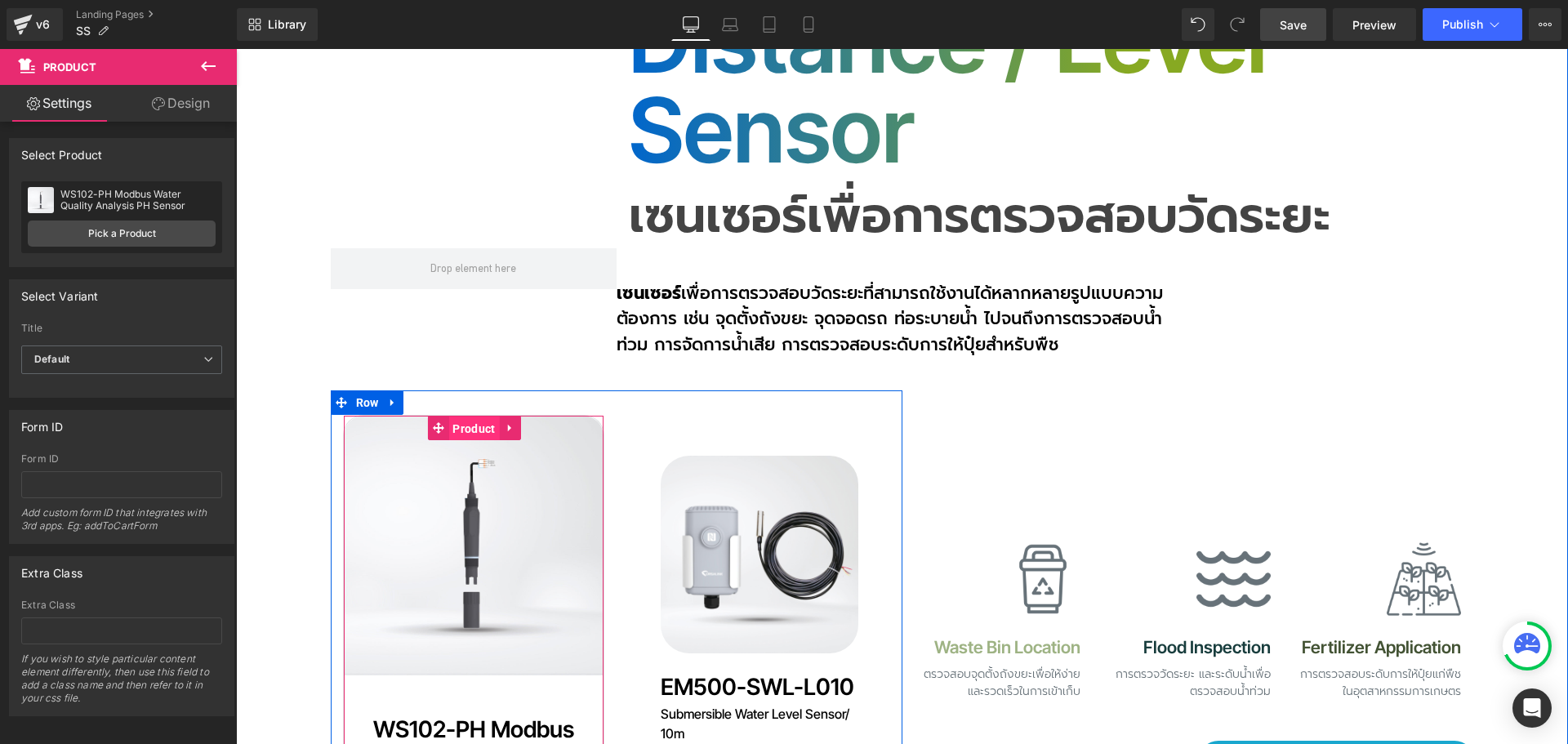
click at [490, 417] on span "Product" at bounding box center [474, 428] width 50 height 24
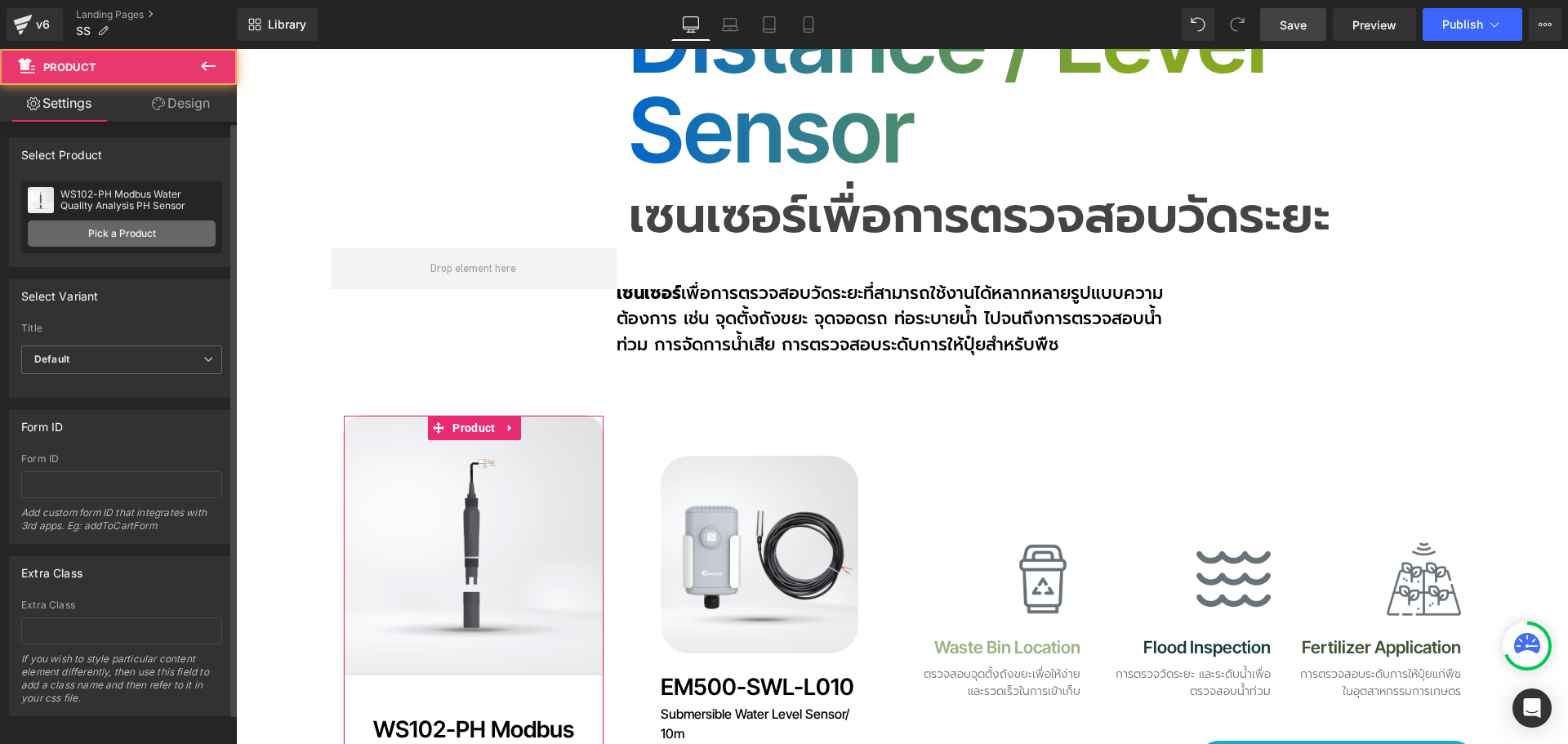
click at [105, 231] on link "Pick a Product" at bounding box center [122, 233] width 188 height 26
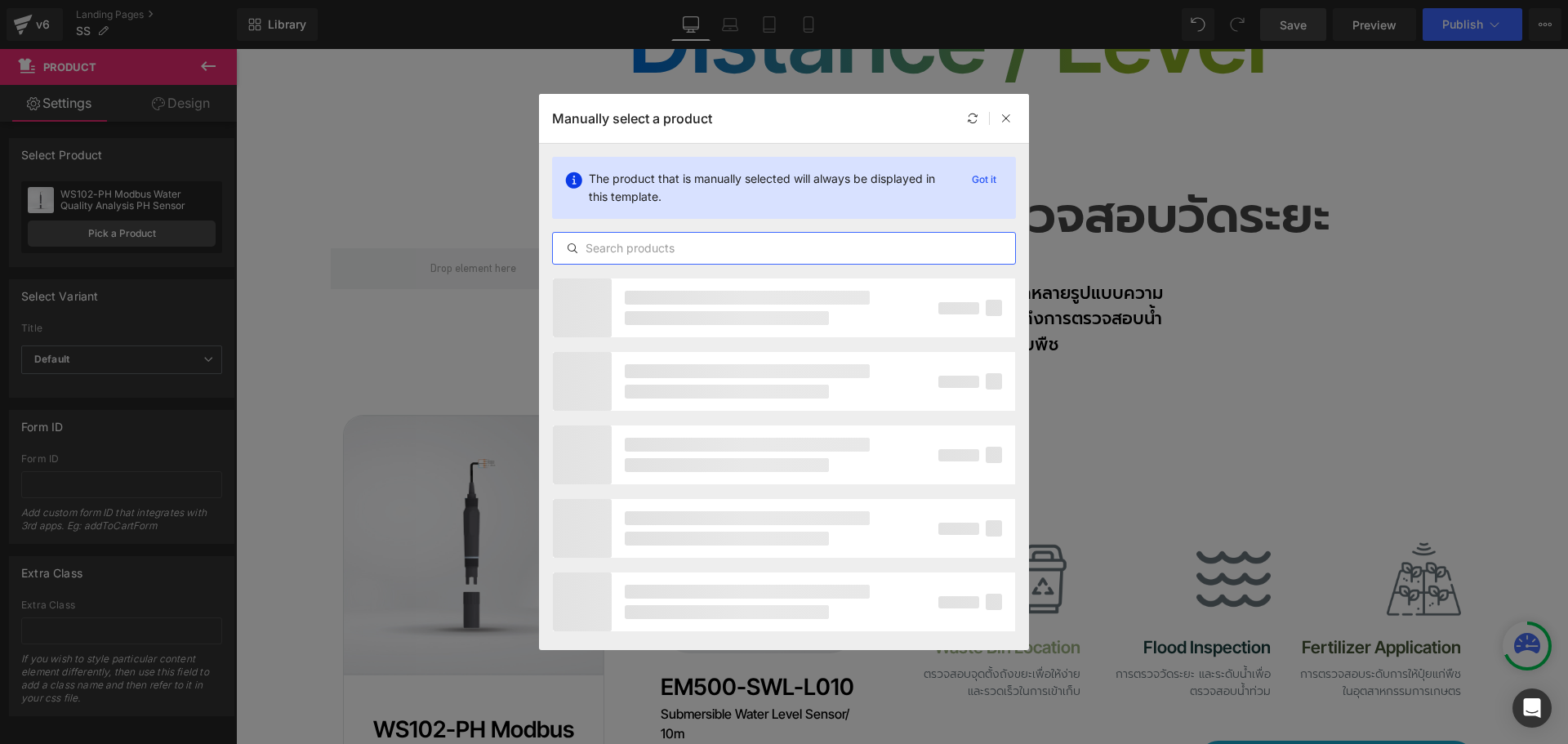
click at [708, 250] on input "text" at bounding box center [784, 248] width 462 height 19
paste input "EM310-UDL"
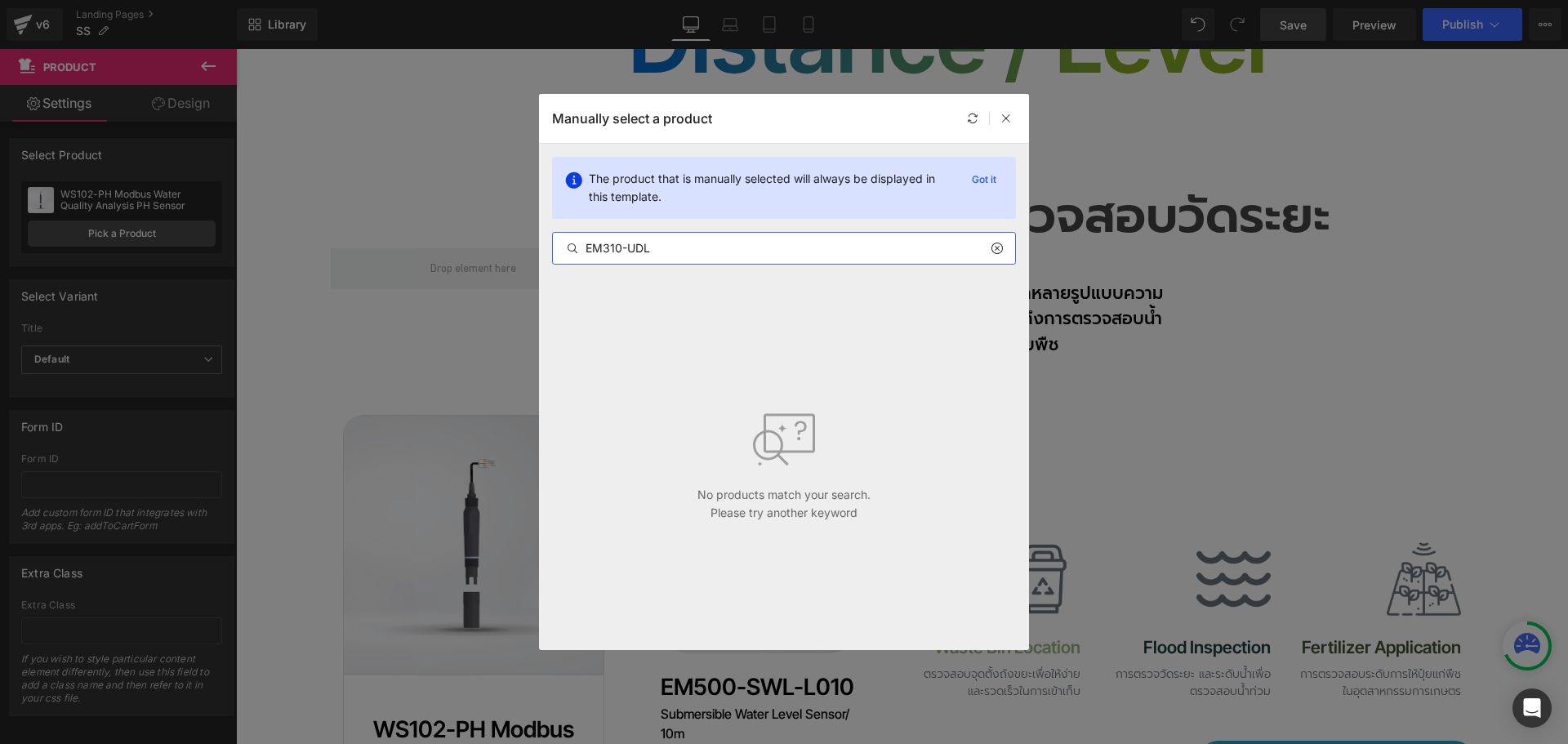
click at [769, 250] on input "EM310-UDL" at bounding box center [784, 248] width 462 height 19
paste input "500-UDL-915M-C050 Ultrasonic Distance/Level Sensor"
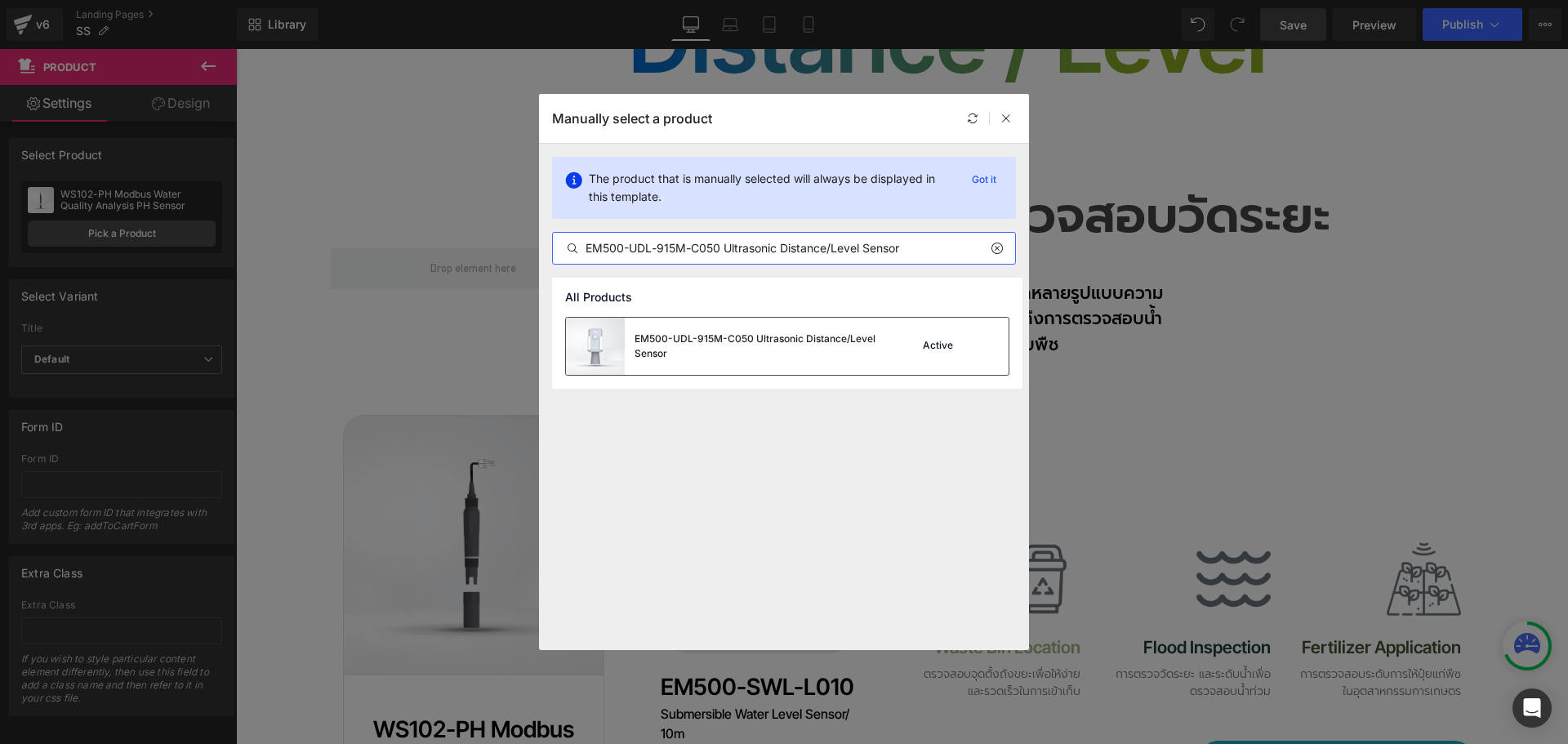
type input "EM500-UDL-915M-C050 Ultrasonic Distance/Level Sensor"
drag, startPoint x: 738, startPoint y: 338, endPoint x: 536, endPoint y: 355, distance: 202.7
click at [738, 338] on div "EM500-UDL-915M-C050 Ultrasonic Distance/Level Sensor" at bounding box center [757, 346] width 245 height 29
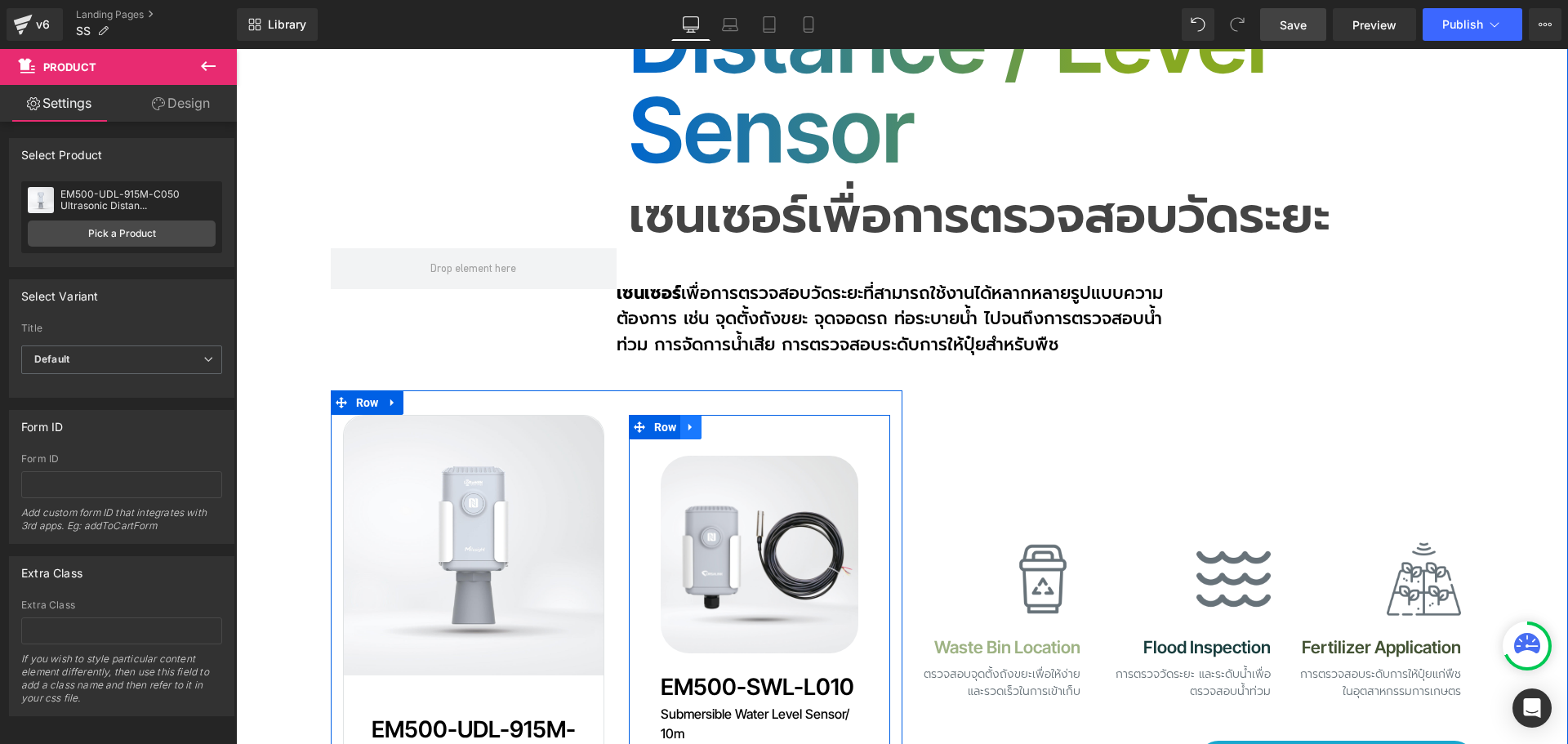
click at [687, 422] on icon at bounding box center [691, 427] width 12 height 13
click at [727, 422] on icon at bounding box center [733, 427] width 12 height 12
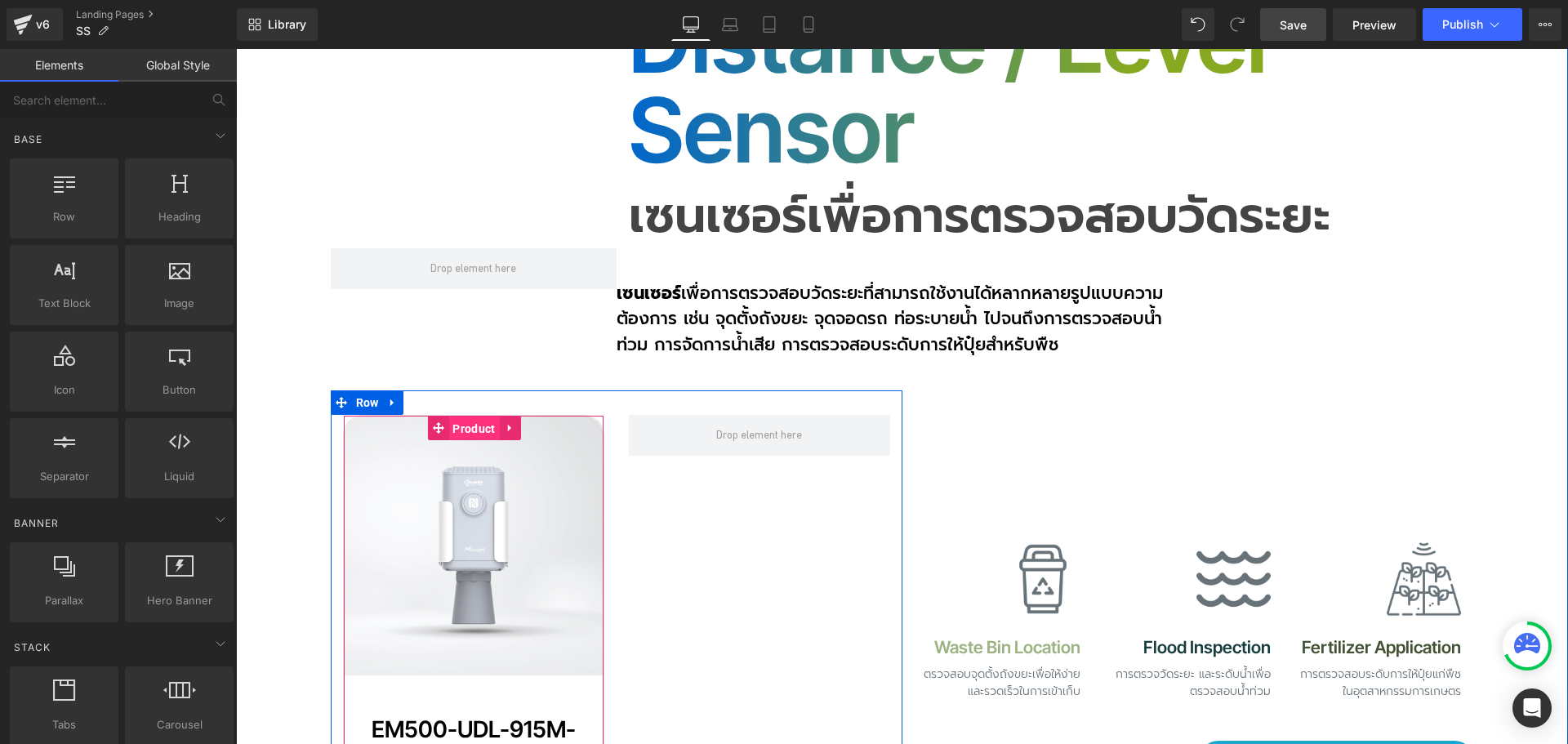
click at [458, 417] on span "Product" at bounding box center [474, 428] width 50 height 24
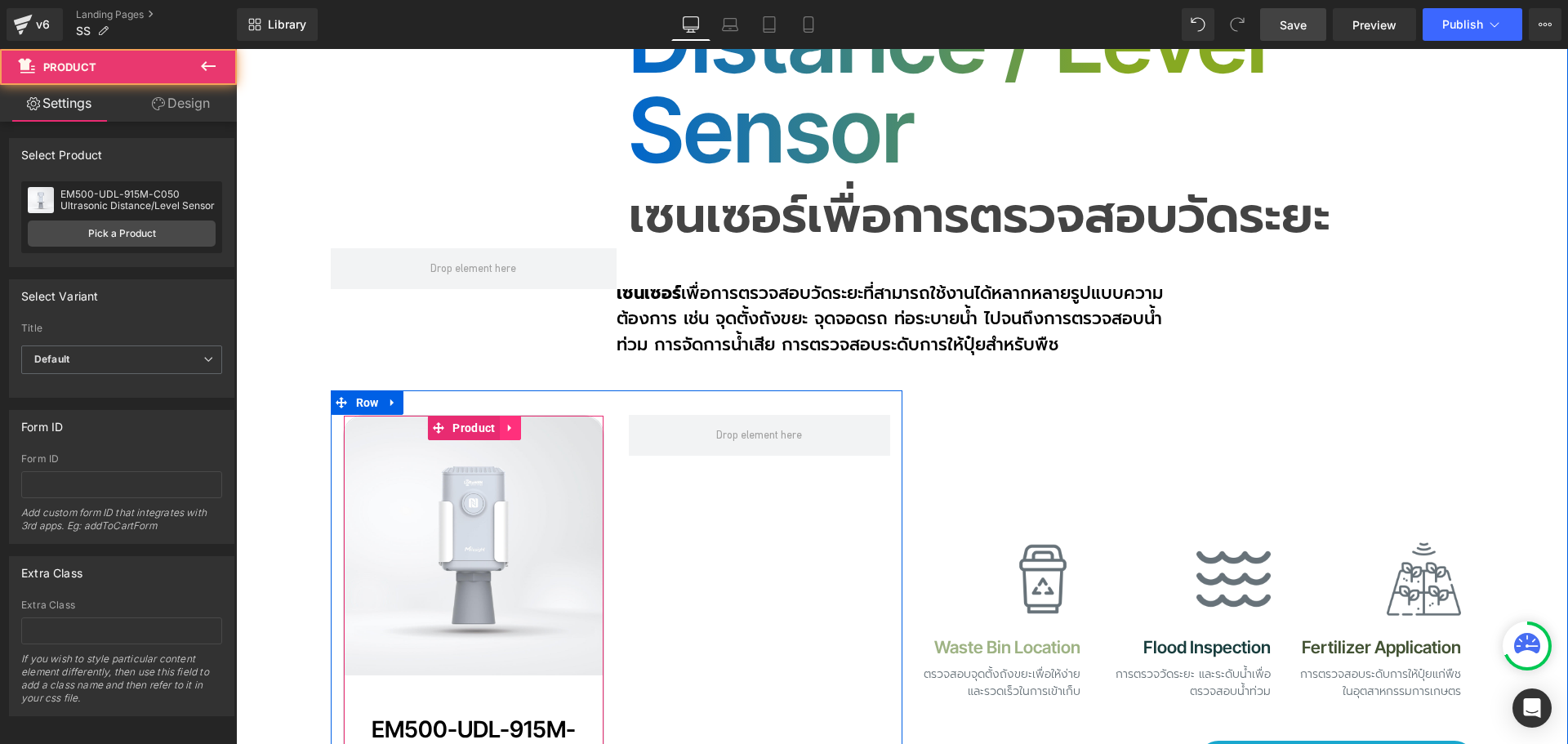
click at [507, 425] on icon at bounding box center [509, 428] width 3 height 8
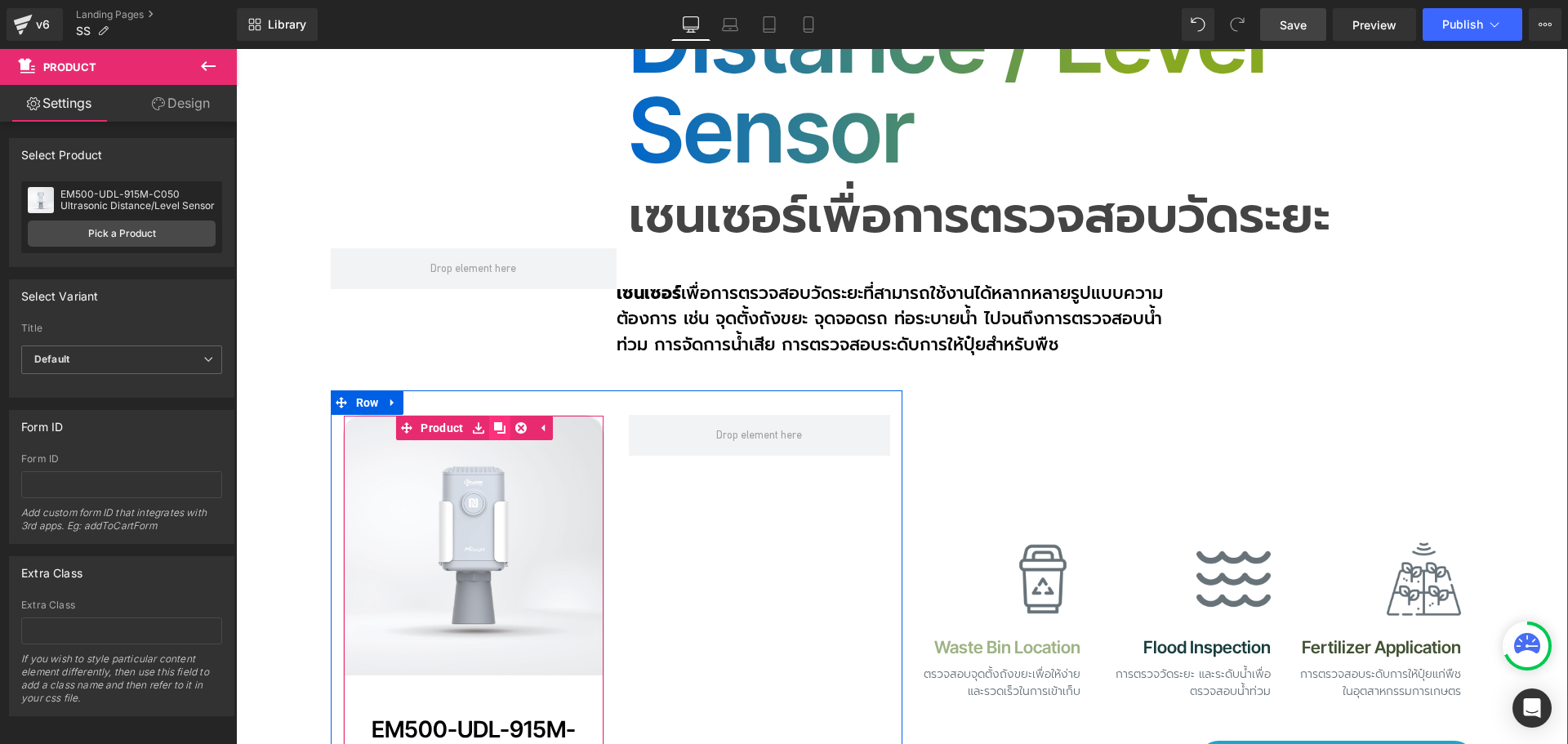
click at [494, 422] on icon at bounding box center [500, 428] width 12 height 13
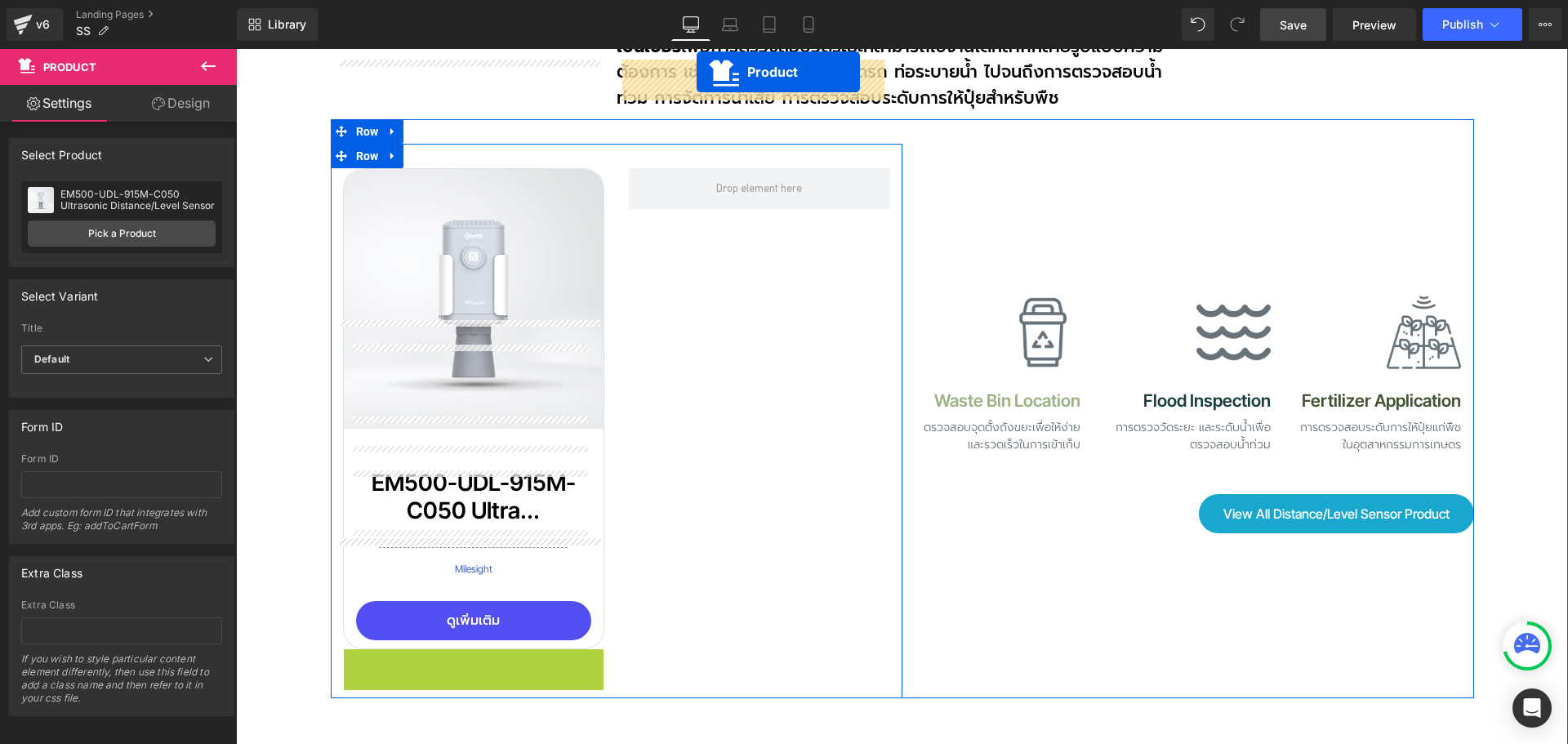
scroll to position [10010, 0]
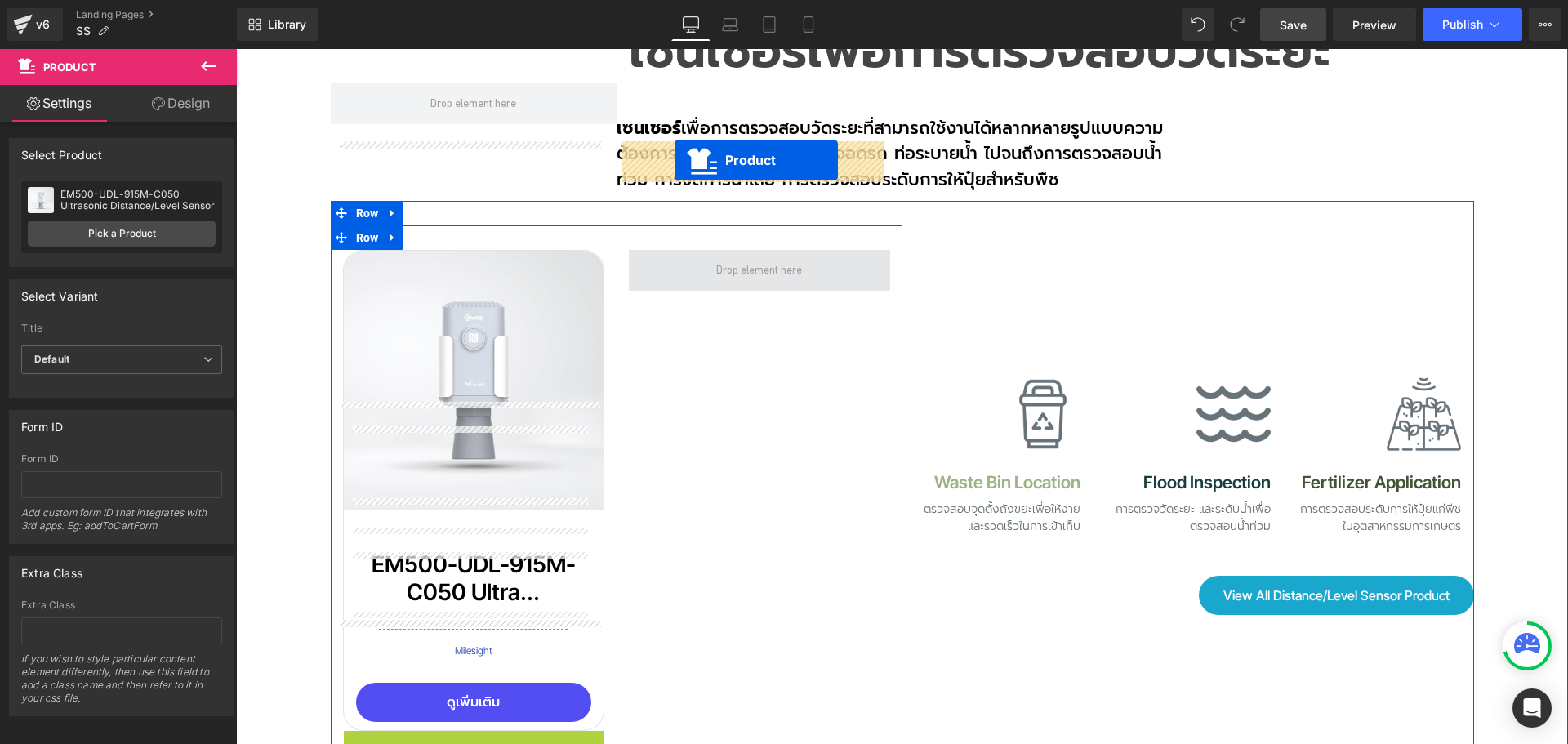
drag, startPoint x: 451, startPoint y: 370, endPoint x: 674, endPoint y: 160, distance: 306.3
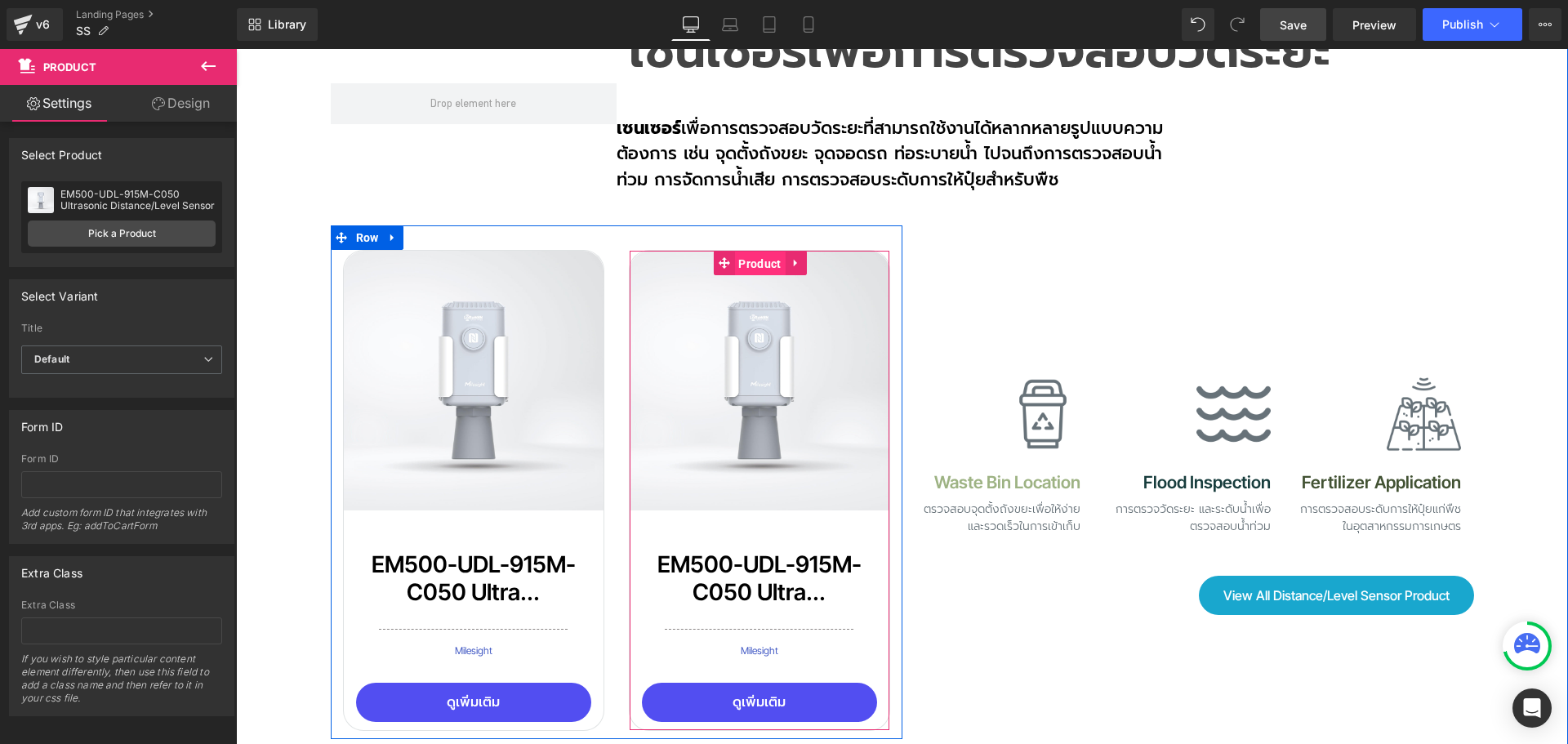
click at [752, 251] on span "Product" at bounding box center [759, 263] width 50 height 24
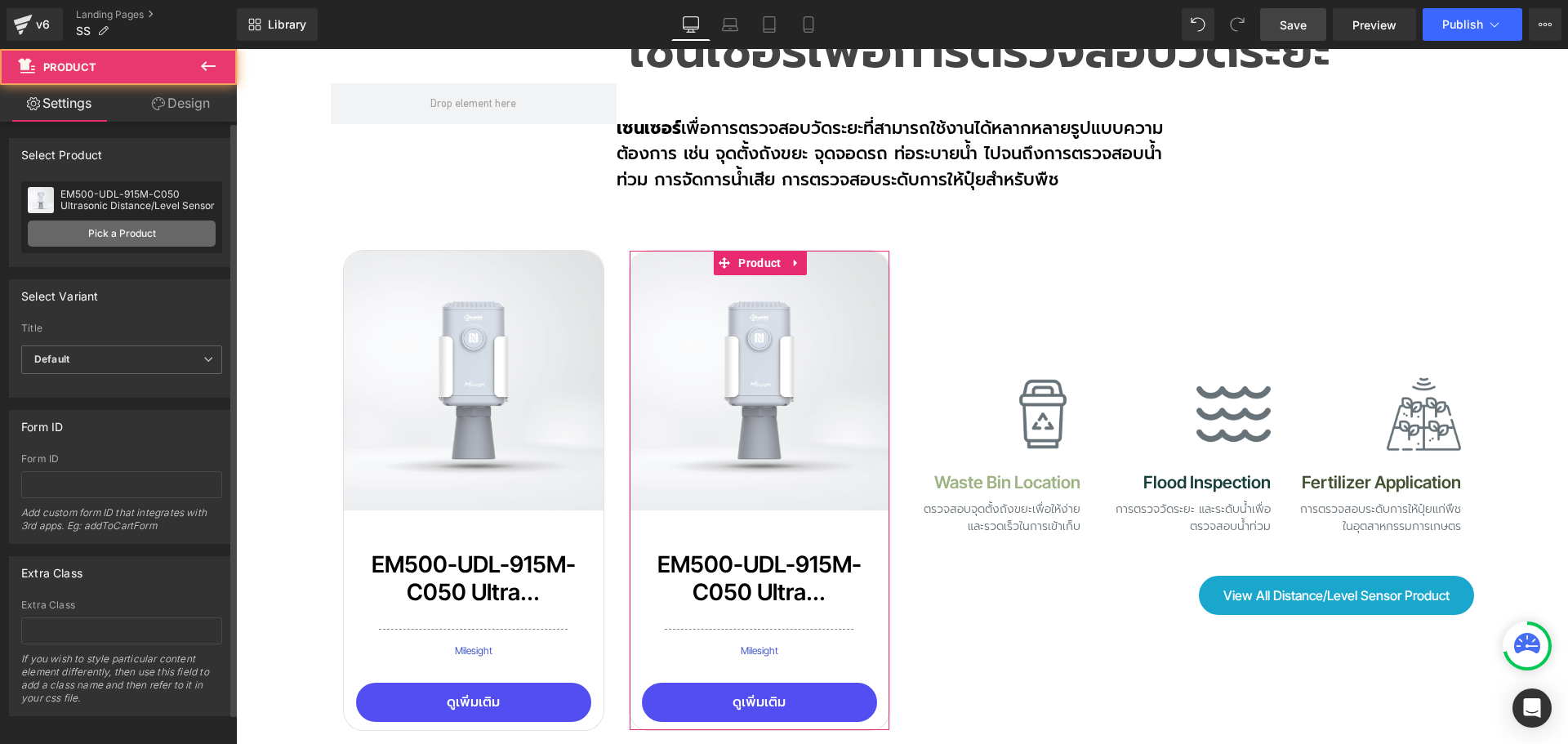
click at [124, 236] on link "Pick a Product" at bounding box center [122, 233] width 188 height 26
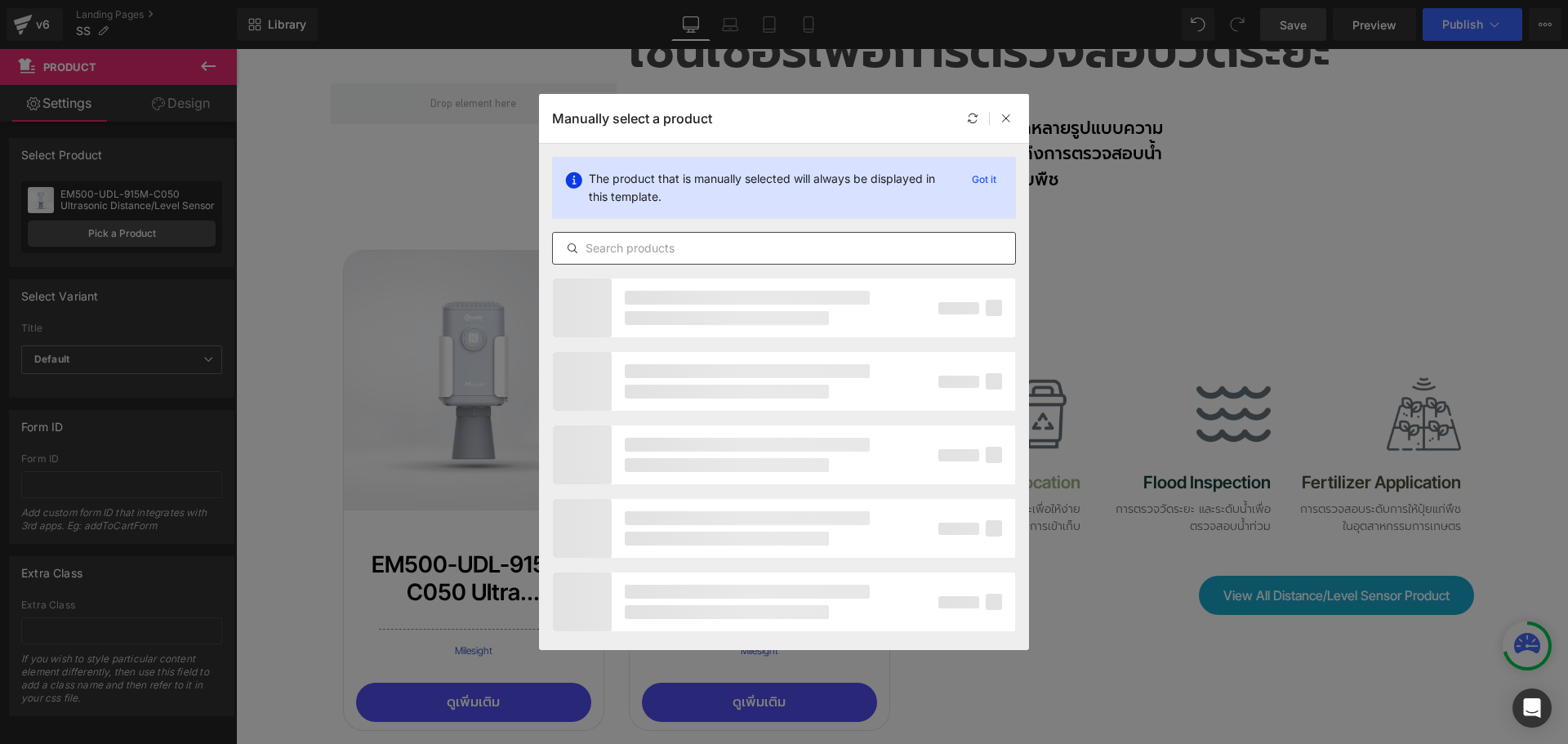
click at [708, 251] on input "text" at bounding box center [784, 248] width 462 height 19
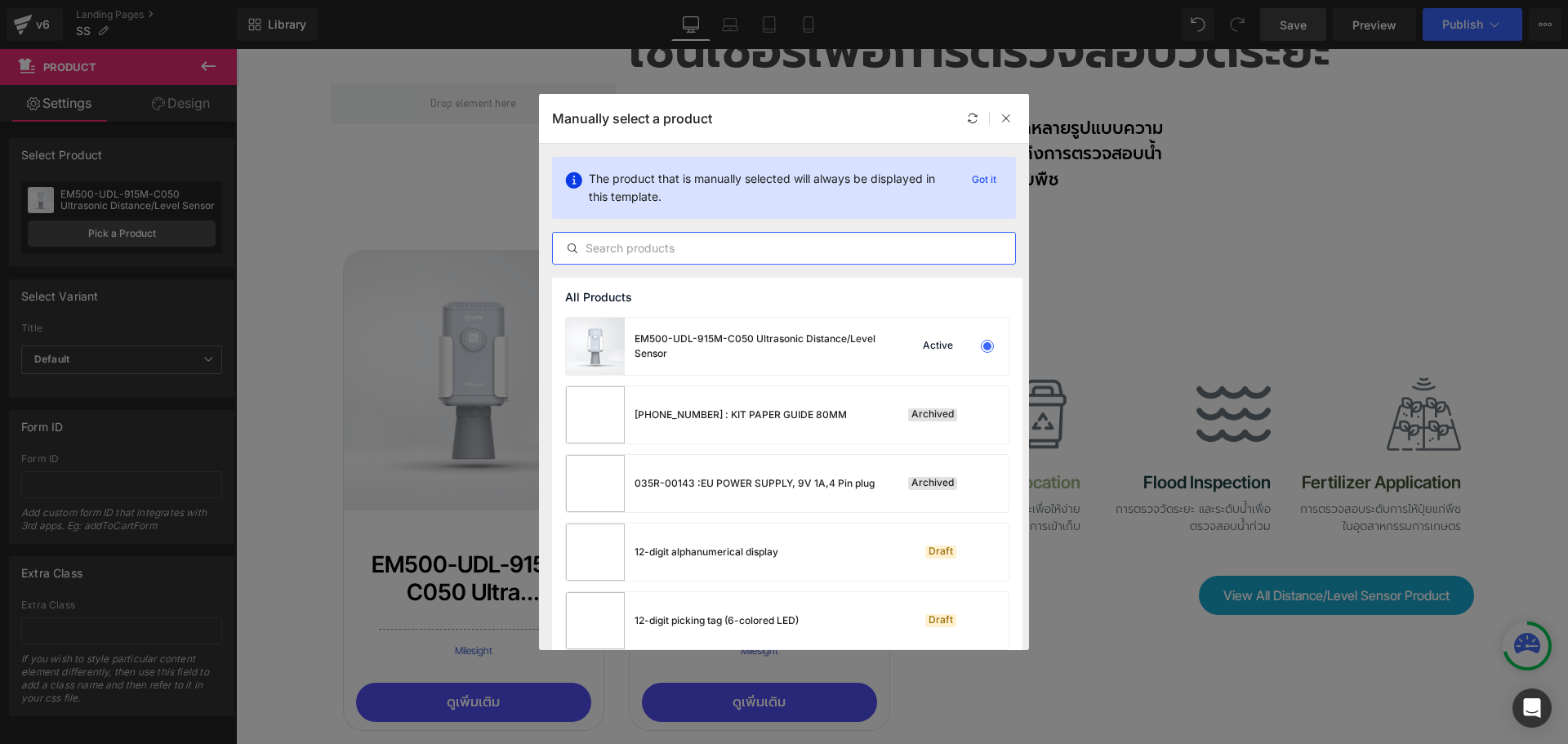
paste input "EM500-SWL-L005 Submersible Water Level Sensor/ 5m"
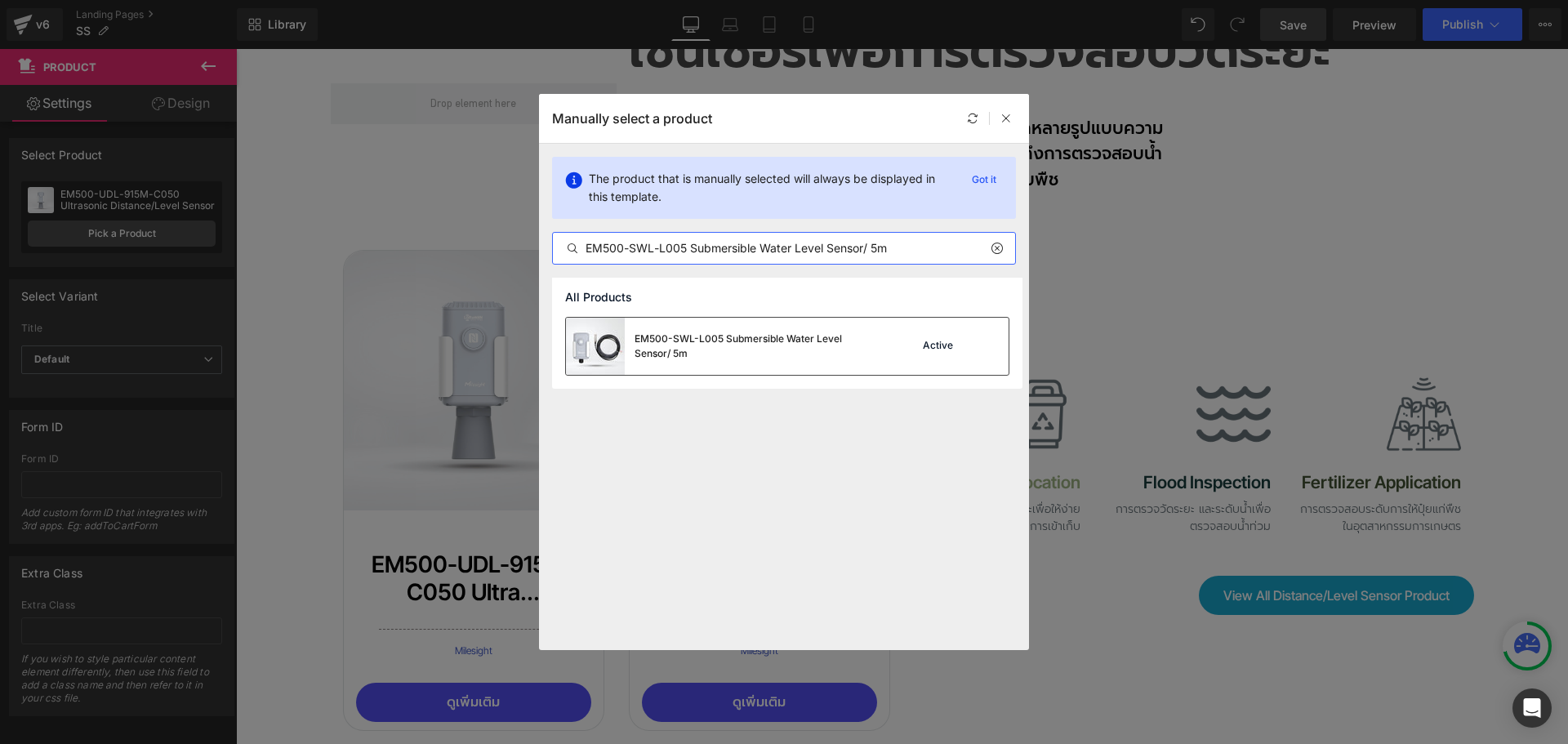
type input "EM500-SWL-L005 Submersible Water Level Sensor/ 5m"
click at [690, 338] on div "EM500-SWL-L005 Submersible Water Level Sensor/ 5m" at bounding box center [757, 346] width 245 height 29
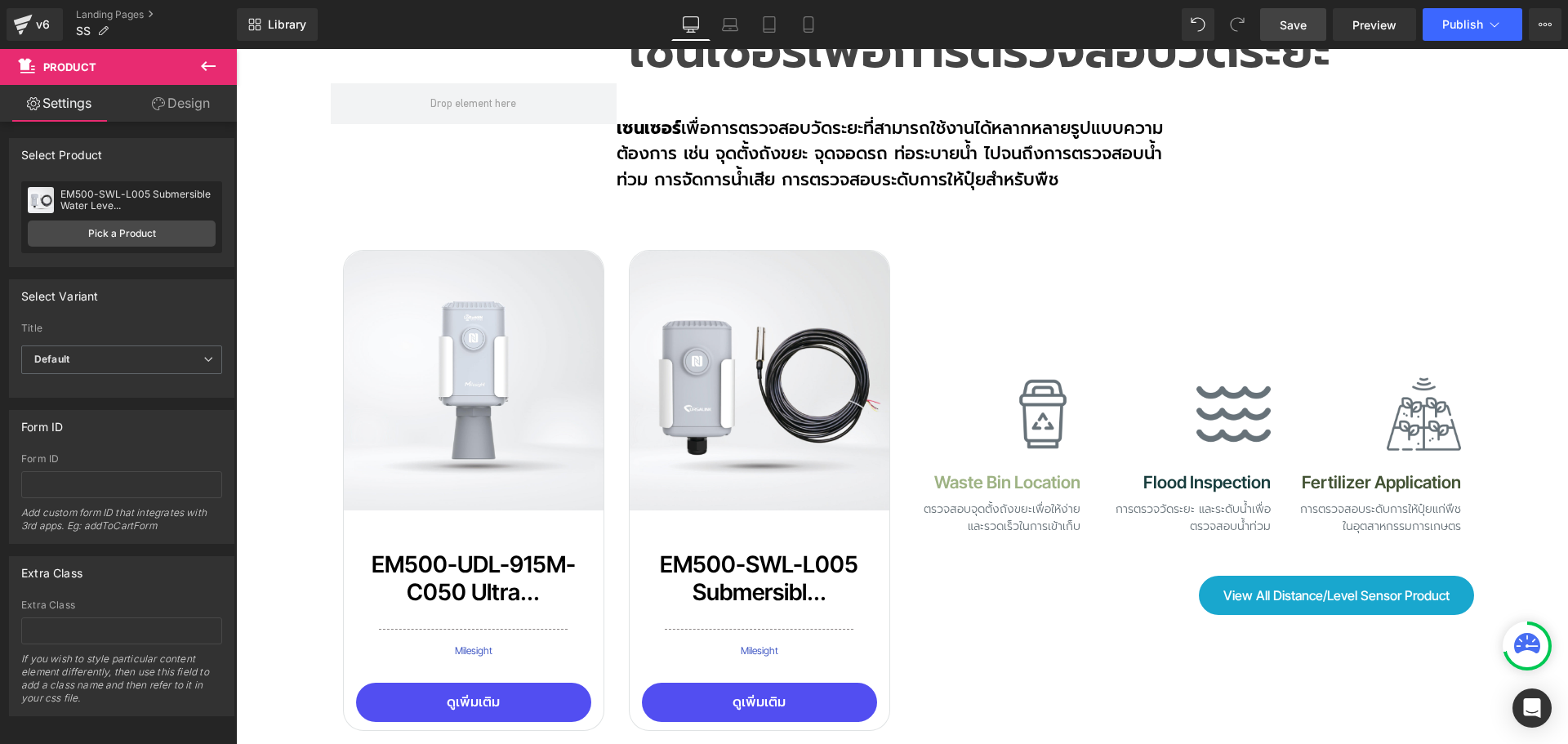
click at [1303, 25] on span "Save" at bounding box center [1293, 24] width 27 height 17
click at [1303, 24] on span "Save" at bounding box center [1293, 24] width 27 height 17
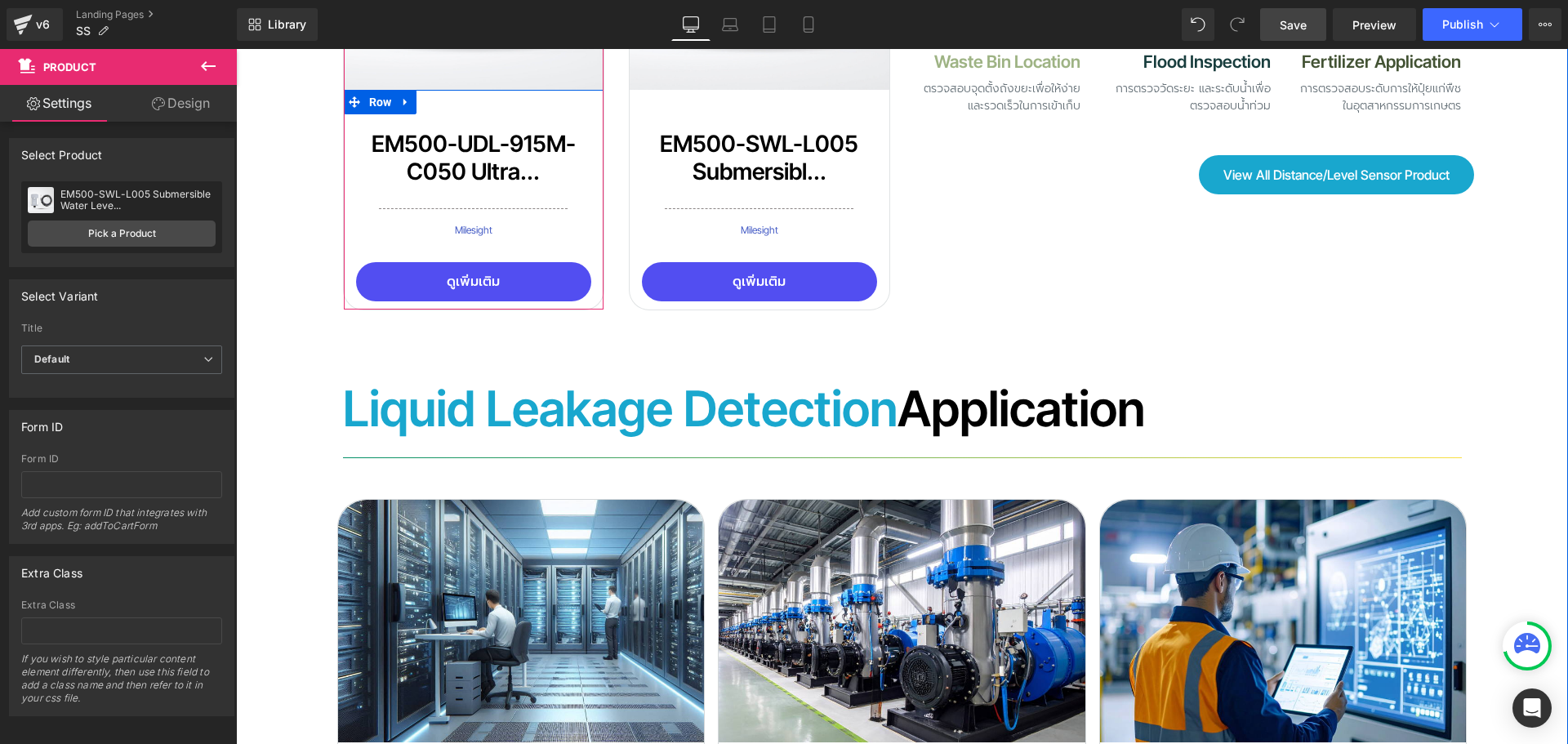
scroll to position [10581, 0]
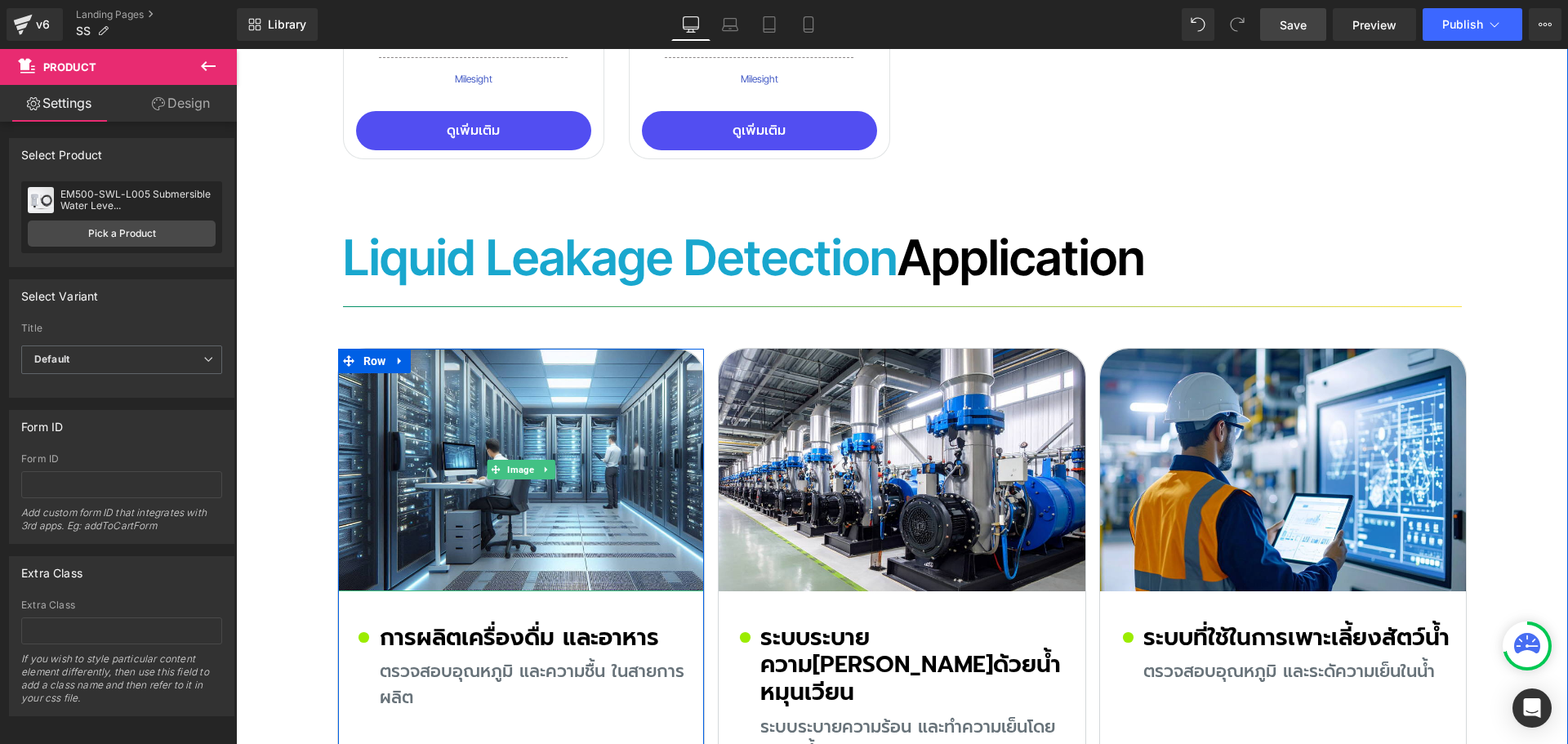
drag, startPoint x: 514, startPoint y: 354, endPoint x: 269, endPoint y: 190, distance: 294.8
click at [514, 459] on span "Image" at bounding box center [521, 469] width 34 height 19
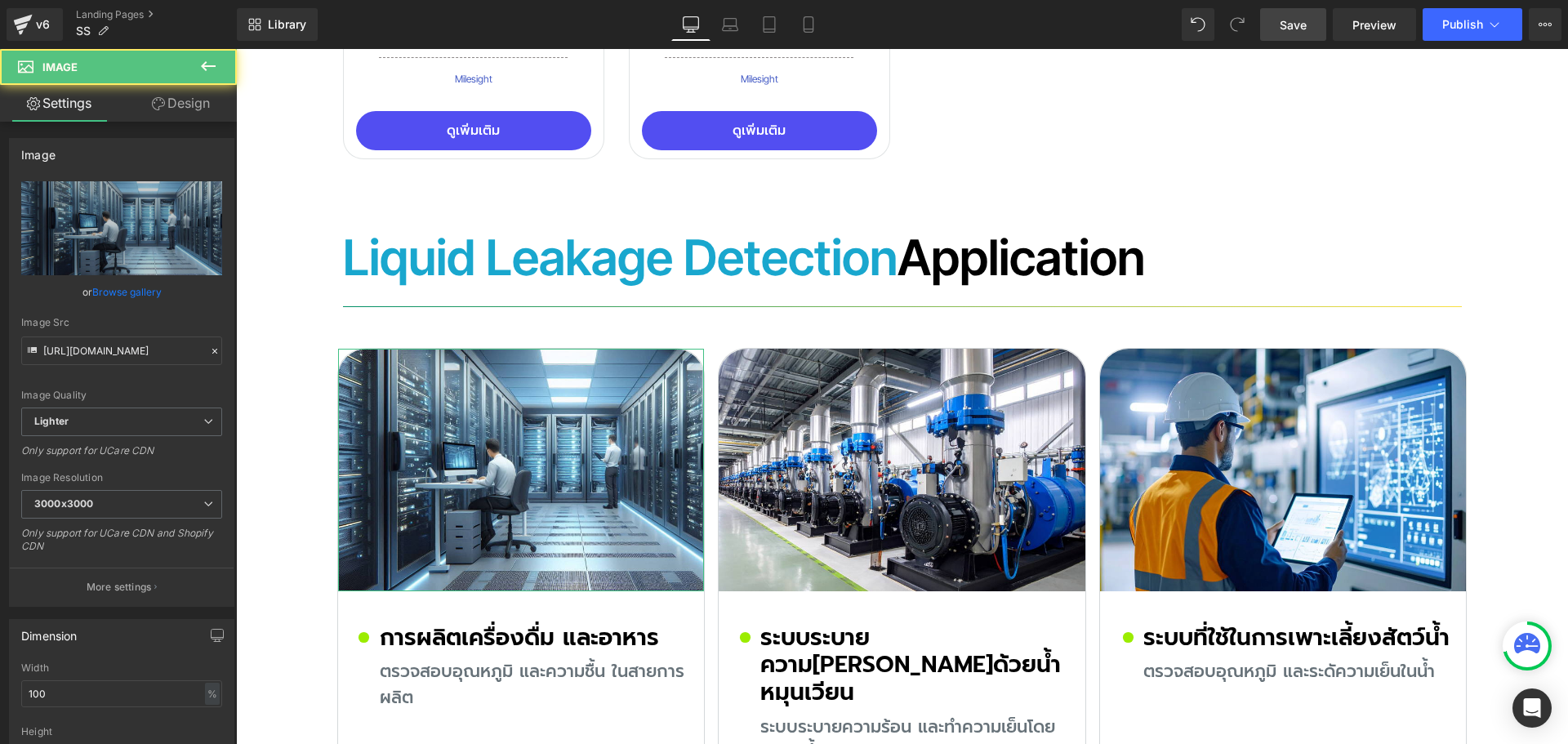
click at [181, 92] on link "Design" at bounding box center [181, 103] width 118 height 37
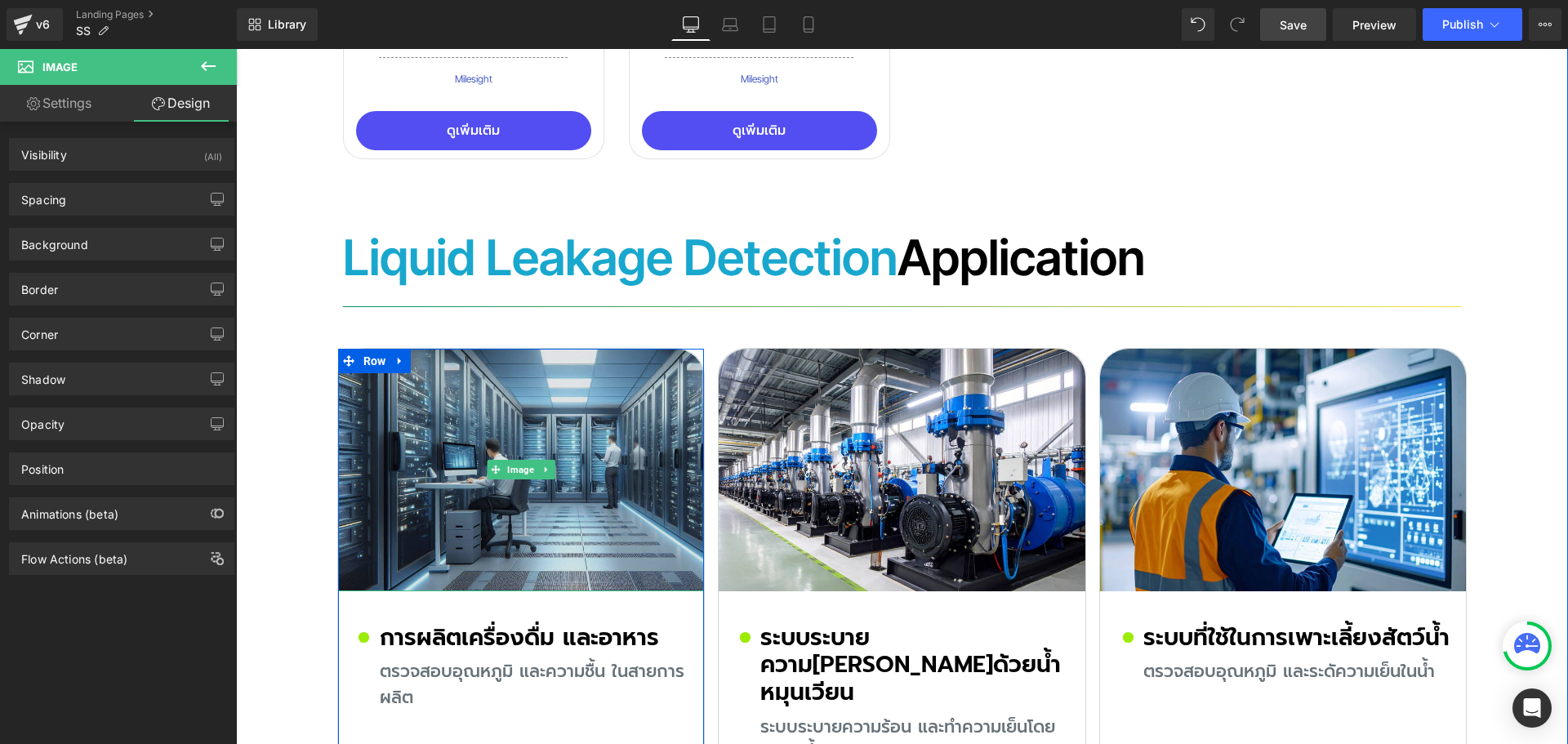
click at [465, 348] on img at bounding box center [522, 469] width 367 height 243
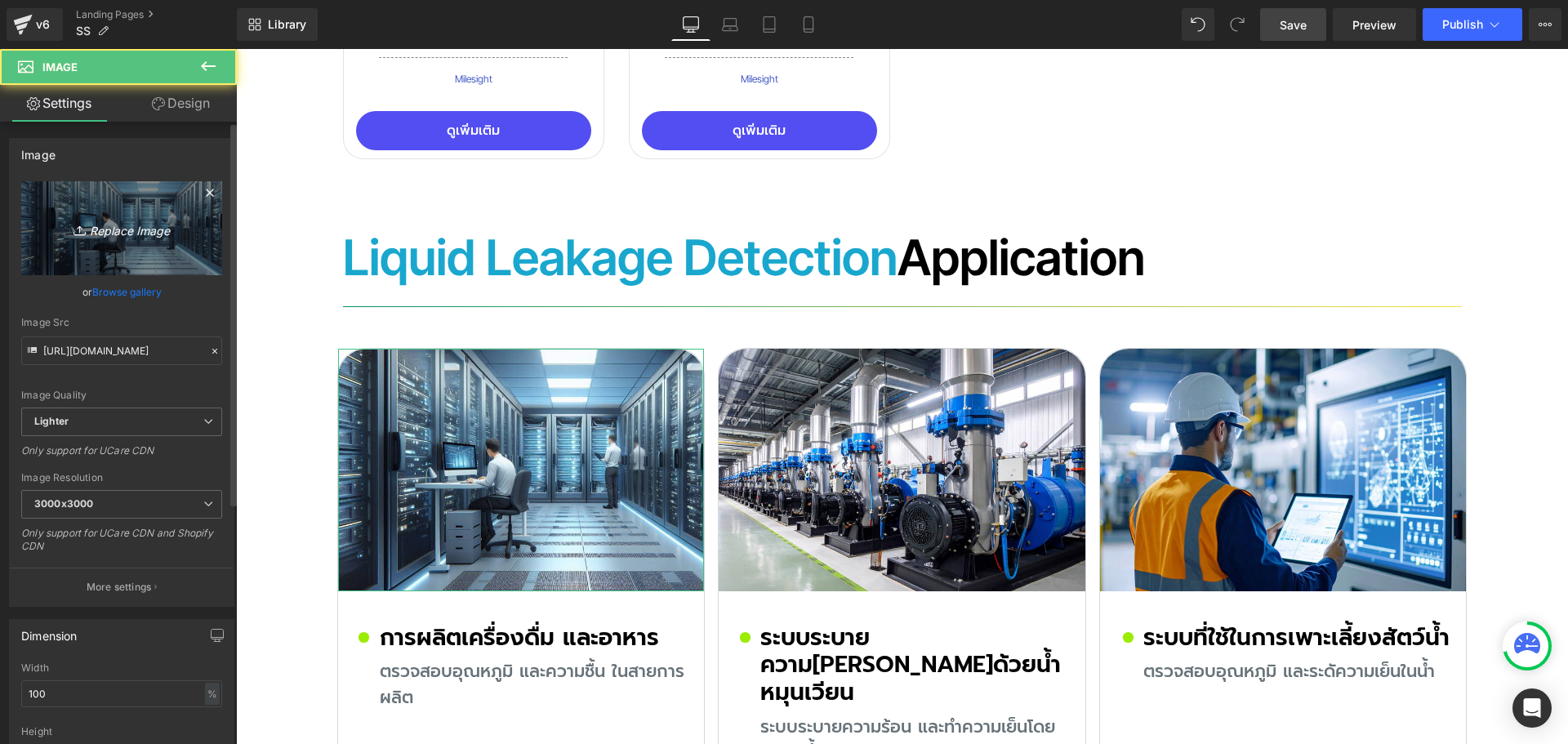
click at [108, 226] on icon "Replace Image" at bounding box center [122, 228] width 131 height 20
type input "C:\fakepath\waste-bin-location.jpg"
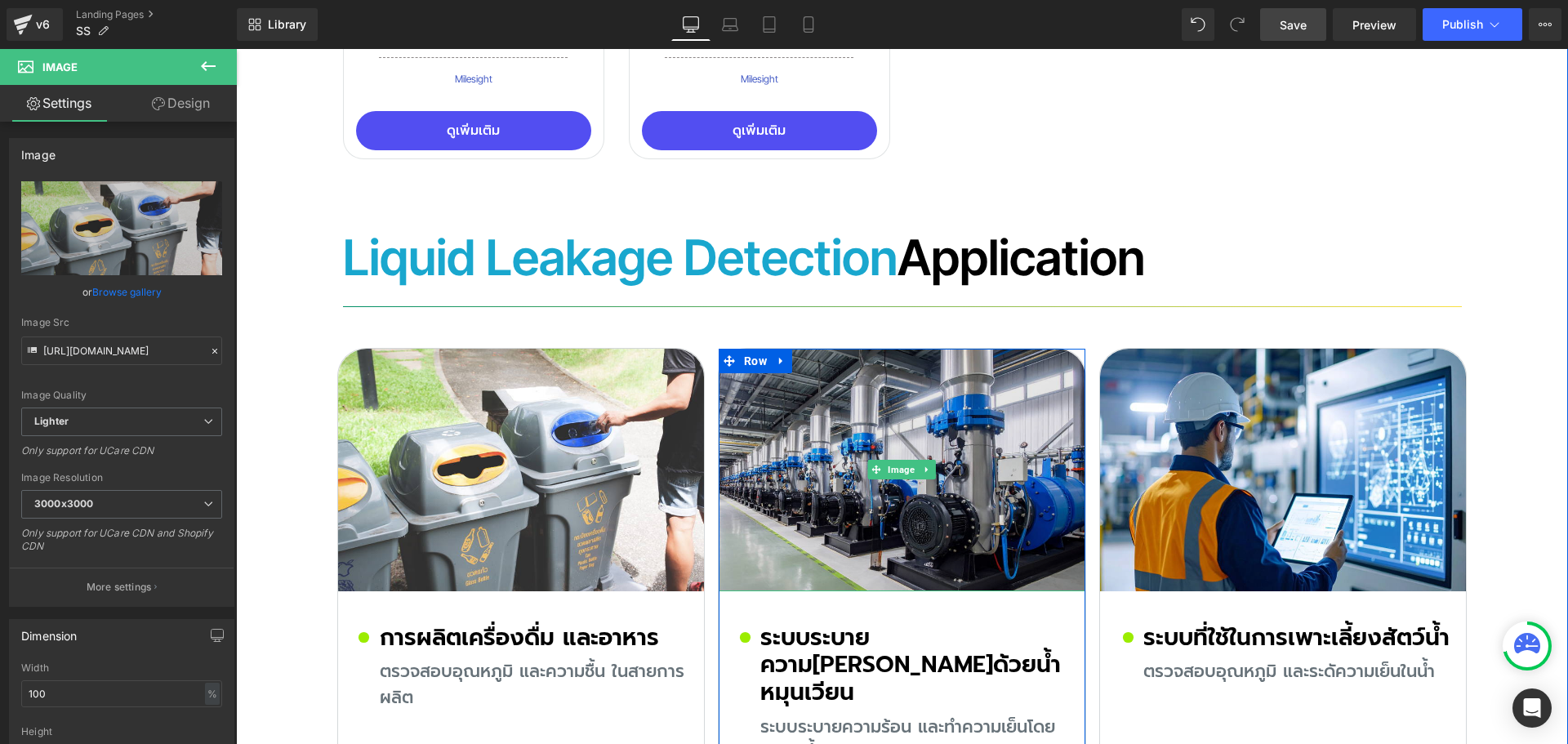
click at [862, 348] on img at bounding box center [902, 469] width 367 height 243
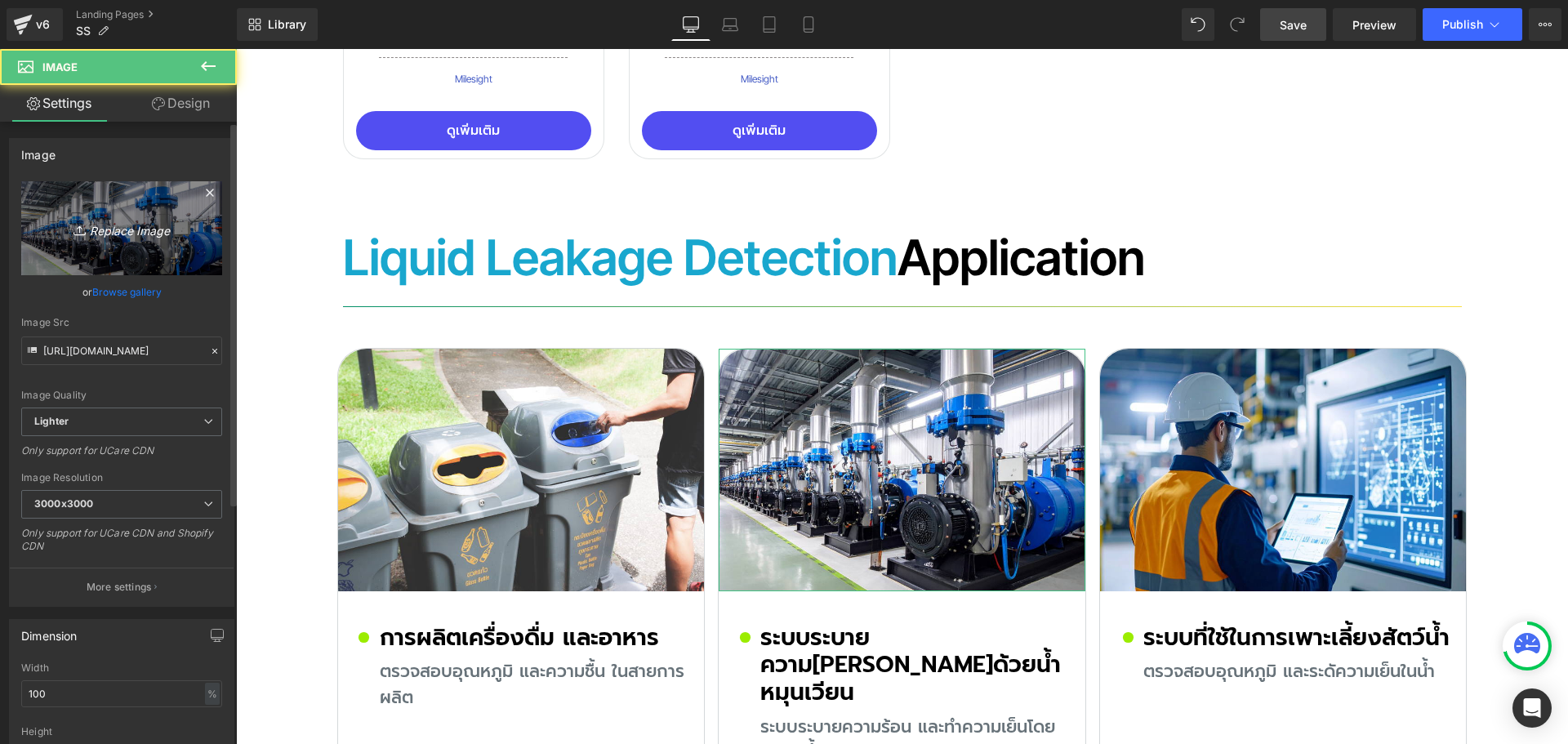
click at [120, 220] on icon "Replace Image" at bounding box center [122, 228] width 131 height 20
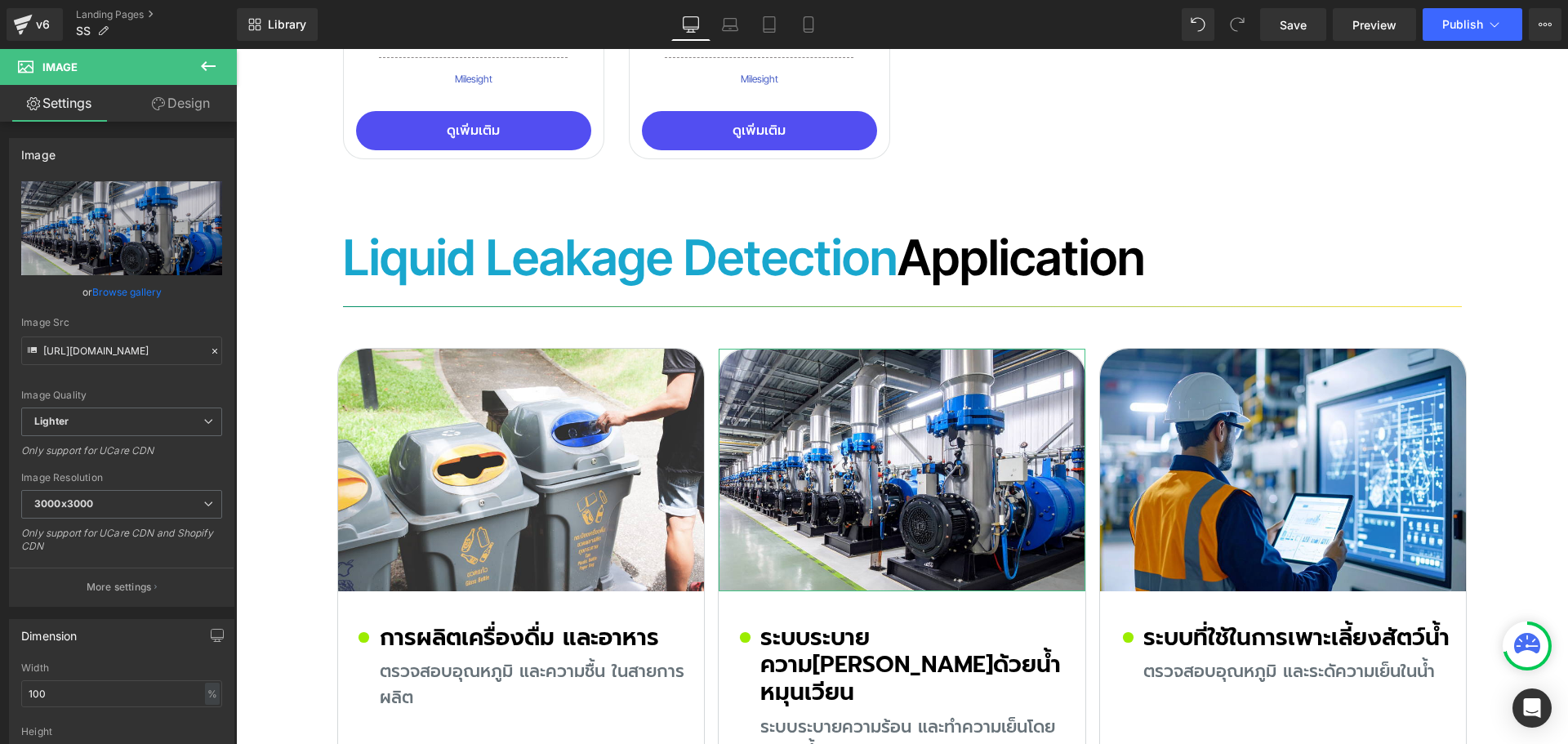
scroll to position [10581, 0]
type input "C:\fakepath\flood-inspection.jpg"
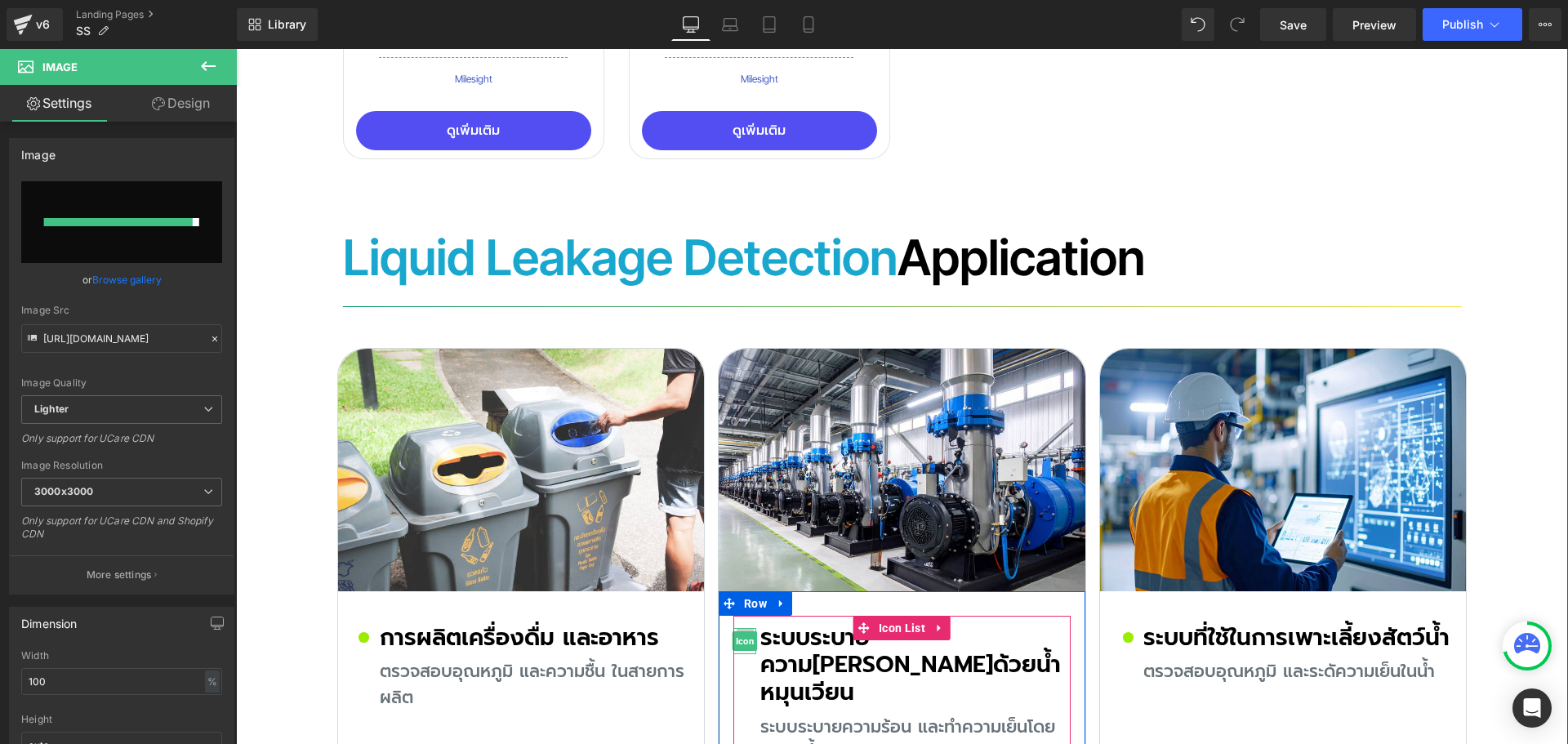
type input "[URL][DOMAIN_NAME]"
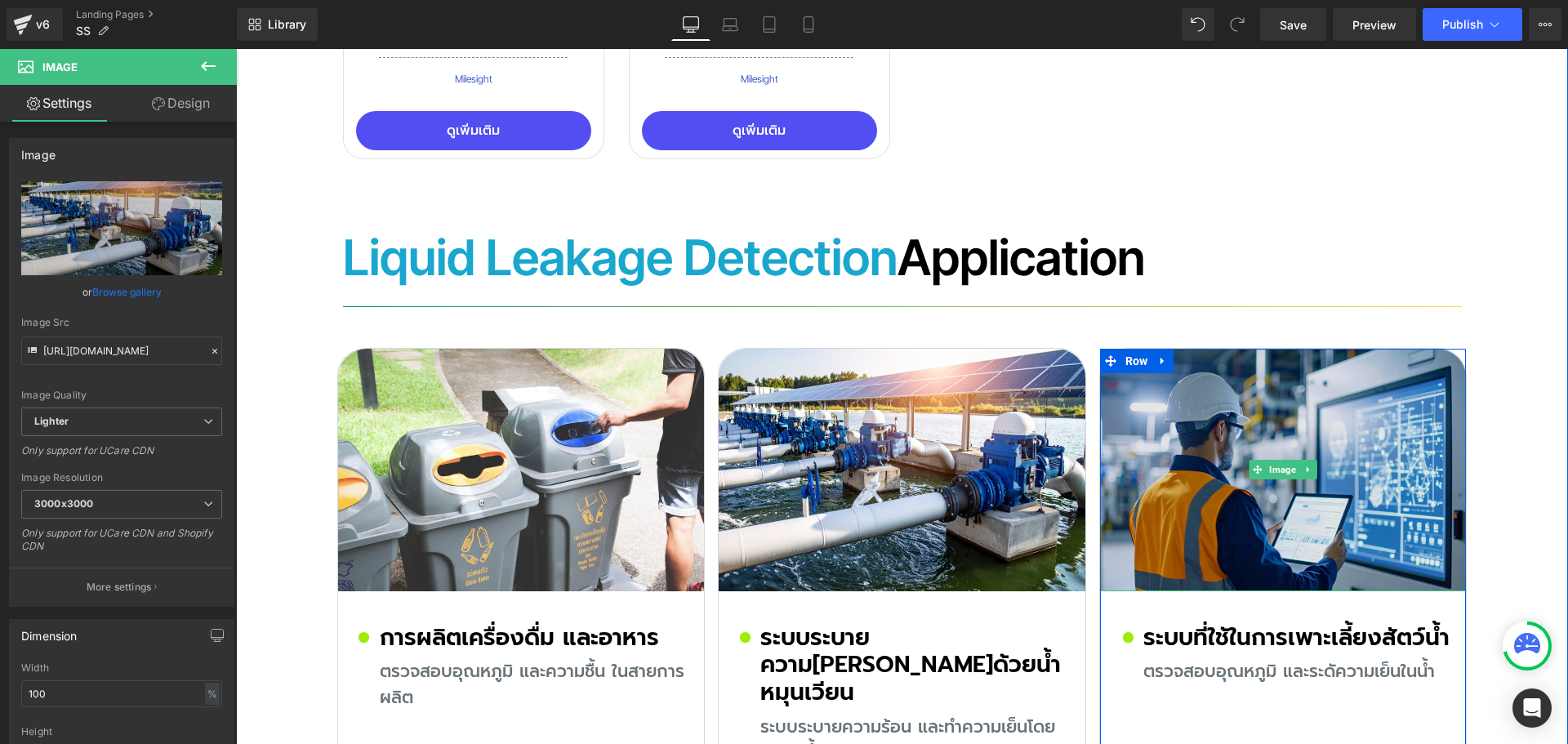
click at [1267, 348] on img at bounding box center [1283, 469] width 367 height 243
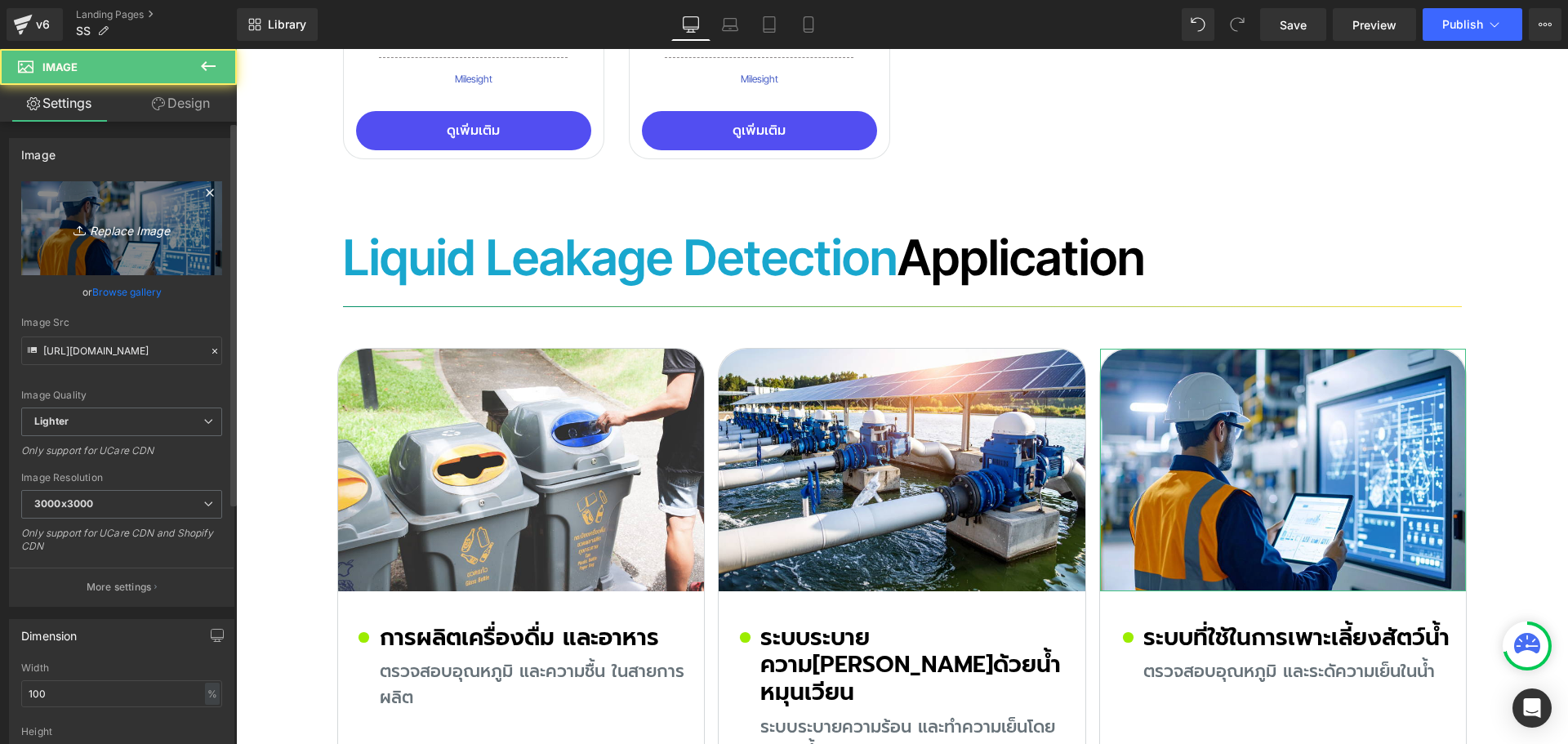
click at [103, 216] on link "Replace Image" at bounding box center [121, 228] width 201 height 94
type input "C:\fakepath\fertilizer-application.jpg"
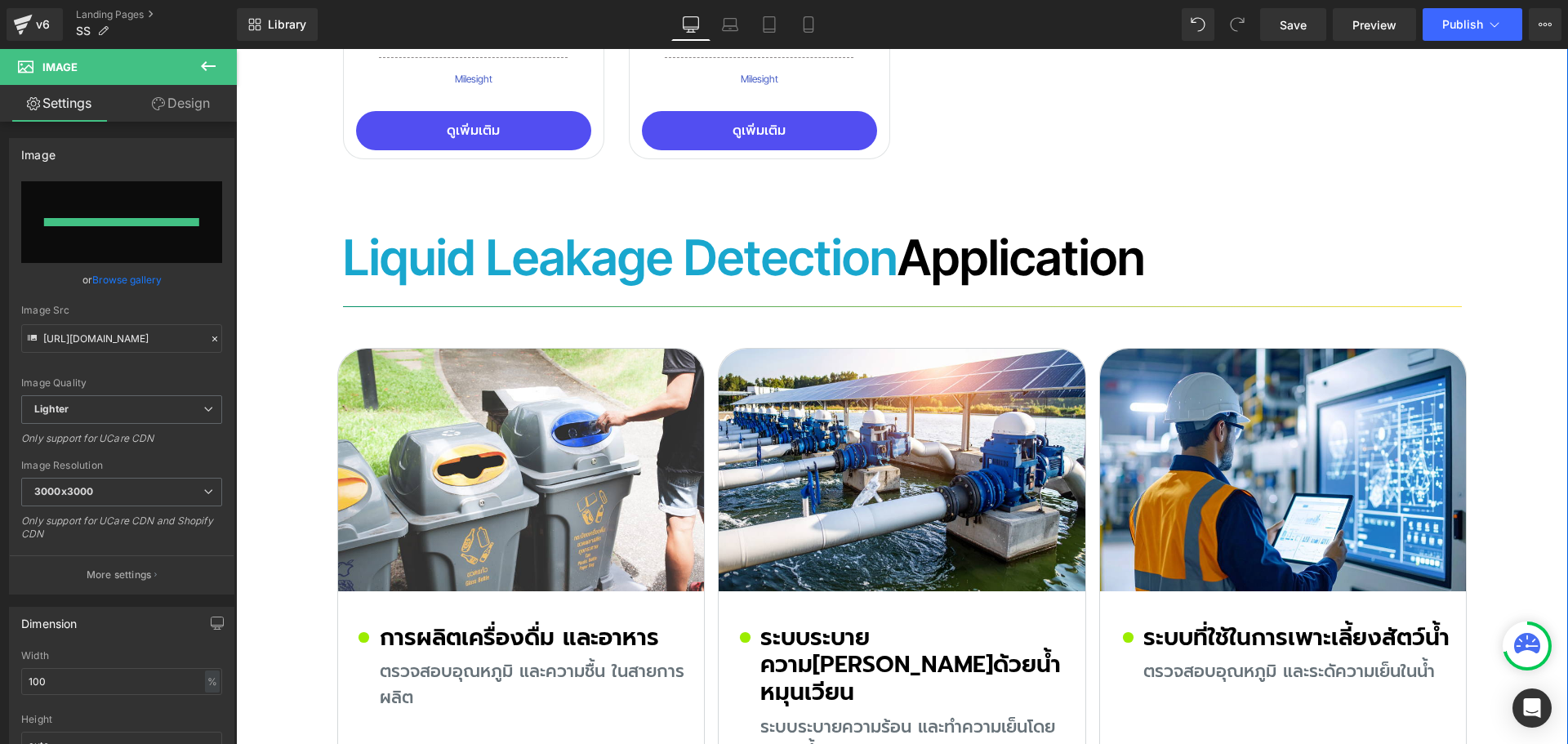
type input "[URL][DOMAIN_NAME]"
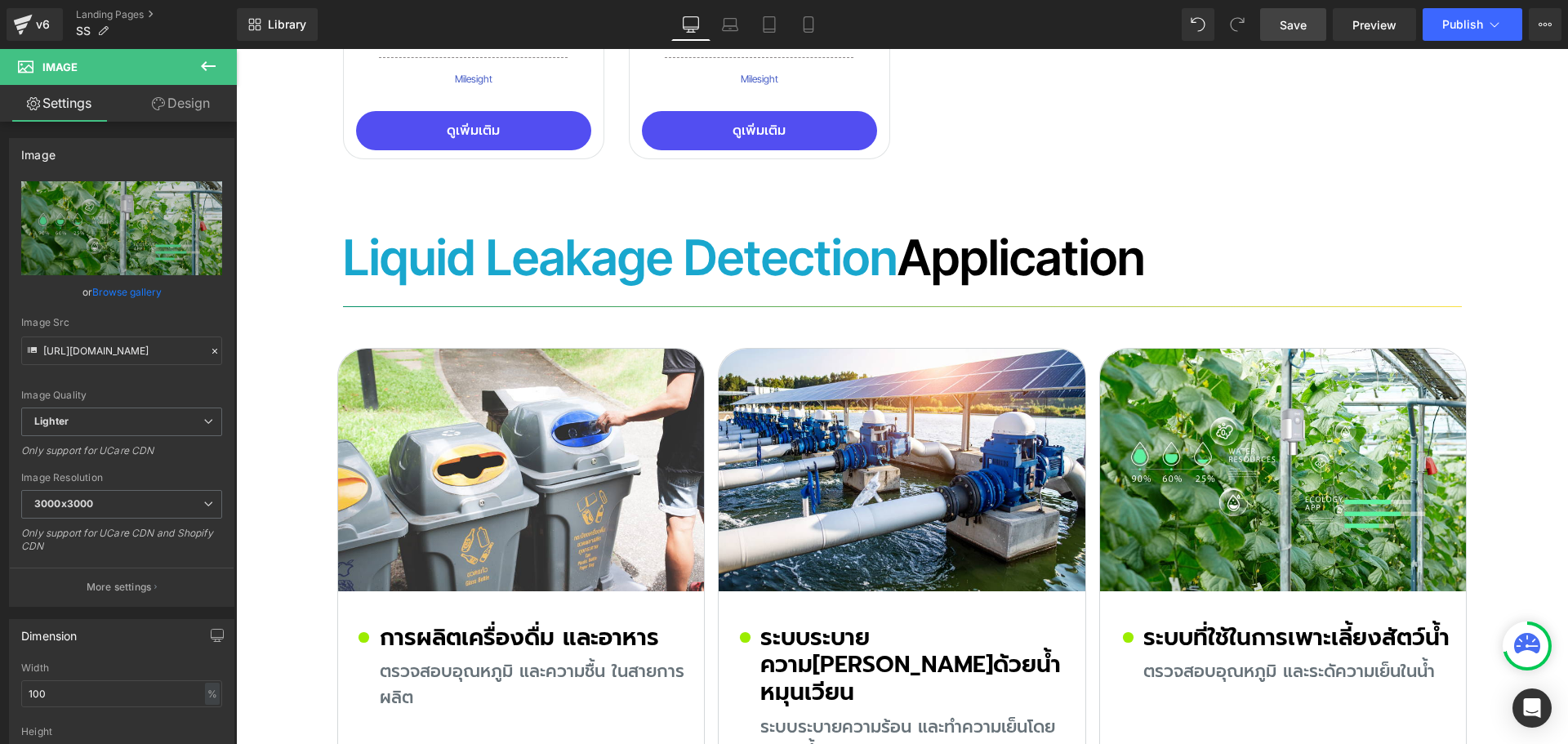
click at [1297, 30] on span "Save" at bounding box center [1293, 24] width 27 height 17
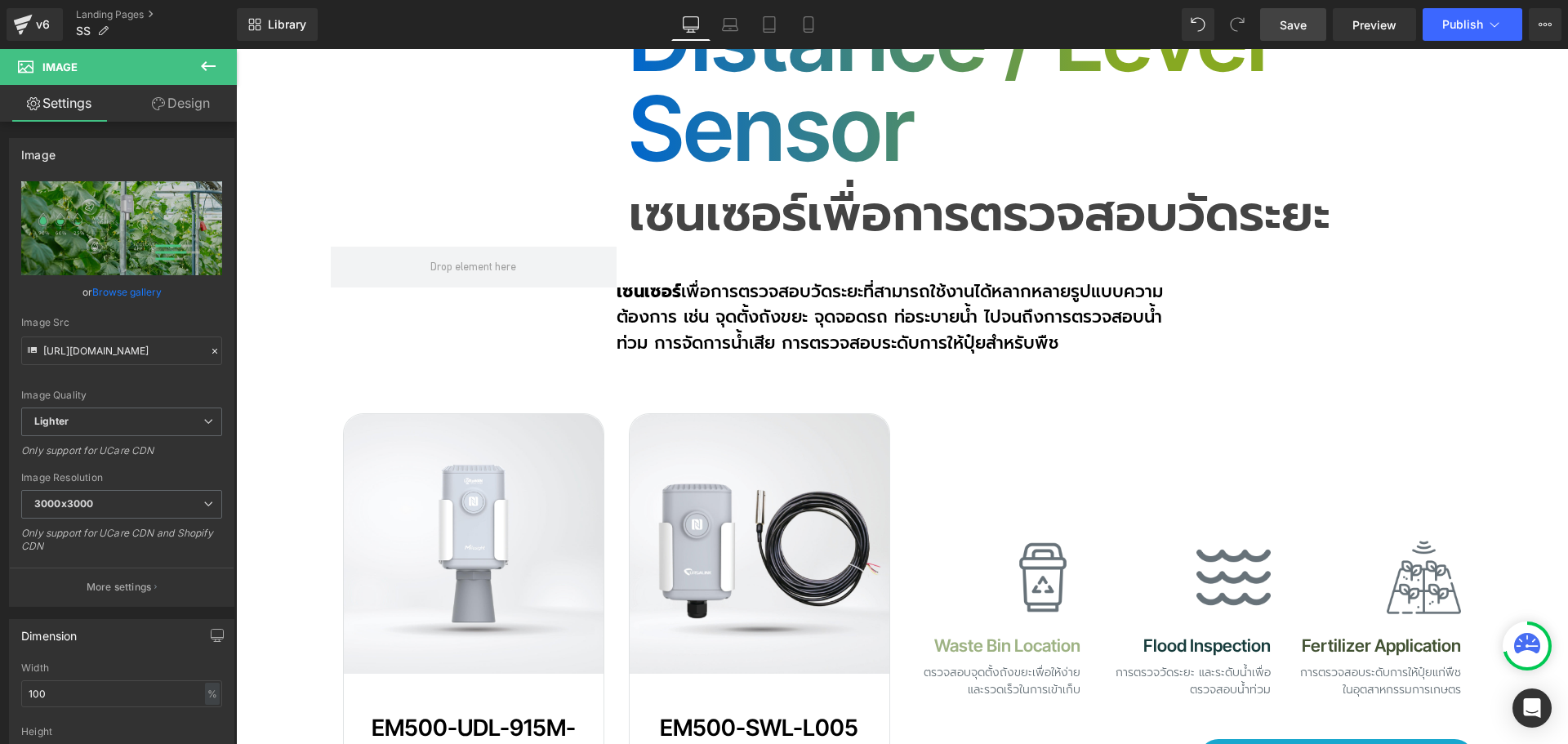
scroll to position [9520, 0]
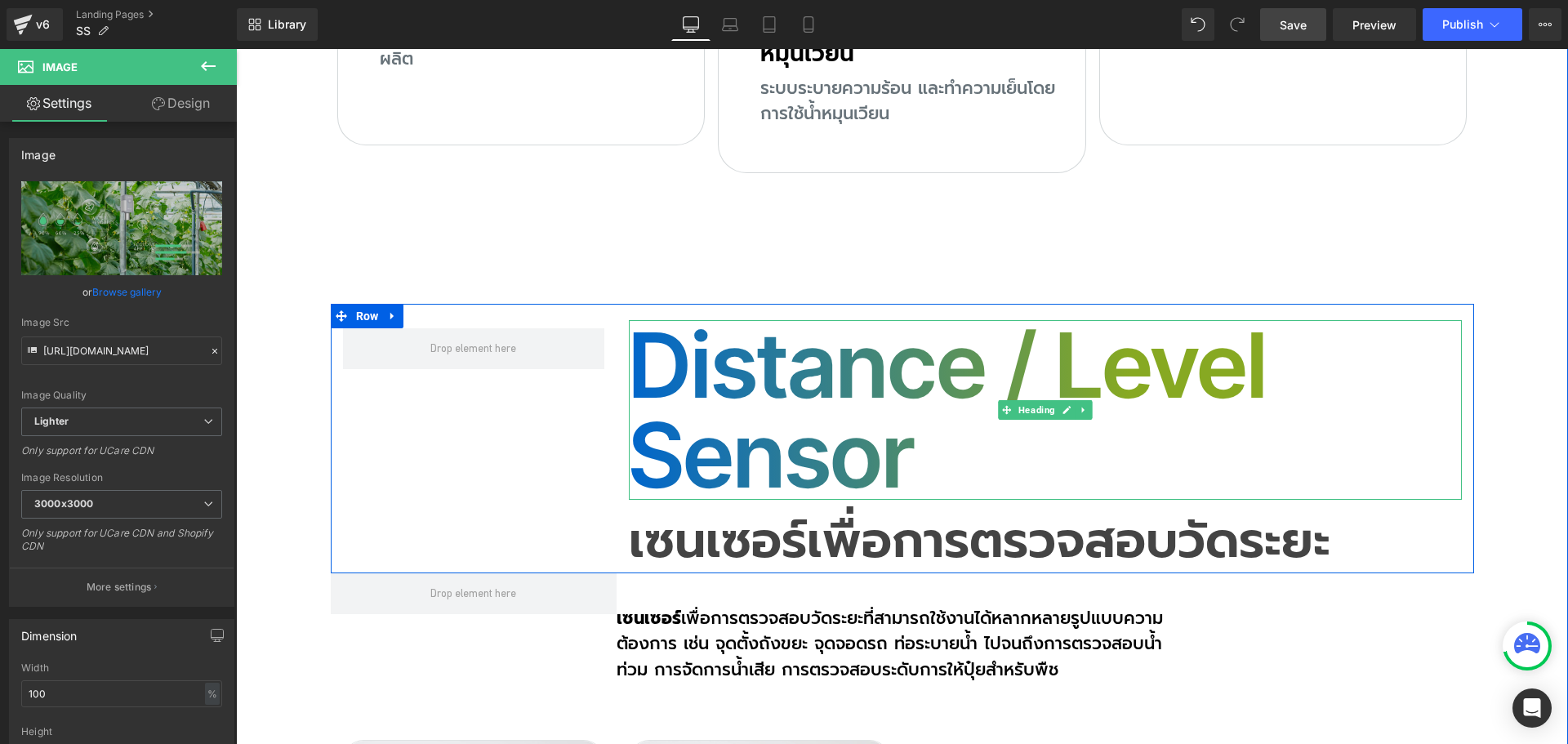
click at [777, 320] on h2 "Distance / Level Sensor" at bounding box center [1046, 410] width 833 height 180
click at [754, 320] on h2 "Distance / Level Sensor" at bounding box center [1046, 410] width 833 height 180
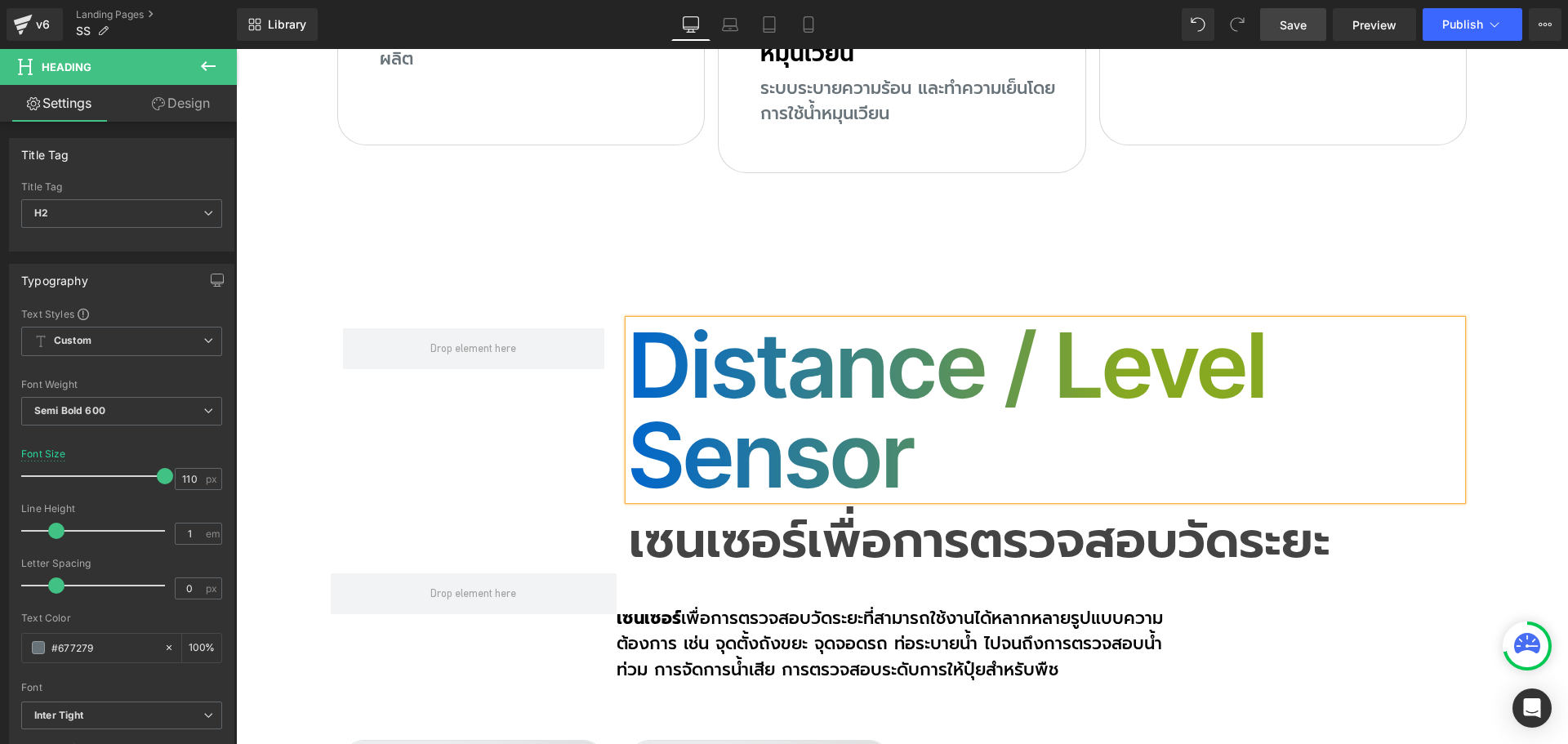
copy h2 "Distance / Level Sensor"
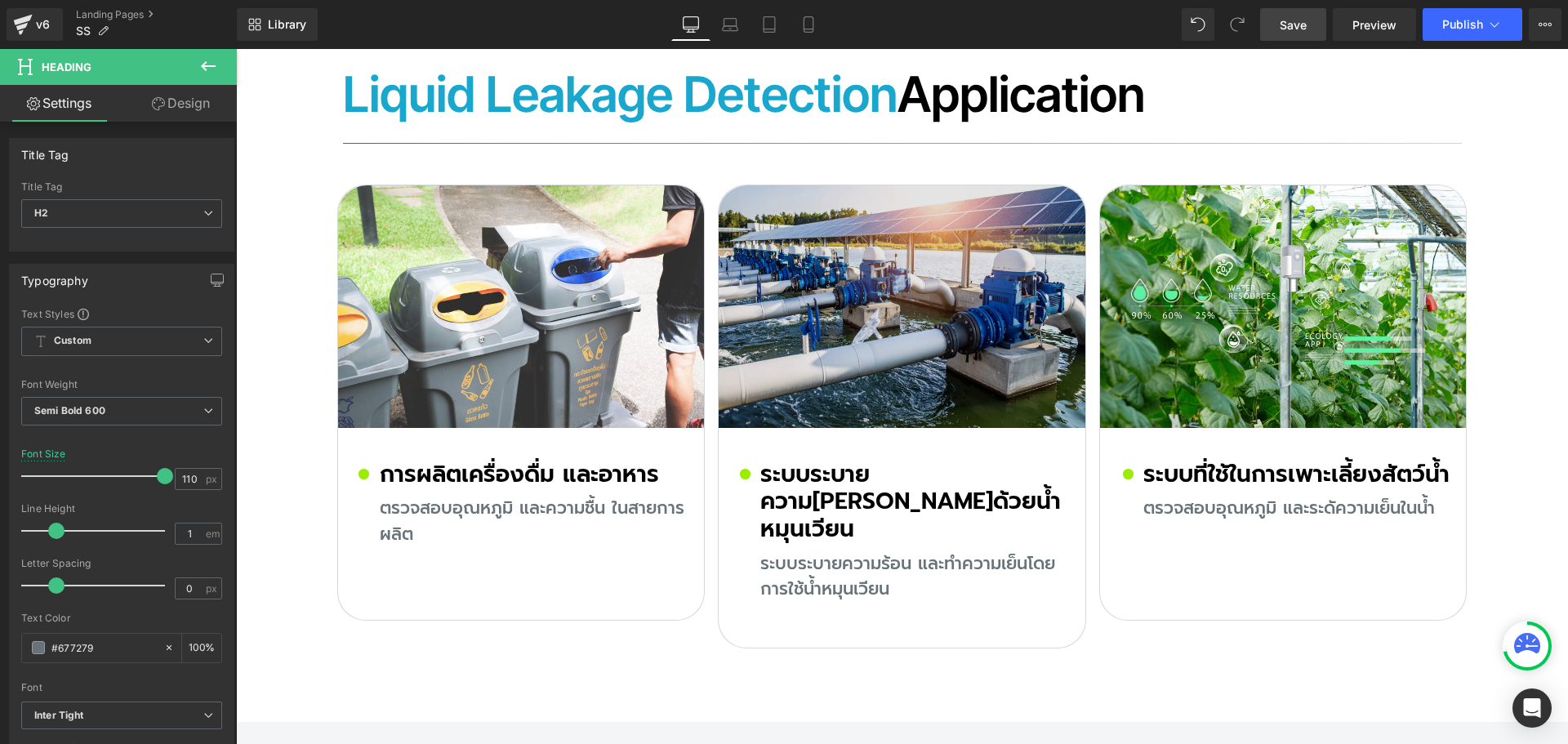
scroll to position [10419, 0]
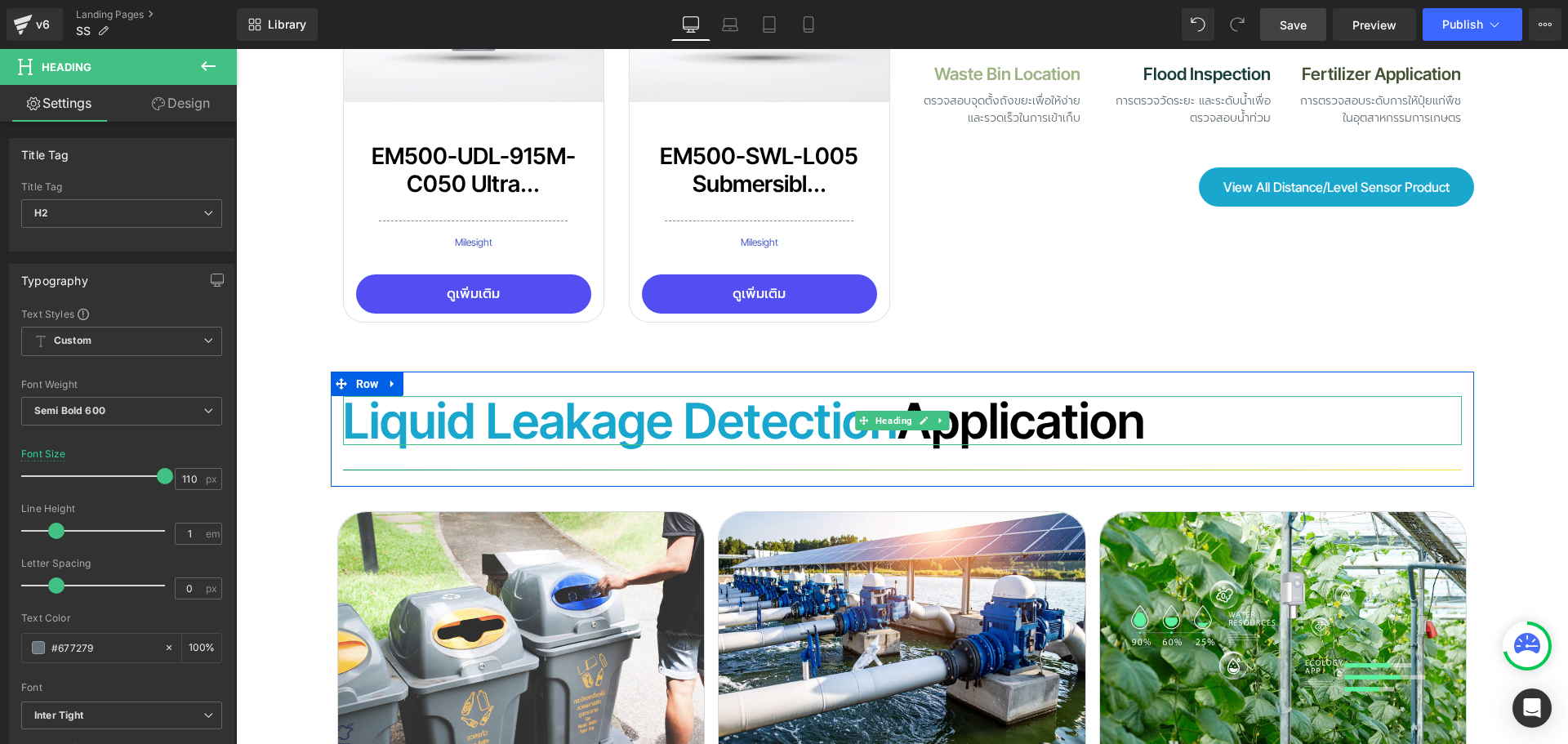
drag, startPoint x: 579, startPoint y: 294, endPoint x: 673, endPoint y: 314, distance: 96.1
click at [579, 391] on font "Liquid Leakage Detection" at bounding box center [620, 421] width 554 height 59
click at [564, 391] on font "Liquid Leakage Detection" at bounding box center [620, 421] width 554 height 59
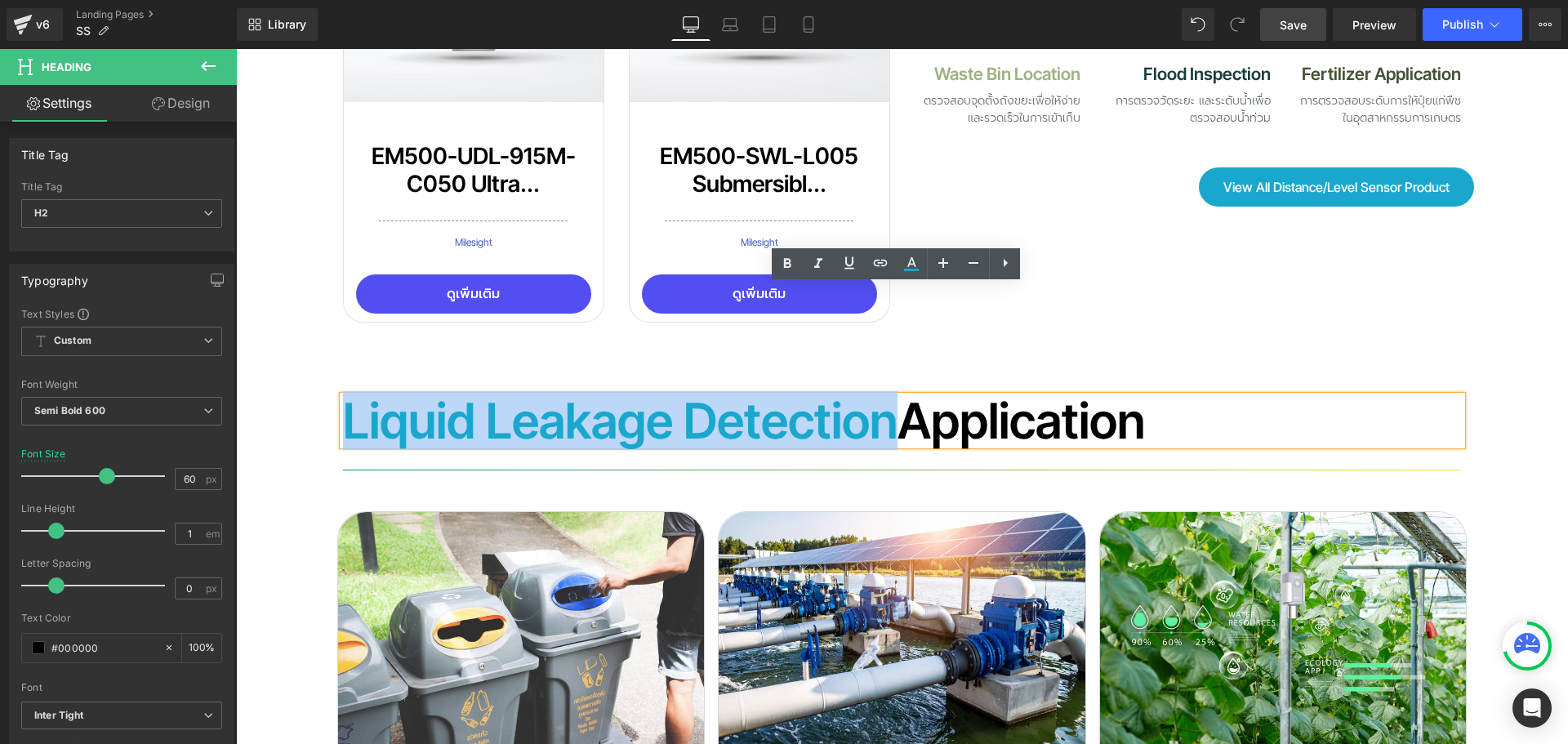
drag, startPoint x: 897, startPoint y: 312, endPoint x: 343, endPoint y: 327, distance: 554.2
click at [343, 391] on font "Liquid Leakage Detection" at bounding box center [620, 421] width 554 height 59
paste div
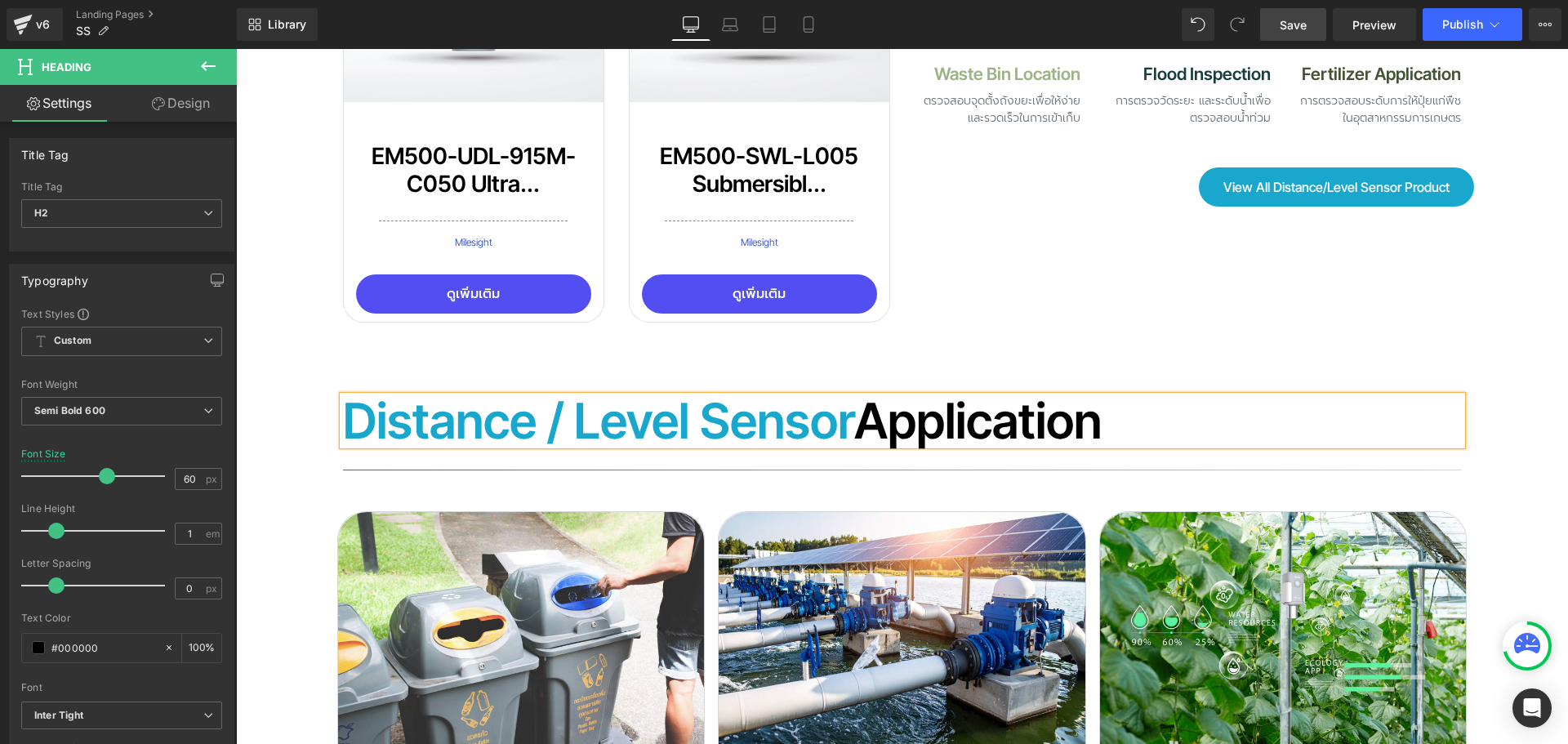
click at [854, 391] on font "Distance / Level Sensor" at bounding box center [598, 421] width 511 height 59
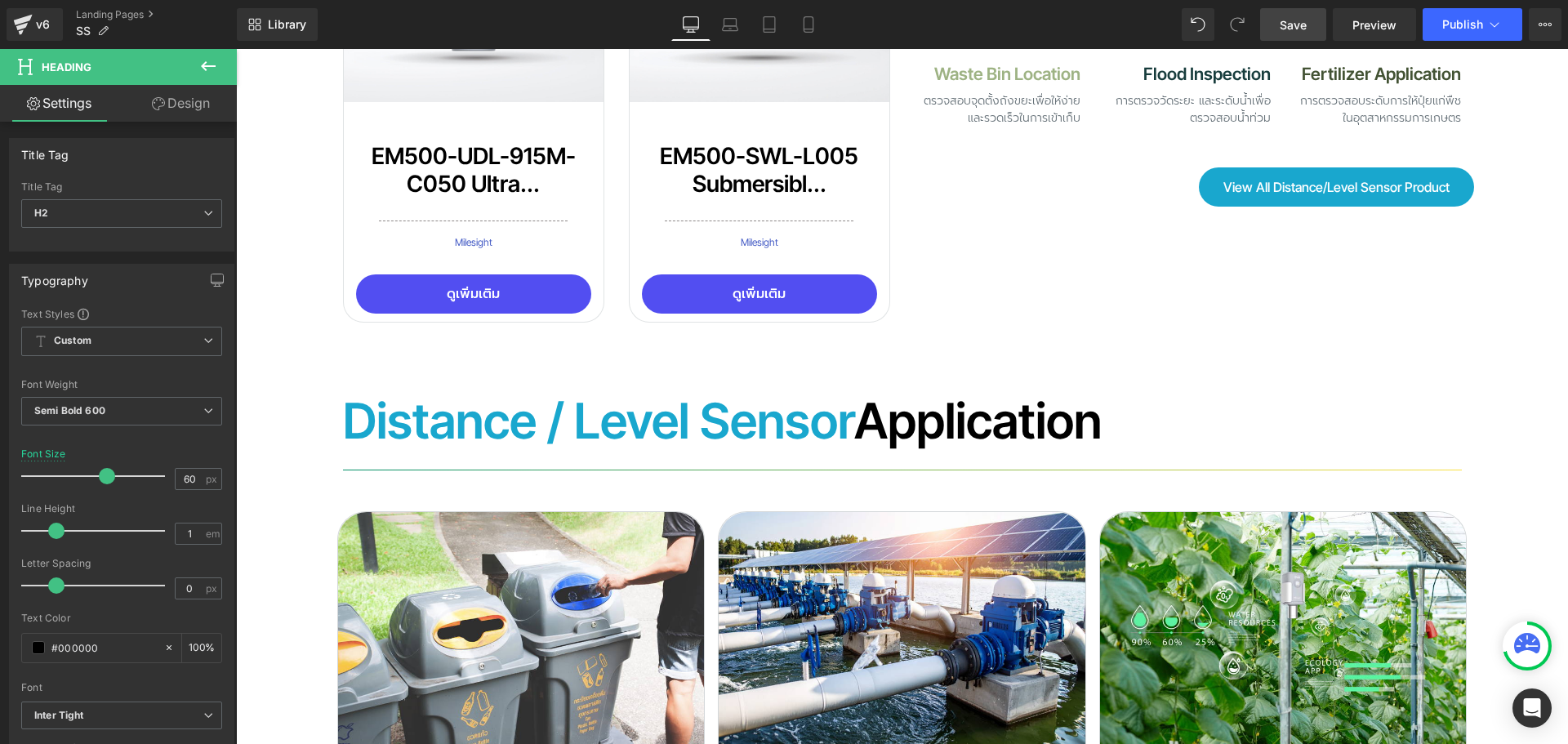
click at [1300, 23] on span "Save" at bounding box center [1293, 24] width 27 height 17
click at [236, 49] on div at bounding box center [236, 49] width 0 height 0
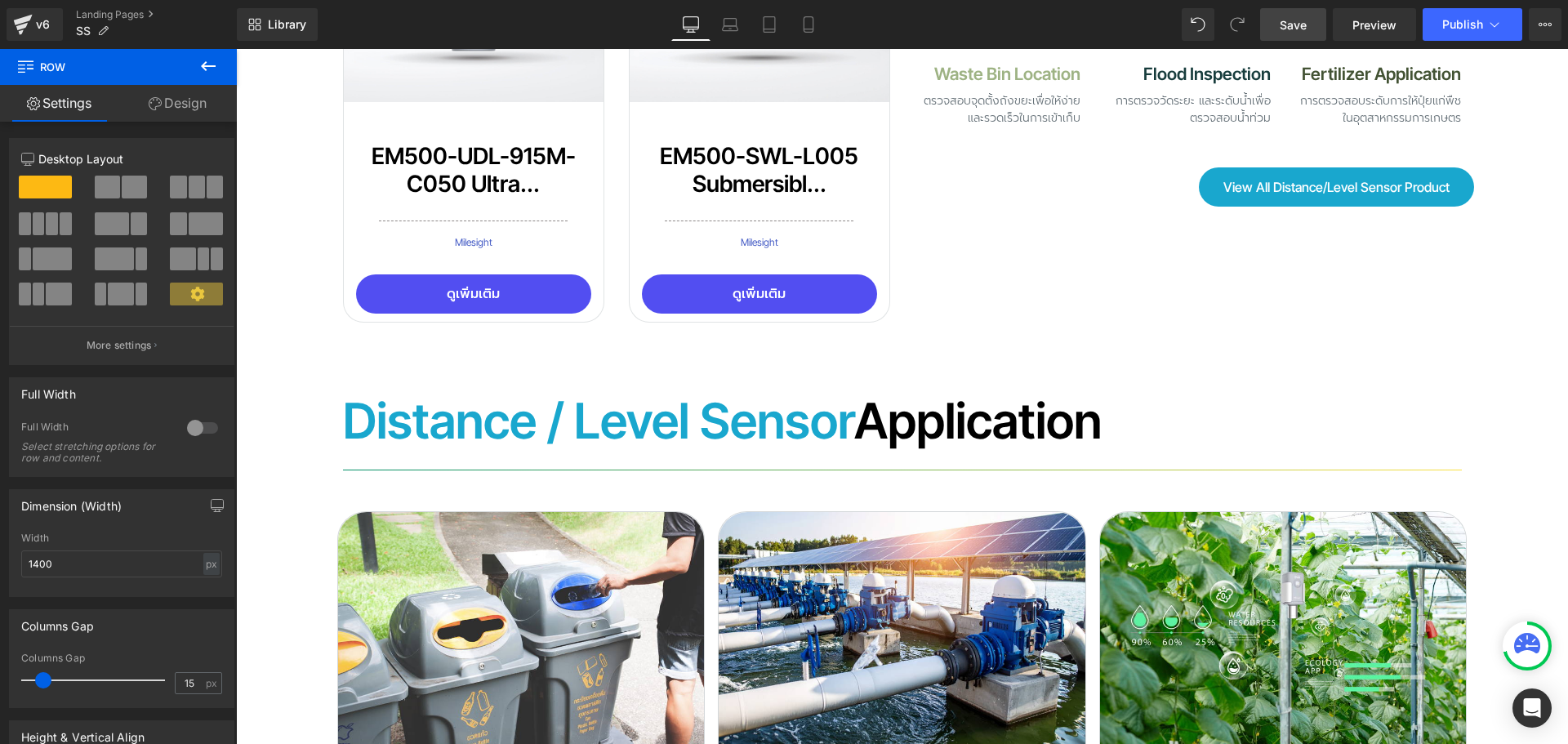
click at [1282, 18] on span "Save" at bounding box center [1293, 24] width 27 height 17
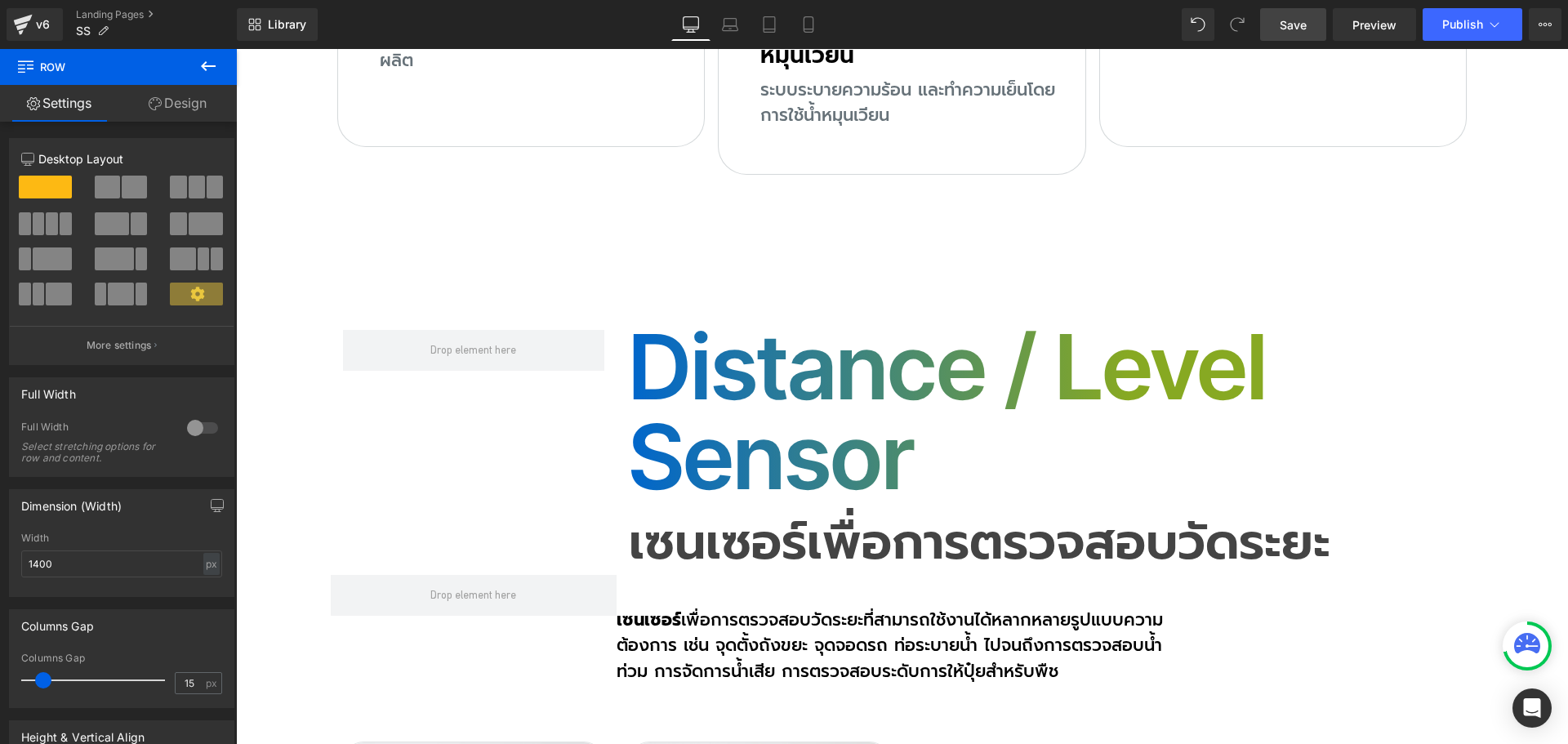
scroll to position [9520, 0]
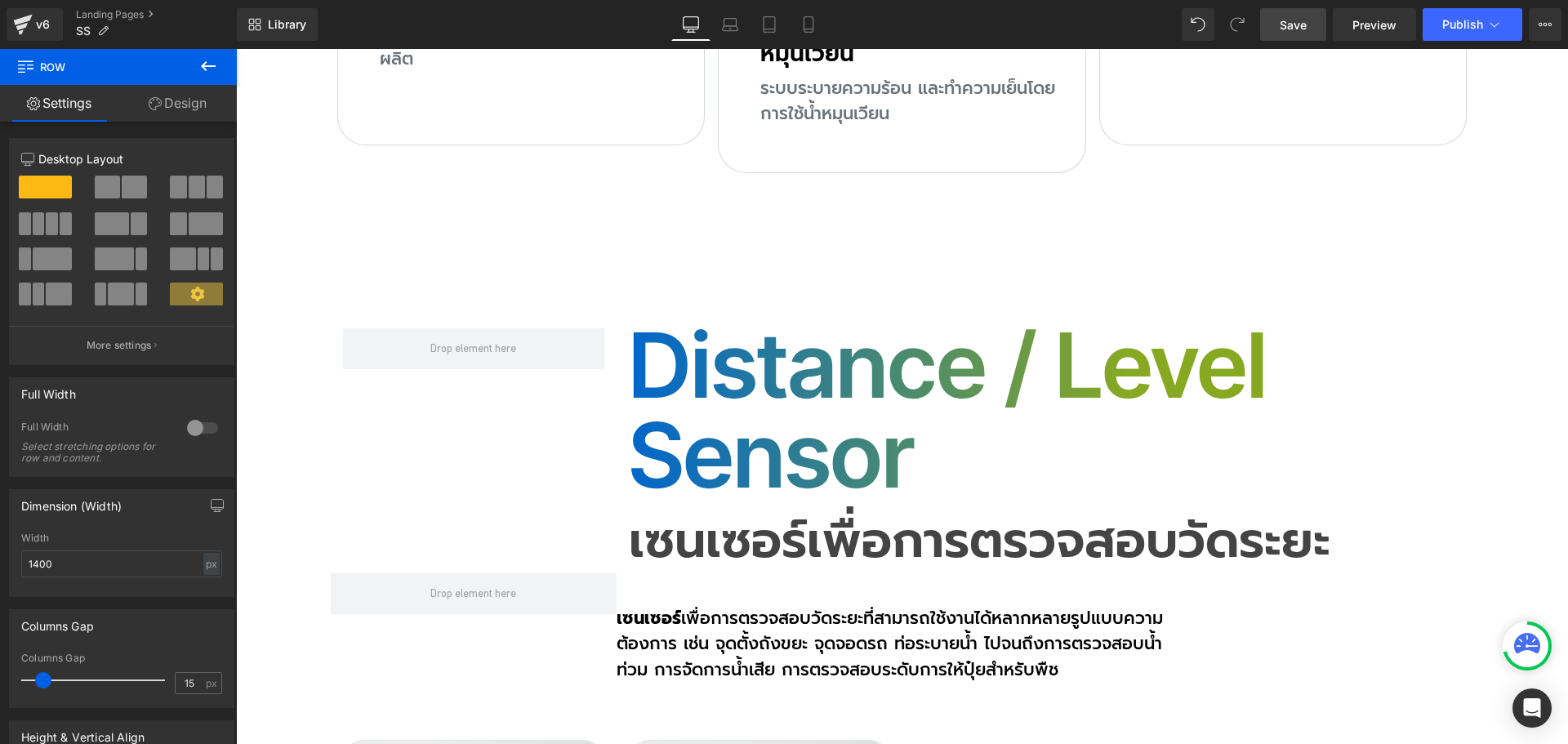
click at [640, 343] on h2 "Distance / Level Sensor" at bounding box center [1046, 410] width 833 height 180
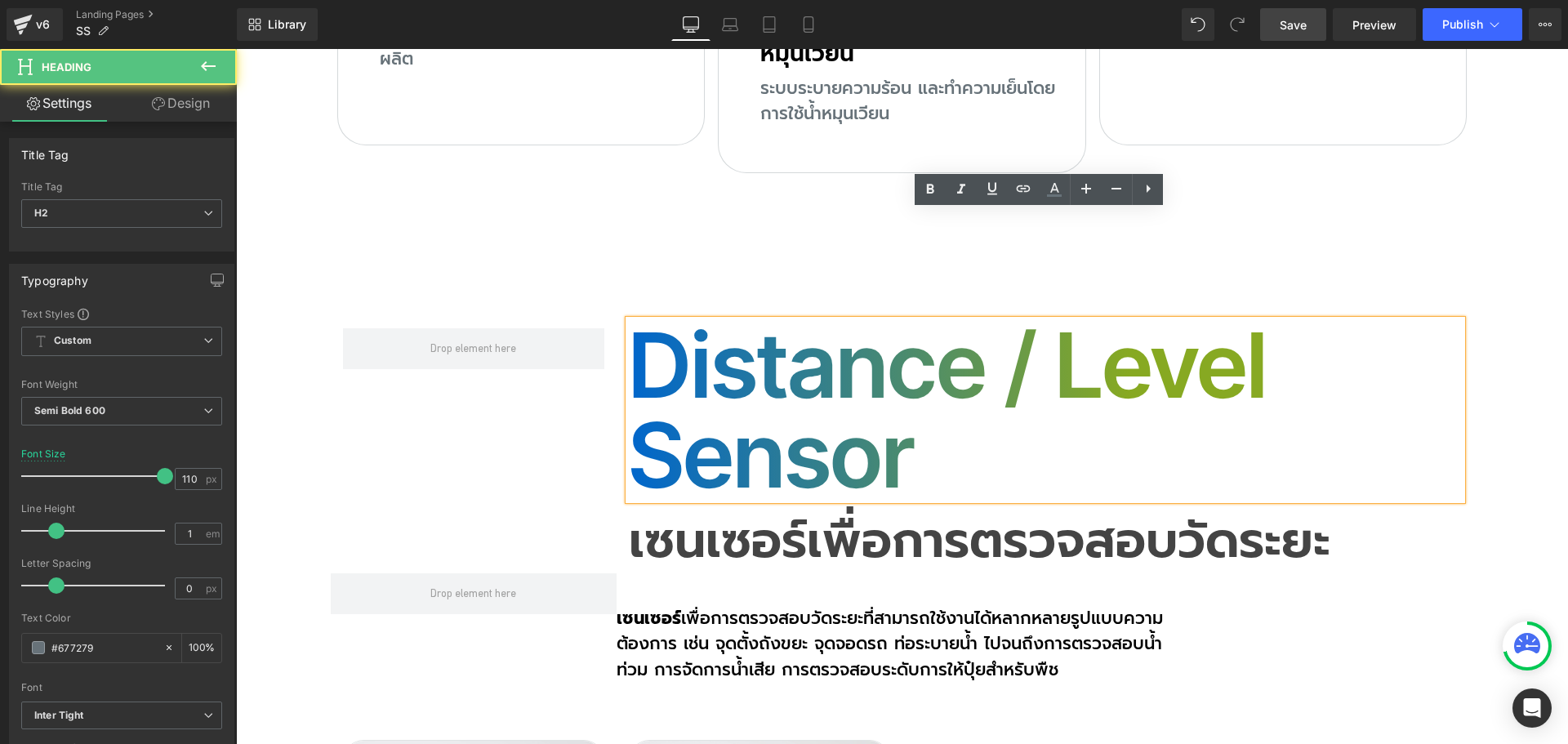
click at [463, 332] on div "Distance / Level Sensor Heading เซนเซอร์เพื่อการตรวจสอบวัดระยะ Heading Row" at bounding box center [902, 438] width 1143 height 270
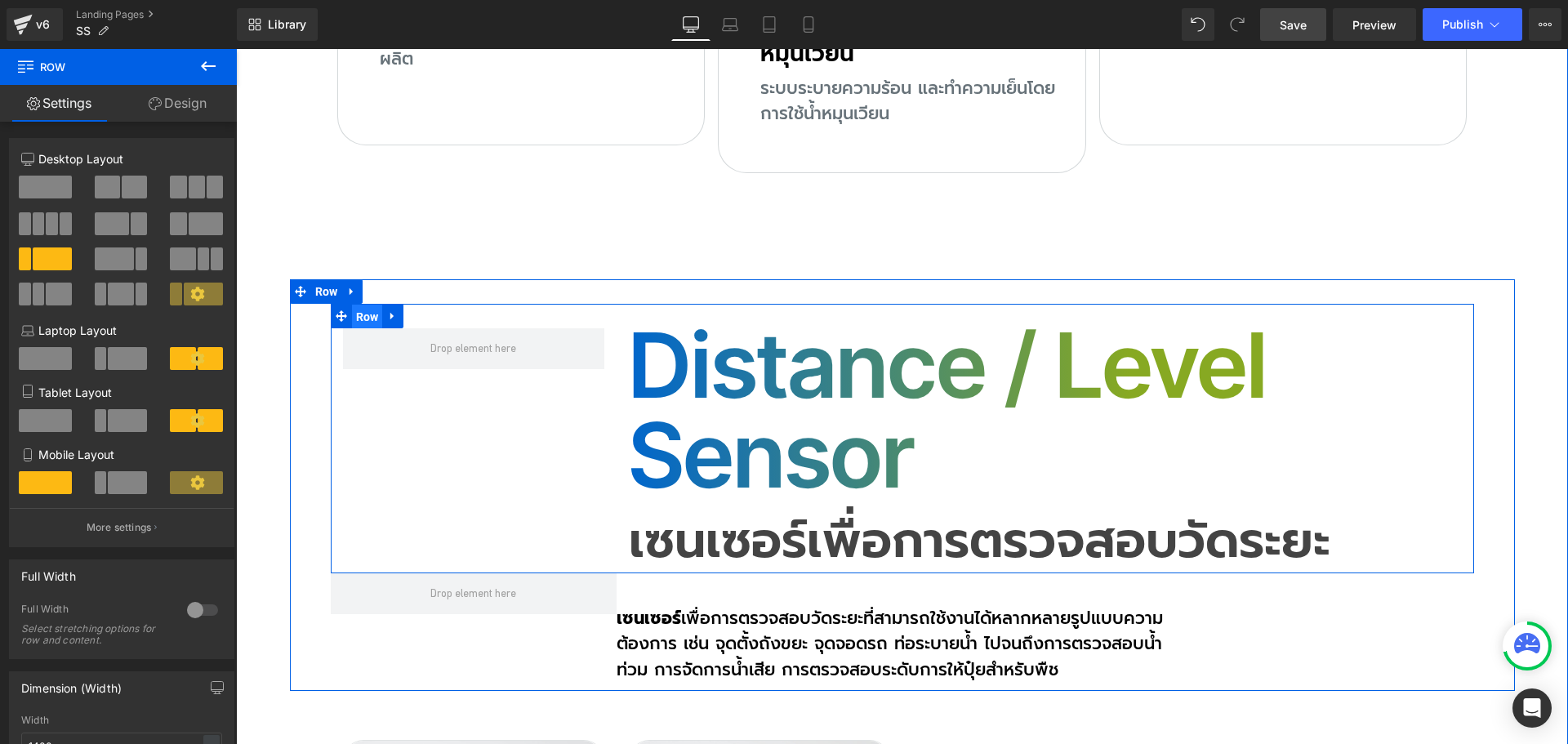
click at [365, 305] on span "Row" at bounding box center [367, 317] width 31 height 24
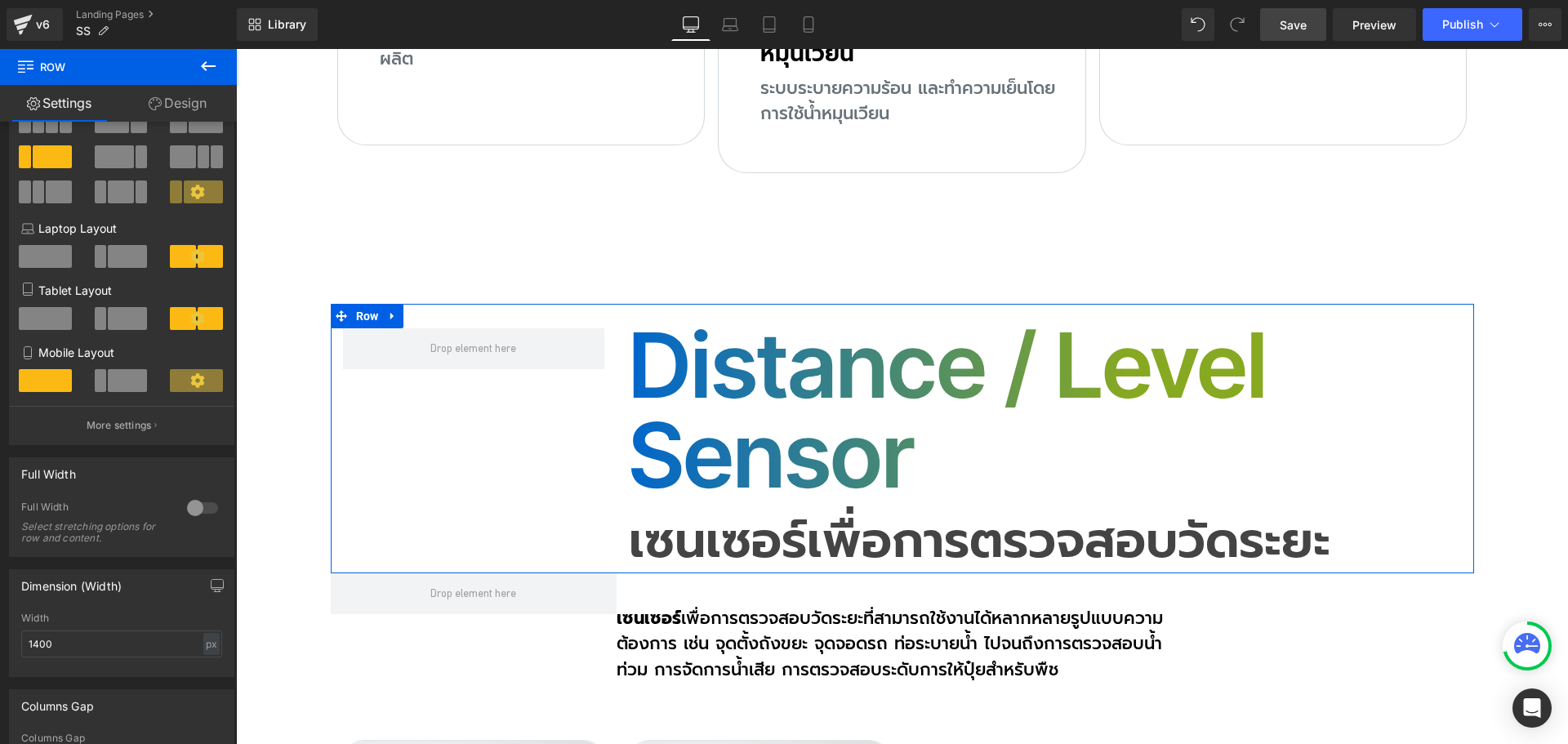
scroll to position [245, 0]
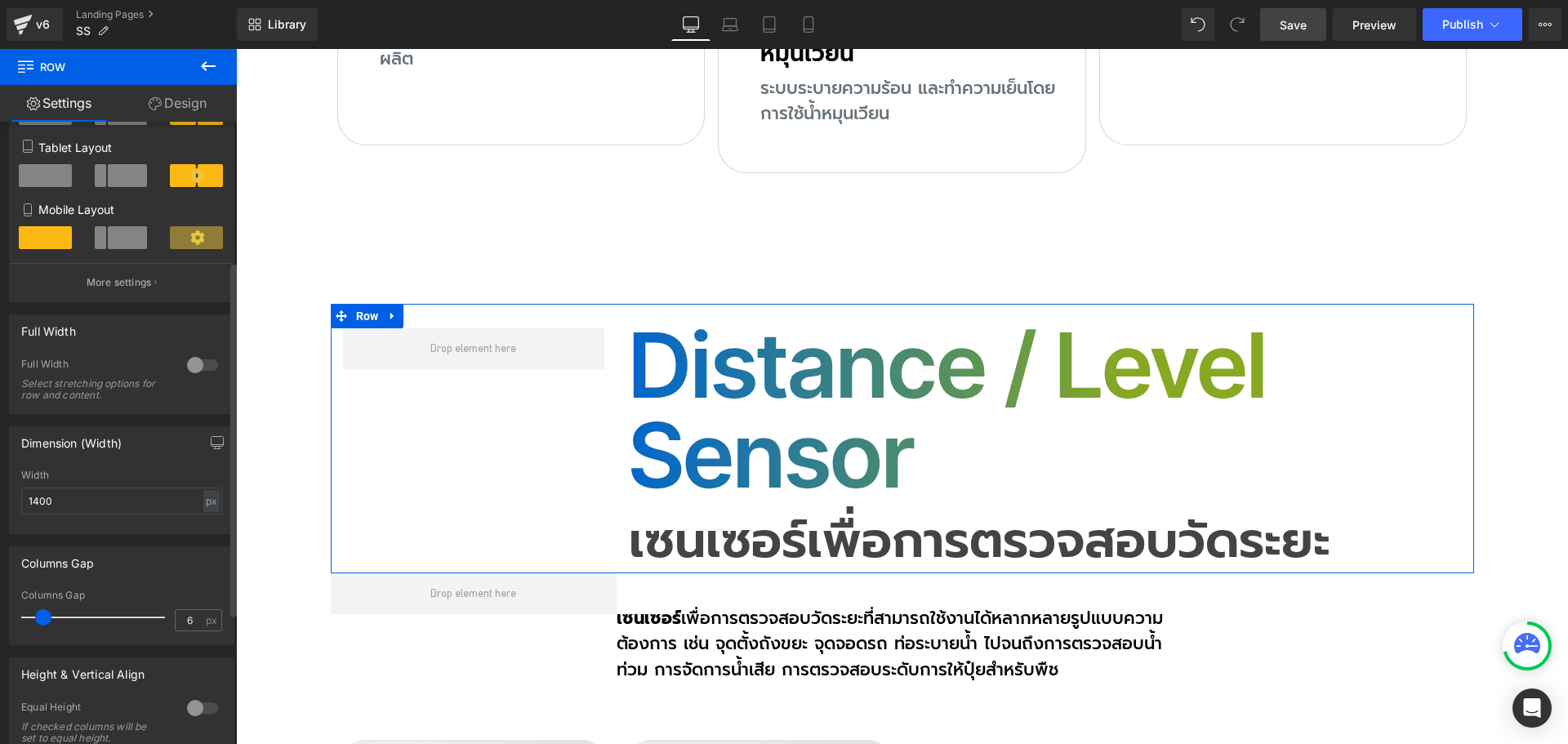
type input "0"
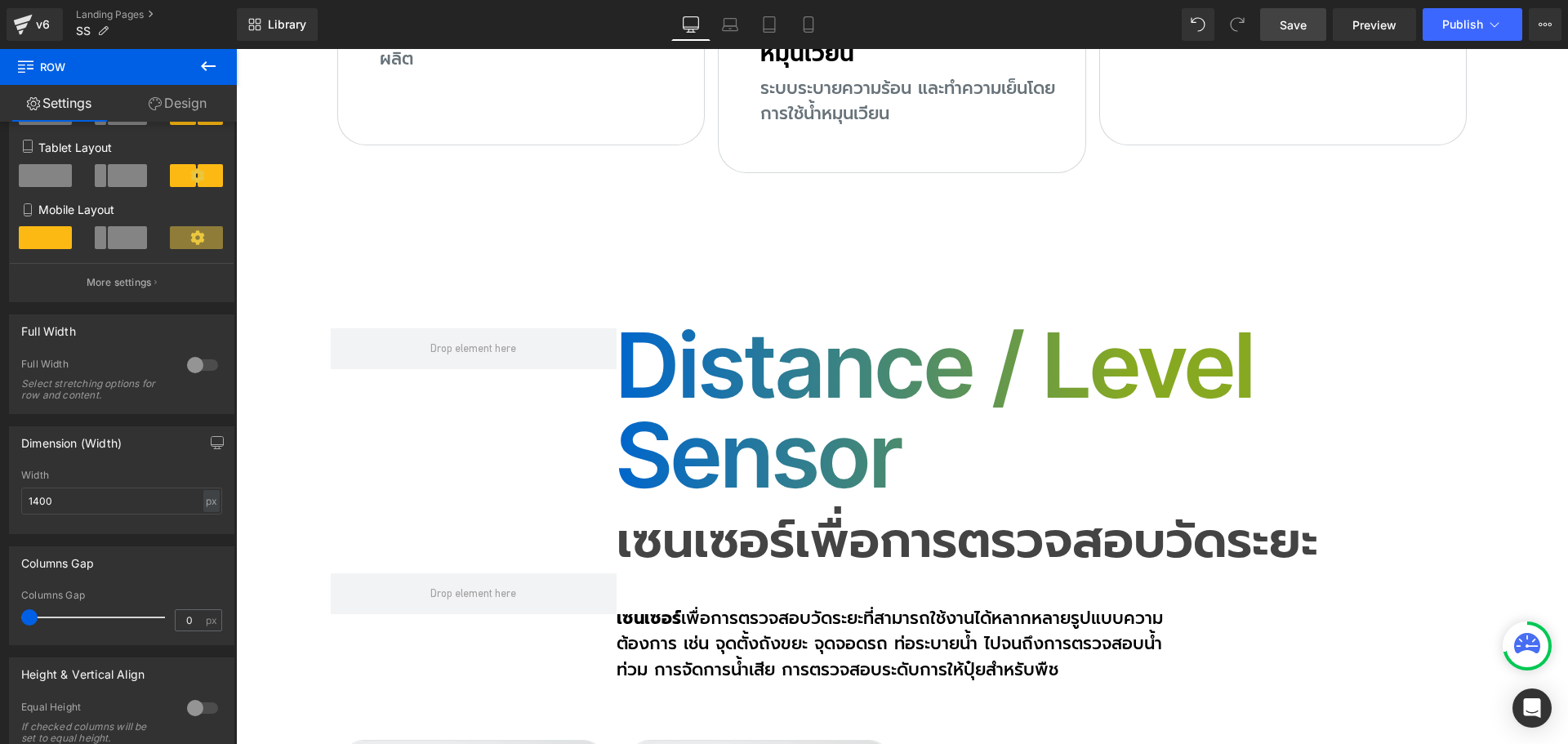
drag, startPoint x: 41, startPoint y: 619, endPoint x: -13, endPoint y: 605, distance: 55.8
click at [0, 605] on html "Row You are previewing how the will restyle your page. You can not edit Element…" at bounding box center [784, 372] width 1568 height 744
drag, startPoint x: 1306, startPoint y: 28, endPoint x: 1181, endPoint y: 288, distance: 288.5
click at [1306, 28] on span "Save" at bounding box center [1293, 24] width 27 height 17
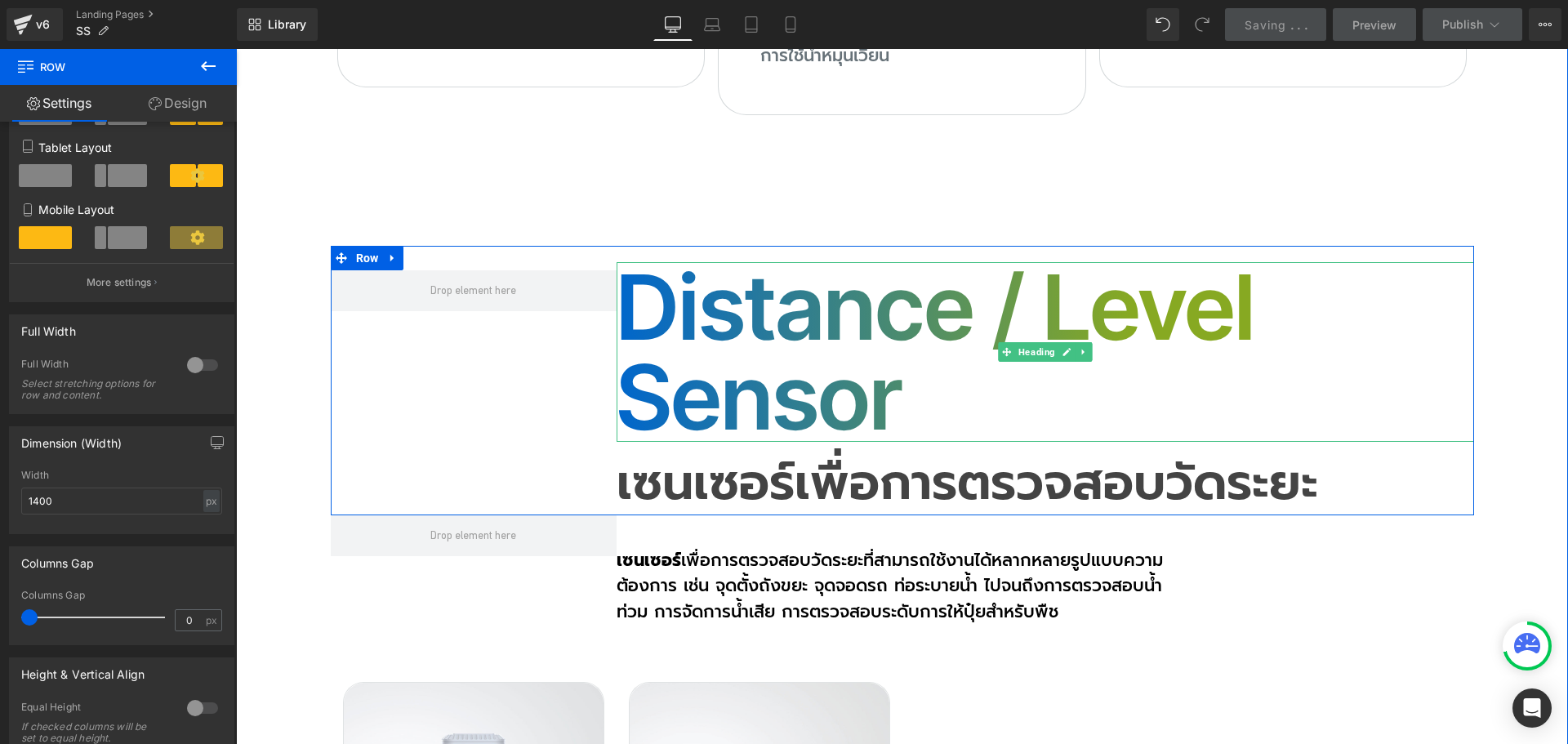
scroll to position [9602, 0]
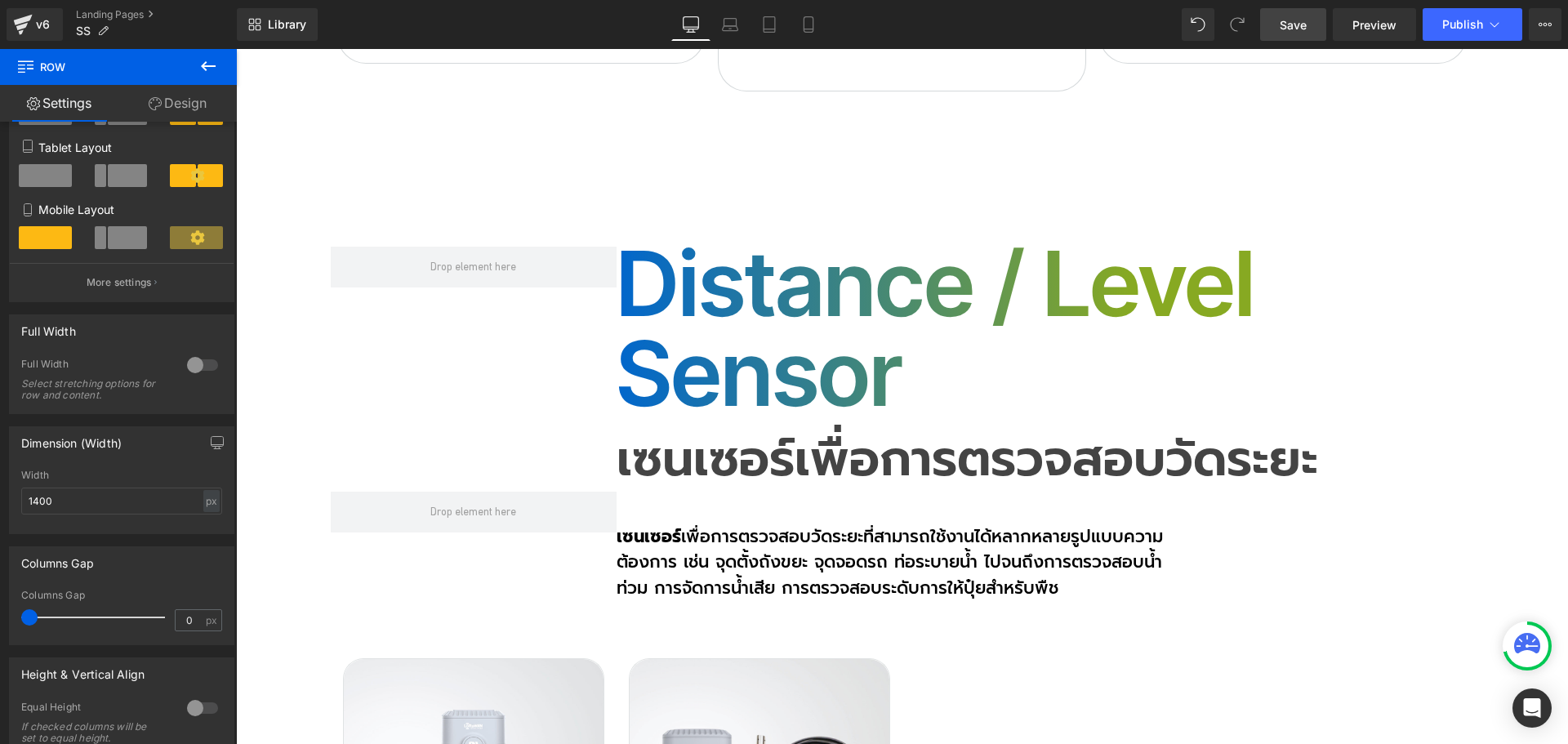
click at [1306, 25] on span "Save" at bounding box center [1293, 24] width 27 height 17
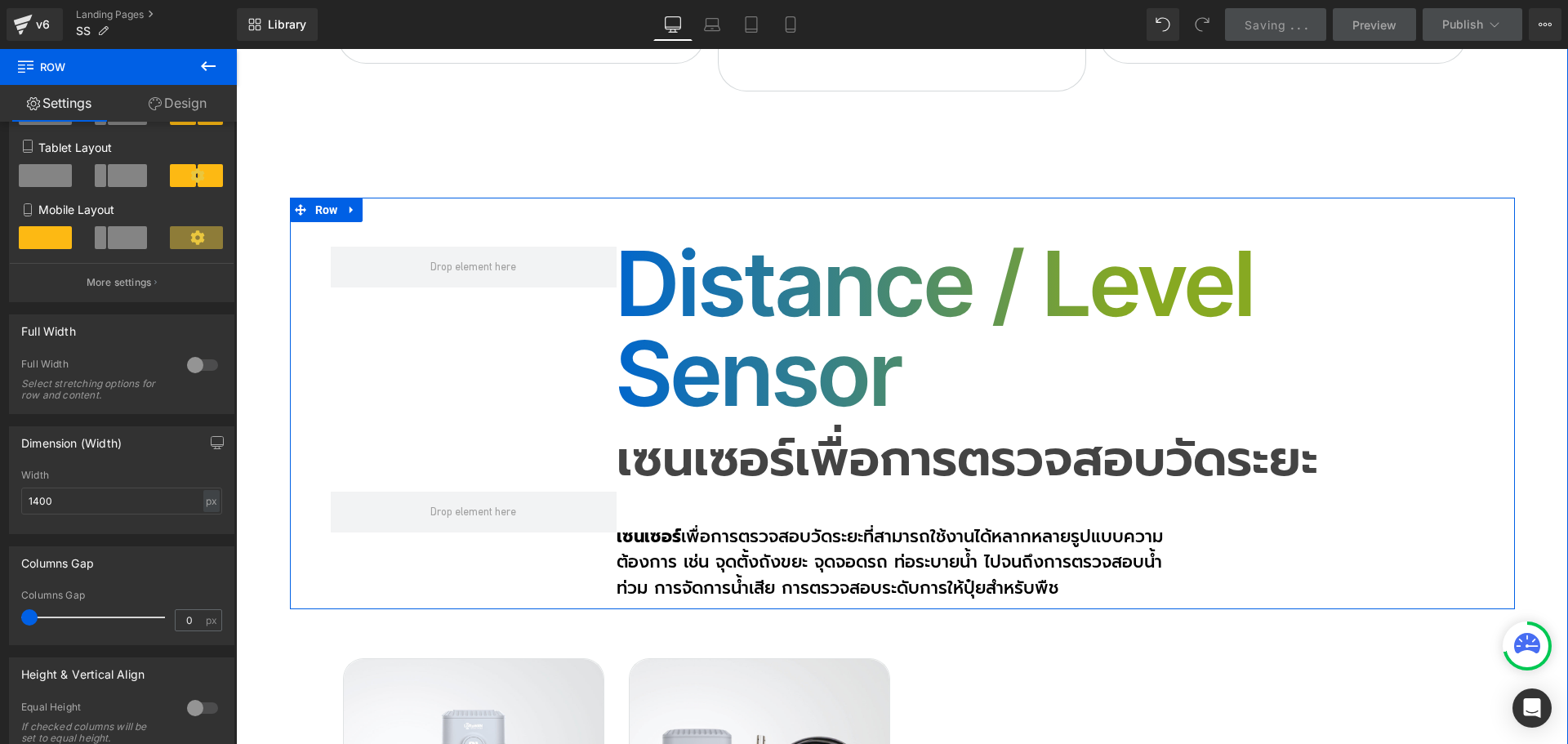
click at [1472, 222] on div "Distance / Level Sensor Heading เซนเซอร์เพื่อการตรวจสอบวัดระยะ Heading Row เซนเ…" at bounding box center [902, 411] width 1225 height 380
